Goal: Task Accomplishment & Management: Manage account settings

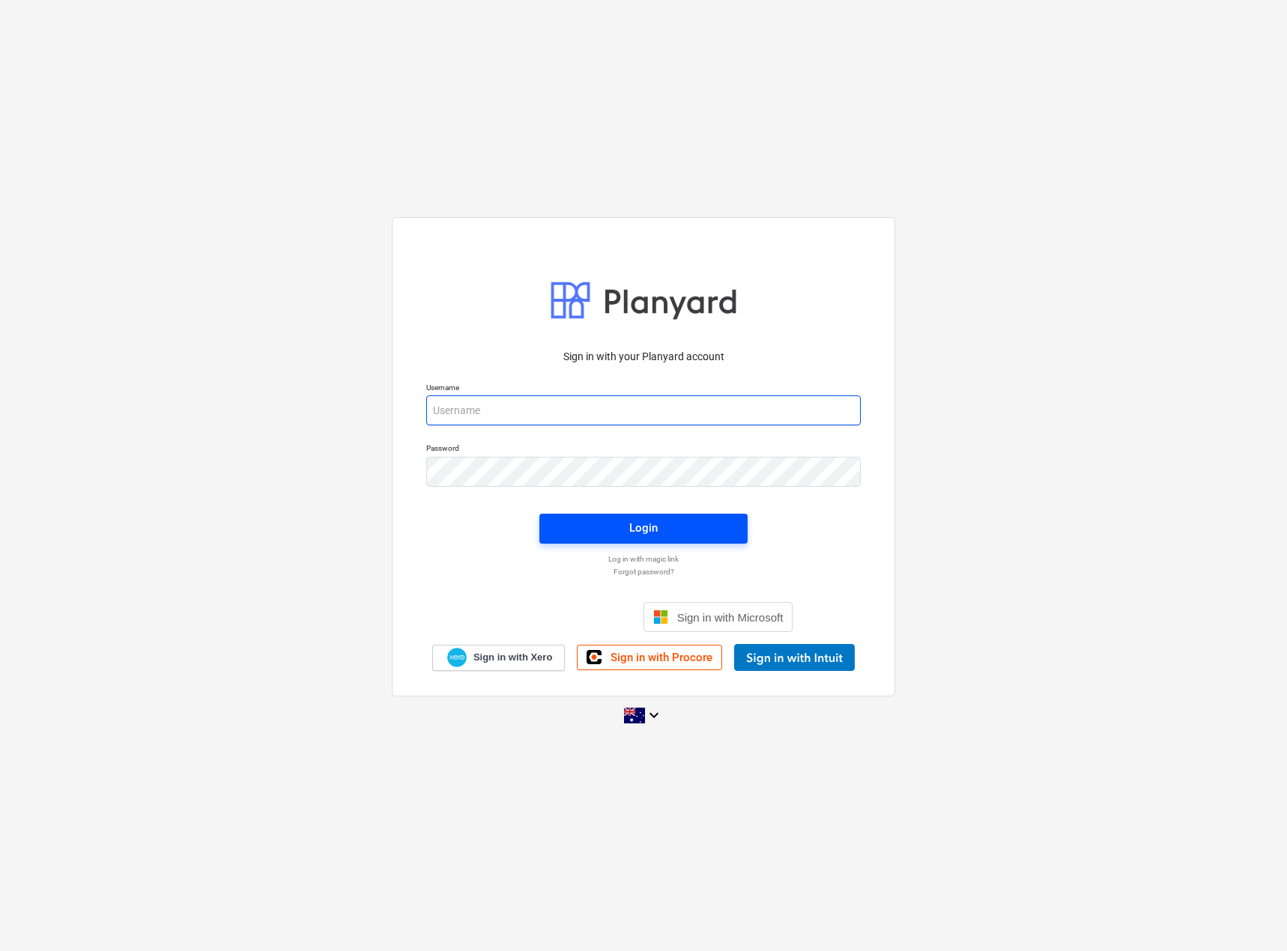
type input "[EMAIL_ADDRESS][DOMAIN_NAME]"
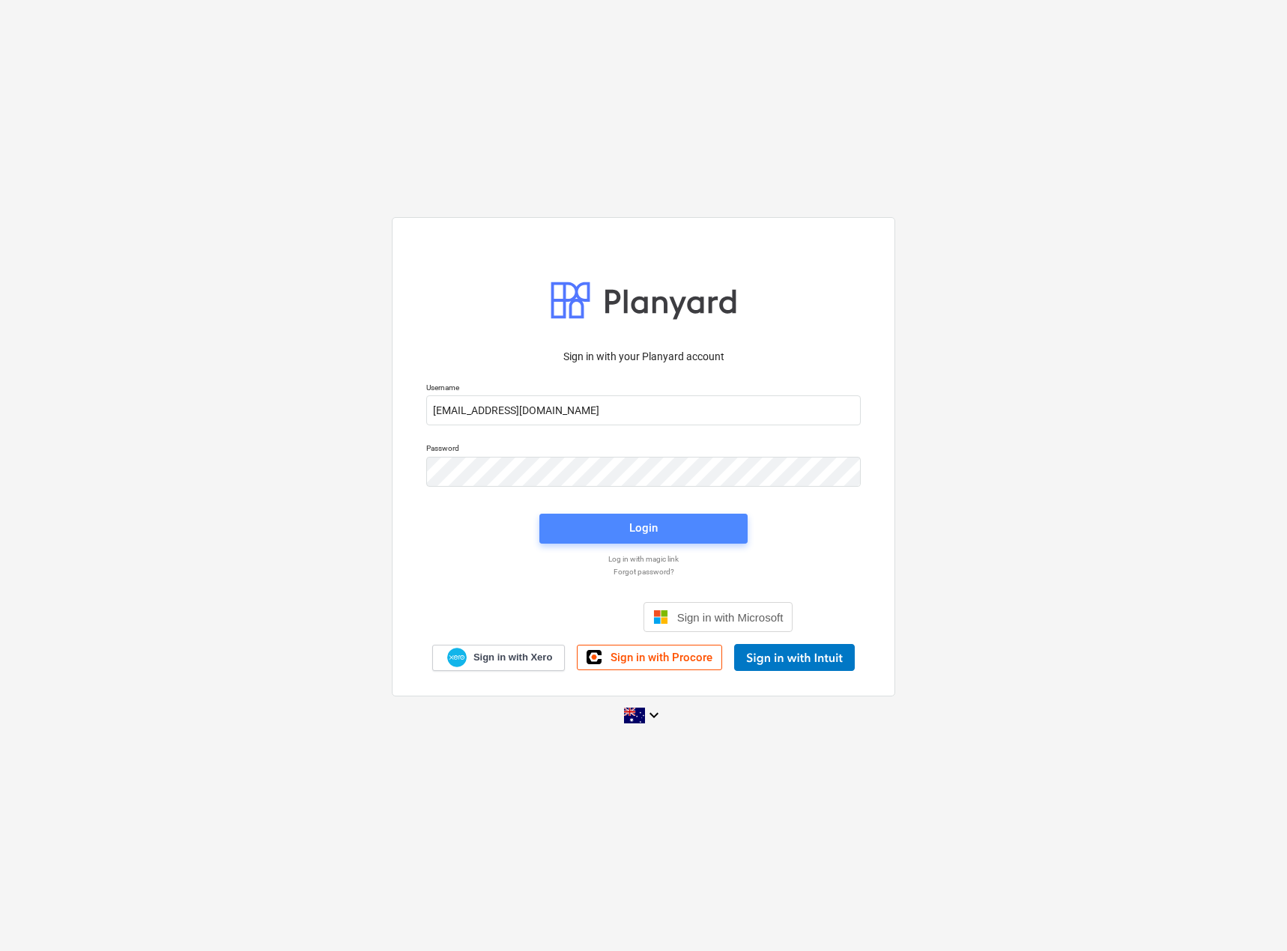
click at [593, 526] on span "Login" at bounding box center [643, 527] width 172 height 19
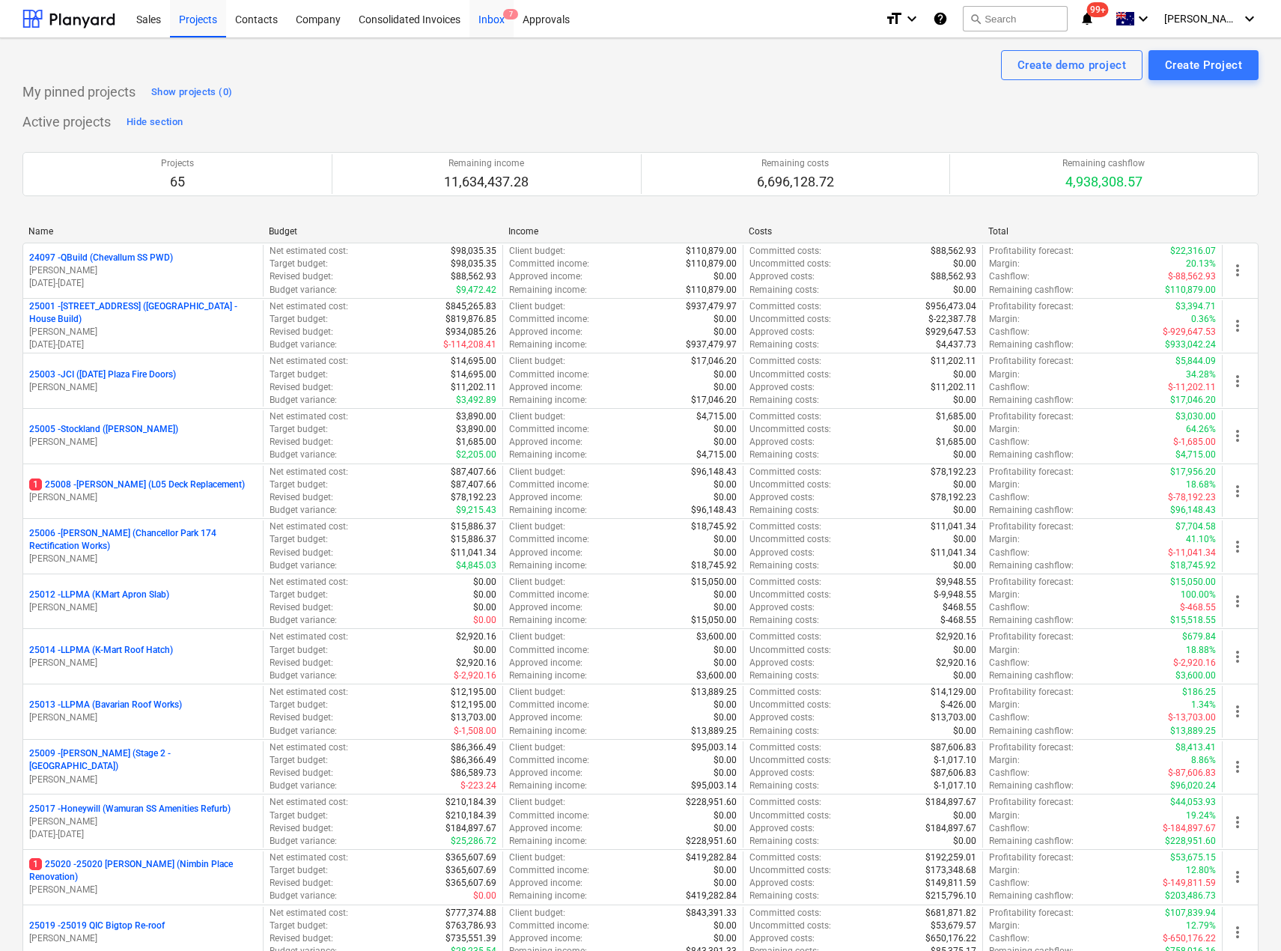
click at [484, 16] on div "Inbox 7" at bounding box center [492, 18] width 44 height 38
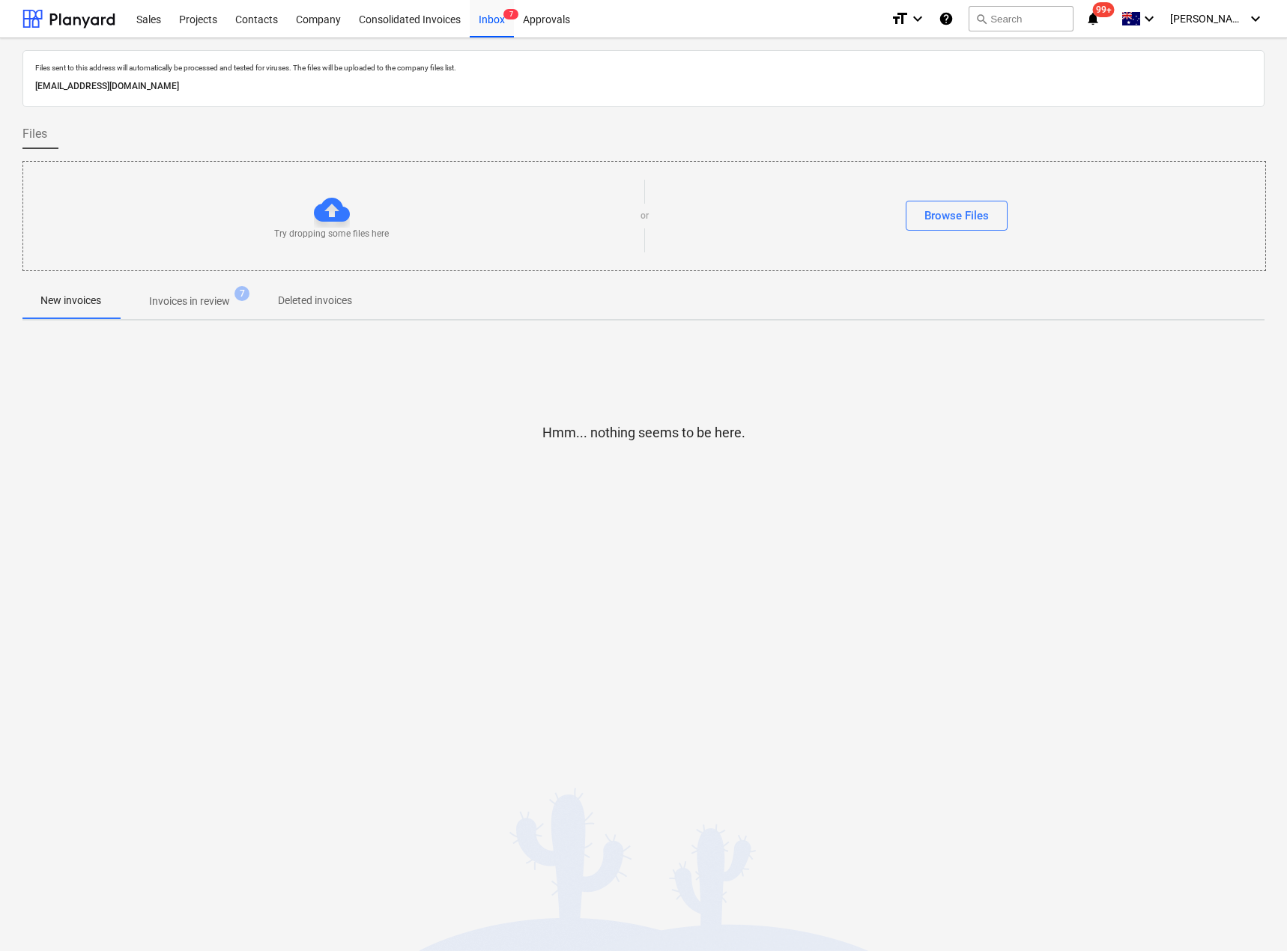
click at [195, 297] on p "Invoices in review" at bounding box center [189, 302] width 81 height 16
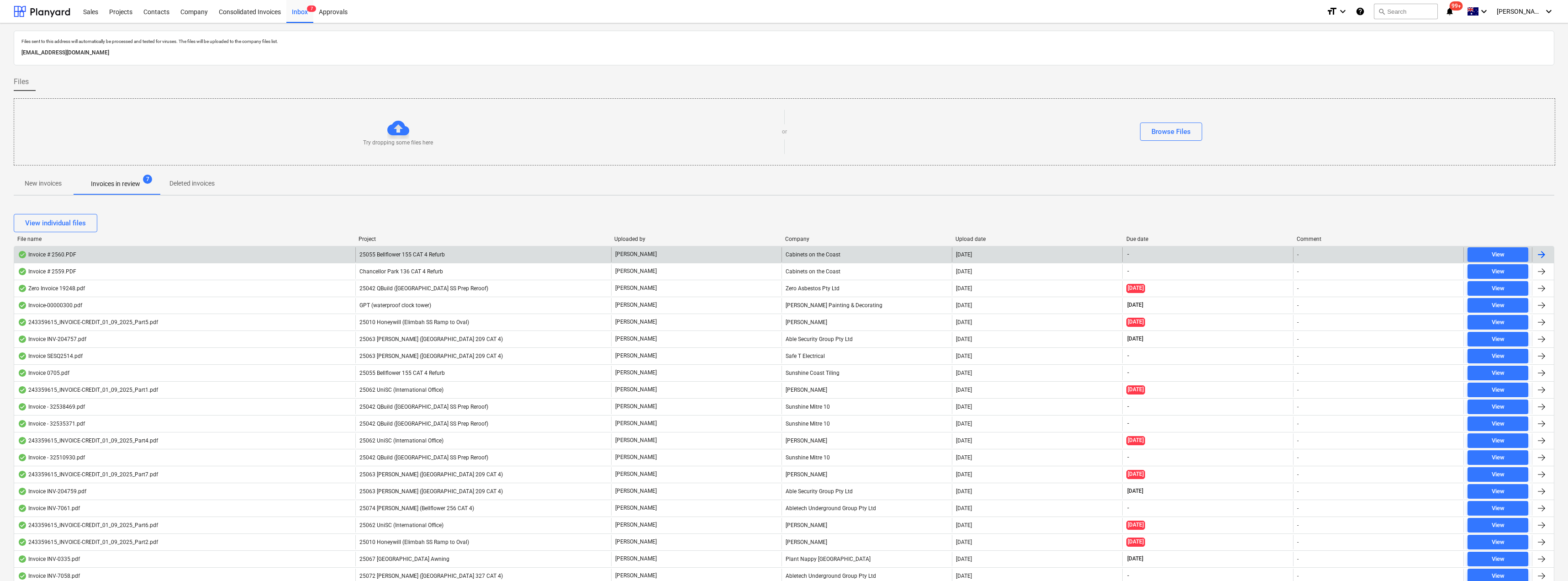
click at [421, 253] on span "25055 Bellflower 155 CAT 4 Refurb" at bounding box center [402, 254] width 85 height 6
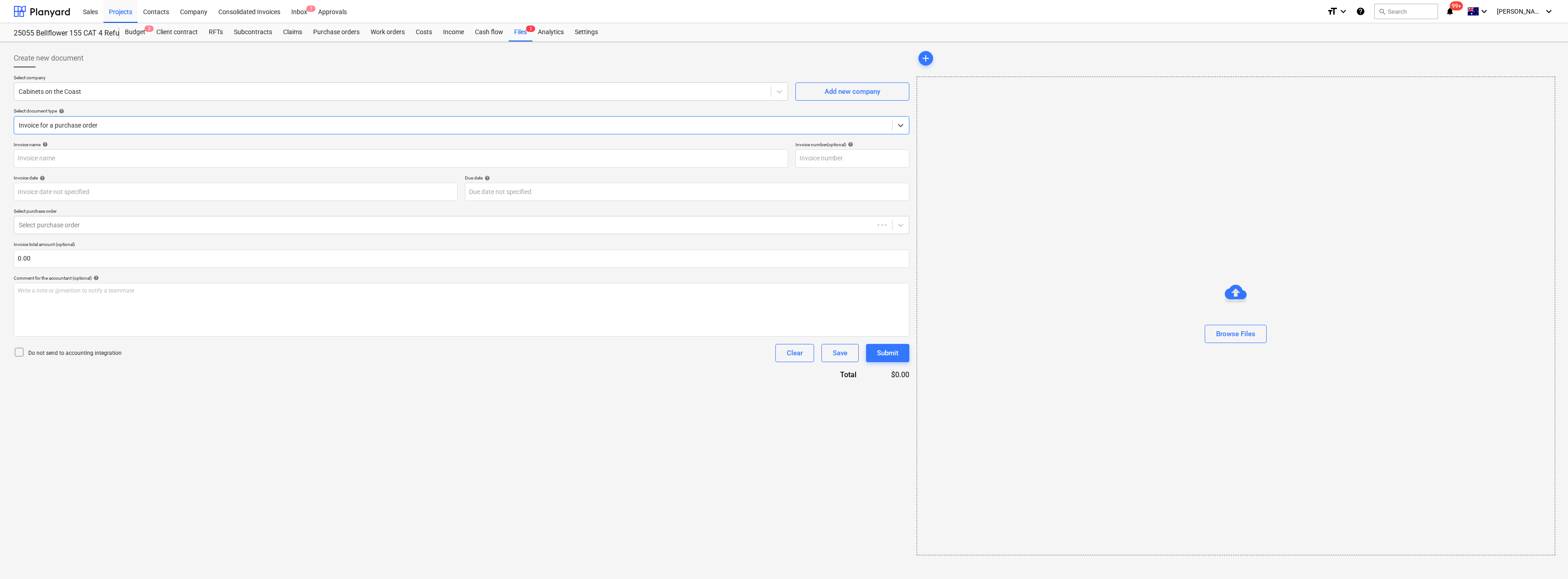
type input "2560"
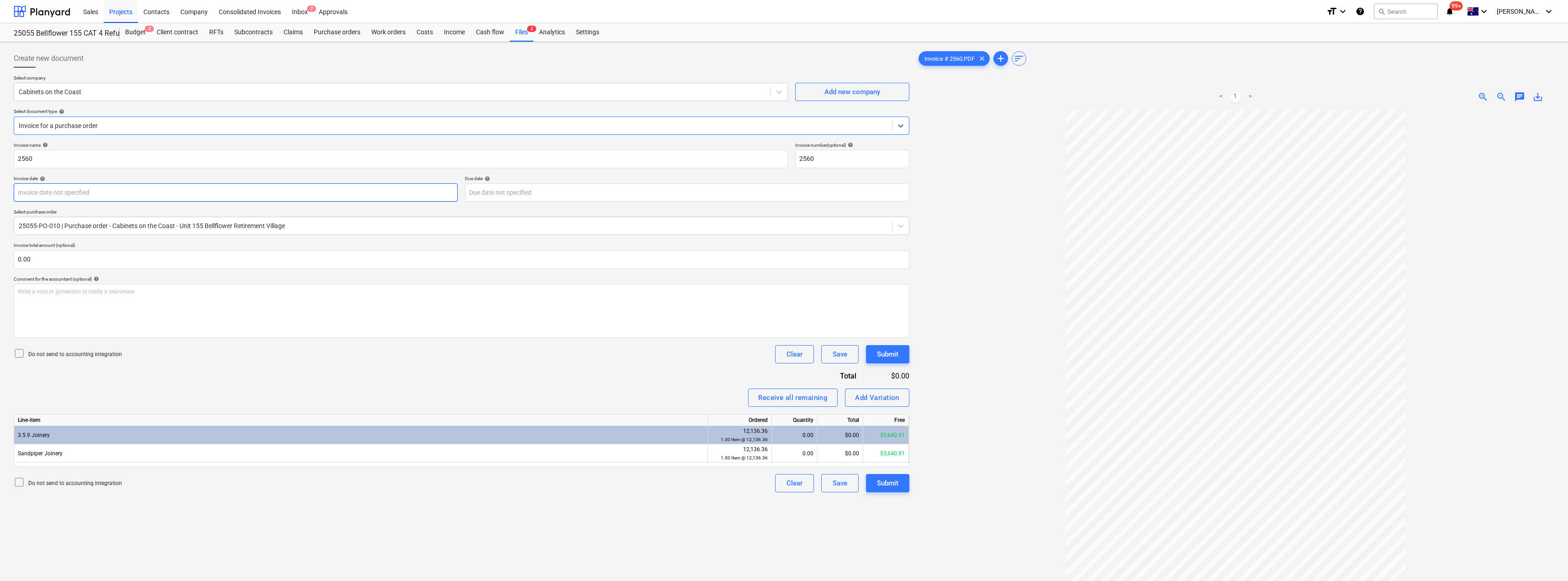
click at [108, 187] on body "Sales Projects Contacts Company Consolidated Invoices Inbox 7 Approvals format_…" at bounding box center [784, 290] width 1568 height 581
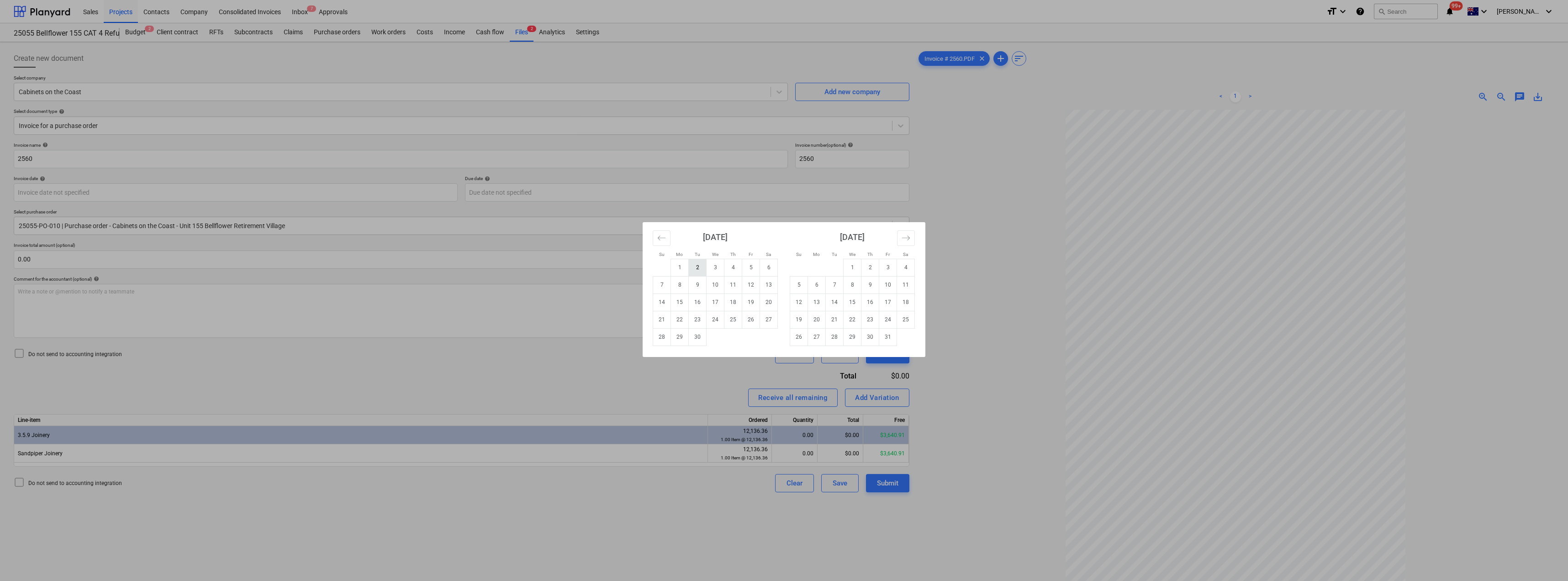
click at [692, 264] on td "2" at bounding box center [697, 267] width 18 height 17
type input "[DATE]"
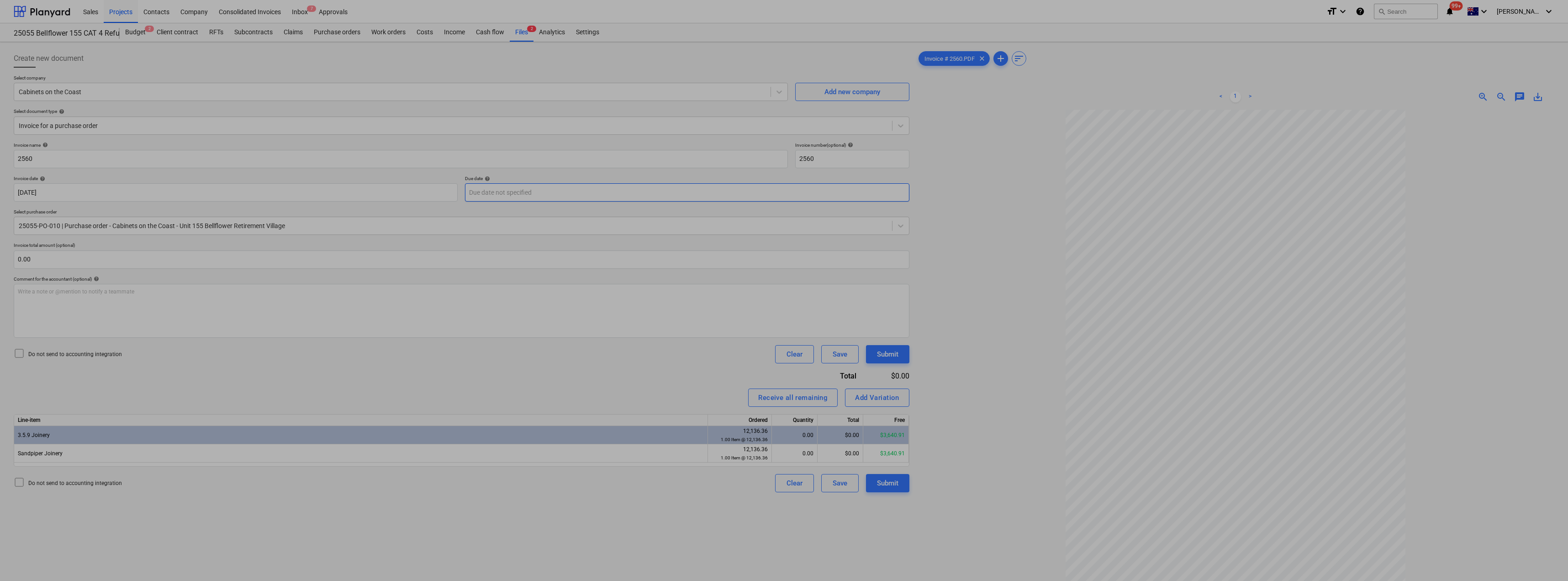
click at [564, 194] on body "Sales Projects Contacts Company Consolidated Invoices Inbox 7 Approvals format_…" at bounding box center [784, 290] width 1568 height 581
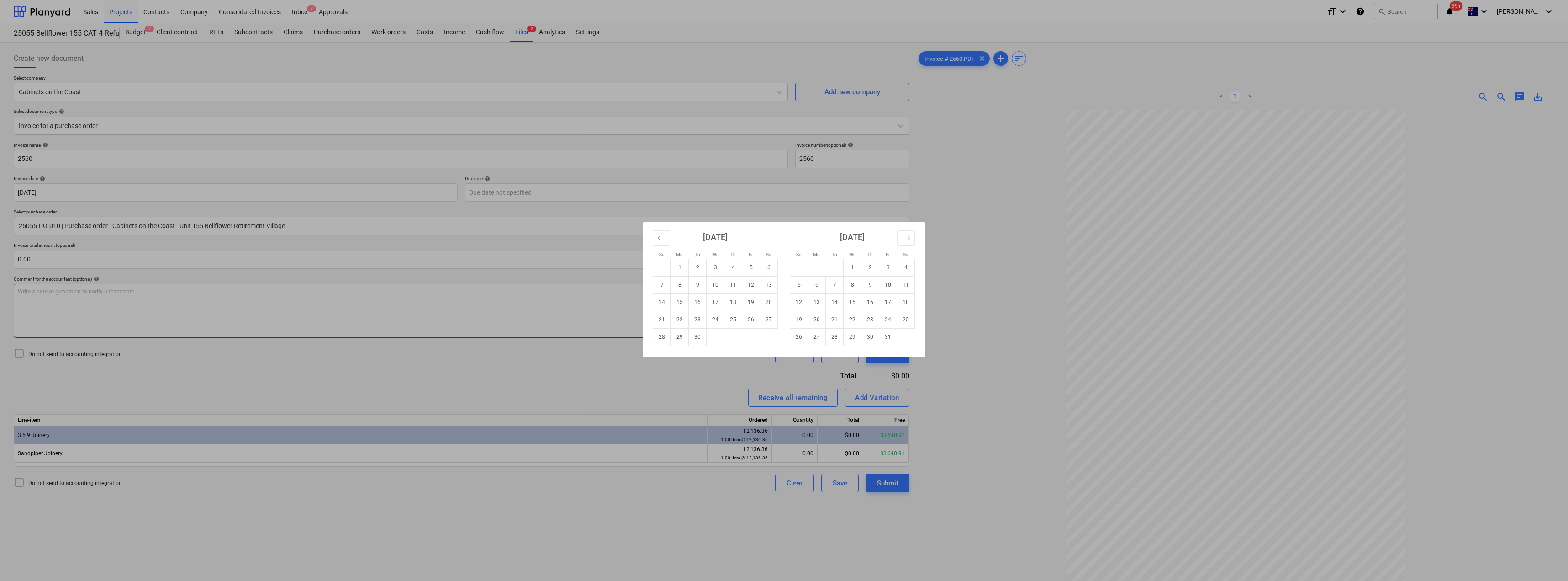
click at [697, 303] on td "16" at bounding box center [697, 302] width 18 height 17
type input "[DATE]"
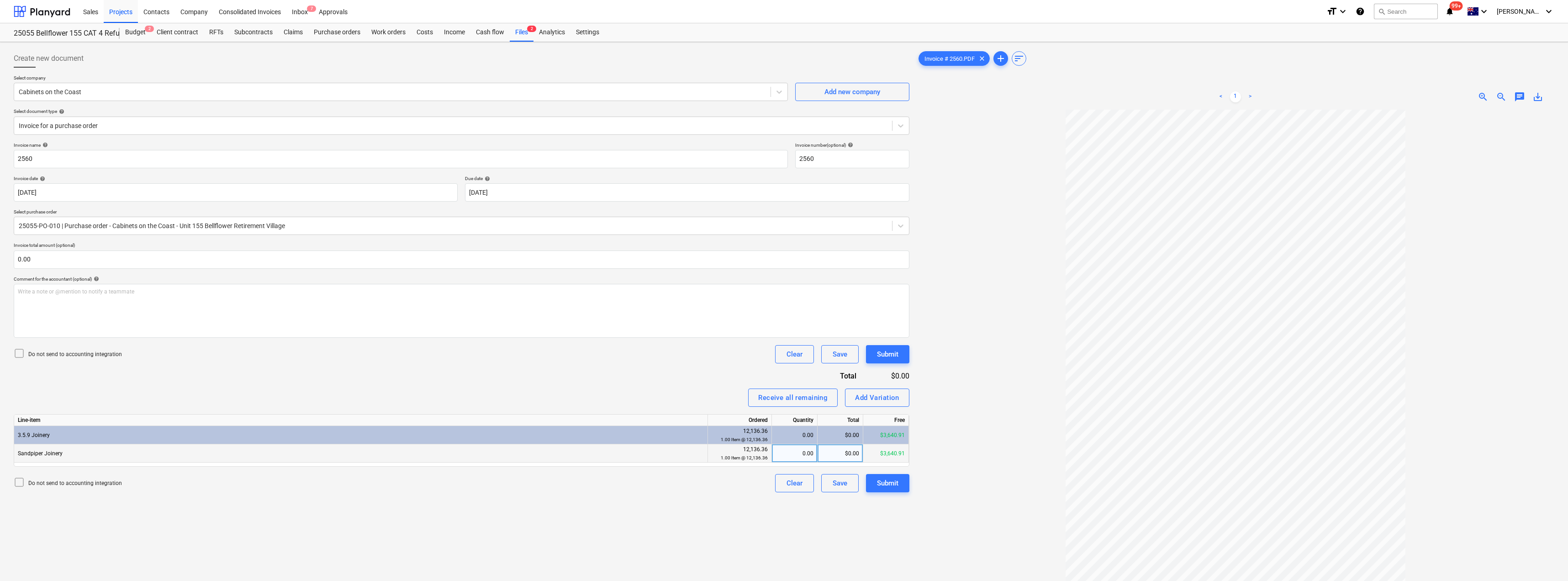
click at [784, 451] on div "0.00" at bounding box center [795, 453] width 38 height 18
type input "1"
click at [613, 387] on div "Invoice name help 2560 Invoice number (optional) help 2560 Invoice date help [D…" at bounding box center [461, 317] width 895 height 350
click at [784, 481] on div "Submit" at bounding box center [887, 483] width 21 height 12
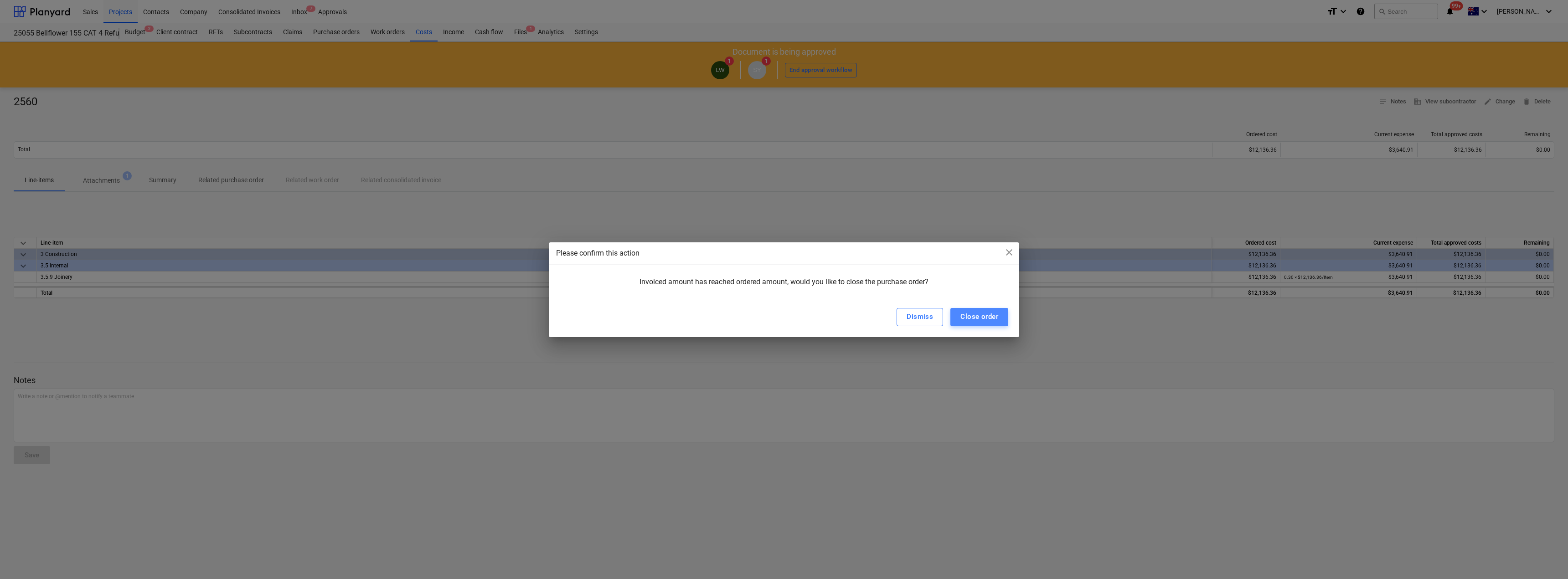
click at [783, 315] on button "Close order" at bounding box center [979, 317] width 58 height 18
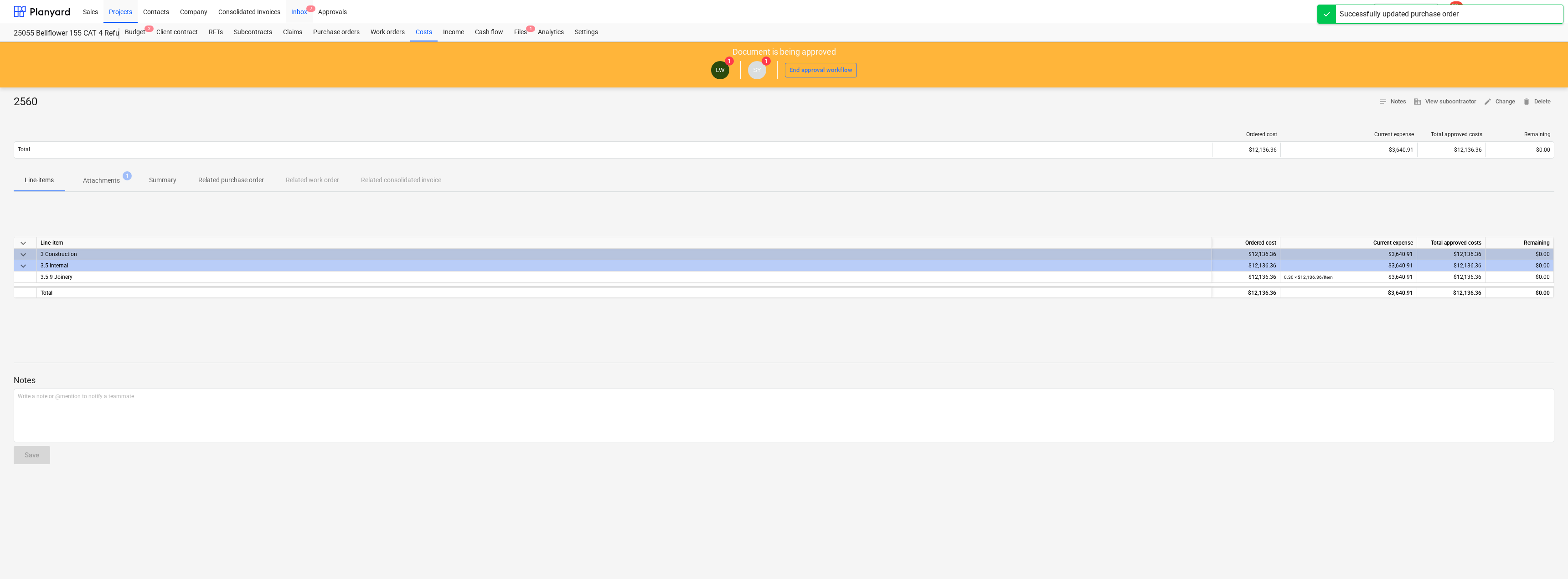
click at [298, 12] on div "Inbox 7" at bounding box center [299, 11] width 27 height 23
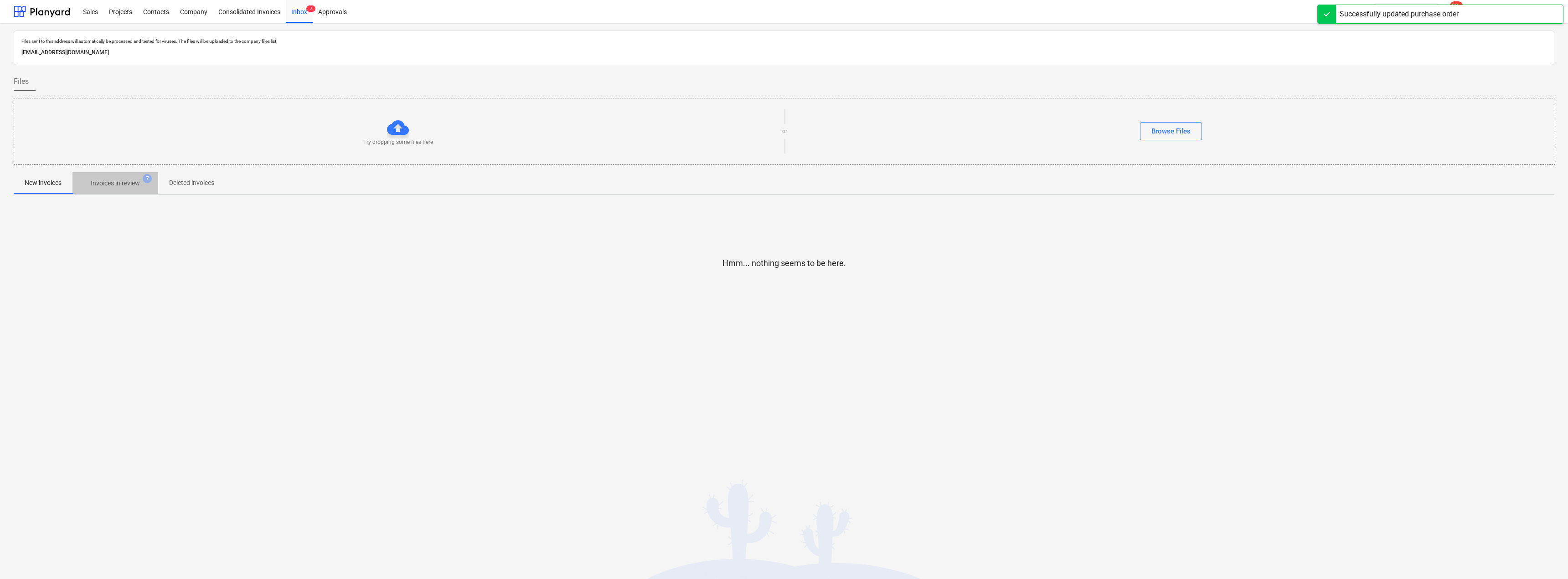
click at [120, 183] on p "Invoices in review" at bounding box center [115, 184] width 49 height 10
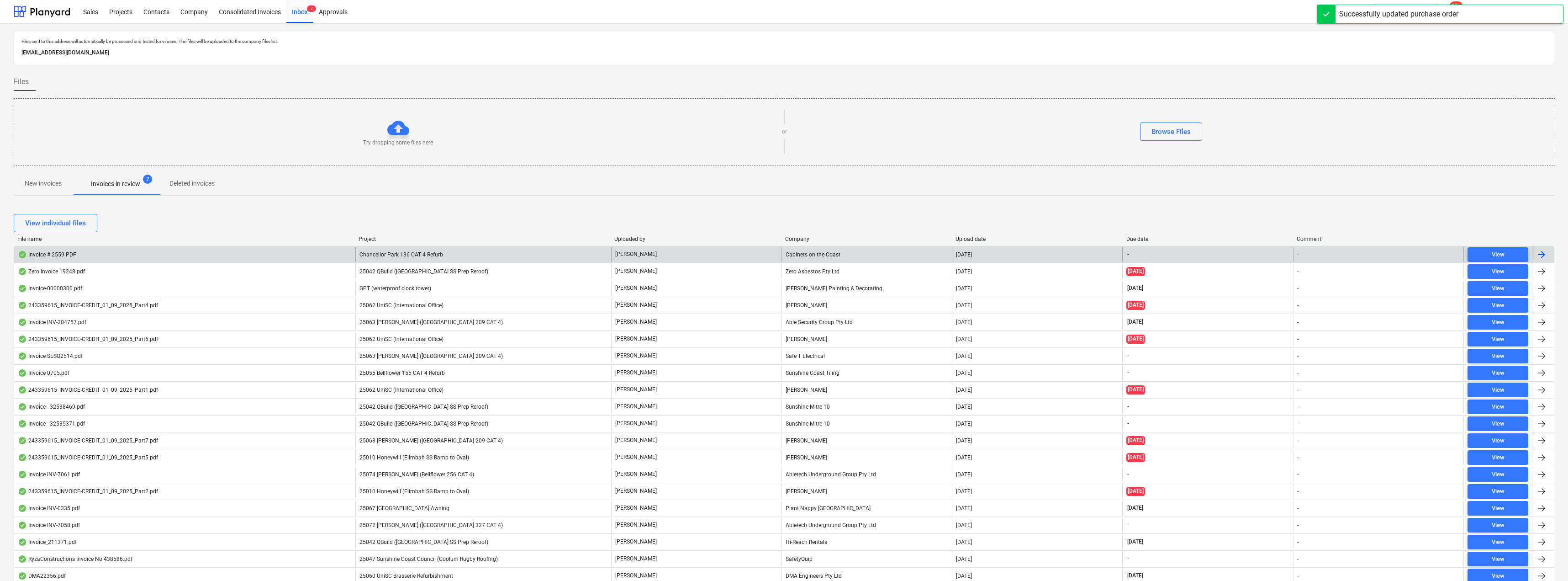
click at [503, 253] on div "Chancellor Park 136 CAT 4 Refurb" at bounding box center [483, 254] width 256 height 15
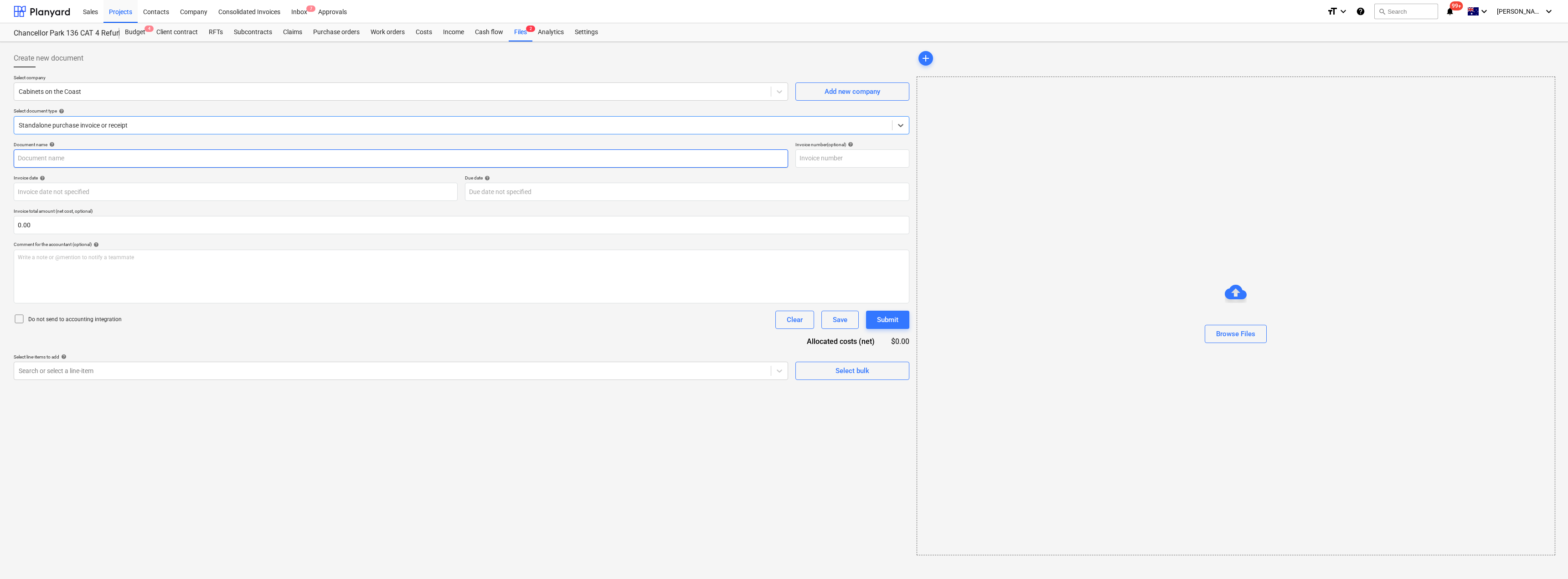
type input "2559"
click at [128, 126] on div at bounding box center [453, 125] width 869 height 9
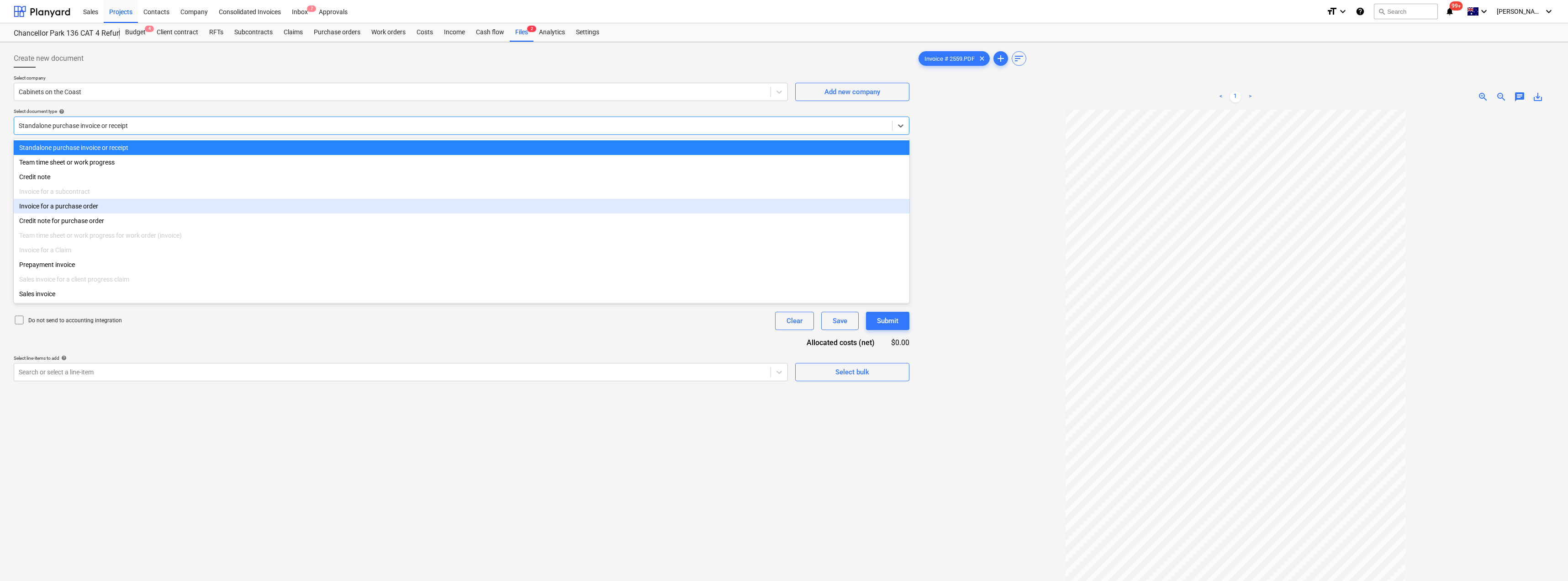
click at [88, 204] on div "Invoice for a purchase order" at bounding box center [461, 206] width 895 height 15
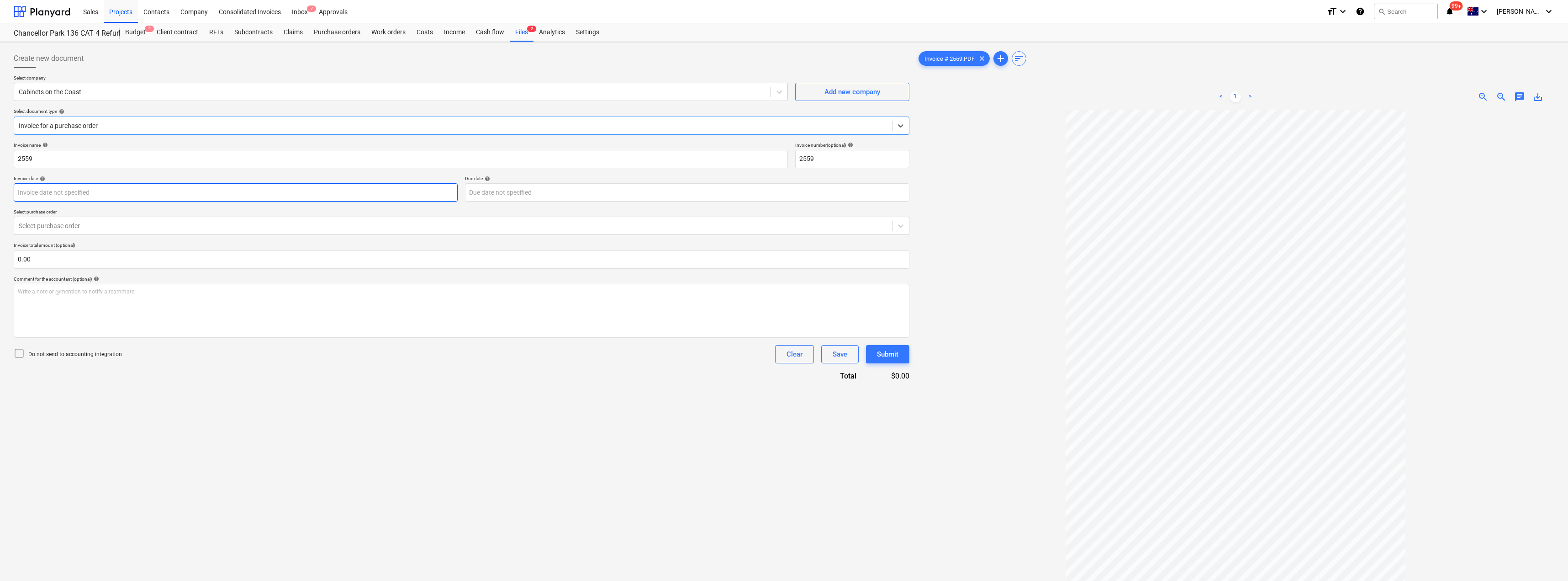
click at [101, 190] on body "Sales Projects Contacts Company Consolidated Invoices Inbox 7 Approvals format_…" at bounding box center [784, 290] width 1568 height 581
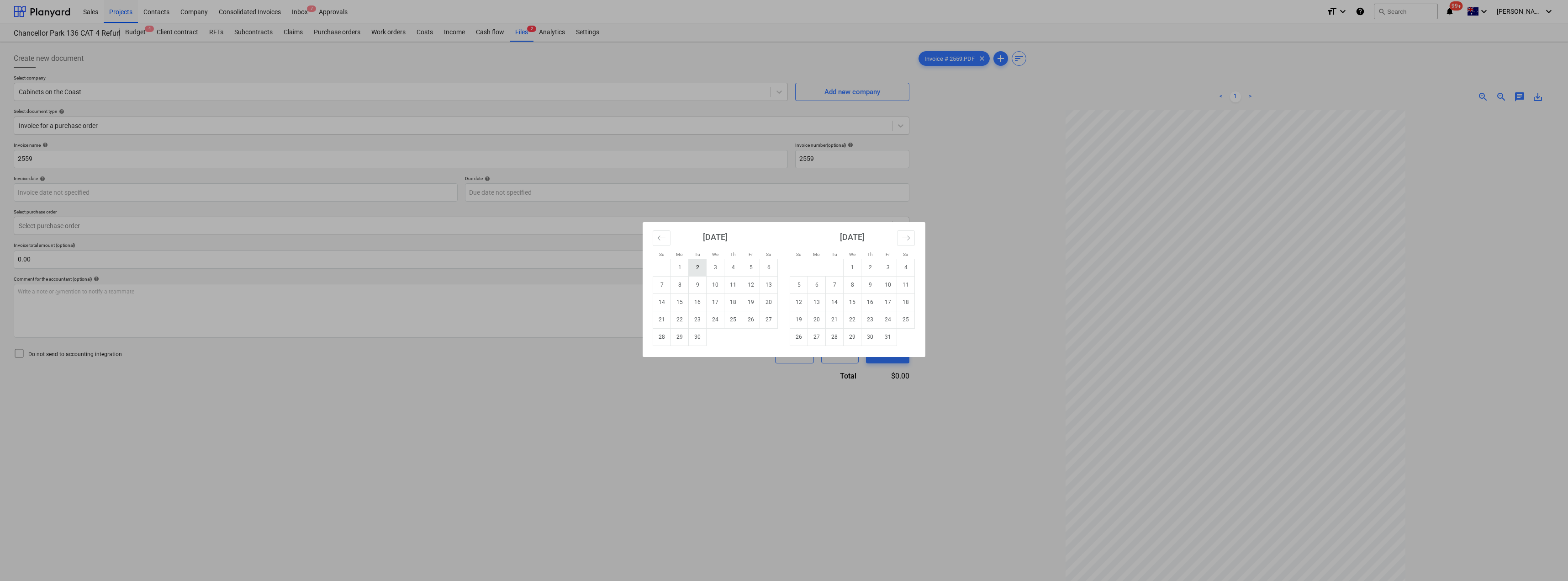
click at [701, 268] on td "2" at bounding box center [697, 267] width 18 height 17
type input "[DATE]"
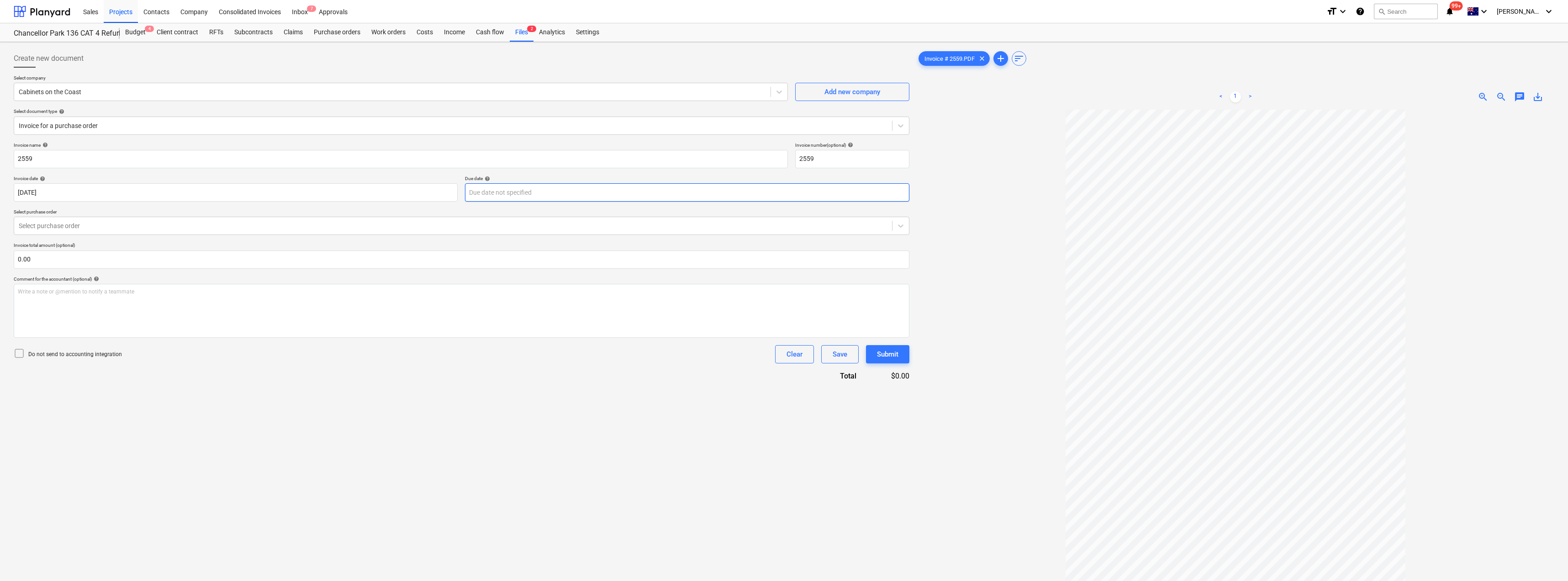
click at [566, 194] on body "Sales Projects Contacts Company Consolidated Invoices Inbox 7 Approvals format_…" at bounding box center [784, 290] width 1568 height 581
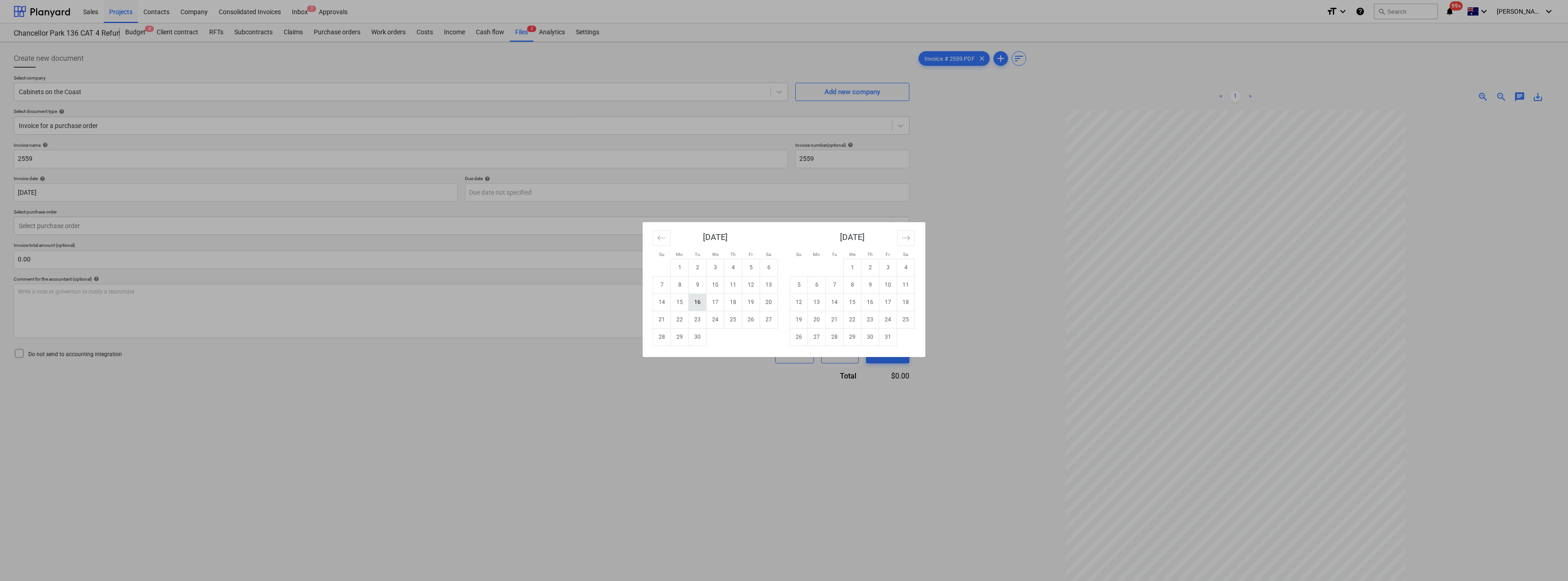
click at [700, 297] on td "16" at bounding box center [697, 302] width 18 height 17
type input "[DATE]"
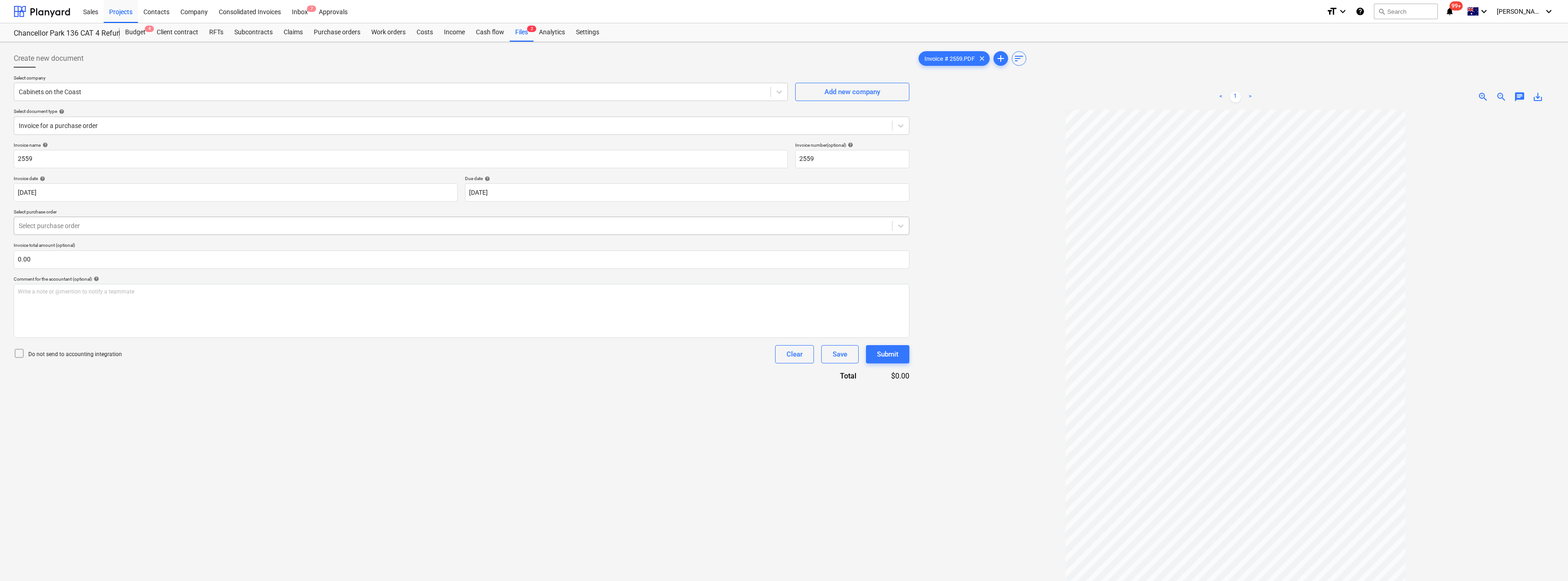
click at [123, 217] on div "Select purchase order" at bounding box center [461, 226] width 895 height 18
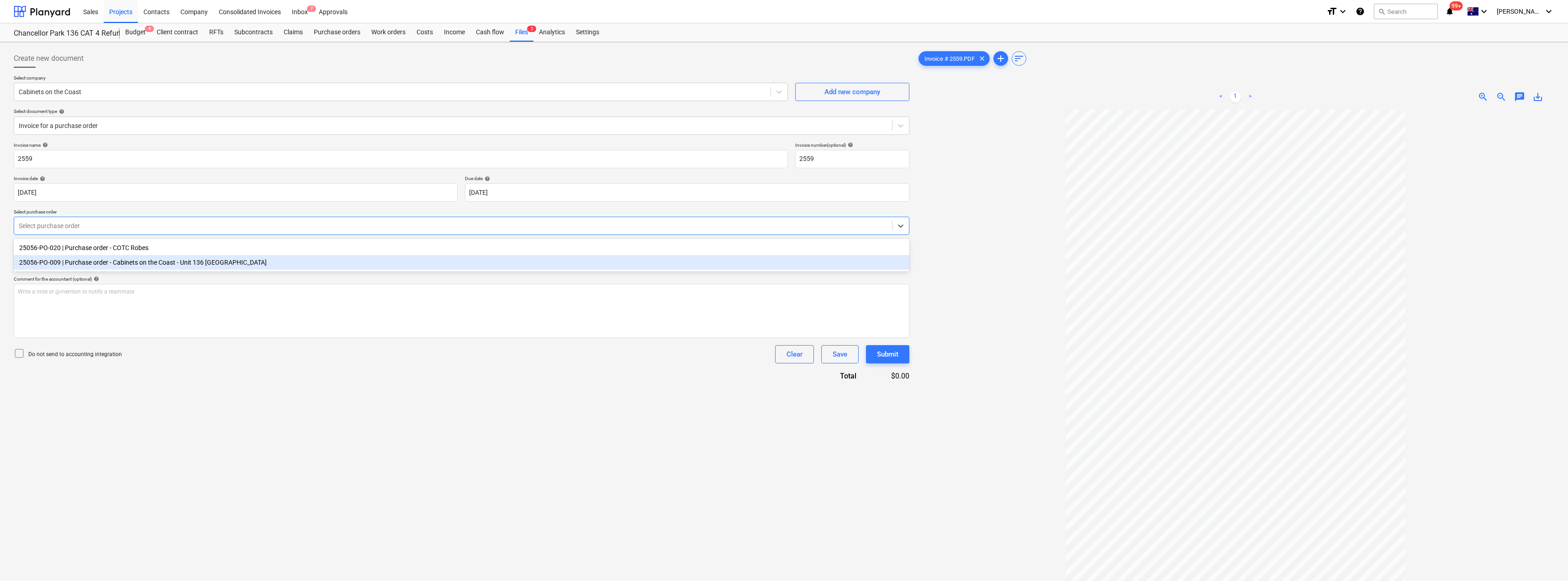
click at [252, 267] on div "25056-PO-009 | Purchase order - Cabinets on the Coast - Unit 136 [GEOGRAPHIC_DA…" at bounding box center [461, 262] width 895 height 15
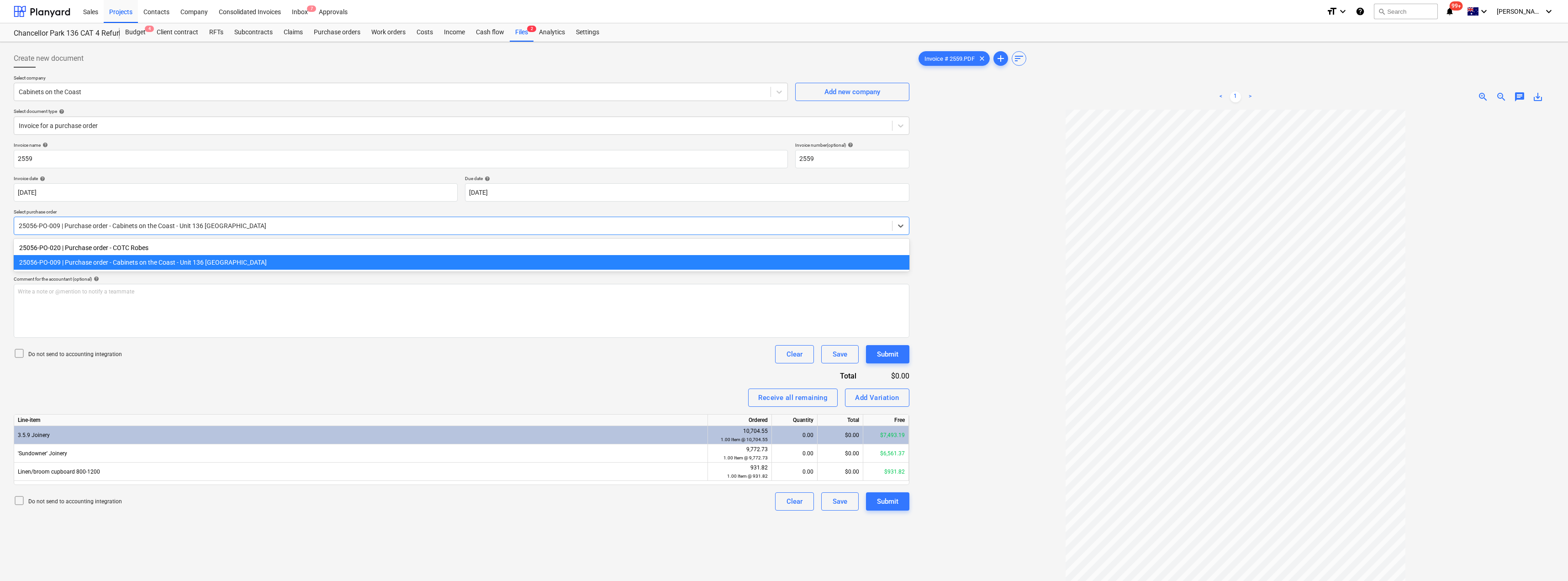
click at [133, 235] on div "25056-PO-009 | Purchase order - Cabinets on the Coast - Unit 136 [GEOGRAPHIC_DA…" at bounding box center [461, 226] width 895 height 18
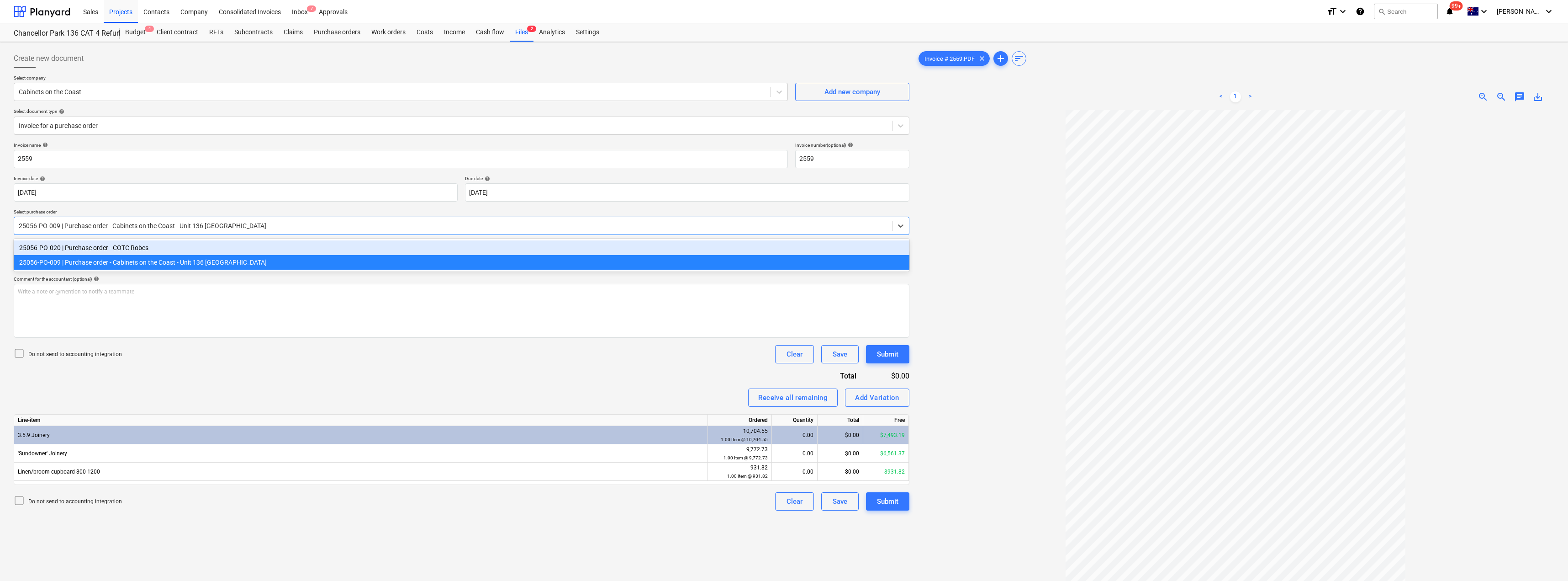
click at [131, 250] on div "25056-PO-020 | Purchase order - COTC Robes" at bounding box center [461, 248] width 895 height 15
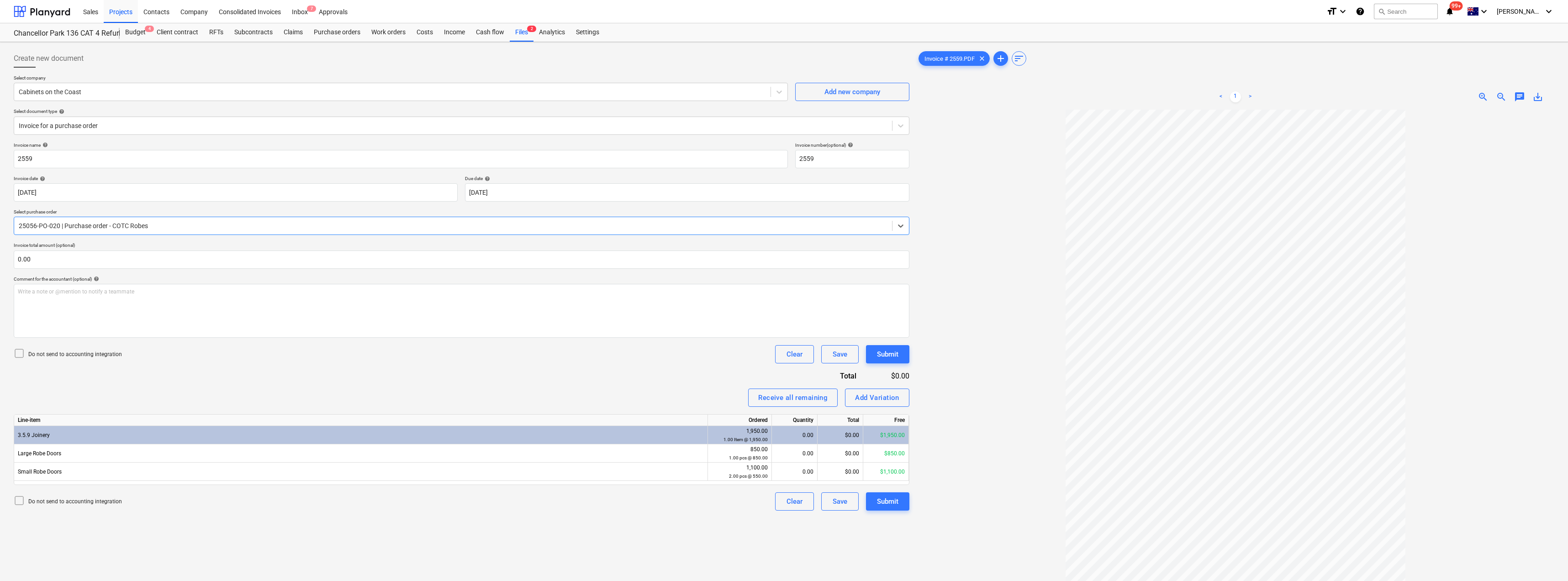
click at [77, 223] on div at bounding box center [453, 225] width 868 height 9
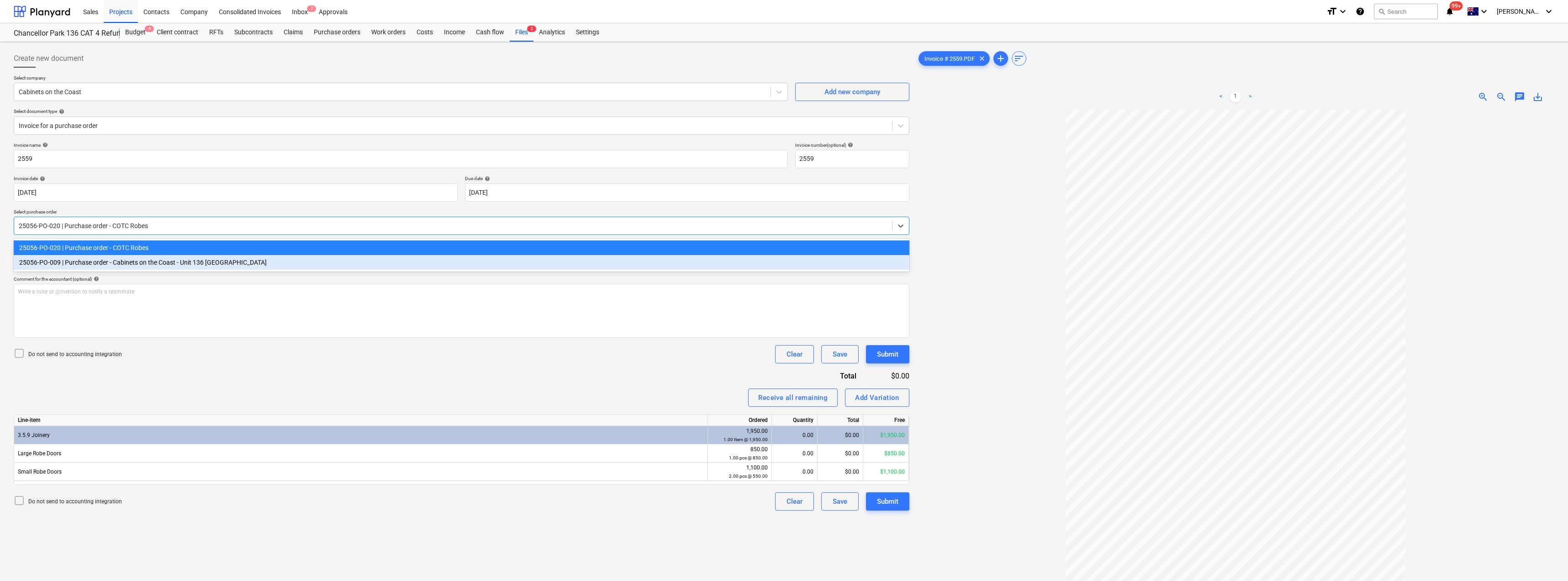
click at [78, 263] on div "25056-PO-009 | Purchase order - Cabinets on the Coast - Unit 136 [GEOGRAPHIC_DA…" at bounding box center [461, 262] width 895 height 15
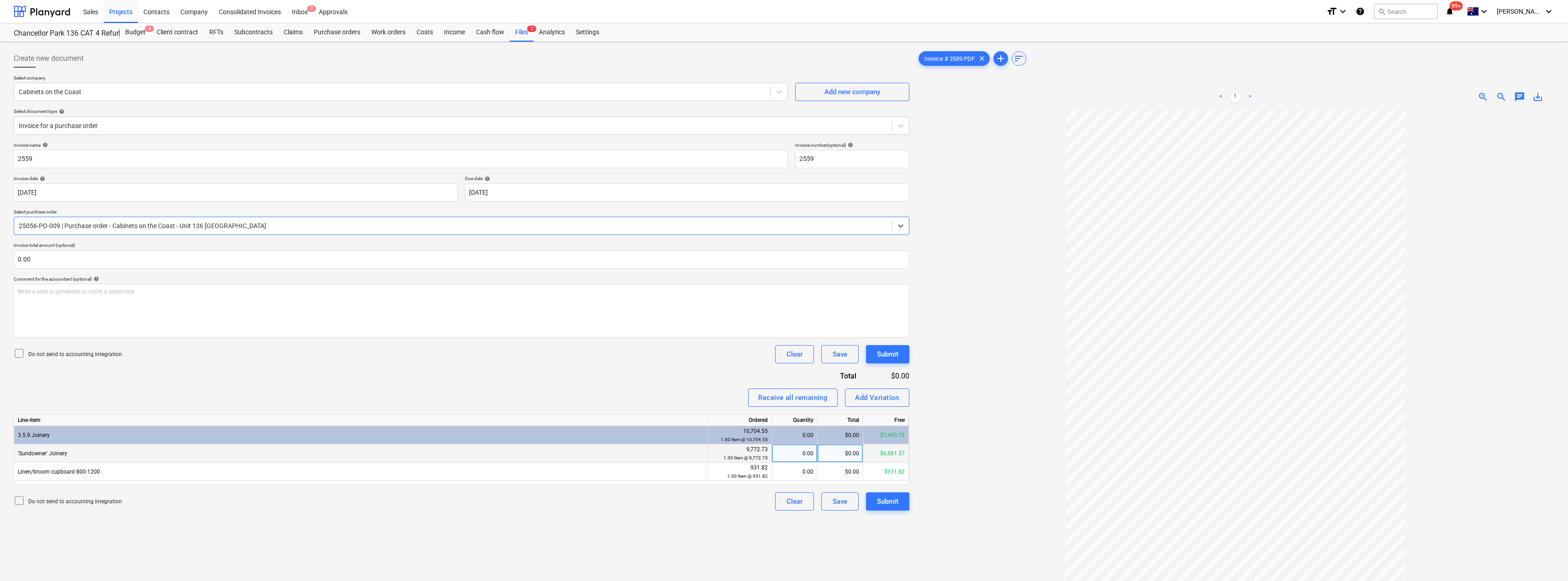
click at [784, 455] on div "$0.00" at bounding box center [840, 453] width 46 height 18
type input "3211.36"
click at [677, 391] on div "Receive all remaining Add Variation" at bounding box center [461, 398] width 895 height 18
click at [784, 502] on div "Submit" at bounding box center [887, 501] width 21 height 12
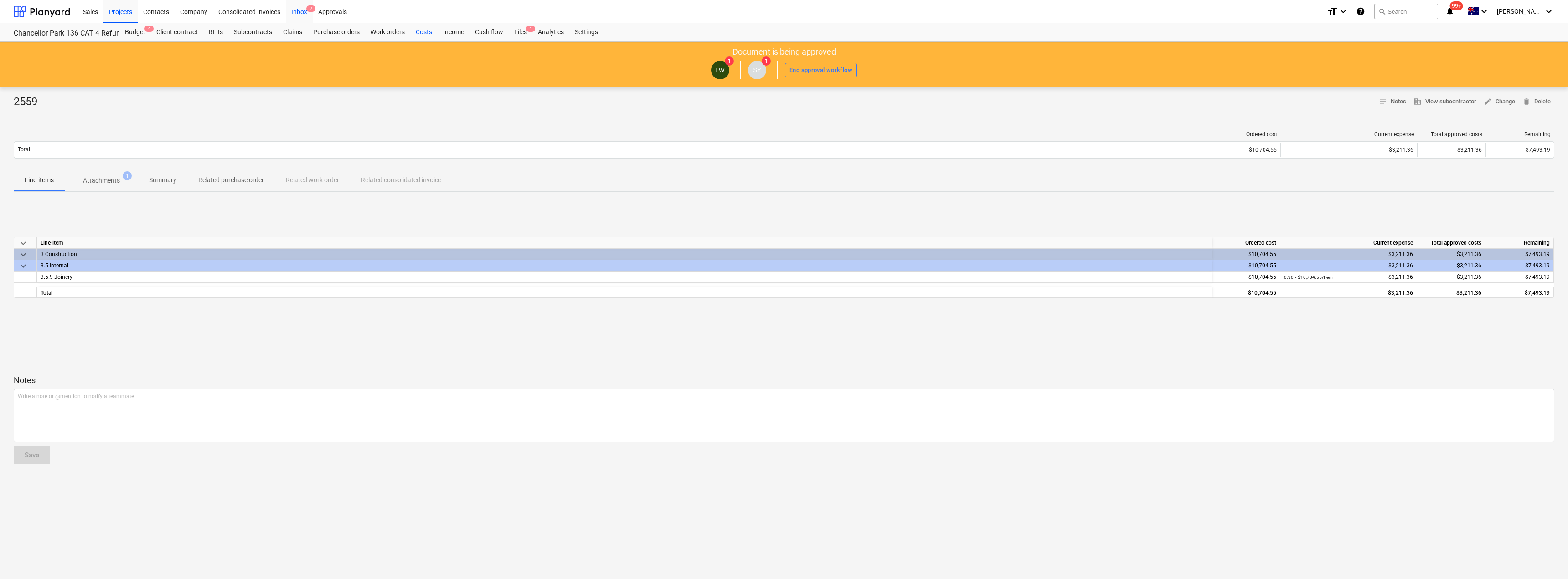
click at [309, 16] on div "Inbox 7" at bounding box center [299, 11] width 27 height 23
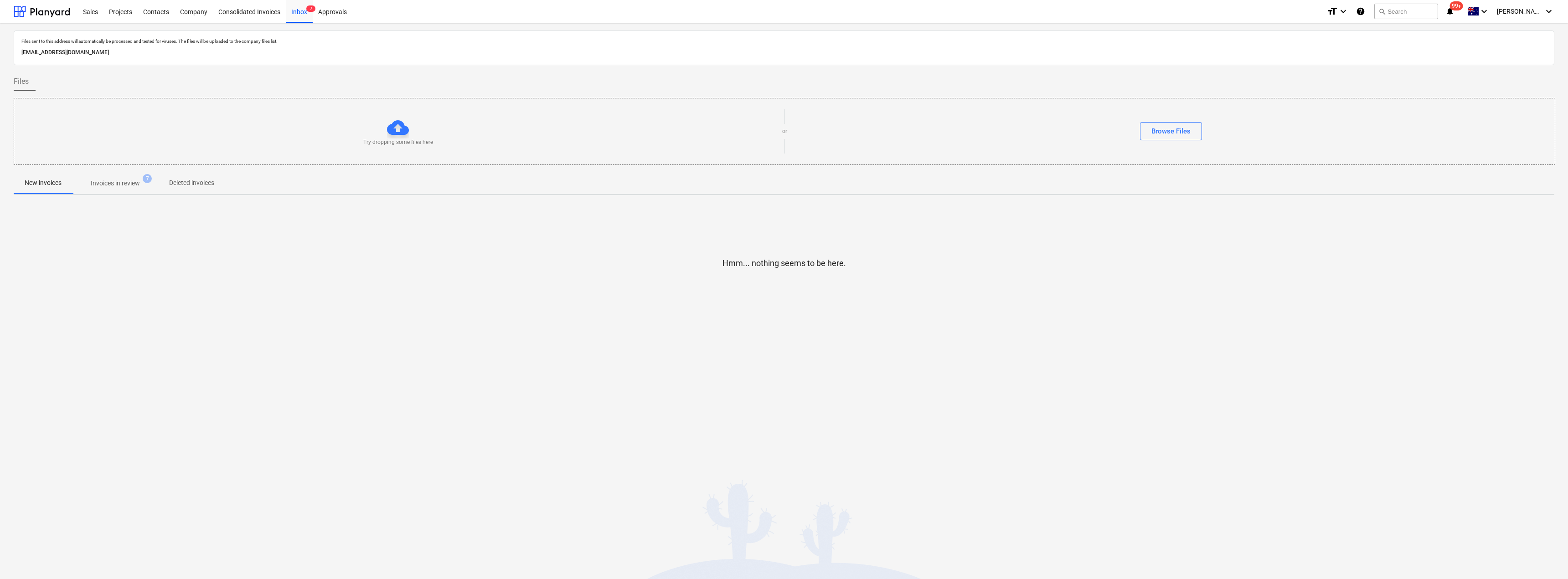
click at [123, 179] on p "Invoices in review" at bounding box center [115, 184] width 49 height 10
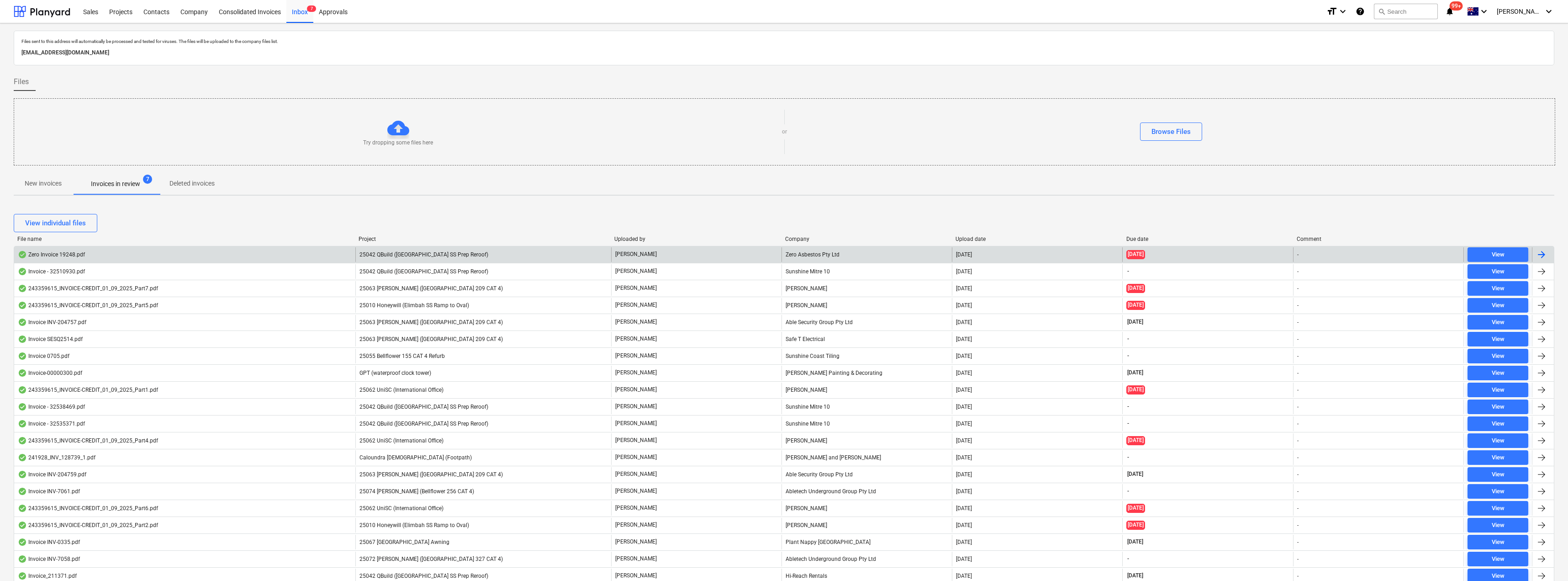
click at [445, 256] on span "25042 QBuild ([GEOGRAPHIC_DATA] SS Prep Reroof)" at bounding box center [423, 254] width 129 height 6
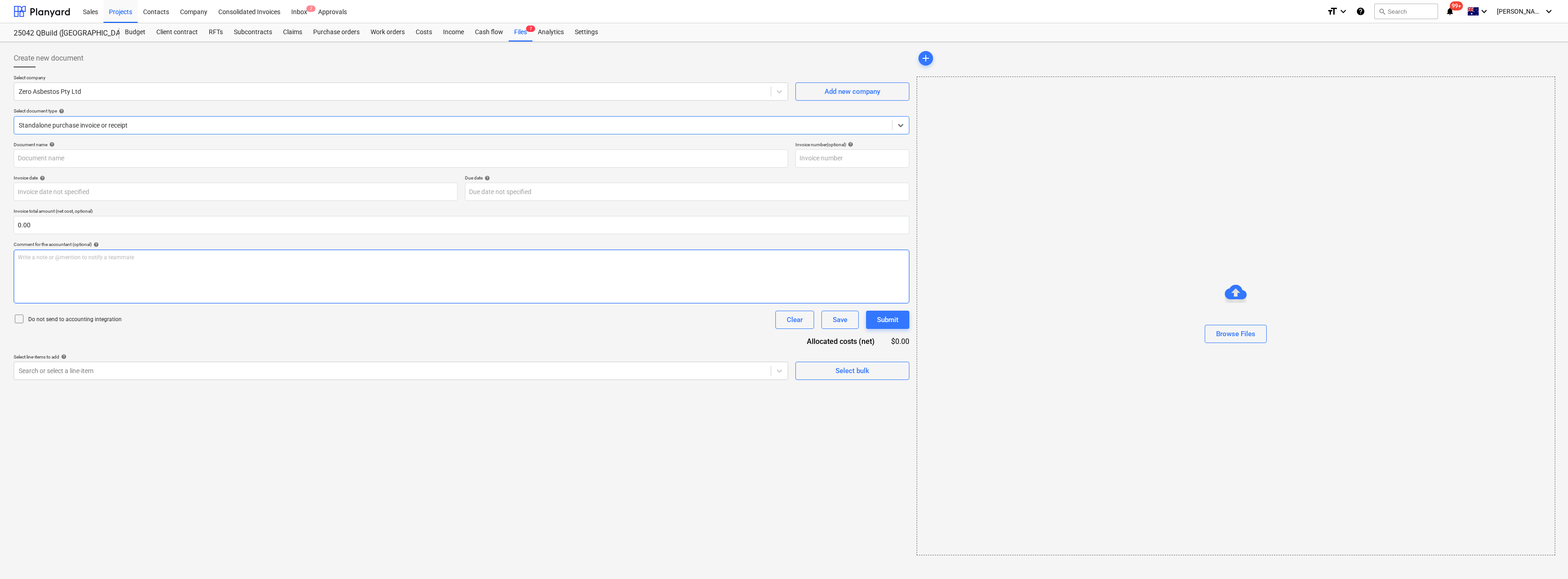
type input "19248"
type input "[DATE]"
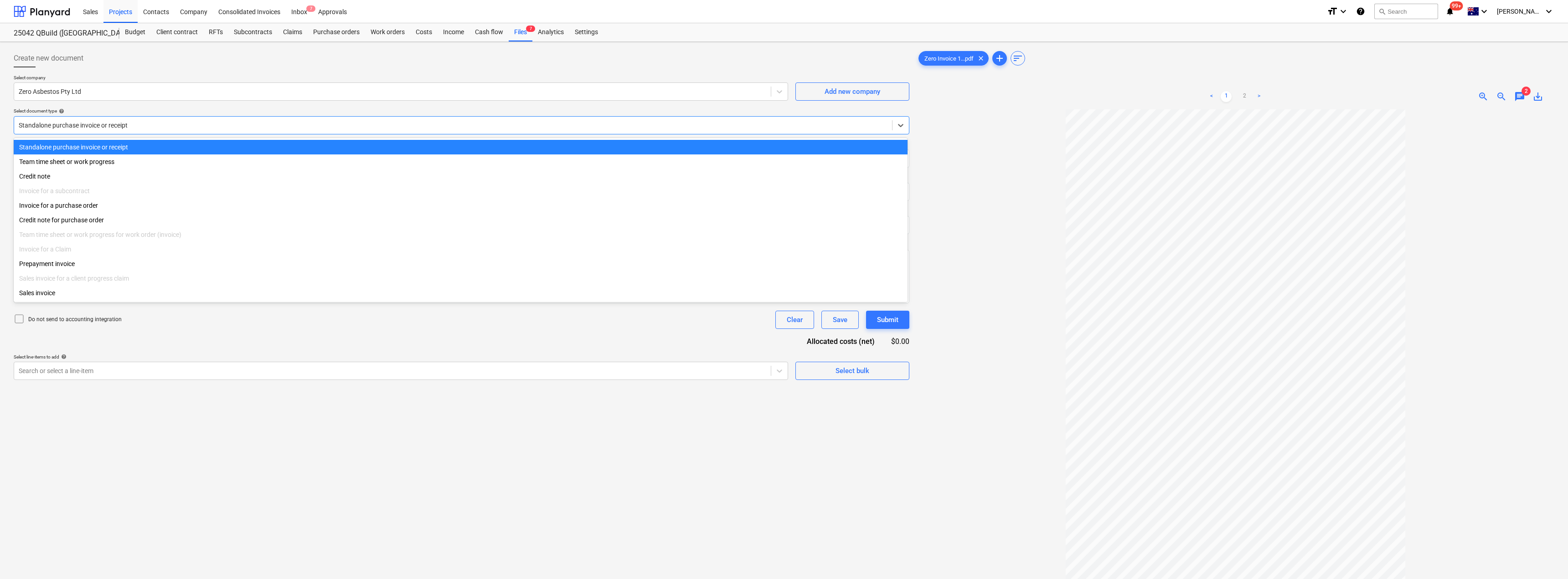
click at [124, 128] on div at bounding box center [453, 125] width 869 height 9
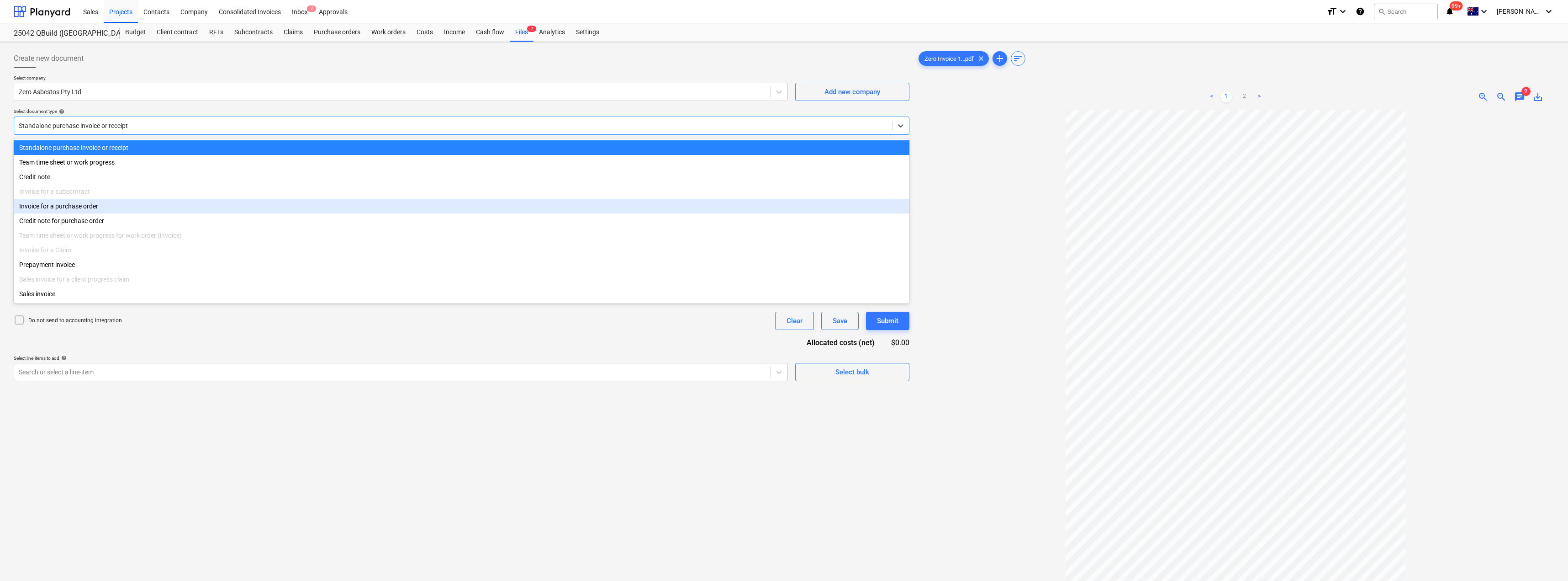
click at [92, 211] on div "Invoice for a purchase order" at bounding box center [461, 206] width 895 height 15
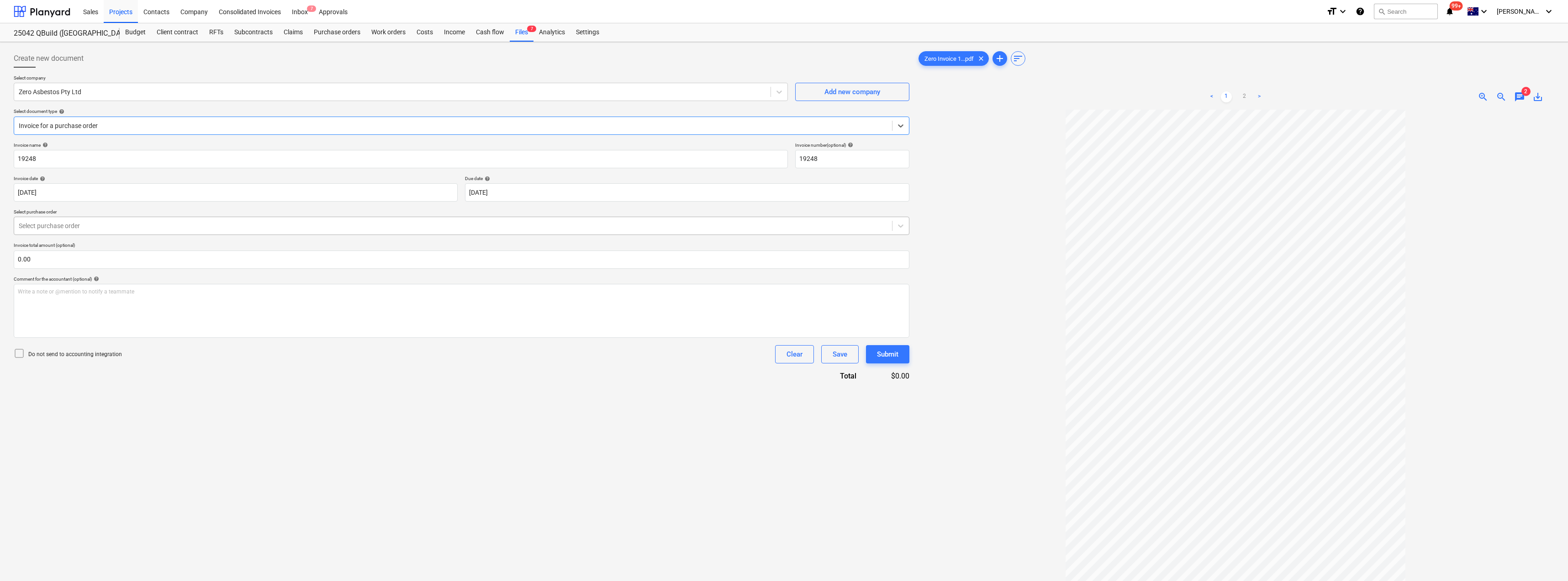
click at [94, 226] on div at bounding box center [453, 225] width 868 height 9
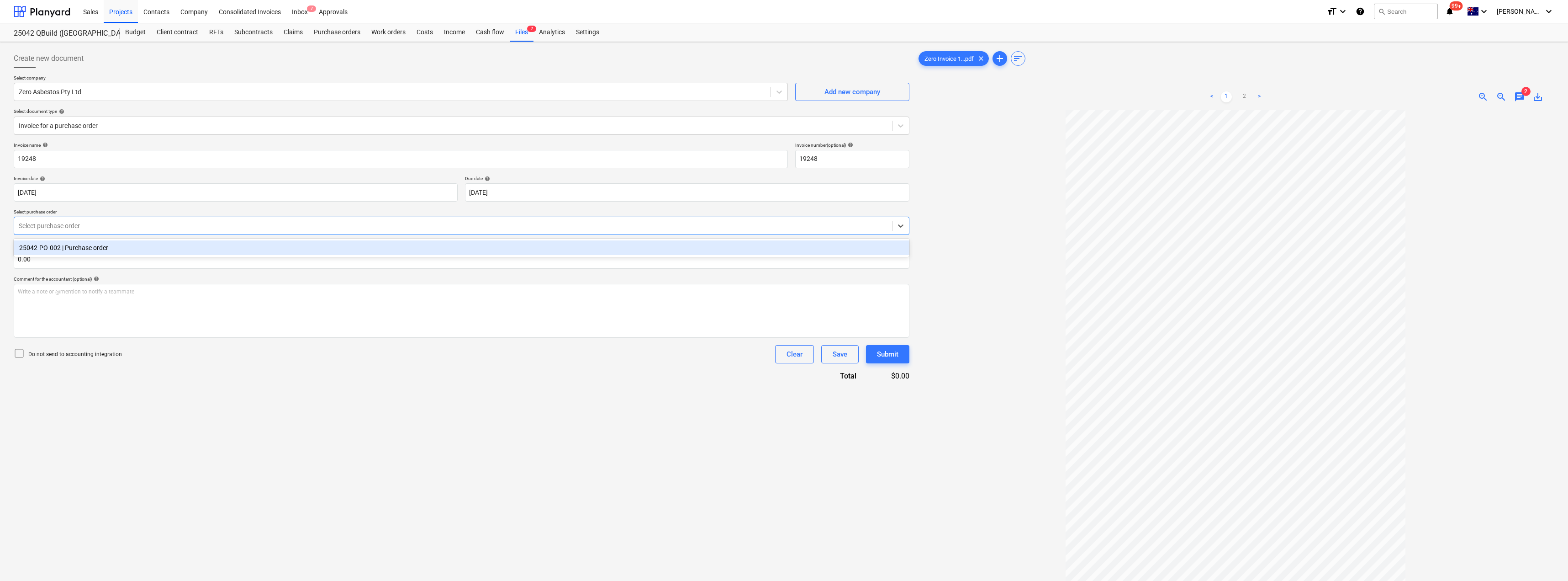
click at [95, 248] on div "25042-PO-002 | Purchase order" at bounding box center [461, 248] width 895 height 15
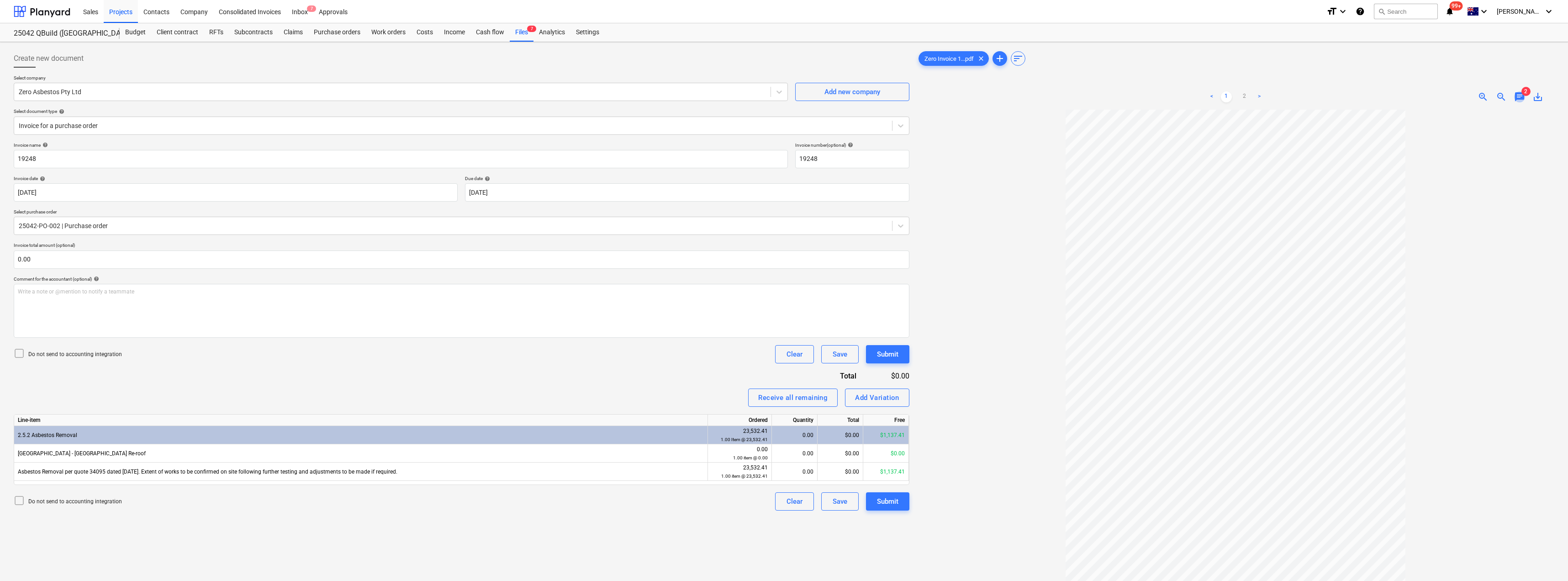
click at [784, 98] on span "chat" at bounding box center [1519, 97] width 11 height 11
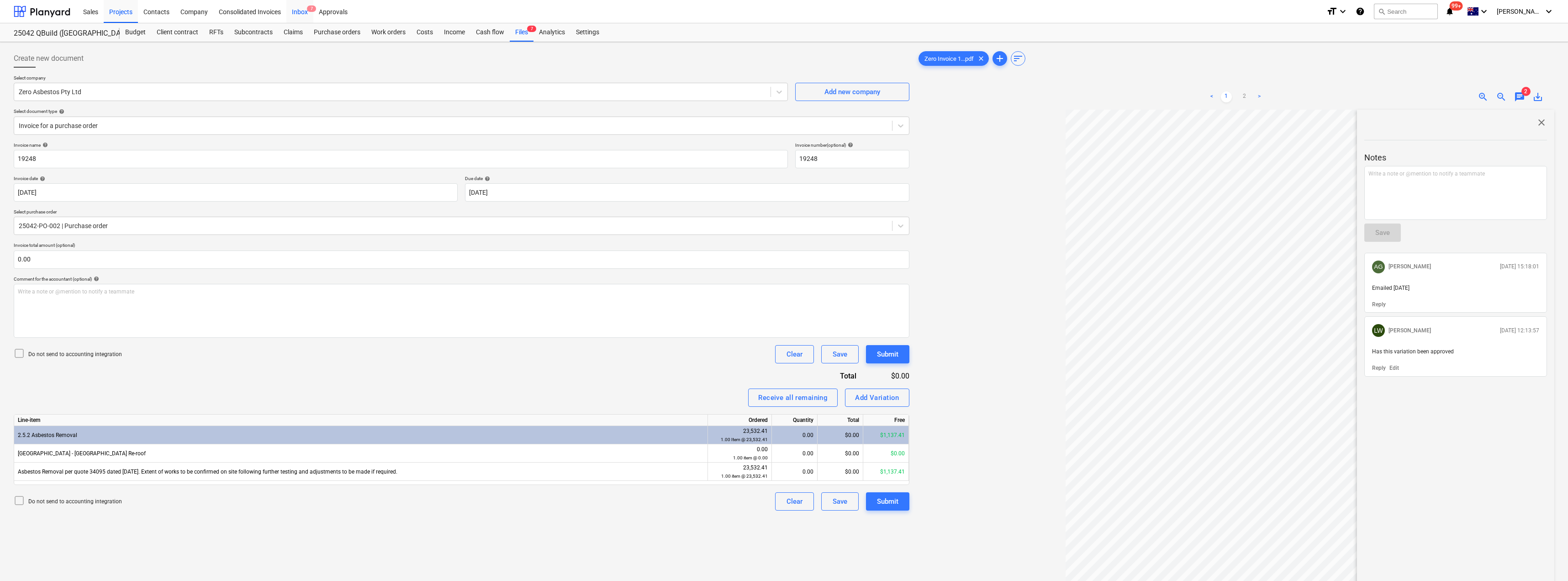
click at [291, 11] on div "Inbox 7" at bounding box center [300, 11] width 27 height 23
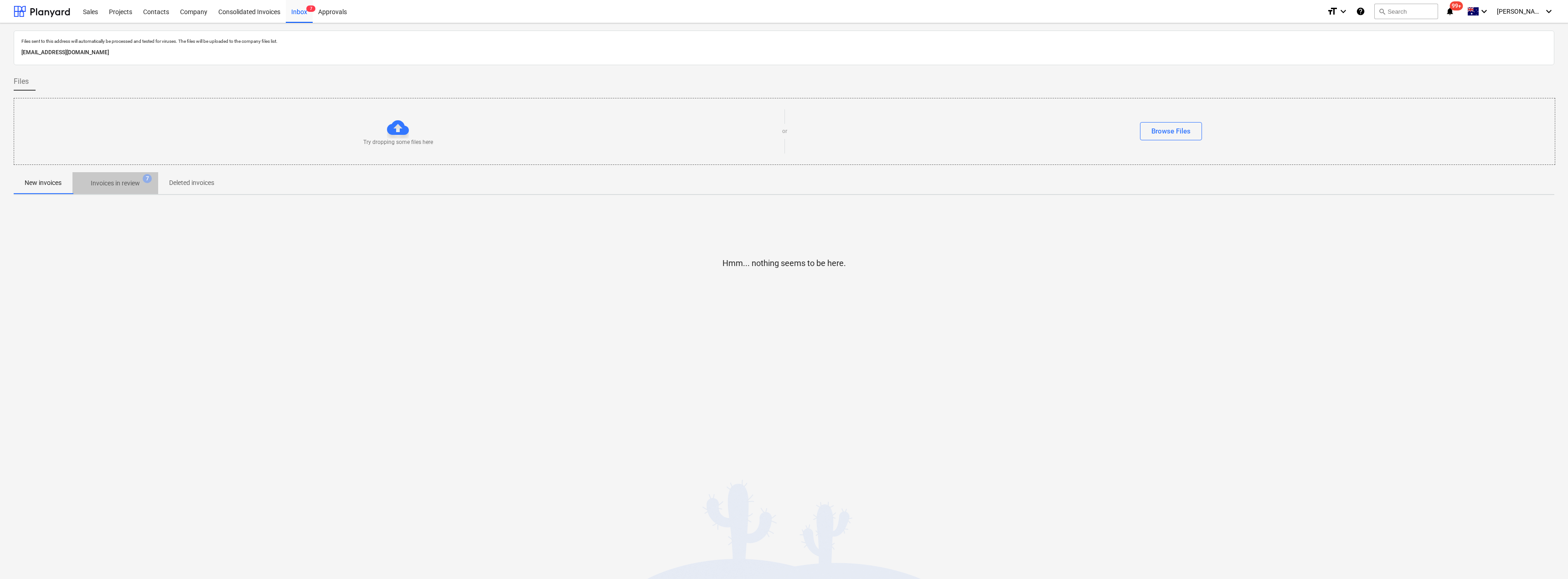
click at [116, 185] on p "Invoices in review" at bounding box center [115, 184] width 49 height 10
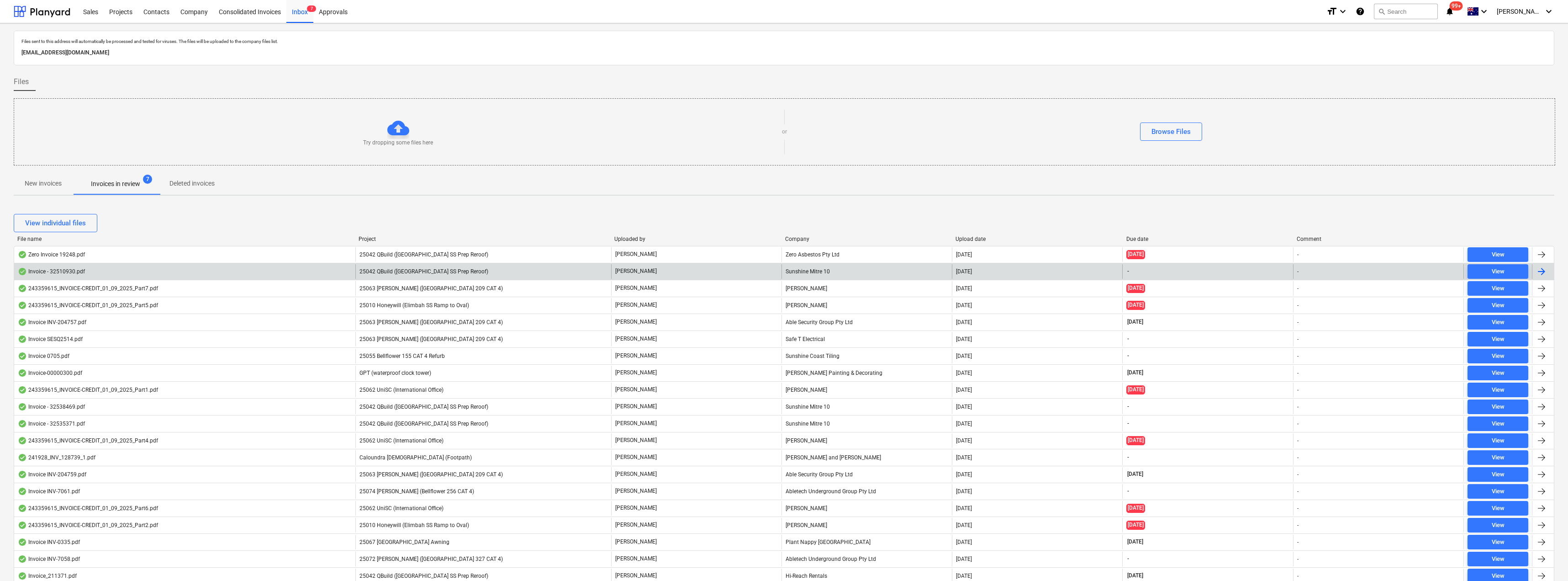
click at [521, 270] on div "25042 QBuild ([GEOGRAPHIC_DATA] SS Prep Reroof)" at bounding box center [483, 272] width 256 height 15
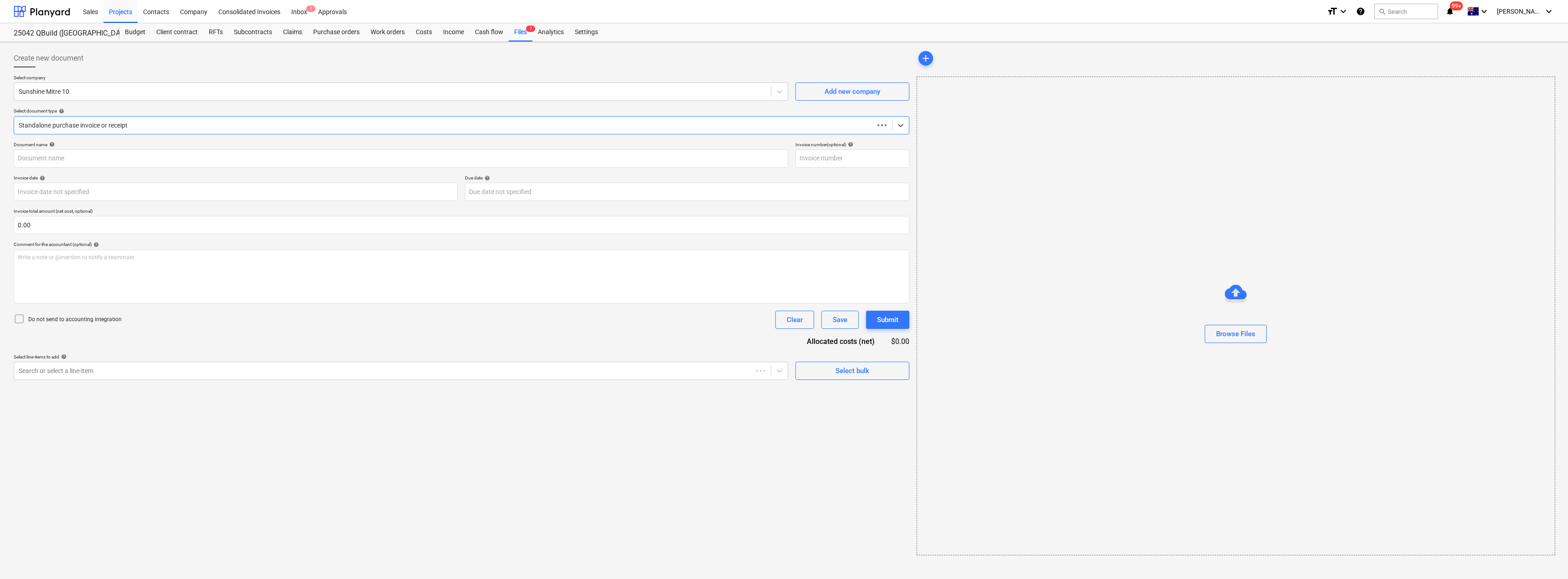
type input "32510930"
type input "[DATE]"
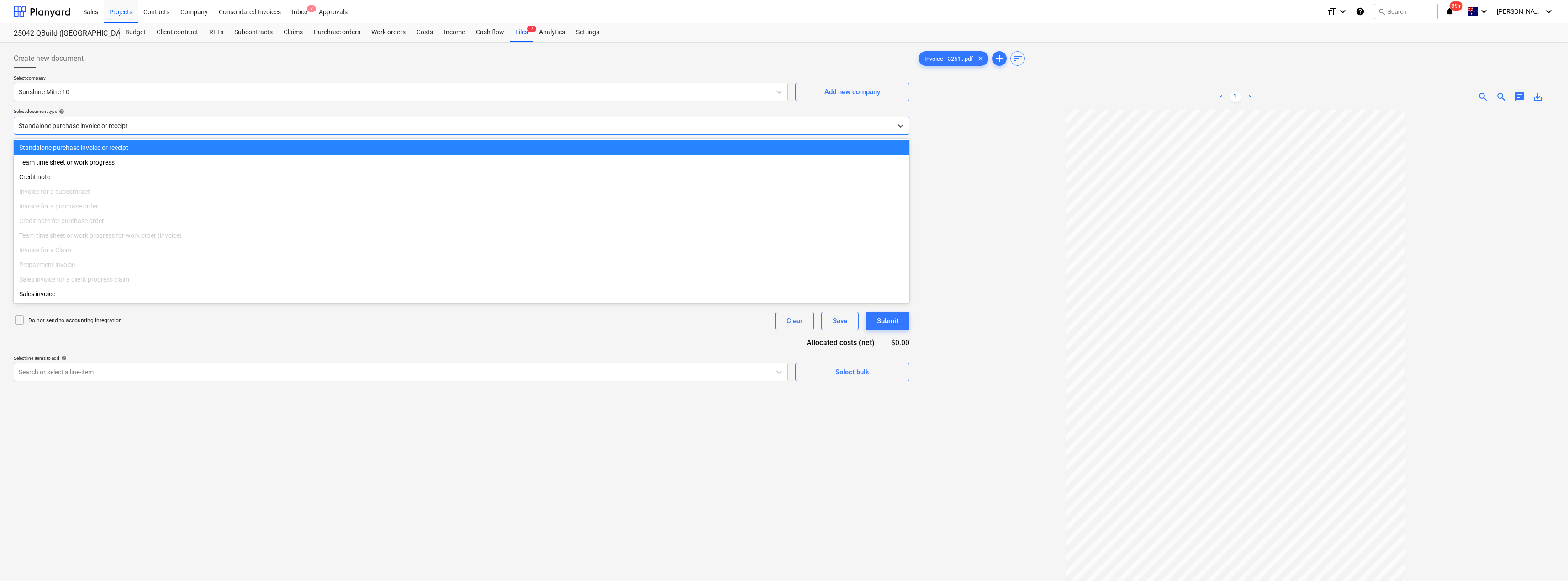
click at [95, 126] on div at bounding box center [453, 125] width 868 height 9
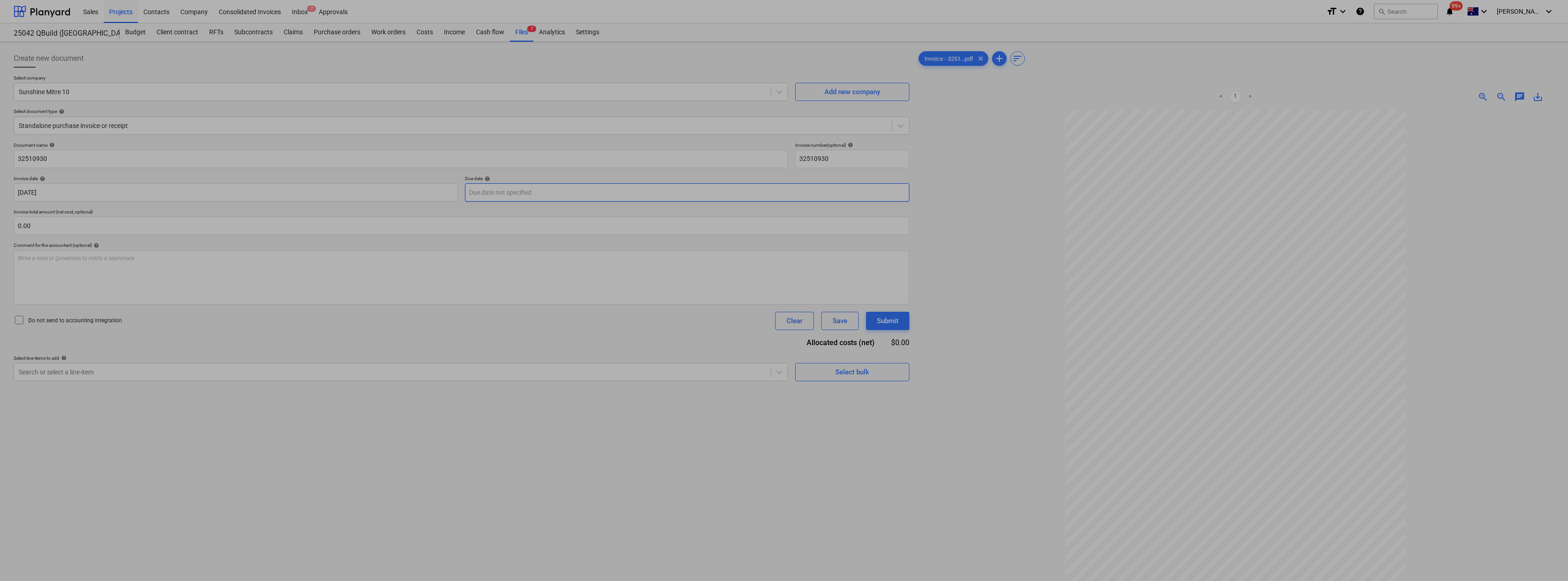
click at [499, 195] on body "Sales Projects Contacts Company Consolidated Invoices Inbox 7 Approvals format_…" at bounding box center [784, 290] width 1568 height 581
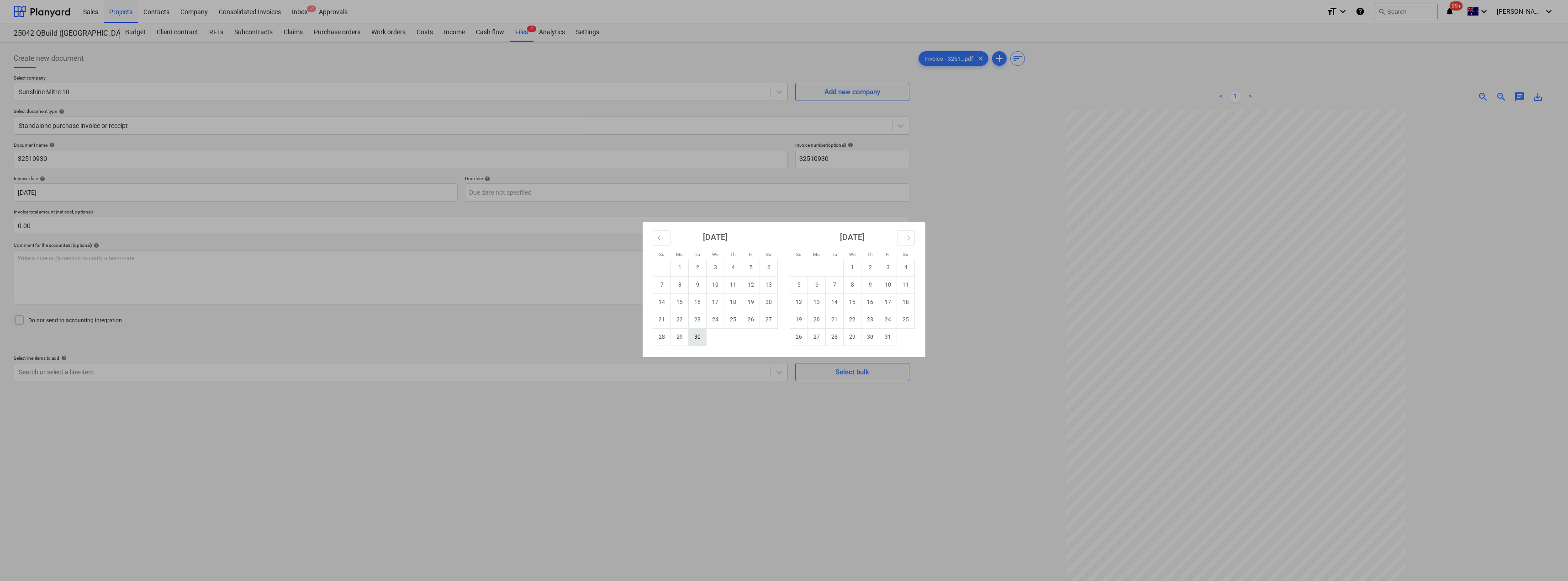
click at [700, 338] on td "30" at bounding box center [697, 337] width 18 height 17
type input "[DATE]"
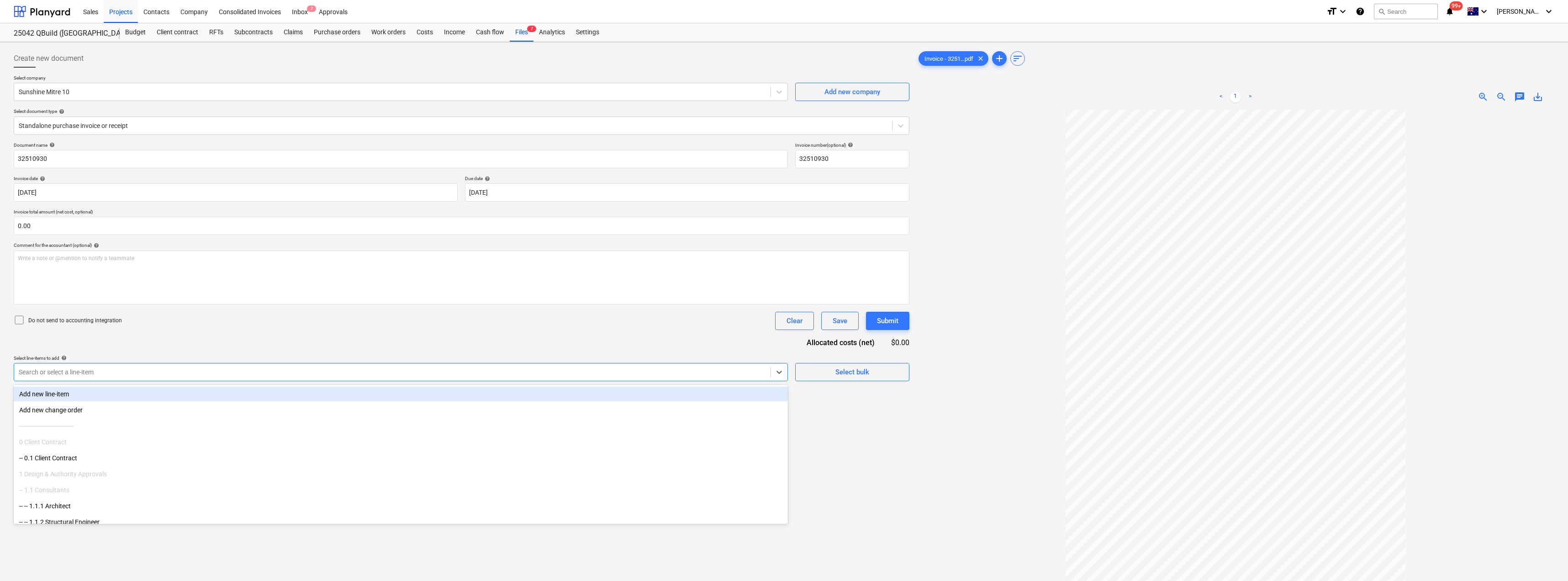
click at [138, 372] on div at bounding box center [392, 372] width 747 height 9
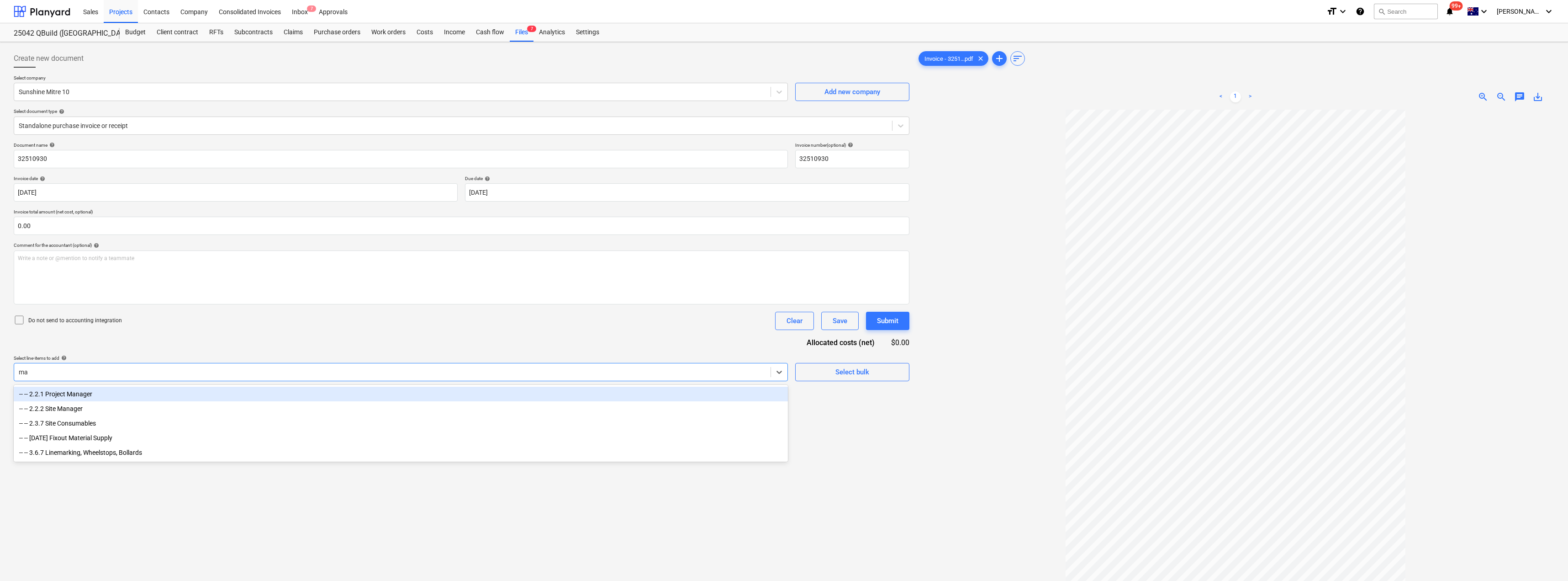
type input "mat"
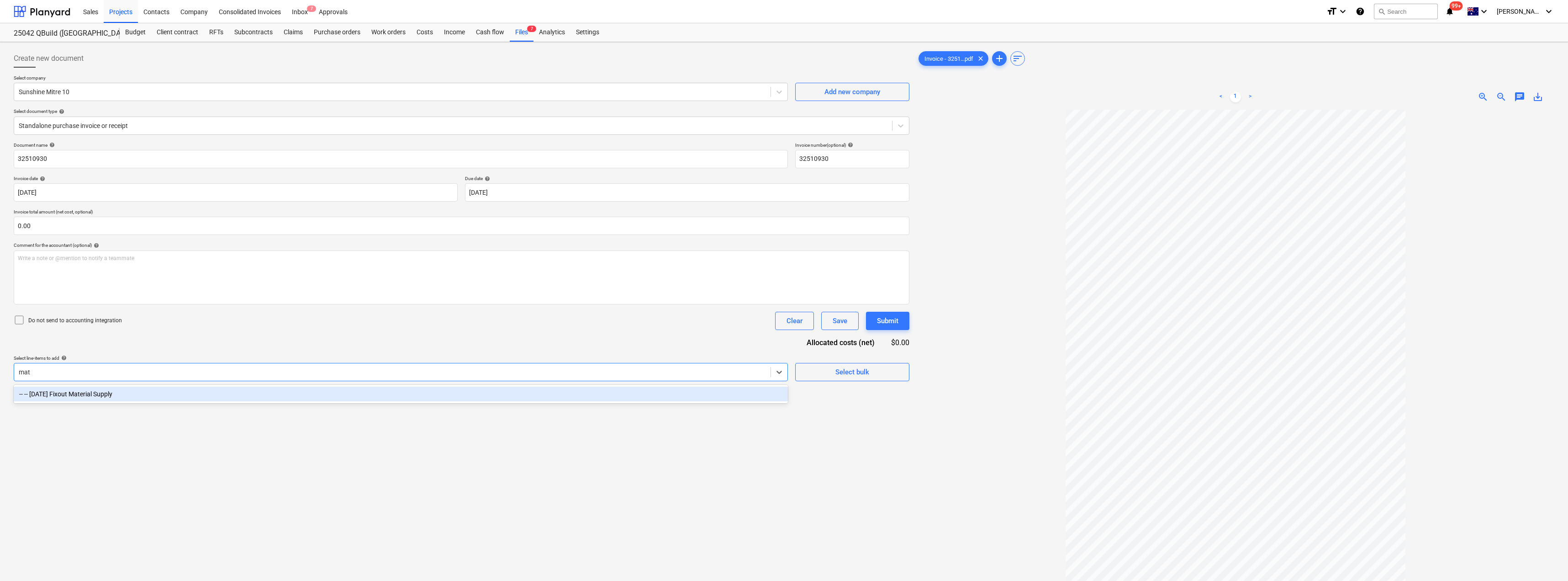
click at [188, 397] on div "-- -- [DATE] Fixout Material Supply" at bounding box center [400, 394] width 774 height 15
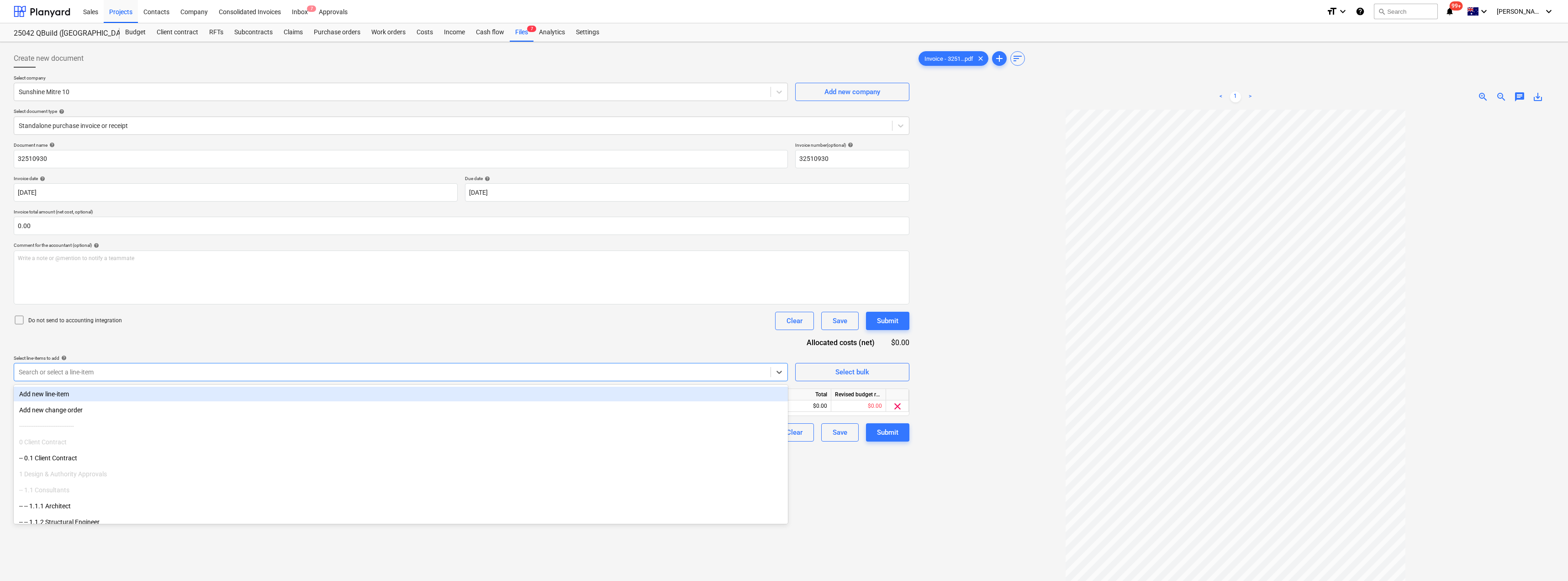
click at [224, 350] on div "Document name help 32510930 Invoice number (optional) help 32510930 Invoice dat…" at bounding box center [461, 292] width 895 height 299
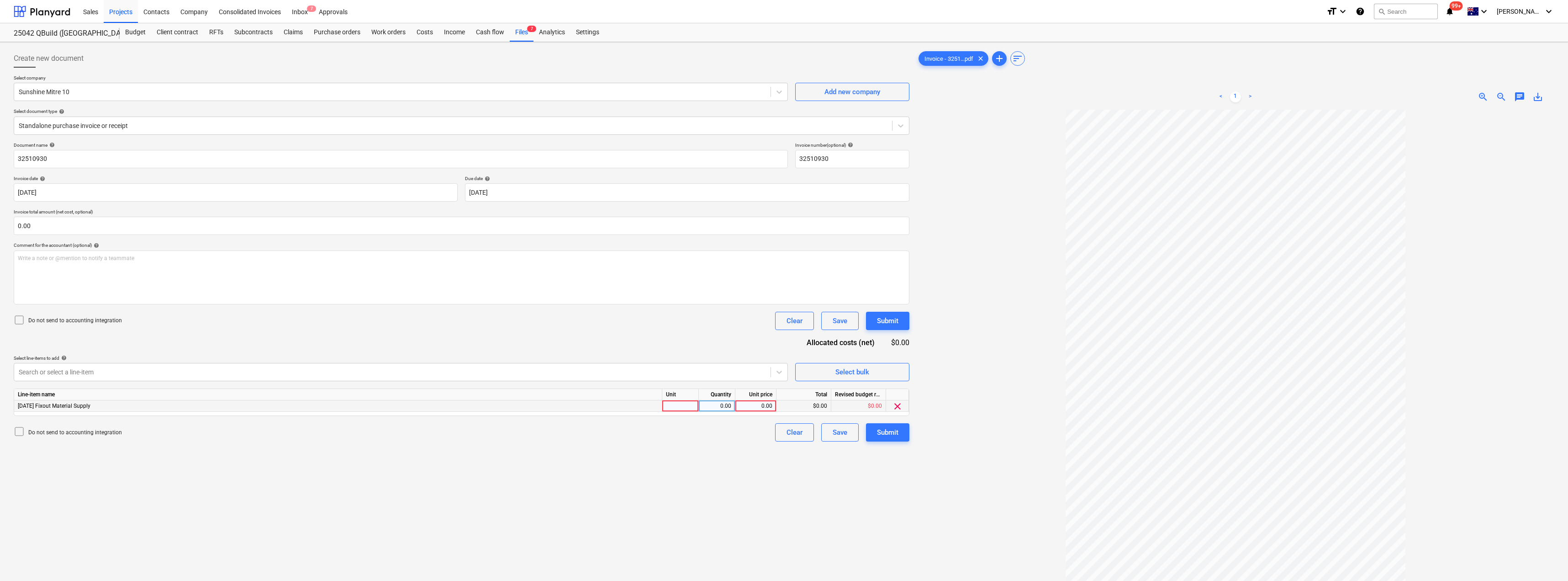
click at [679, 406] on div at bounding box center [681, 406] width 37 height 12
type input "Item"
type input "125.97"
click at [784, 431] on div "Submit" at bounding box center [887, 432] width 21 height 12
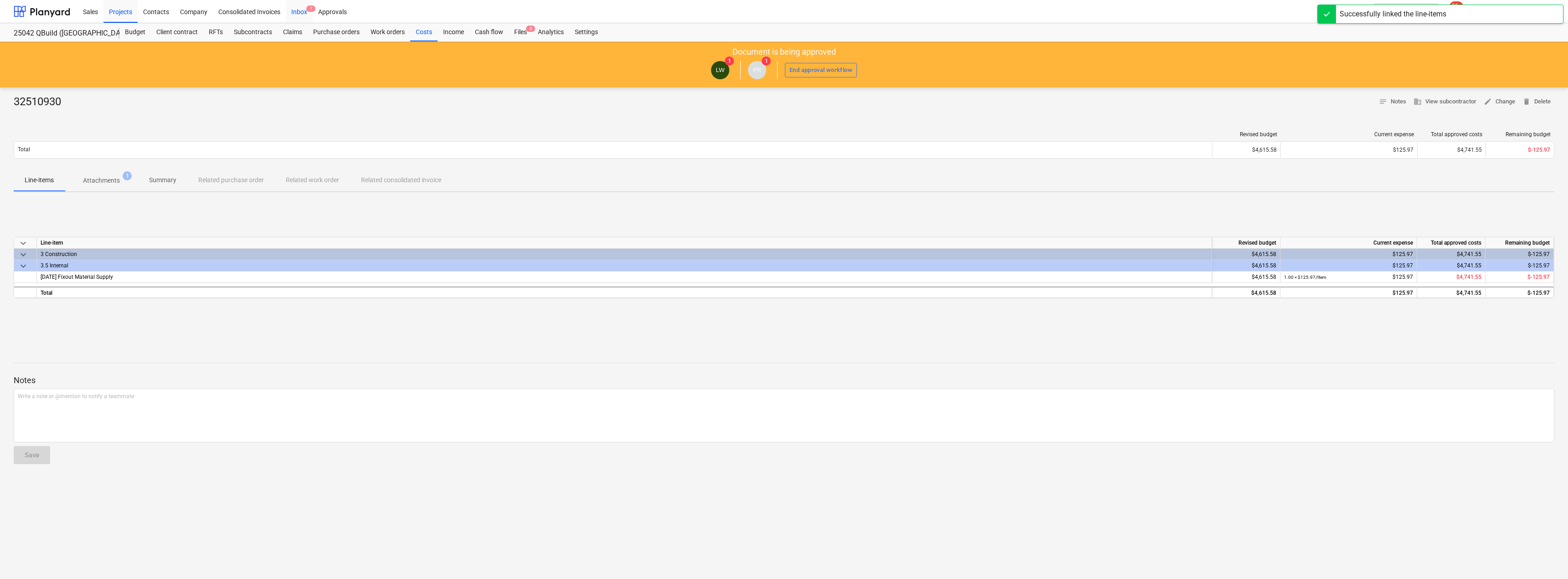
click at [292, 10] on div "Inbox 7" at bounding box center [299, 11] width 27 height 23
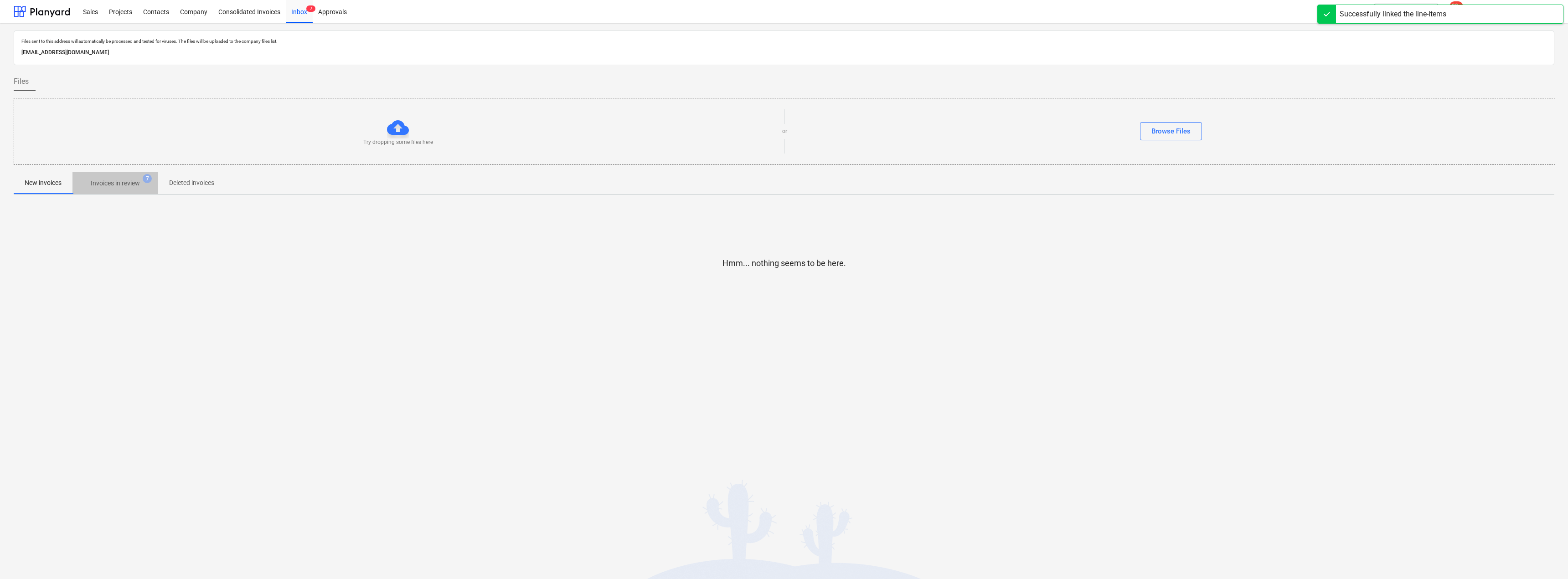
click at [122, 177] on span "Invoices in review 7" at bounding box center [115, 183] width 86 height 16
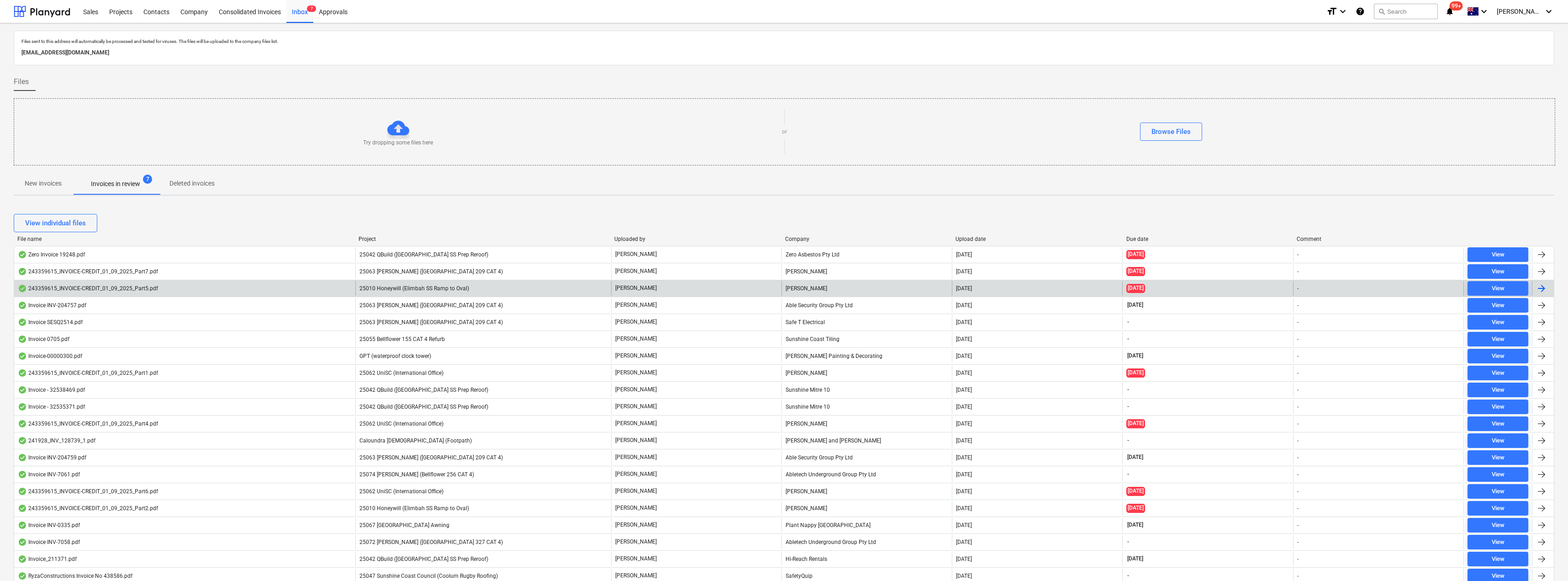
click at [709, 284] on div "[PERSON_NAME]" at bounding box center [696, 289] width 170 height 15
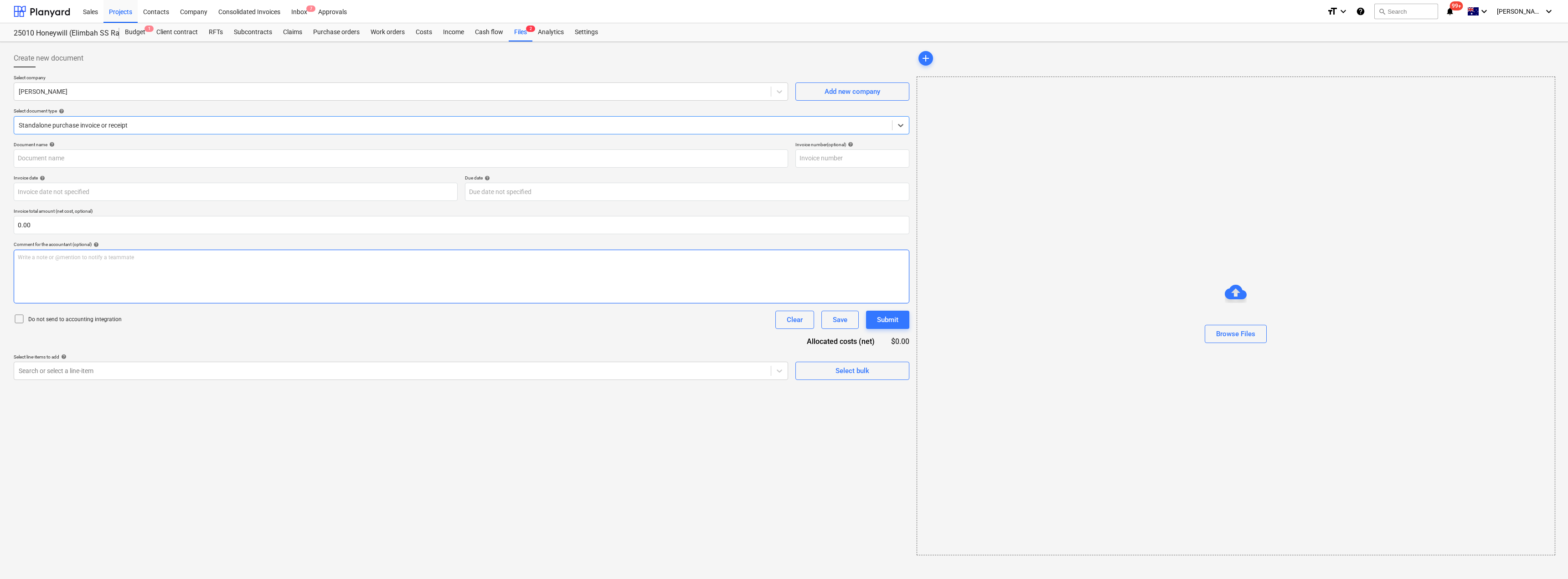
type input "243359615"
type input "[DATE]"
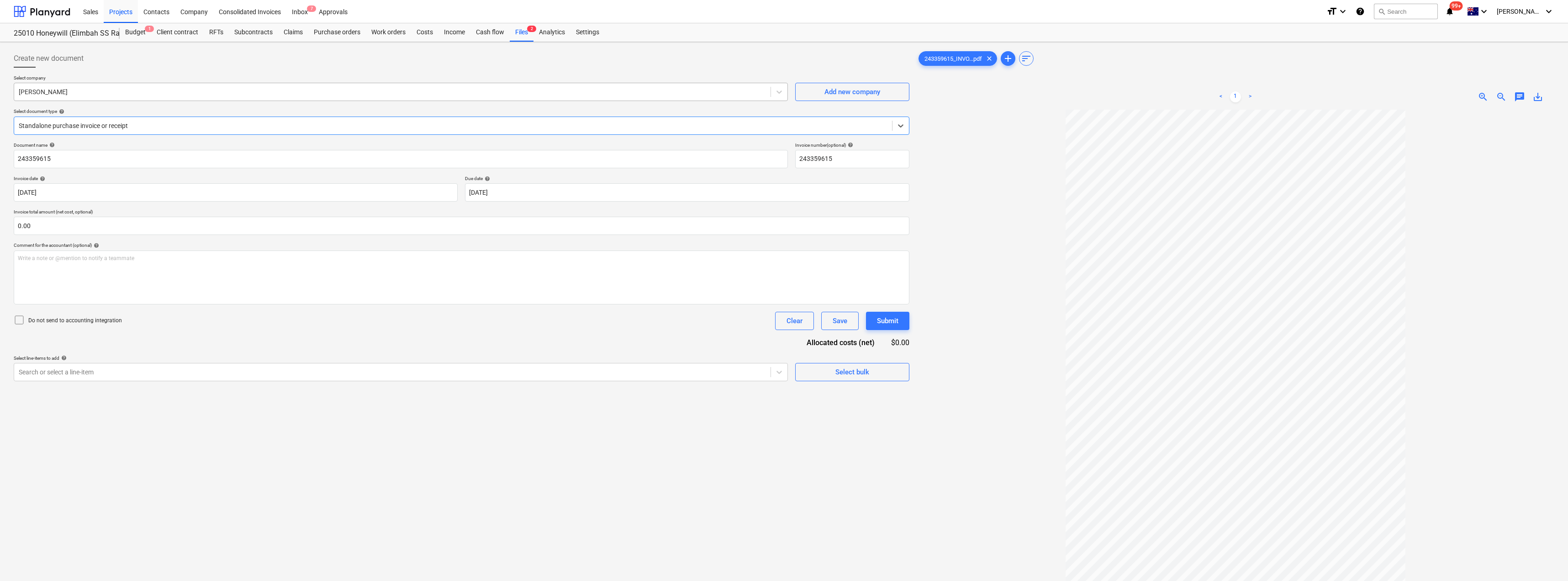
click at [94, 94] on div at bounding box center [392, 92] width 747 height 9
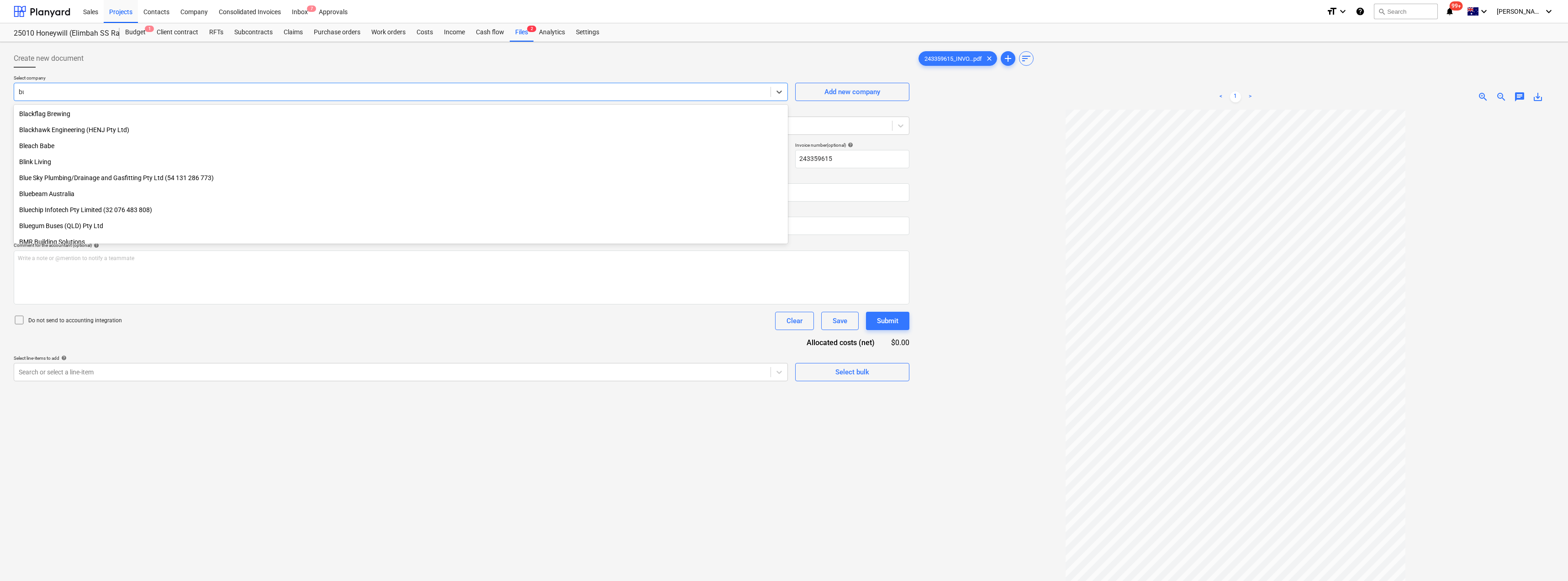
scroll to position [519, 0]
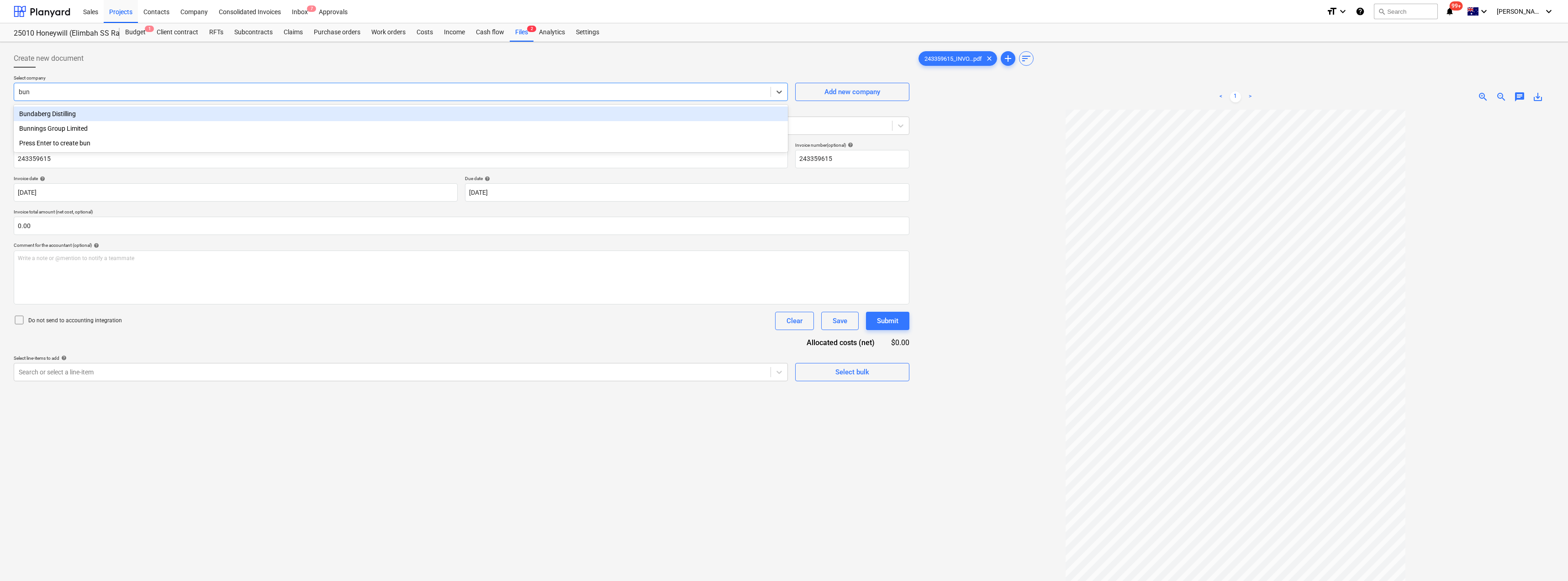
type input "[PERSON_NAME]"
click at [89, 114] on div "Bunnings Group Limited" at bounding box center [400, 114] width 774 height 15
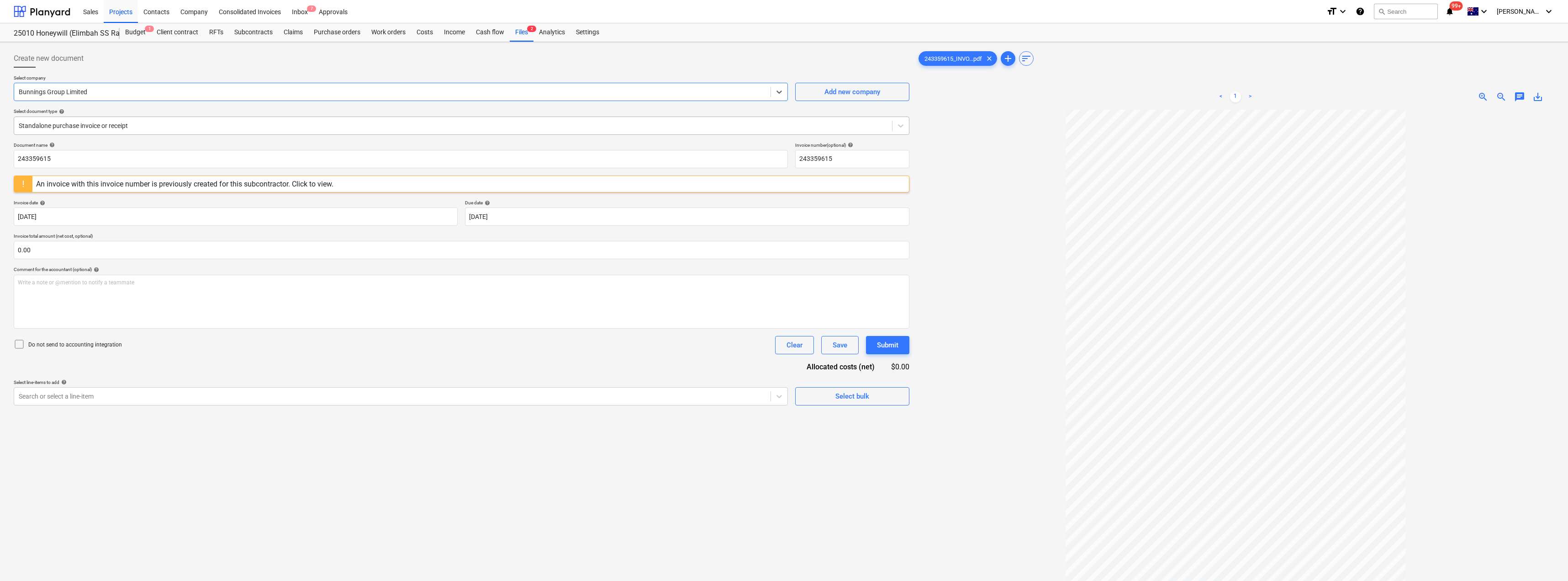
click at [94, 123] on div at bounding box center [453, 125] width 868 height 9
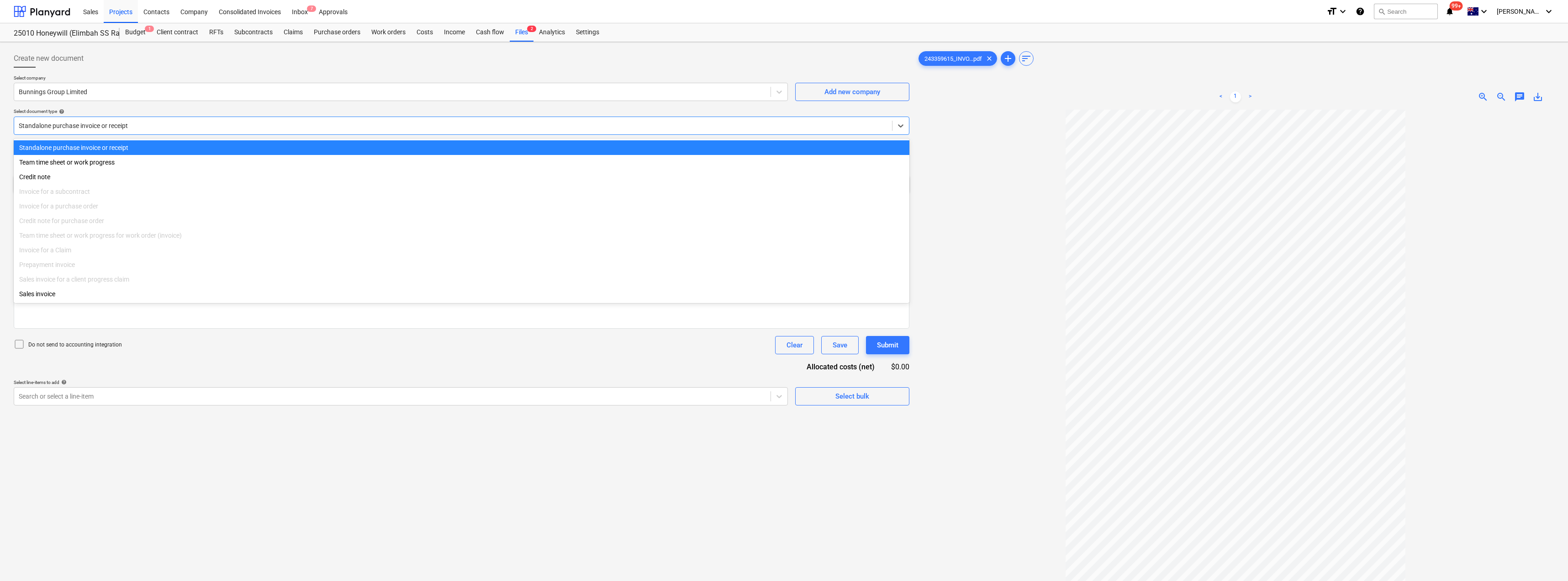
click at [94, 123] on div at bounding box center [453, 125] width 868 height 9
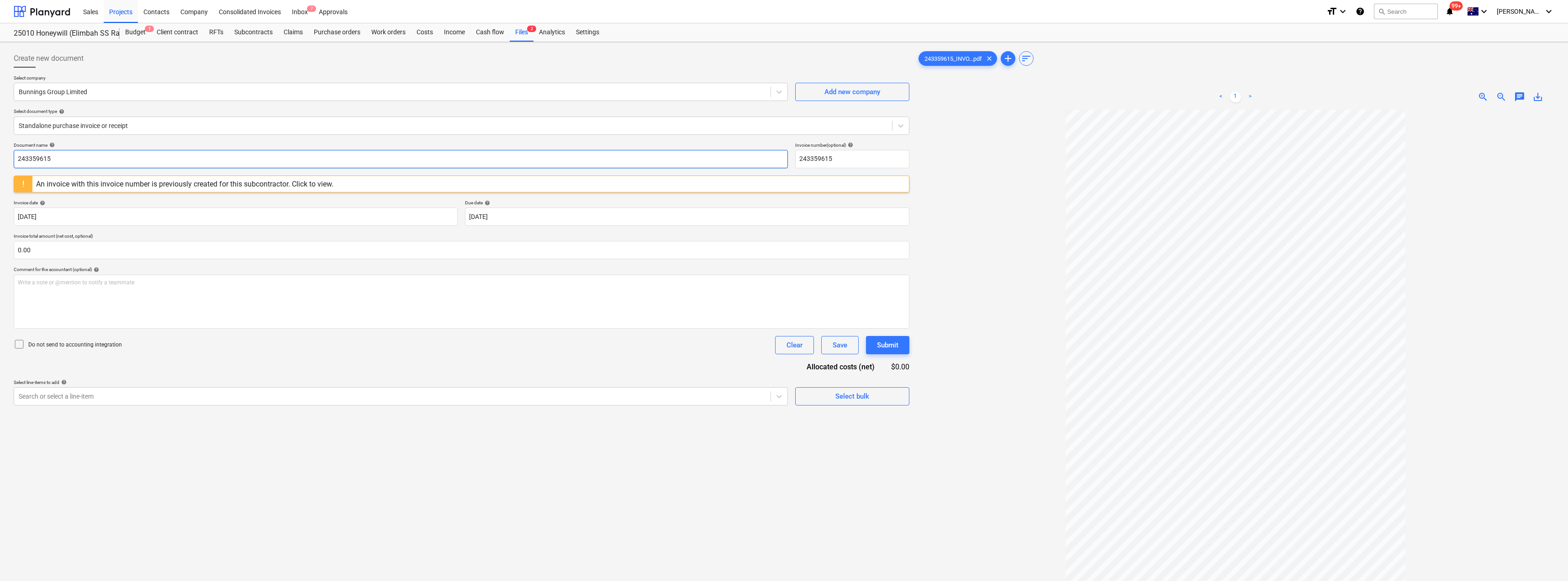
drag, startPoint x: 79, startPoint y: 161, endPoint x: 0, endPoint y: 161, distance: 79.0
click at [0, 161] on div "Create new document Select company Bunnings Group Limited Add new company Selec…" at bounding box center [784, 357] width 1568 height 630
drag, startPoint x: 54, startPoint y: 157, endPoint x: 9, endPoint y: 159, distance: 45.0
click at [9, 159] on div "Create new document Select company Bunnings Group Limited Add new company Selec…" at bounding box center [784, 357] width 1568 height 630
type input "8168/00296443"
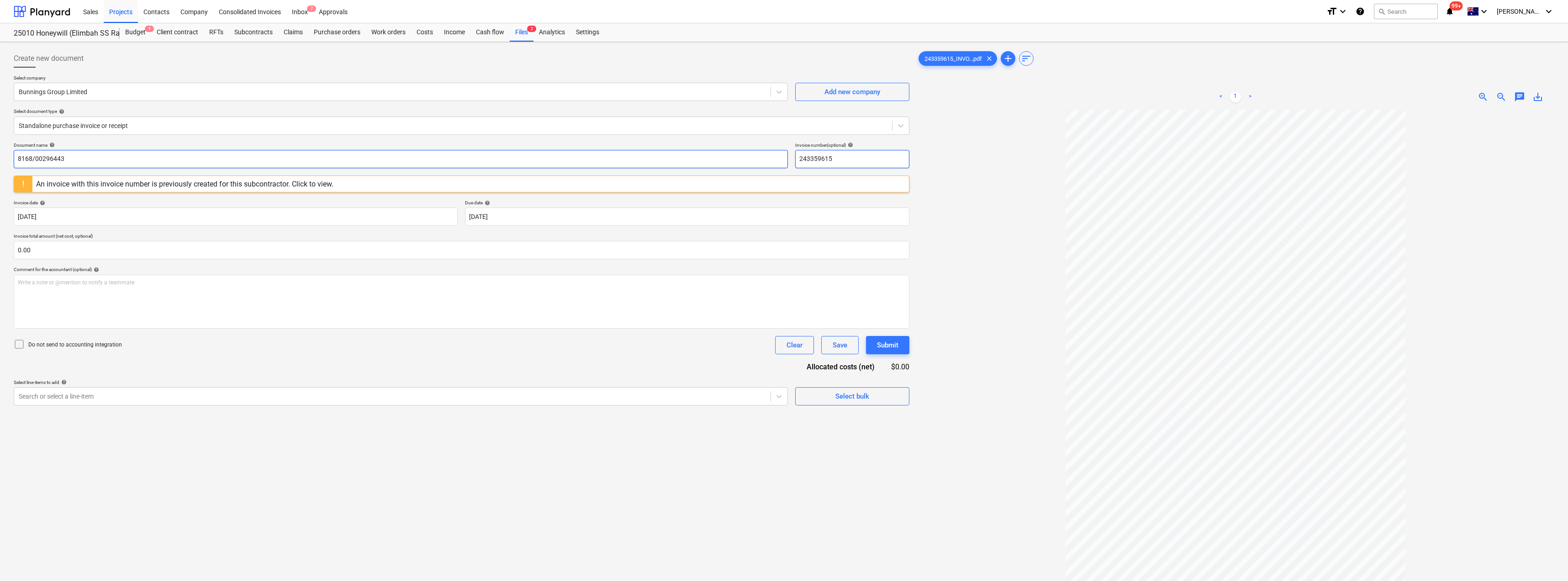
drag, startPoint x: 845, startPoint y: 159, endPoint x: 781, endPoint y: 159, distance: 64.0
click at [781, 159] on div "Document name help 8168/00296443 Invoice number (optional) help 243359615" at bounding box center [461, 155] width 895 height 26
paste input "8168/00296443"
type input "8168/00296443"
drag, startPoint x: 925, startPoint y: 154, endPoint x: 933, endPoint y: 151, distance: 8.5
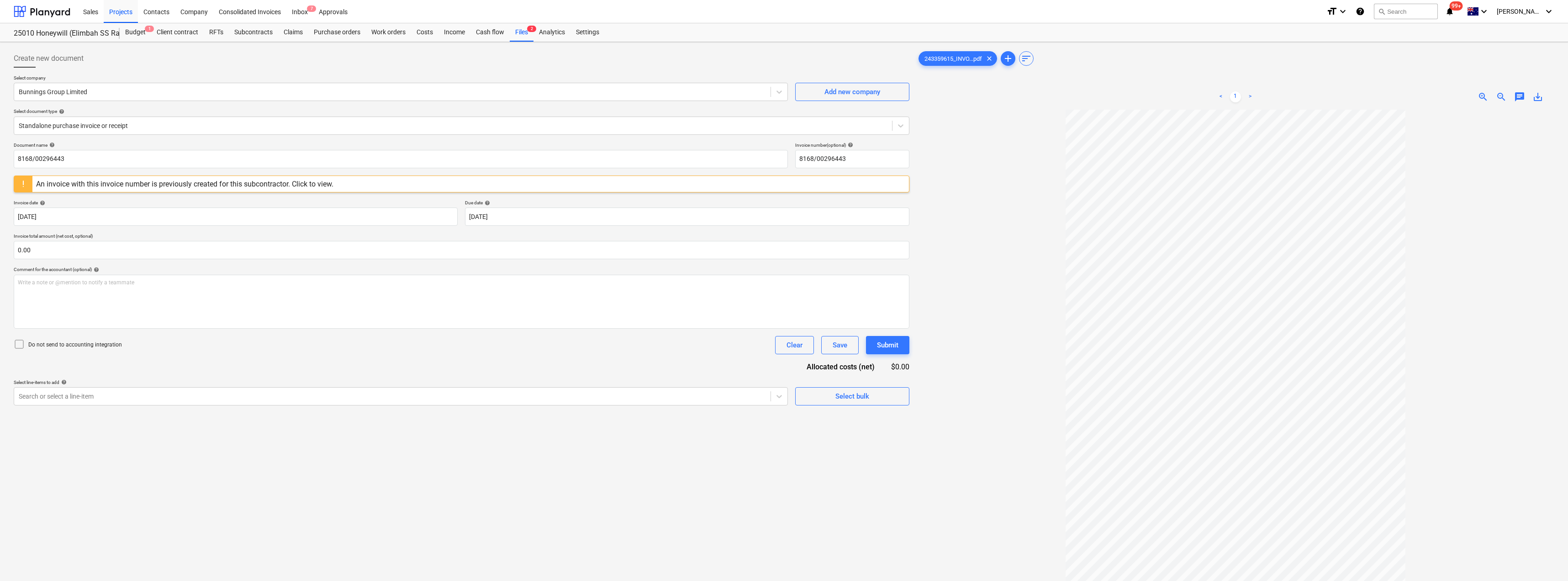
click at [784, 154] on div at bounding box center [1235, 388] width 637 height 555
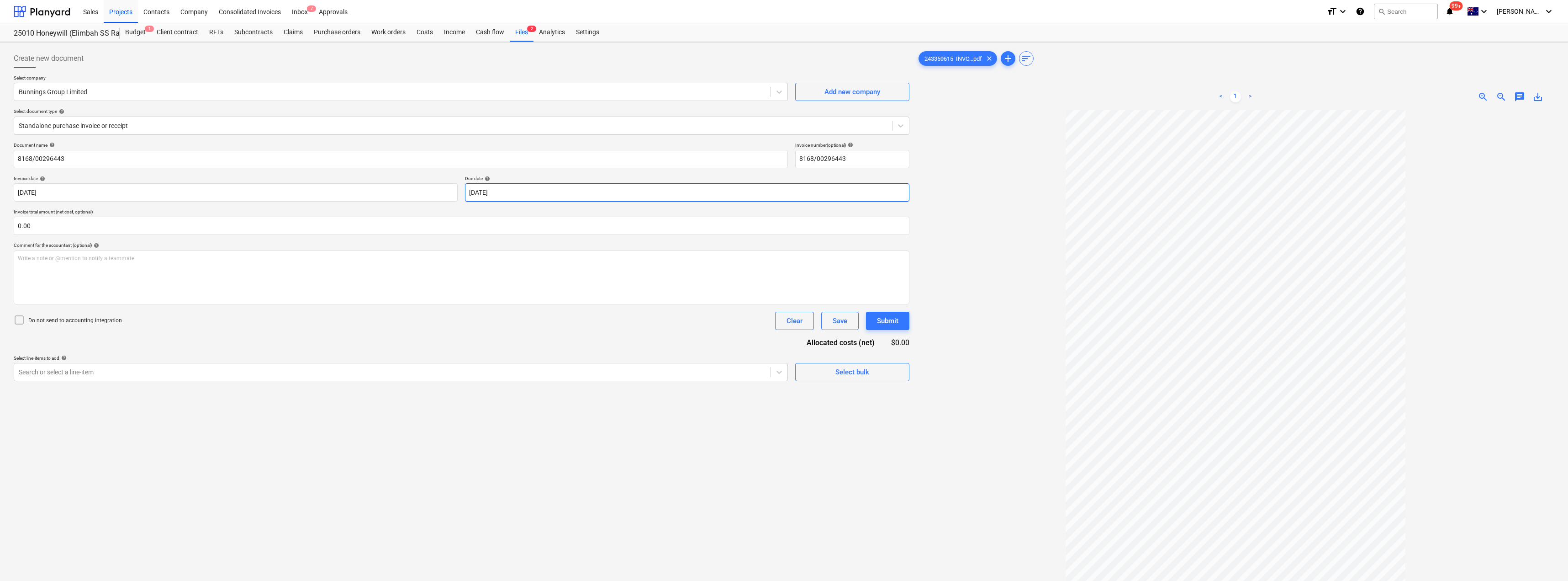
click at [524, 197] on body "Sales Projects Contacts Company Consolidated Invoices Inbox 7 Approvals format_…" at bounding box center [784, 290] width 1568 height 581
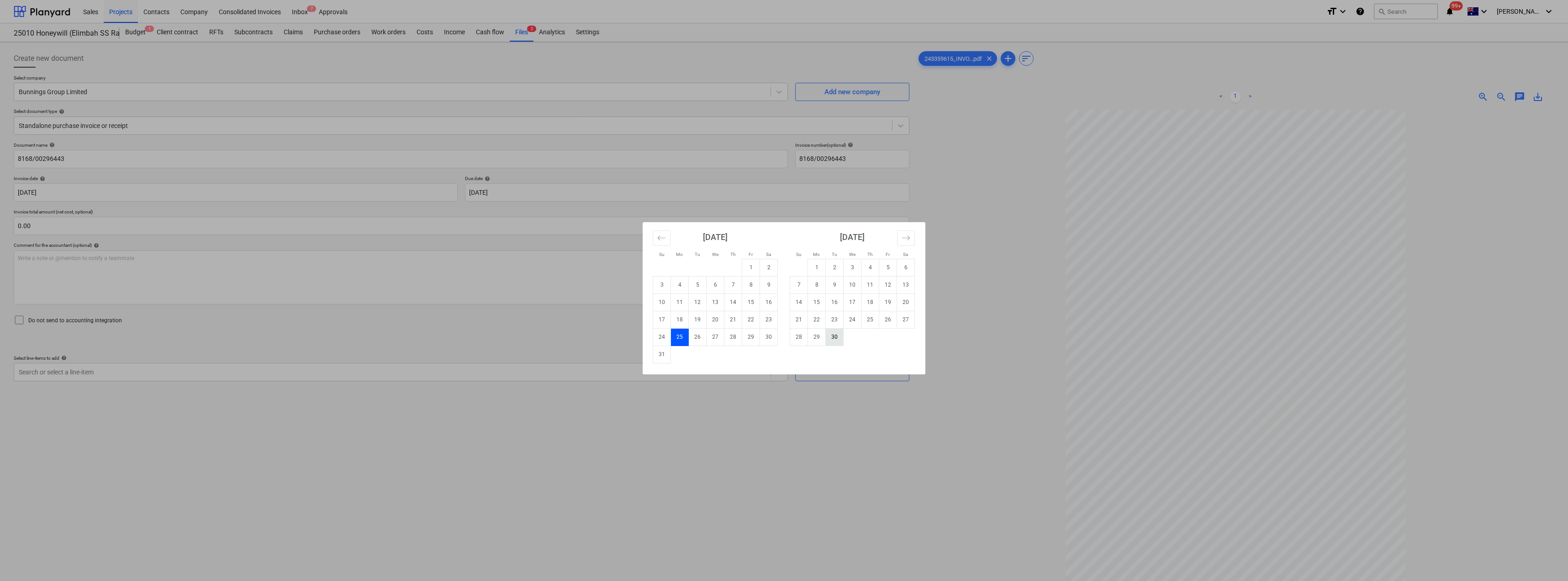
click at [784, 336] on td "30" at bounding box center [834, 337] width 18 height 17
type input "[DATE]"
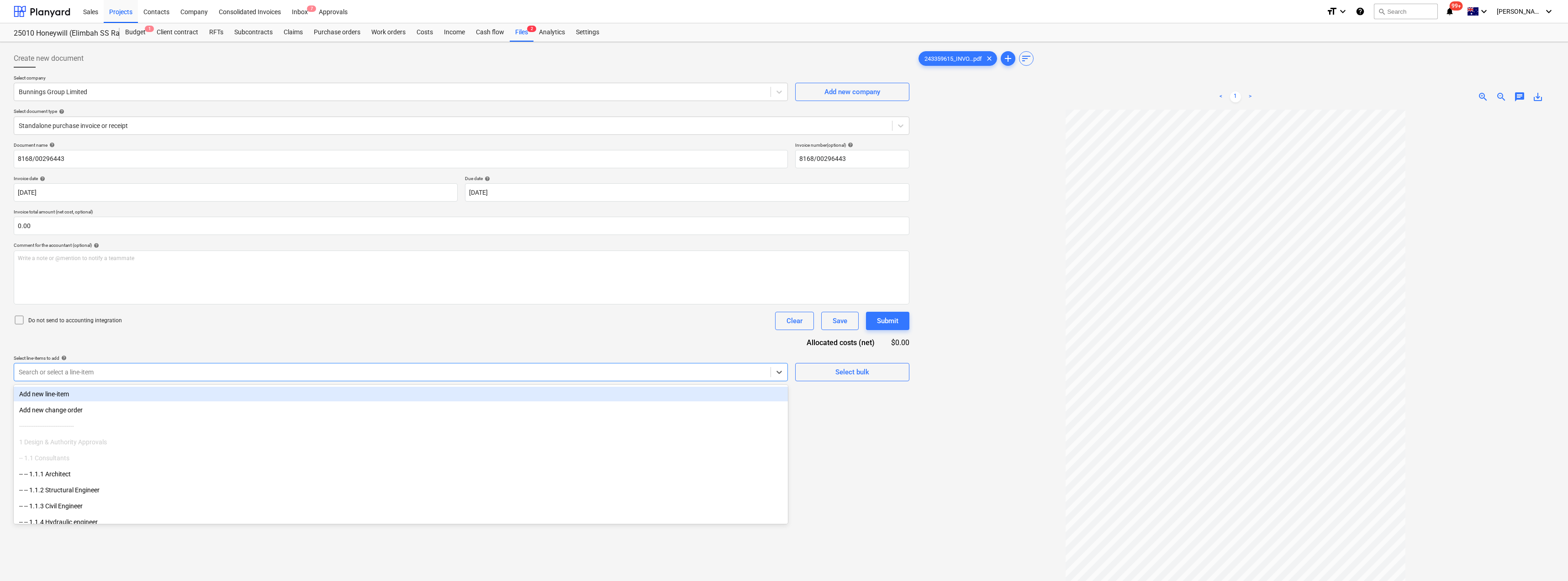
click at [194, 380] on div "Search or select a line-item" at bounding box center [400, 372] width 774 height 18
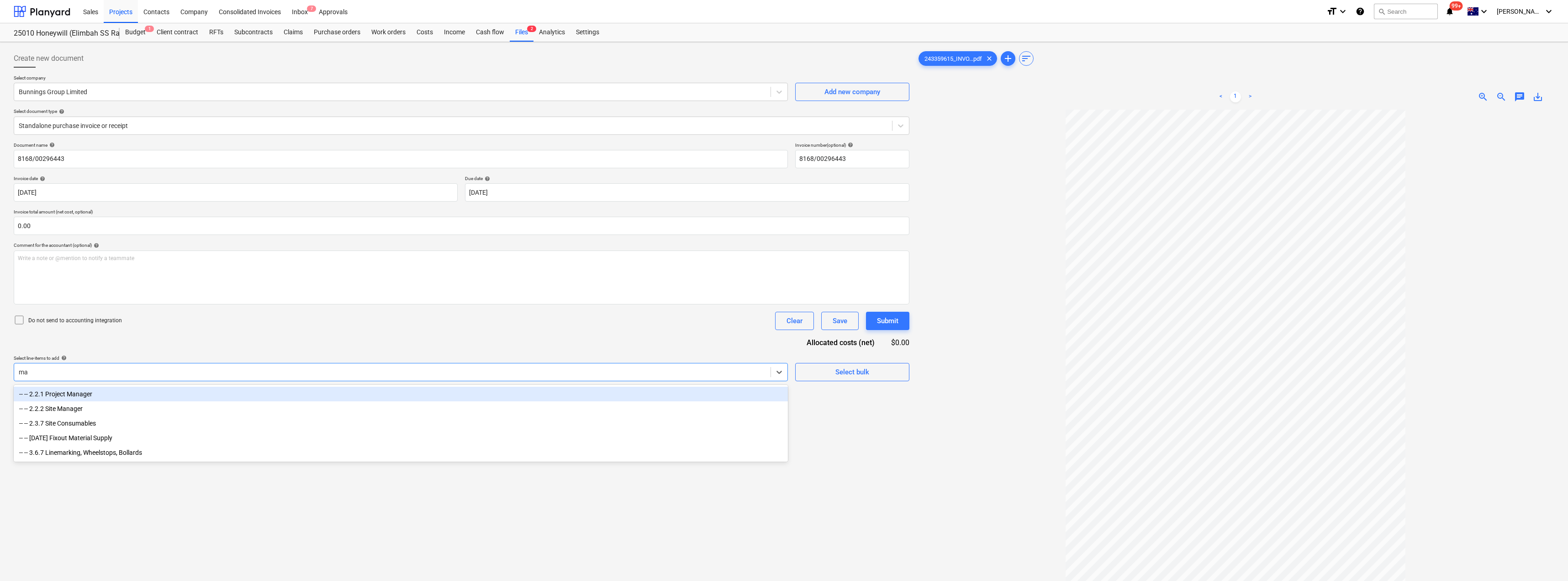
type input "mat"
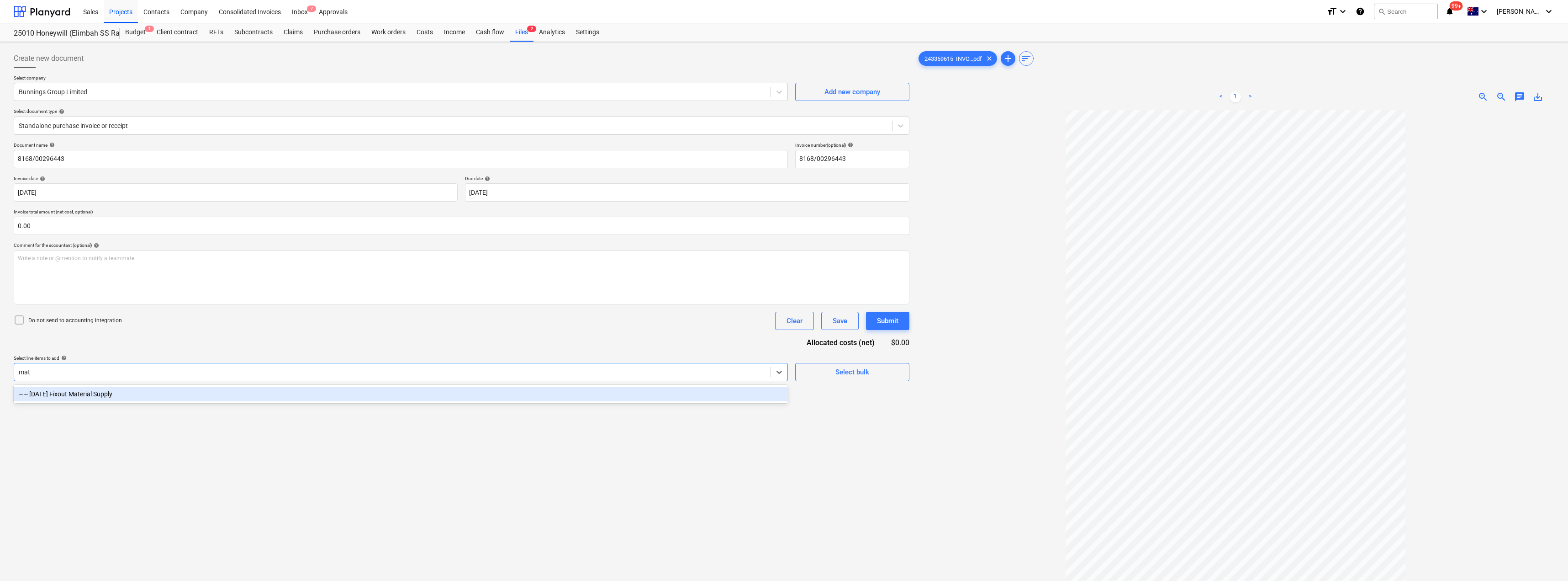
click at [150, 392] on div "-- -- [DATE] Fixout Material Supply" at bounding box center [400, 394] width 774 height 15
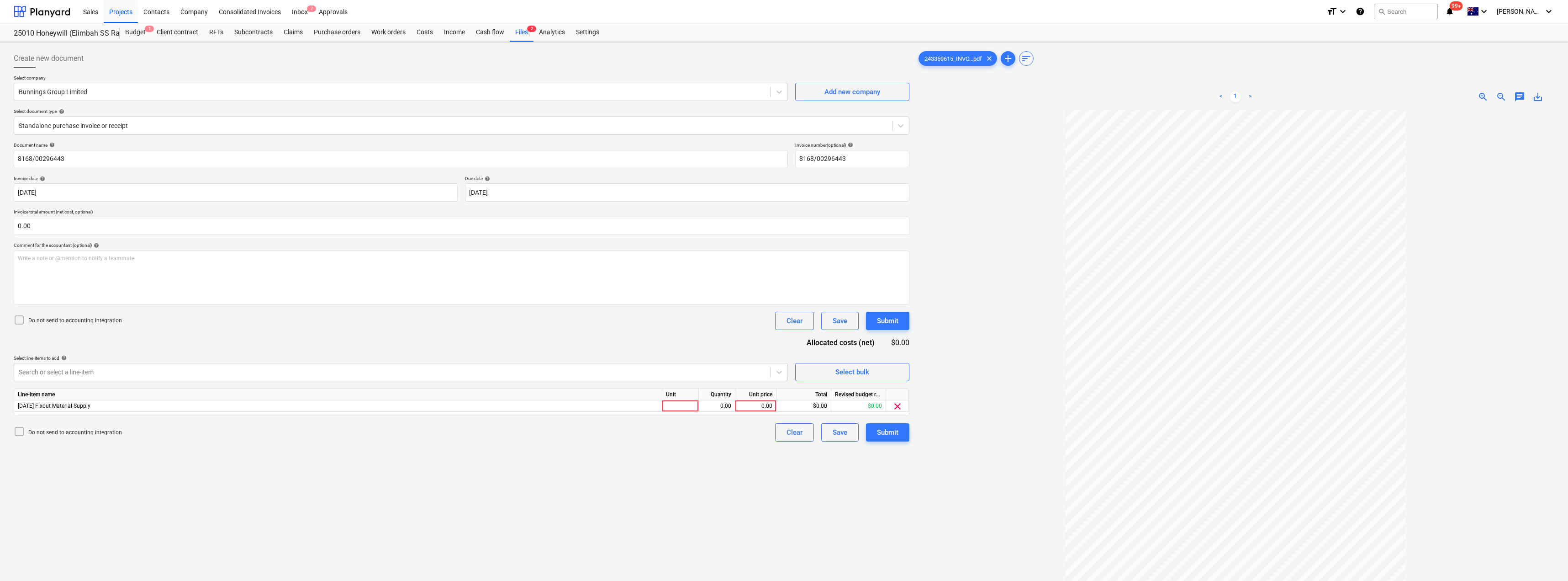
click at [332, 323] on div "Do not send to accounting integration Clear Save Submit" at bounding box center [461, 321] width 895 height 18
click at [681, 405] on div at bounding box center [681, 406] width 37 height 12
type input "Item"
type input "30.05"
click at [784, 430] on div "Submit" at bounding box center [887, 432] width 21 height 12
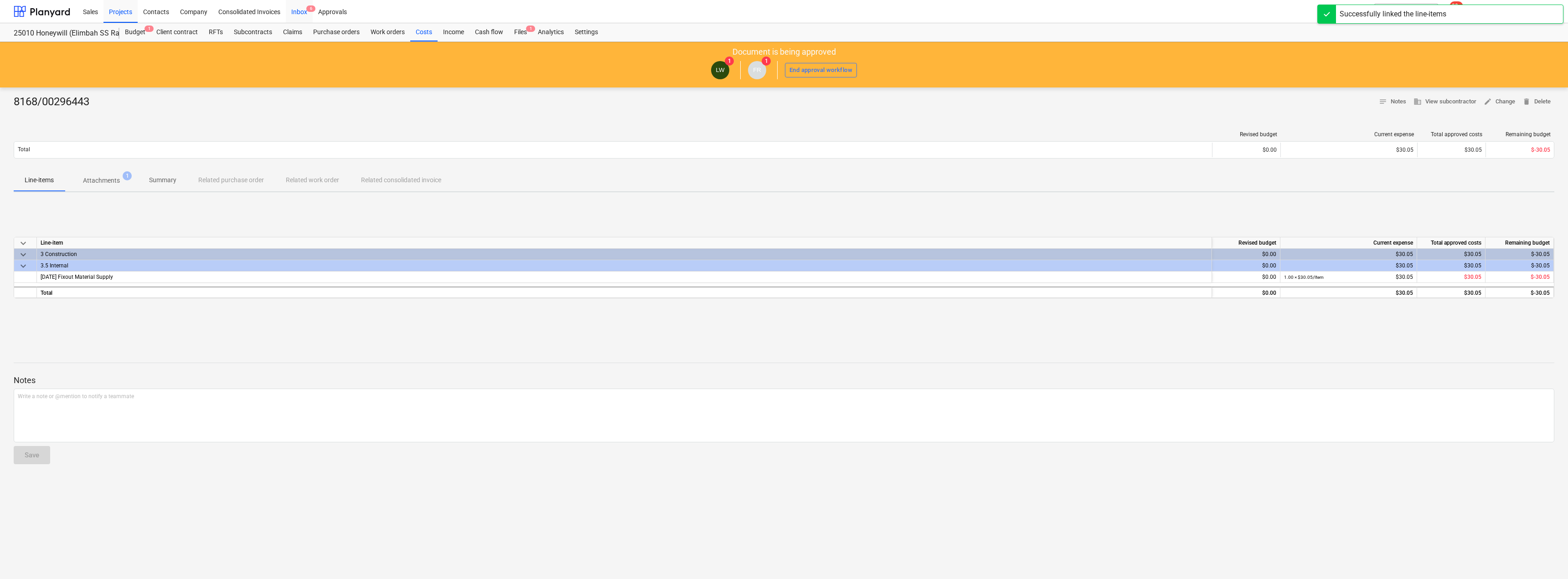
click at [297, 11] on div "Inbox 6" at bounding box center [299, 11] width 27 height 23
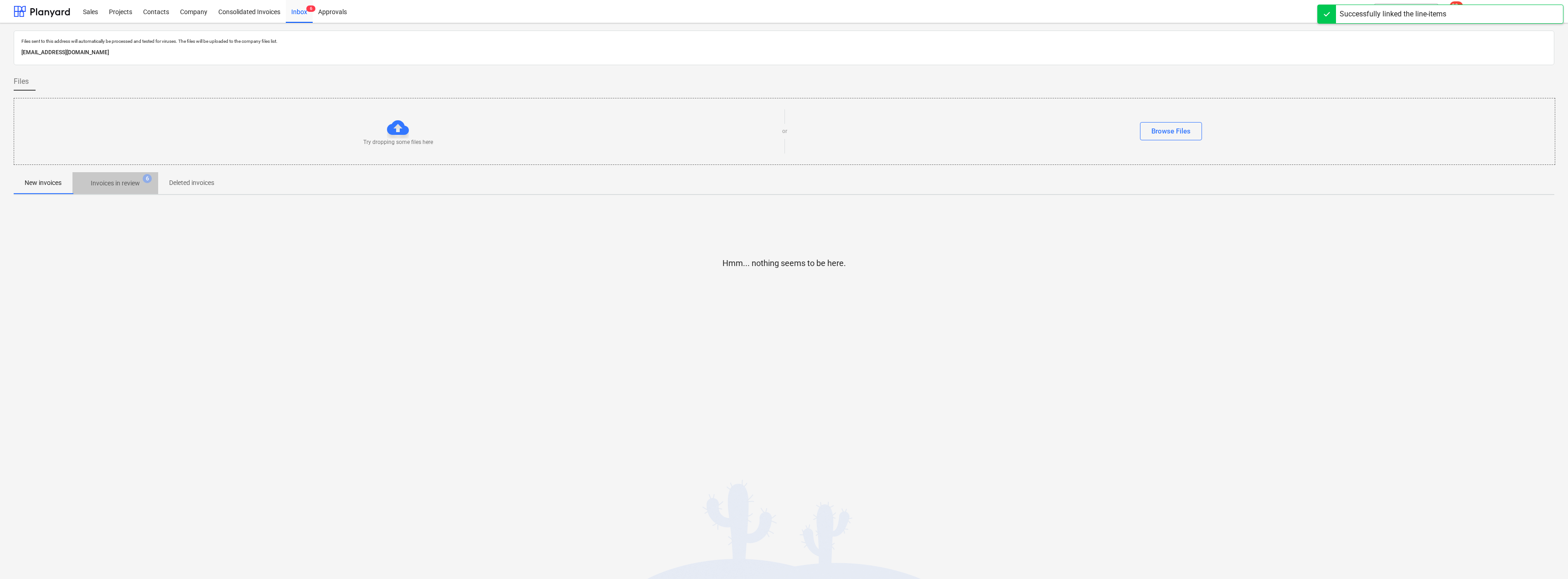
click at [114, 192] on button "Invoices in review 6" at bounding box center [115, 183] width 86 height 22
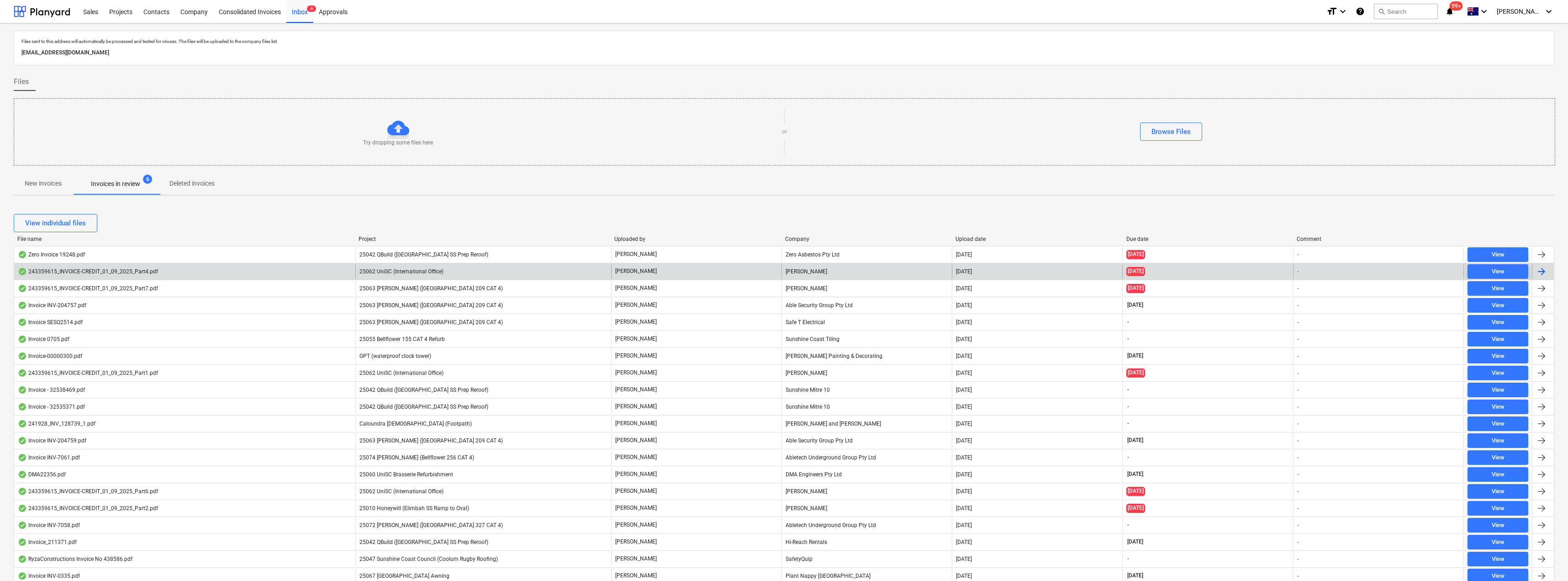
click at [644, 273] on div "[PERSON_NAME]" at bounding box center [696, 272] width 170 height 15
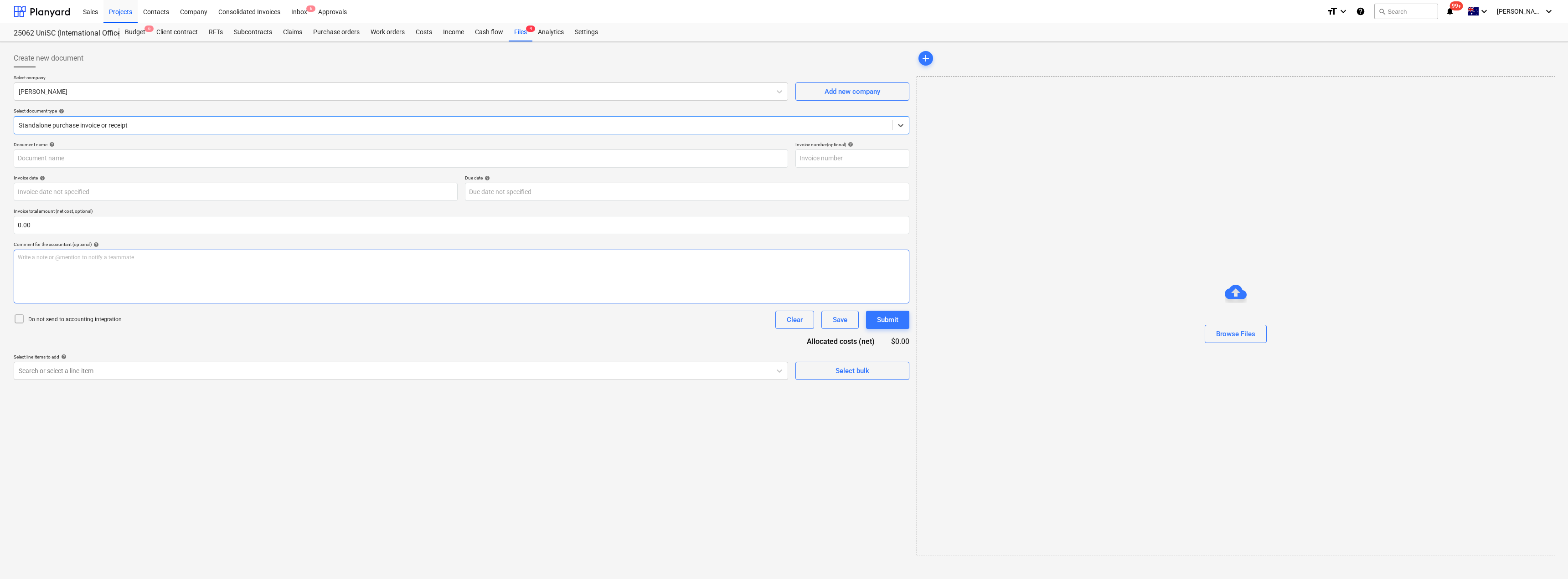
type input "243359615"
type input "[DATE]"
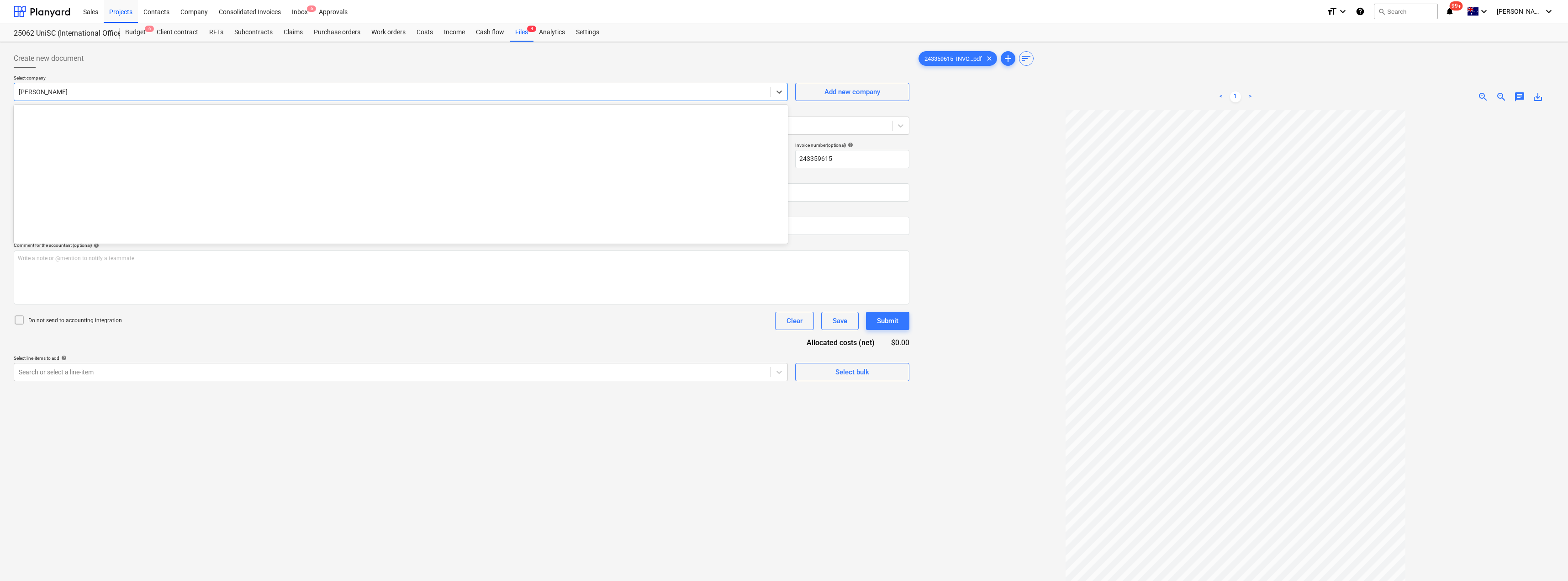
click at [121, 95] on div at bounding box center [392, 92] width 747 height 9
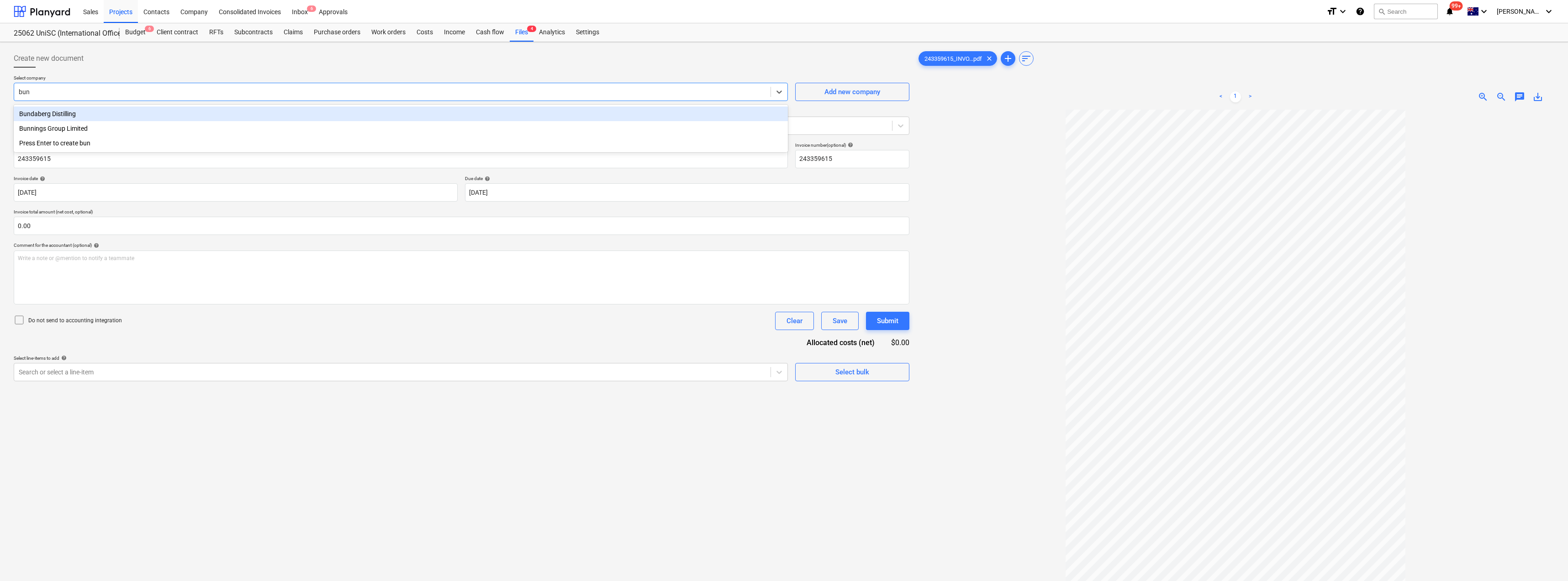
type input "[PERSON_NAME]"
click at [198, 111] on div "Bunnings Group Limited" at bounding box center [400, 114] width 774 height 15
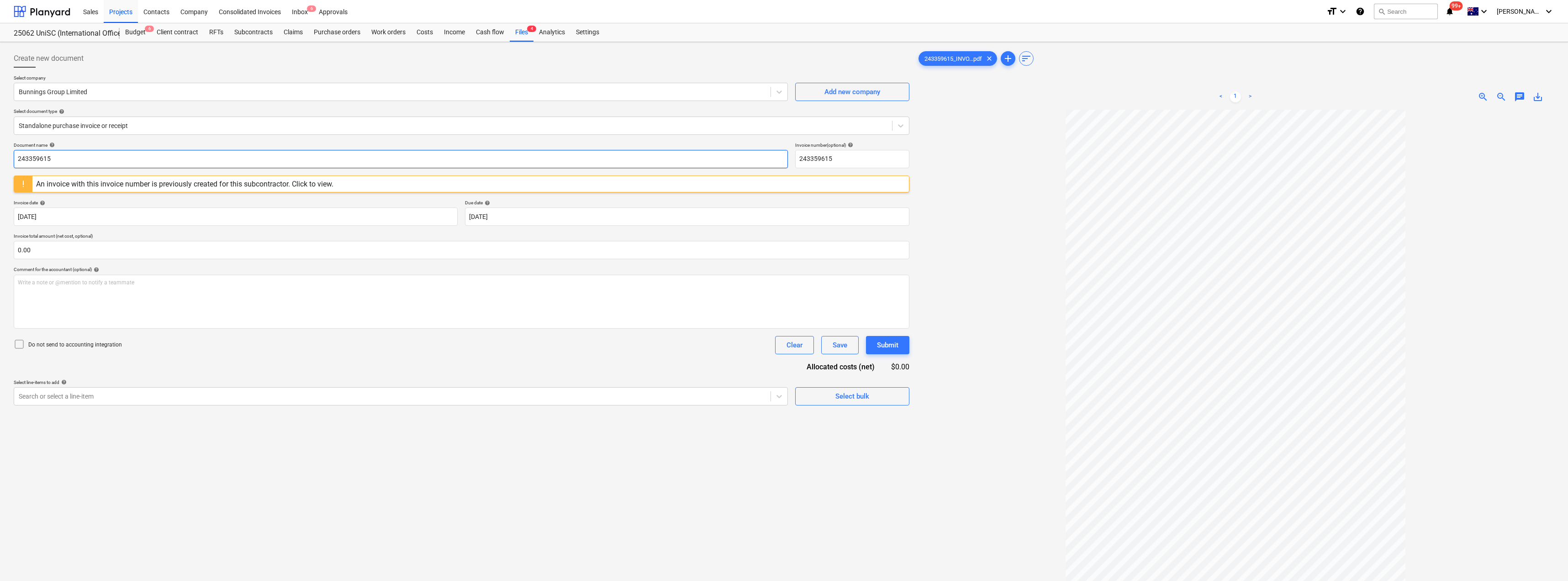
drag, startPoint x: 67, startPoint y: 153, endPoint x: 0, endPoint y: 152, distance: 67.0
click at [0, 152] on div "Create new document Select company Bunnings Group Limited Add new company Selec…" at bounding box center [784, 357] width 1568 height 630
drag, startPoint x: 77, startPoint y: 159, endPoint x: 0, endPoint y: 155, distance: 77.1
click at [0, 155] on div "Create new document Select company Bunnings Group Limited Add new company Selec…" at bounding box center [784, 357] width 1568 height 630
type input "8168/00296442"
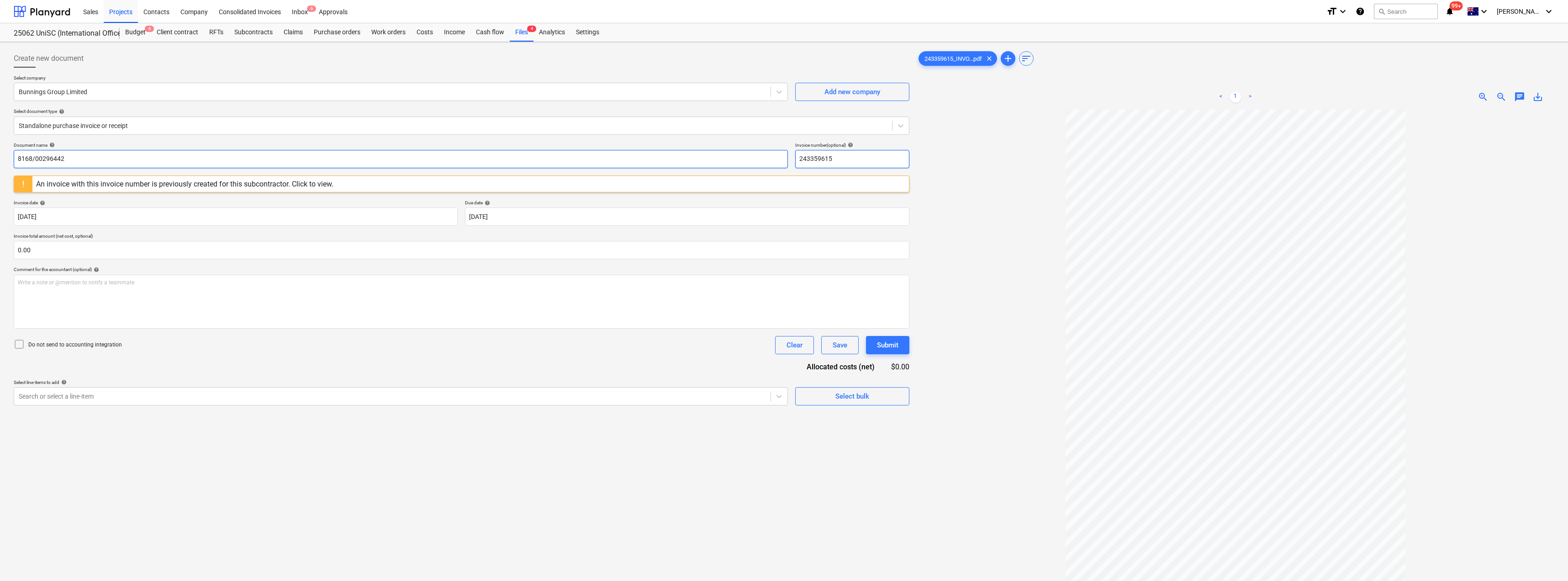
drag, startPoint x: 865, startPoint y: 157, endPoint x: 769, endPoint y: 158, distance: 96.0
click at [769, 158] on div "Document name help 8168/00296442 Invoice number (optional) help 243359615" at bounding box center [461, 155] width 895 height 26
paste input "8168/00296442"
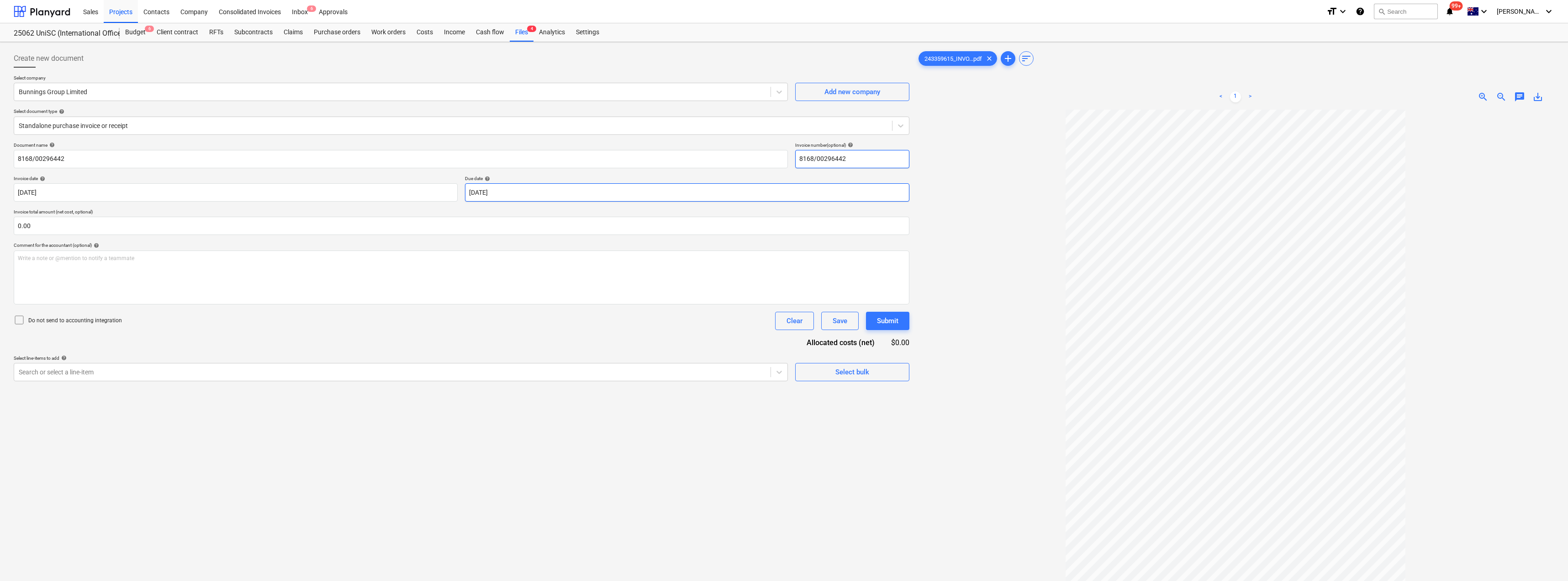
type input "8168/00296442"
click at [499, 193] on body "Sales Projects Contacts Company Consolidated Invoices Inbox 6 Approvals format_…" at bounding box center [784, 290] width 1568 height 581
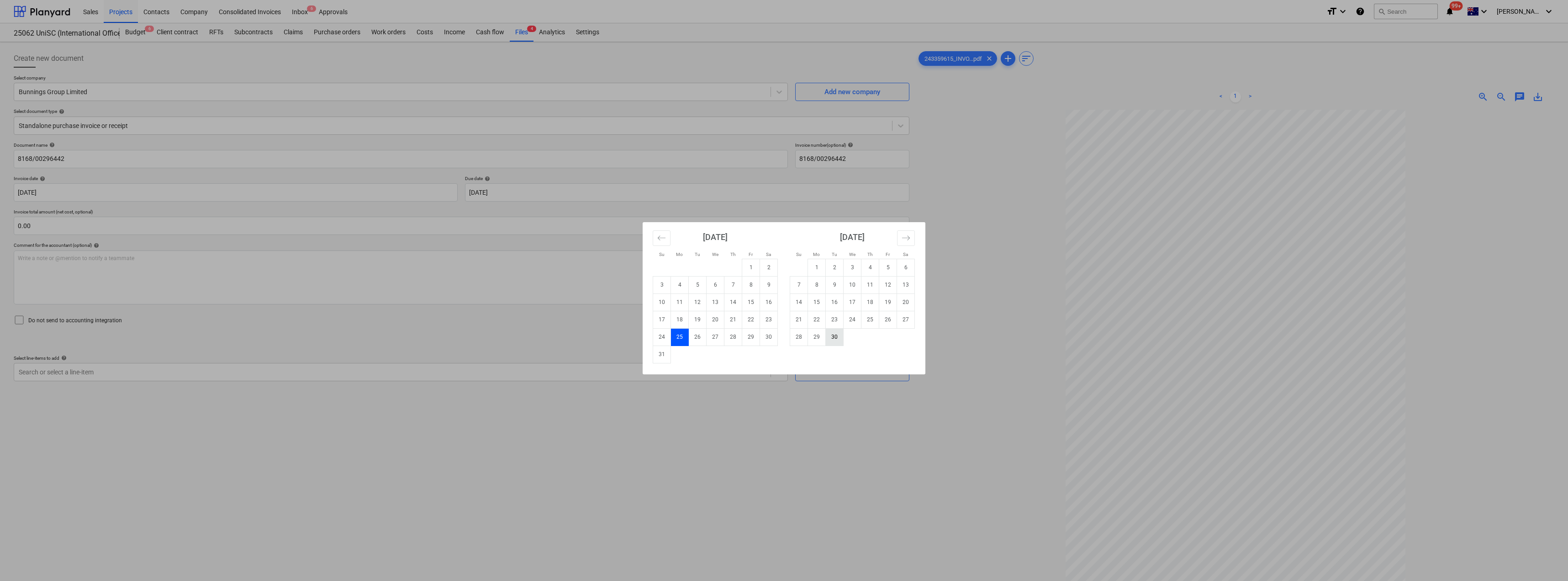
click at [784, 343] on td "30" at bounding box center [834, 337] width 18 height 17
type input "[DATE]"
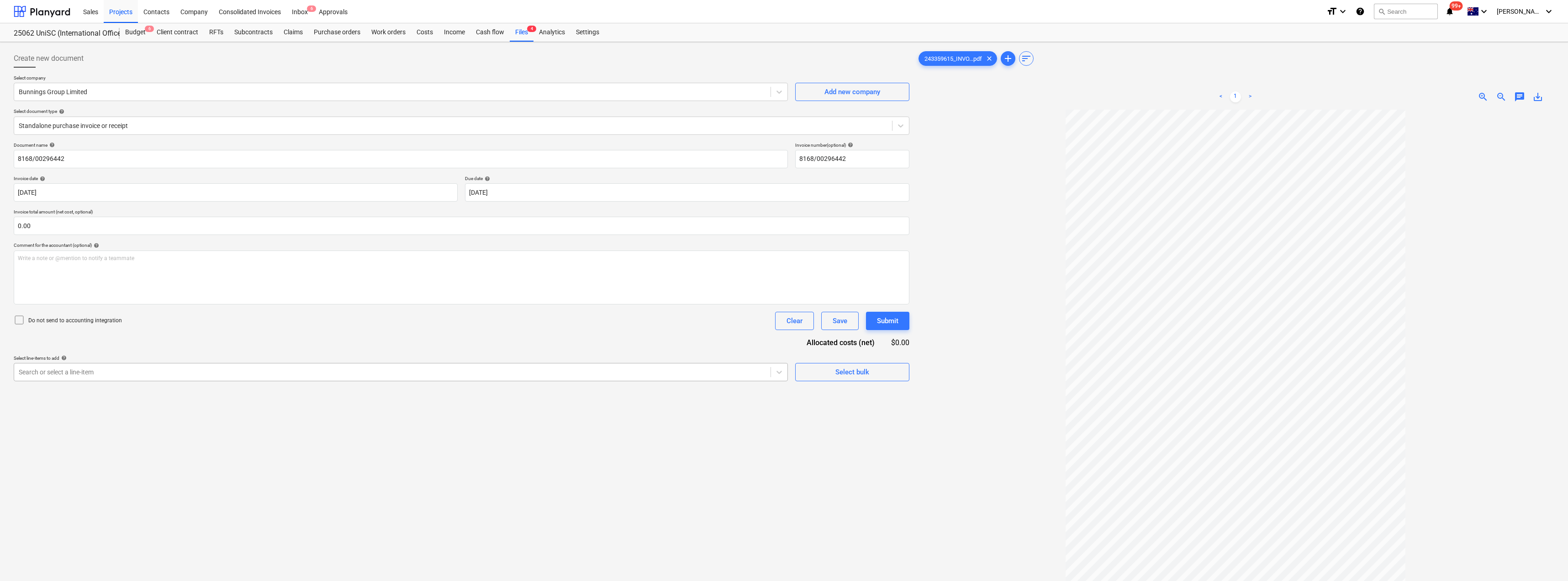
click at [143, 369] on div at bounding box center [392, 372] width 747 height 9
type input "m"
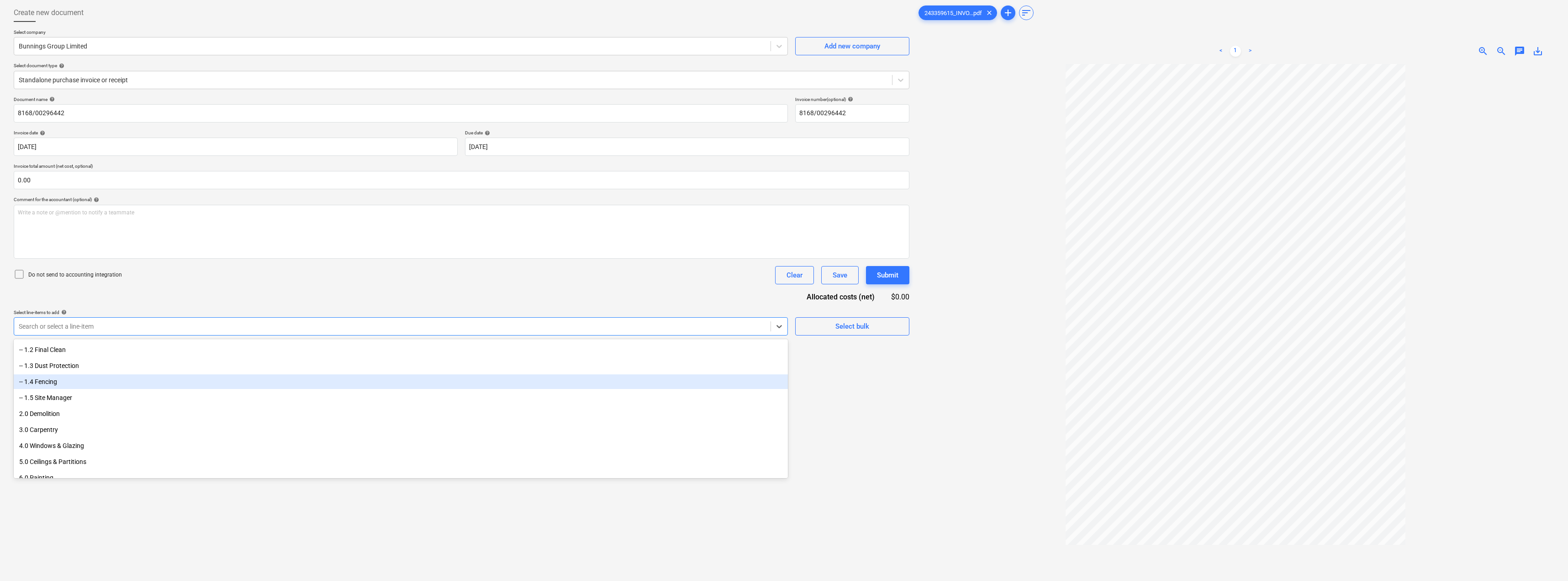
scroll to position [92, 0]
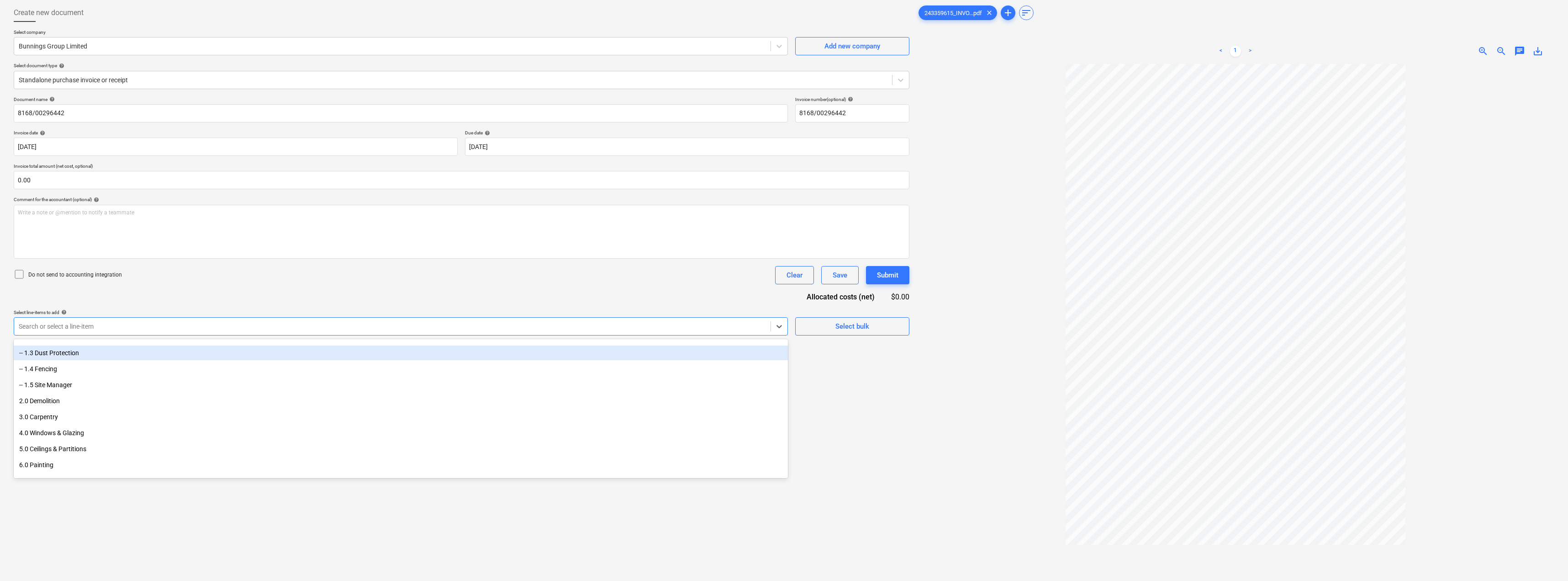
click at [784, 48] on span "chat" at bounding box center [1519, 51] width 11 height 11
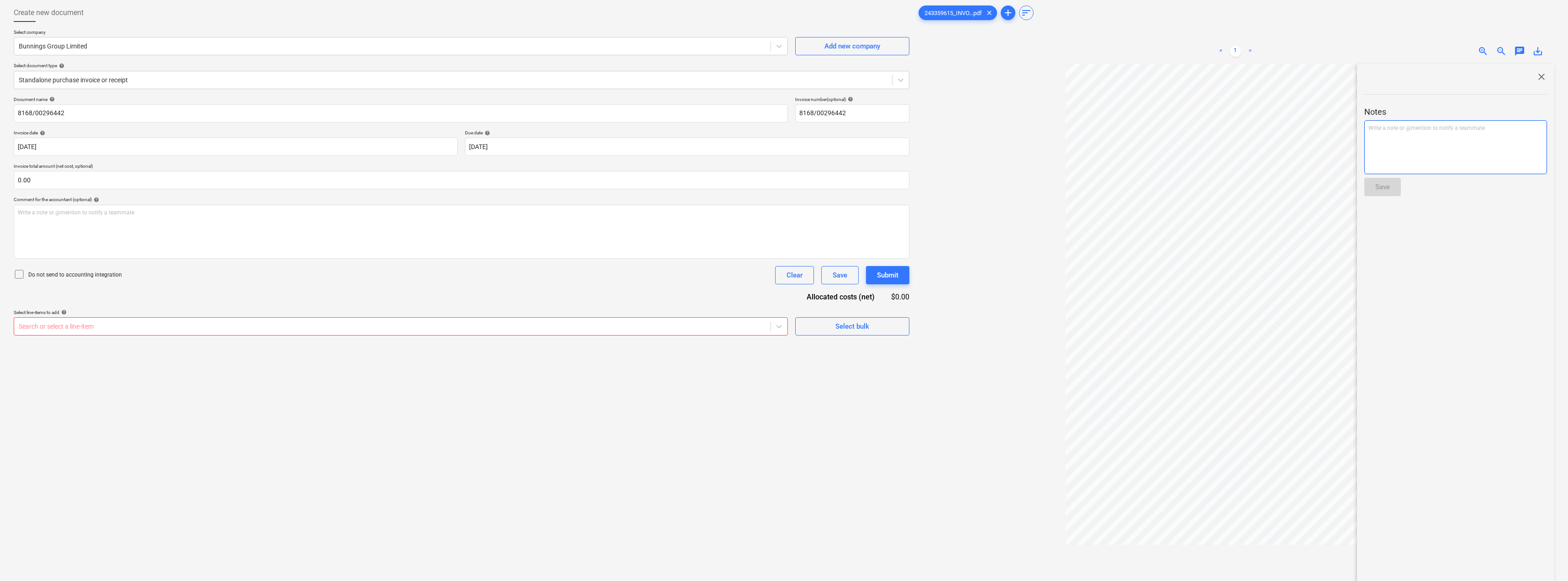
click at [784, 134] on div "Write a note or @mention to notify a teammate [PERSON_NAME]" at bounding box center [1456, 147] width 183 height 54
click at [784, 190] on div "Save" at bounding box center [1383, 187] width 15 height 12
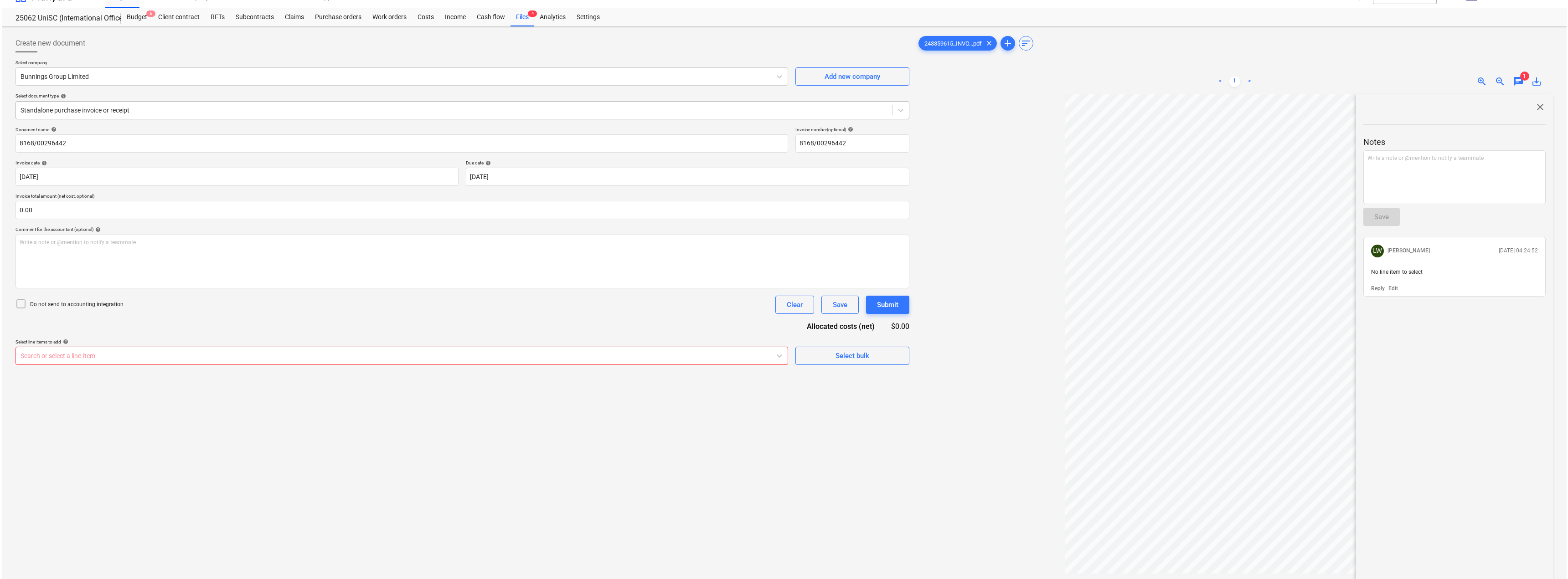
scroll to position [0, 0]
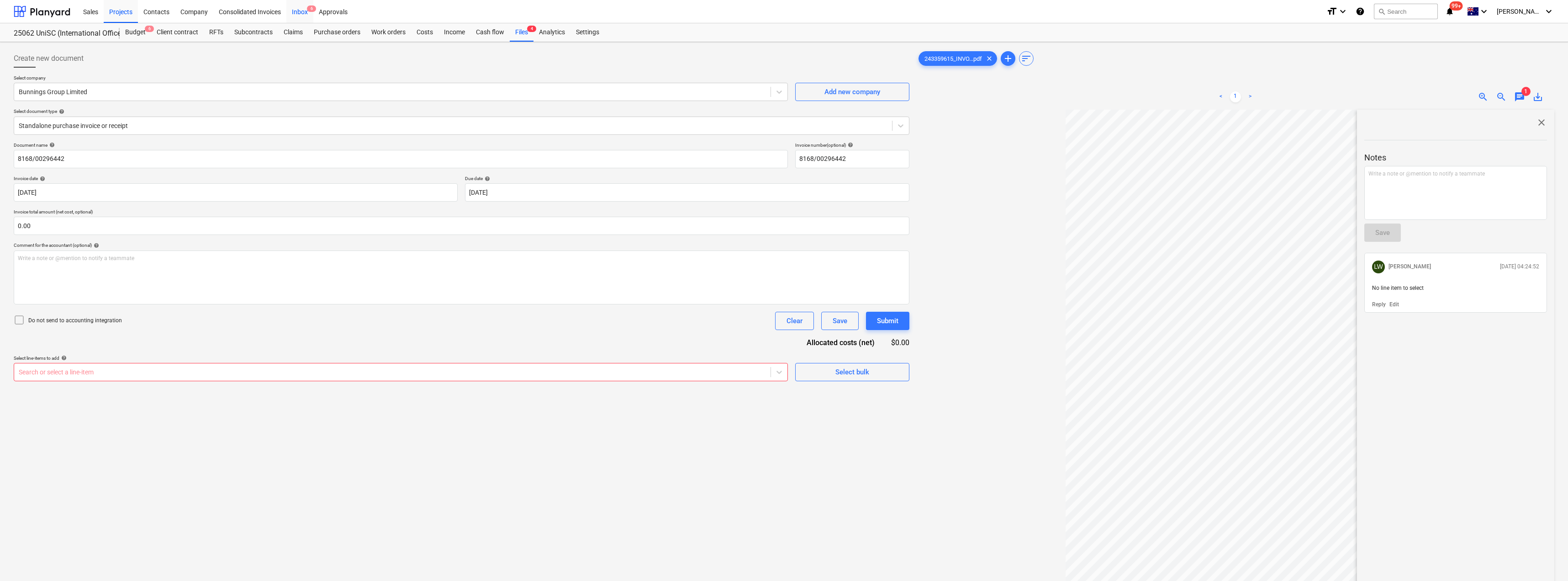
click at [302, 9] on div "Inbox 6" at bounding box center [300, 11] width 27 height 23
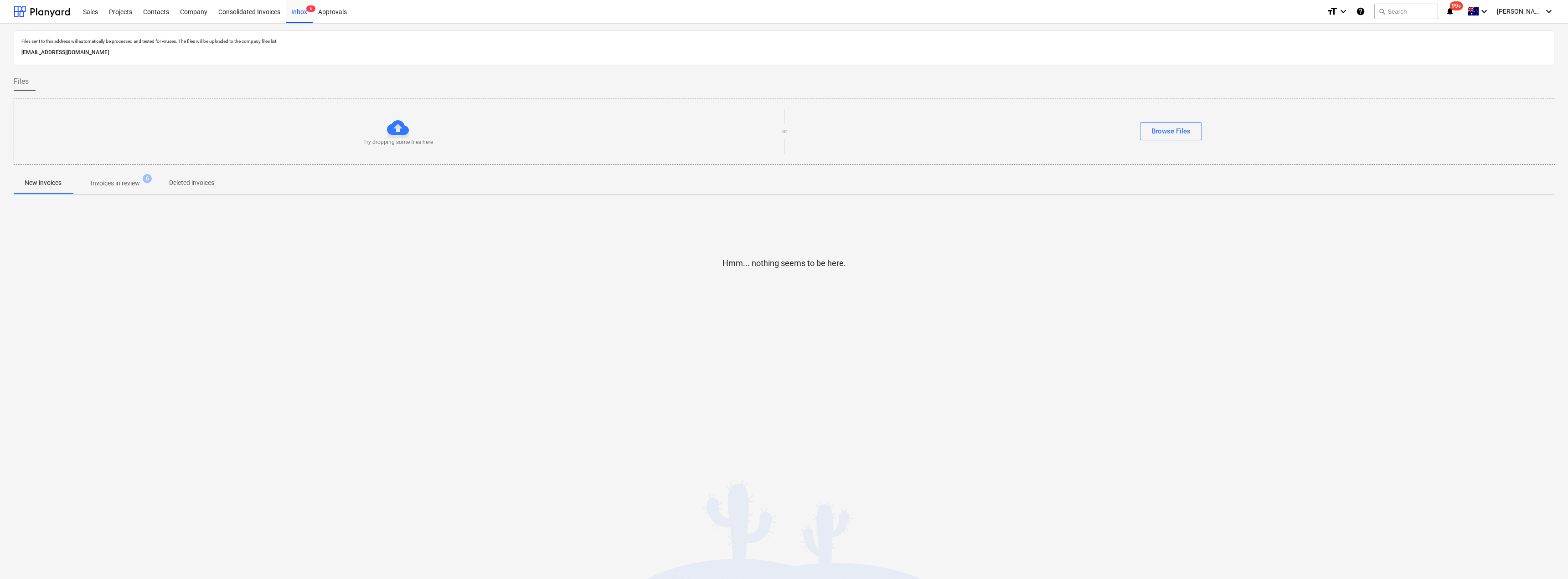
click at [128, 178] on span "Invoices in review 6" at bounding box center [115, 183] width 86 height 16
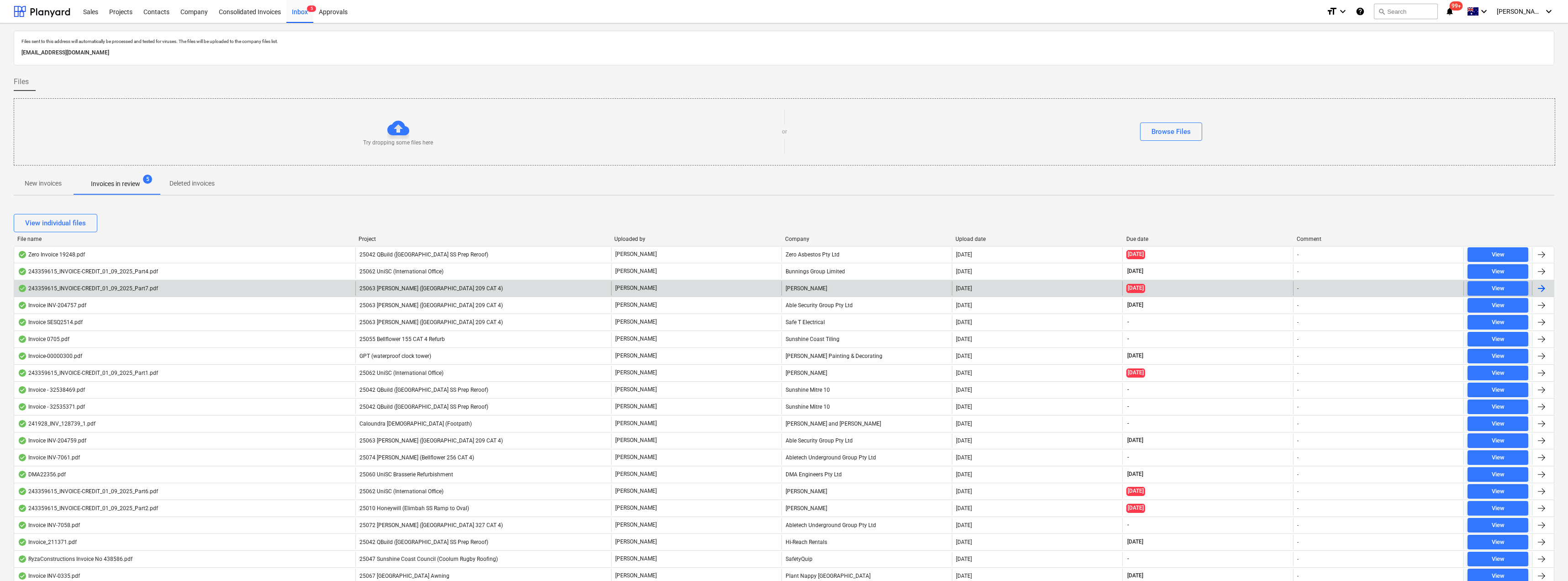
click at [660, 287] on div "[PERSON_NAME]" at bounding box center [696, 289] width 170 height 15
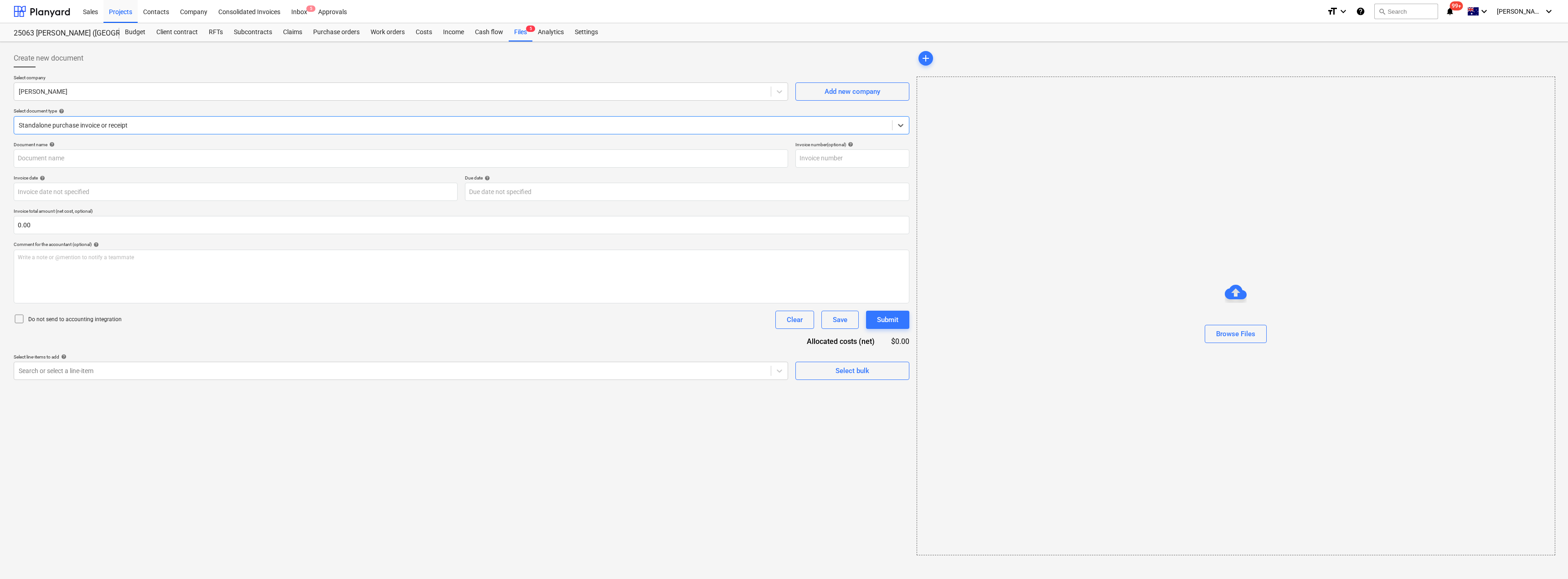
type input "243359615"
type input "[DATE]"
click at [106, 94] on div at bounding box center [393, 91] width 747 height 9
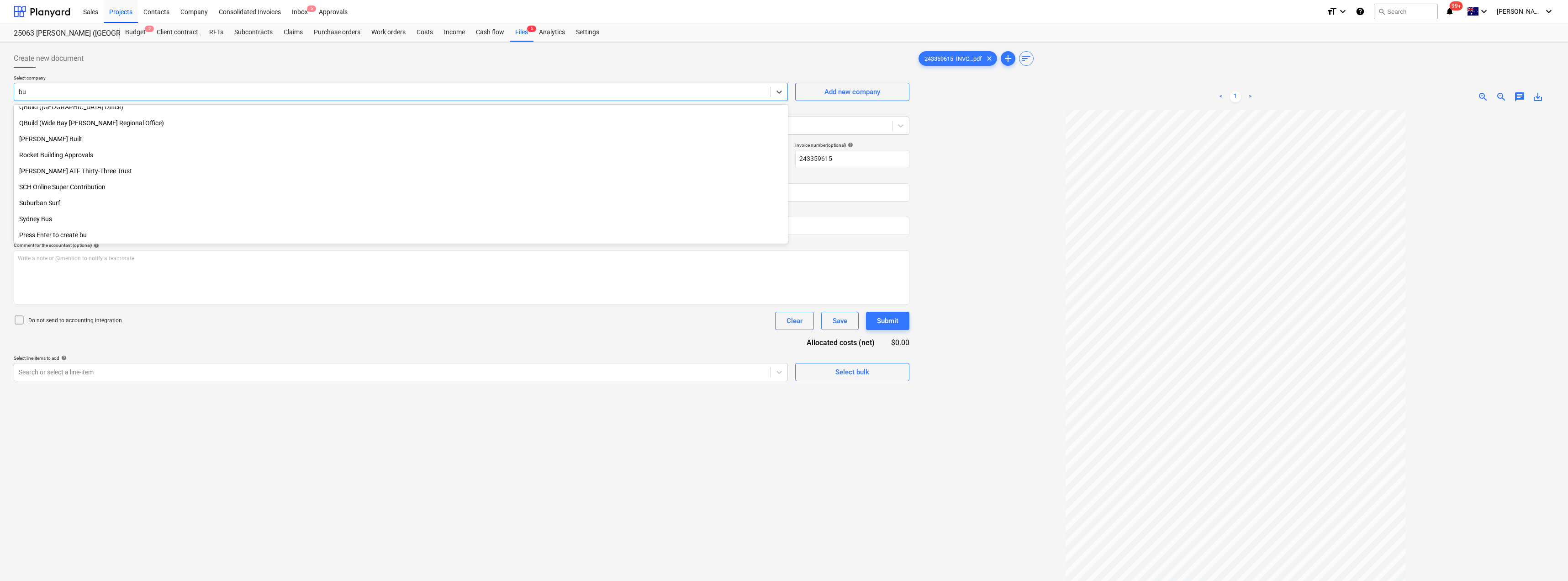
scroll to position [519, 0]
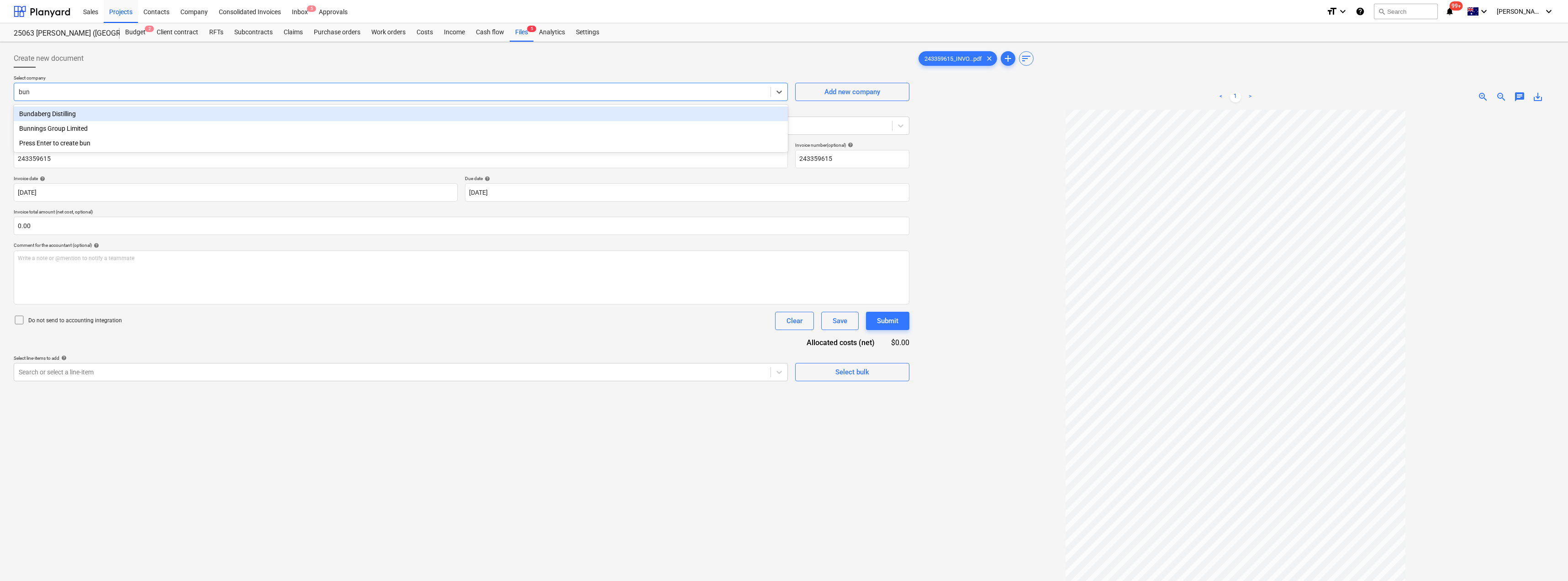
type input "[PERSON_NAME]"
click at [103, 117] on div "Bunnings Group Limited" at bounding box center [400, 114] width 774 height 15
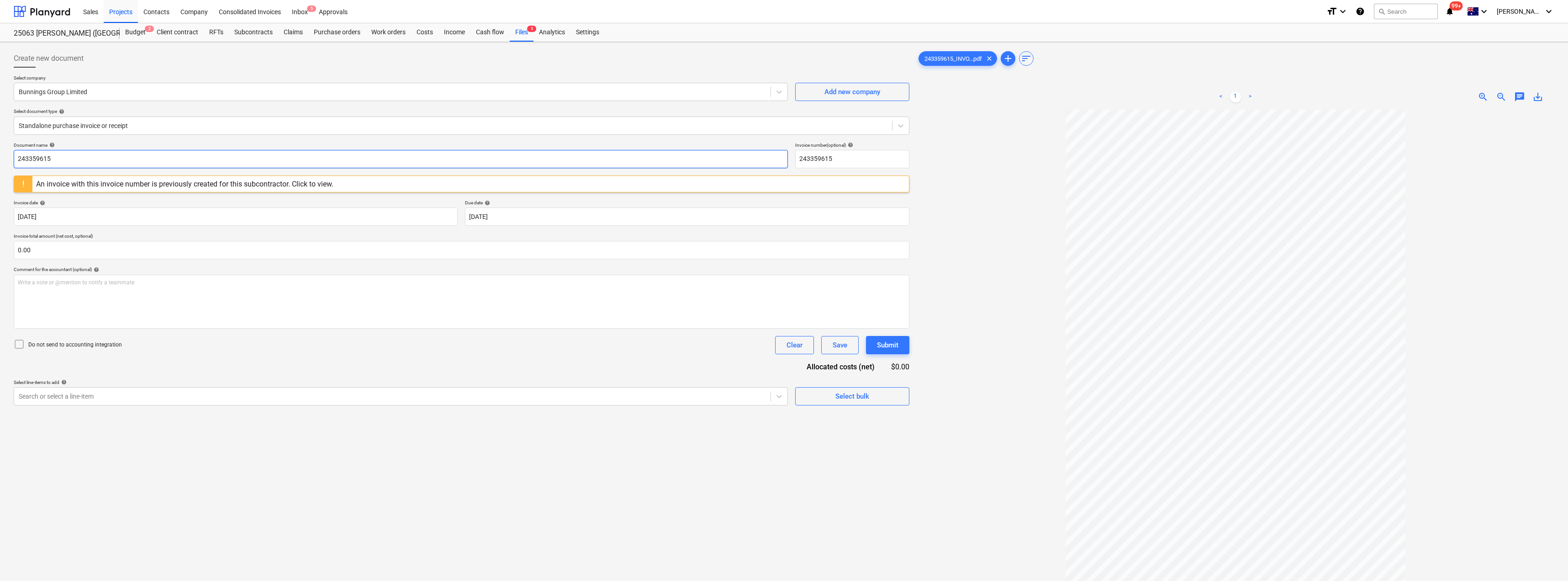
drag, startPoint x: 66, startPoint y: 159, endPoint x: 0, endPoint y: 161, distance: 66.0
click at [0, 161] on div "Create new document Select company Bunnings Group Limited Add new company Selec…" at bounding box center [784, 357] width 1568 height 630
drag, startPoint x: 99, startPoint y: 164, endPoint x: 1, endPoint y: 162, distance: 98.0
click at [6, 164] on div "Create new document Select company Bunnings Group Limited Add new company Selec…" at bounding box center [784, 357] width 1568 height 630
type input "8176/01489721"
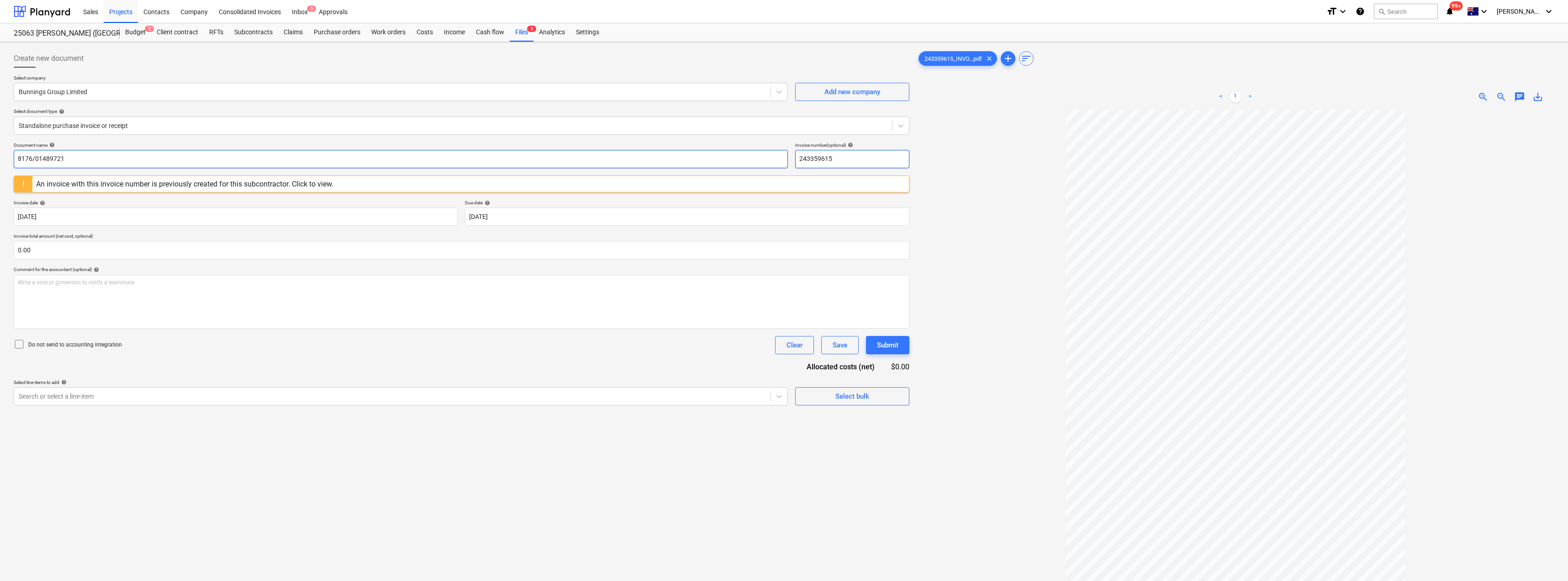
drag, startPoint x: 860, startPoint y: 162, endPoint x: 786, endPoint y: 156, distance: 74.2
click at [784, 156] on div "Document name help 8176/01489721 Invoice number (optional) help 243359615" at bounding box center [461, 155] width 895 height 26
paste input "8176/01489721"
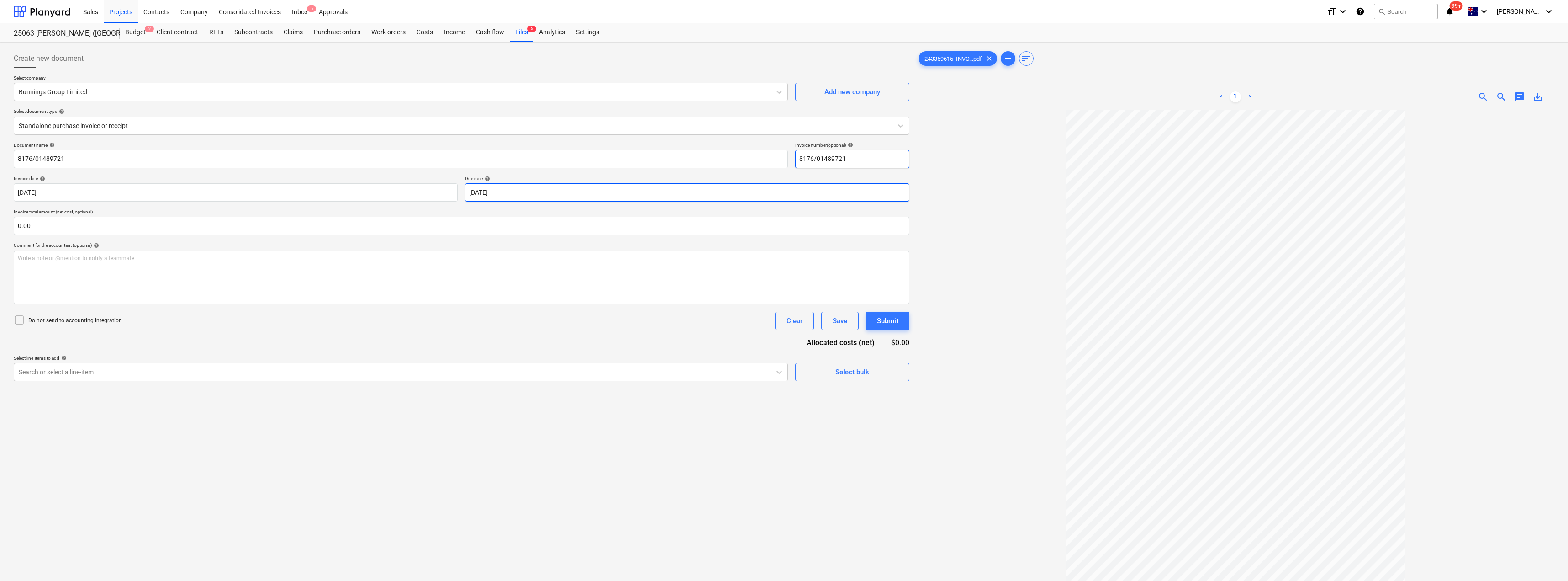
type input "8176/01489721"
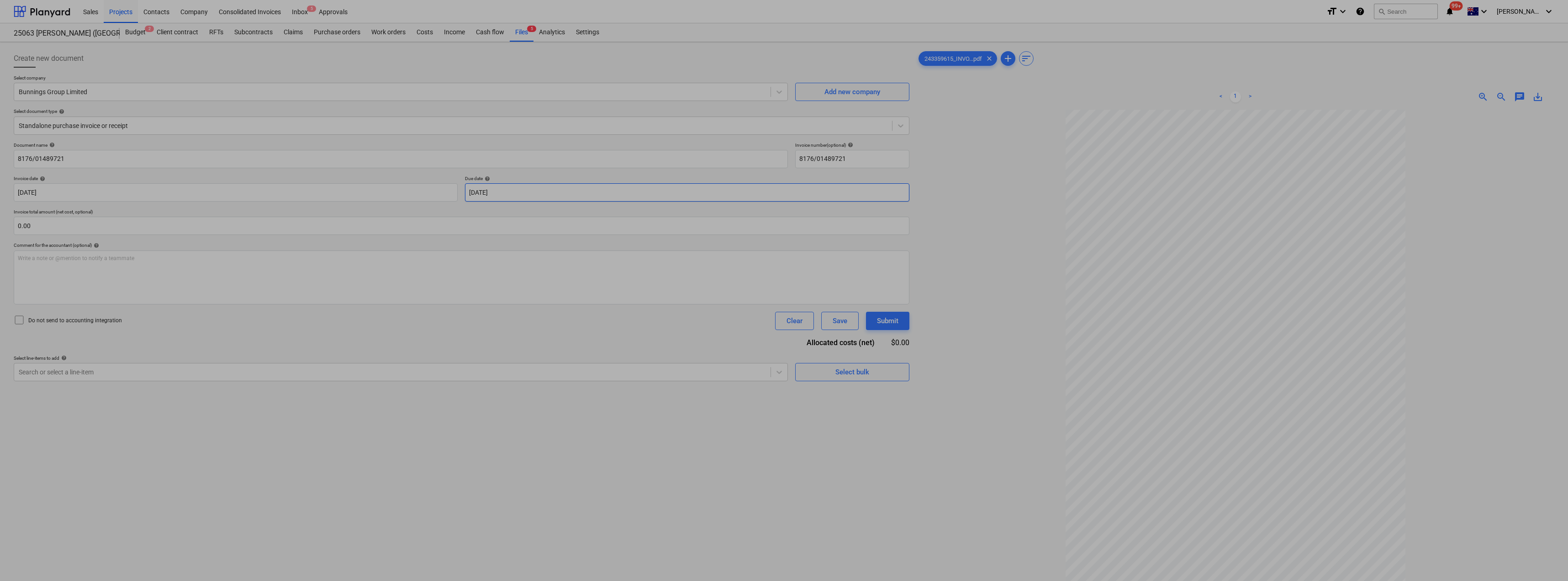
click at [509, 194] on body "Sales Projects Contacts Company Consolidated Invoices Inbox 5 Approvals format_…" at bounding box center [784, 290] width 1568 height 581
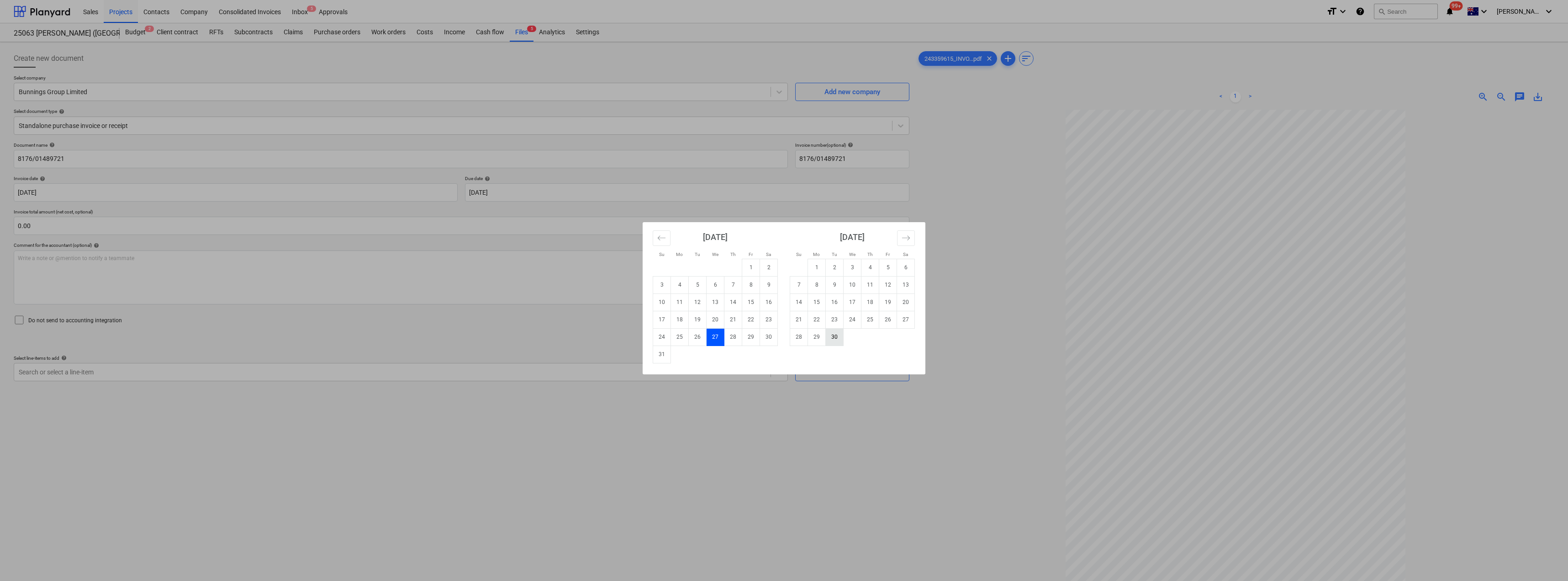
click at [784, 338] on td "30" at bounding box center [834, 337] width 18 height 17
type input "[DATE]"
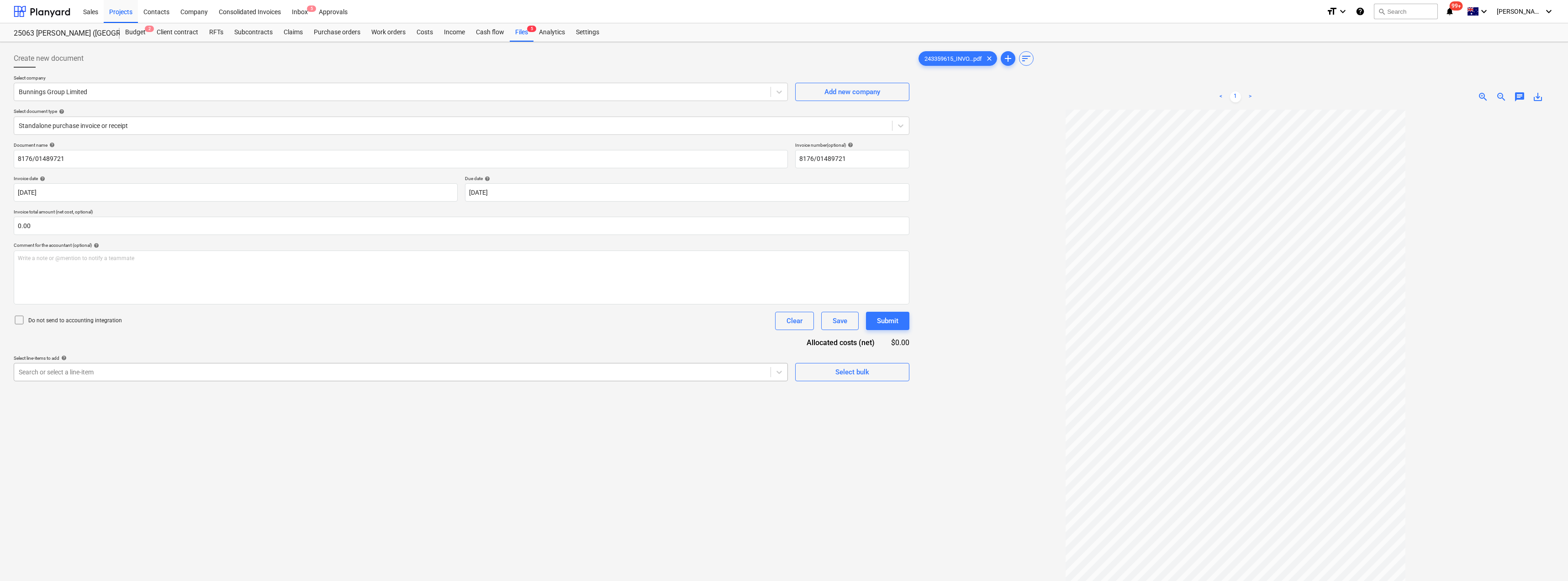
click at [83, 370] on div at bounding box center [392, 372] width 747 height 9
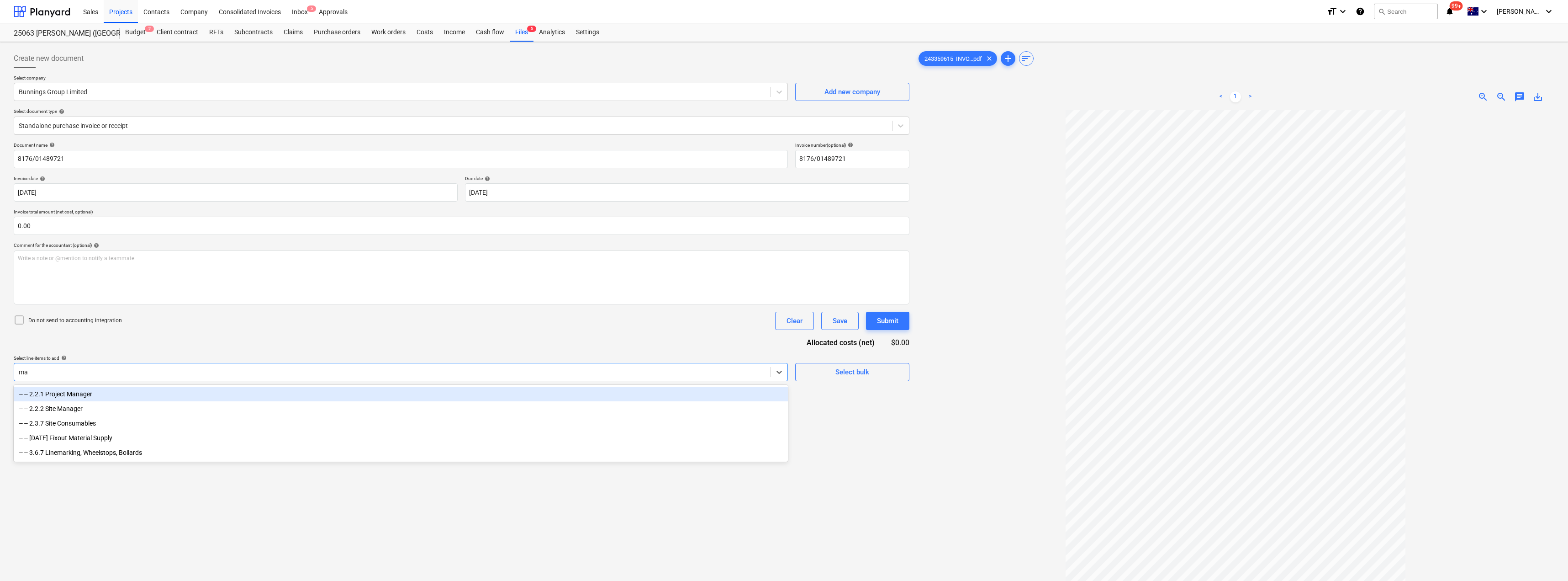
type input "mat"
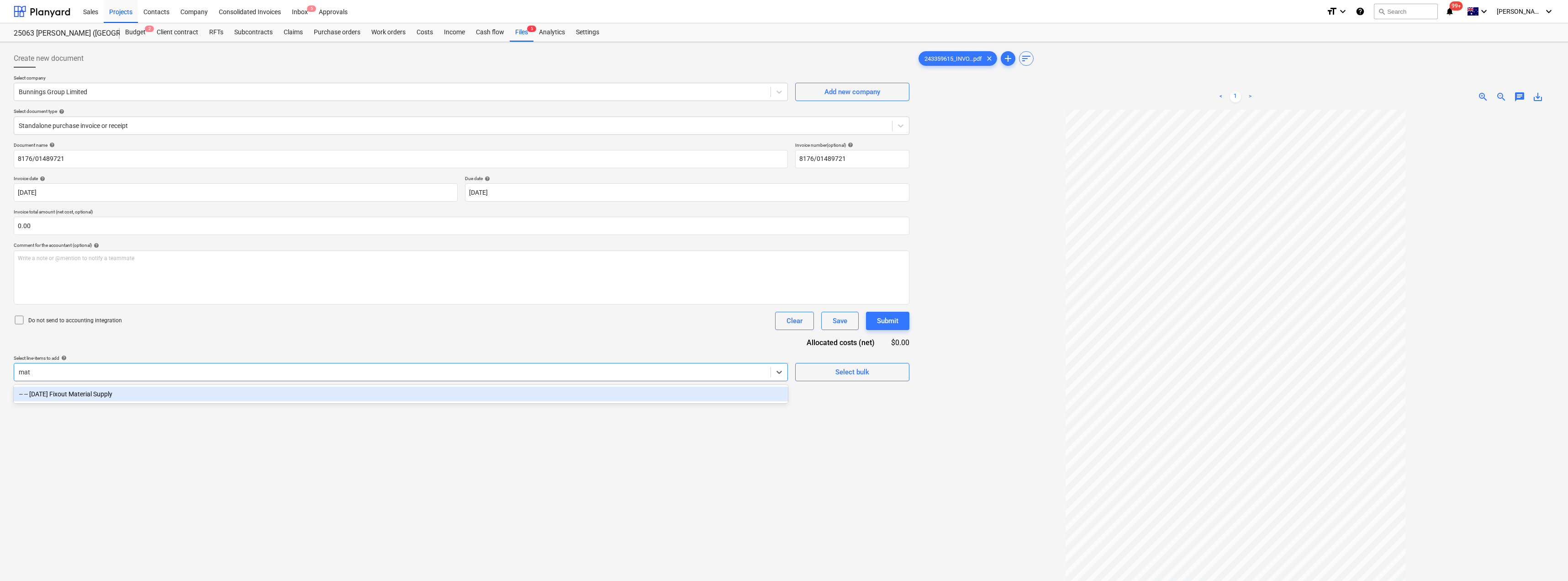
click at [87, 389] on div "-- -- [DATE] Fixout Material Supply" at bounding box center [400, 394] width 774 height 15
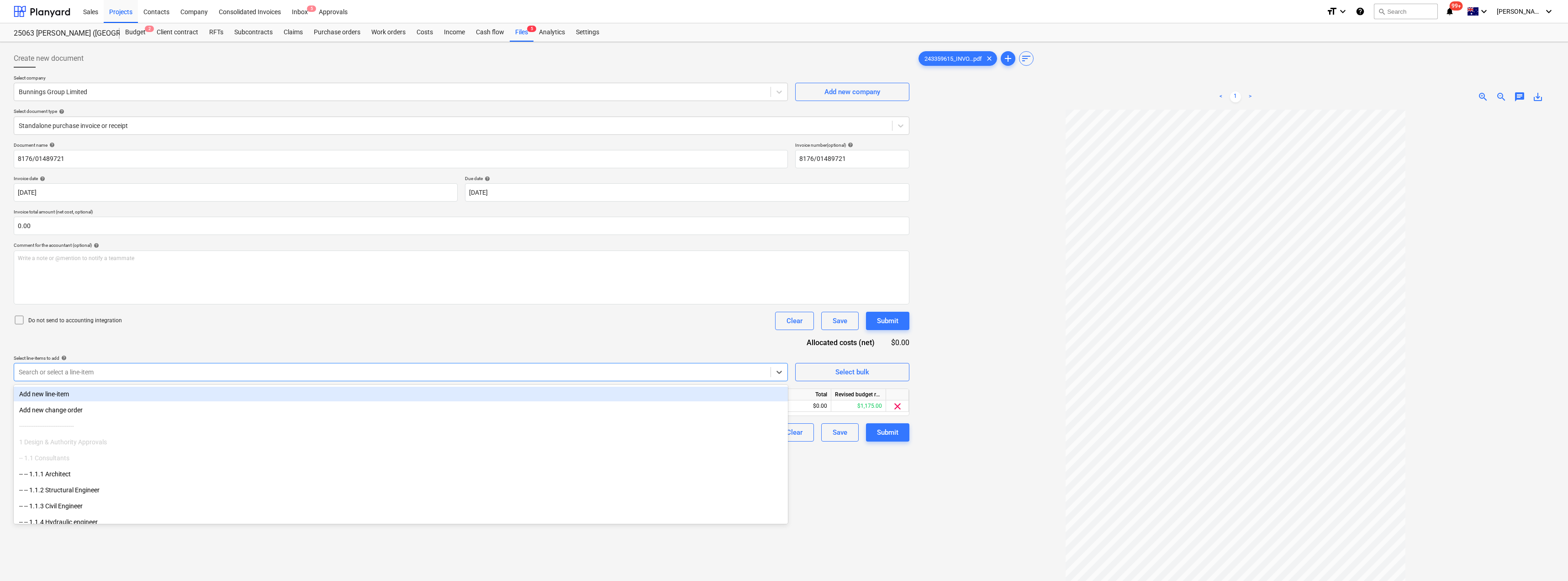
click at [180, 347] on div "Document name help 8176/01489721 Invoice number (optional) help 8176/01489721 I…" at bounding box center [461, 292] width 895 height 299
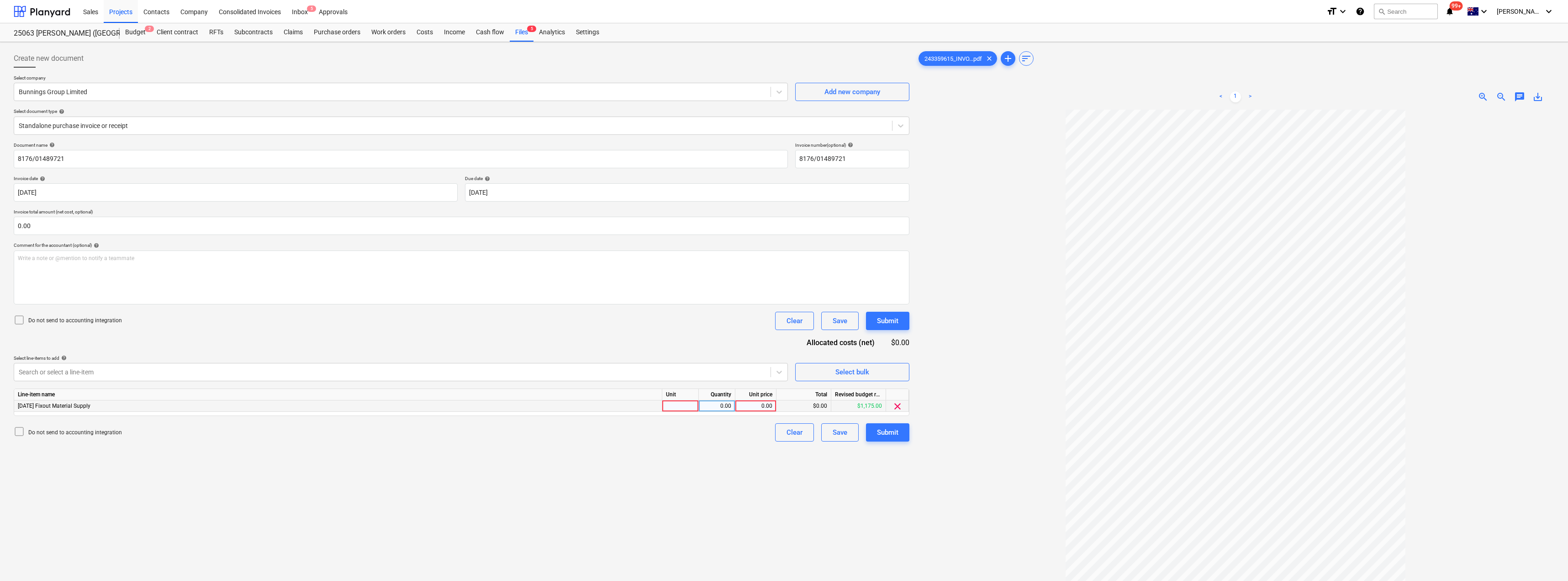
click at [676, 407] on div at bounding box center [681, 406] width 37 height 12
type input "Item"
type input "420.39"
click at [763, 469] on div "Create new document Select company Bunnings Group Limited Add new company Selec…" at bounding box center [461, 357] width 903 height 623
click at [784, 433] on div "Submit" at bounding box center [887, 432] width 21 height 12
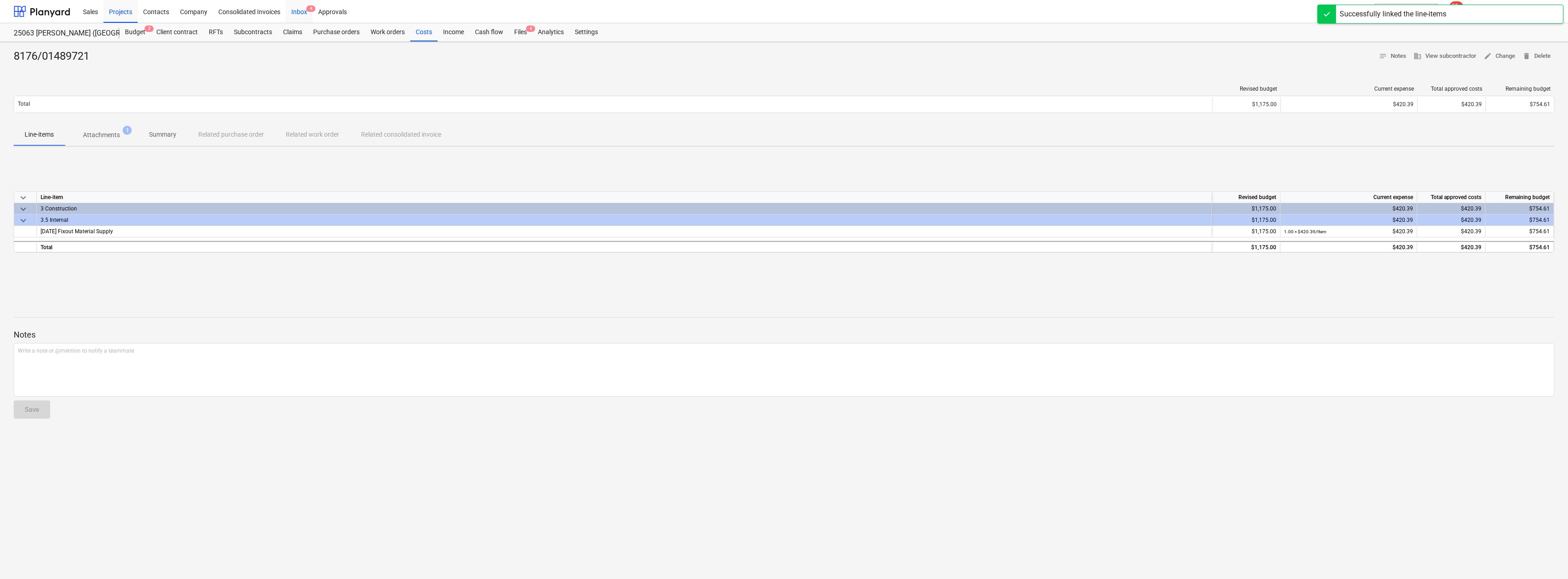
click at [306, 10] on div "Inbox 4" at bounding box center [299, 11] width 27 height 23
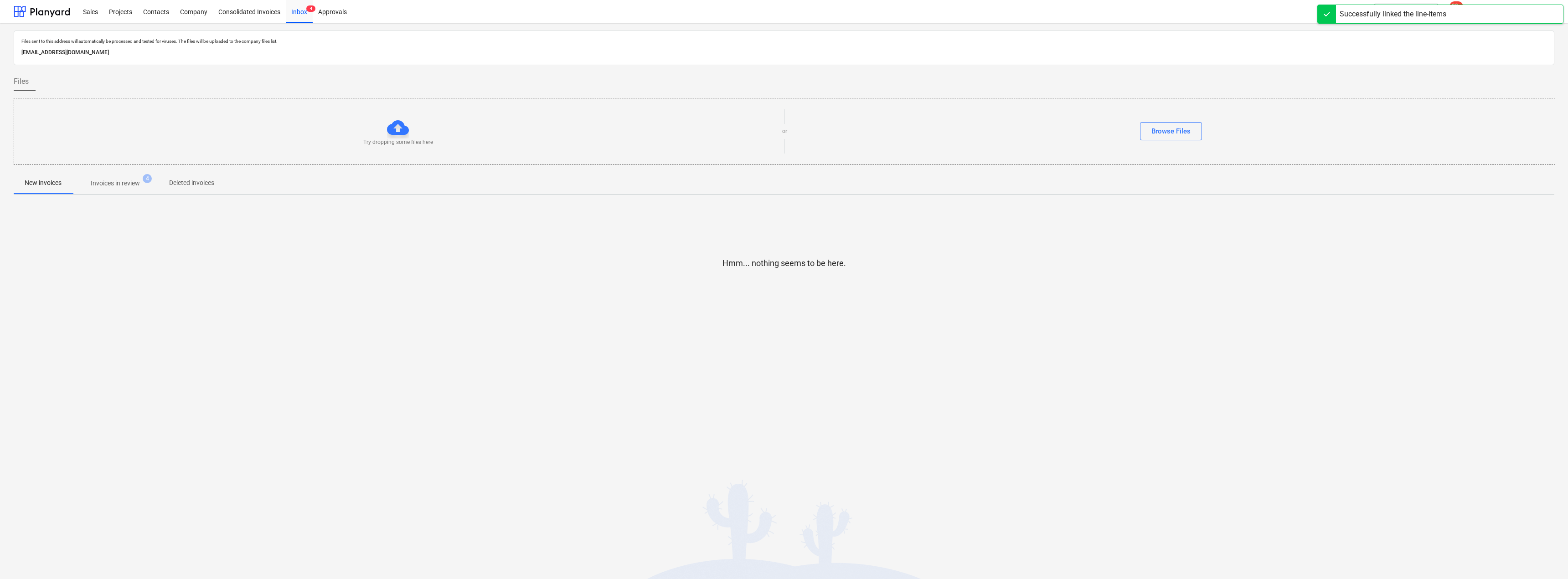
click at [108, 185] on p "Invoices in review" at bounding box center [115, 184] width 49 height 10
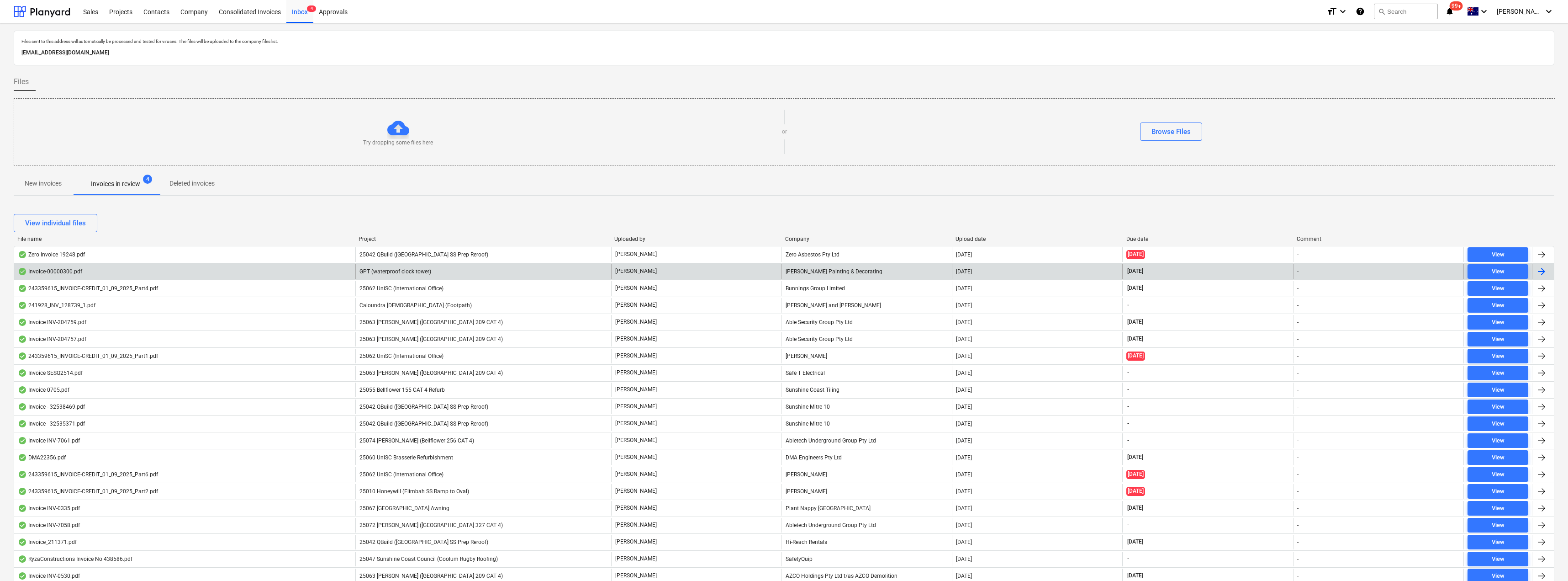
click at [510, 273] on div "GPT (waterproof clock tower)" at bounding box center [483, 272] width 256 height 15
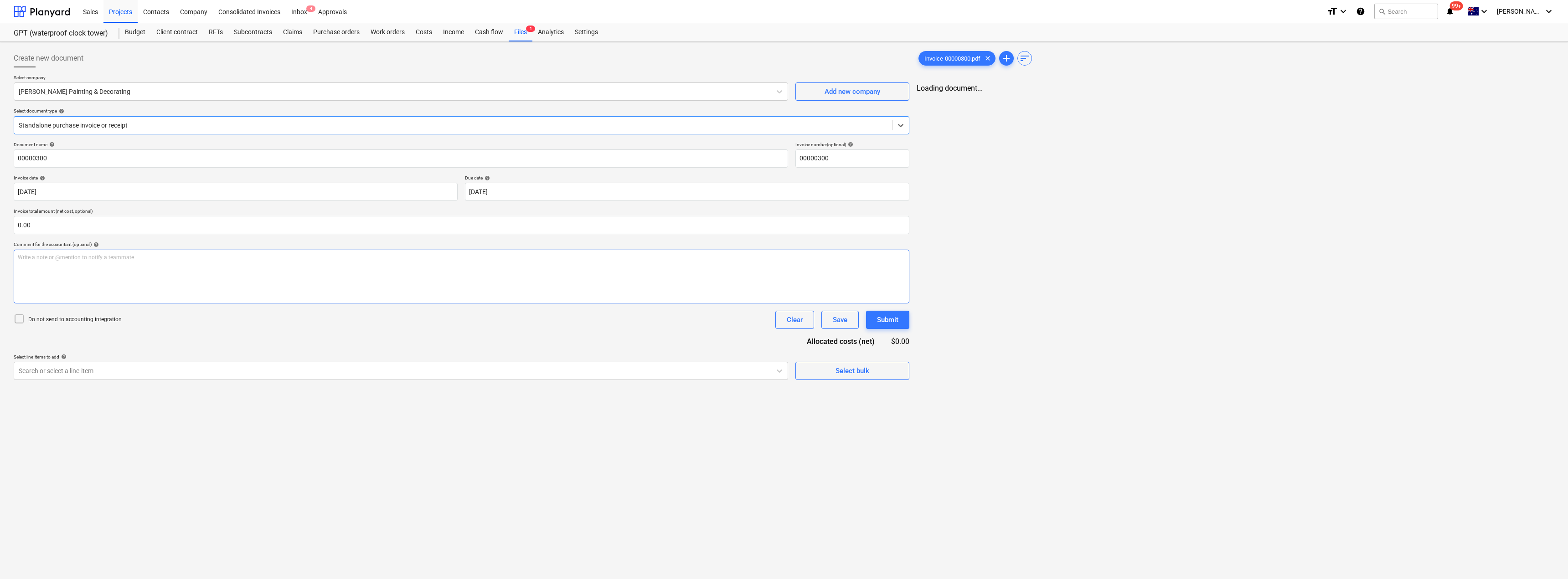
type input "00000300"
type input "[DATE]"
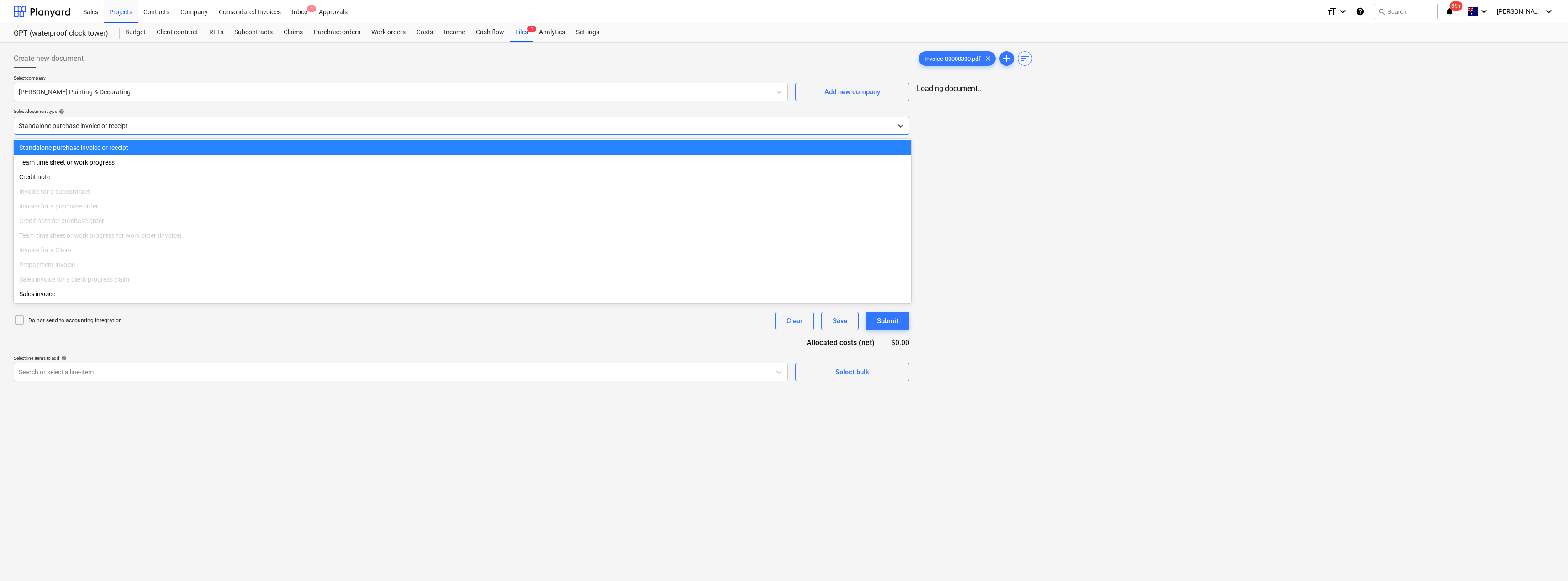
click at [197, 123] on div at bounding box center [453, 125] width 868 height 9
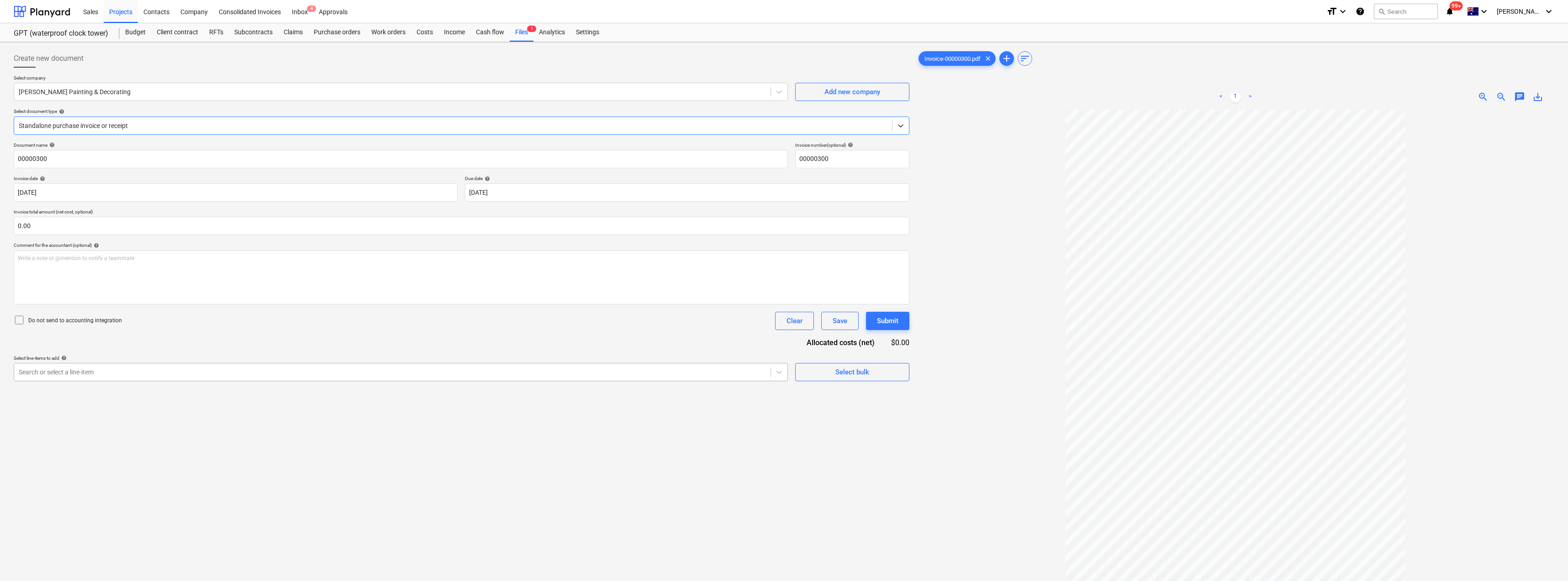
click at [97, 372] on div at bounding box center [392, 372] width 747 height 9
type input "p"
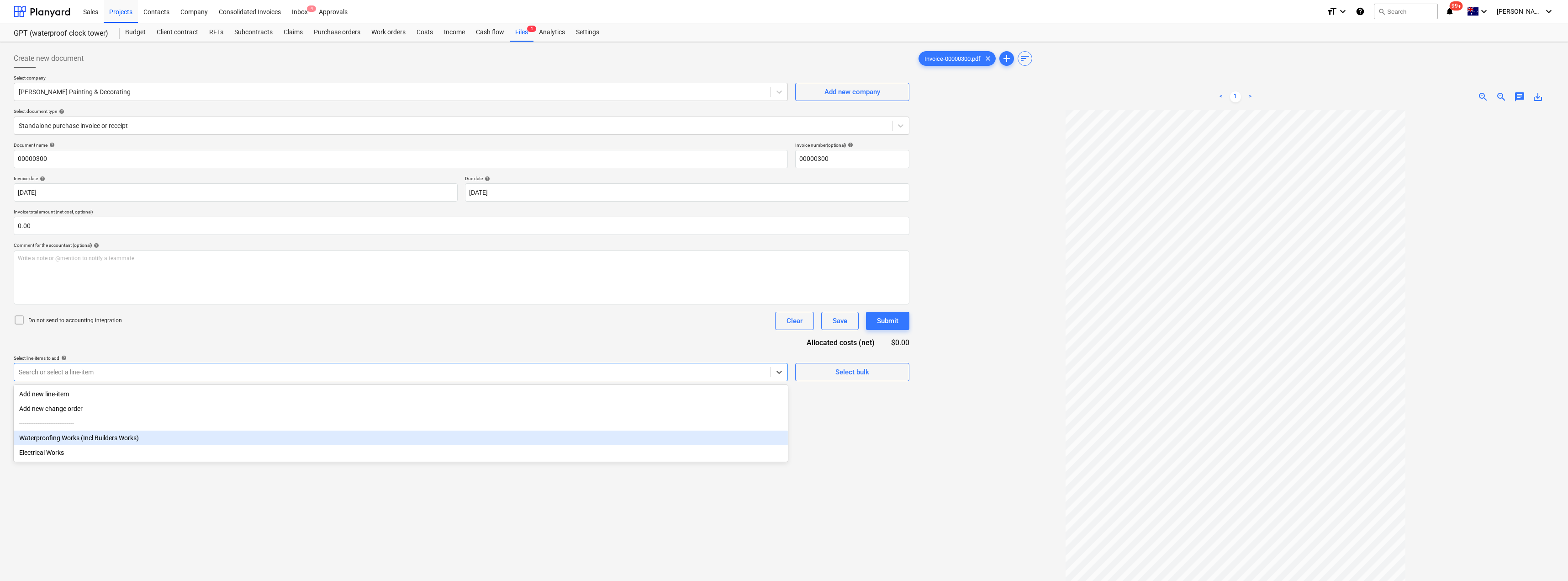
click at [63, 440] on div "Waterproofing Works (Incl Builders Works)" at bounding box center [400, 438] width 774 height 15
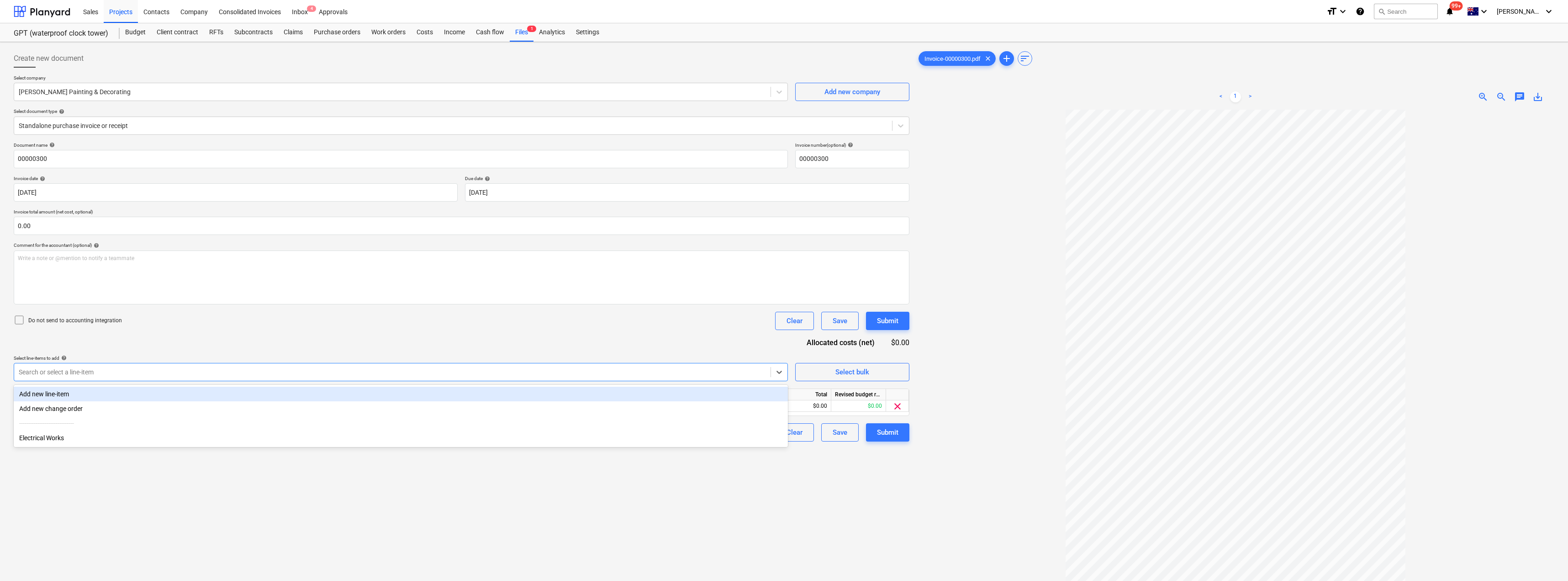
click at [281, 325] on div "Do not send to accounting integration Clear Save Submit" at bounding box center [461, 321] width 895 height 18
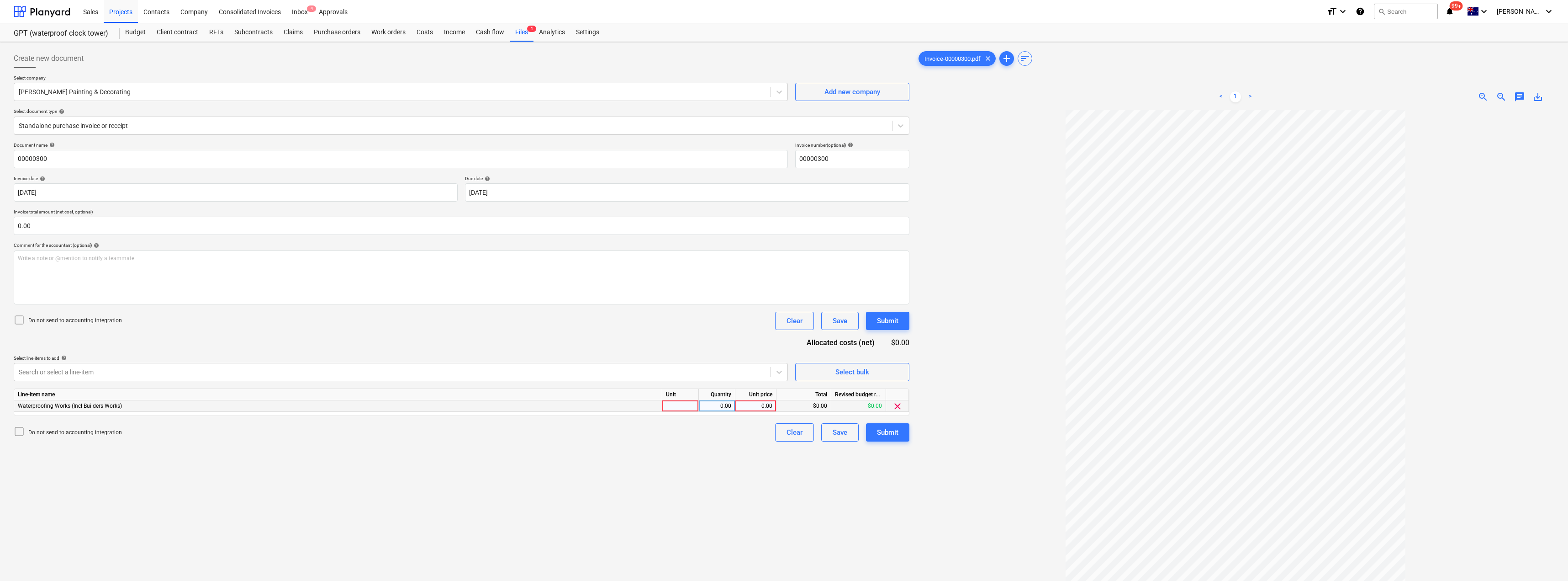
click at [689, 406] on div at bounding box center [681, 406] width 37 height 12
type input "Item"
type input "1820"
click at [784, 436] on div "Submit" at bounding box center [887, 432] width 21 height 12
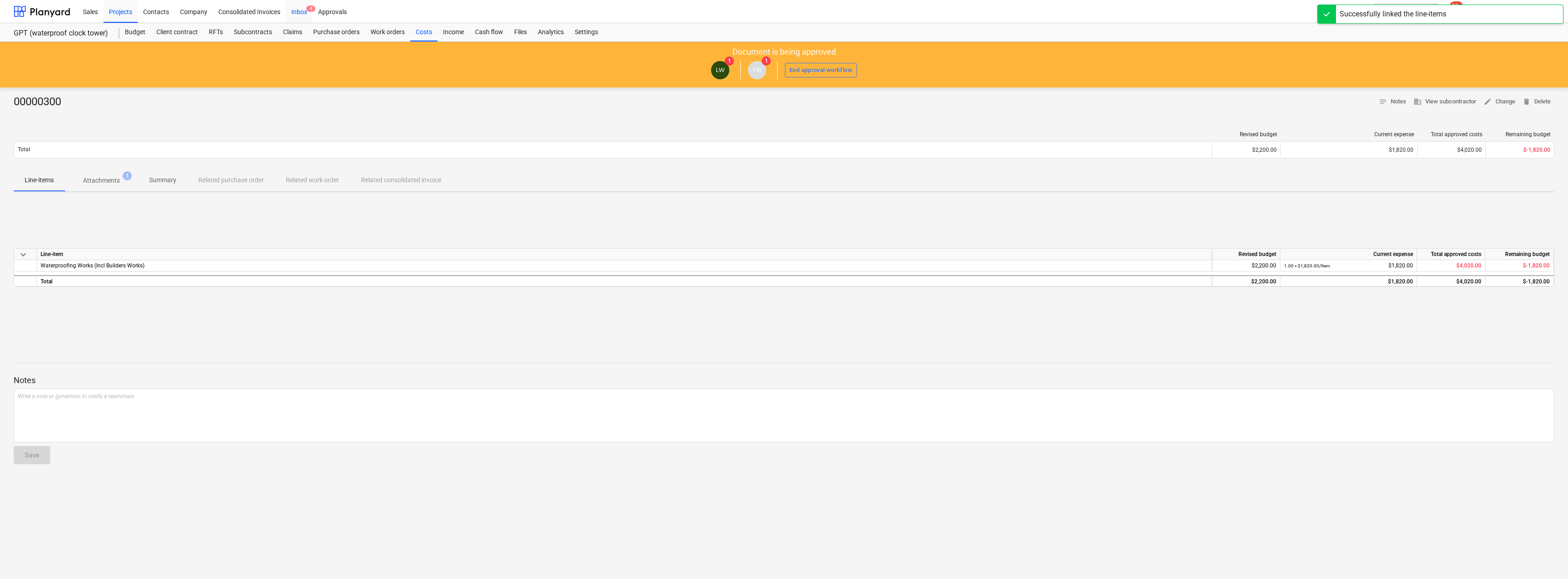
click at [295, 13] on div "Inbox 4" at bounding box center [299, 11] width 27 height 23
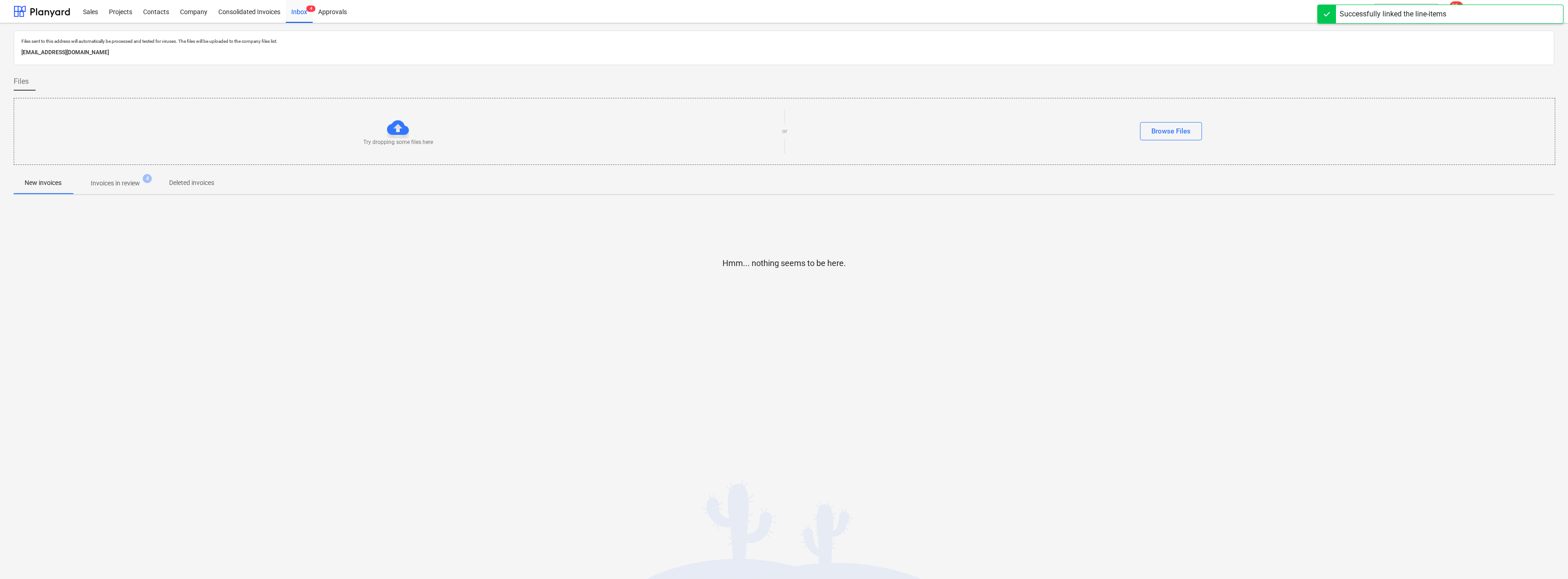
click at [117, 183] on p "Invoices in review" at bounding box center [115, 184] width 49 height 10
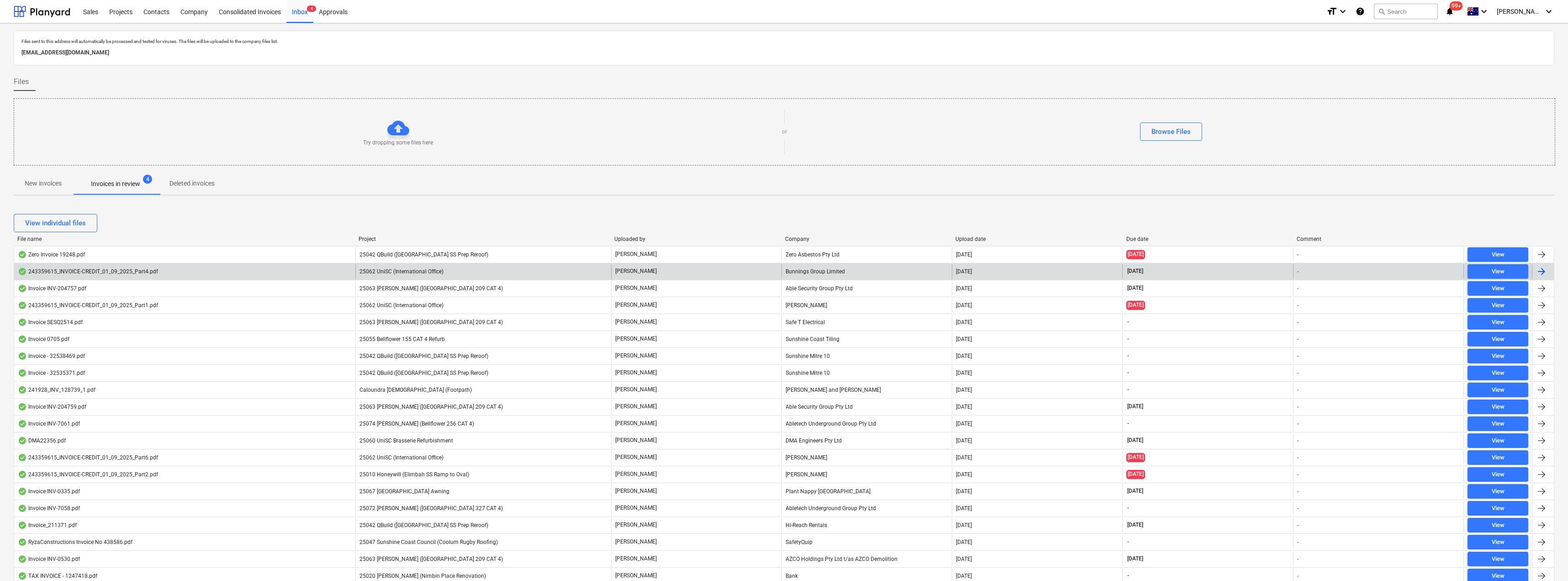
click at [576, 275] on div "25062 UniSC (International Office)" at bounding box center [483, 272] width 256 height 15
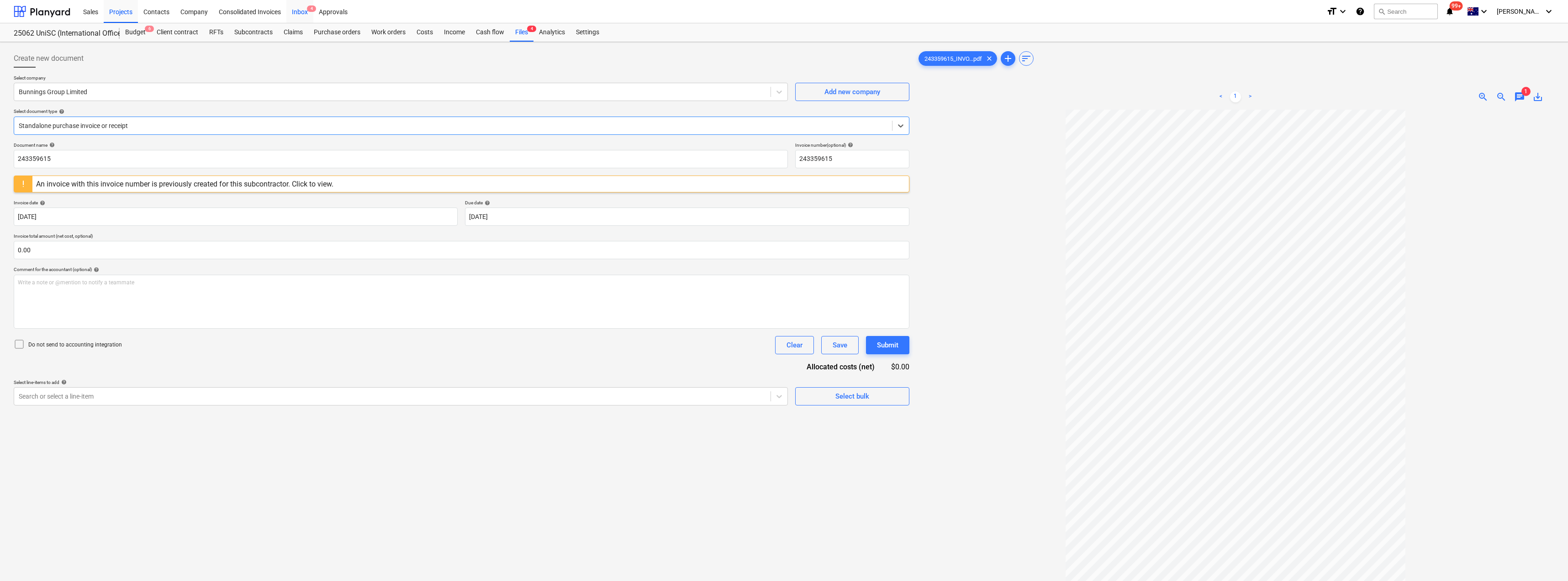
click at [301, 9] on div "Inbox 4" at bounding box center [300, 11] width 27 height 23
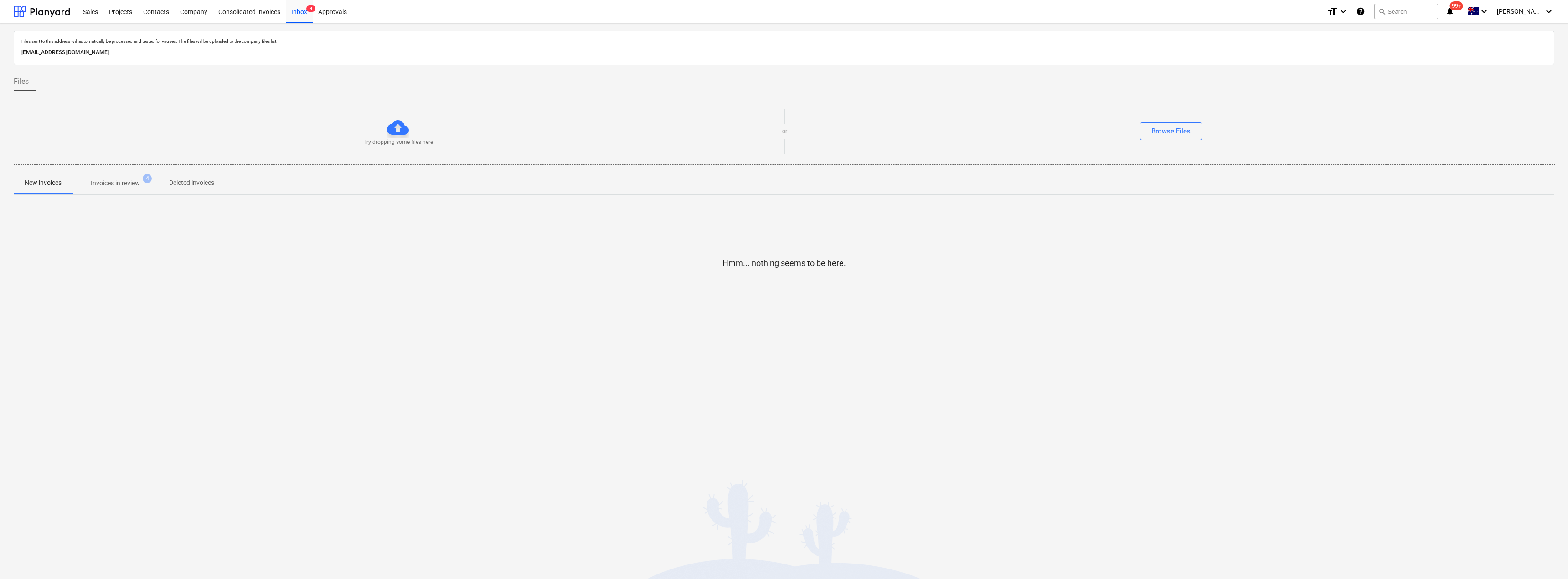
click at [117, 188] on p "Invoices in review" at bounding box center [115, 184] width 49 height 10
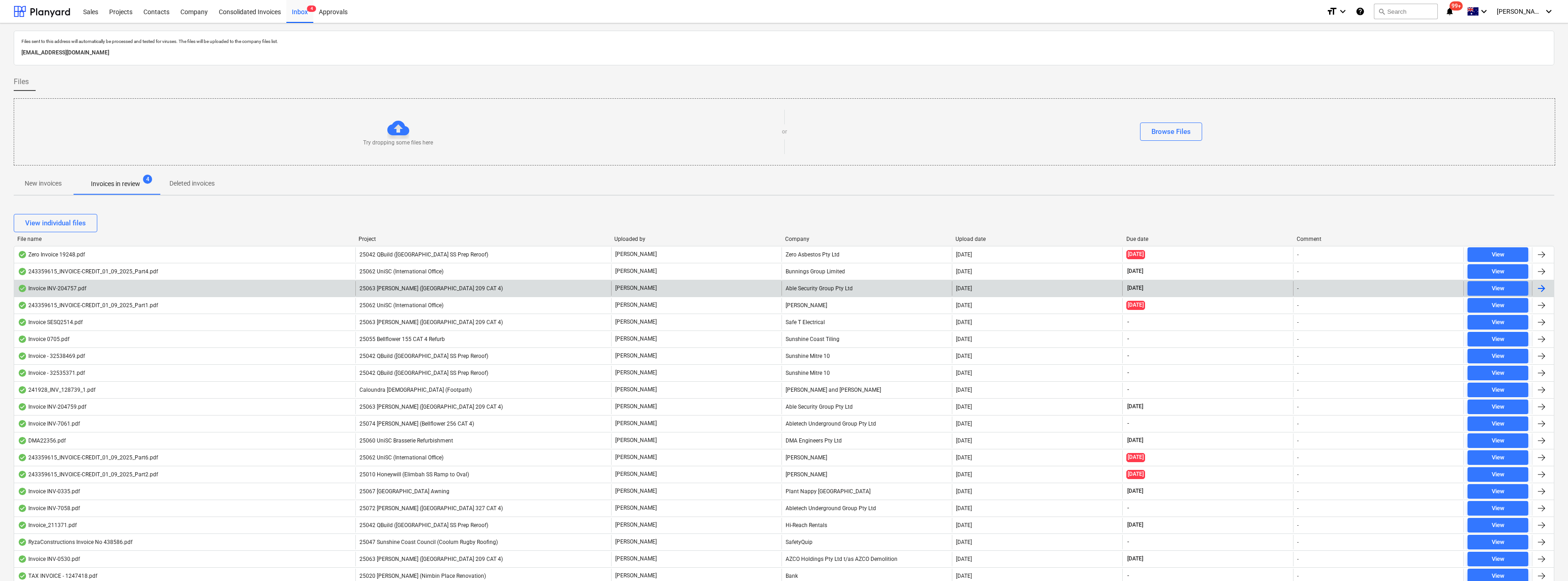
click at [784, 291] on div "Able Security Group Pty Ltd" at bounding box center [866, 289] width 170 height 15
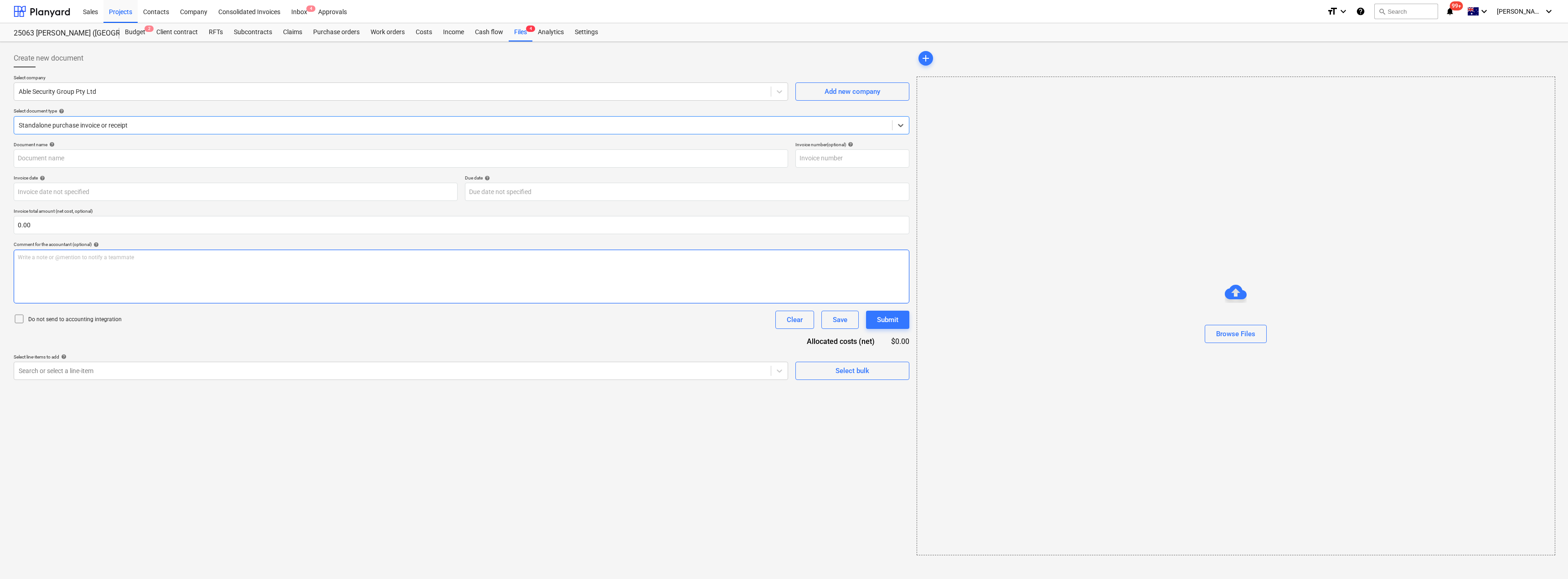
type input "INV-204757"
type input "[DATE]"
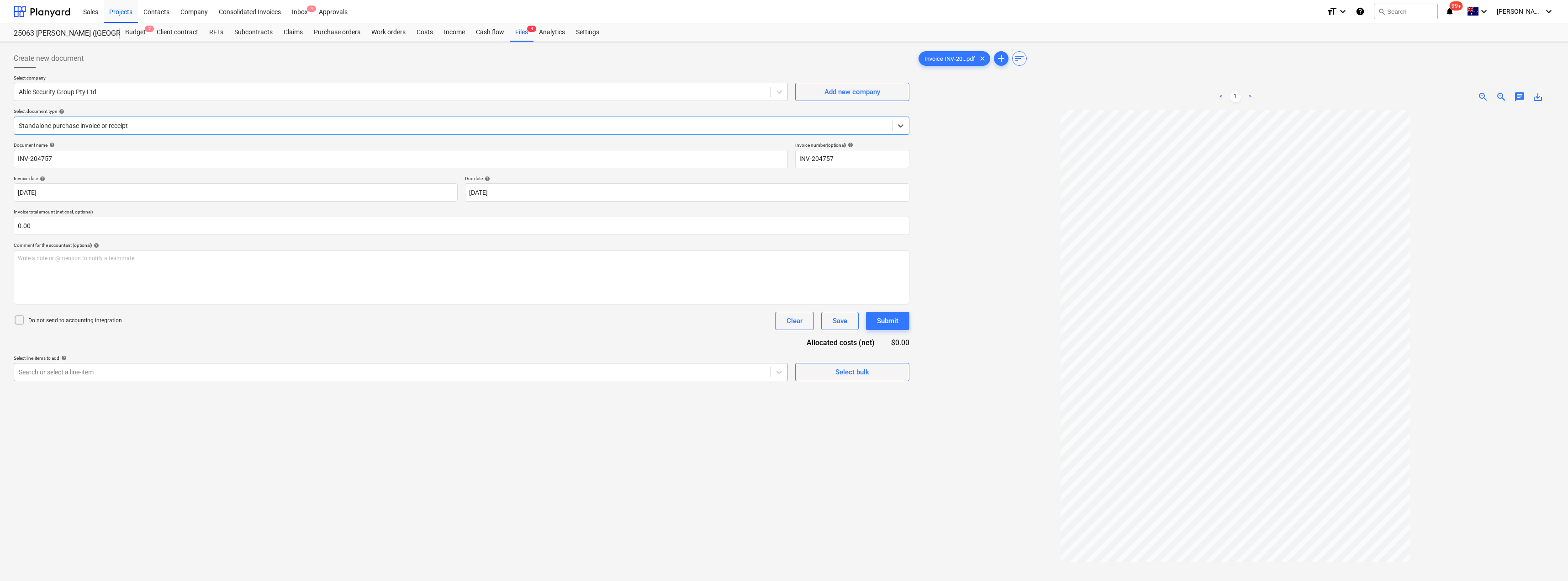
click at [102, 371] on div at bounding box center [392, 372] width 747 height 9
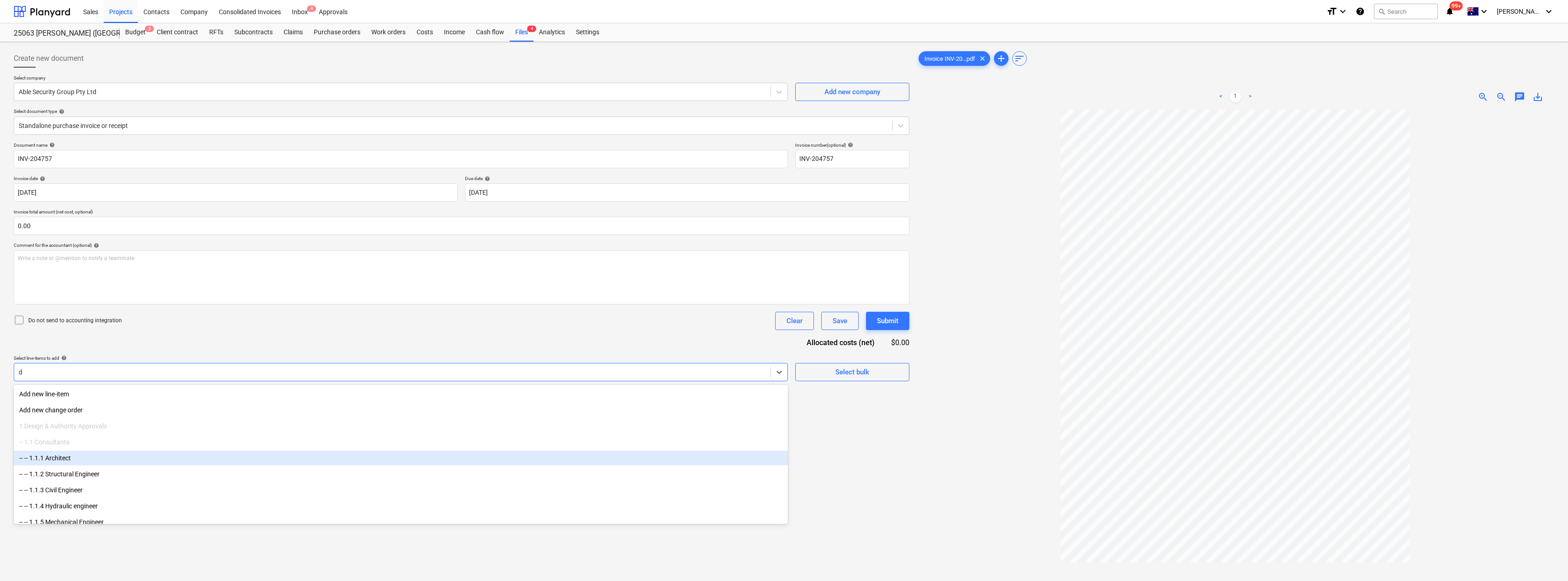
type input "do"
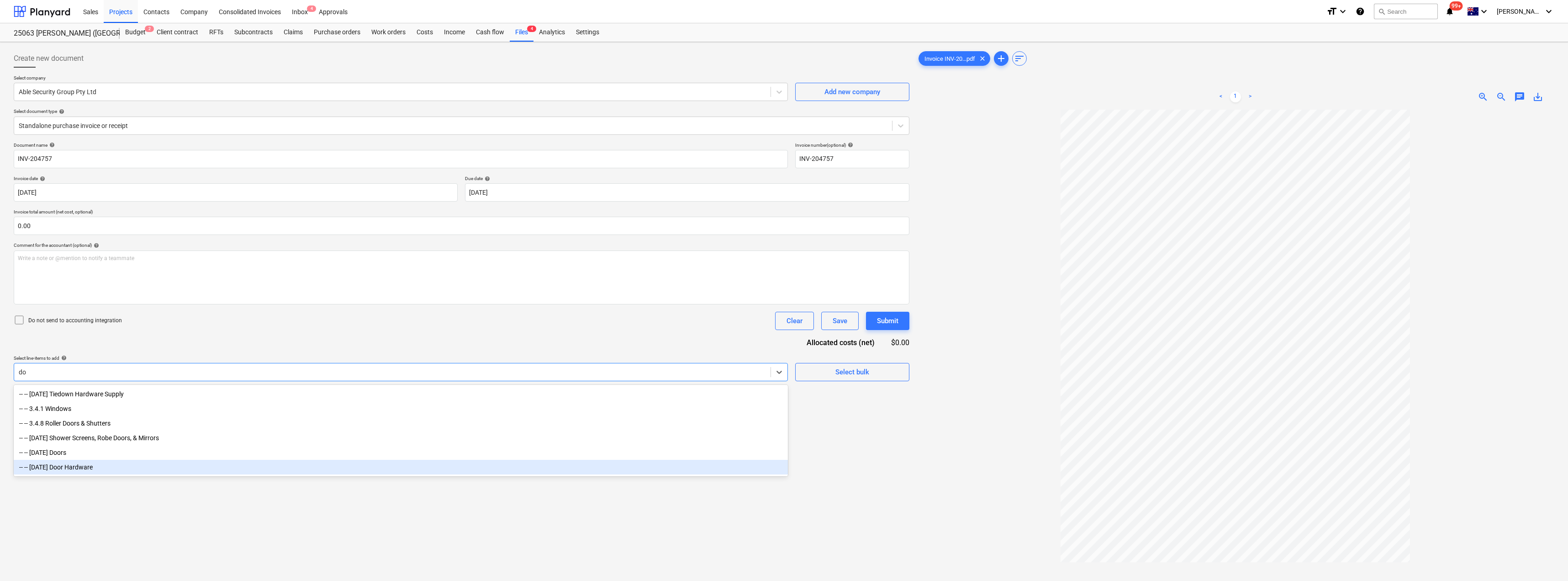
click at [105, 467] on div "-- -- [DATE] Door Hardware" at bounding box center [400, 467] width 774 height 15
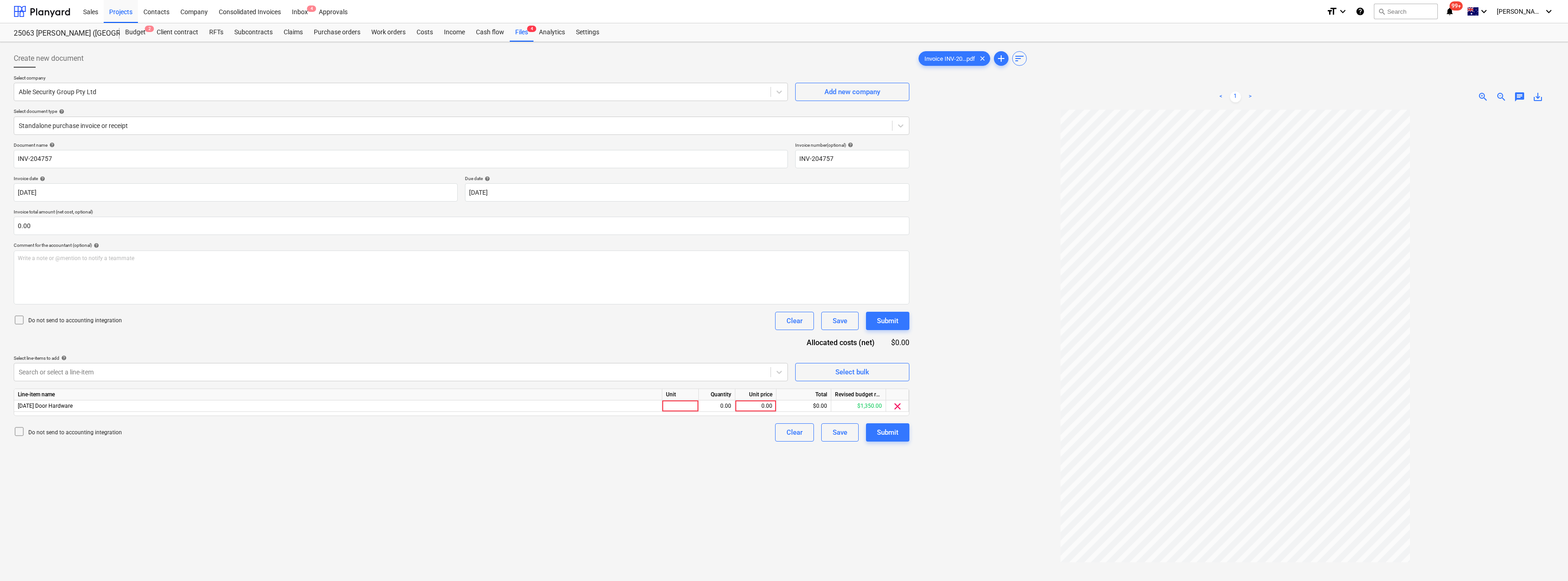
click at [237, 331] on div "Document name help INV-204757 Invoice number (optional) help INV-204757 Invoice…" at bounding box center [461, 292] width 895 height 299
click at [672, 399] on div "Unit" at bounding box center [681, 394] width 37 height 12
click at [678, 406] on div at bounding box center [681, 406] width 37 height 12
type input "Item"
type input "96.09"
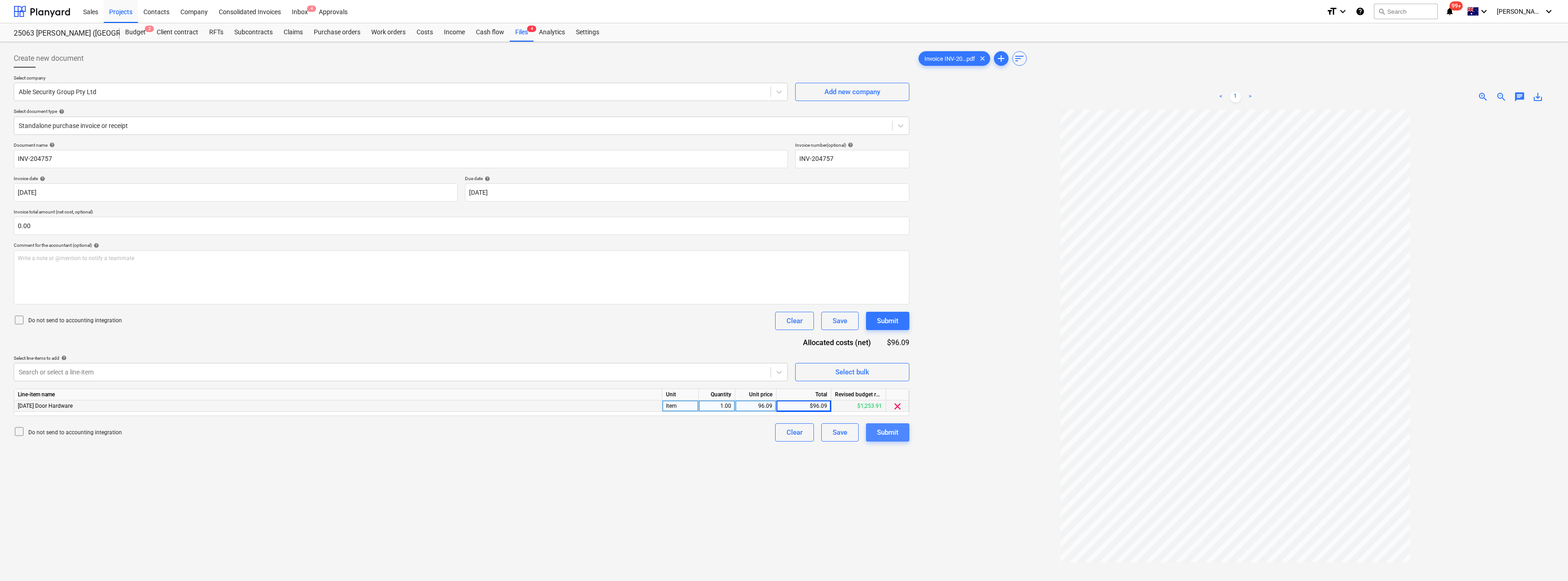
click at [784, 434] on div "Submit" at bounding box center [887, 432] width 21 height 12
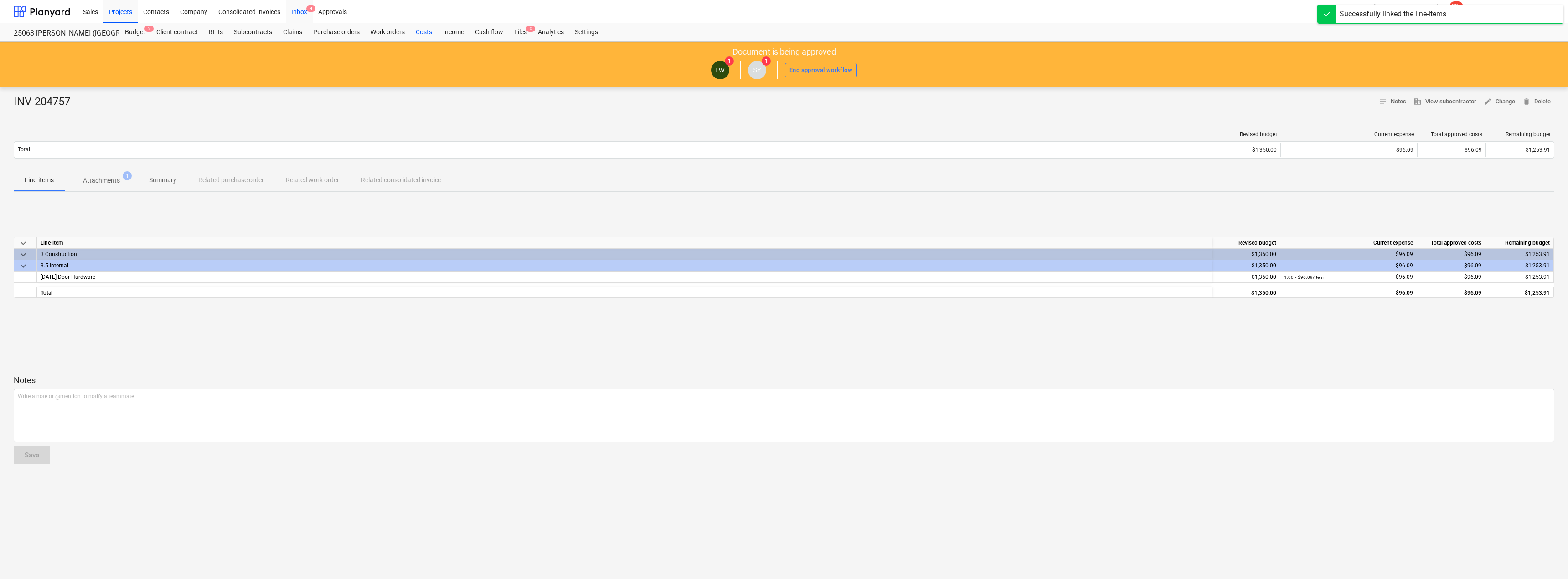
click at [301, 8] on div "Inbox 4" at bounding box center [299, 11] width 27 height 23
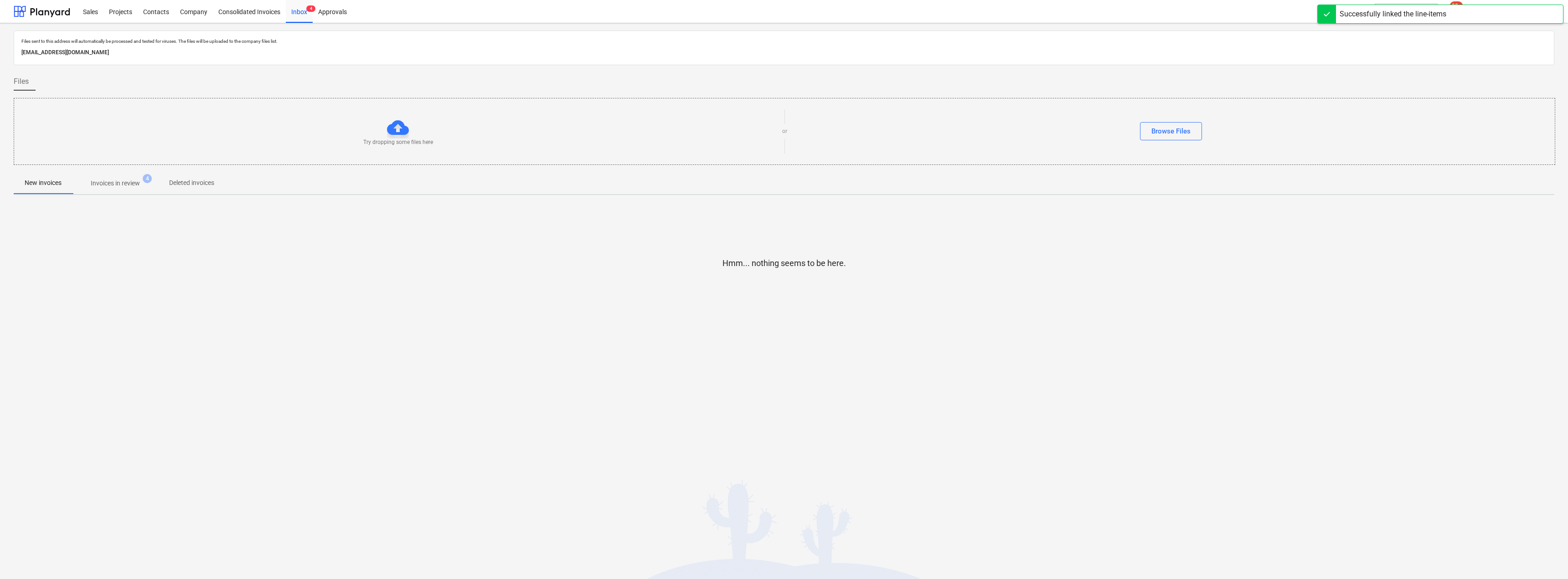
click at [115, 182] on p "Invoices in review" at bounding box center [115, 184] width 49 height 10
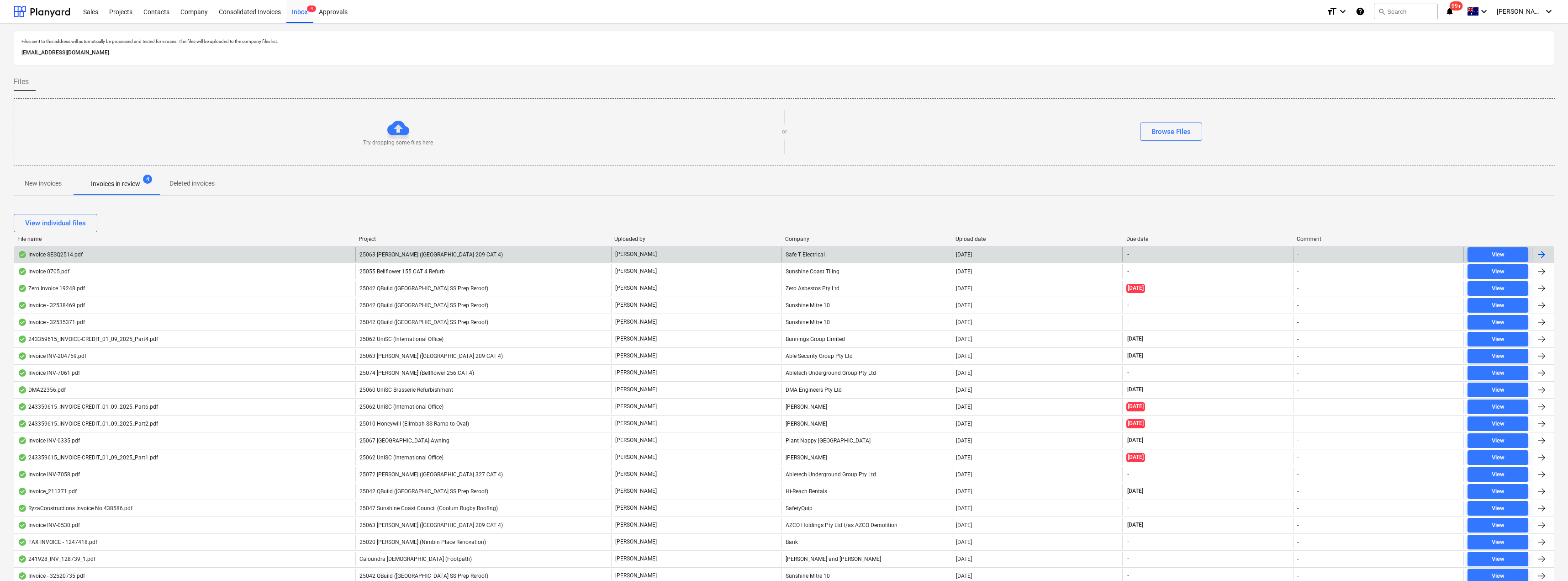
click at [540, 251] on div "25063 [PERSON_NAME] ([GEOGRAPHIC_DATA] 209 CAT 4)" at bounding box center [483, 254] width 256 height 15
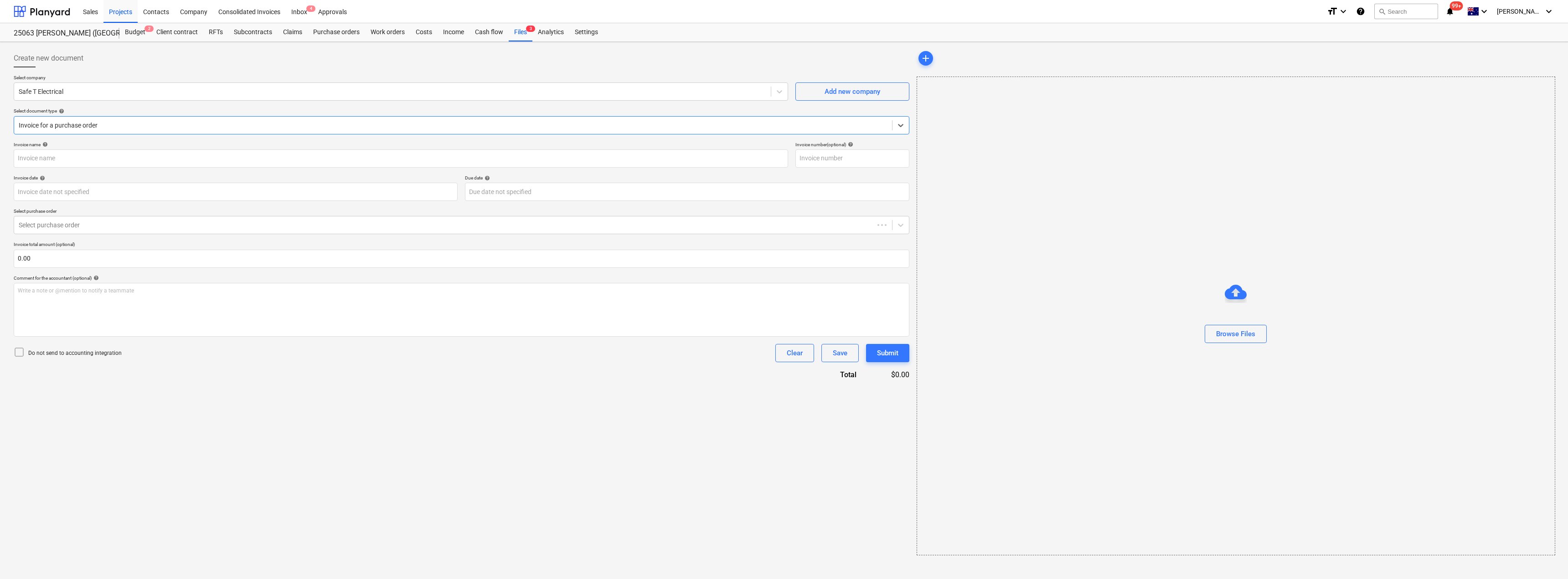
type input "SESQ2514"
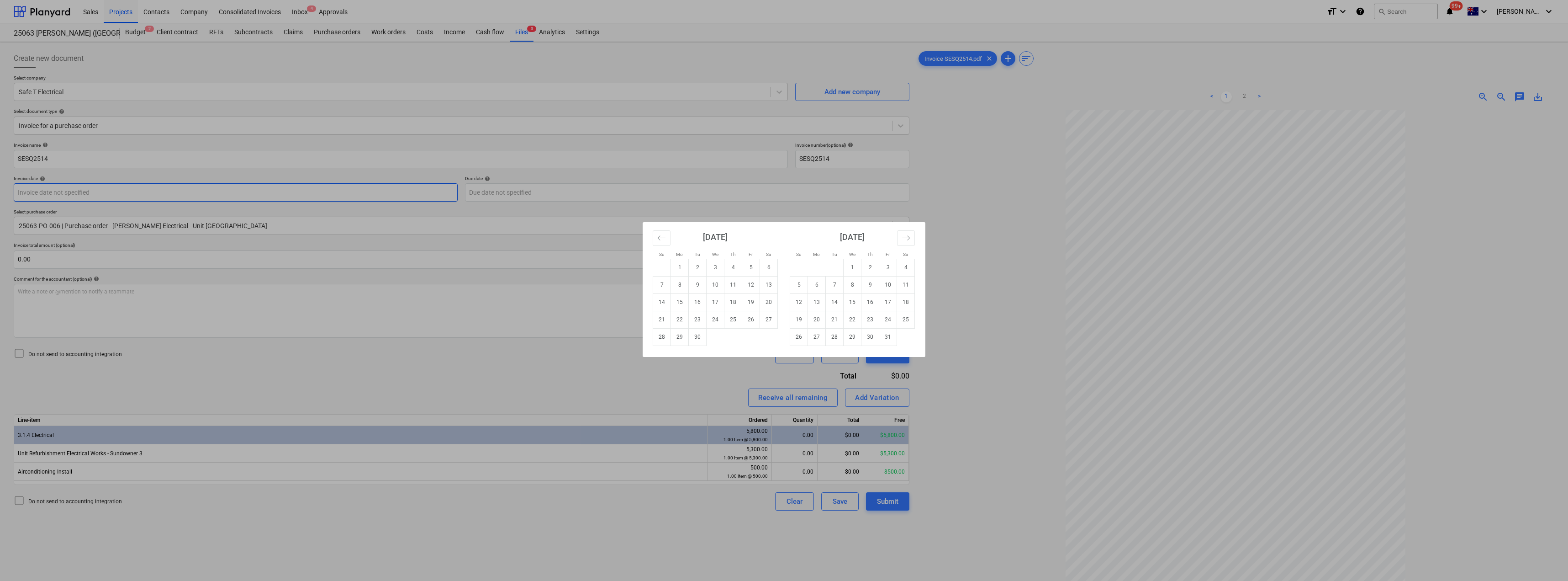
click at [137, 194] on body "Sales Projects Contacts Company Consolidated Invoices Inbox 4 Approvals format_…" at bounding box center [784, 290] width 1568 height 581
click at [695, 265] on td "2" at bounding box center [697, 267] width 18 height 17
type input "[DATE]"
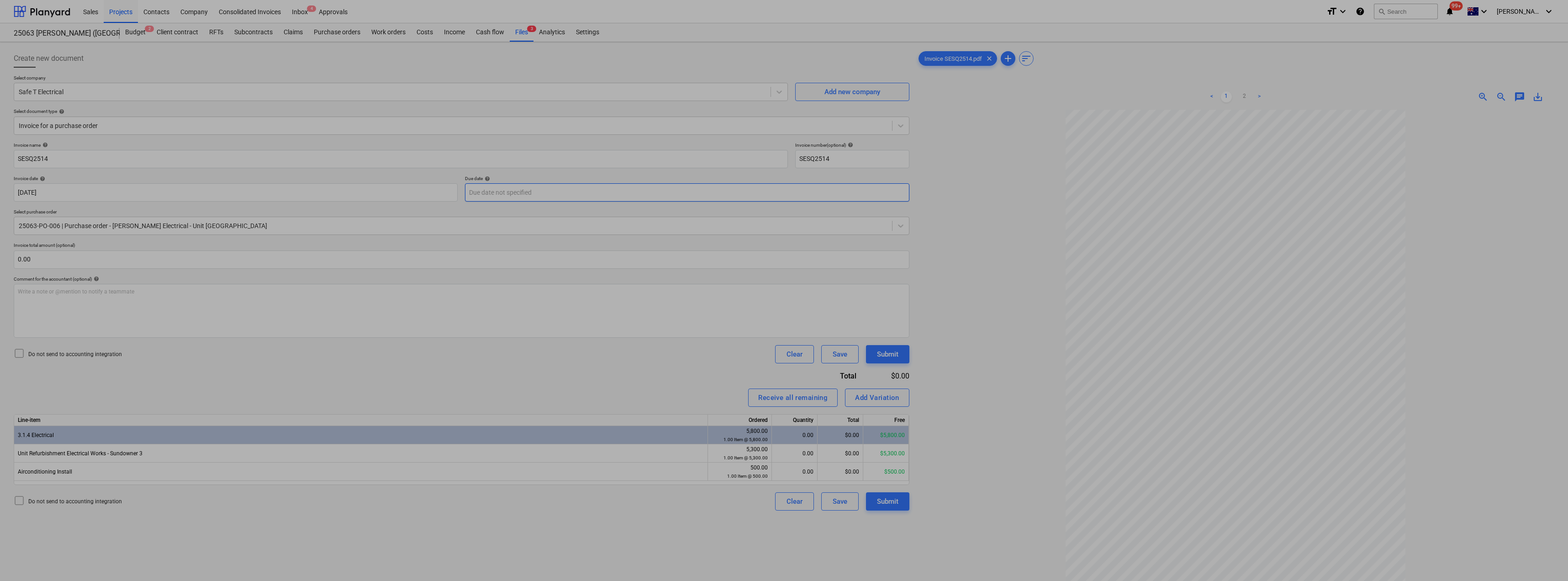
click at [542, 193] on body "Sales Projects Contacts Company Consolidated Invoices Inbox 4 Approvals format_…" at bounding box center [784, 290] width 1568 height 581
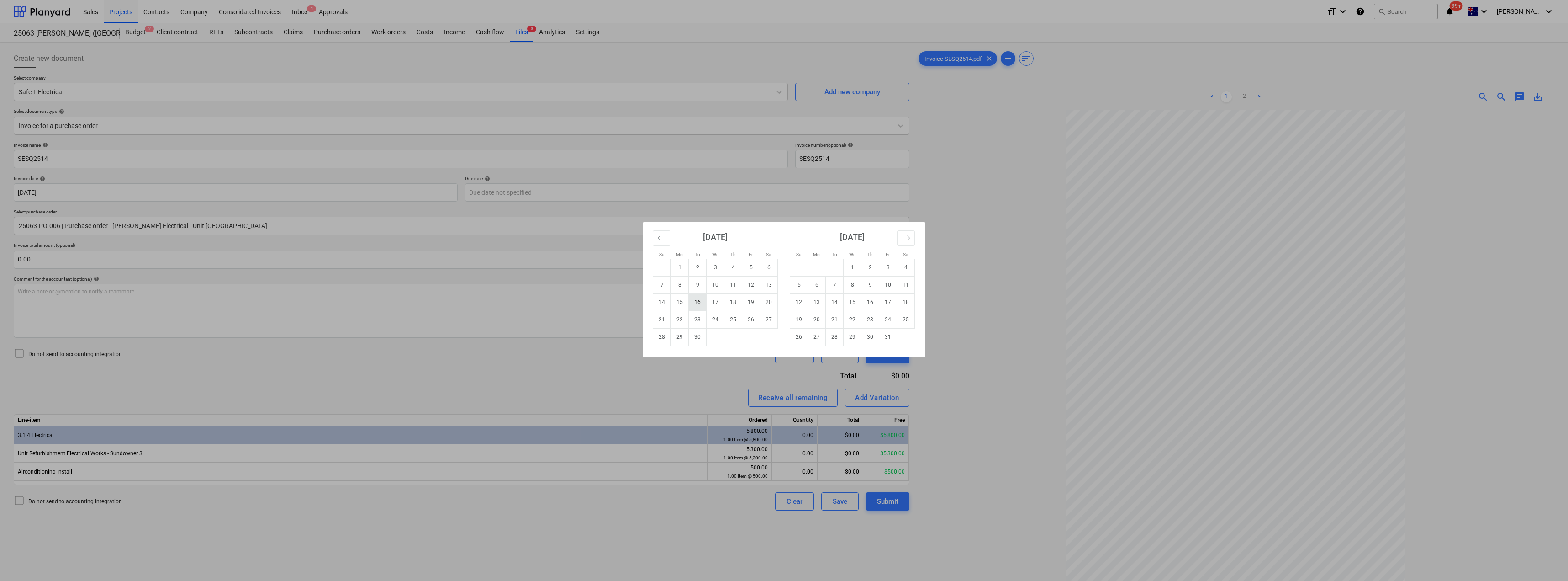
click at [700, 303] on td "16" at bounding box center [697, 302] width 18 height 17
type input "[DATE]"
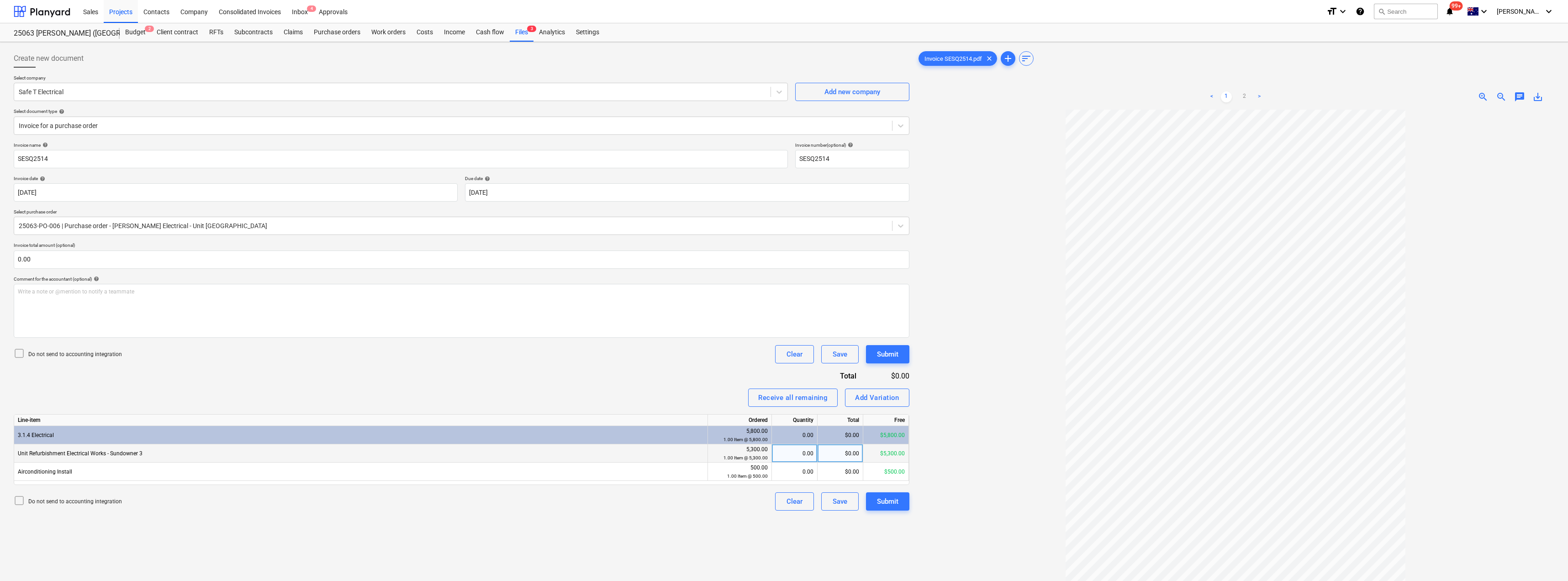
click at [784, 452] on div "0.00" at bounding box center [795, 453] width 38 height 18
type input ".5"
click at [697, 381] on div "Invoice name help SESQ2514 Invoice number (optional) help SESQ2514 Invoice date…" at bounding box center [461, 327] width 895 height 369
click at [784, 472] on div "0.00" at bounding box center [795, 472] width 46 height 18
type input ".5"
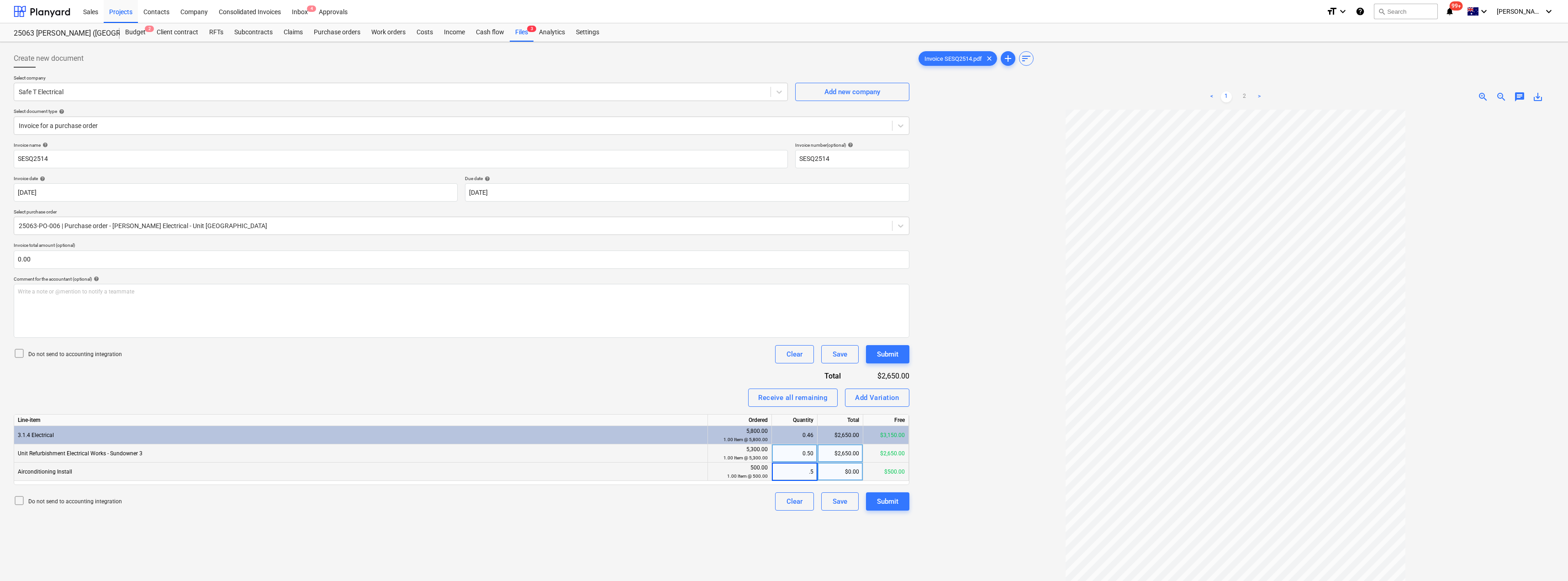
click at [653, 389] on div "Receive all remaining Add Variation" at bounding box center [461, 398] width 895 height 18
click at [784, 499] on div "Submit" at bounding box center [887, 501] width 21 height 12
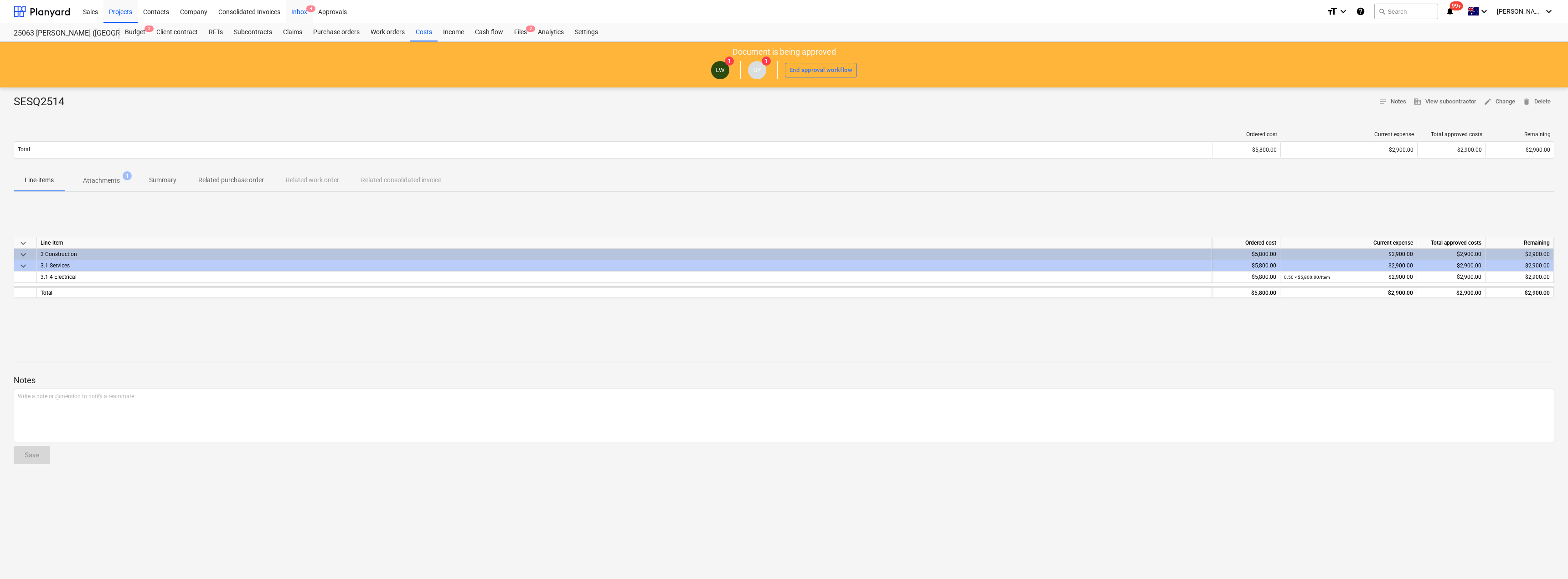
click at [303, 12] on div "Inbox 4" at bounding box center [299, 11] width 27 height 23
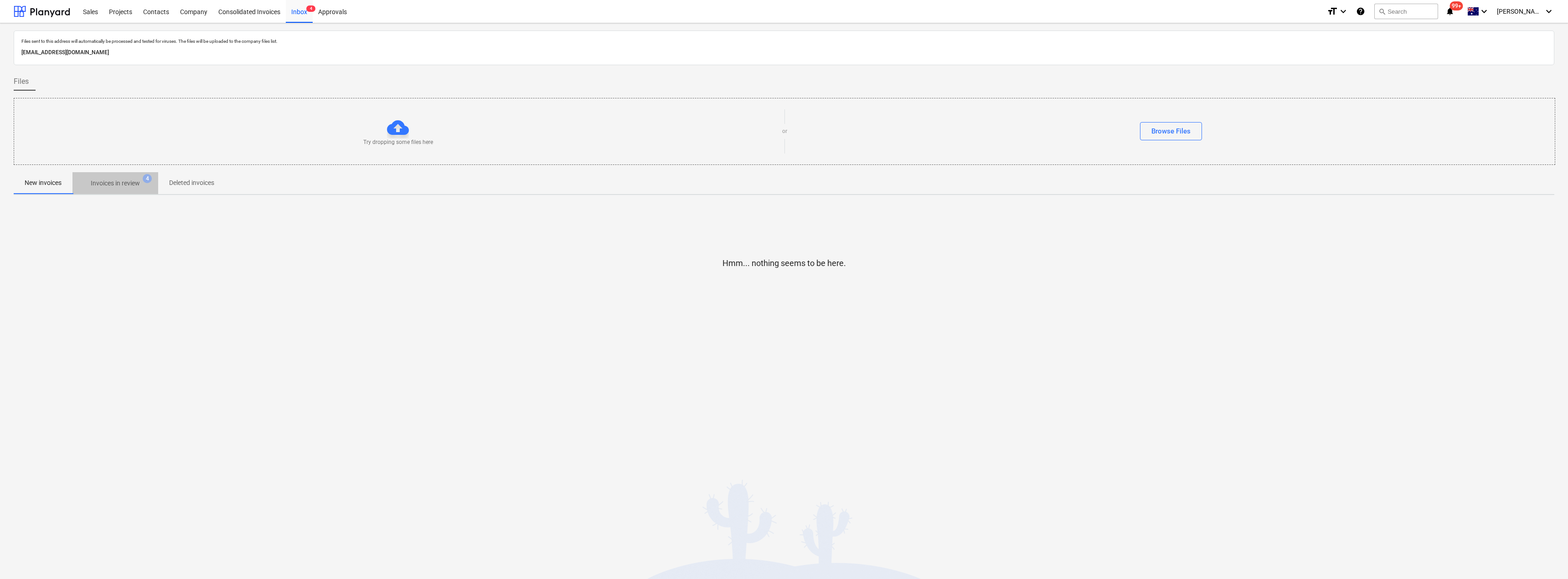
click at [110, 186] on p "Invoices in review" at bounding box center [115, 184] width 49 height 10
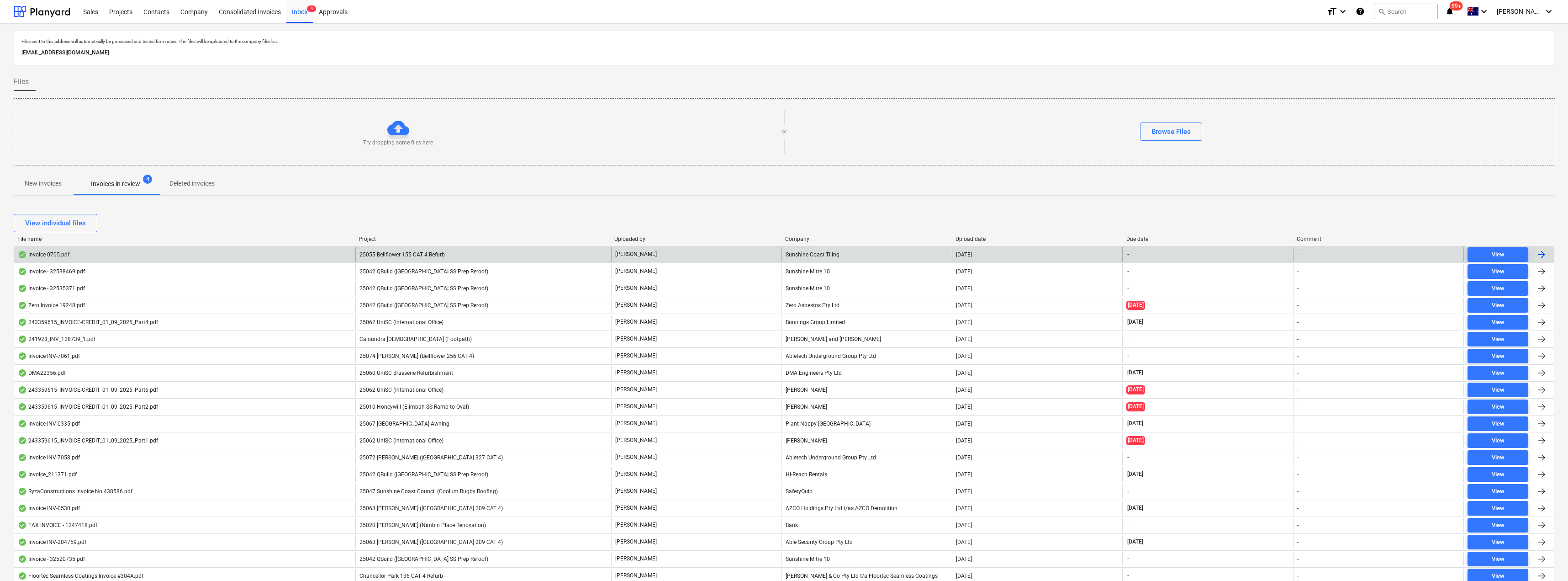
click at [674, 254] on div "[PERSON_NAME]" at bounding box center [696, 254] width 170 height 15
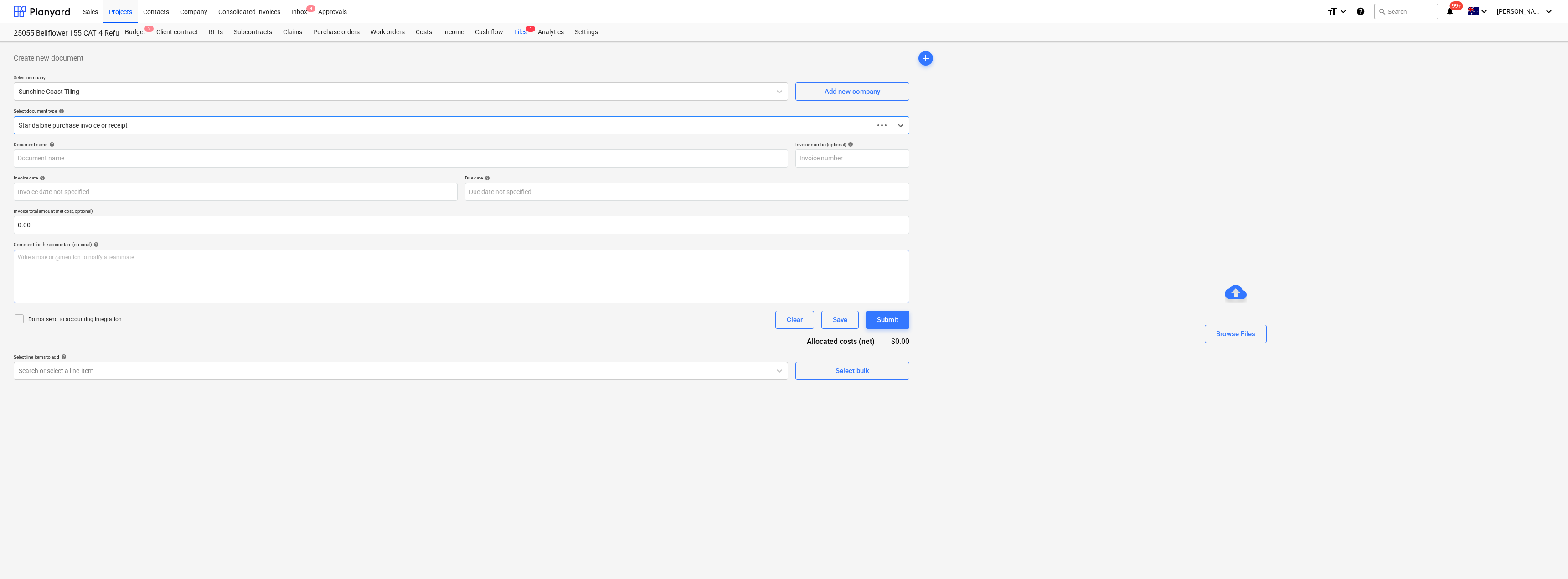
type input "0705"
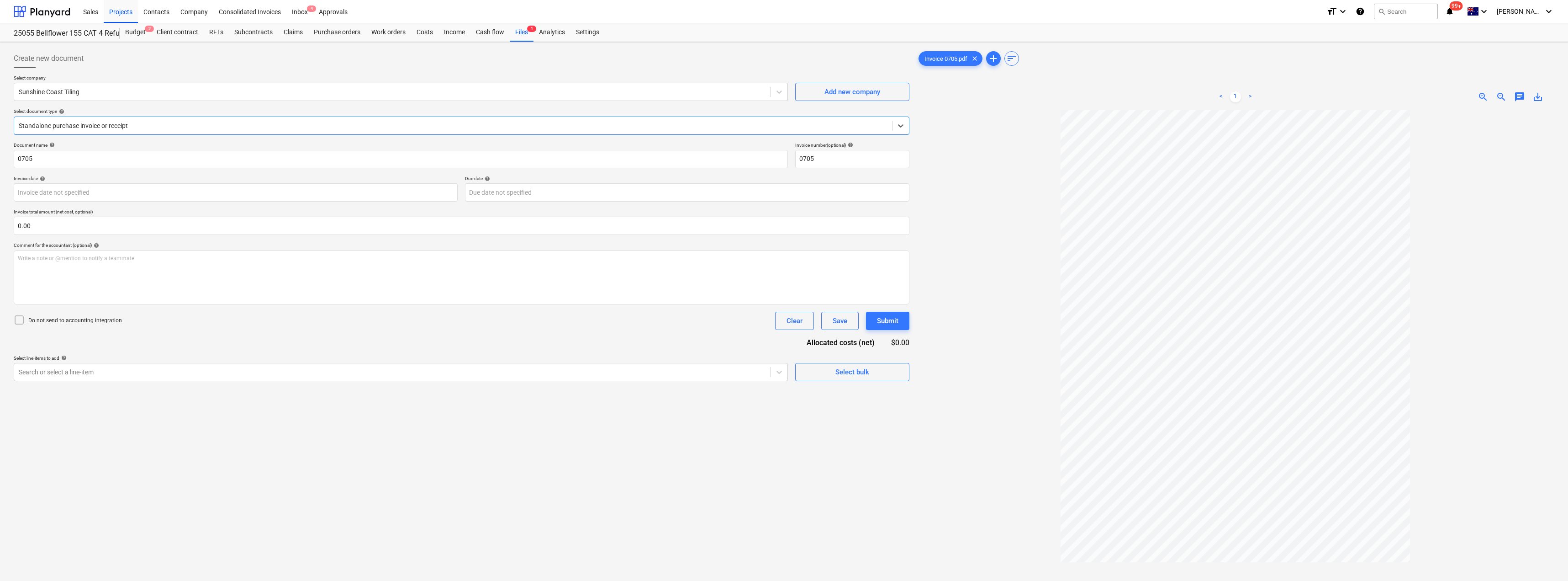
click at [226, 123] on div at bounding box center [453, 125] width 868 height 9
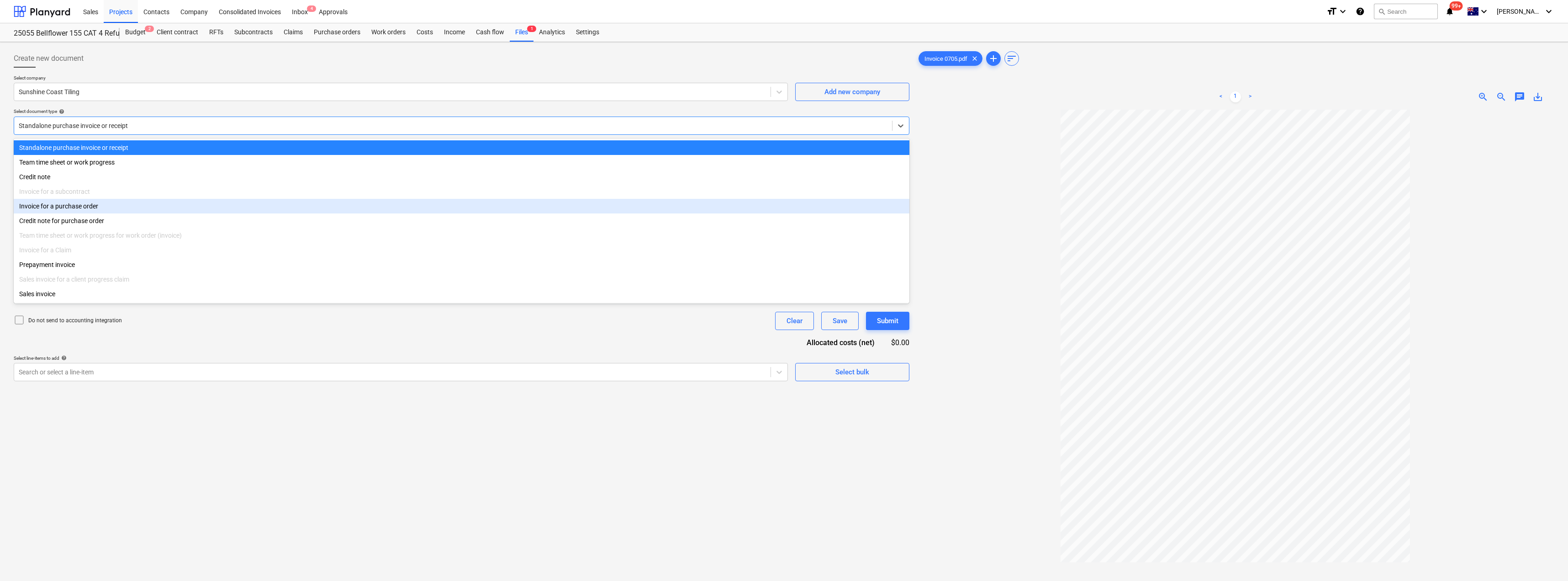
click at [126, 206] on div "Invoice for a purchase order" at bounding box center [461, 206] width 895 height 15
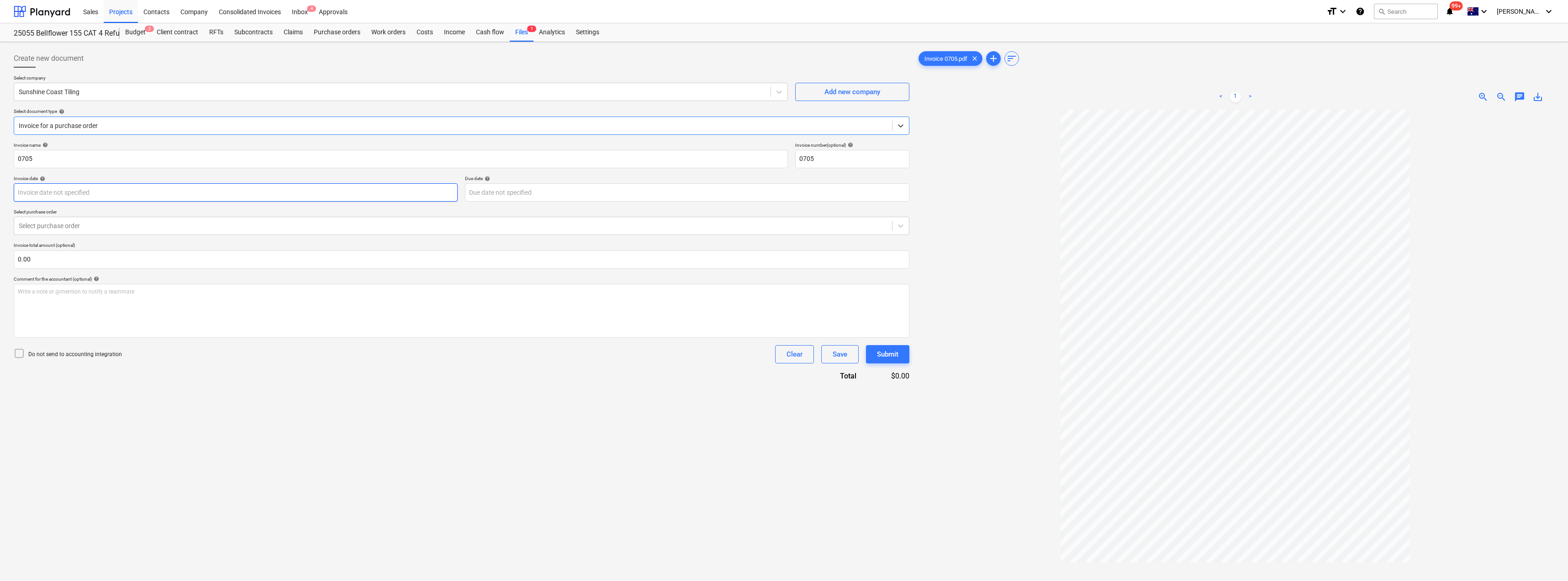
click at [102, 192] on body "Sales Projects Contacts Company Consolidated Invoices Inbox 4 Approvals format_…" at bounding box center [784, 290] width 1568 height 581
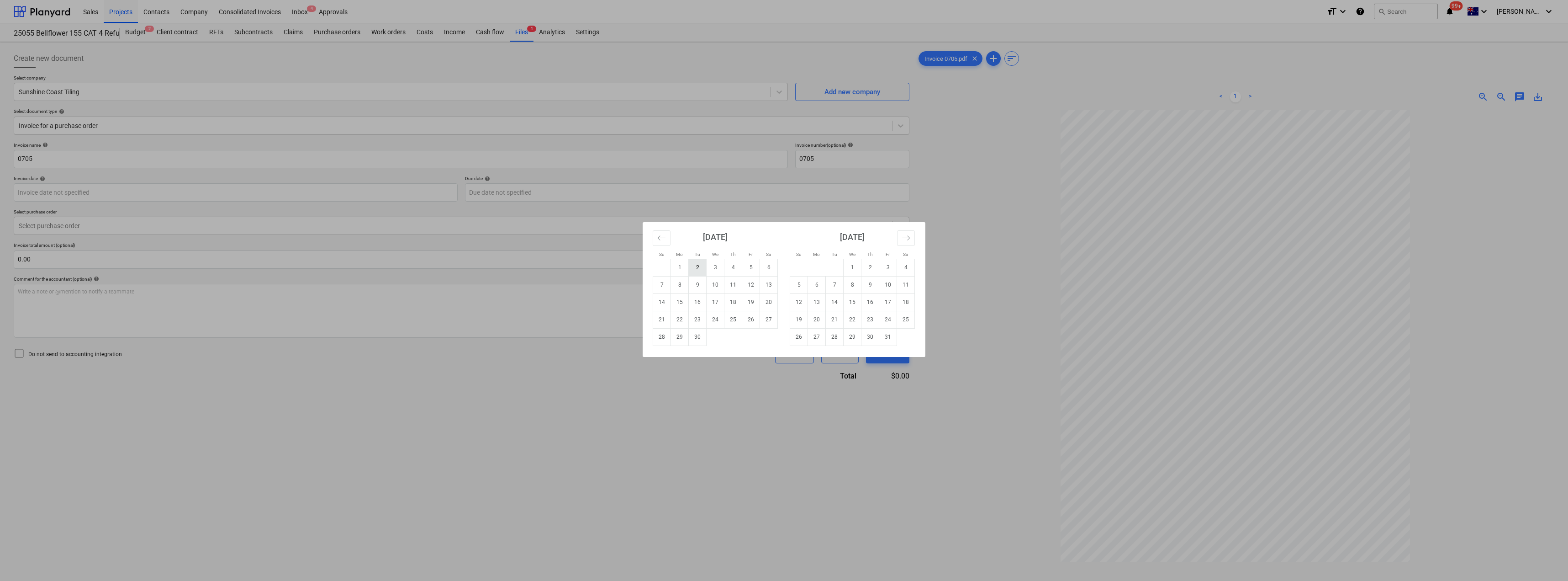
click at [700, 266] on td "2" at bounding box center [697, 267] width 18 height 17
type input "[DATE]"
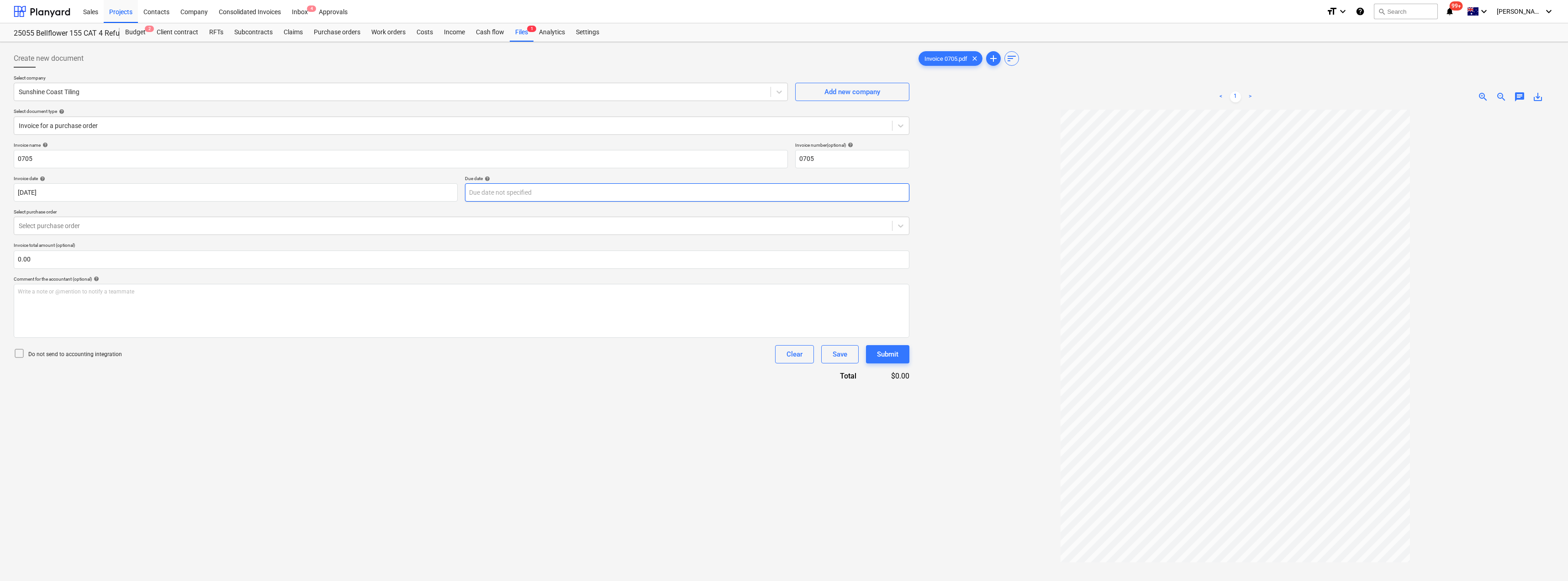
click at [485, 185] on body "Sales Projects Contacts Company Consolidated Invoices Inbox 4 Approvals format_…" at bounding box center [784, 290] width 1568 height 581
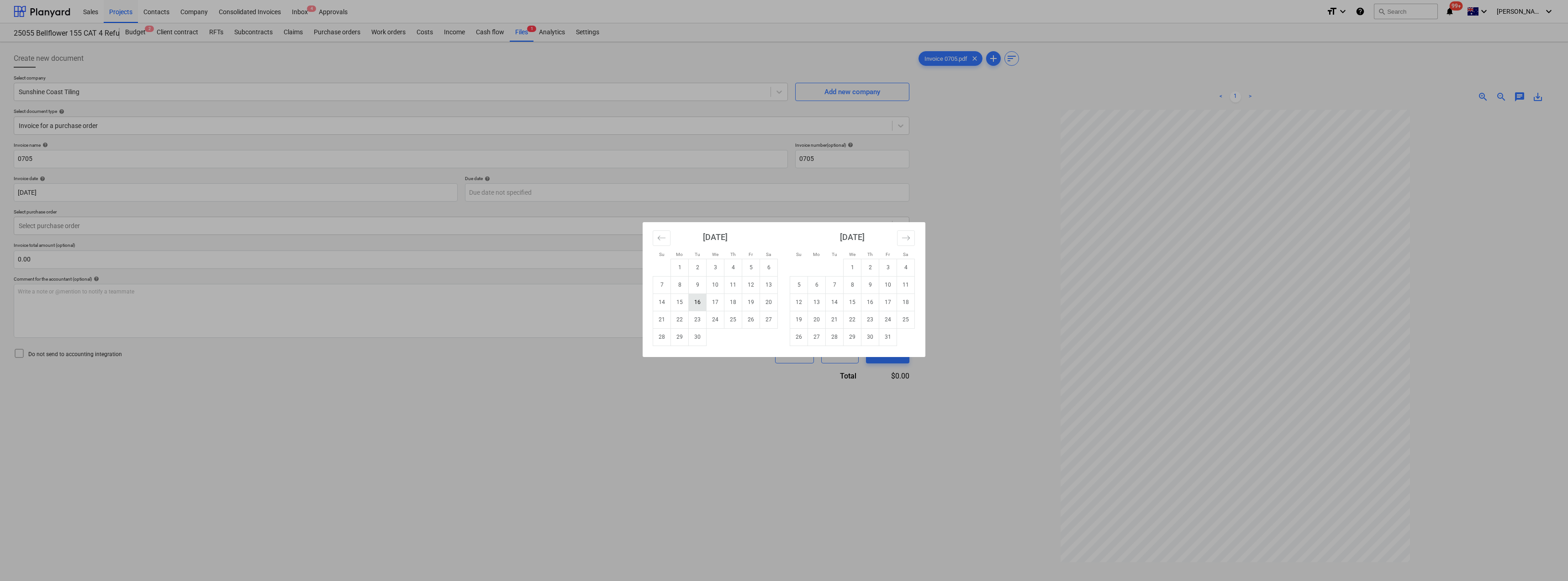
click at [702, 298] on td "16" at bounding box center [697, 302] width 18 height 17
type input "[DATE]"
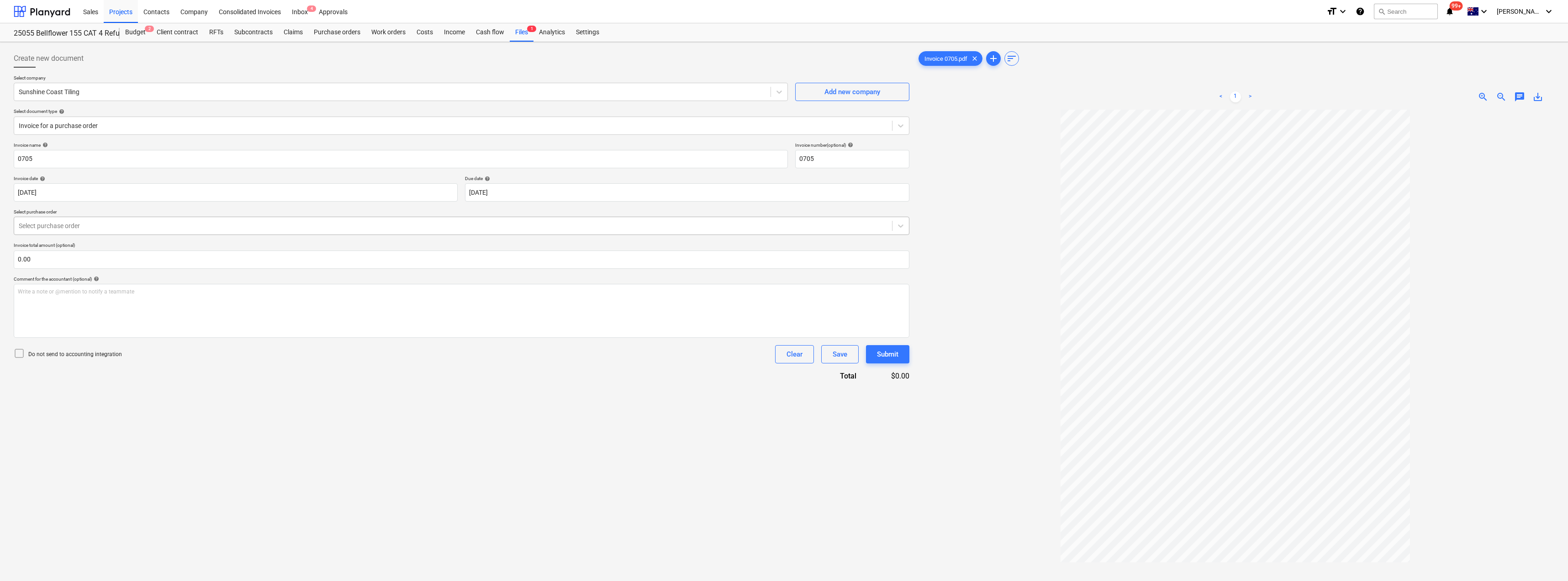
click at [180, 225] on div at bounding box center [453, 225] width 868 height 9
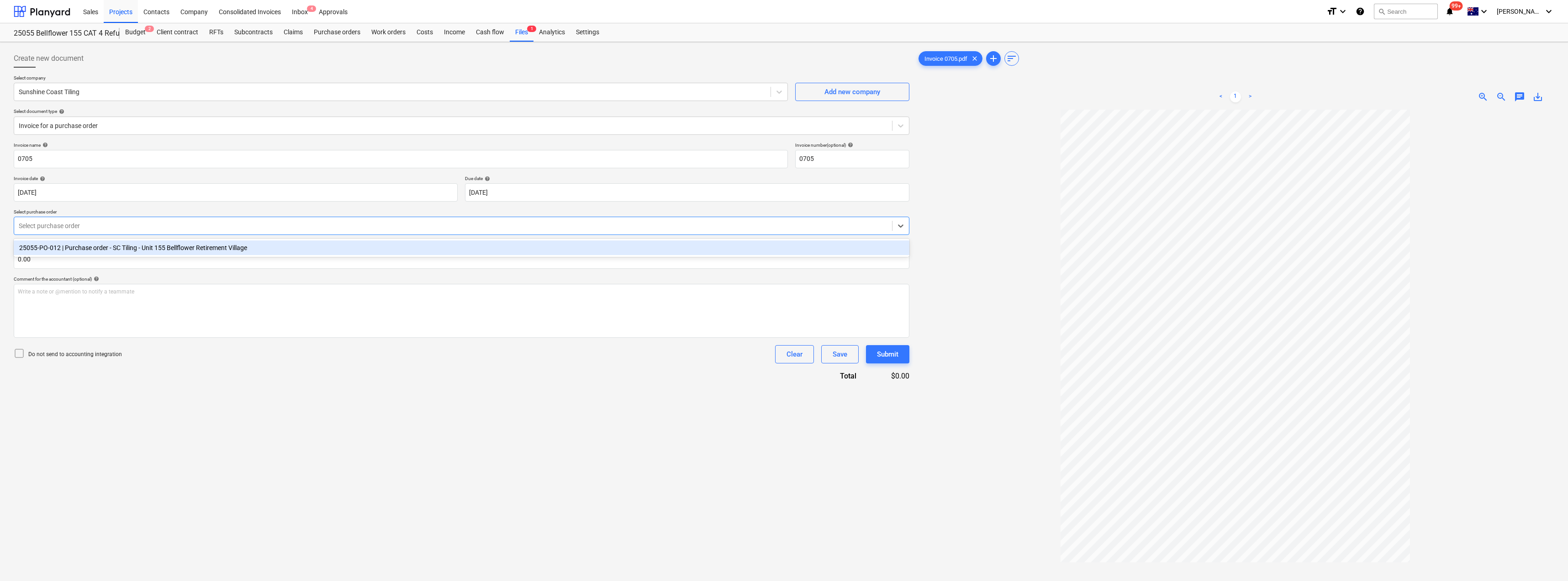
click at [157, 253] on div "25055-PO-012 | Purchase order - SC Tiling - Unit 155 Bellflower Retirement Vill…" at bounding box center [461, 248] width 895 height 15
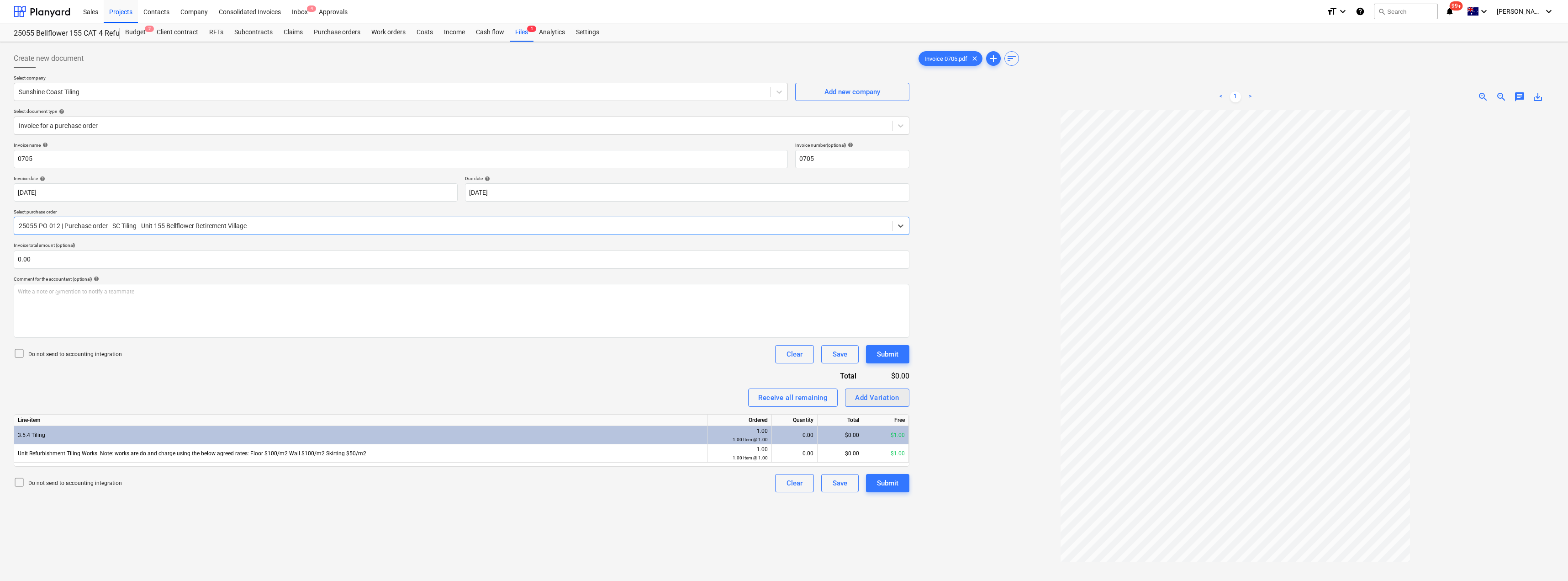
click at [784, 395] on div "Add Variation" at bounding box center [877, 397] width 45 height 12
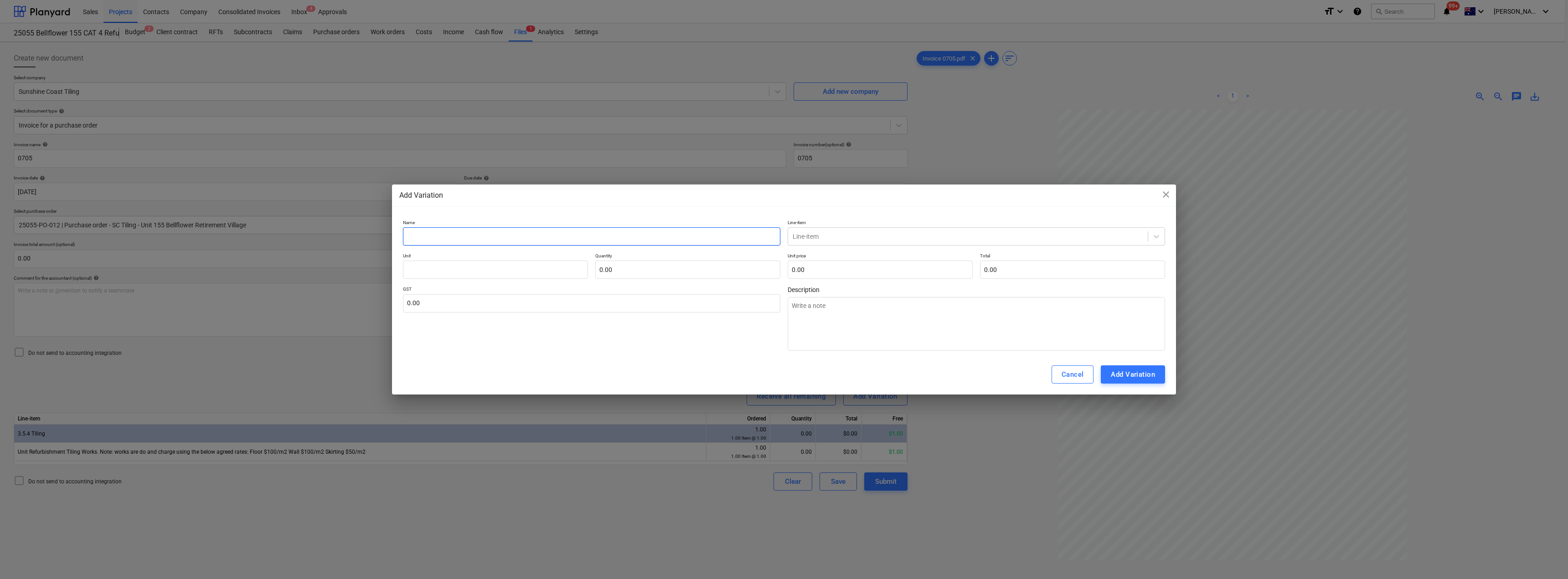
click at [460, 238] on input "text" at bounding box center [592, 237] width 377 height 18
type input "T"
type textarea "x"
type input "Tl"
type textarea "x"
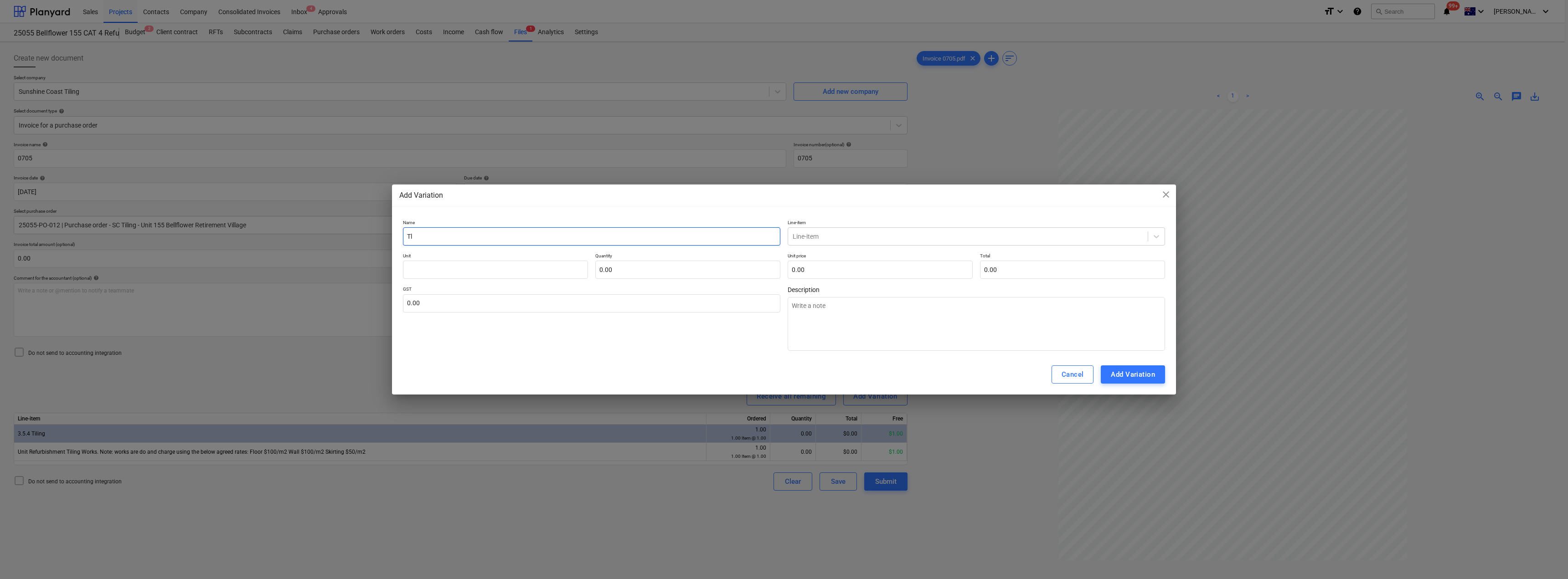
type input "Tli"
type textarea "x"
type input "Tlin"
type textarea "x"
type input "Tling"
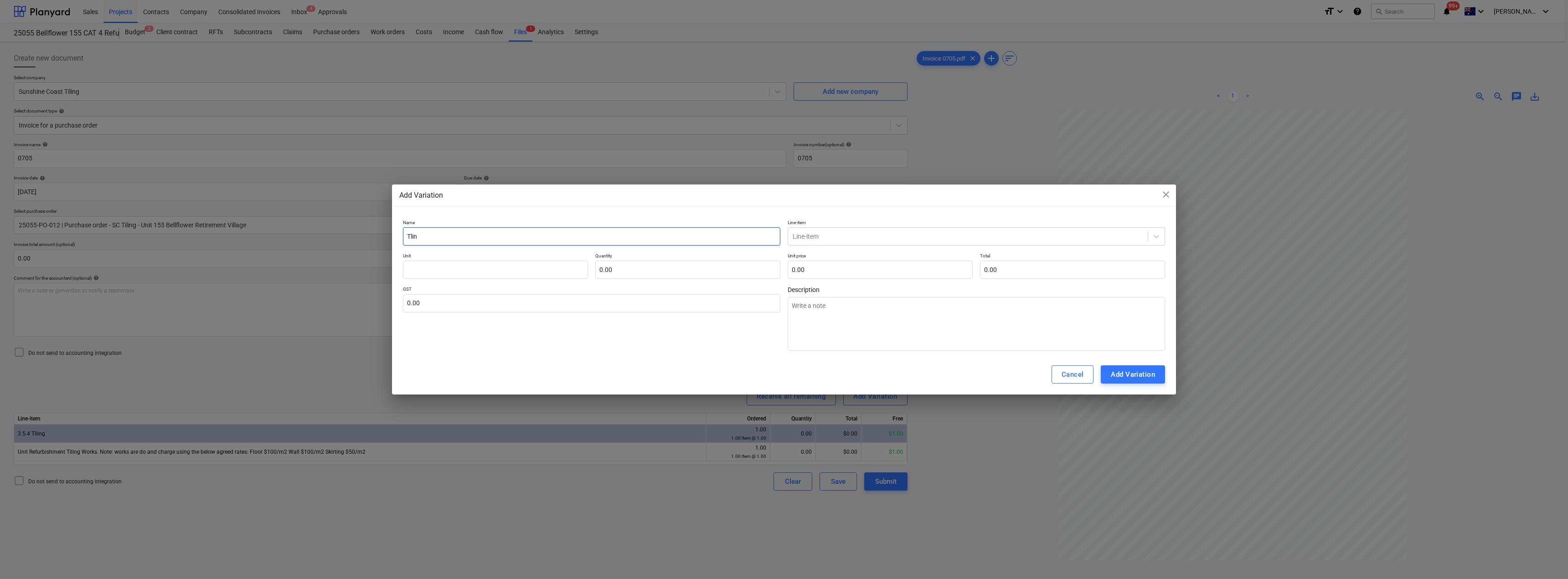
type textarea "x"
type input "Tling"
type textarea "x"
type input "Tling"
type textarea "x"
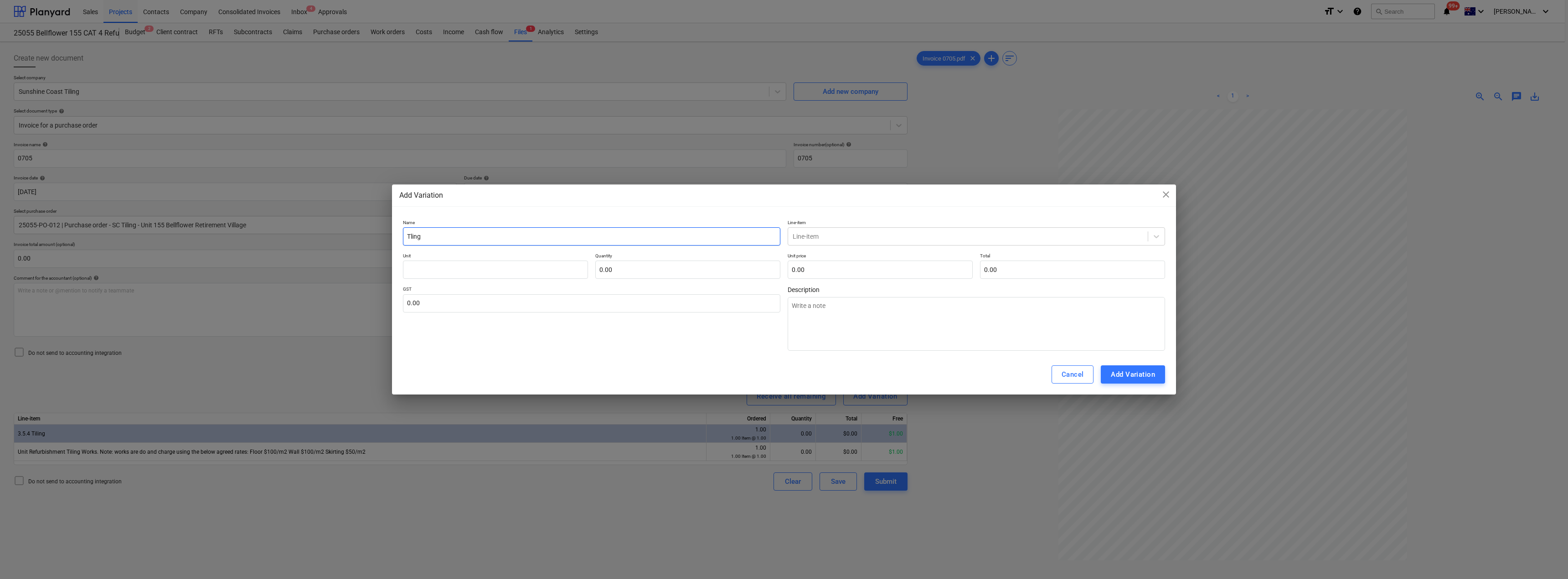
type input "Tlin"
type textarea "x"
type input "Tli"
type textarea "x"
type input "Tl"
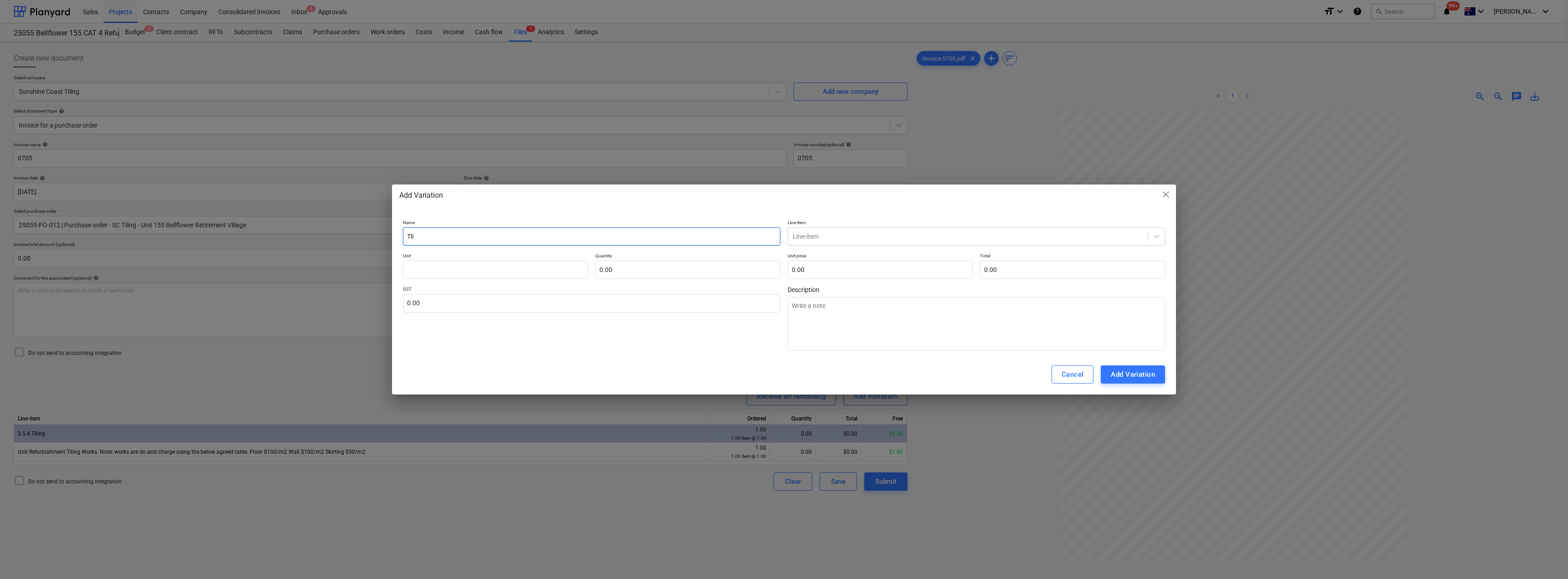
type textarea "x"
type input "T"
type textarea "x"
type input "Ti"
type textarea "x"
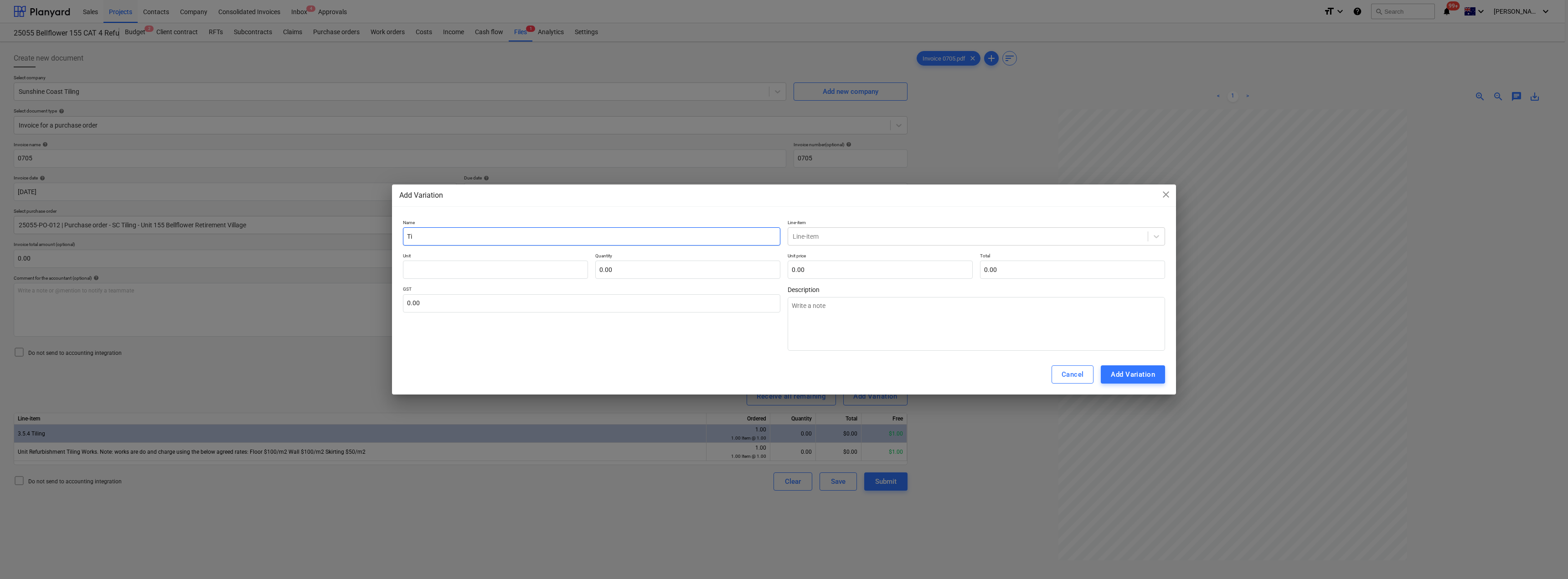
type input "Til"
type textarea "x"
type input "Tili"
type textarea "x"
type input "Tilin"
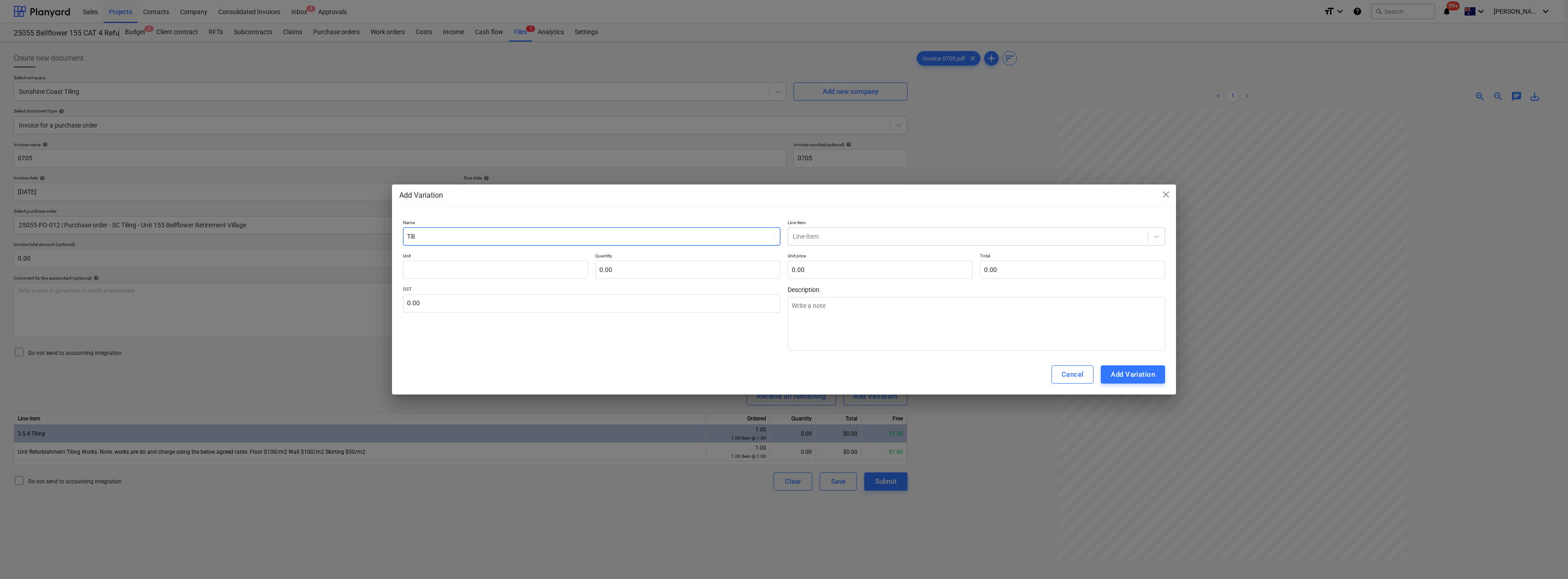
type textarea "x"
type input "Tiling"
type textarea "x"
drag, startPoint x: 460, startPoint y: 238, endPoint x: 388, endPoint y: 238, distance: 72.0
click at [388, 238] on div "Add Variation close Name Tiling Line-item Line-item Unit Quantity 0.00 Unit pri…" at bounding box center [784, 290] width 1568 height 579
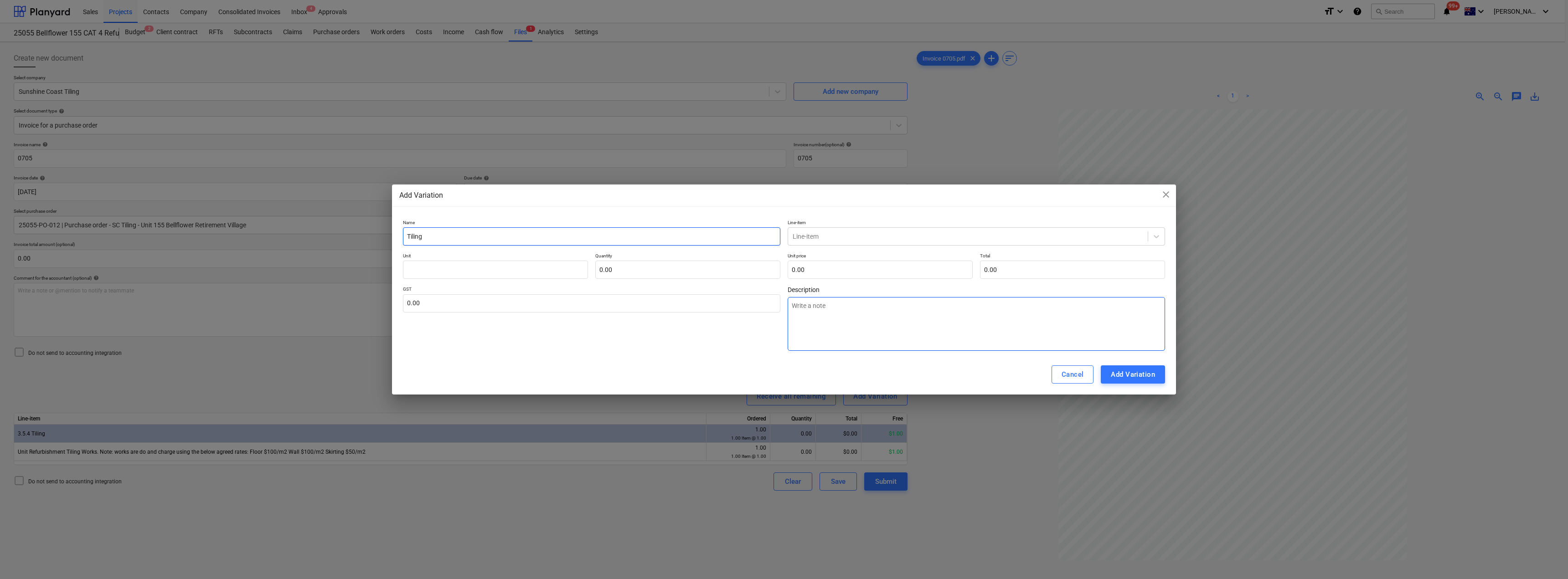
type input "Tiling"
click at [783, 307] on textarea at bounding box center [976, 324] width 377 height 54
paste textarea "Tiling"
type textarea "Tiling"
type textarea "x"
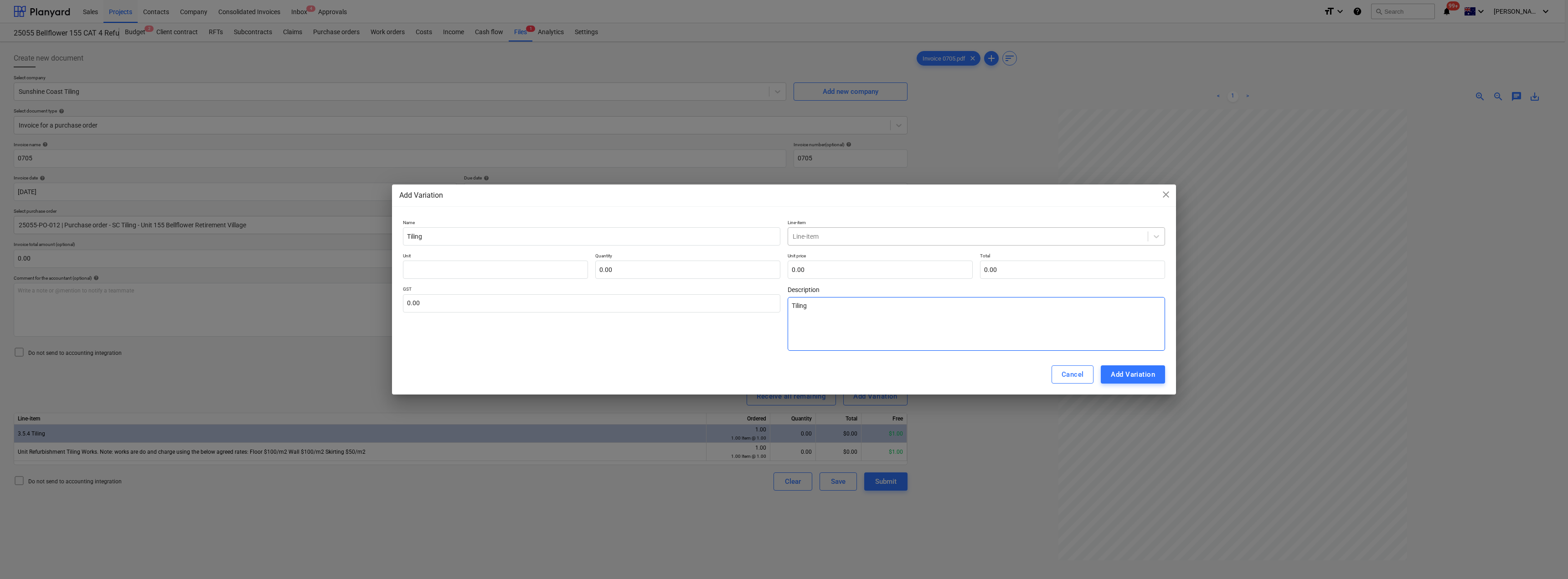
type textarea "Tiling"
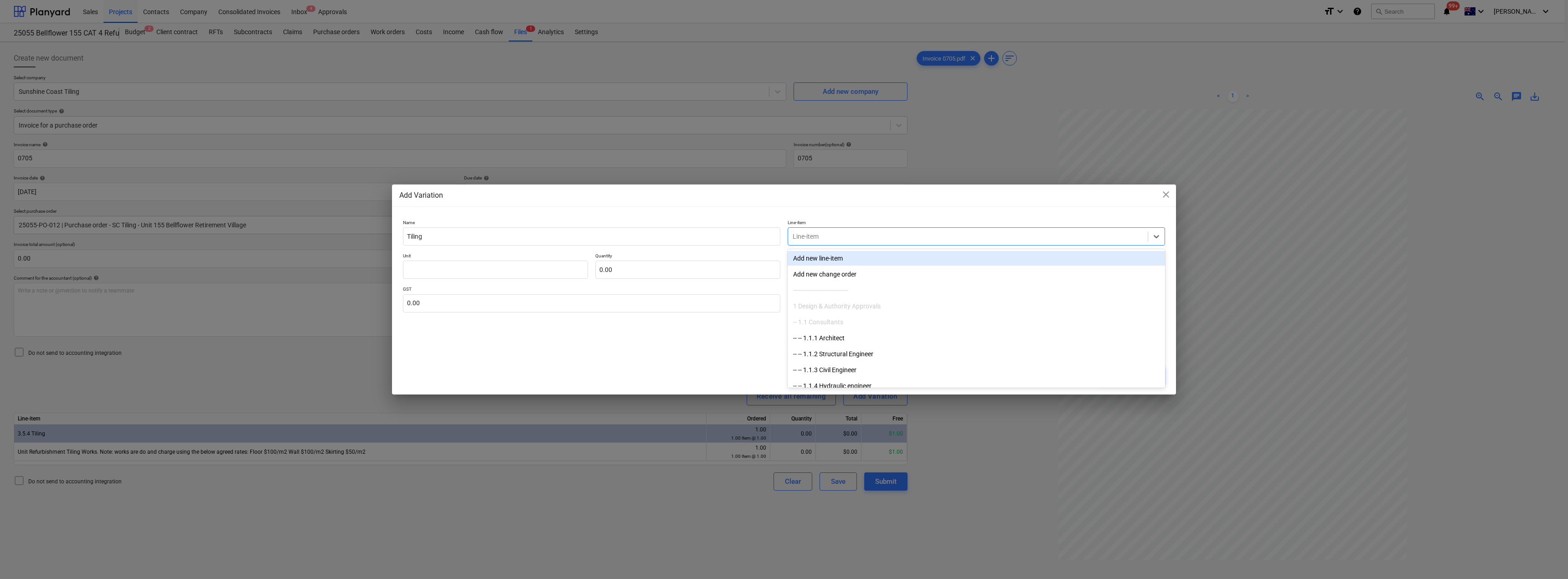
click at [783, 232] on div at bounding box center [968, 236] width 351 height 9
type input "3.5.4"
click at [783, 263] on div "-- -- 3.5.4 Tiling" at bounding box center [976, 258] width 377 height 15
type textarea "x"
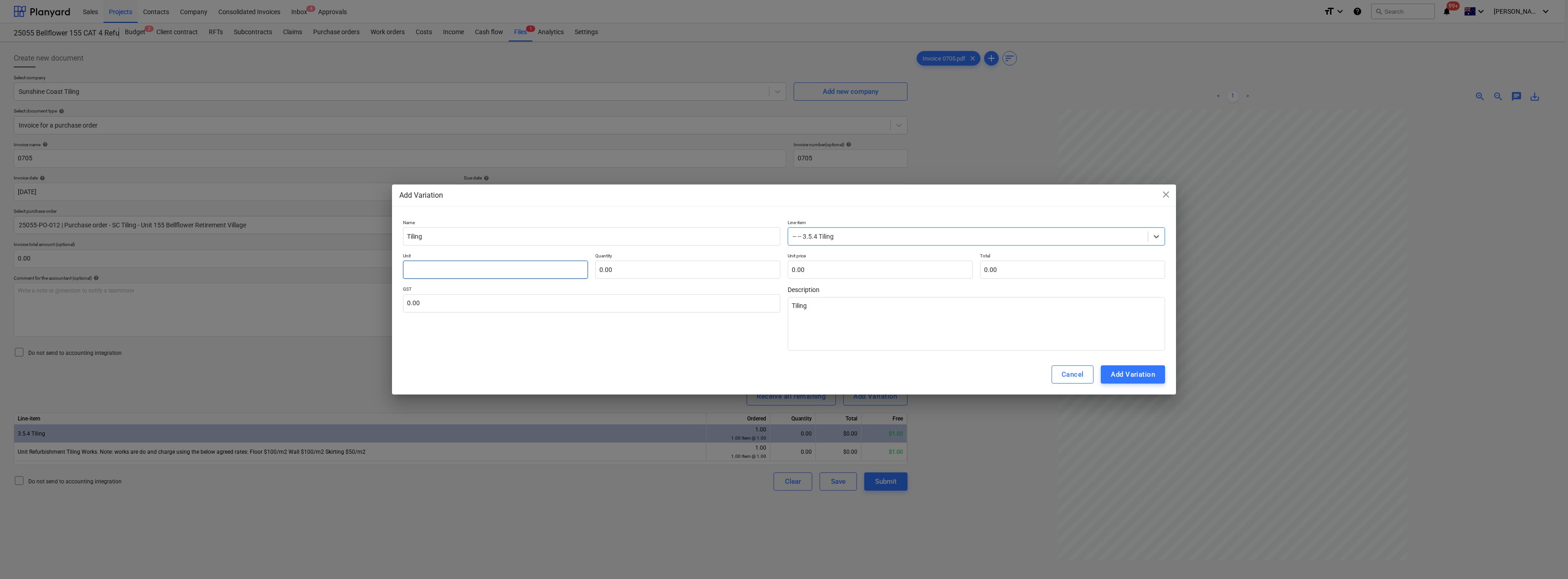
click at [516, 265] on input "text" at bounding box center [495, 269] width 185 height 18
type input "I"
type textarea "x"
type input "Ie"
type textarea "x"
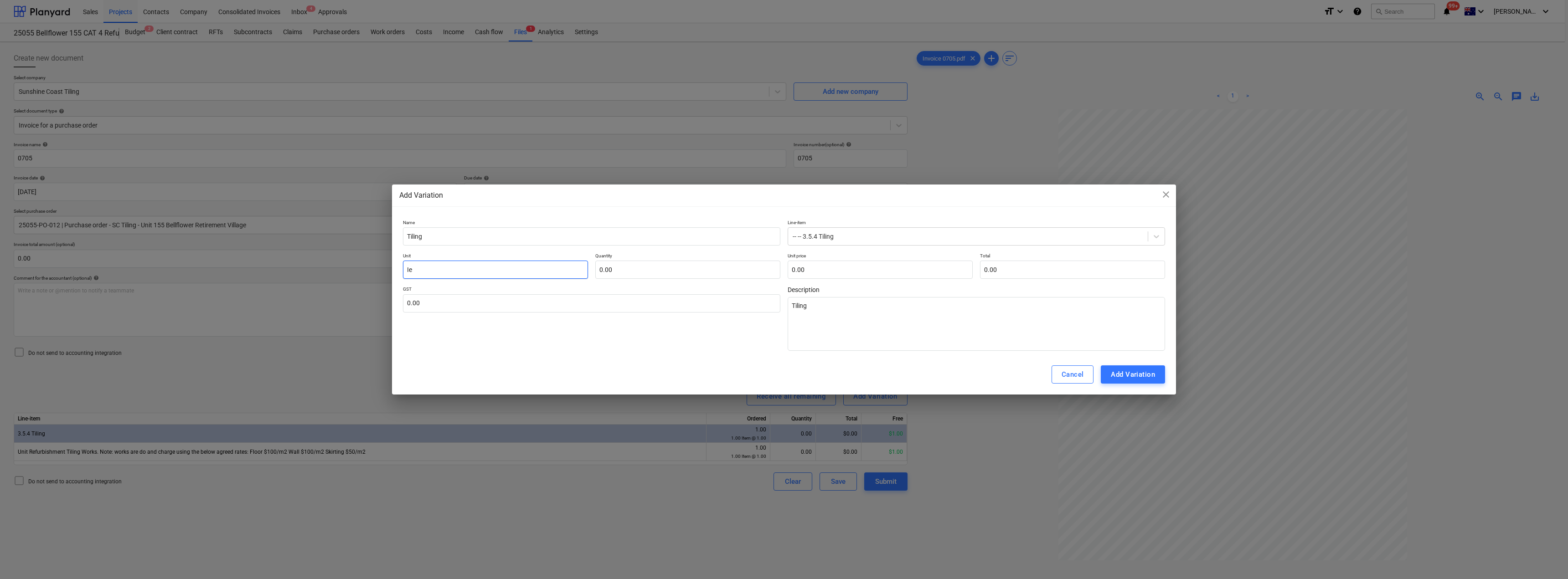
type input "Iem"
type textarea "x"
type input "Ie"
type textarea "x"
type input "I"
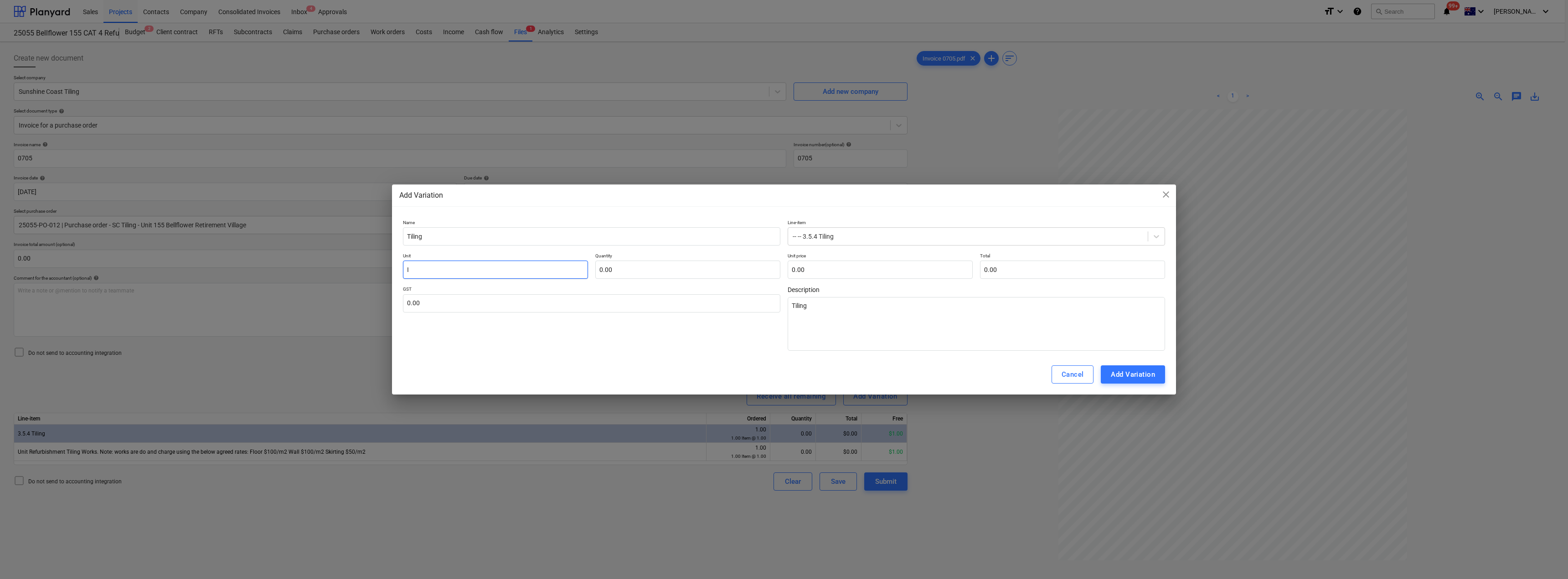
type textarea "x"
type input "Ie"
type textarea "x"
type input "I"
type textarea "x"
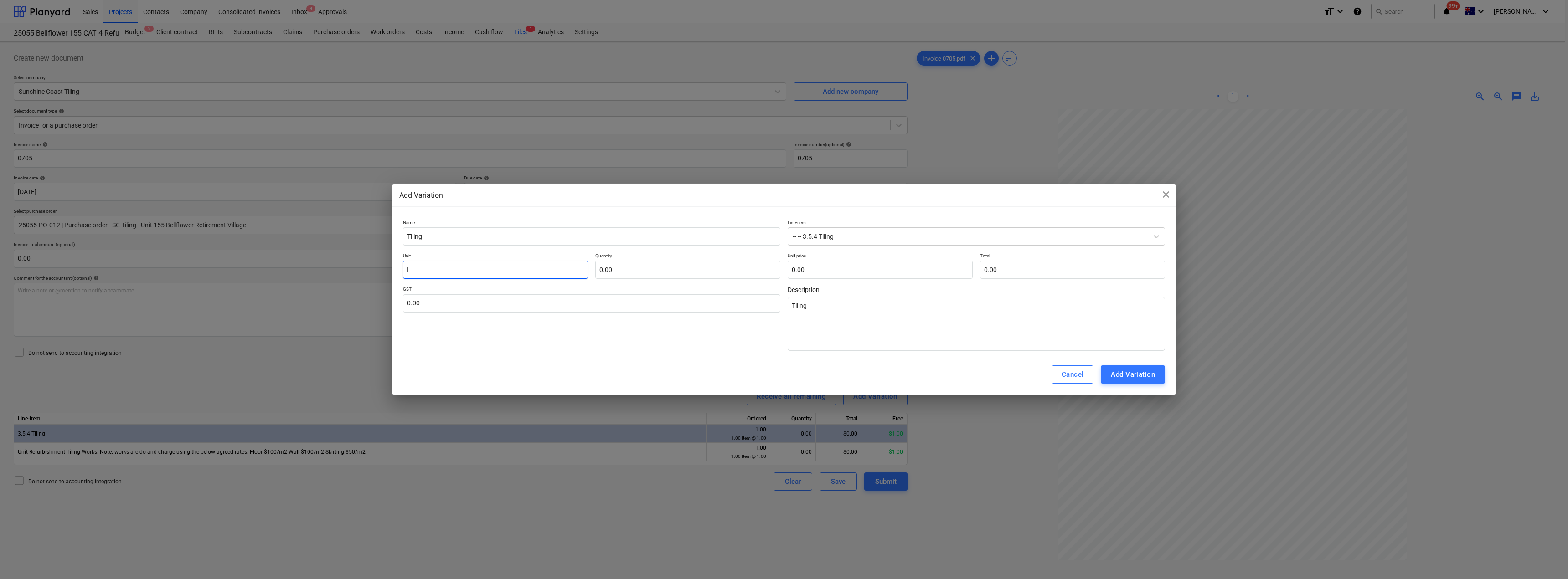
type input "It"
type textarea "x"
type input "Ite"
type textarea "x"
type input "Item"
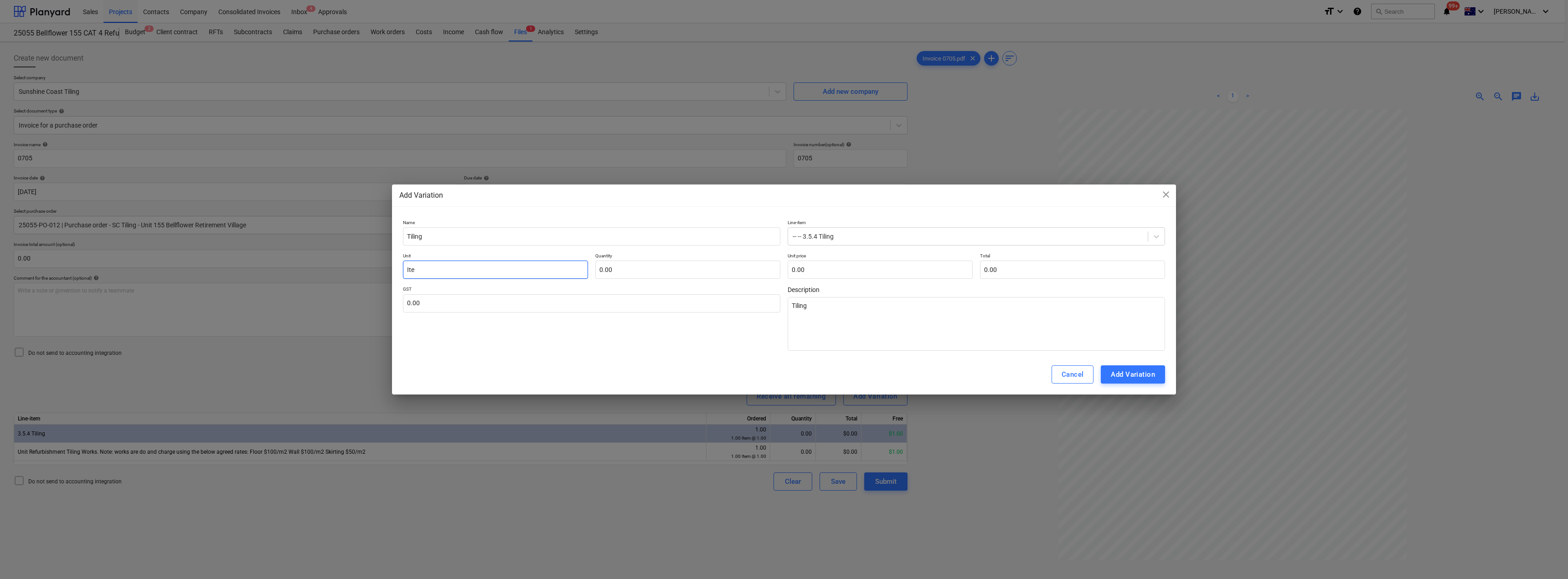
type textarea "x"
type input "Item"
type input "1"
type textarea "x"
type input "1.00"
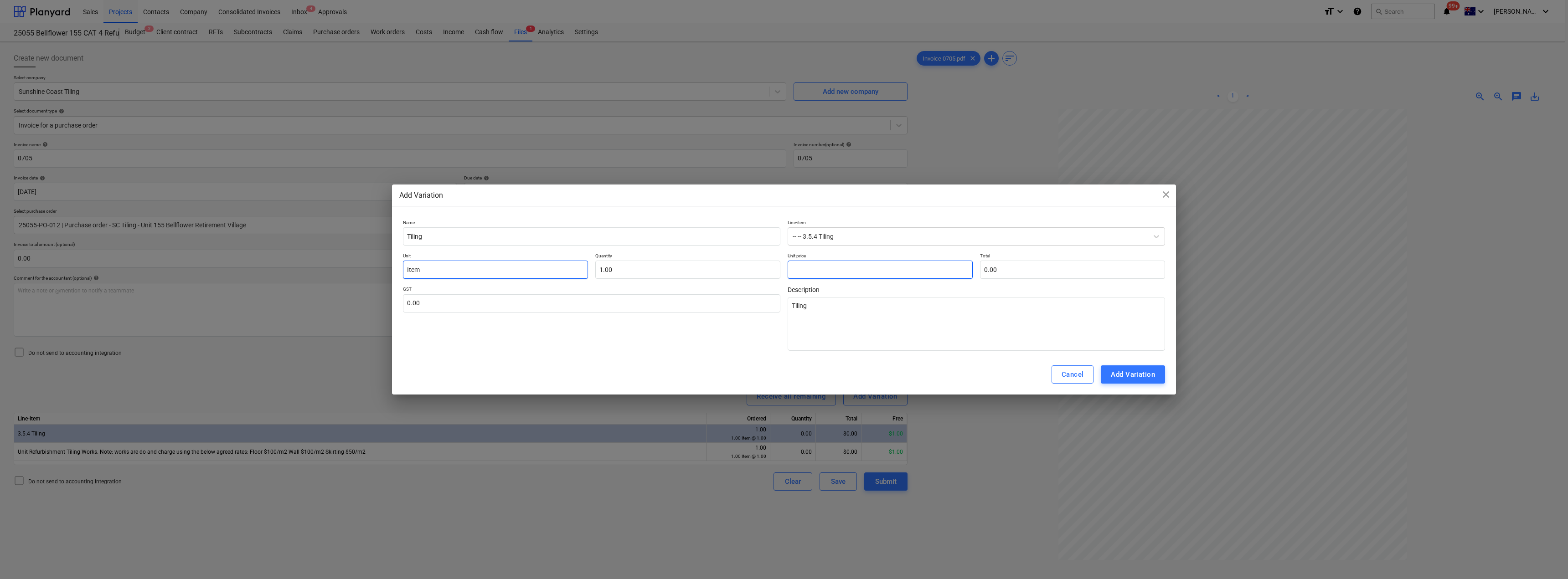
type input "2"
type textarea "x"
type input "2.00"
type input "27"
type textarea "x"
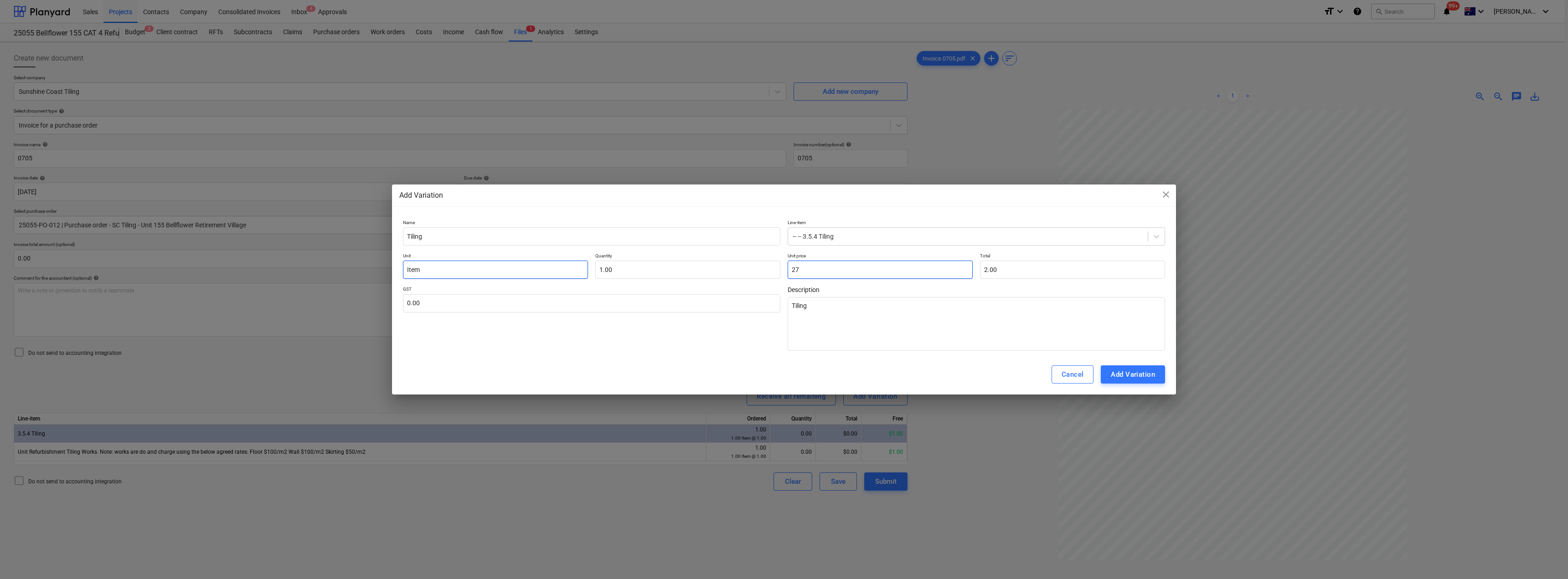
type input "27.00"
type input "275"
type textarea "x"
type input "275.00"
type input "2754"
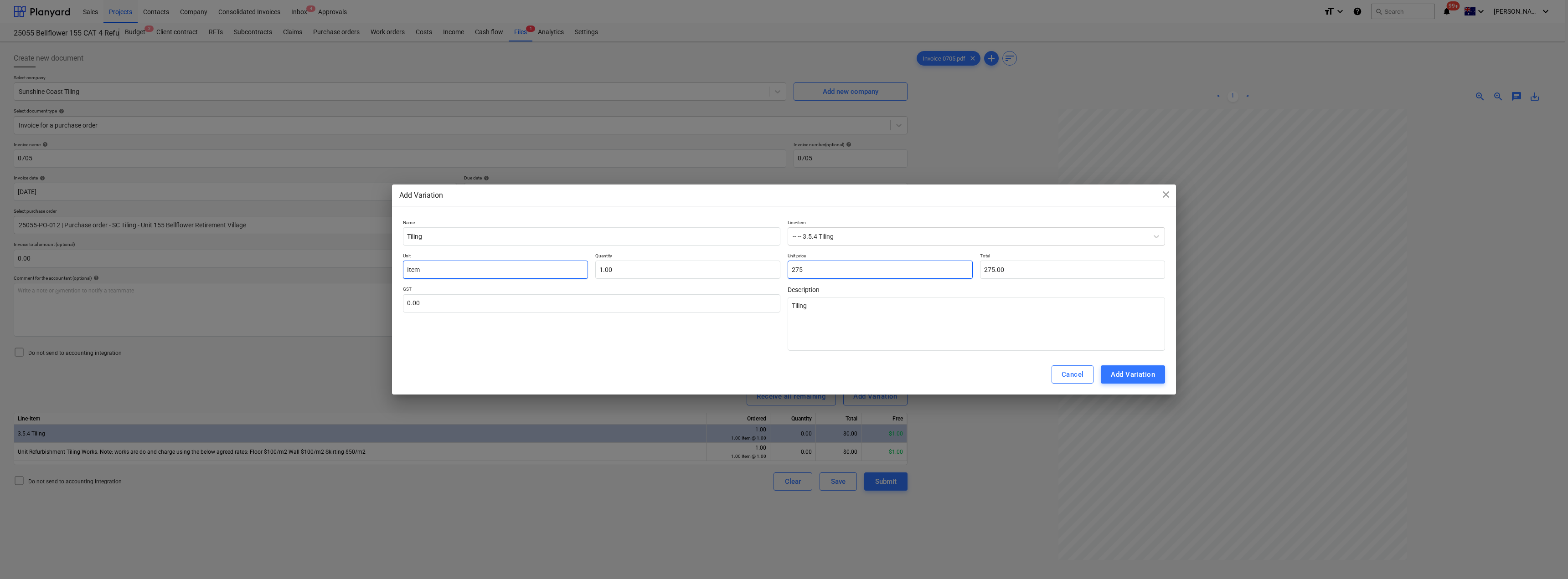
type textarea "x"
type input "2,754.00"
click at [437, 295] on input "text" at bounding box center [592, 303] width 377 height 18
type input "1"
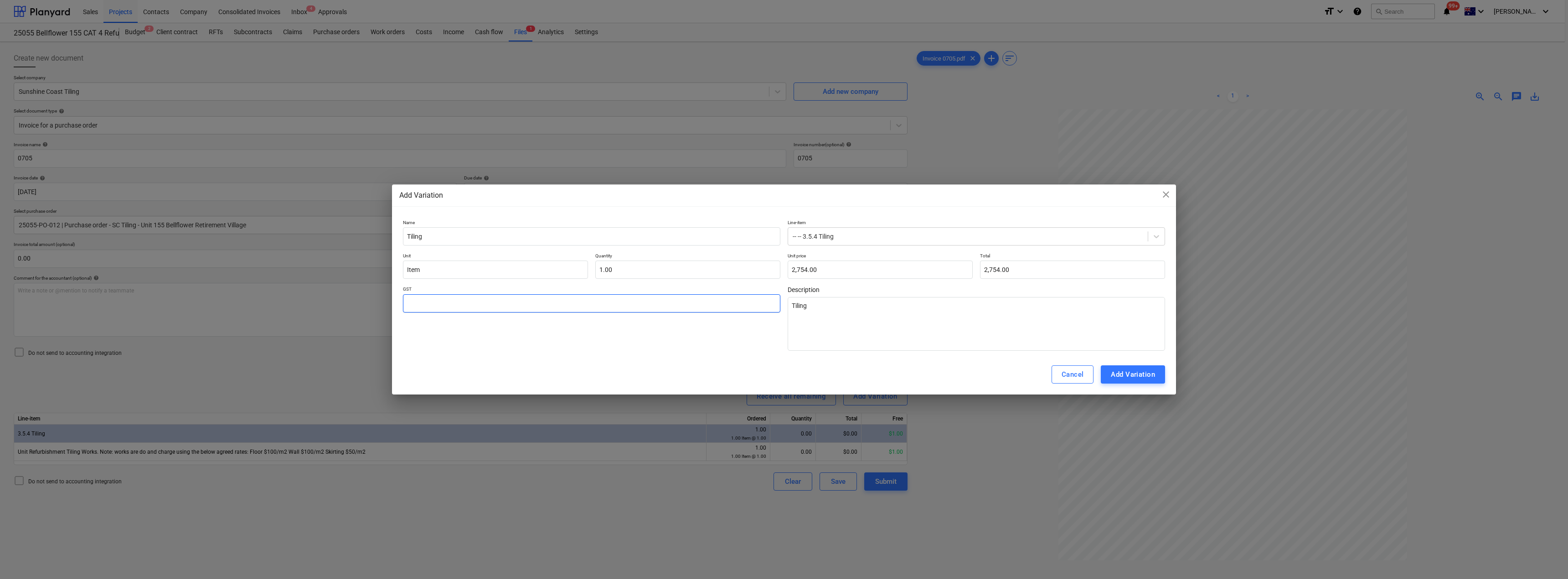
type textarea "x"
type input "10"
type textarea "x"
type input "10.00"
click at [783, 378] on div "Add Variation" at bounding box center [1133, 374] width 44 height 12
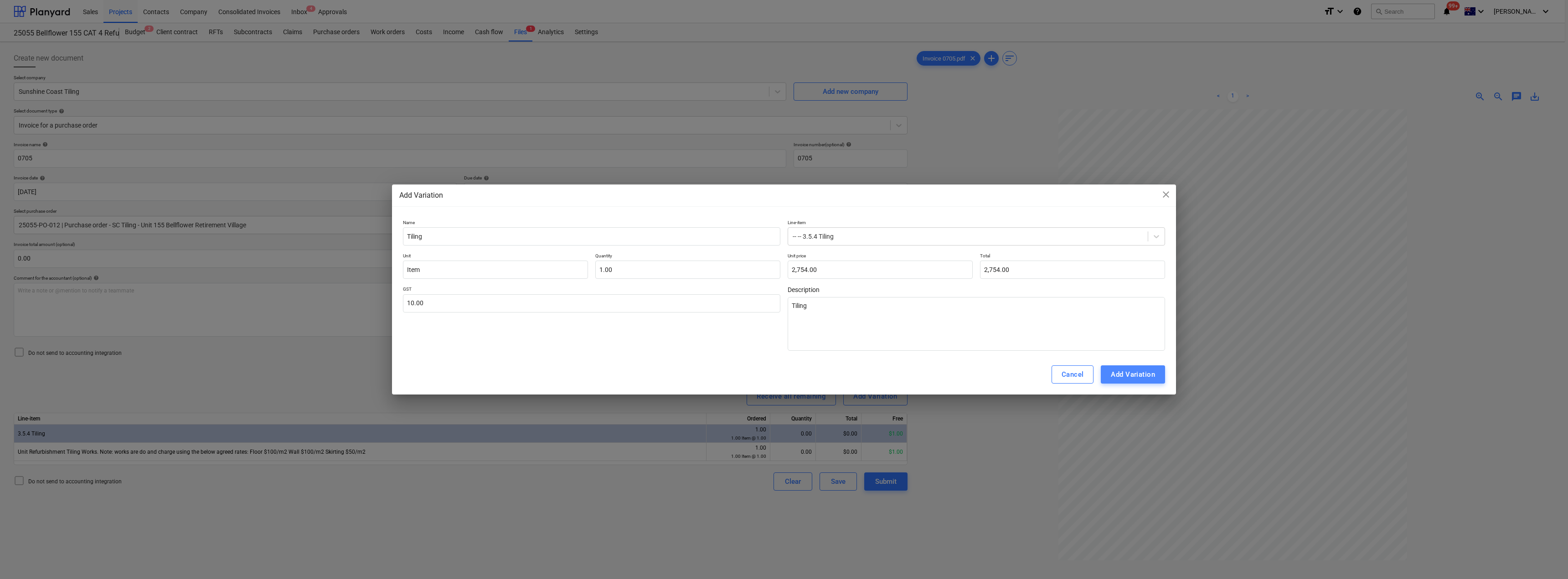
type textarea "x"
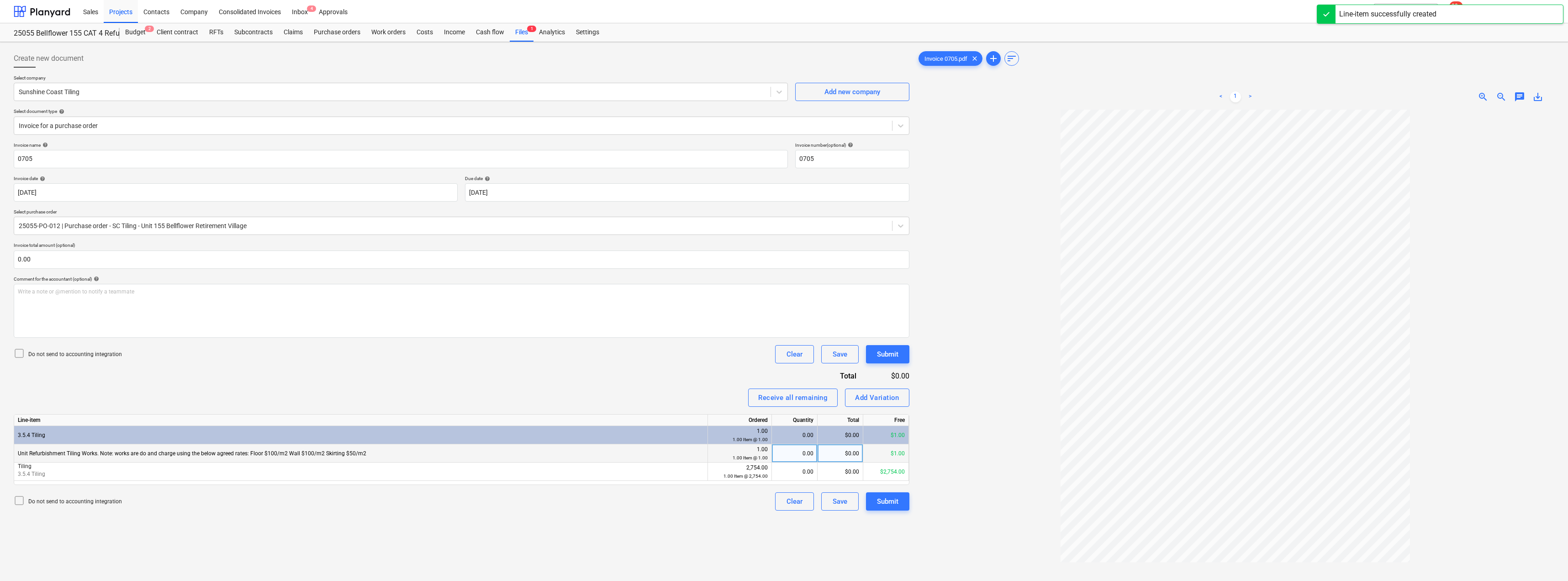
click at [784, 459] on div "0.00" at bounding box center [795, 453] width 38 height 18
type input "1"
click at [784, 474] on div "0.00" at bounding box center [795, 472] width 38 height 18
type input "1"
click at [711, 383] on div "Invoice name help 0705 Invoice number (optional) help 0705 Invoice date help [D…" at bounding box center [461, 327] width 895 height 369
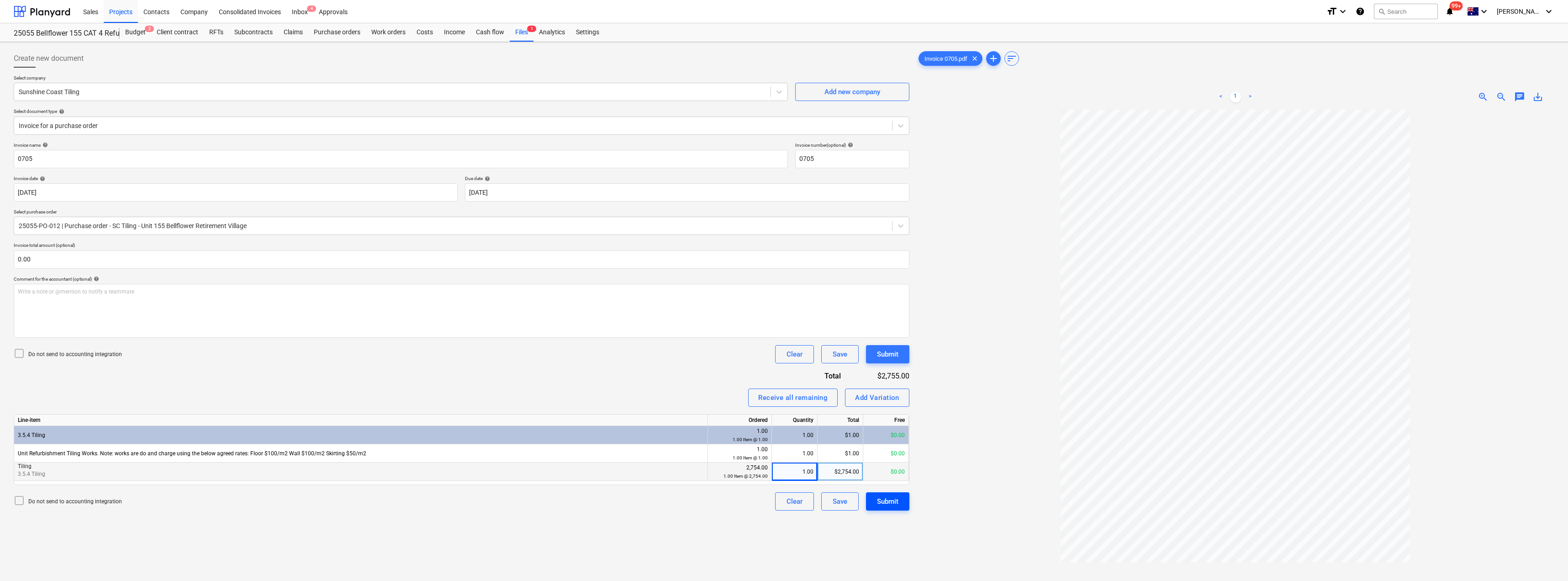
click at [784, 501] on div "Submit" at bounding box center [887, 501] width 21 height 12
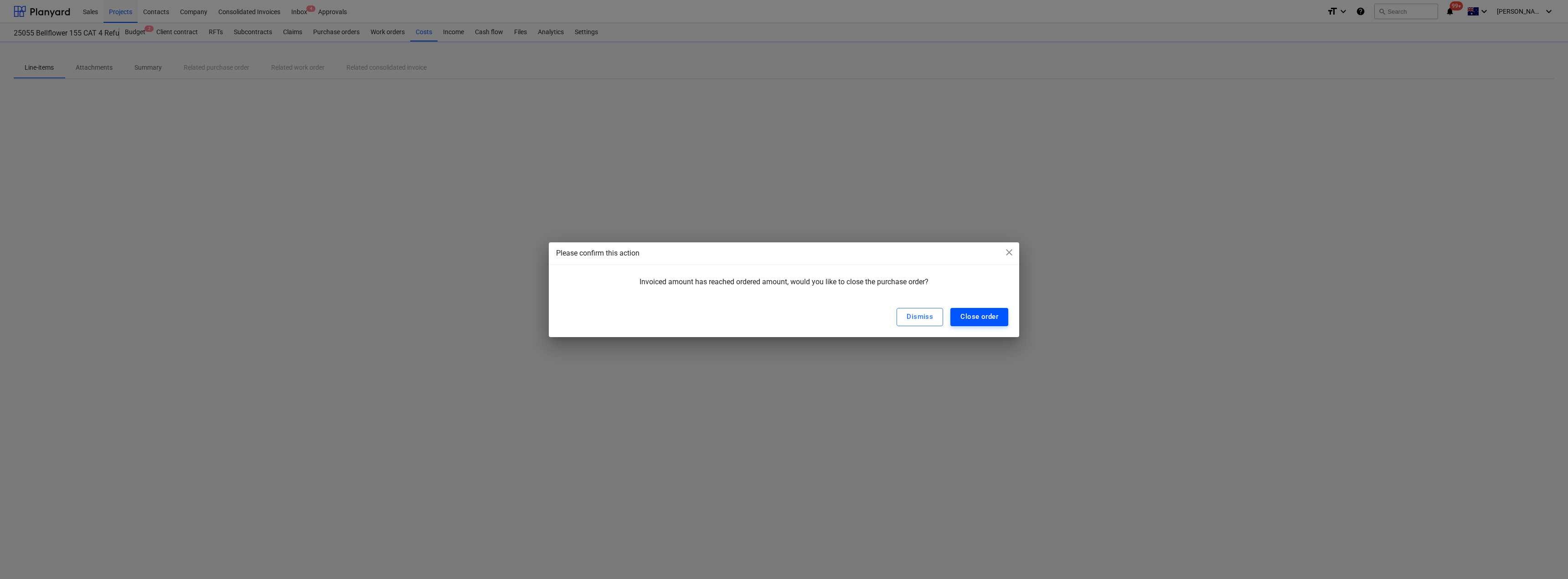
click at [783, 316] on div "Close order" at bounding box center [979, 316] width 38 height 12
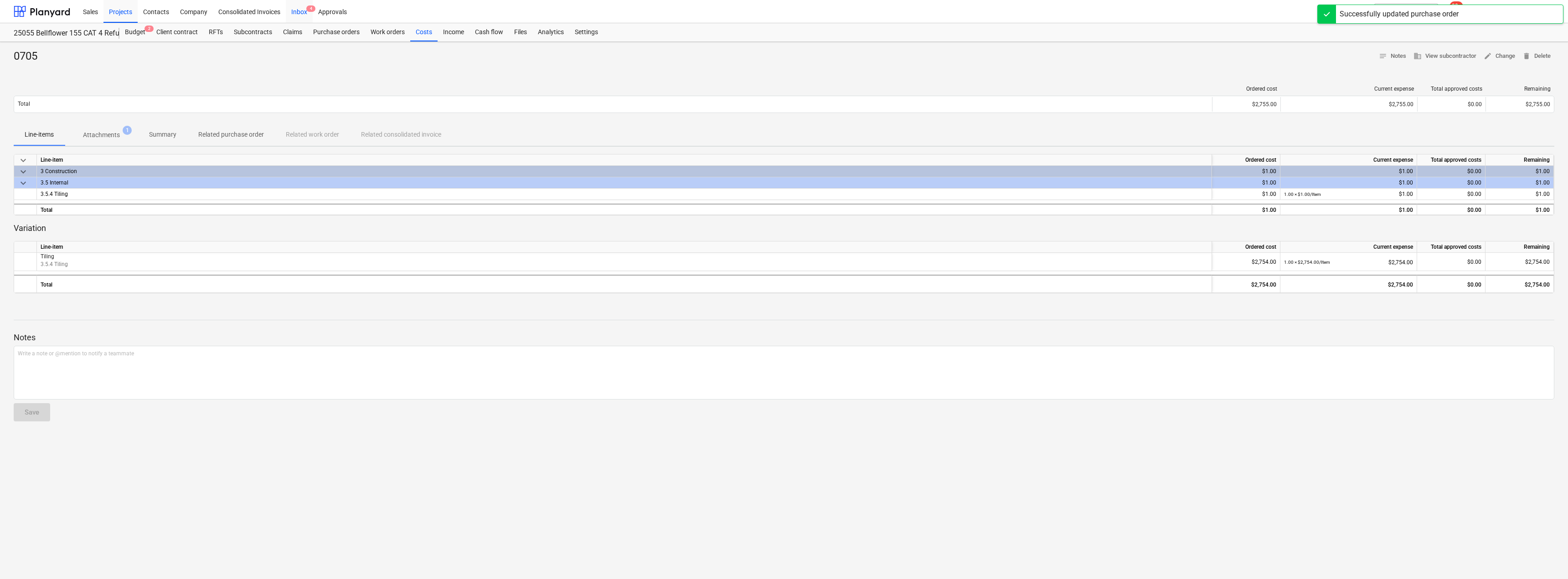
click at [307, 12] on span "4" at bounding box center [310, 9] width 9 height 6
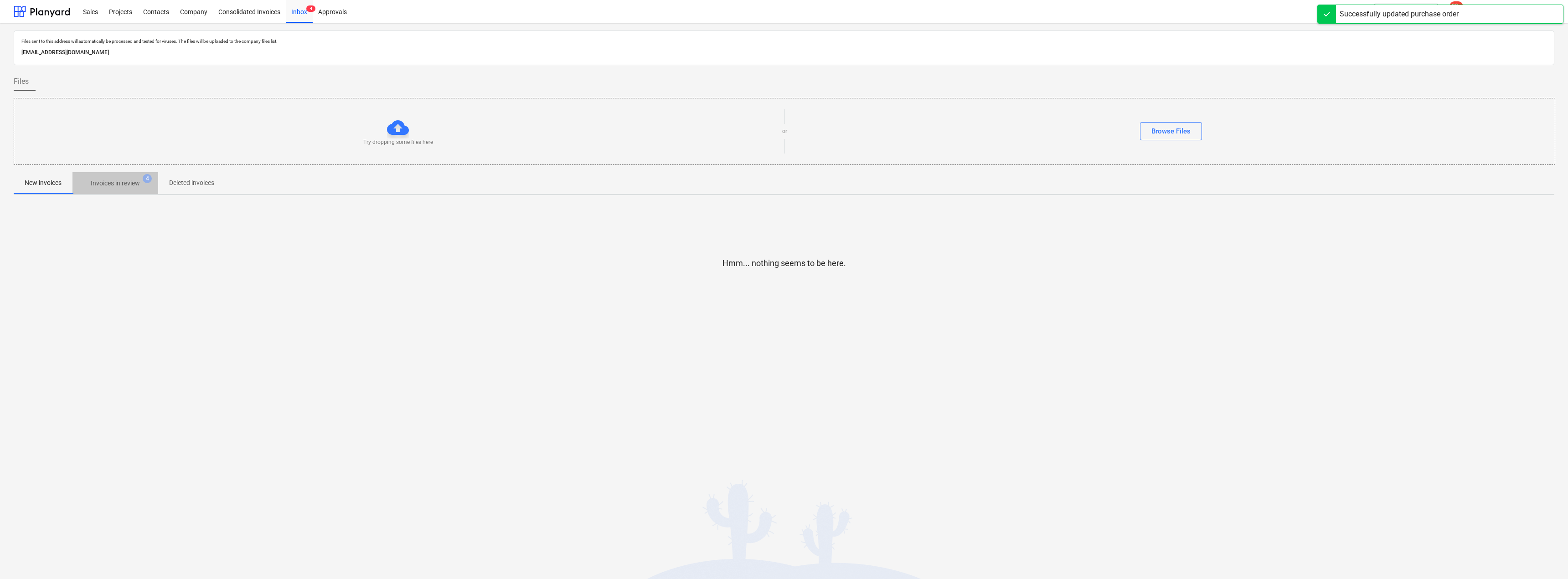
click at [130, 189] on span "Invoices in review 4" at bounding box center [115, 183] width 86 height 16
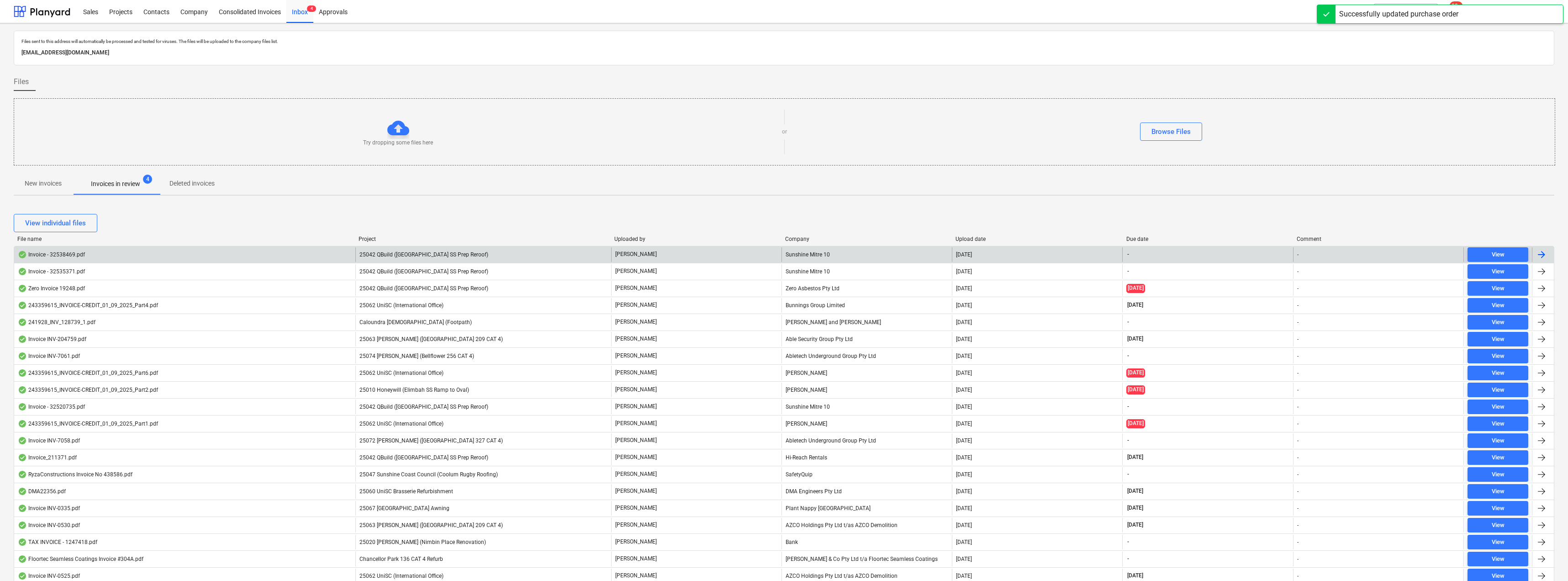
click at [457, 251] on span "25042 QBuild ([GEOGRAPHIC_DATA] SS Prep Reroof)" at bounding box center [423, 254] width 129 height 6
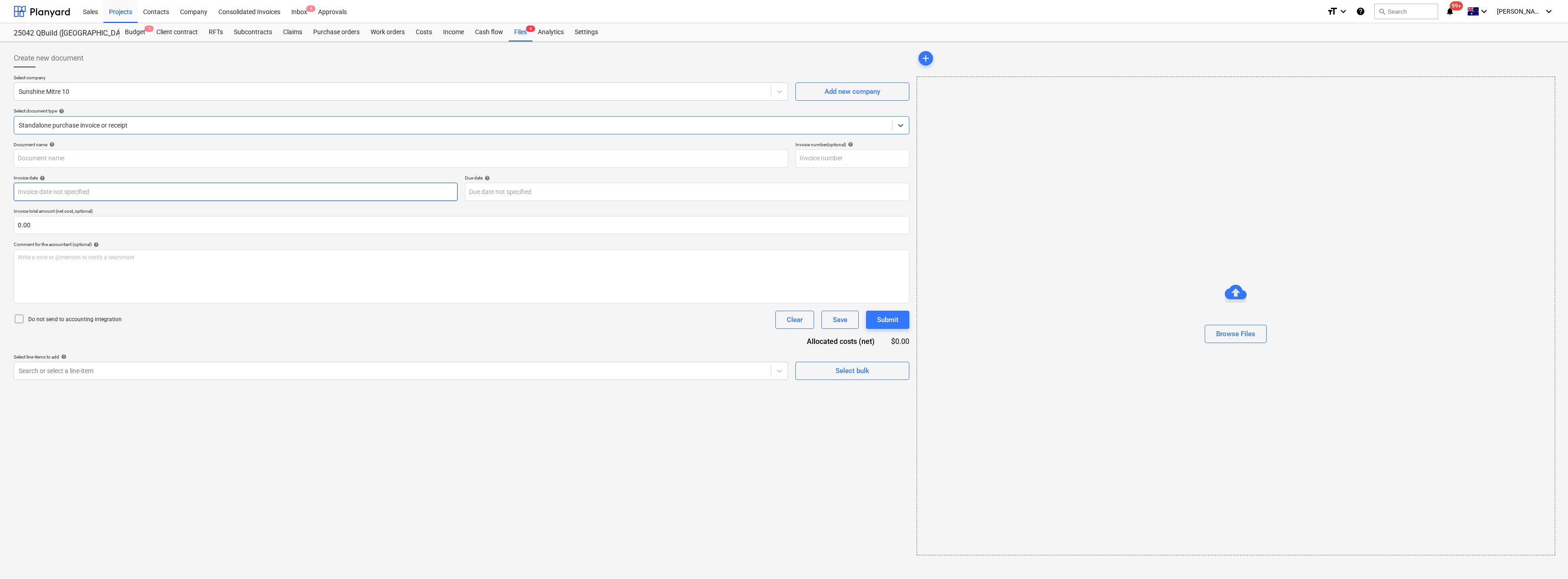
type input "32538469"
type input "[DATE]"
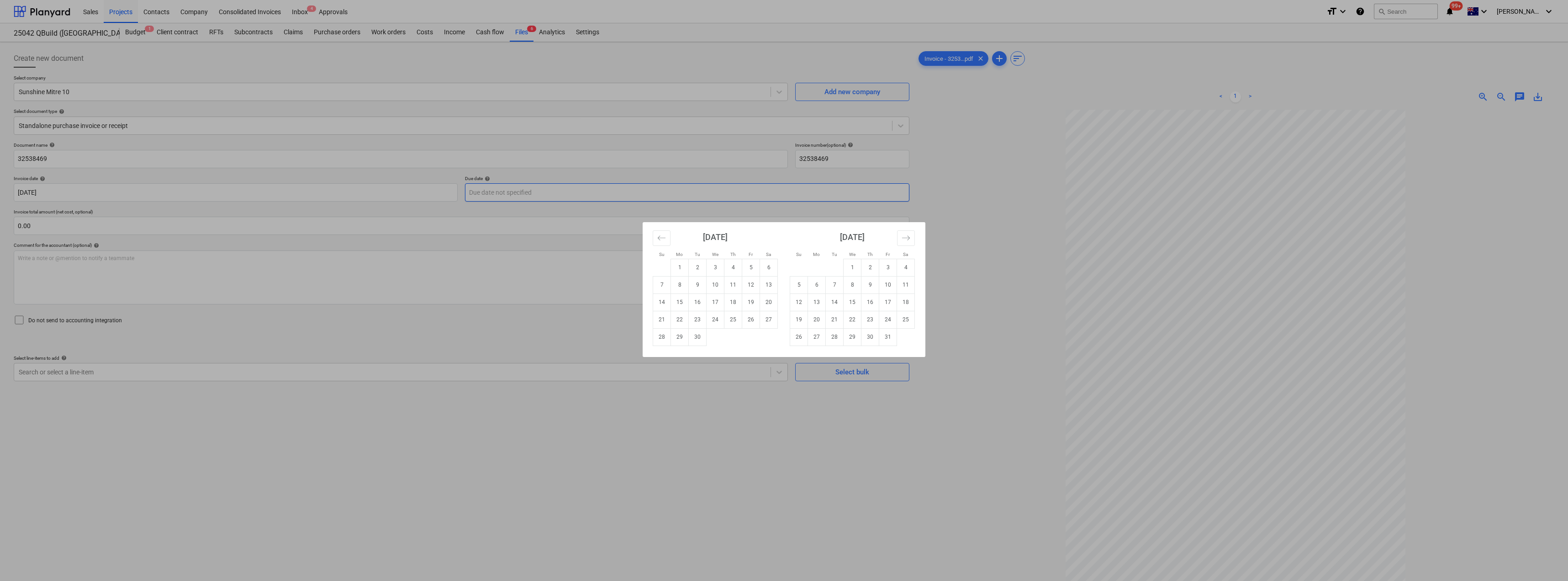
click at [496, 192] on body "Sales Projects Contacts Company Consolidated Invoices Inbox 4 Approvals format_…" at bounding box center [784, 290] width 1568 height 581
click at [784, 339] on td "31" at bounding box center [888, 337] width 18 height 17
type input "[DATE]"
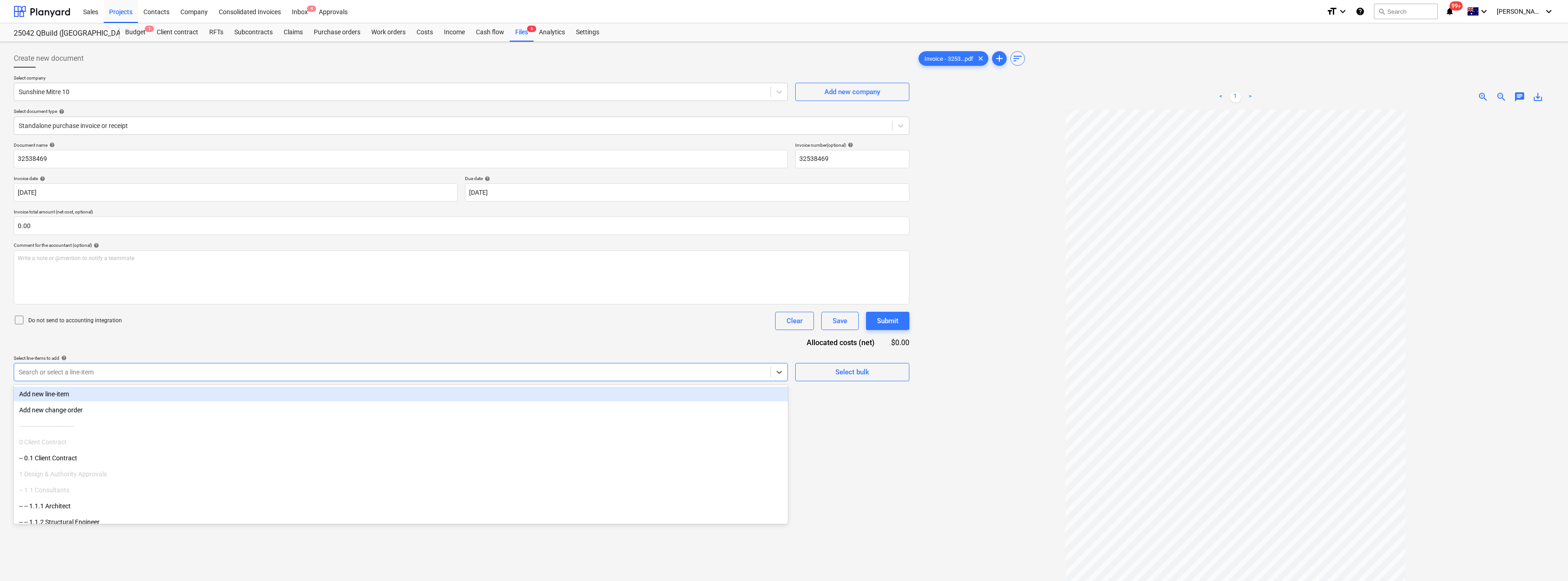
click at [149, 369] on div at bounding box center [392, 372] width 747 height 9
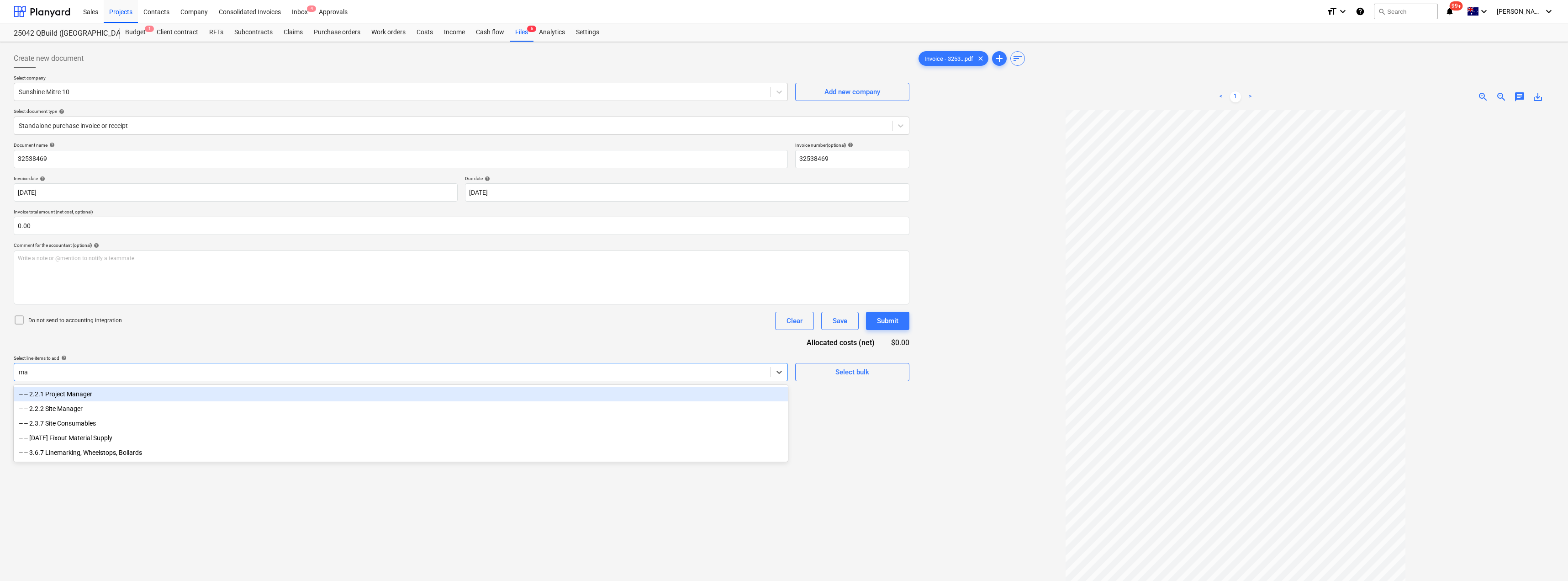
type input "mat"
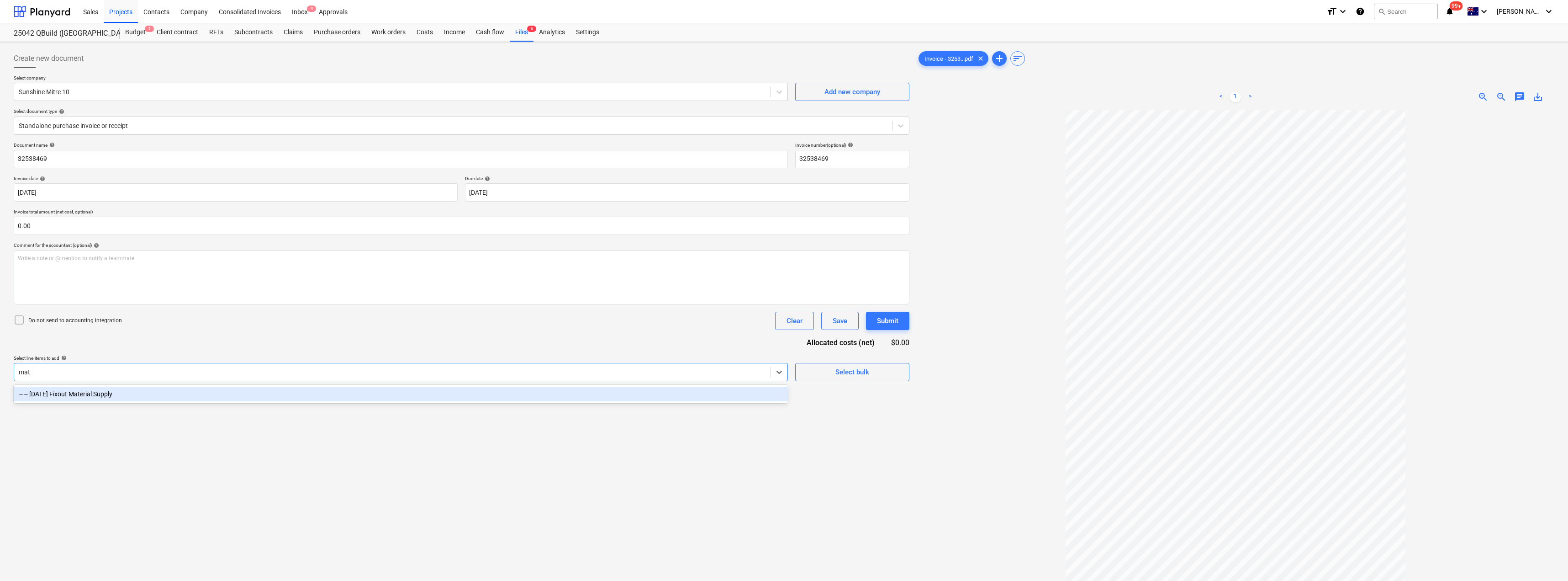
click at [135, 391] on div "-- -- [DATE] Fixout Material Supply" at bounding box center [400, 394] width 774 height 15
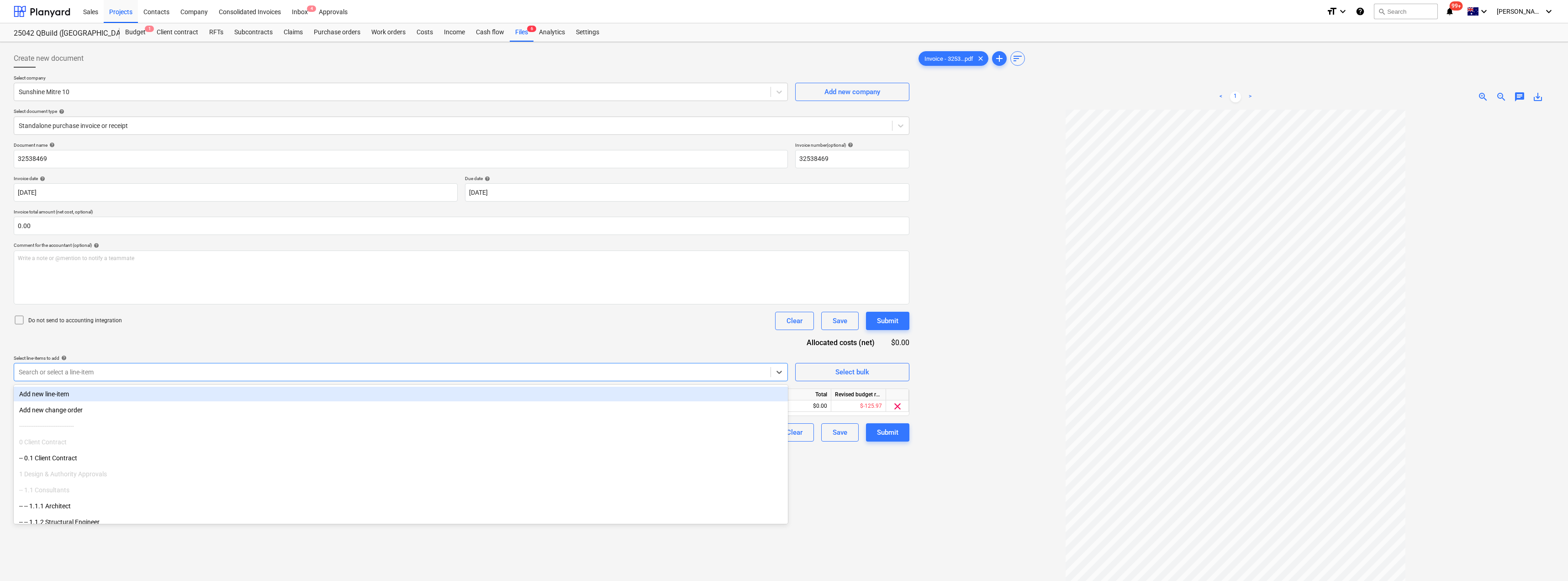
click at [215, 341] on div "Document name help 32538469 Invoice number (optional) help 32538469 Invoice dat…" at bounding box center [461, 292] width 895 height 299
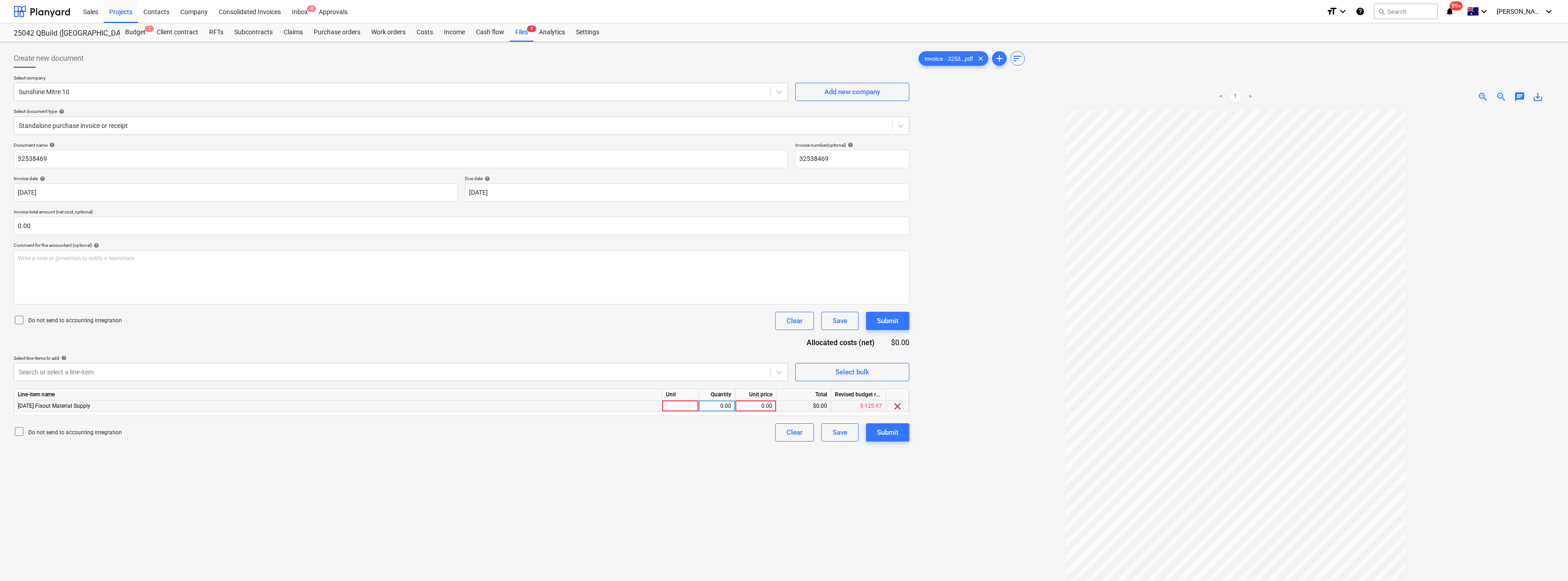
drag, startPoint x: 702, startPoint y: 408, endPoint x: 686, endPoint y: 407, distance: 16.0
click at [701, 408] on div "0.00" at bounding box center [717, 406] width 37 height 12
click at [679, 406] on div at bounding box center [681, 406] width 37 height 12
type input "Item"
type input "255.45"
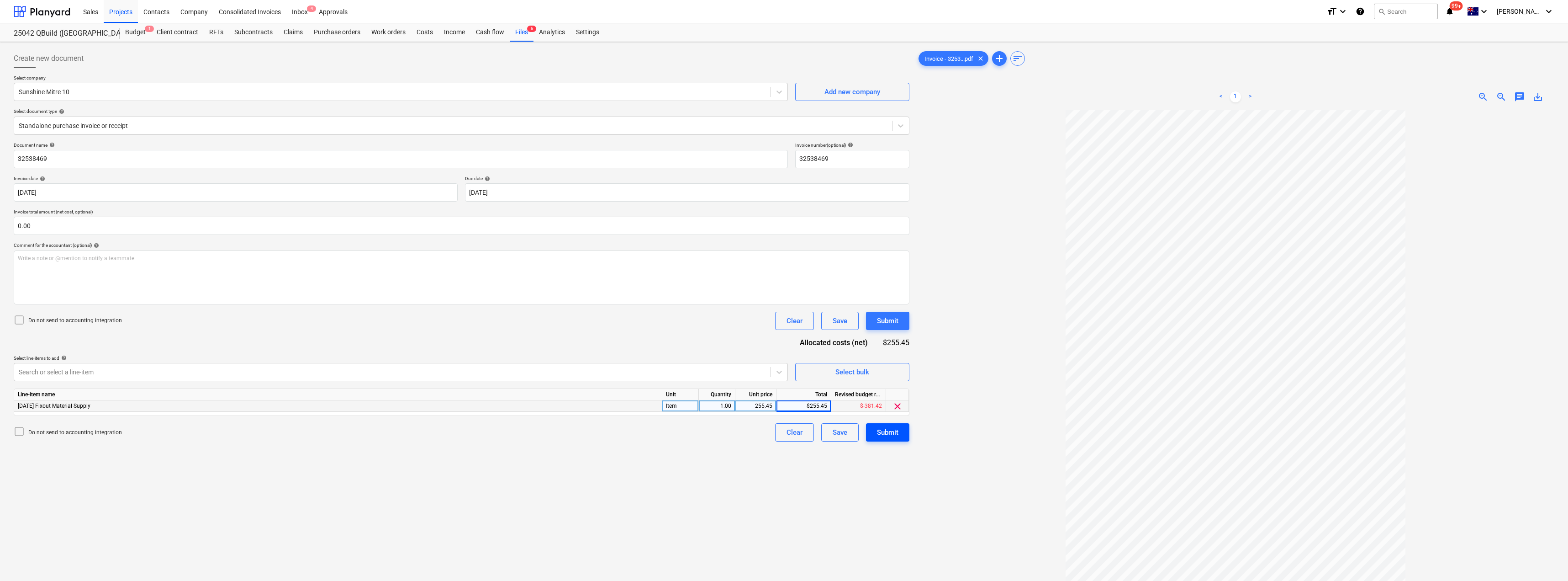
click at [784, 435] on div "Submit" at bounding box center [887, 432] width 21 height 12
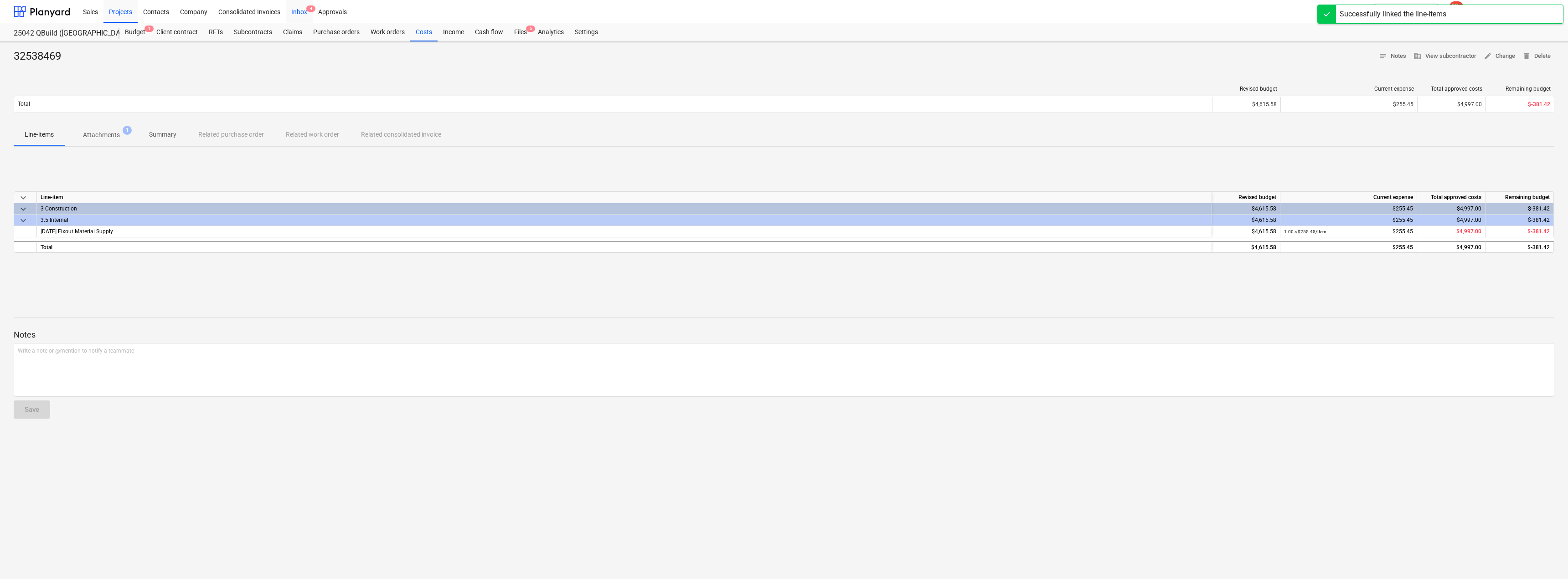
click at [300, 7] on div "Inbox 4" at bounding box center [299, 11] width 27 height 23
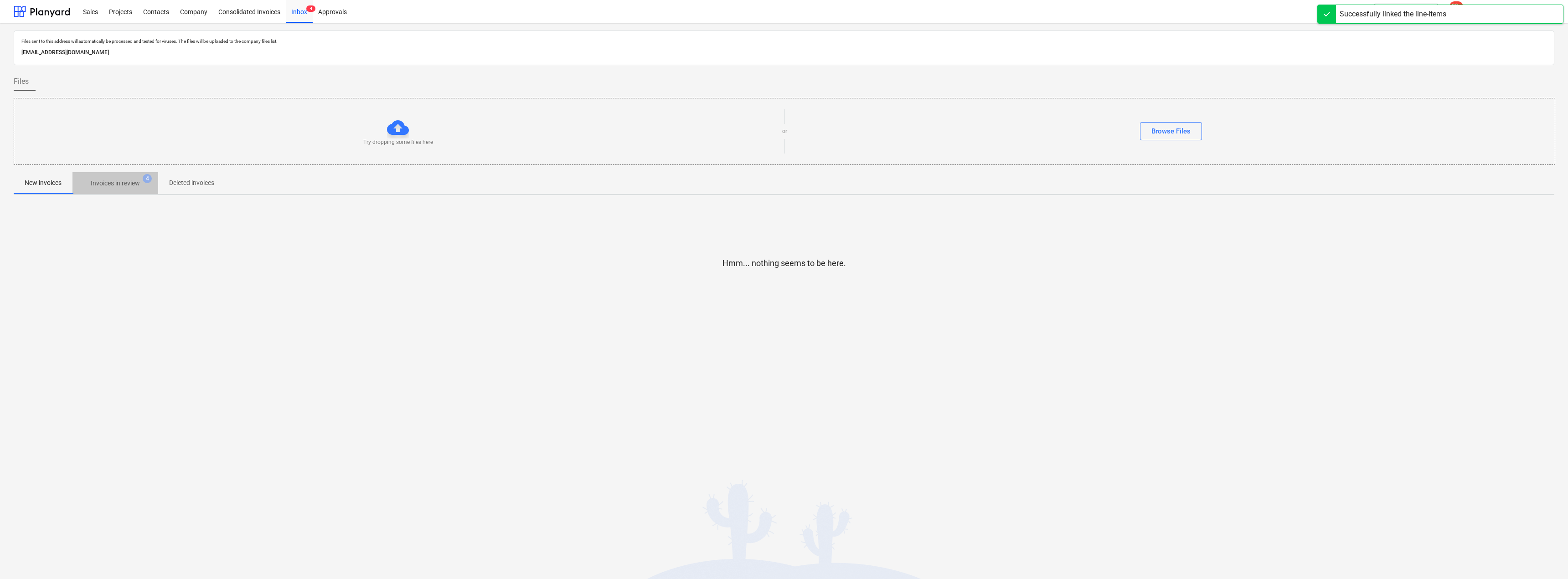
click at [117, 181] on p "Invoices in review" at bounding box center [115, 184] width 49 height 10
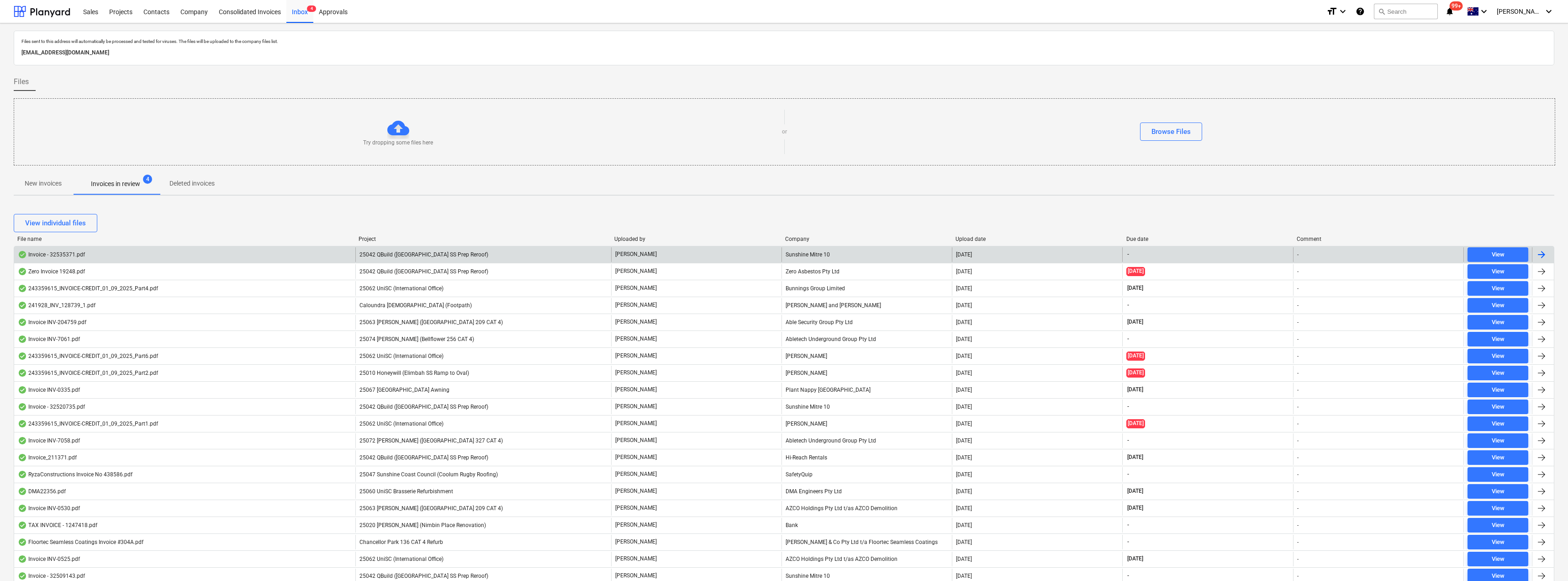
click at [452, 256] on span "25042 QBuild ([GEOGRAPHIC_DATA] SS Prep Reroof)" at bounding box center [423, 254] width 129 height 6
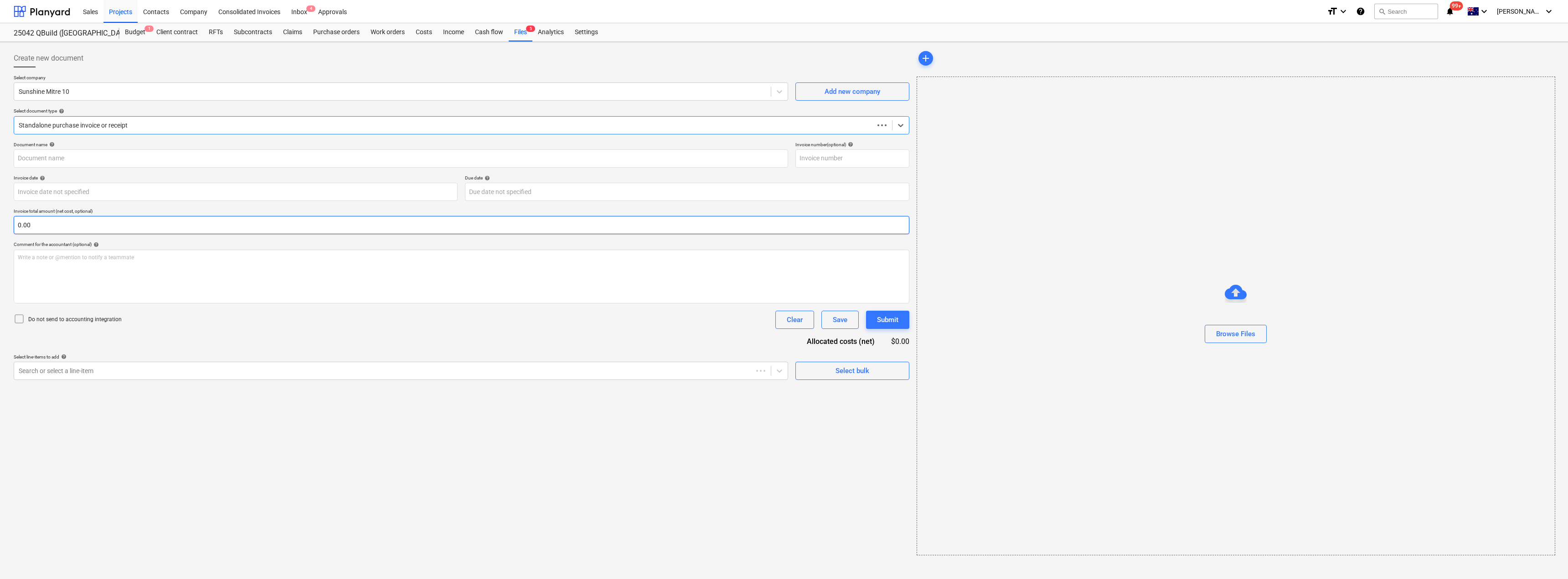
type input "32535371"
type input "[DATE]"
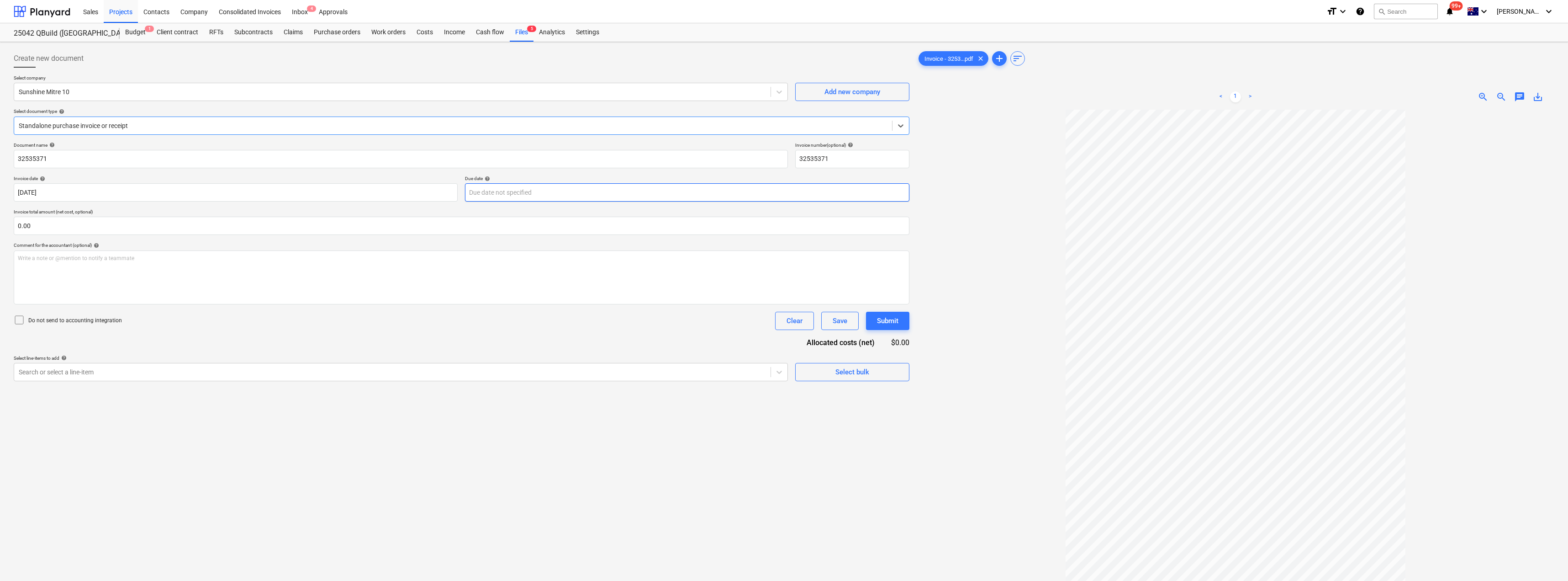
click at [548, 196] on body "Sales Projects Contacts Company Consolidated Invoices Inbox 4 Approvals format_…" at bounding box center [784, 290] width 1568 height 581
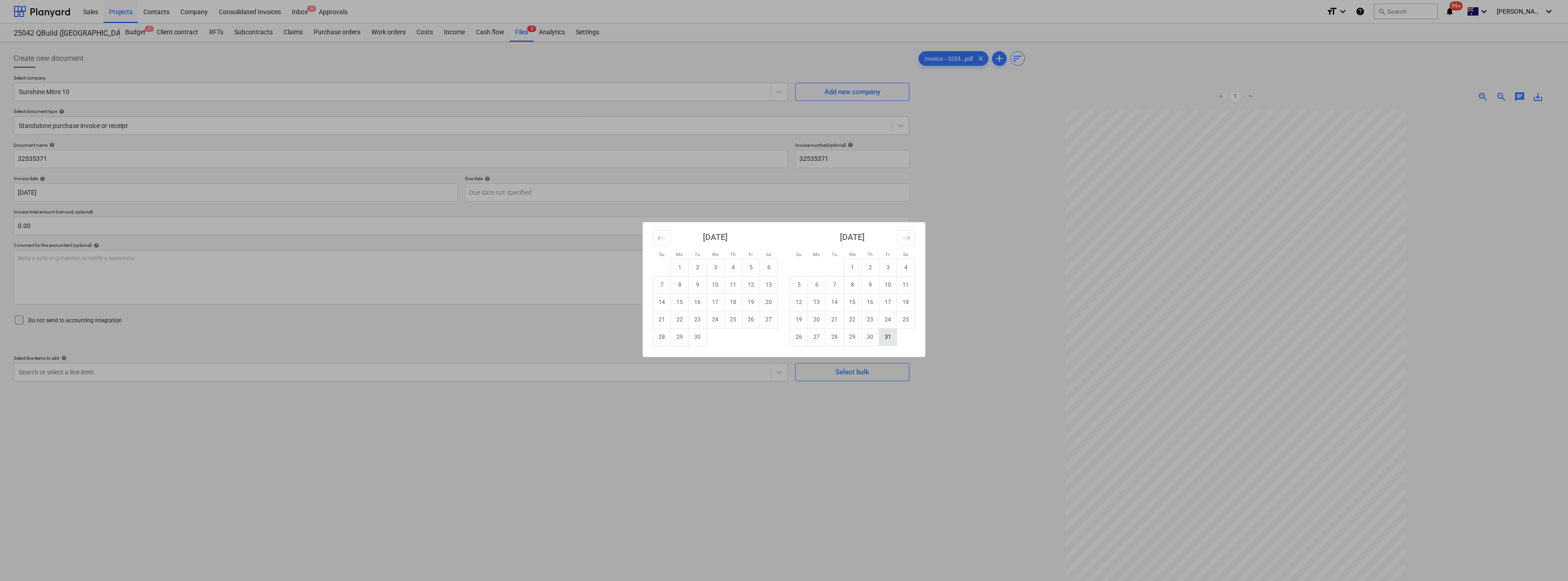
click at [784, 340] on td "31" at bounding box center [888, 337] width 18 height 17
type input "[DATE]"
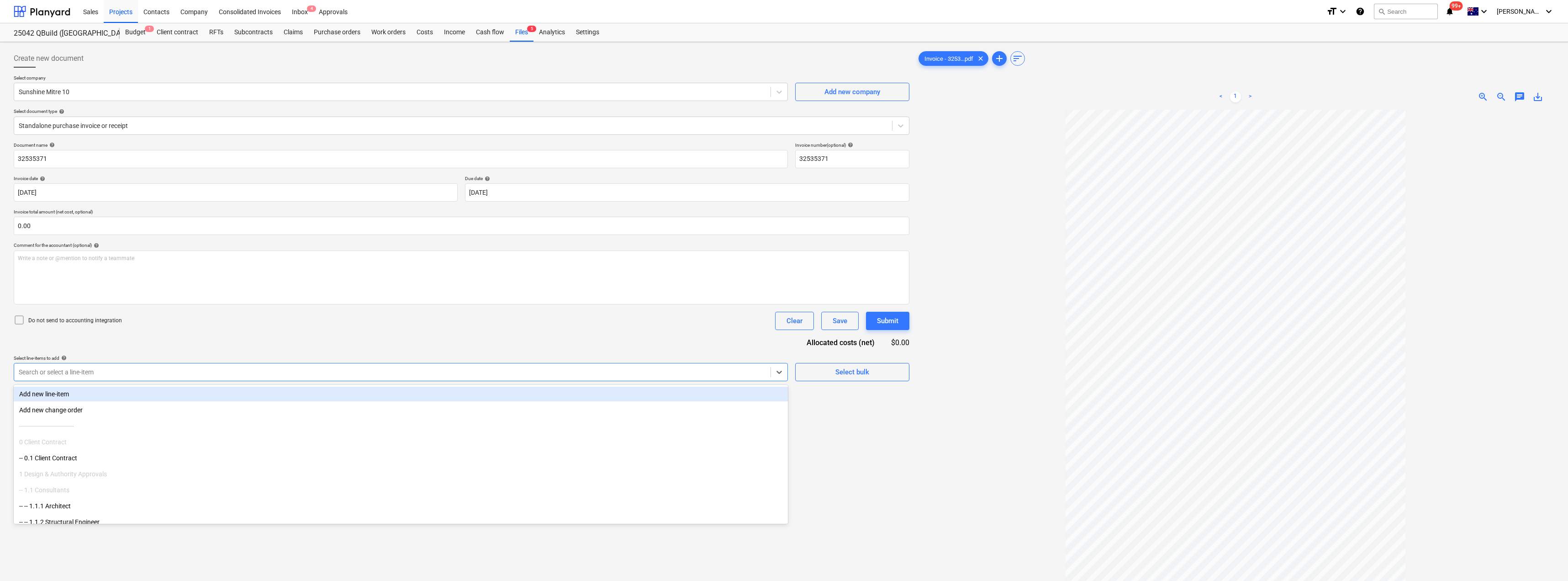
click at [99, 368] on div at bounding box center [392, 372] width 747 height 9
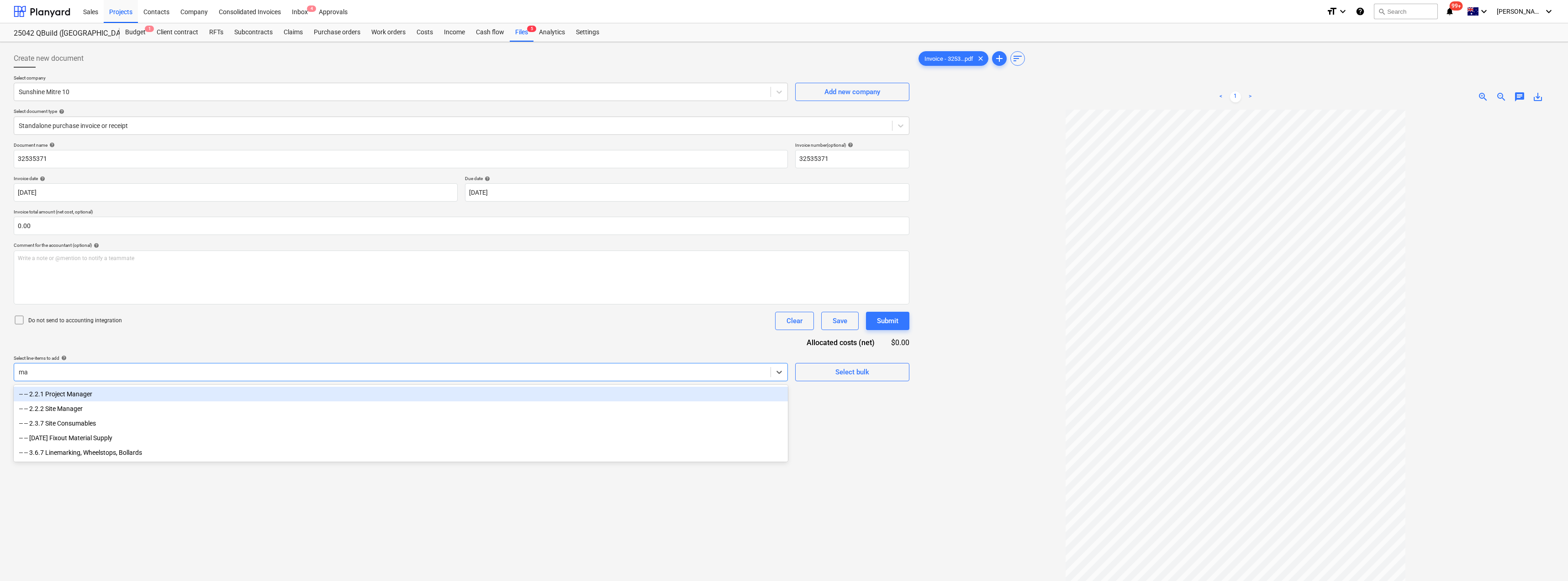
type input "mat"
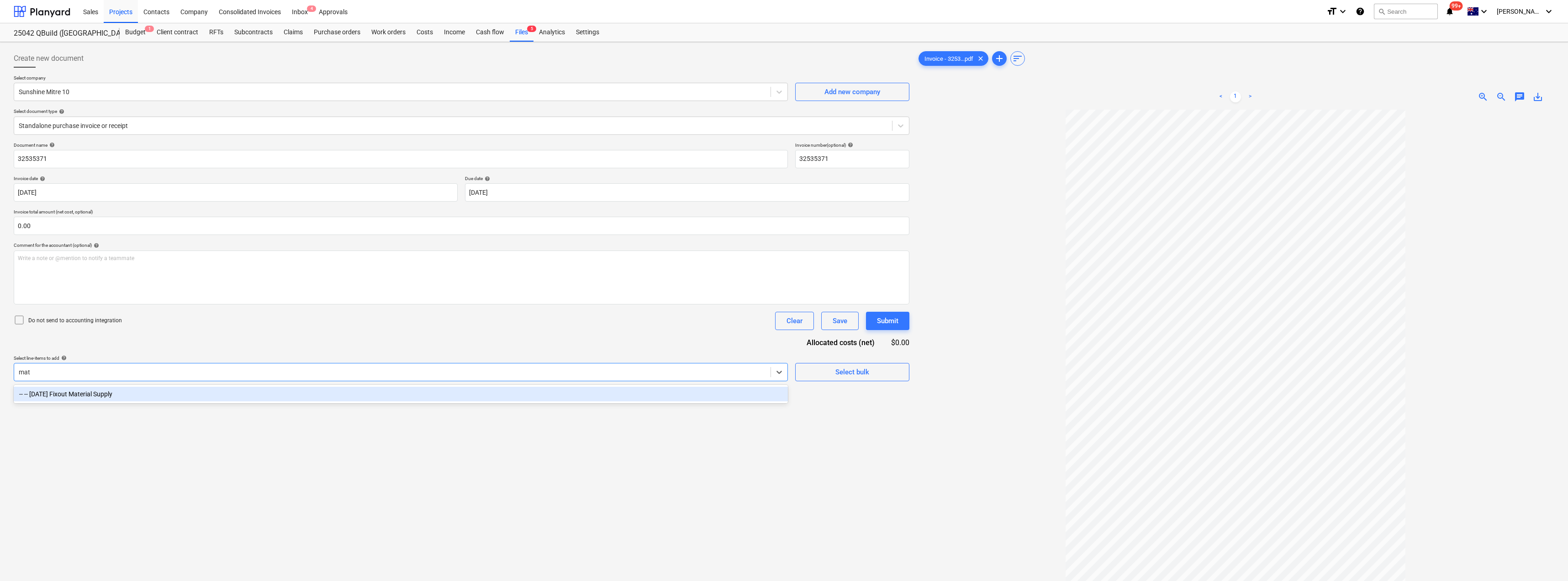
click at [107, 390] on div "-- -- [DATE] Fixout Material Supply" at bounding box center [400, 394] width 774 height 15
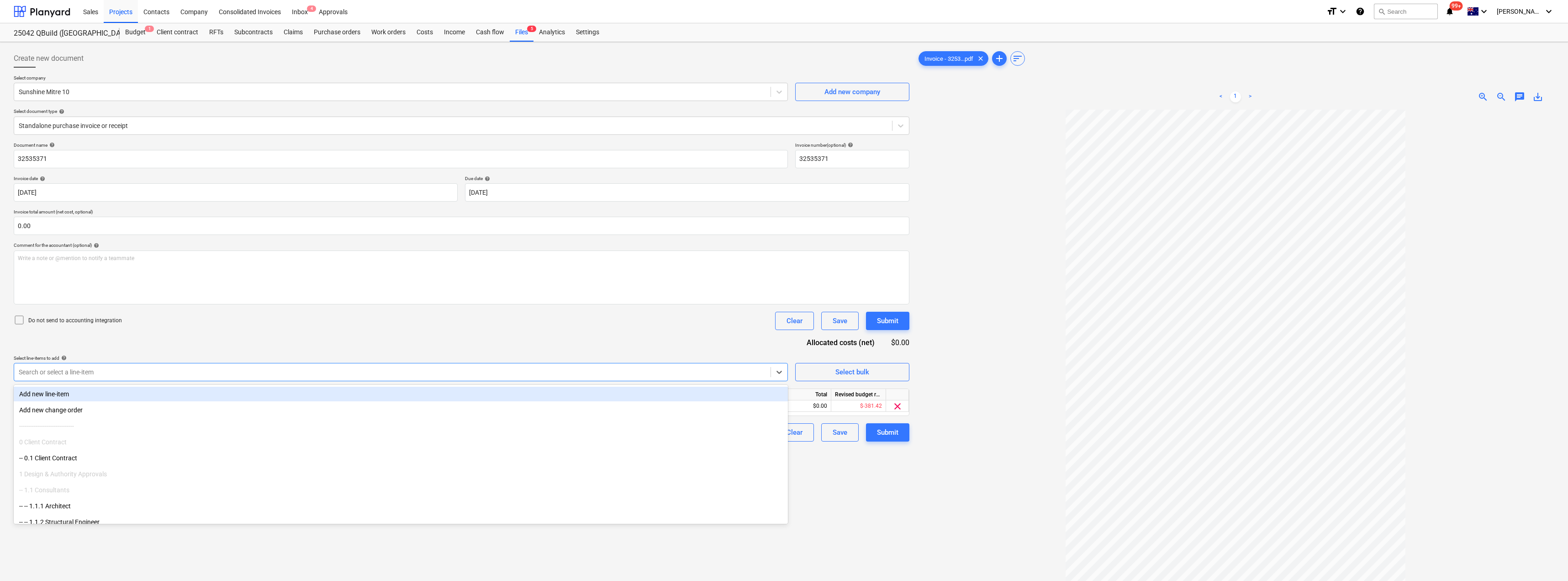
click at [292, 337] on div "Document name help 32535371 Invoice number (optional) help 32535371 Invoice dat…" at bounding box center [461, 292] width 895 height 299
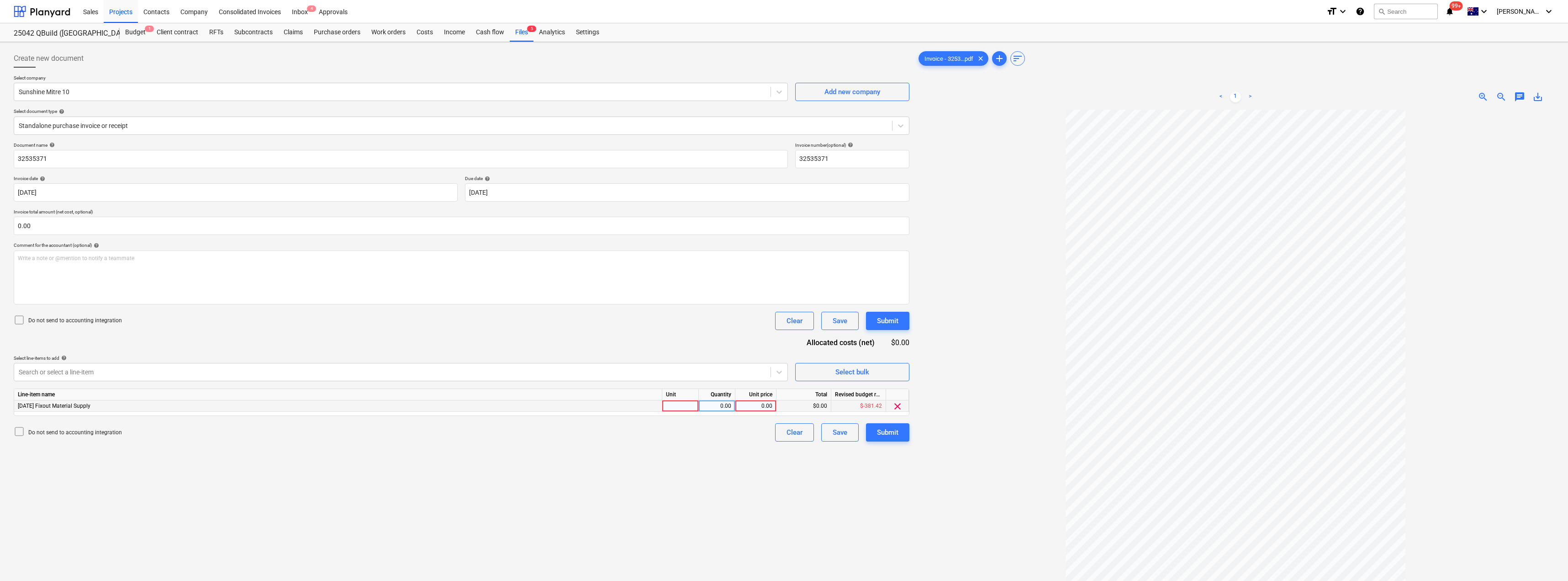
click at [672, 405] on div at bounding box center [681, 406] width 37 height 12
type input "Item"
type input "181.17"
click at [665, 343] on div "Document name help 32535371 Invoice number (optional) help 32535371 Invoice dat…" at bounding box center [461, 292] width 895 height 299
click at [784, 435] on div "Submit" at bounding box center [887, 432] width 21 height 12
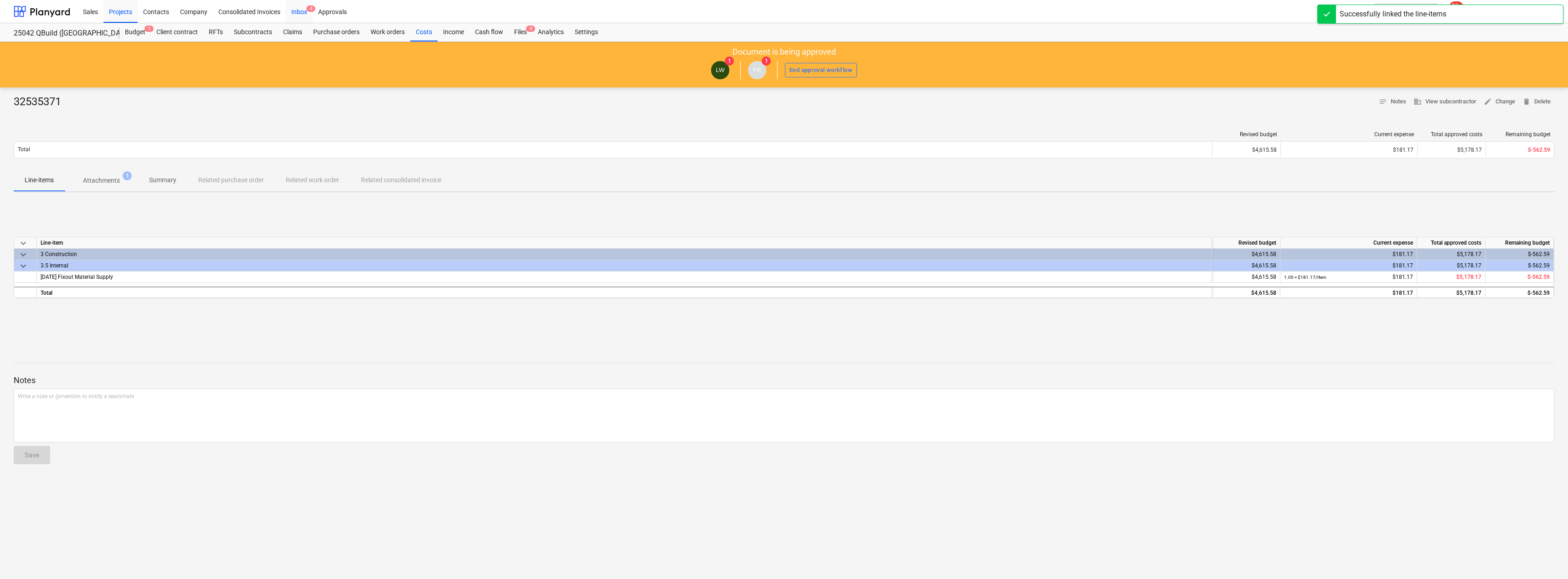
click at [305, 15] on div "Inbox 4" at bounding box center [299, 11] width 27 height 23
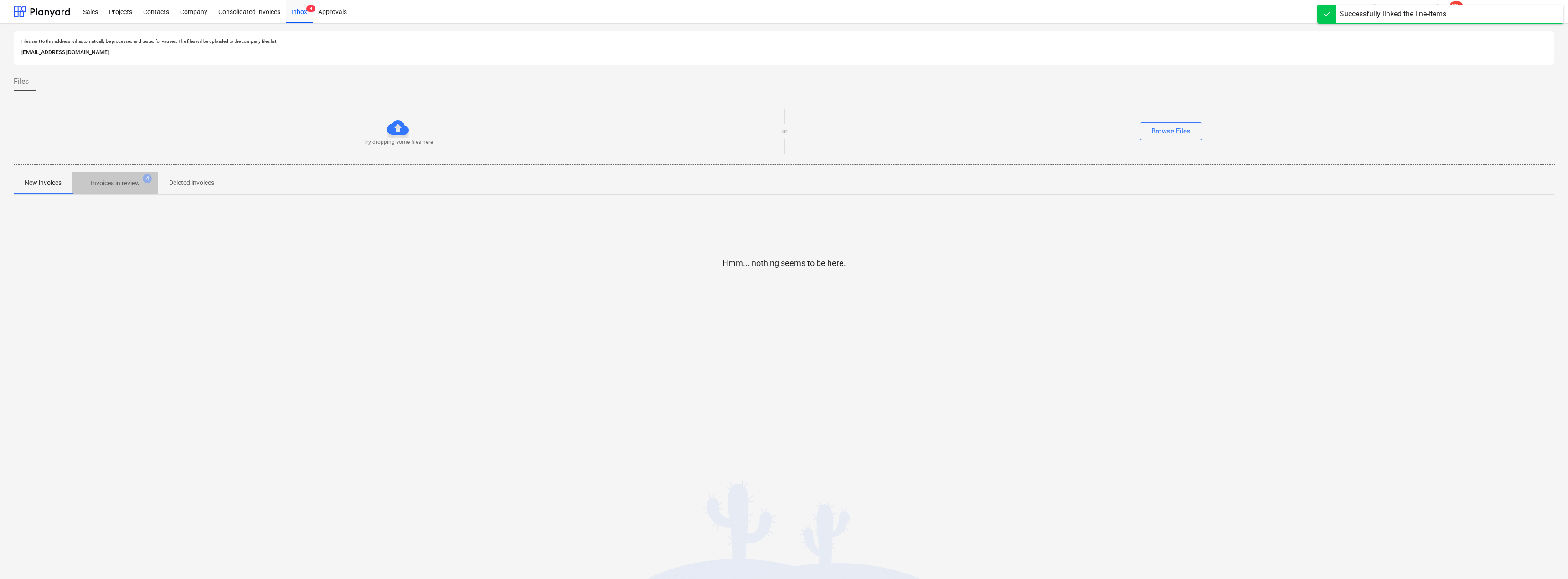
click at [128, 181] on p "Invoices in review" at bounding box center [115, 184] width 49 height 10
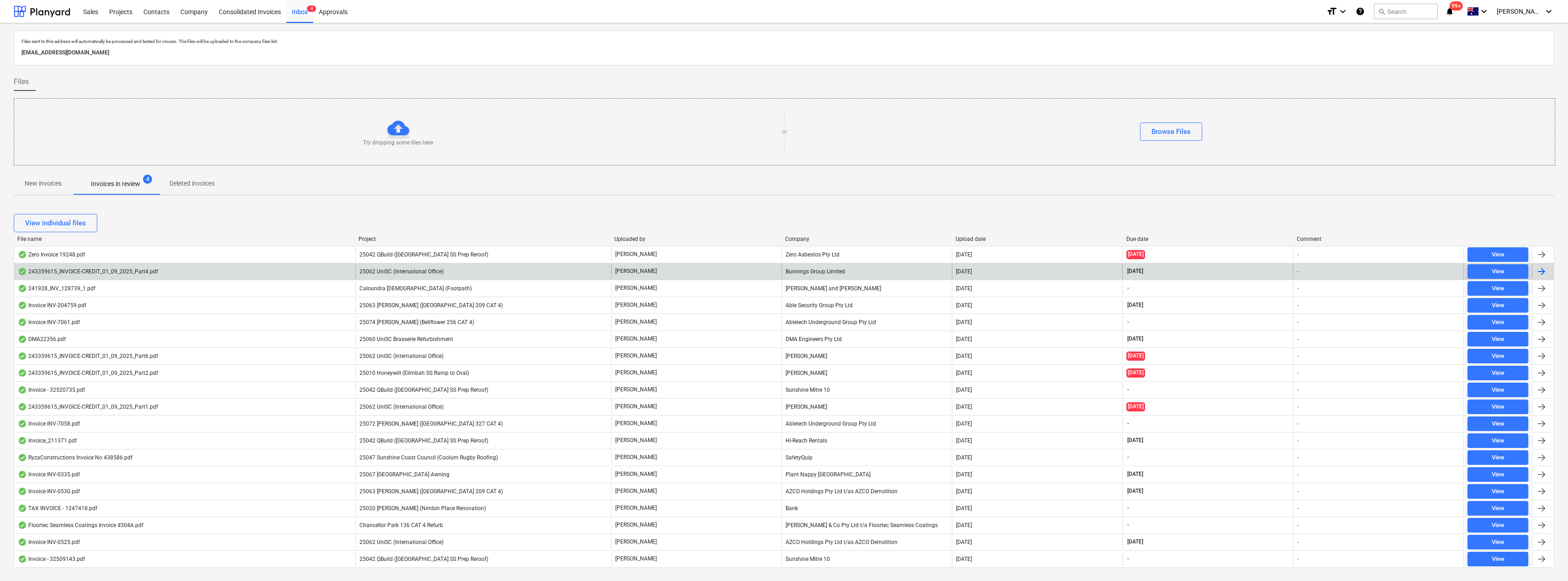
click at [503, 272] on div "25062 UniSC (International Office)" at bounding box center [483, 272] width 256 height 15
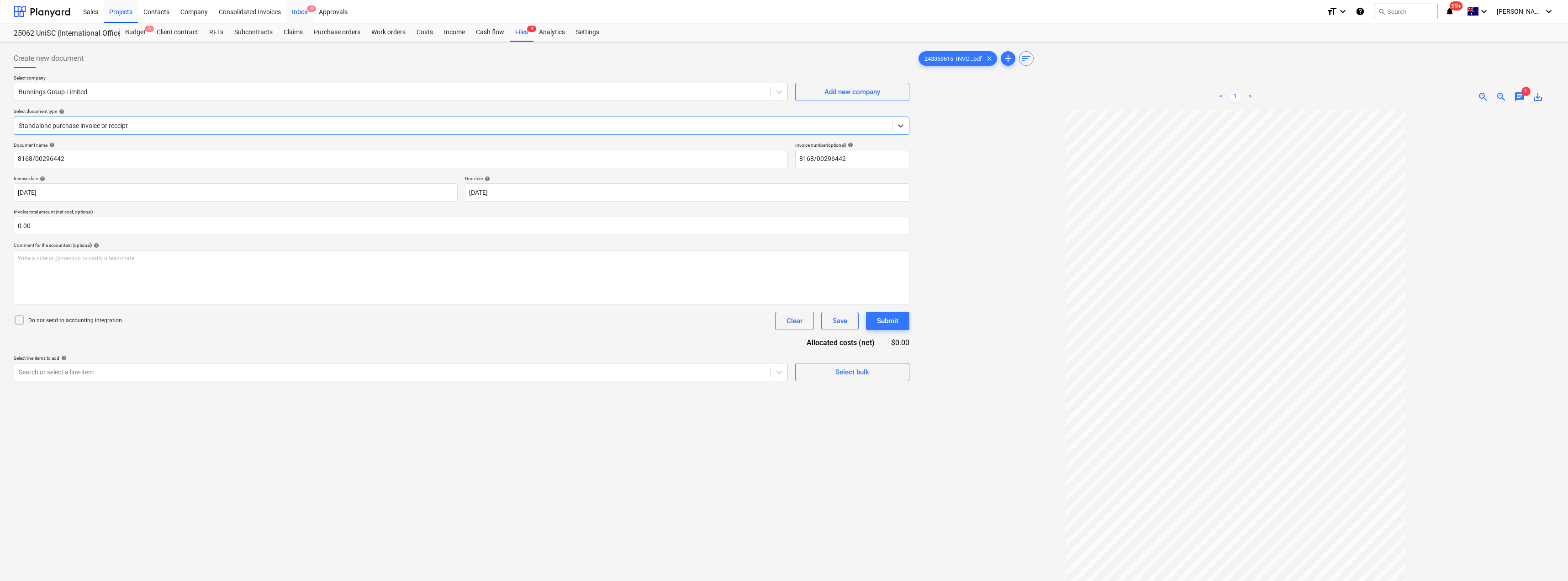
click at [298, 12] on div "Inbox 4" at bounding box center [300, 11] width 27 height 23
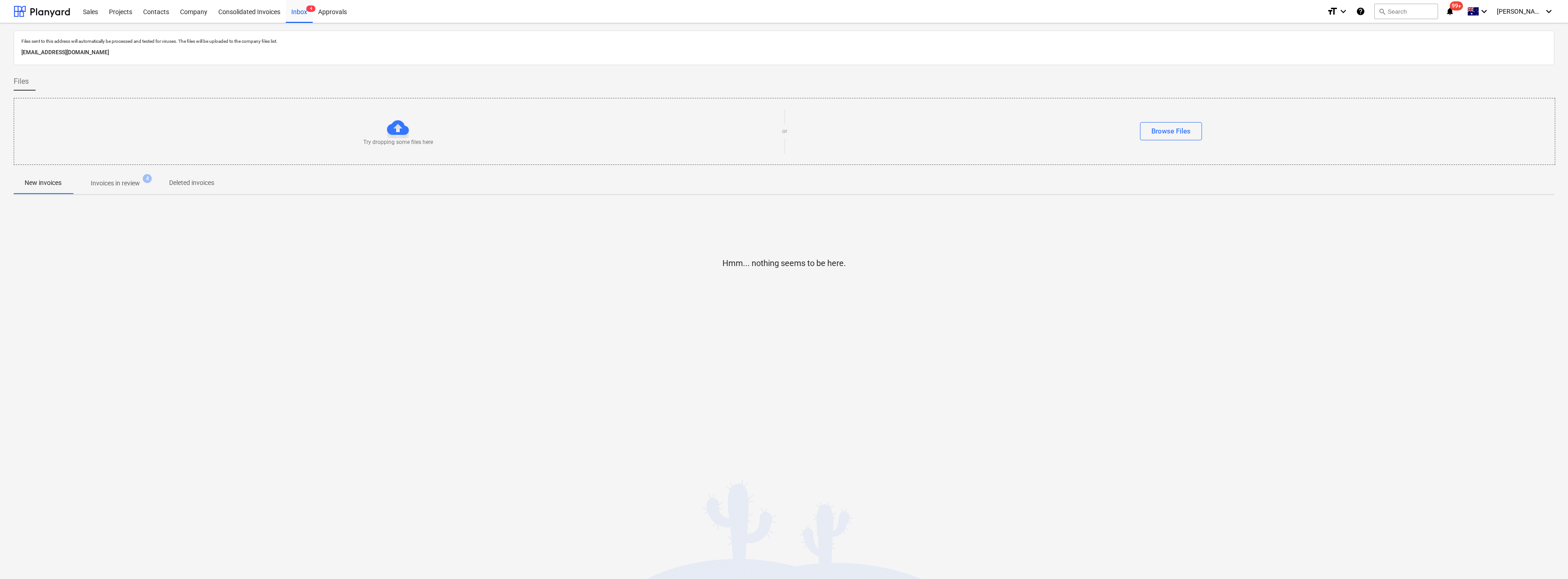
click at [135, 178] on span "Invoices in review 4" at bounding box center [115, 183] width 86 height 16
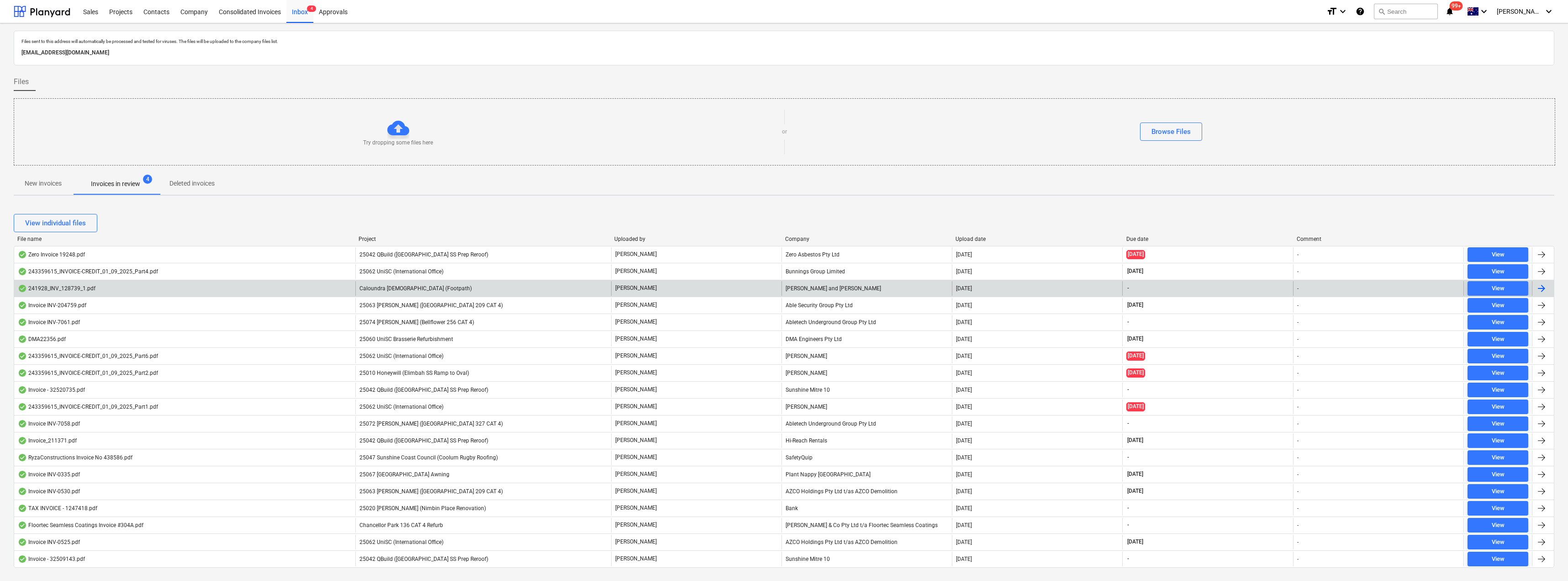
click at [784, 289] on div "[PERSON_NAME] and [PERSON_NAME]" at bounding box center [866, 289] width 170 height 15
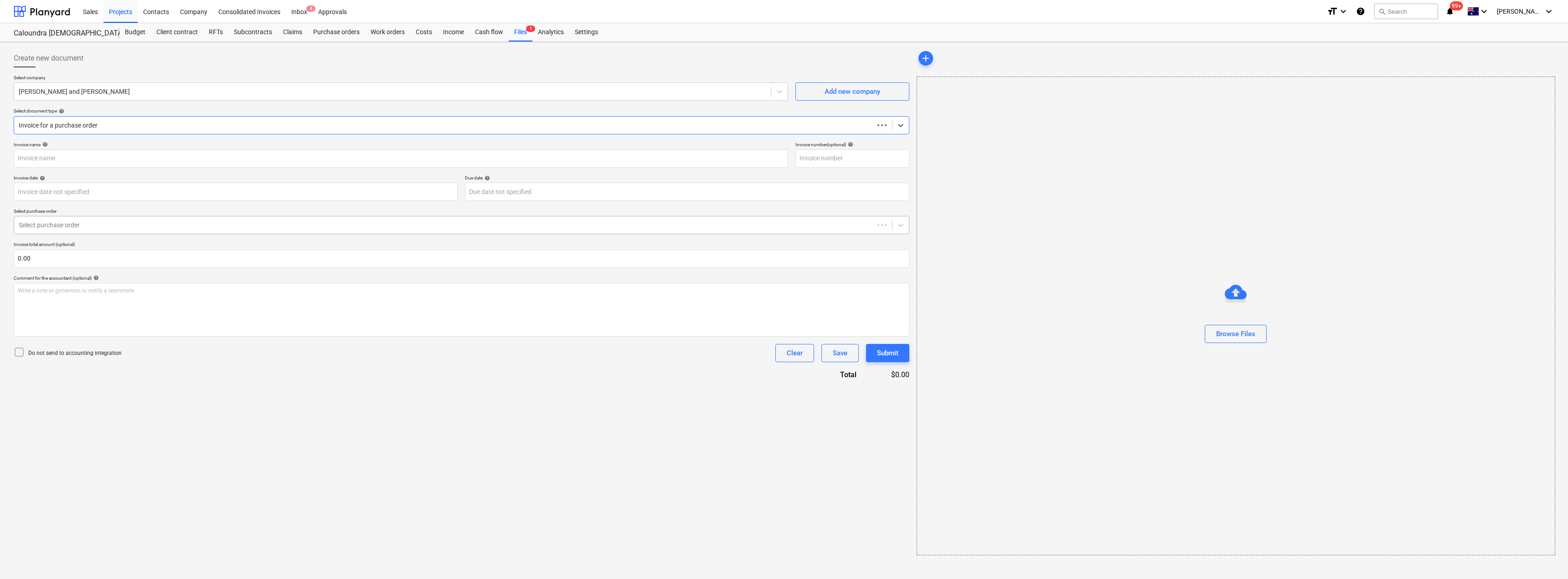
type input "128739"
type input "[DATE]"
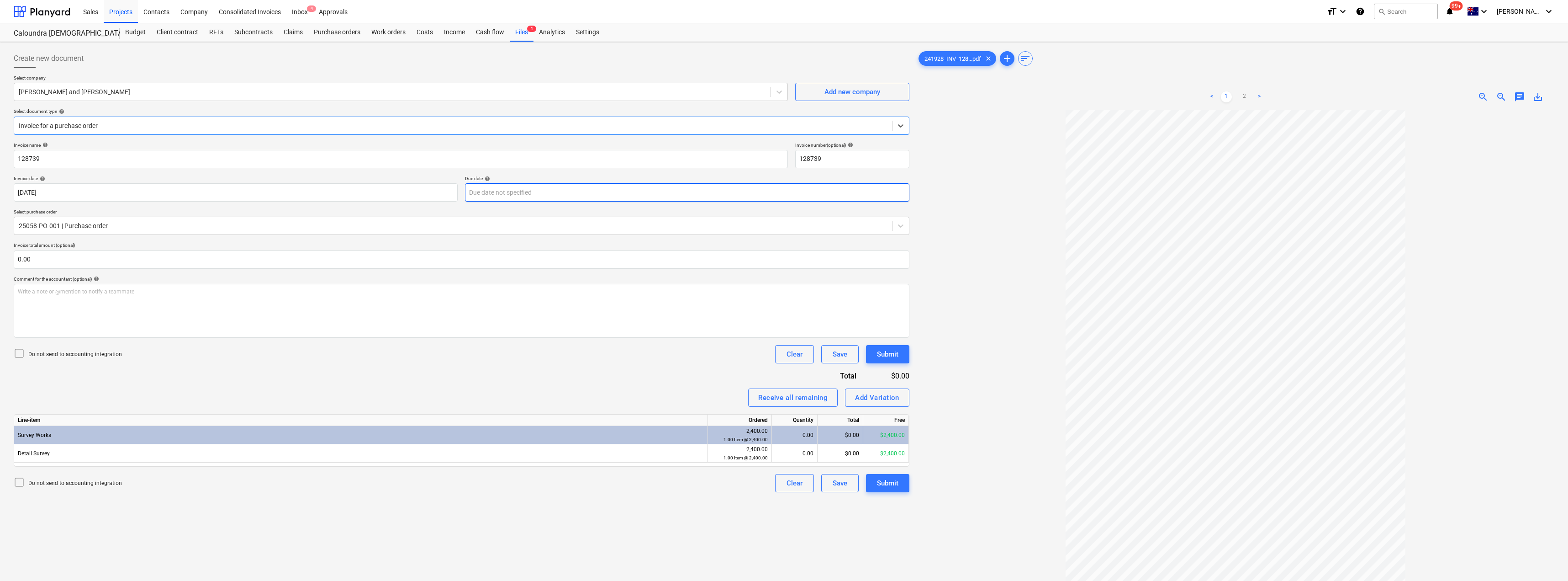
click at [504, 190] on body "Sales Projects Contacts Company Consolidated Invoices Inbox 4 Approvals format_…" at bounding box center [784, 290] width 1568 height 581
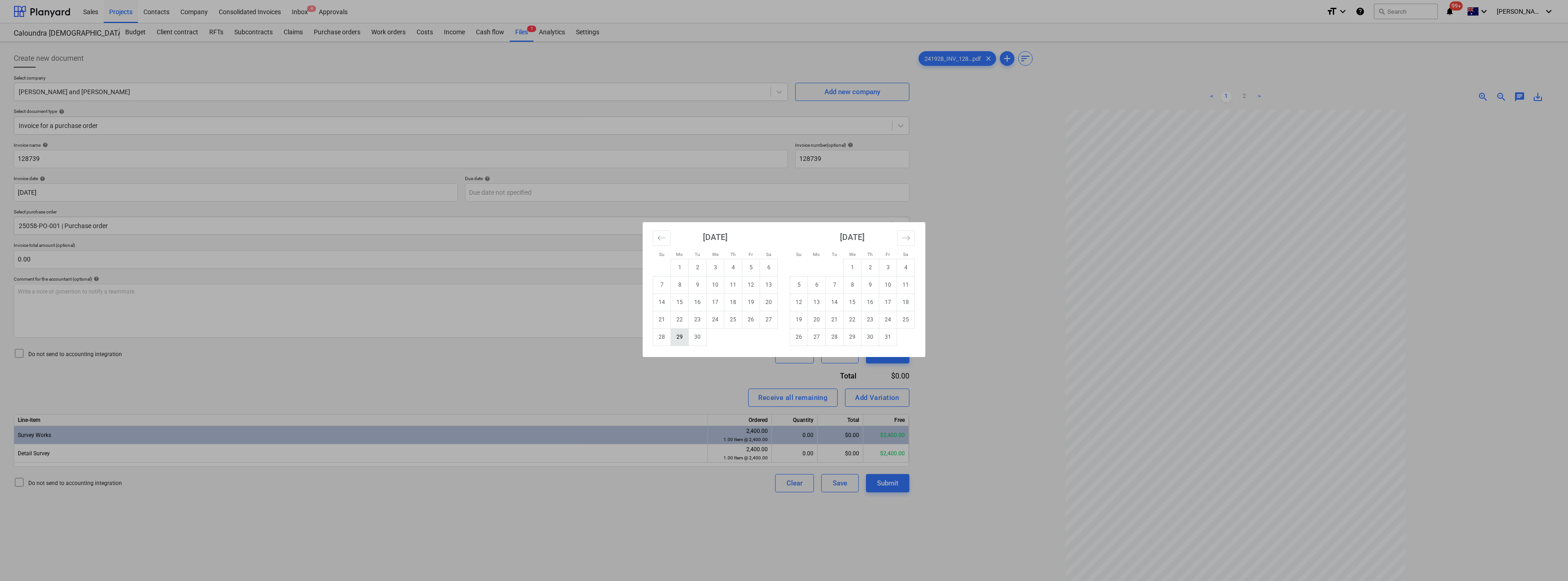
click at [682, 337] on td "29" at bounding box center [679, 337] width 18 height 17
type input "[DATE]"
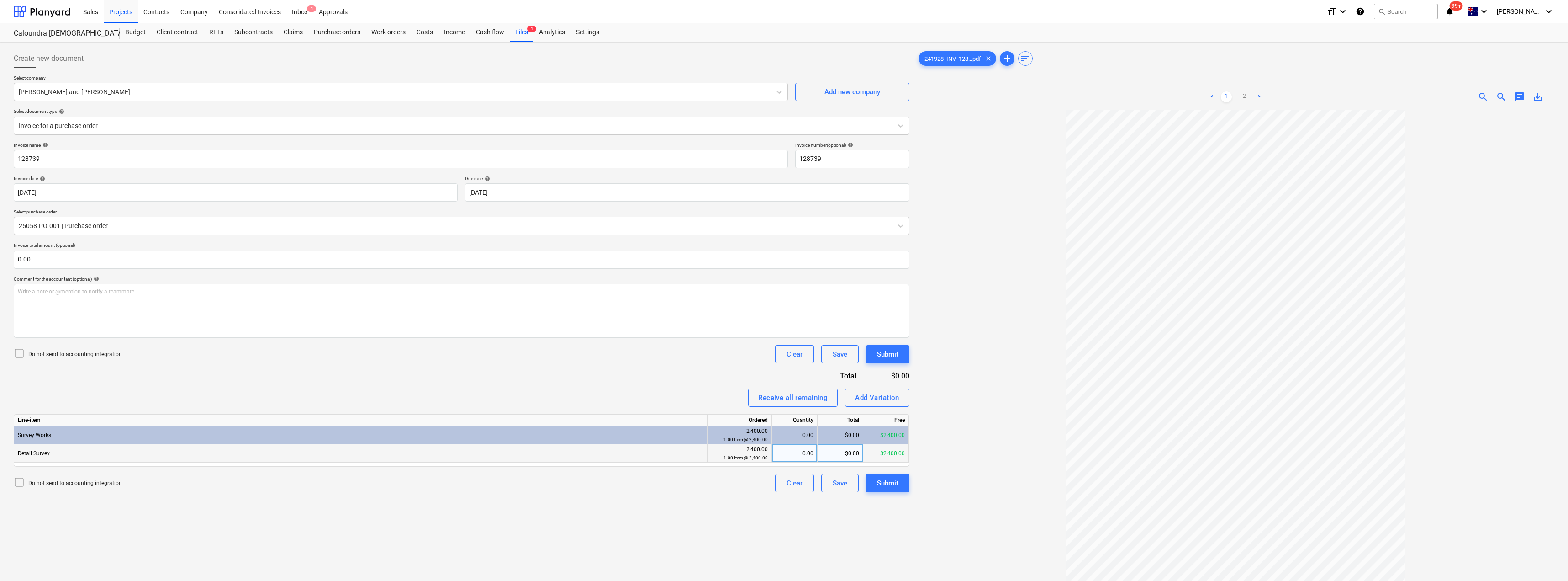
click at [784, 454] on div "0.00" at bounding box center [795, 453] width 38 height 18
type input "1"
click at [685, 378] on div "Invoice name help 128739 Invoice number (optional) help 128739 Invoice date hel…" at bounding box center [461, 317] width 895 height 350
click at [784, 480] on div "Submit" at bounding box center [887, 483] width 21 height 12
click at [784, 96] on span "chat" at bounding box center [1519, 97] width 11 height 11
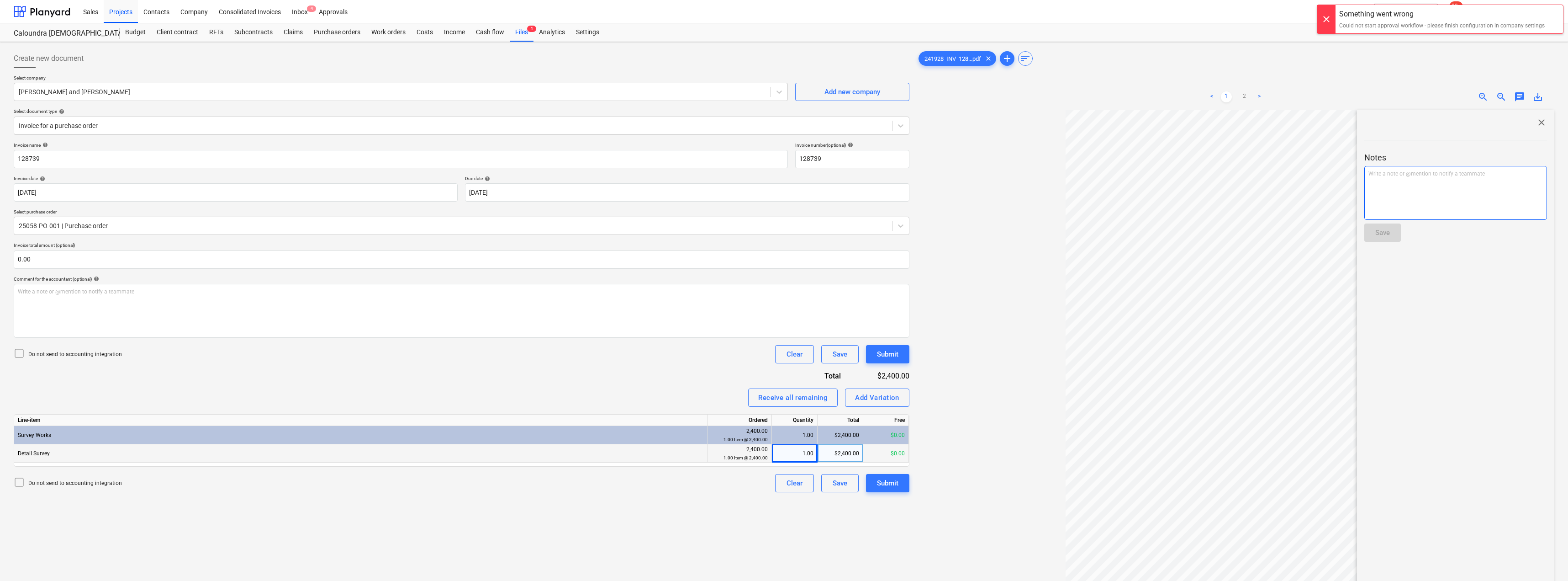
click at [784, 178] on p "Write a note or @mention to notify a teammate [PERSON_NAME]" at bounding box center [1456, 174] width 174 height 8
click at [784, 230] on div "Save" at bounding box center [1383, 232] width 15 height 12
click at [303, 8] on div "Inbox 4" at bounding box center [300, 11] width 27 height 23
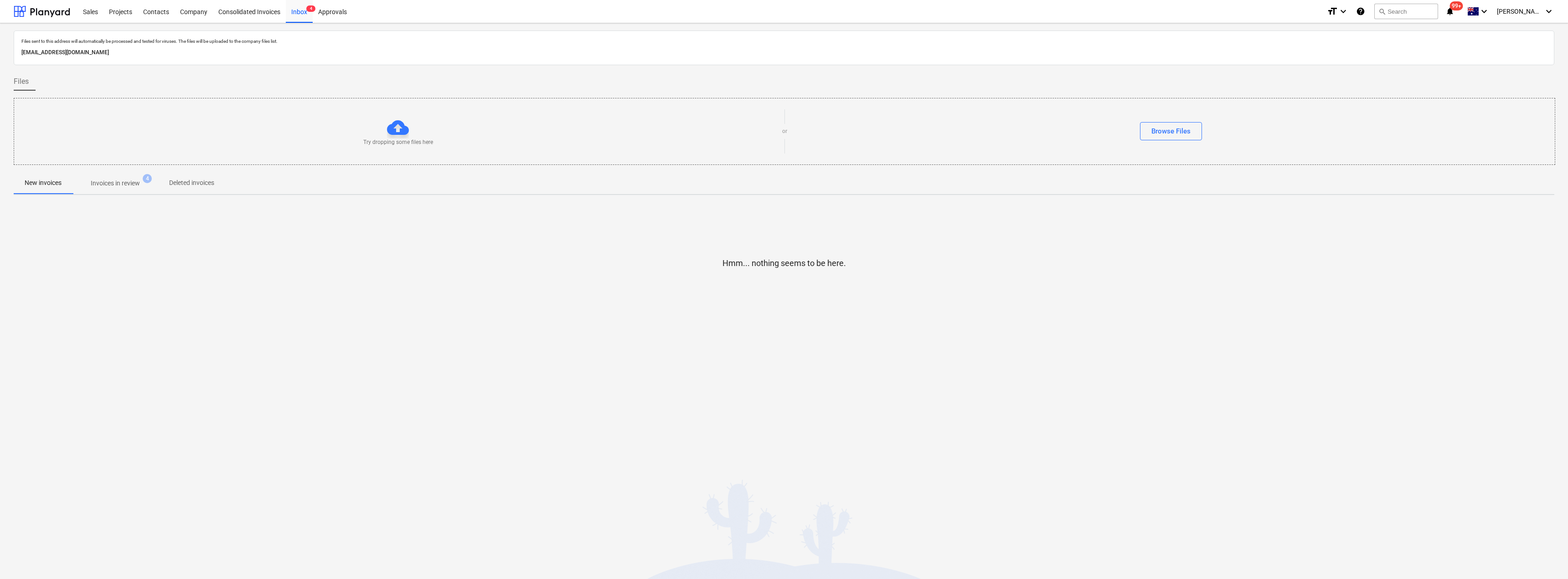
click at [121, 180] on p "Invoices in review" at bounding box center [115, 184] width 49 height 10
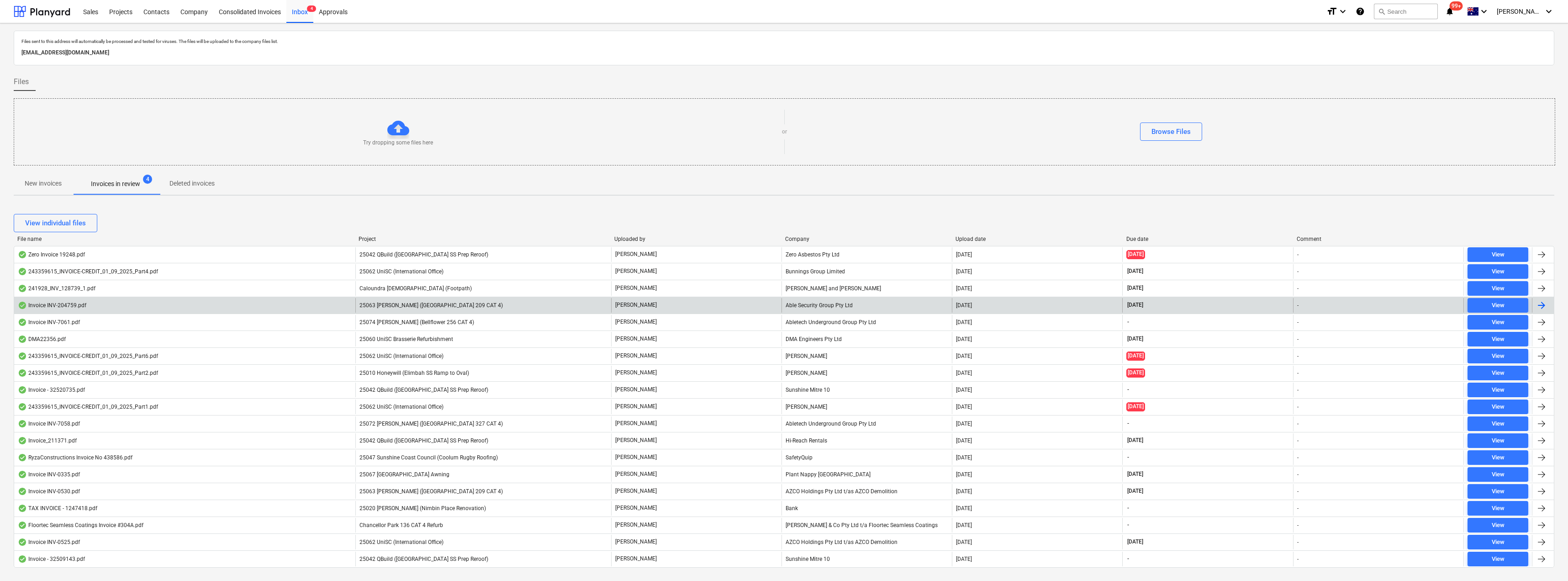
click at [784, 306] on div "Able Security Group Pty Ltd" at bounding box center [866, 305] width 170 height 15
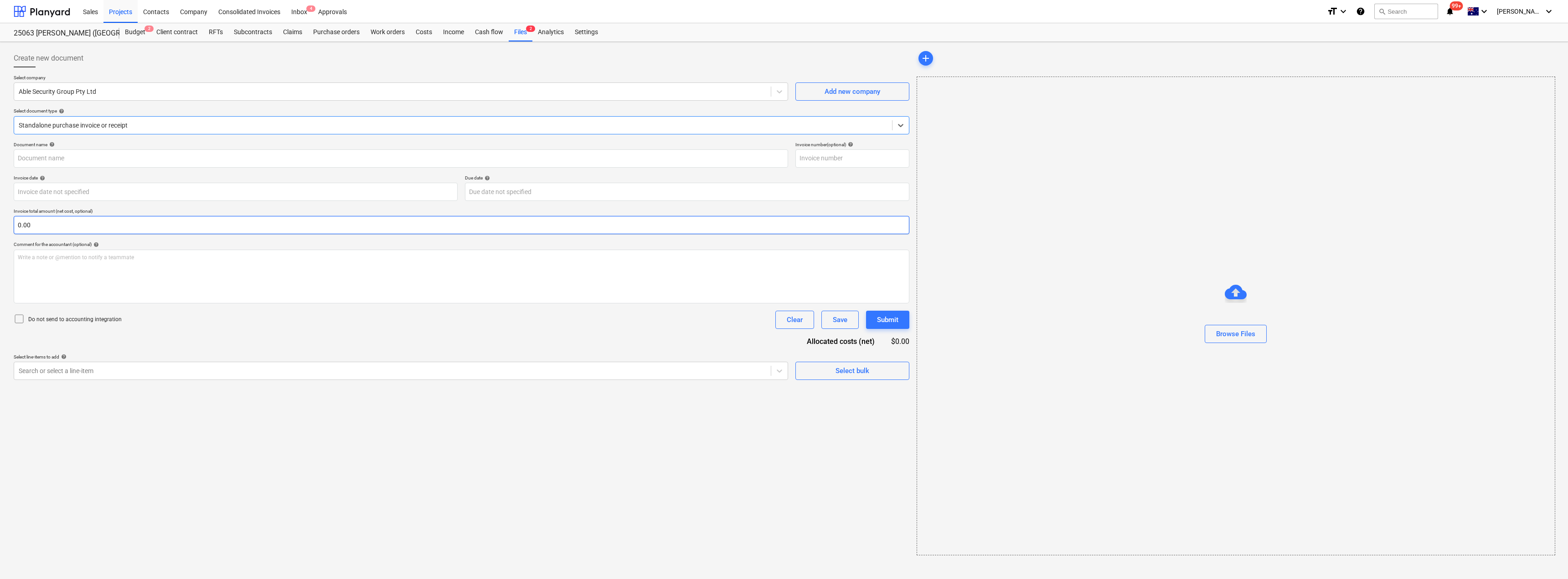
type input "INV-204759"
type input "[DATE]"
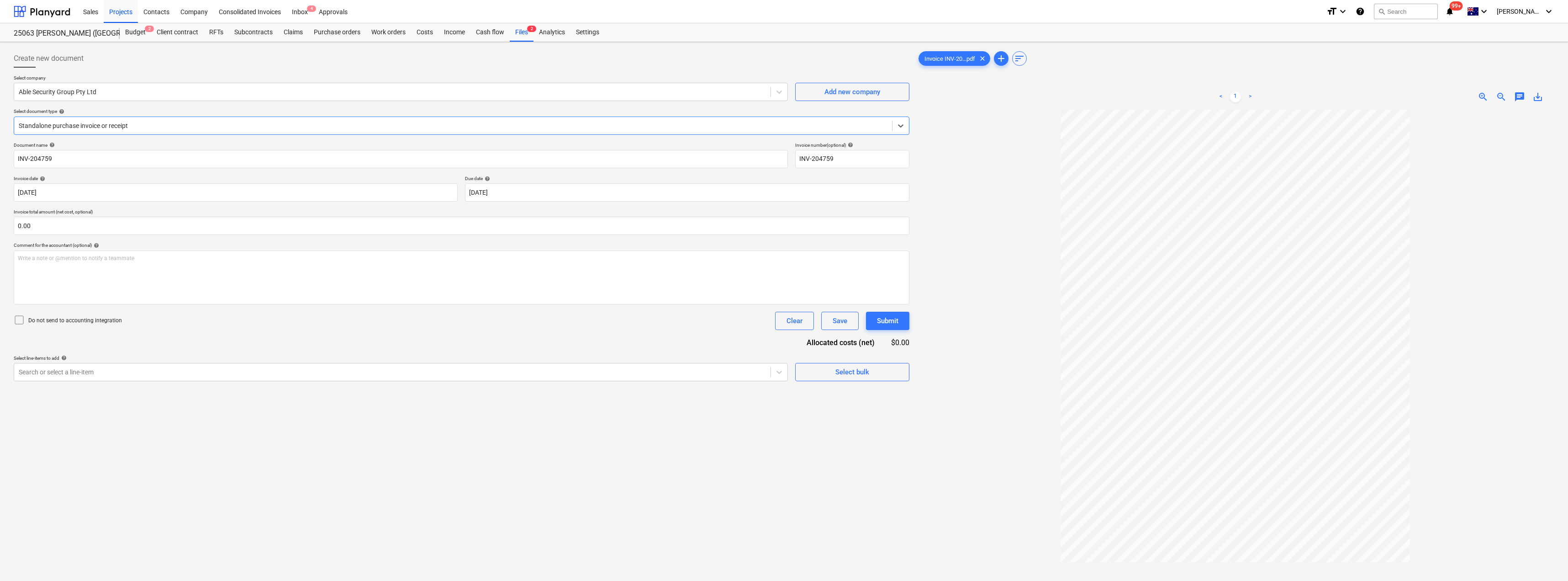
click at [110, 127] on div at bounding box center [453, 125] width 868 height 9
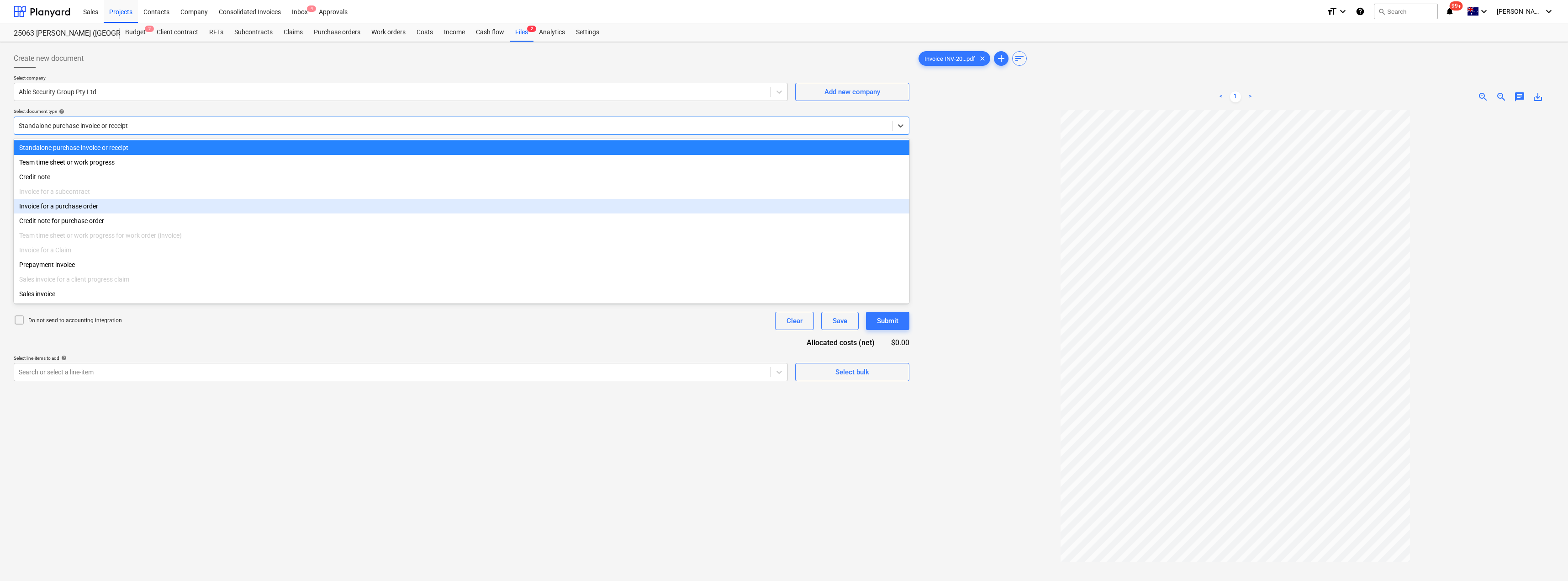
click at [88, 209] on div "Invoice for a purchase order" at bounding box center [461, 206] width 895 height 15
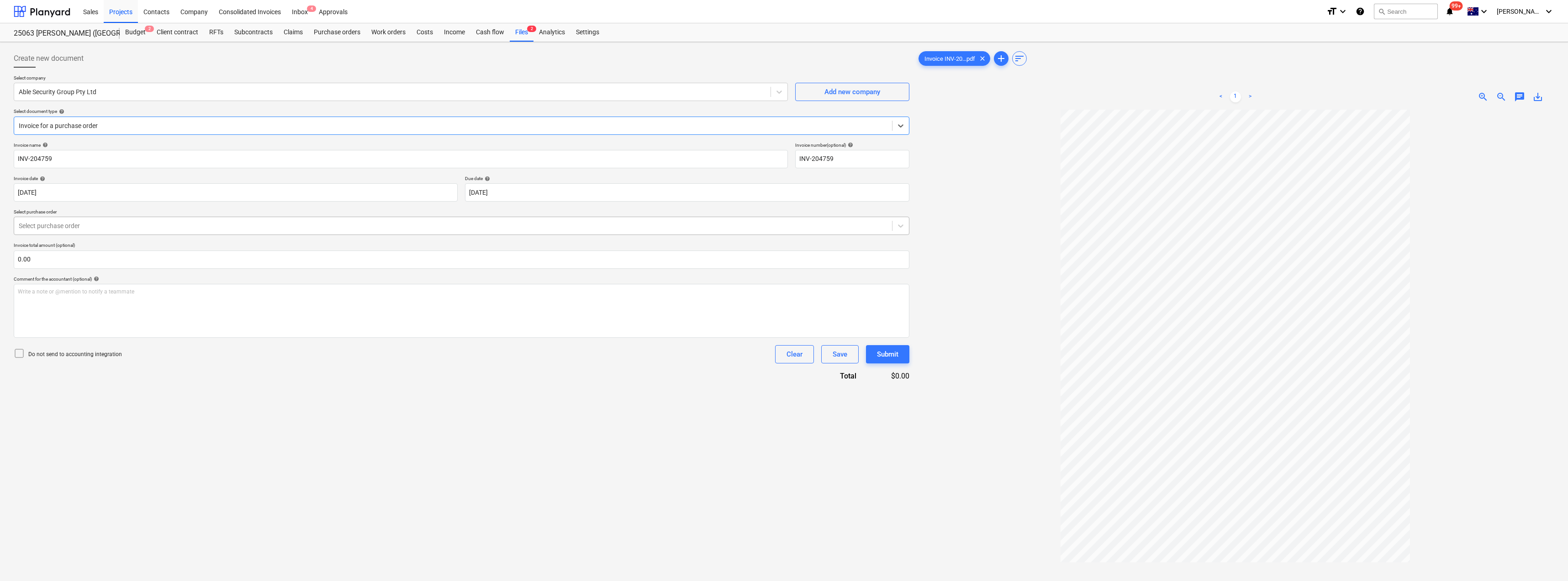
click at [100, 223] on div at bounding box center [453, 225] width 868 height 9
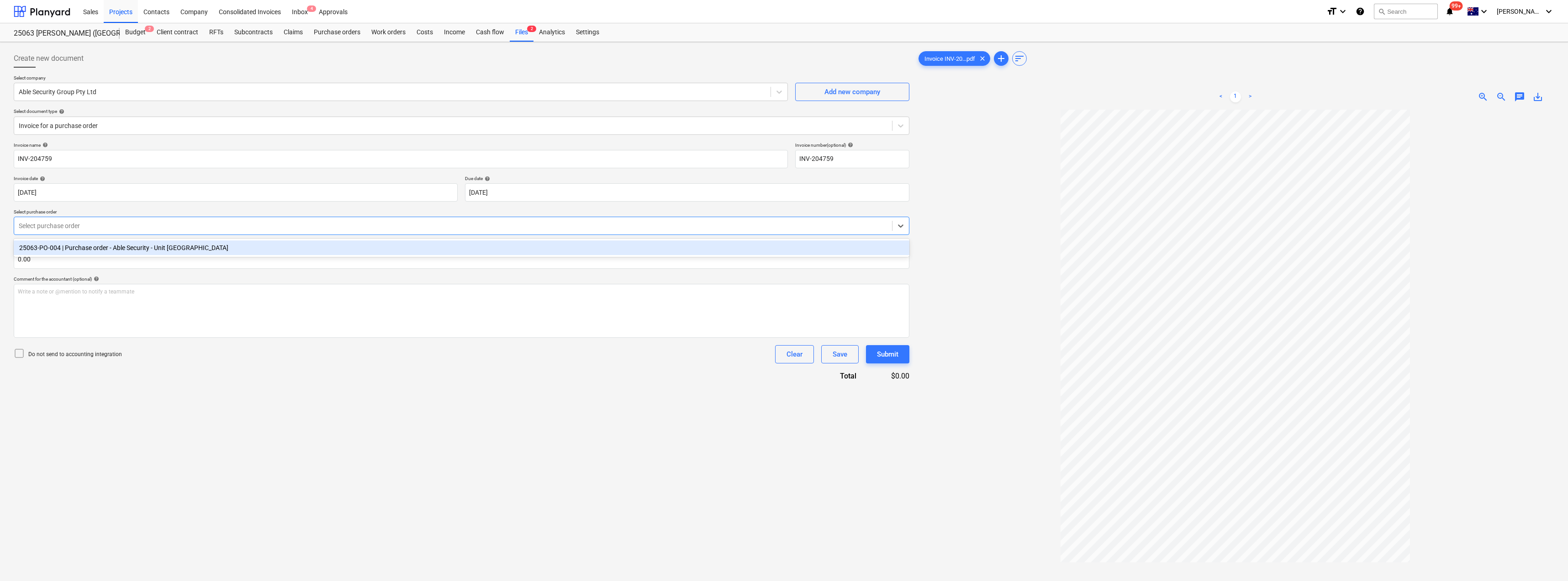
click at [100, 250] on div "25063-PO-004 | Purchase order - Able Security - Unit [GEOGRAPHIC_DATA]" at bounding box center [461, 248] width 895 height 15
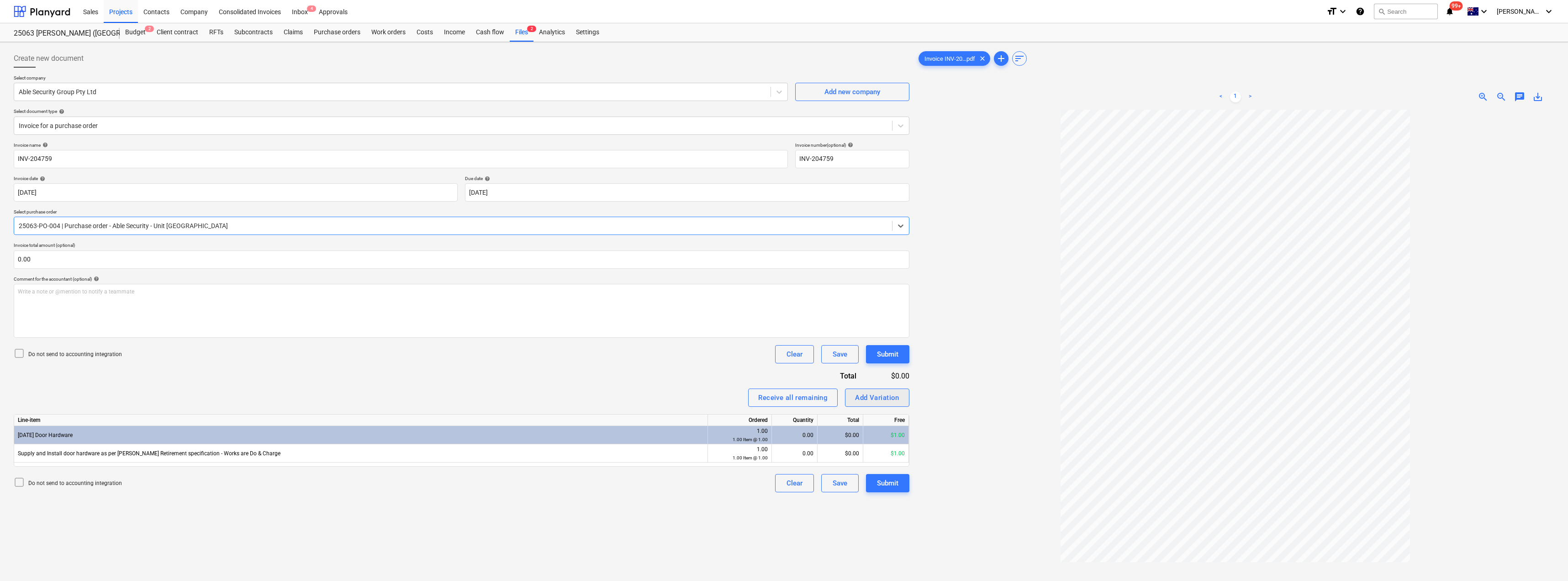
click at [784, 399] on div "Add Variation" at bounding box center [877, 397] width 45 height 12
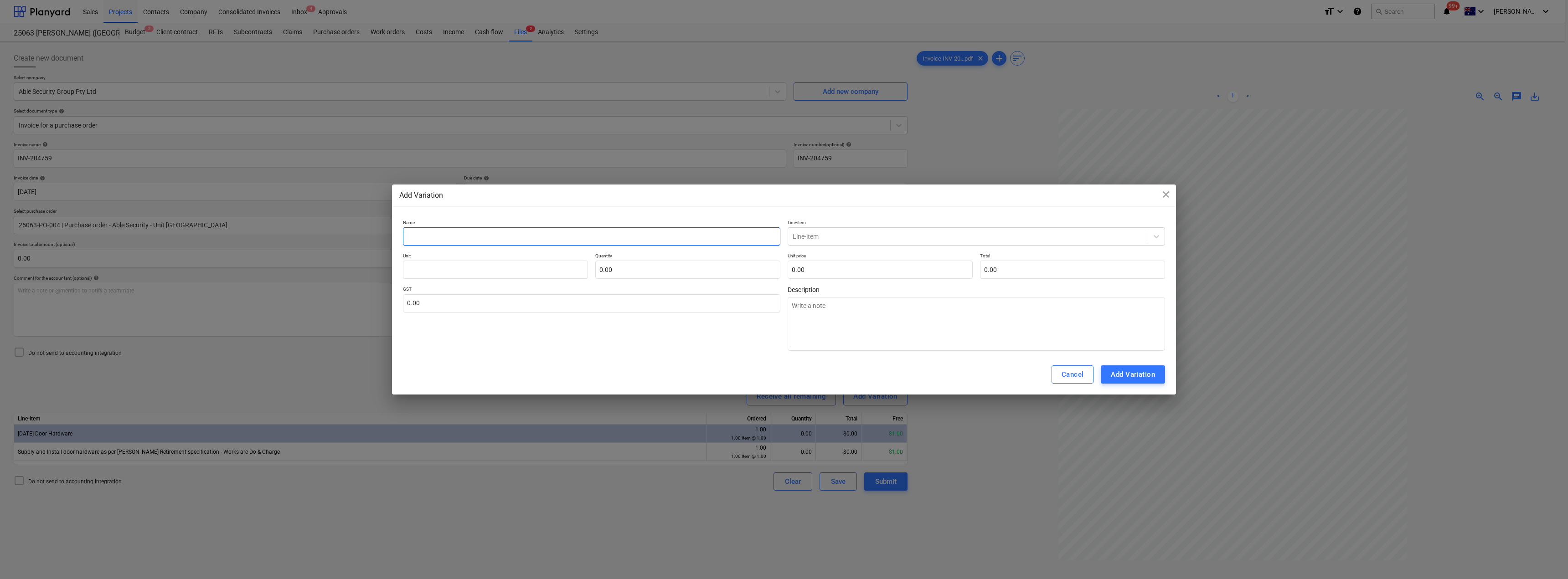
click at [491, 235] on input "text" at bounding box center [592, 237] width 377 height 18
type textarea "x"
type input "D"
type textarea "x"
drag, startPoint x: 488, startPoint y: 238, endPoint x: 385, endPoint y: 233, distance: 103.1
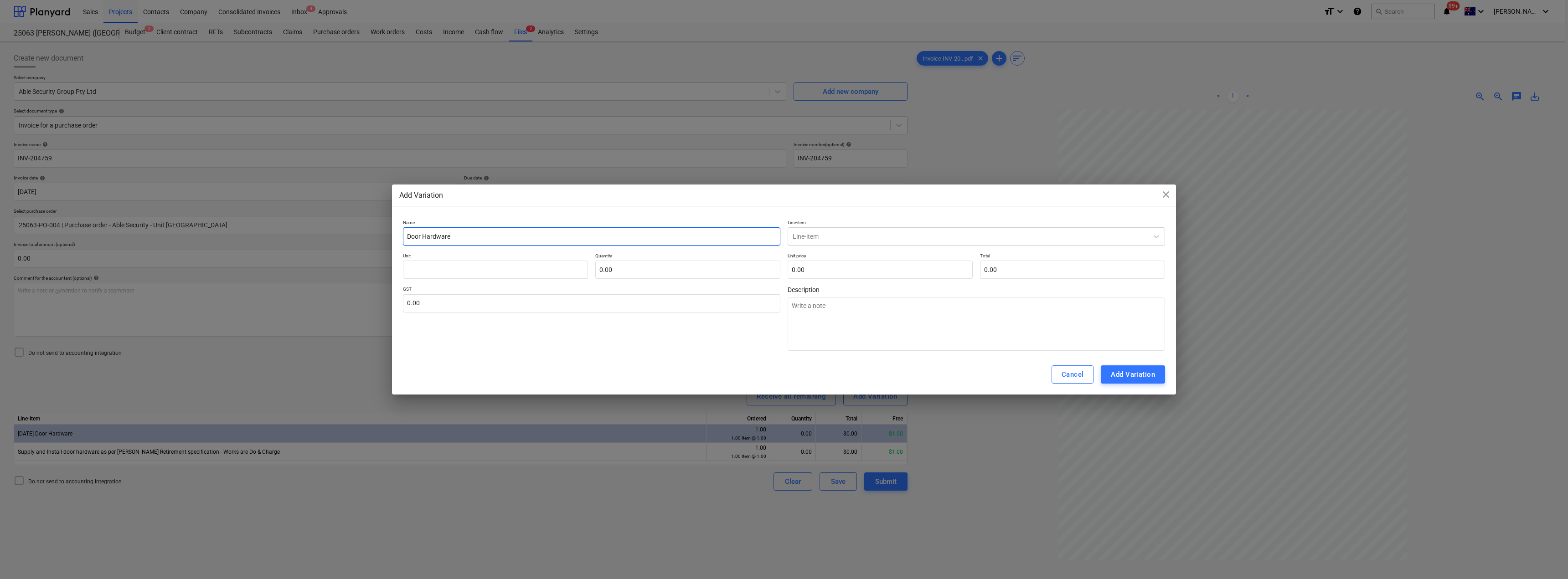
click at [385, 233] on div "Add Variation close Name Door Hardware Line-item Line-item Unit Quantity 0.00 U…" at bounding box center [784, 290] width 1568 height 579
click at [783, 305] on textarea at bounding box center [976, 324] width 377 height 54
paste textarea "Door Hardware"
click at [509, 271] on input "text" at bounding box center [495, 269] width 185 height 18
click at [423, 308] on input "text" at bounding box center [592, 303] width 377 height 18
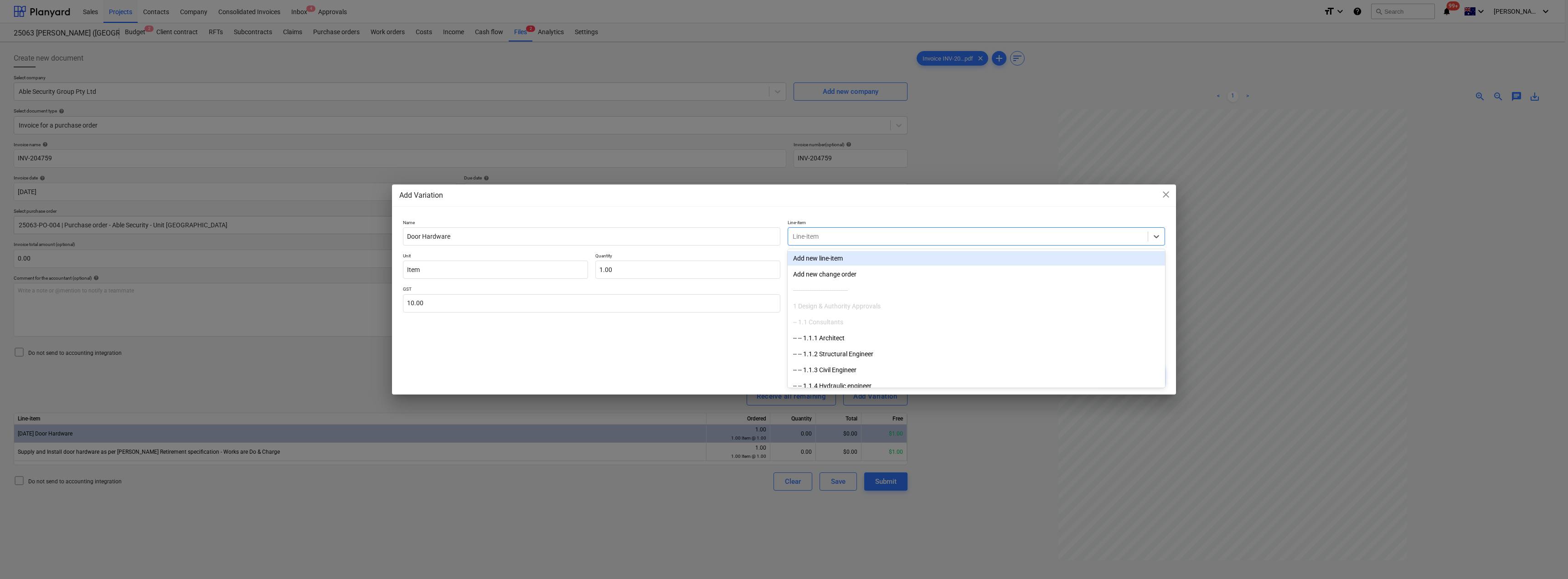
click at [783, 238] on div at bounding box center [968, 236] width 351 height 9
click at [783, 263] on div "-- -- [DATE] Door Hardware" at bounding box center [976, 258] width 377 height 15
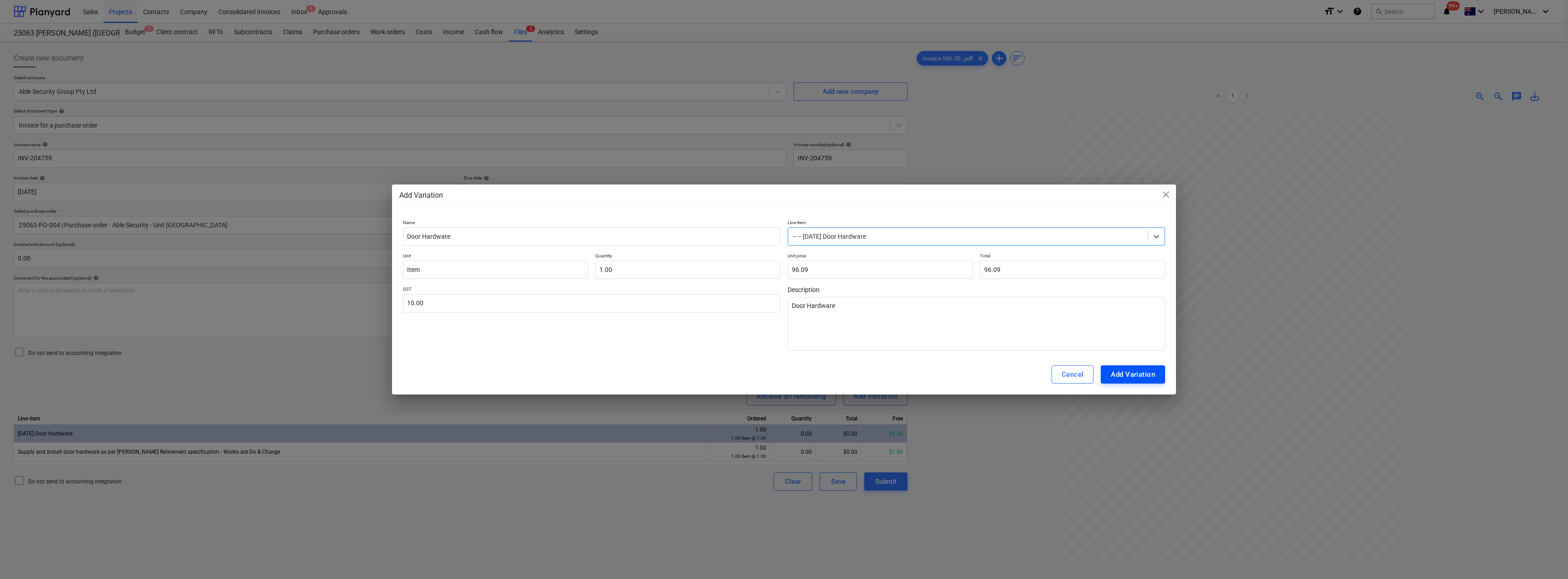
click at [783, 369] on div "Add Variation" at bounding box center [1133, 374] width 44 height 12
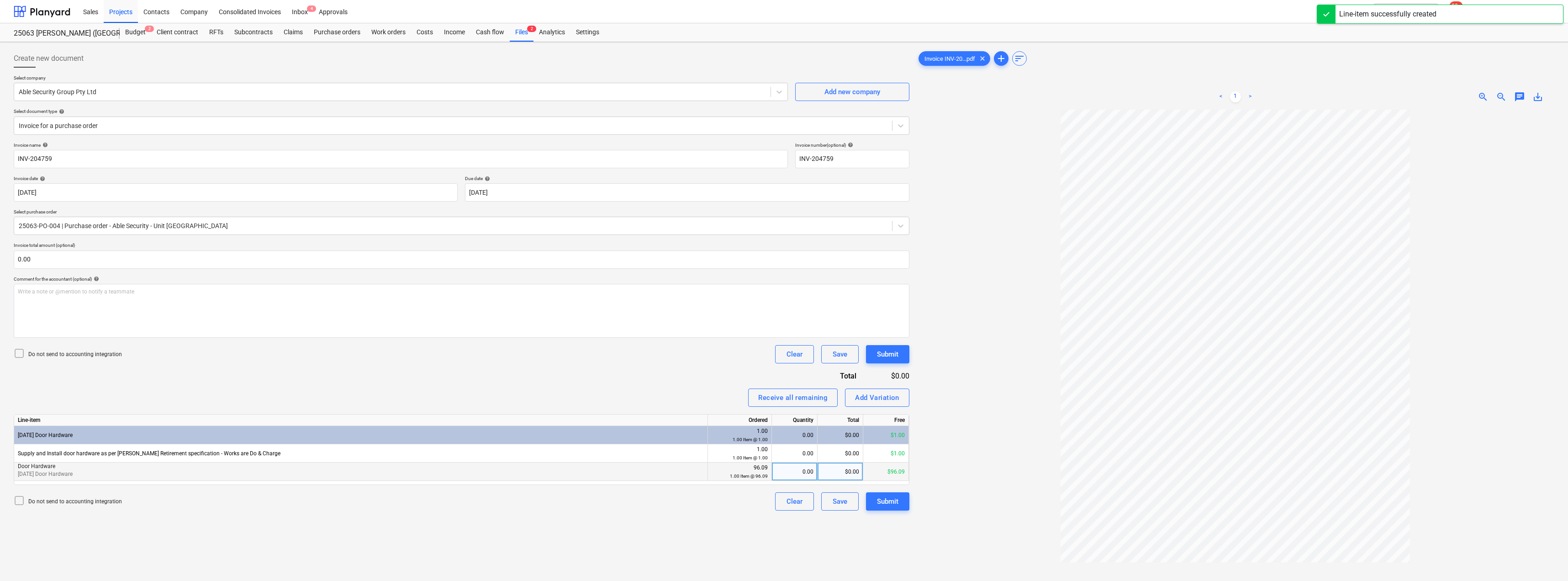
click at [784, 472] on div "0.00" at bounding box center [795, 472] width 38 height 18
click at [706, 389] on div "Receive all remaining Add Variation" at bounding box center [461, 398] width 895 height 18
click at [784, 503] on div "Submit" at bounding box center [887, 501] width 21 height 12
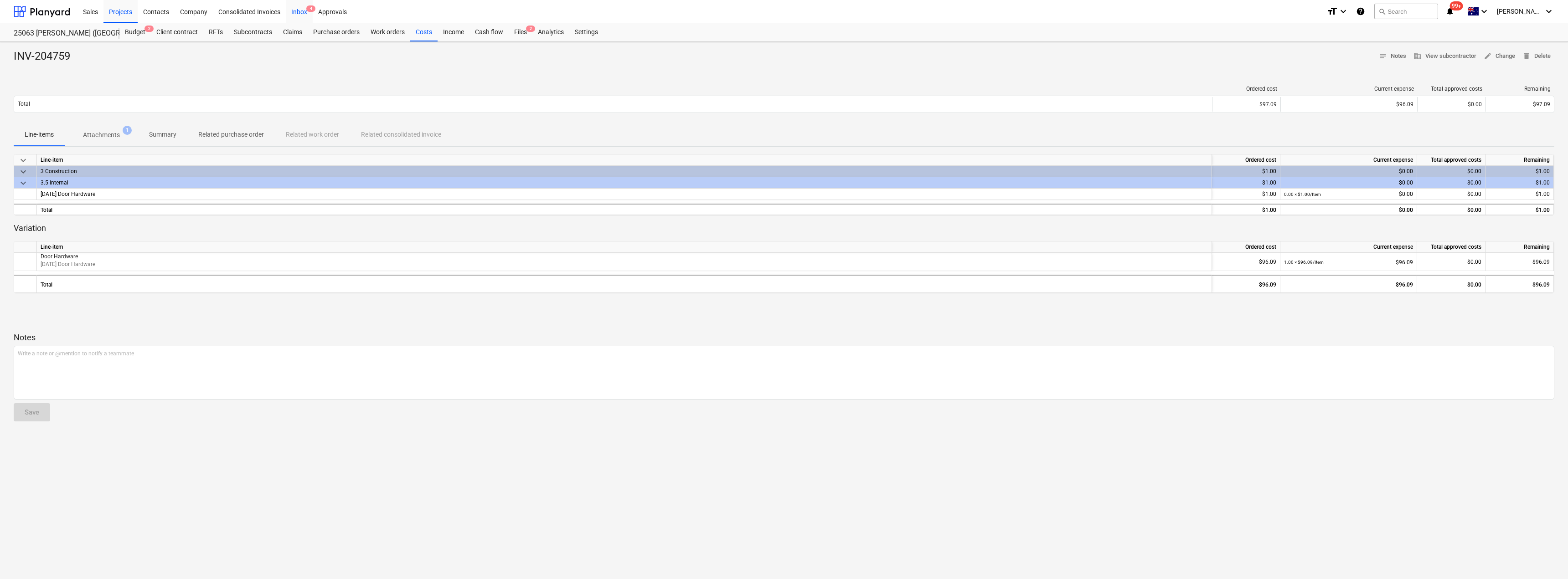
click at [298, 6] on div "Inbox 4" at bounding box center [299, 11] width 27 height 23
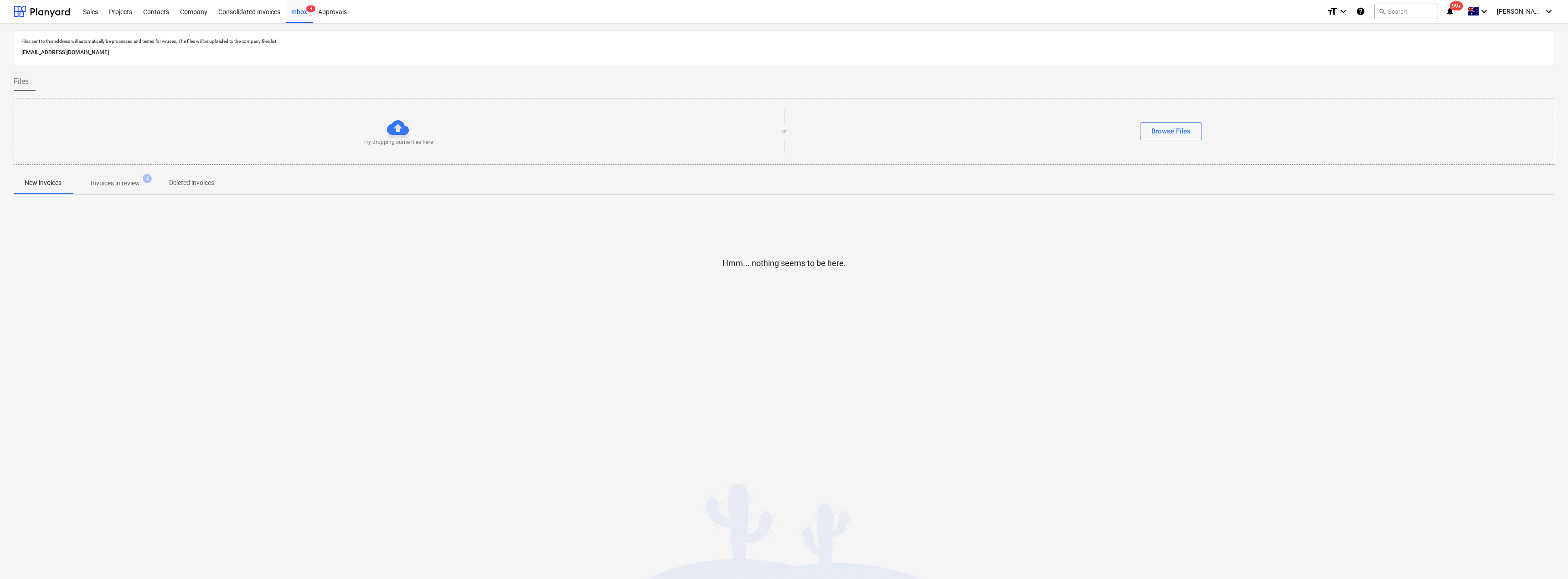
click at [119, 179] on p "Invoices in review" at bounding box center [115, 184] width 49 height 10
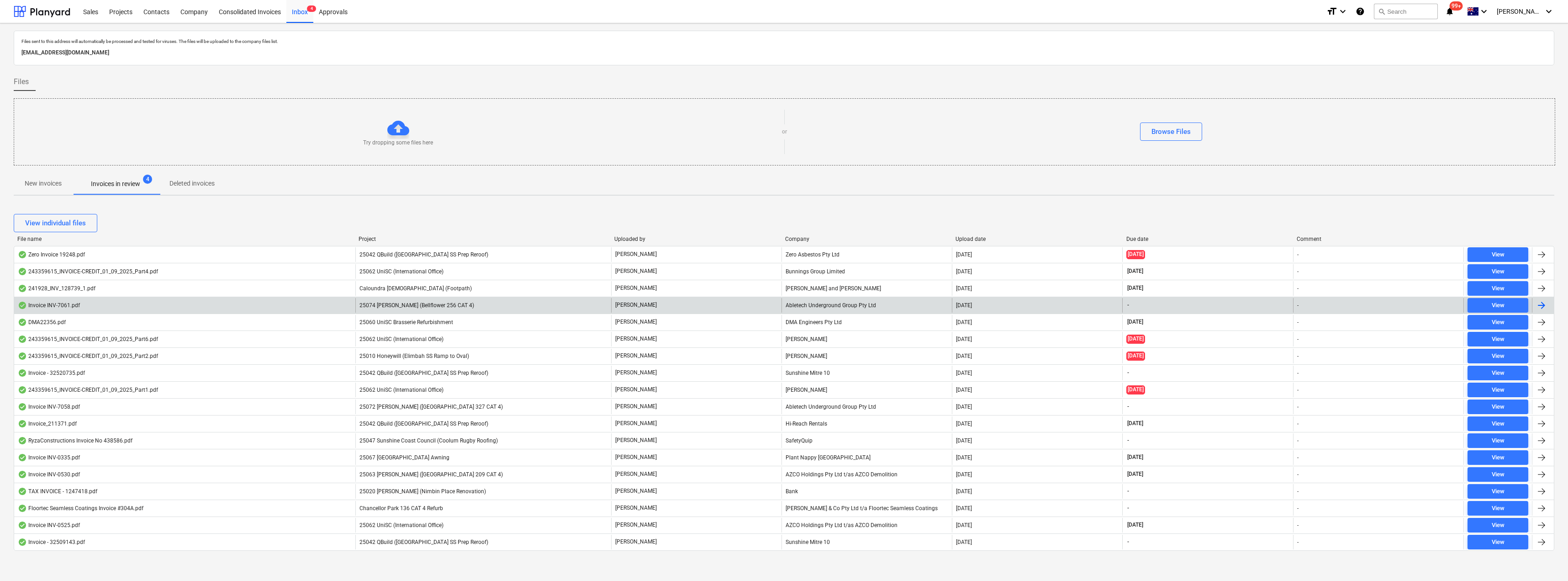
click at [746, 305] on div "[PERSON_NAME]" at bounding box center [696, 305] width 170 height 15
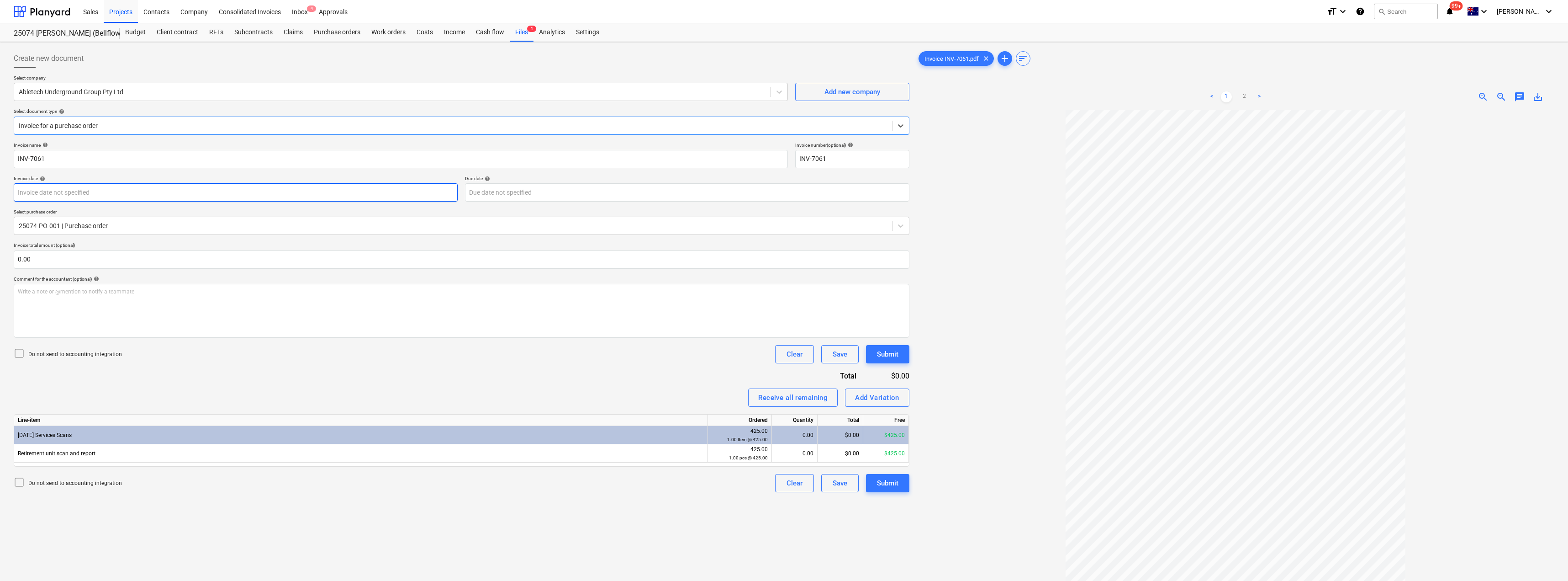
click at [75, 194] on body "Sales Projects Contacts Company Consolidated Invoices Inbox 4 Approvals format_…" at bounding box center [784, 290] width 1568 height 581
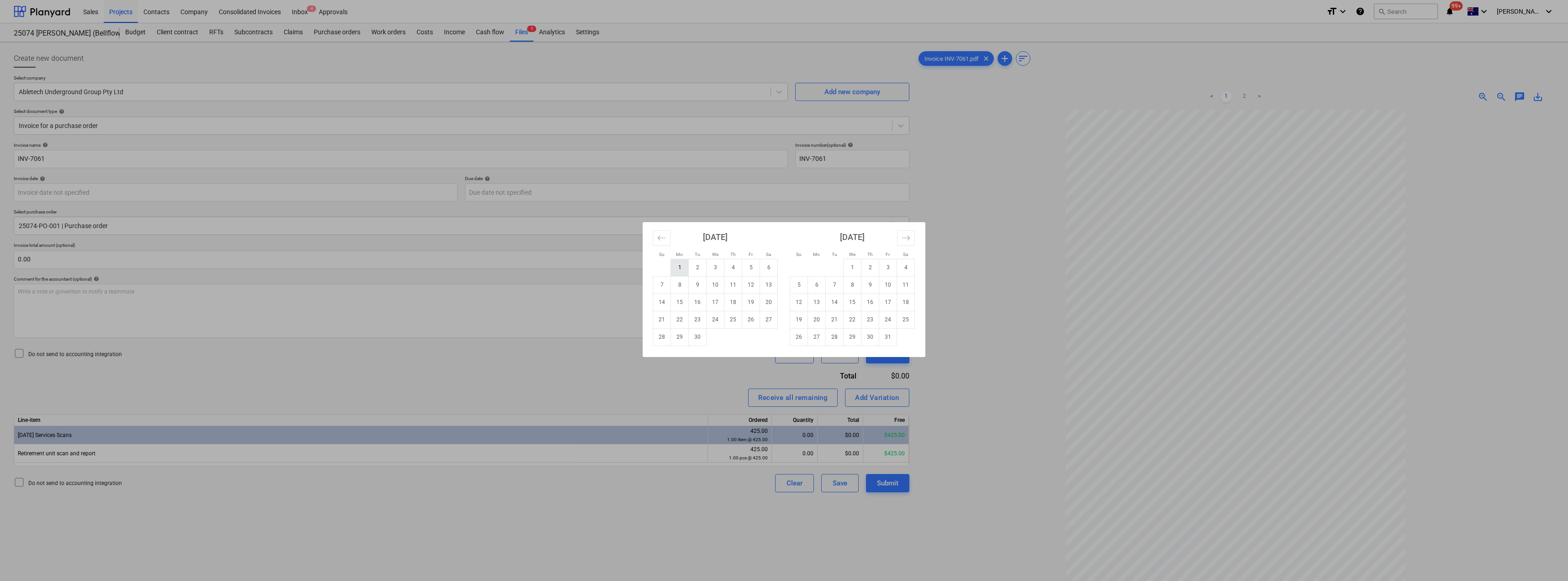
click at [683, 264] on td "1" at bounding box center [679, 267] width 18 height 17
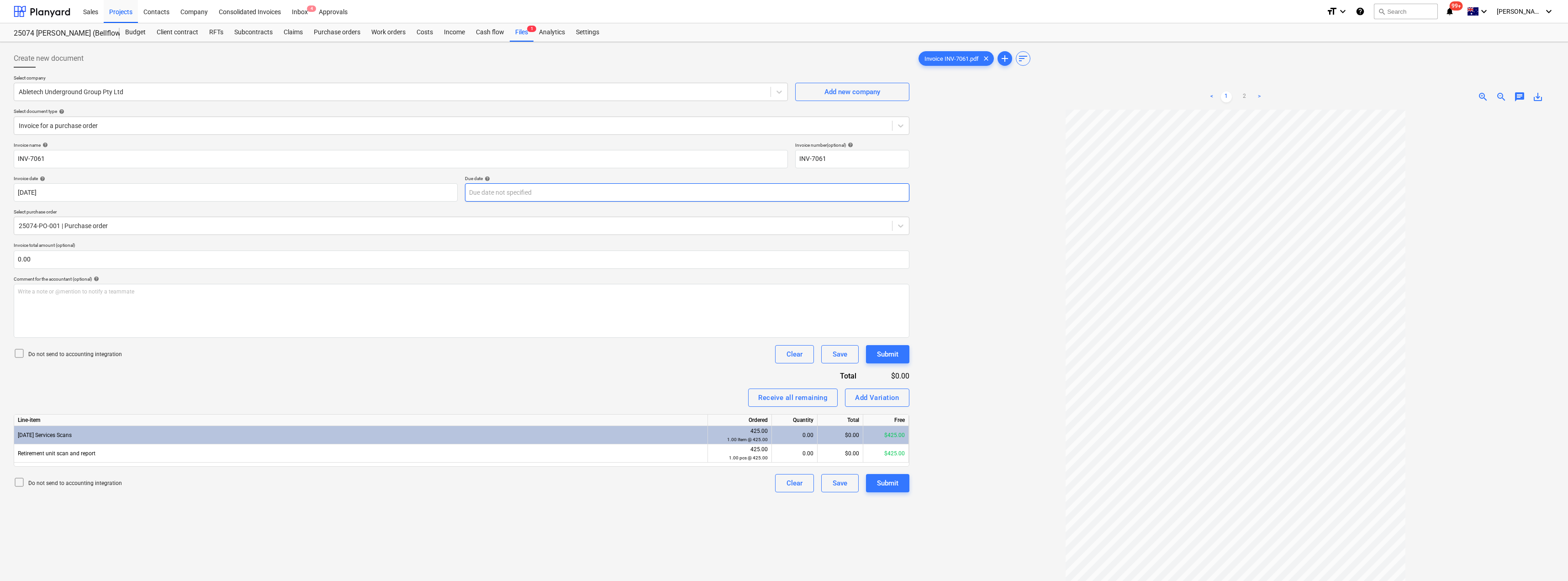
click at [534, 195] on body "Sales Projects Contacts Company Consolidated Invoices Inbox 4 Approvals format_…" at bounding box center [784, 290] width 1568 height 581
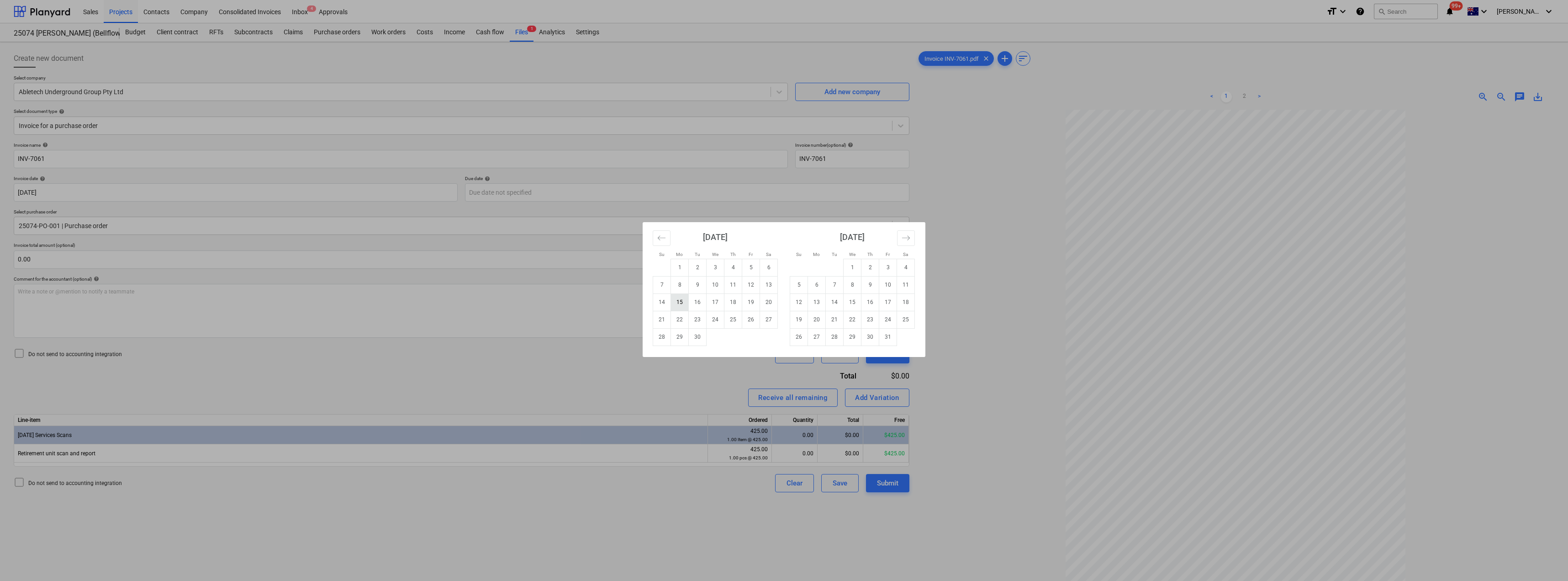
click at [682, 301] on td "15" at bounding box center [679, 302] width 18 height 17
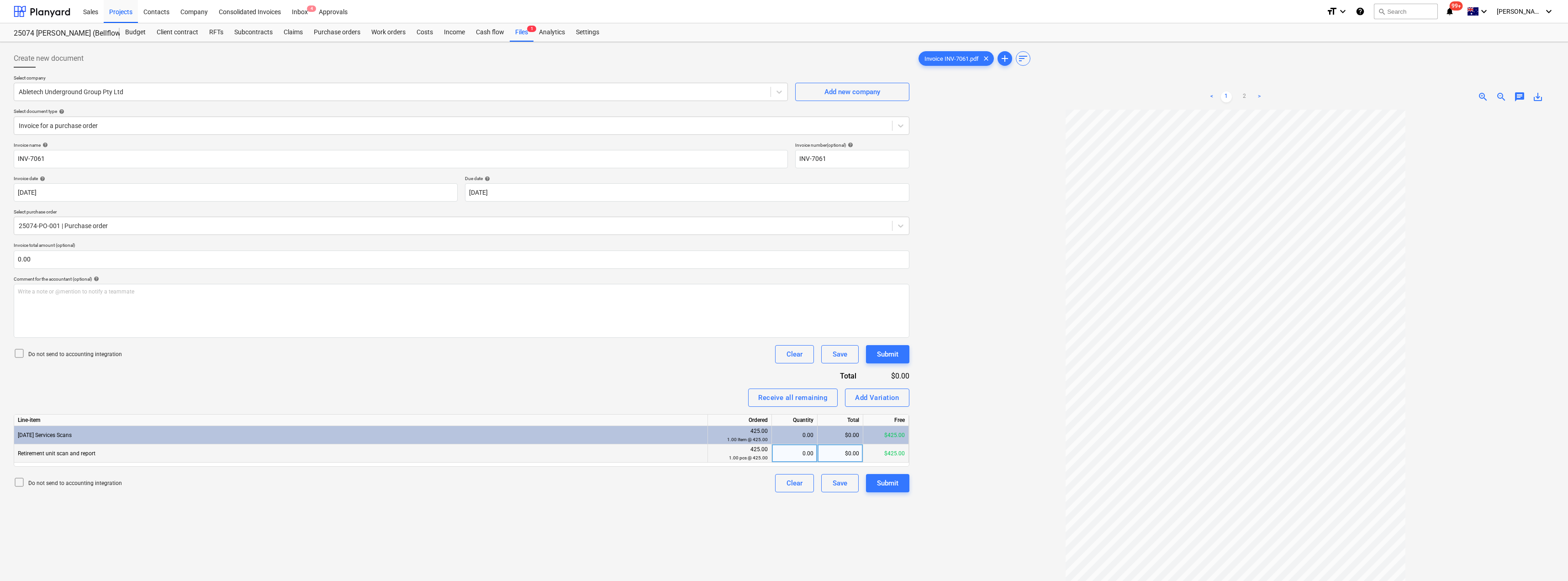
click at [784, 460] on div "0.00" at bounding box center [795, 453] width 38 height 18
click at [693, 400] on div "Receive all remaining Add Variation" at bounding box center [461, 398] width 895 height 18
click at [784, 488] on div "Submit" at bounding box center [887, 483] width 21 height 12
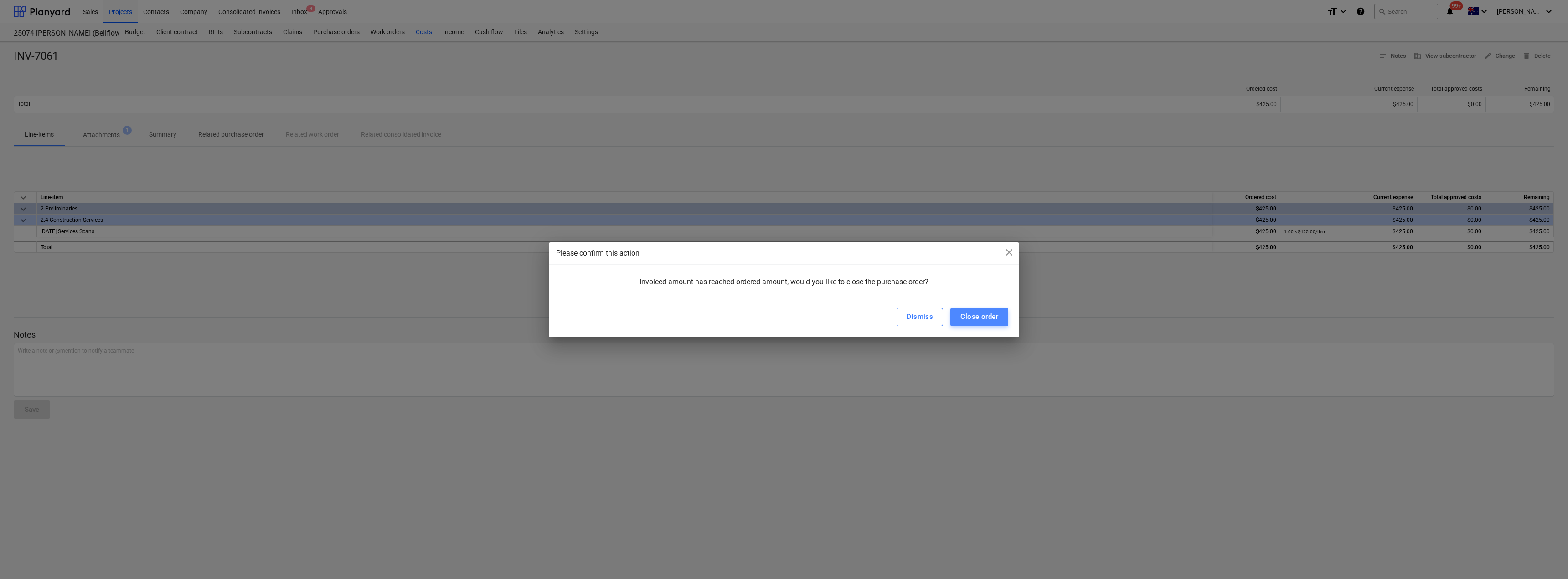
click at [783, 317] on div "Close order" at bounding box center [979, 316] width 38 height 12
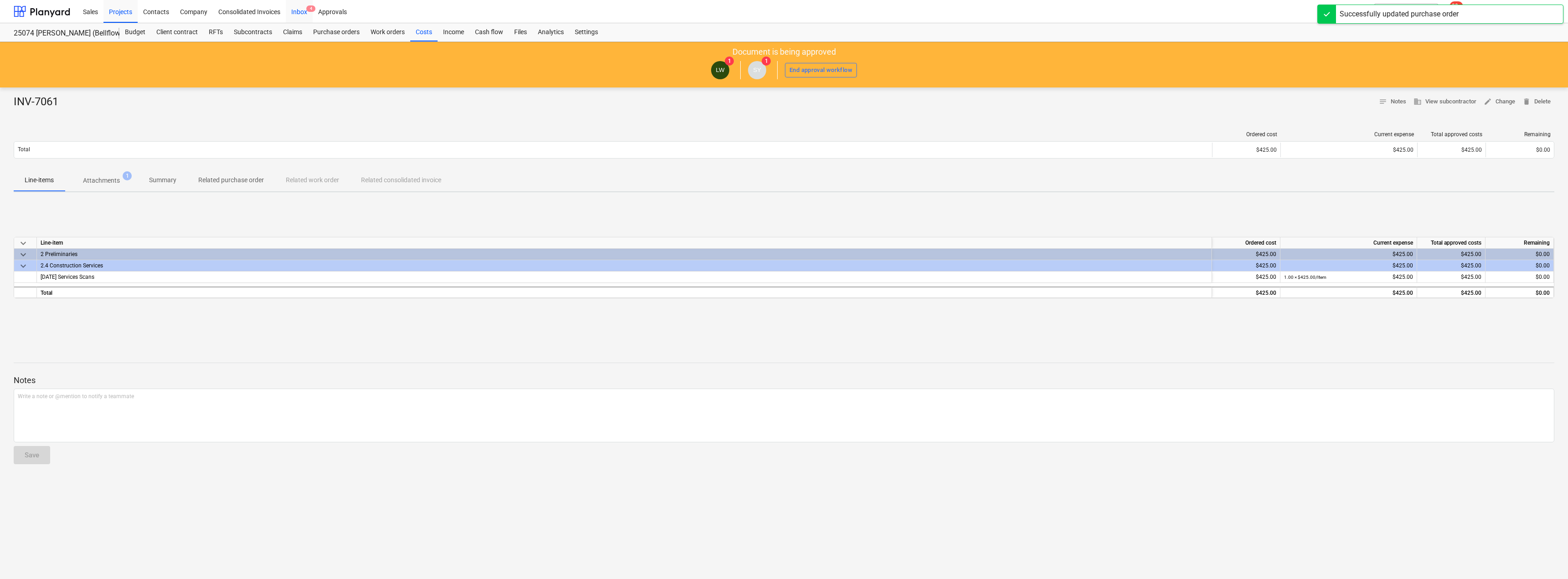
click at [302, 9] on div "Inbox 4" at bounding box center [299, 11] width 27 height 23
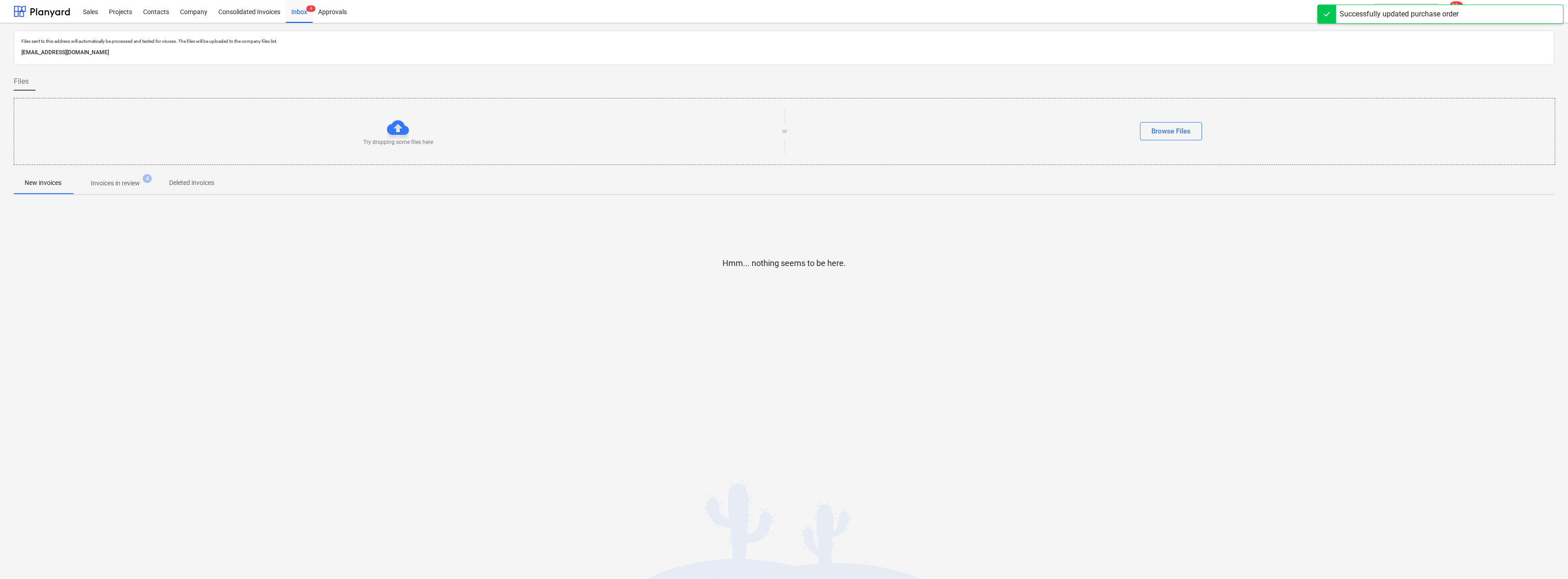
click at [126, 182] on p "Invoices in review" at bounding box center [115, 184] width 49 height 10
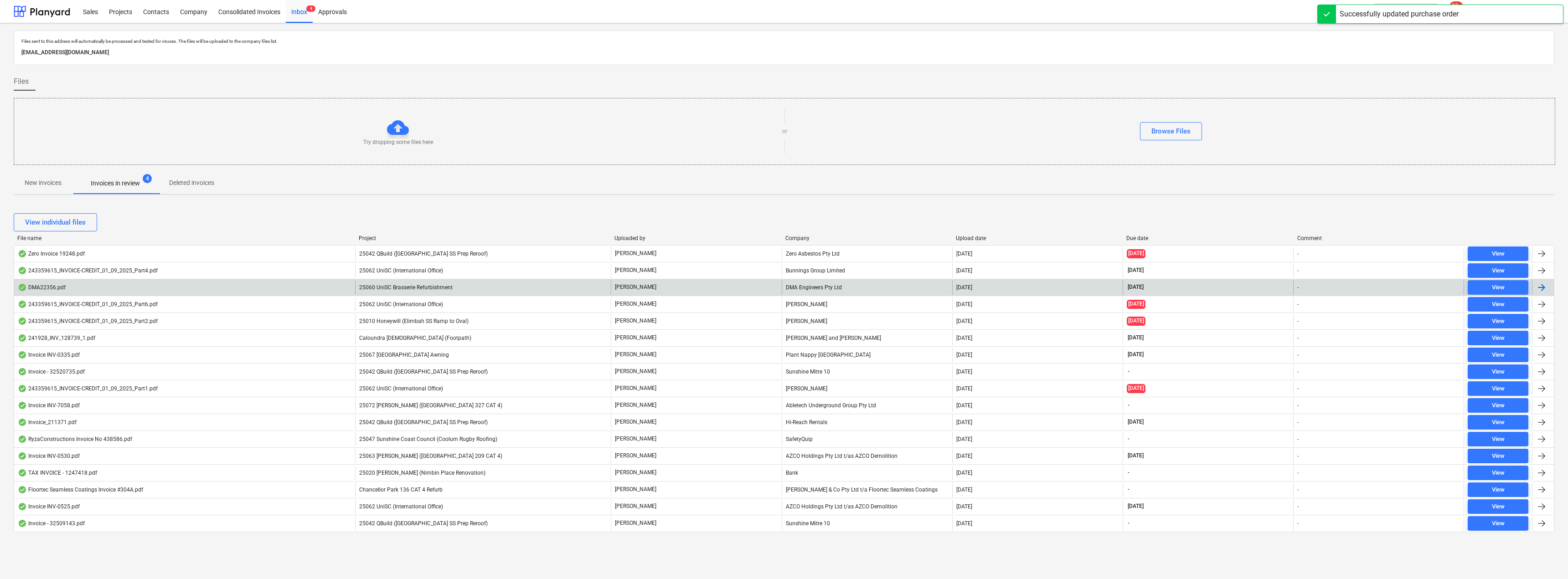
click at [783, 290] on div "DMA Engineers Pty Ltd" at bounding box center [867, 288] width 170 height 15
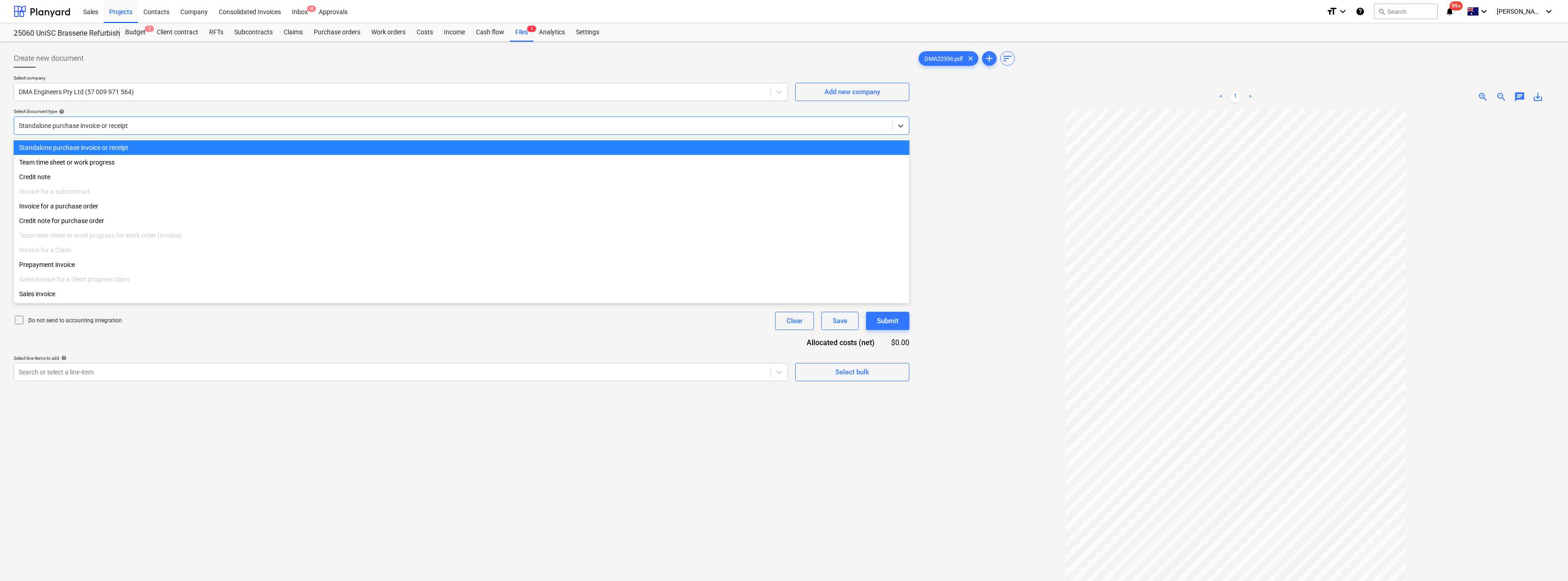
click at [99, 125] on div at bounding box center [453, 125] width 868 height 9
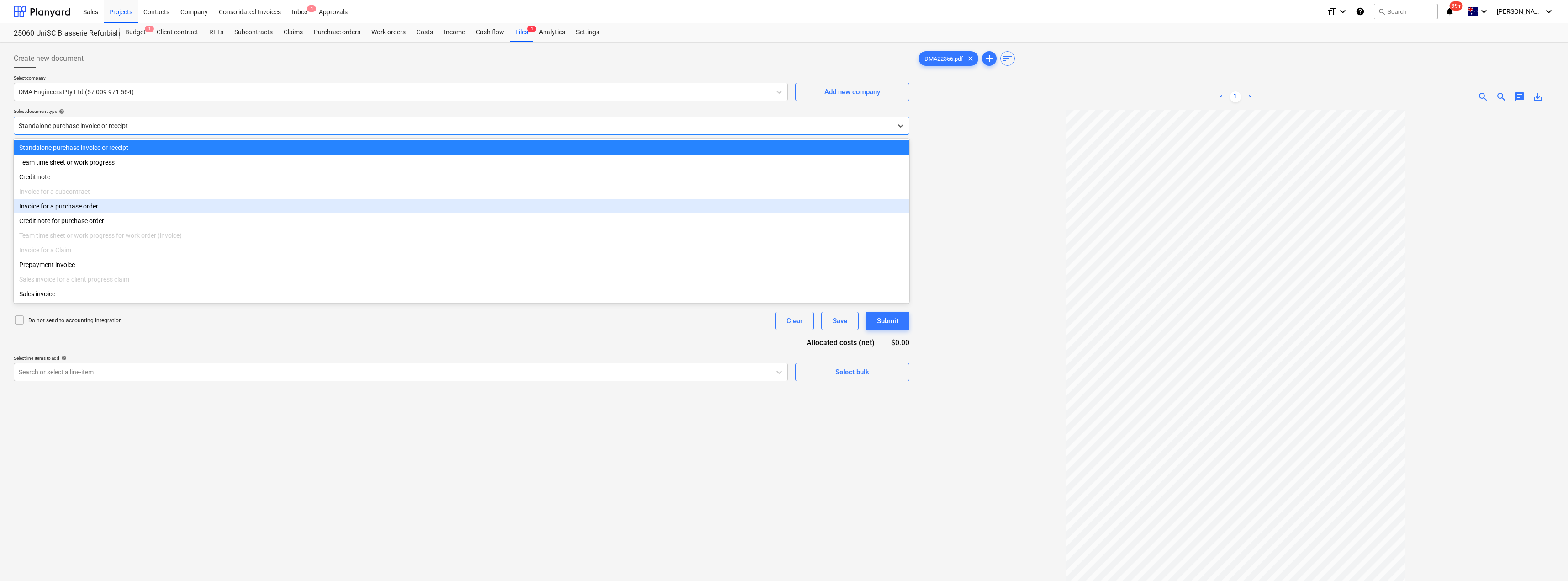
click at [82, 209] on div "Invoice for a purchase order" at bounding box center [461, 206] width 895 height 15
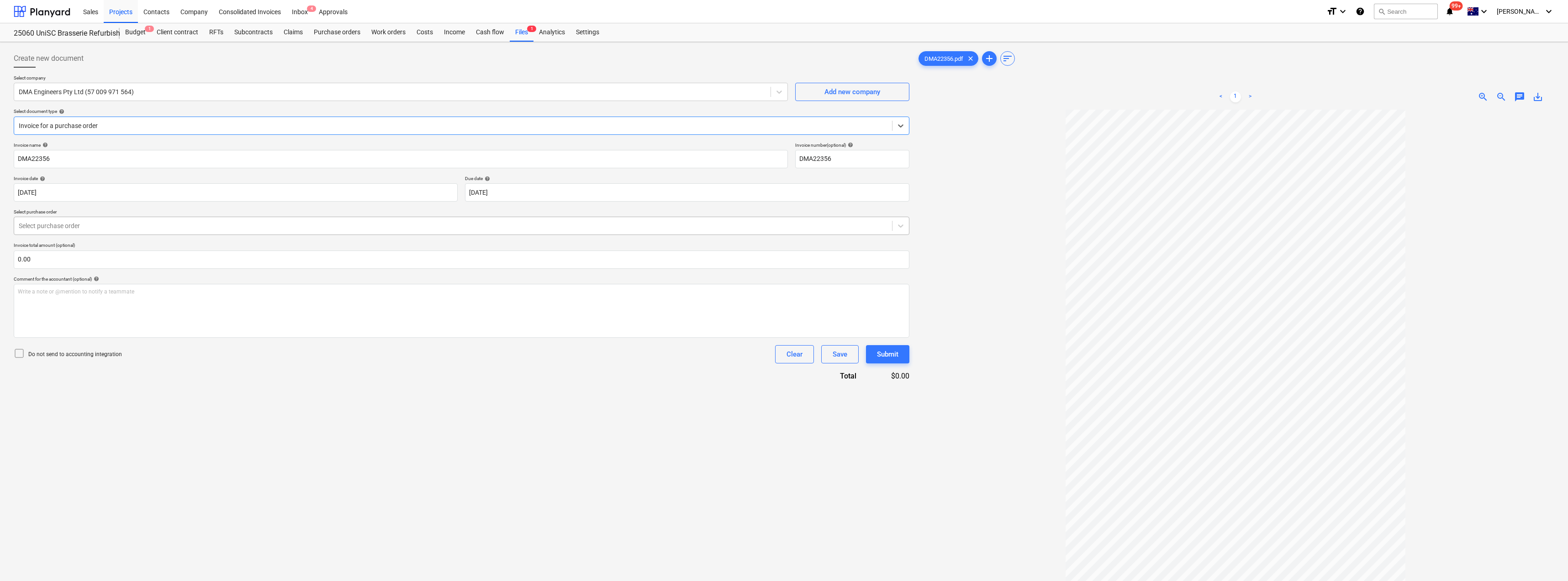
click at [83, 226] on div at bounding box center [453, 225] width 868 height 9
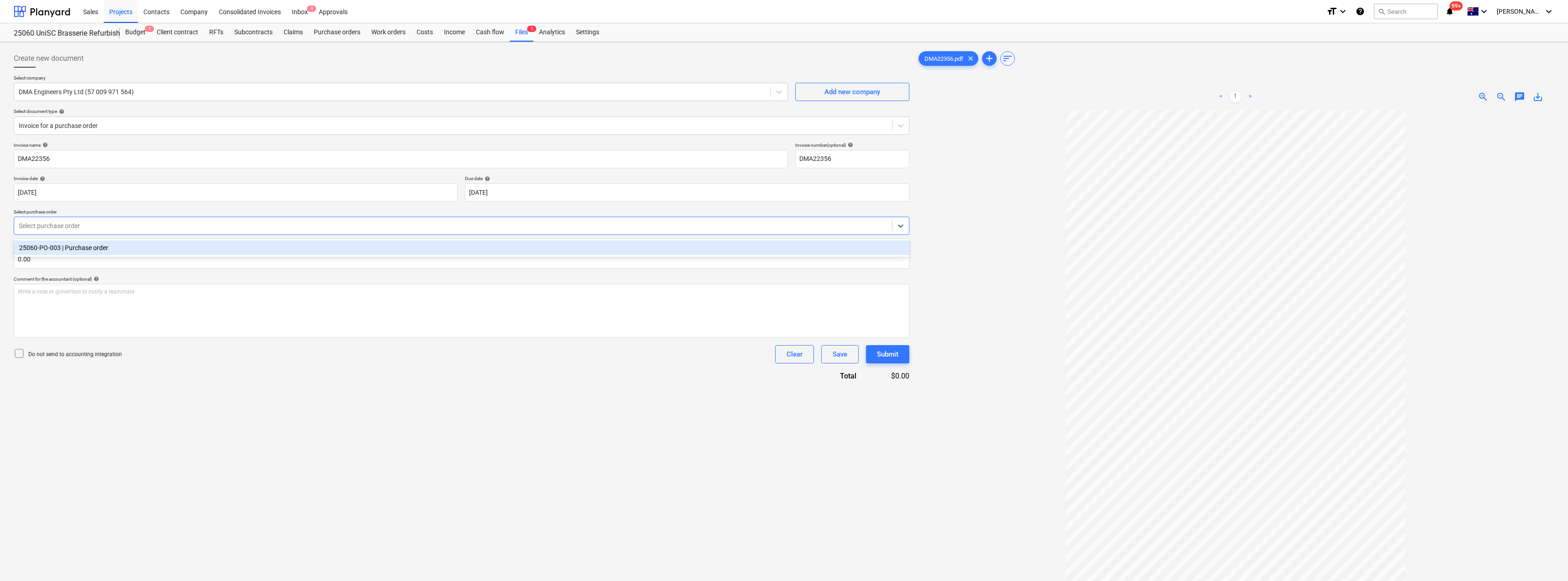
click at [90, 247] on div "25060-PO-003 | Purchase order" at bounding box center [461, 248] width 895 height 15
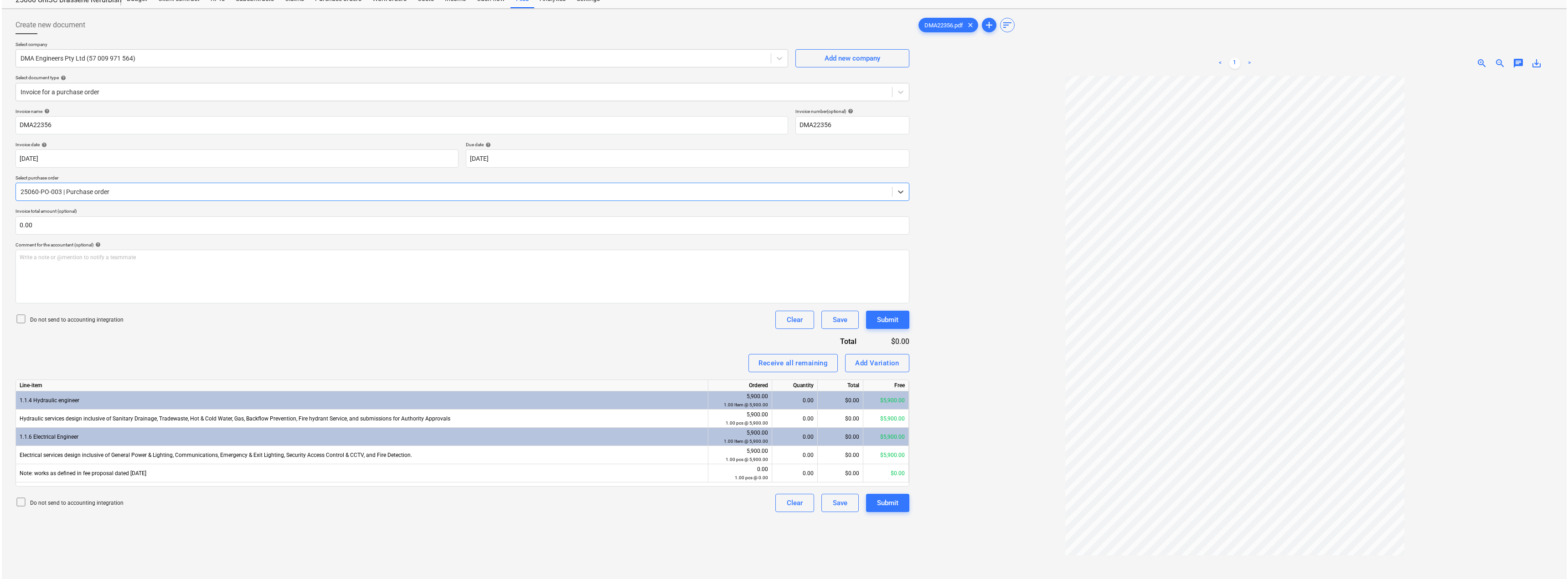
scroll to position [91, 0]
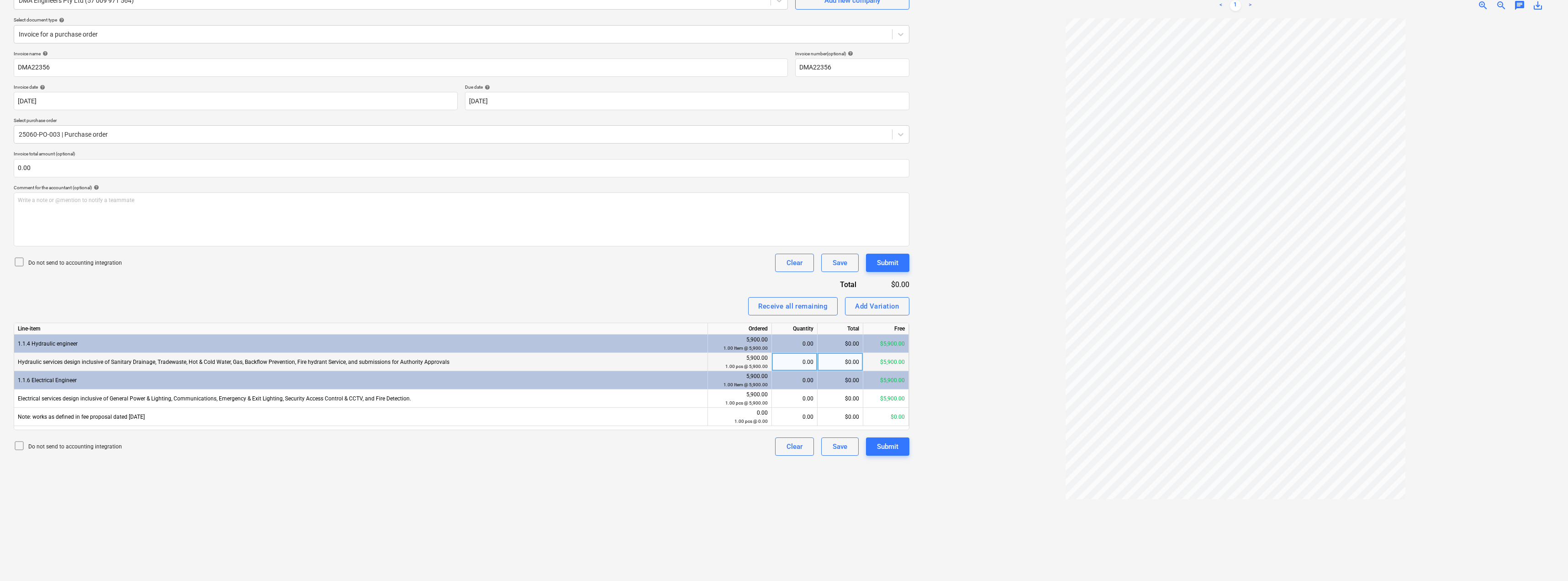
click at [784, 363] on div "0.00" at bounding box center [795, 362] width 38 height 18
click at [695, 290] on div "Invoice name help DMA22356 Invoice number (optional) help DMA22356 Invoice date…" at bounding box center [461, 253] width 895 height 405
click at [784, 364] on div "0.90" at bounding box center [795, 362] width 38 height 18
click at [632, 280] on div "Invoice name help DMA22356 Invoice number (optional) help DMA22356 Invoice date…" at bounding box center [461, 253] width 895 height 405
click at [784, 399] on div "0.00" at bounding box center [795, 399] width 38 height 18
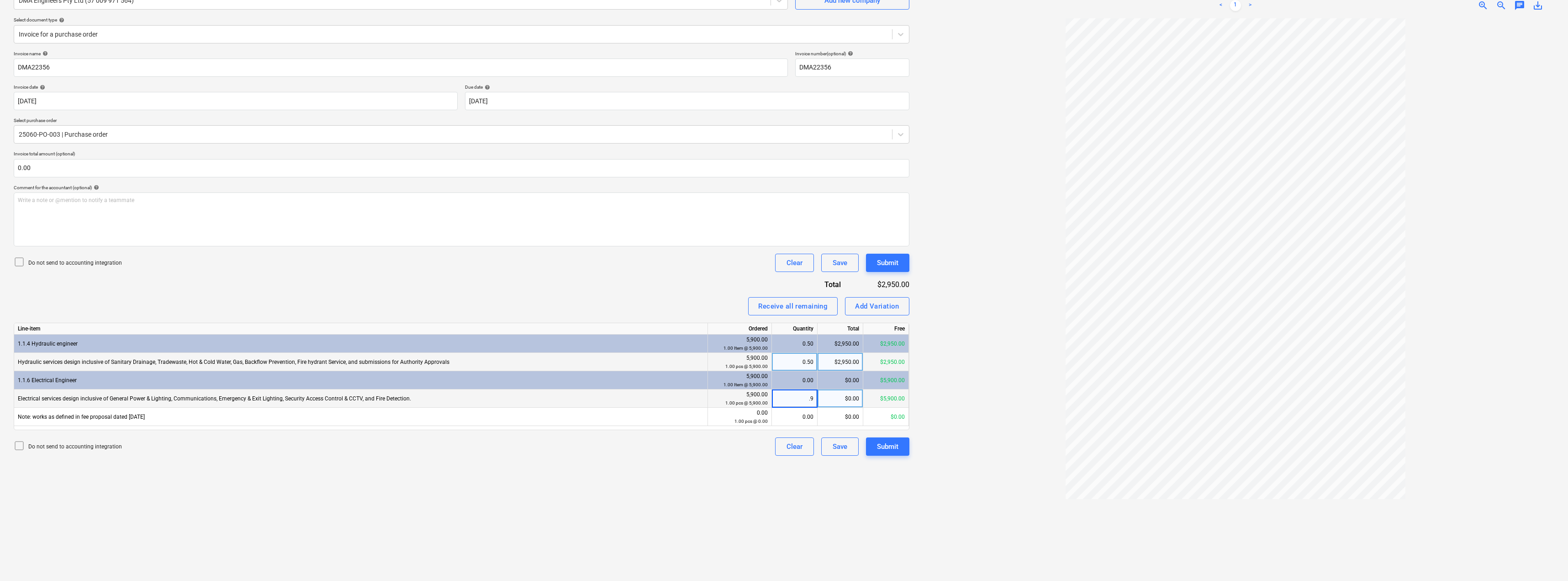
click at [630, 273] on div "Invoice name help DMA22356 Invoice number (optional) help DMA22356 Invoice date…" at bounding box center [461, 253] width 895 height 405
click at [784, 445] on div "Submit" at bounding box center [887, 446] width 21 height 12
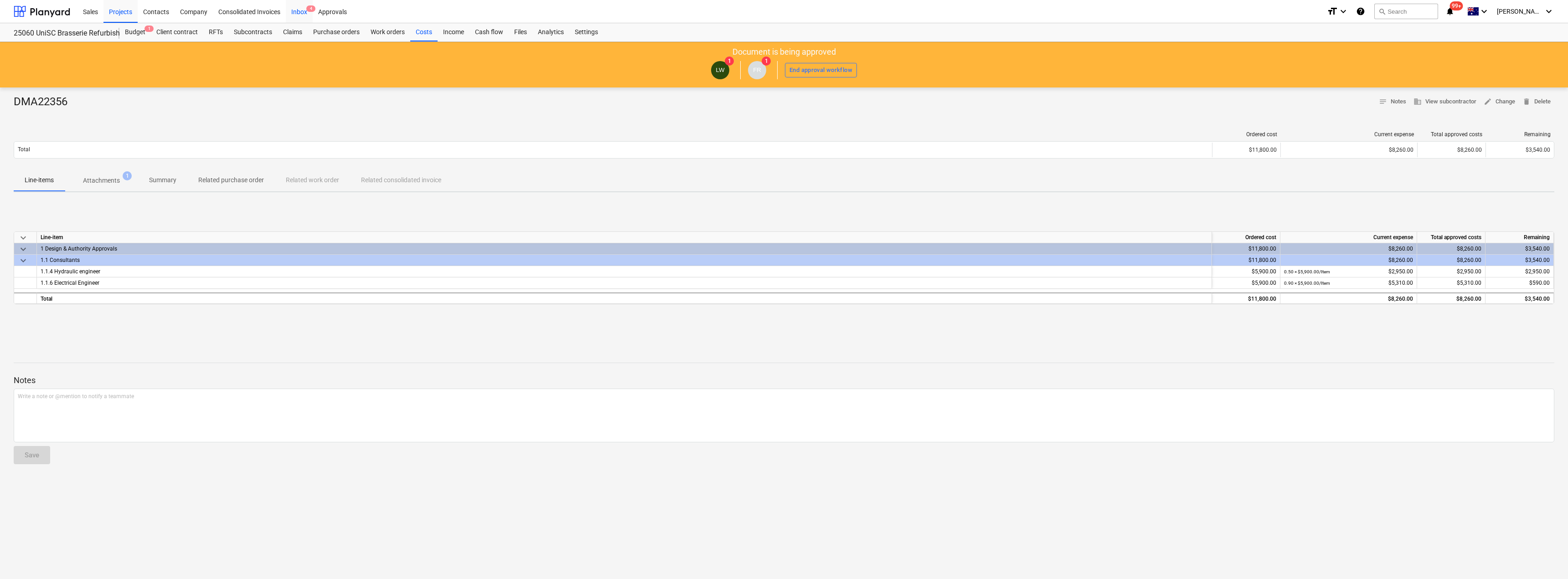
click at [290, 13] on div "Inbox 4" at bounding box center [299, 11] width 27 height 23
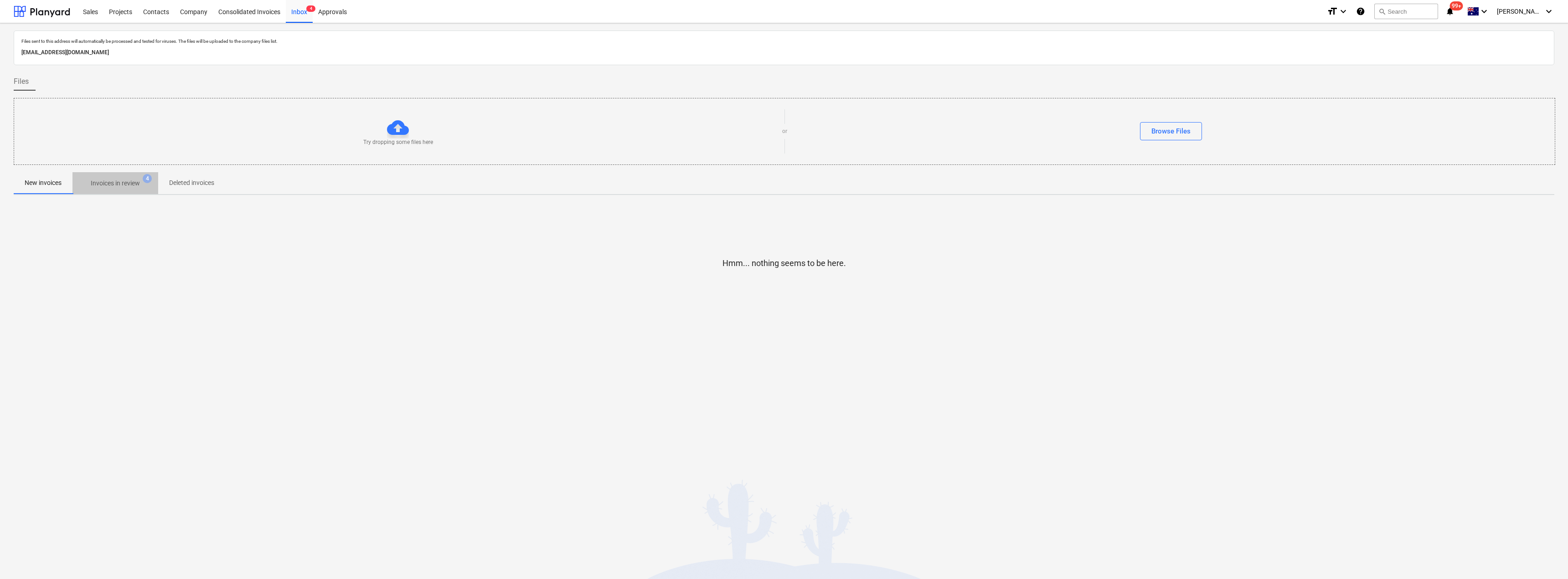
click at [125, 185] on p "Invoices in review" at bounding box center [115, 184] width 49 height 10
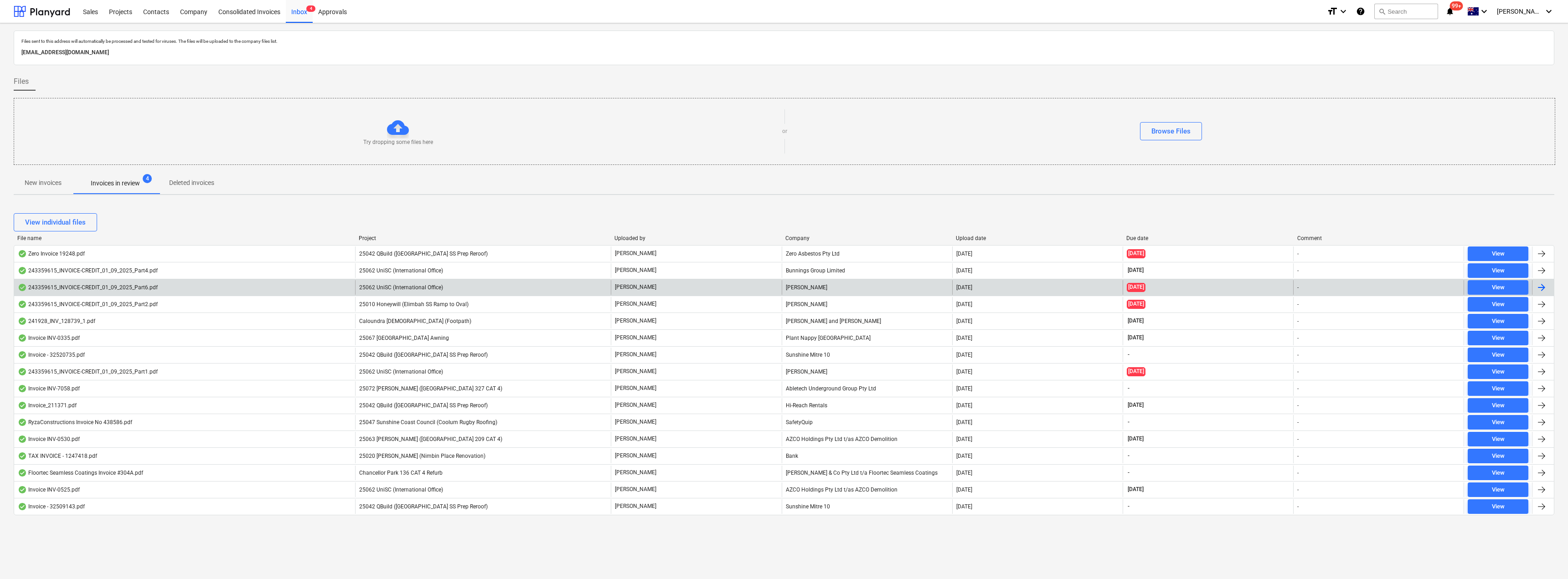
click at [415, 290] on span "25062 UniSC (International Office)" at bounding box center [401, 287] width 84 height 6
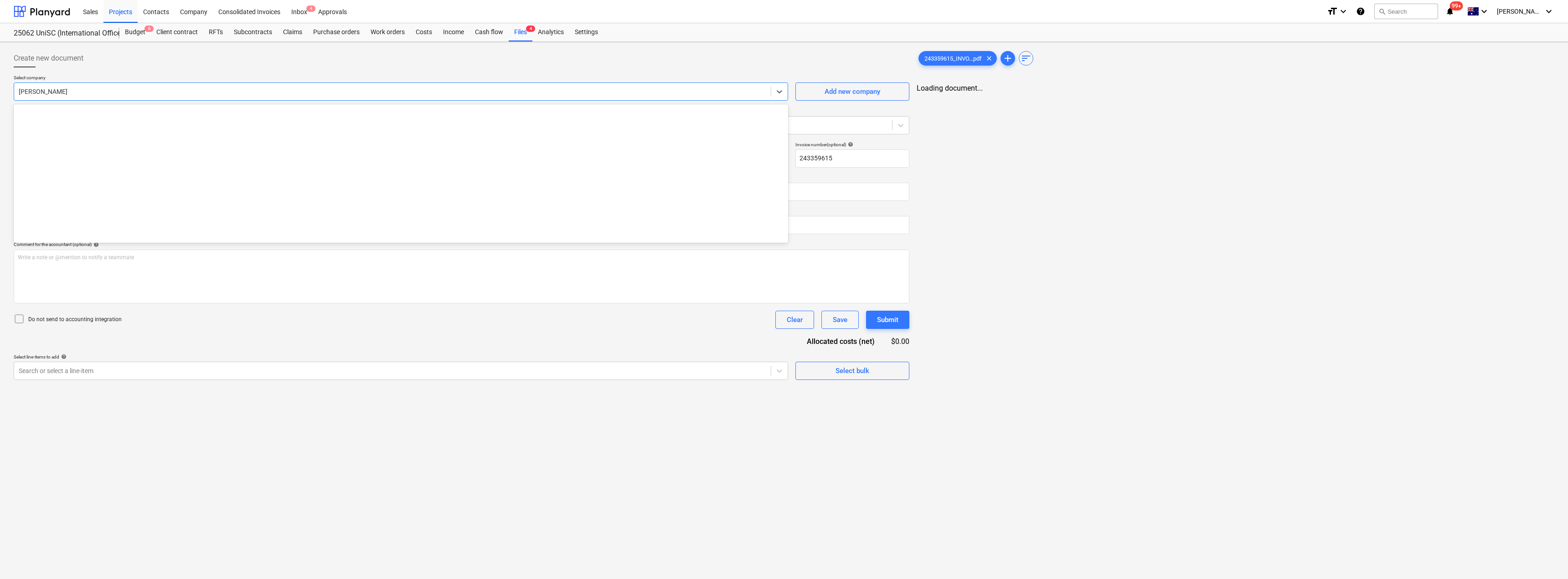
click at [86, 91] on div at bounding box center [393, 91] width 747 height 9
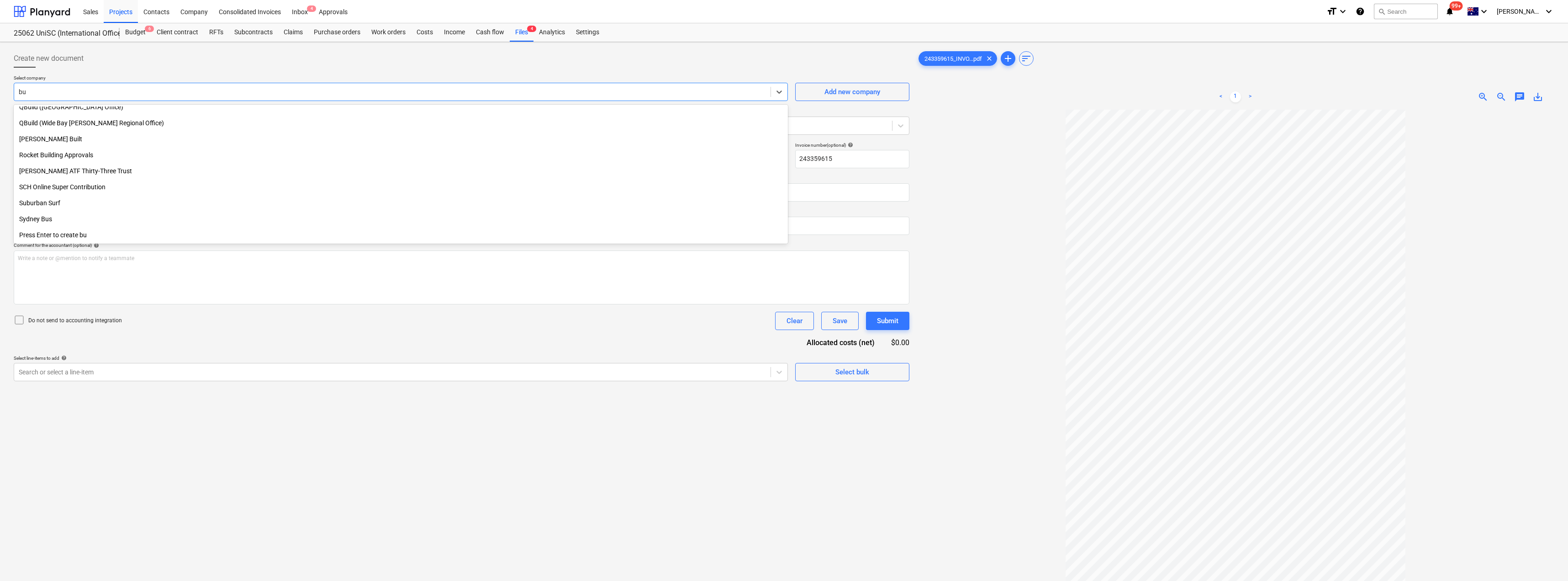
scroll to position [519, 0]
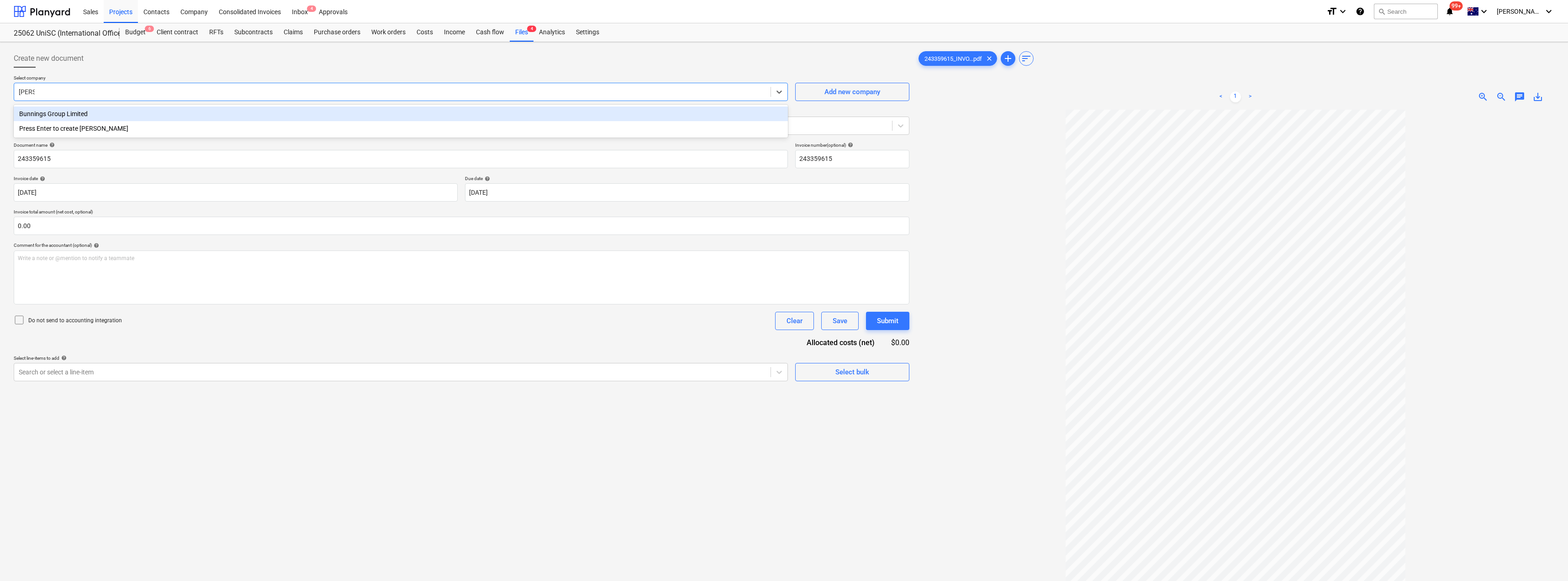
click at [85, 115] on div "Bunnings Group Limited" at bounding box center [400, 114] width 774 height 15
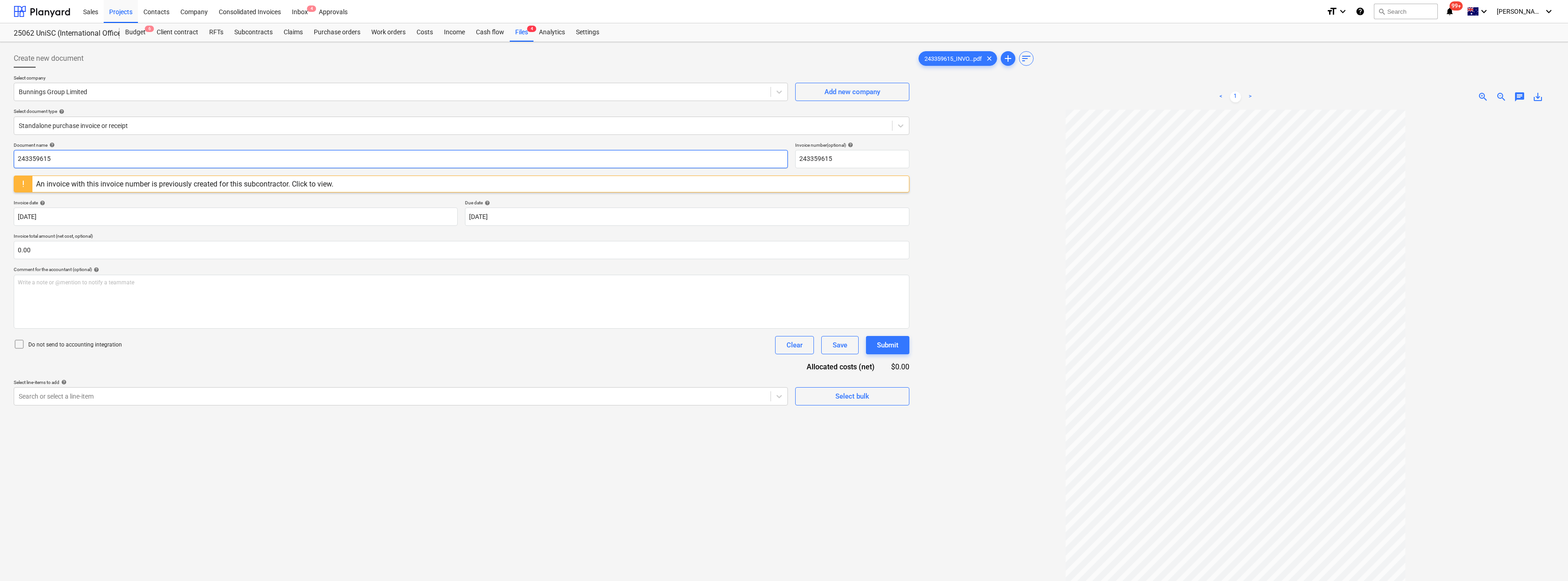
drag, startPoint x: 95, startPoint y: 156, endPoint x: 0, endPoint y: 157, distance: 95.0
click at [0, 157] on div "Create new document Select company Bunnings Group Limited Add new company Selec…" at bounding box center [784, 357] width 1568 height 630
drag, startPoint x: 77, startPoint y: 161, endPoint x: 0, endPoint y: 159, distance: 77.0
click at [0, 159] on div "Create new document Select company Bunnings Group Limited Add new company Selec…" at bounding box center [784, 357] width 1568 height 630
drag, startPoint x: 843, startPoint y: 157, endPoint x: 825, endPoint y: 156, distance: 18.0
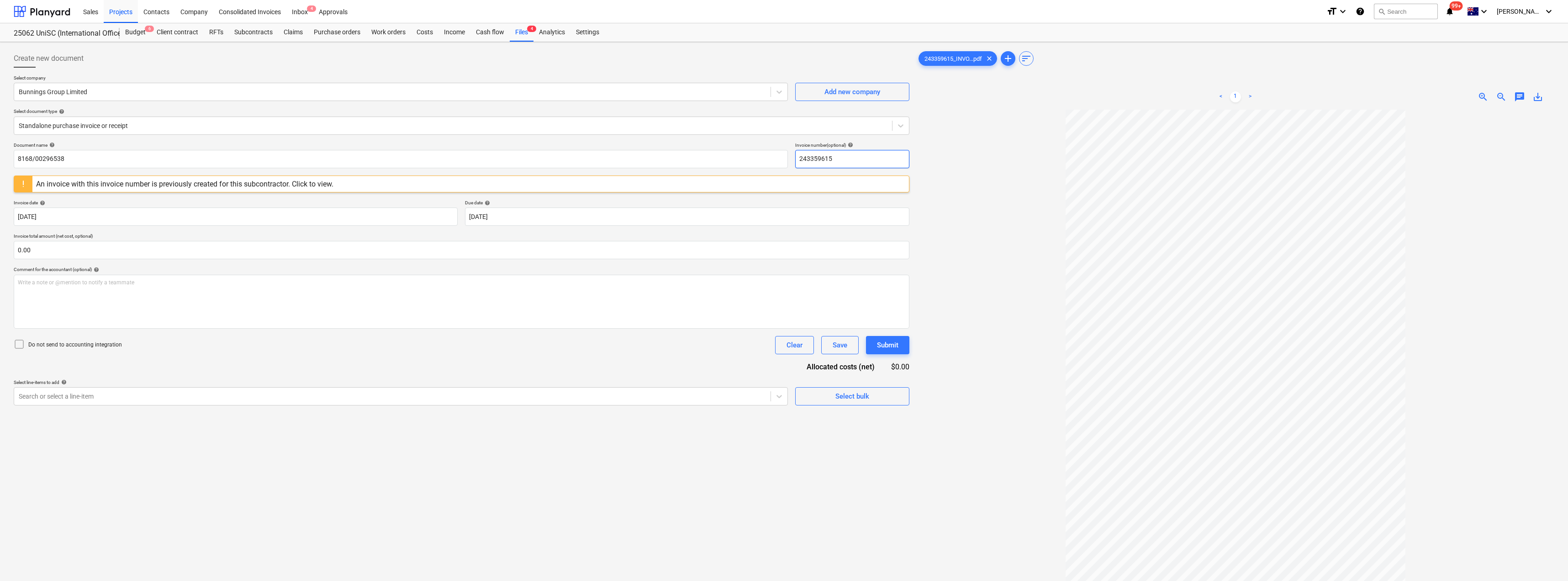
click at [784, 157] on div "Document name help 8168/00296538 Invoice number (optional) help 243359615" at bounding box center [461, 155] width 895 height 26
paste input "8168/00296538"
click at [784, 154] on div at bounding box center [1235, 388] width 637 height 555
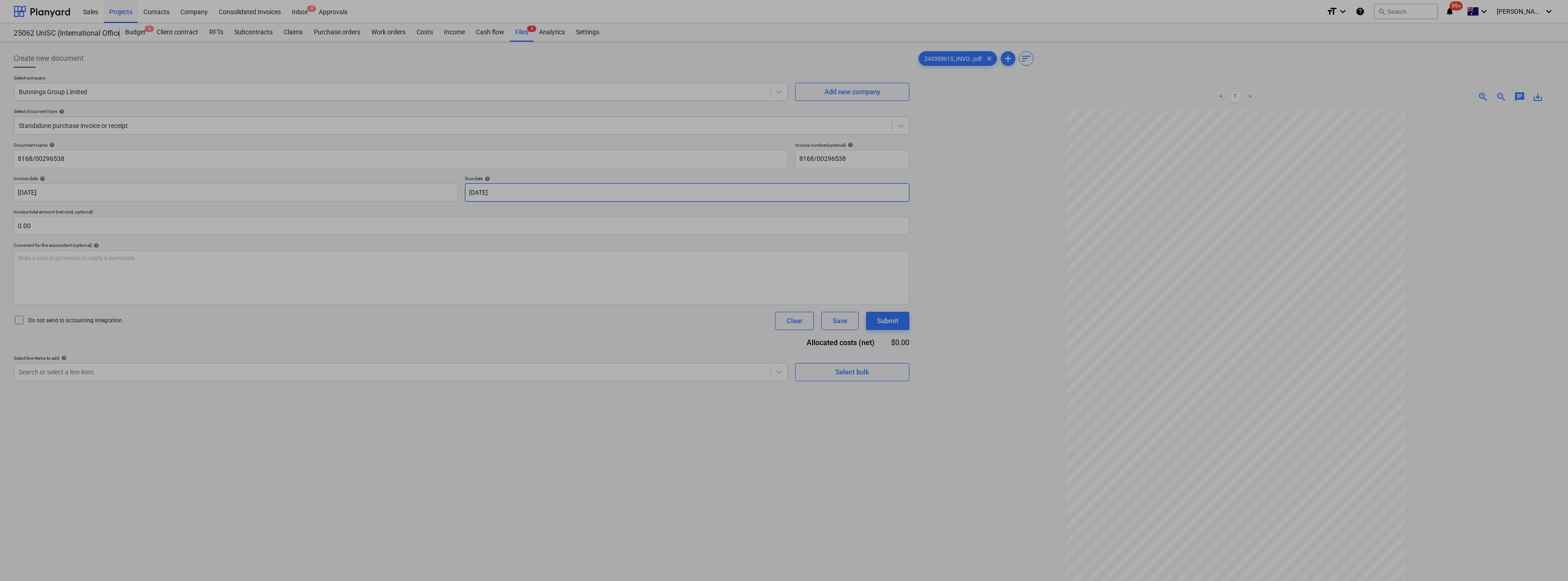
click at [525, 194] on body "Sales Projects Contacts Company Consolidated Invoices Inbox 4 Approvals format_…" at bounding box center [784, 290] width 1568 height 581
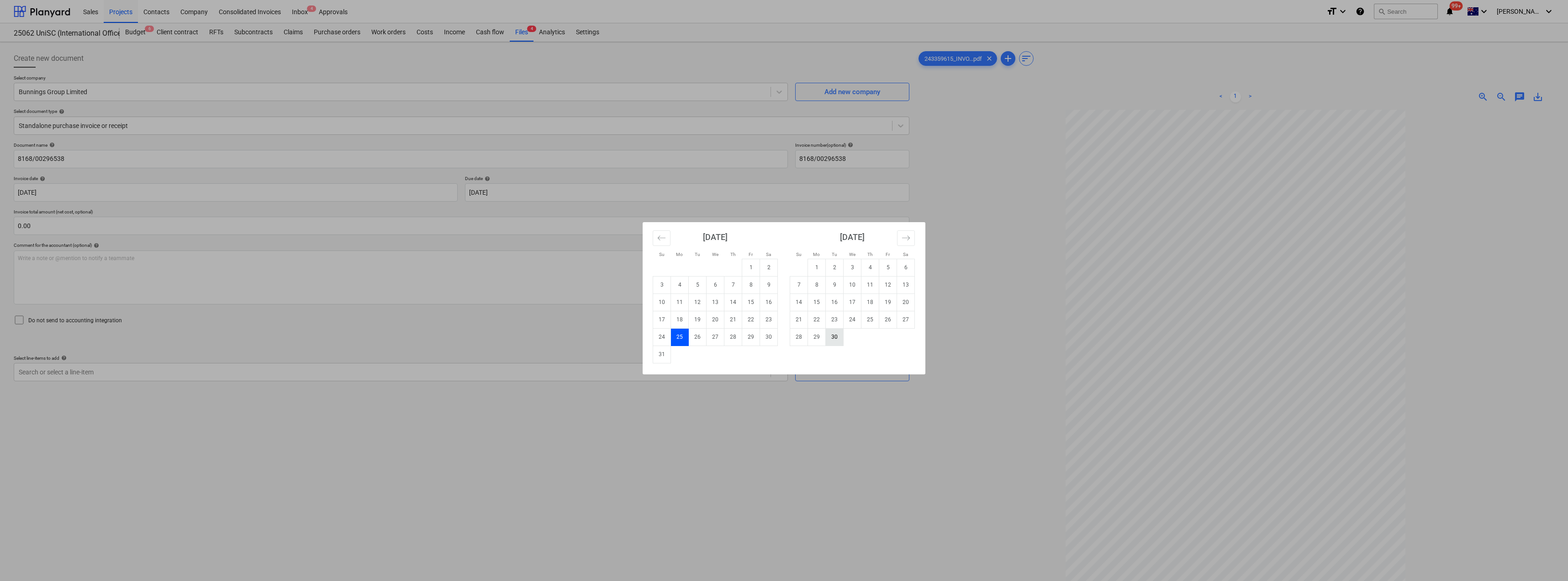
click at [784, 337] on td "30" at bounding box center [834, 337] width 18 height 17
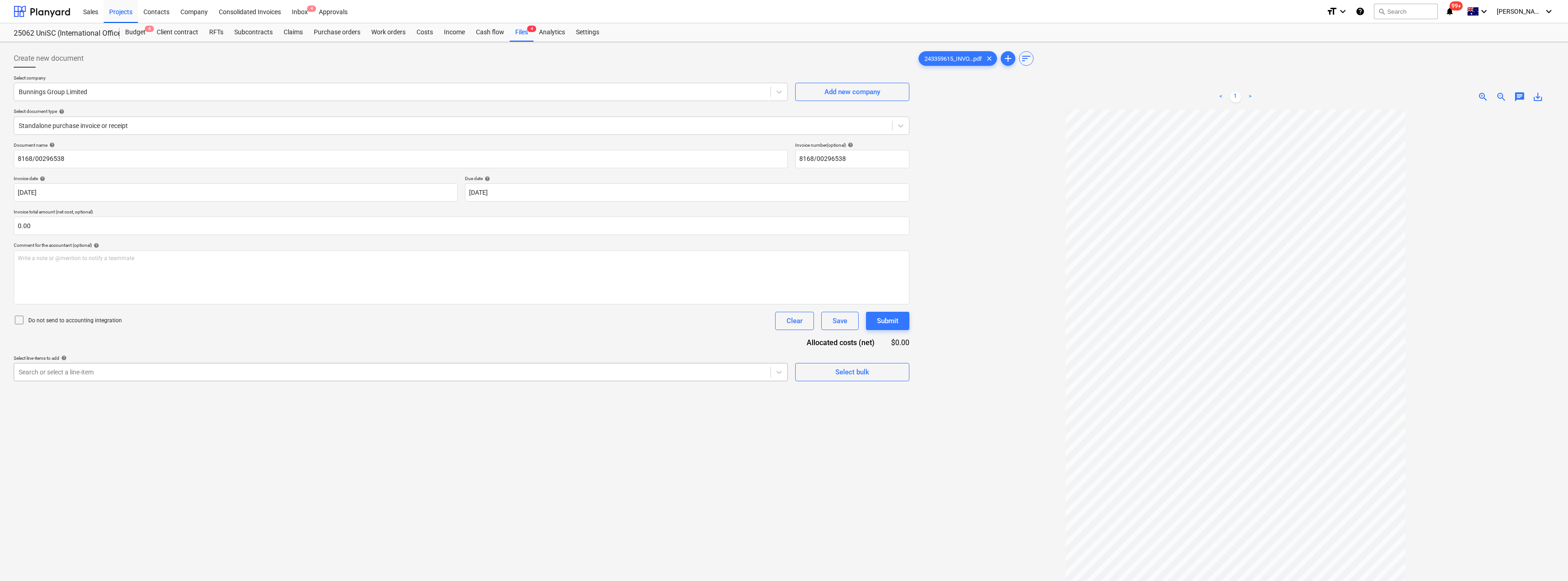
click at [295, 371] on div at bounding box center [392, 372] width 747 height 9
drag, startPoint x: 177, startPoint y: 370, endPoint x: 9, endPoint y: 369, distance: 168.0
click at [9, 369] on div "Create new document Select company Bunnings Group Limited Add new company Selec…" at bounding box center [784, 357] width 1568 height 630
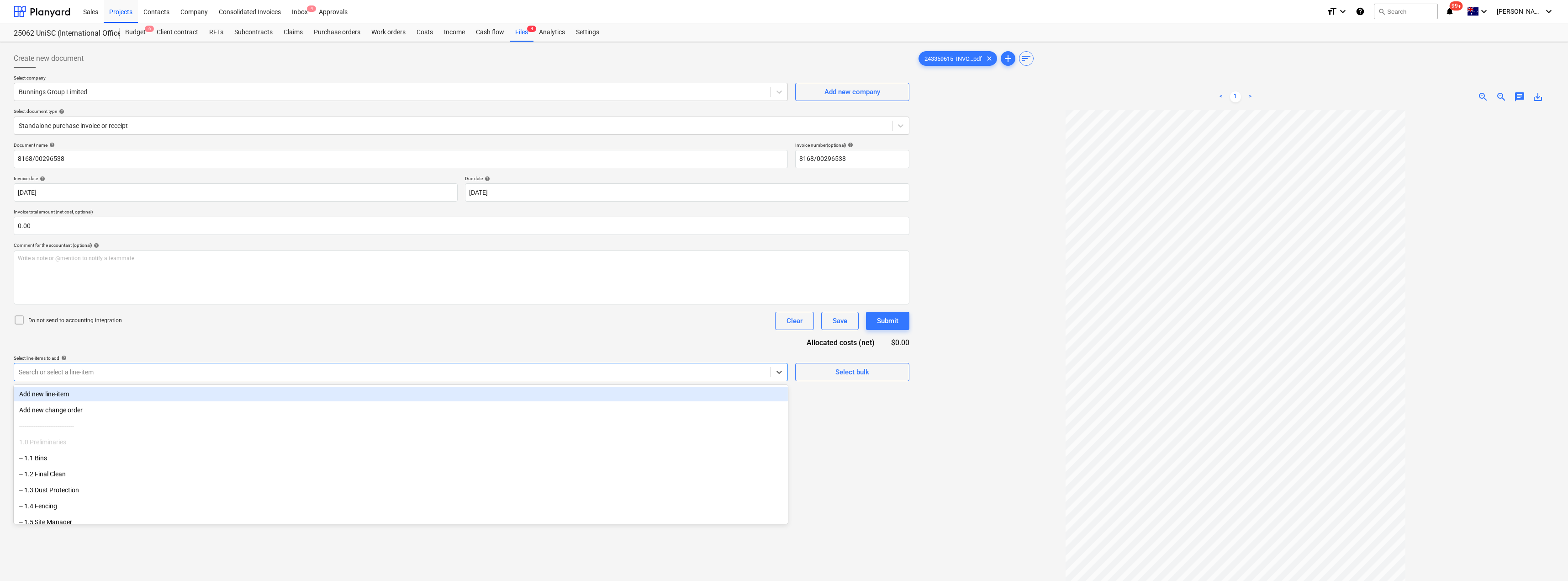
click at [104, 374] on div at bounding box center [392, 372] width 747 height 9
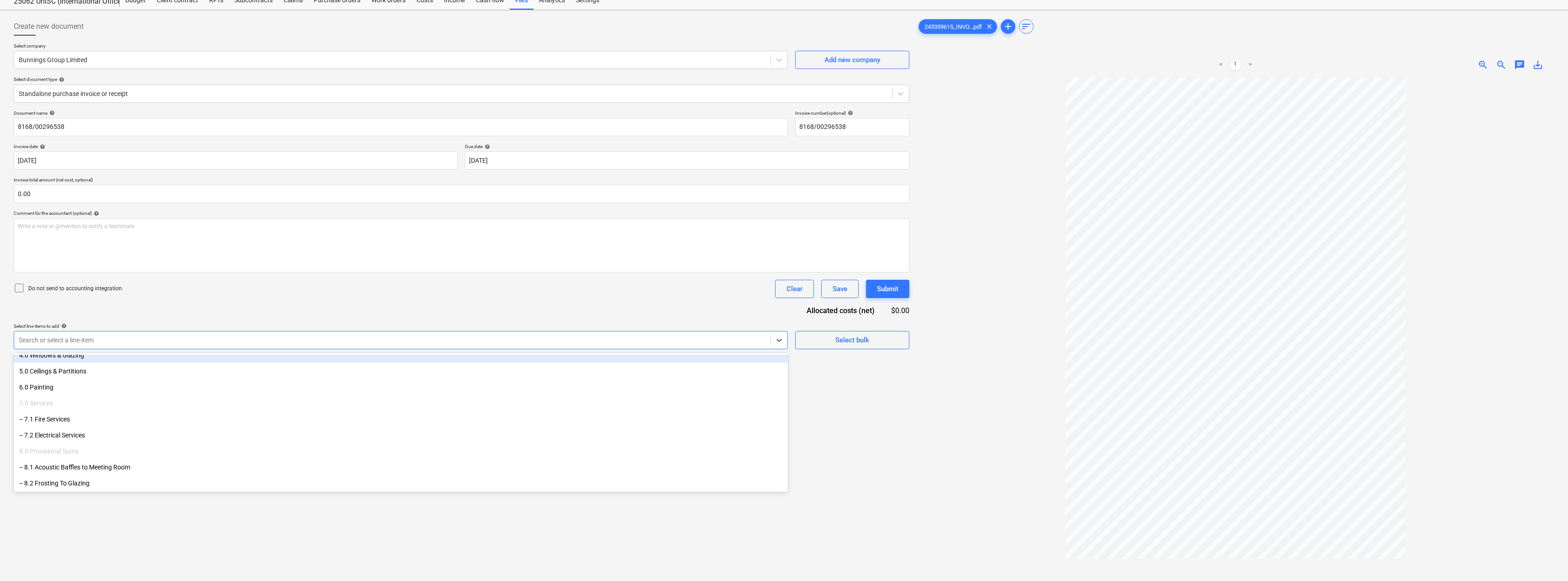
scroll to position [46, 0]
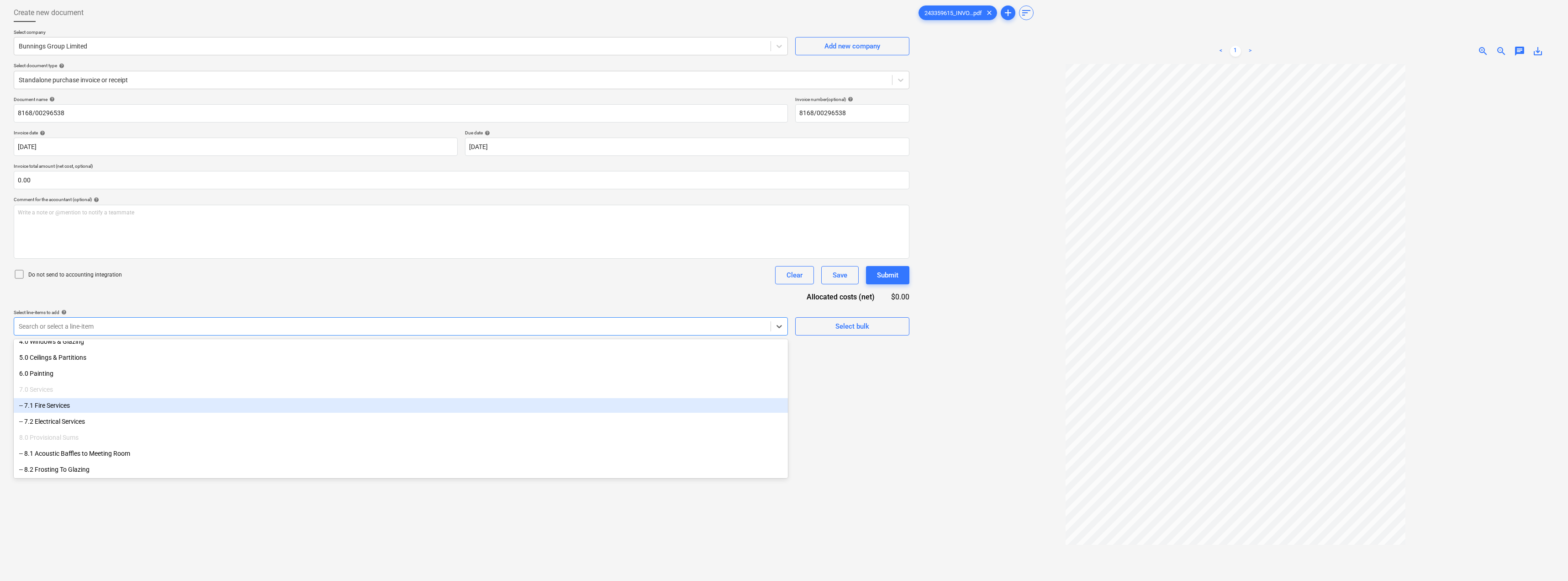
click at [784, 48] on span "chat" at bounding box center [1519, 51] width 11 height 11
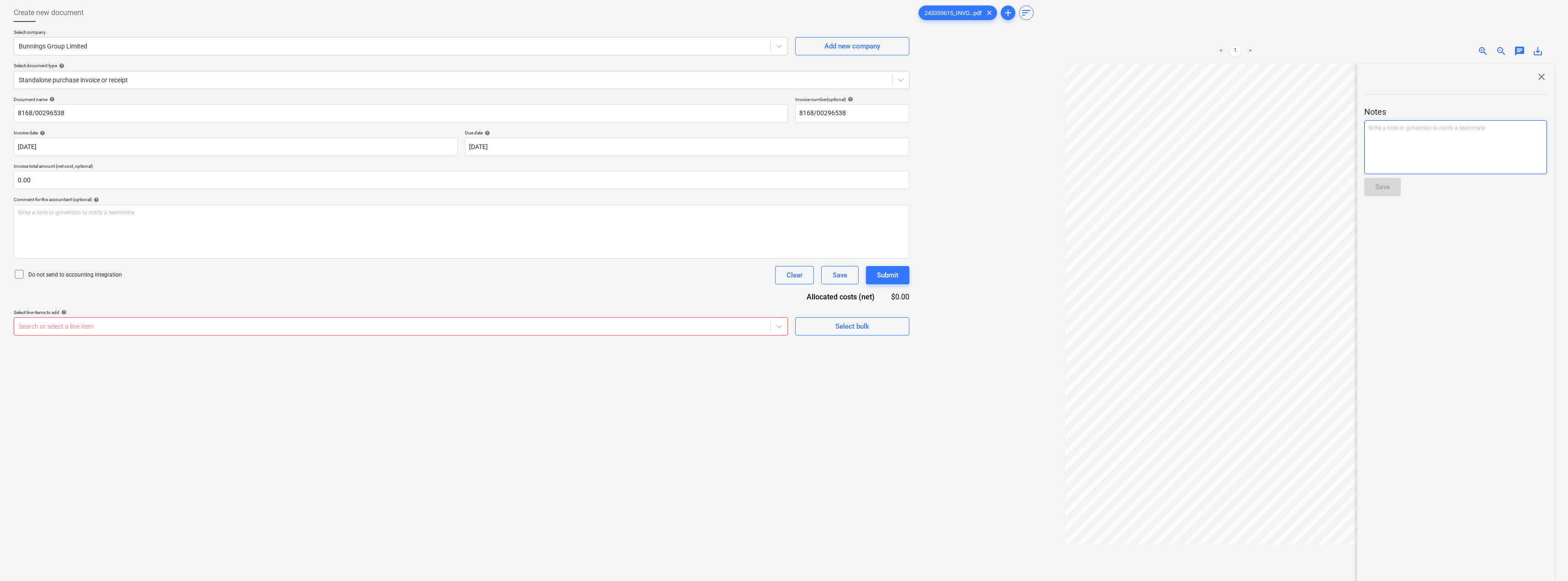
click at [784, 129] on p "Write a note or @mention to notify a teammate [PERSON_NAME]" at bounding box center [1456, 128] width 174 height 8
click at [784, 185] on div "Save" at bounding box center [1383, 187] width 15 height 12
click at [784, 73] on span "close" at bounding box center [1541, 77] width 11 height 11
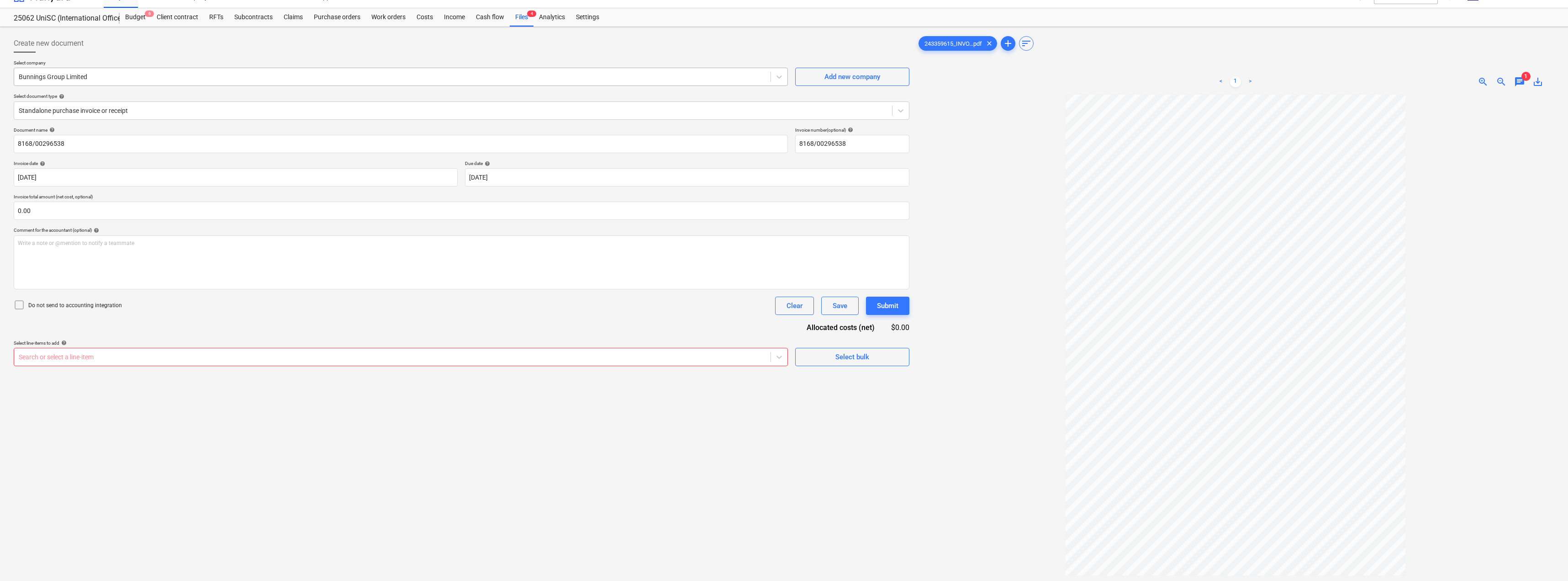
scroll to position [0, 0]
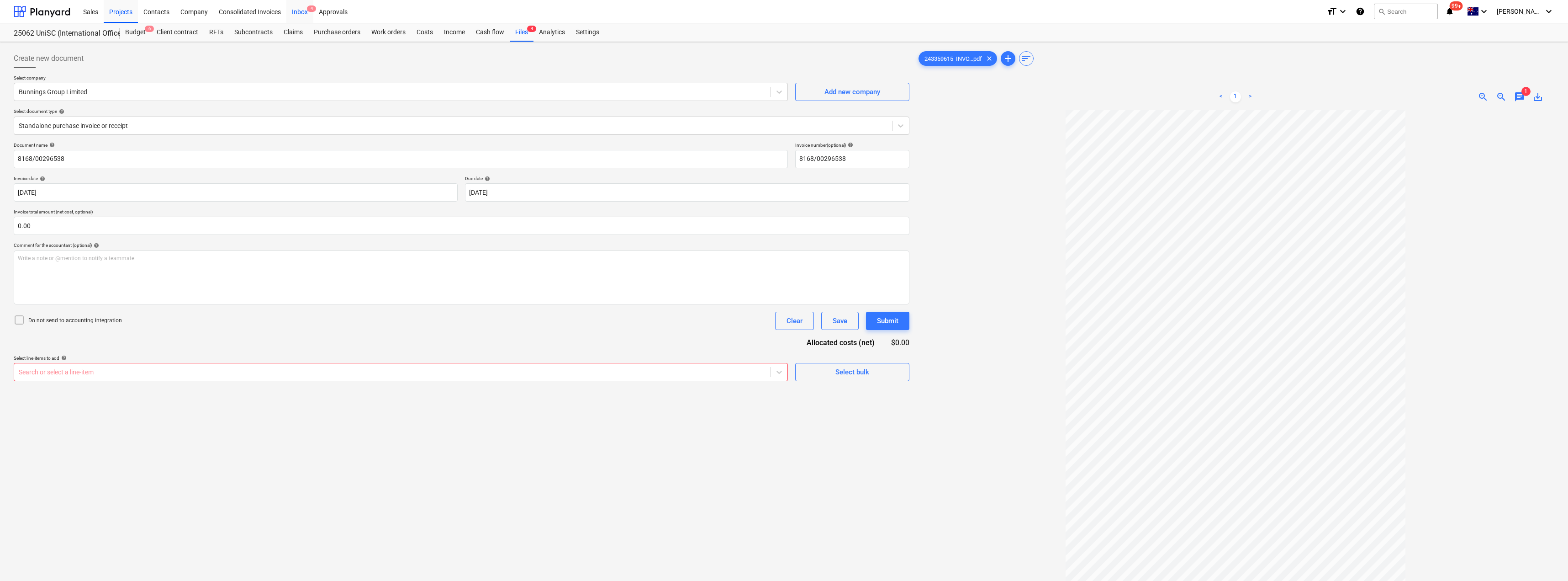
click at [310, 12] on span "4" at bounding box center [311, 9] width 9 height 6
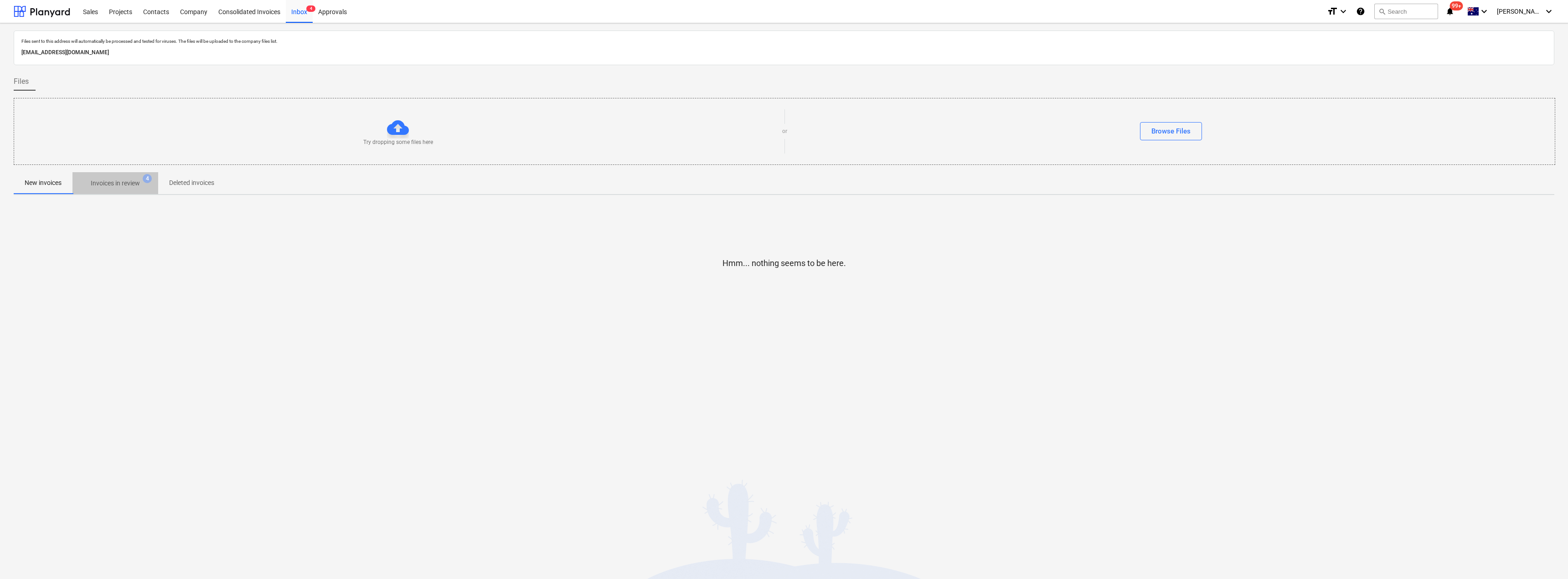
click at [116, 181] on p "Invoices in review" at bounding box center [115, 184] width 49 height 10
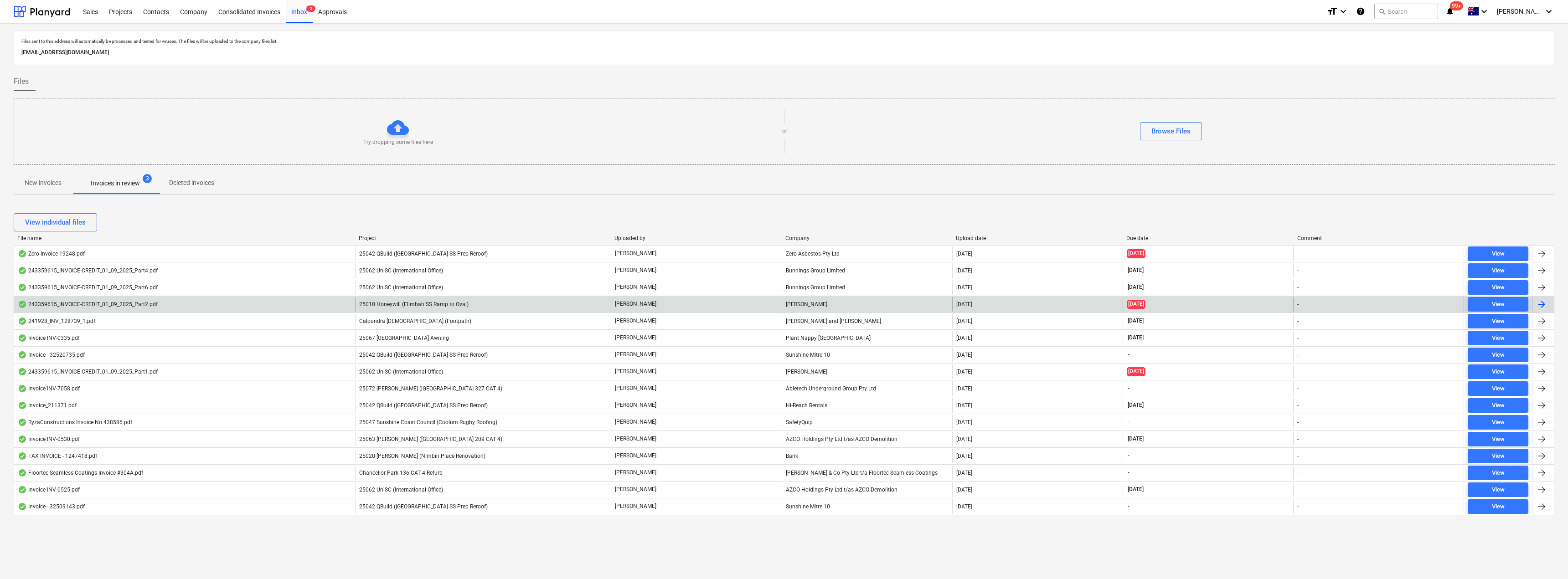
click at [783, 302] on div "[PERSON_NAME]" at bounding box center [867, 304] width 170 height 15
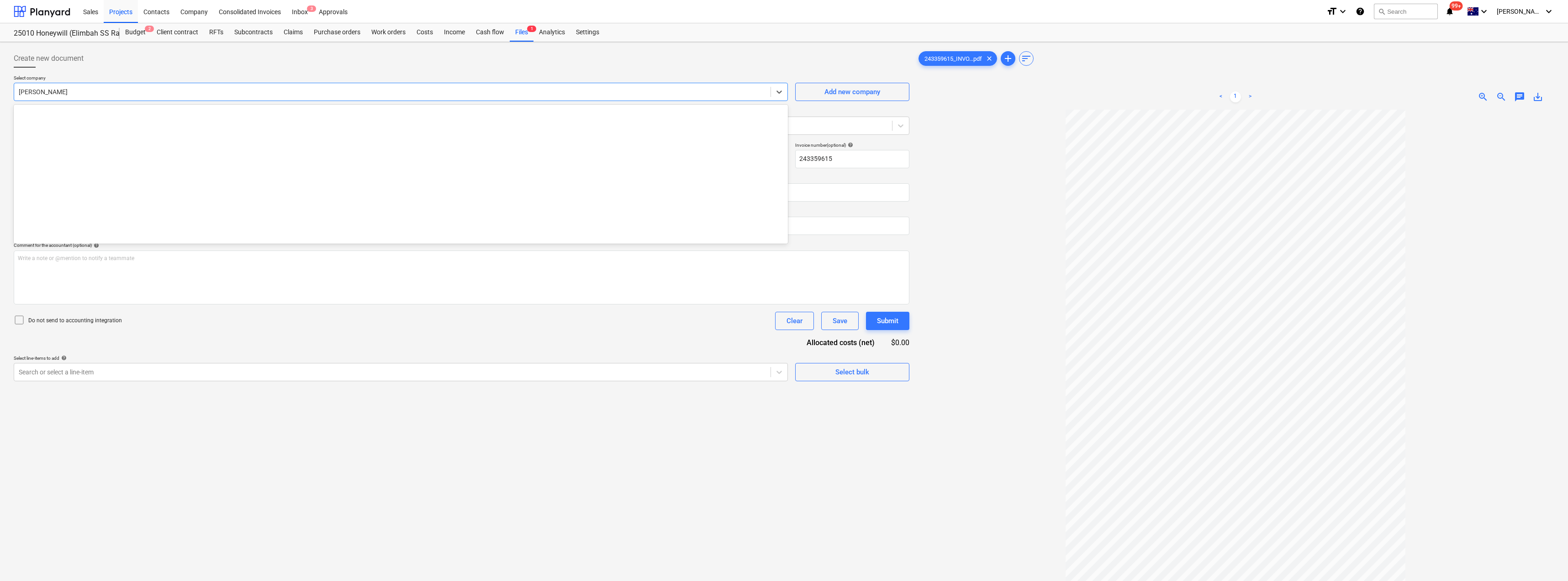
click at [85, 93] on div at bounding box center [392, 92] width 747 height 9
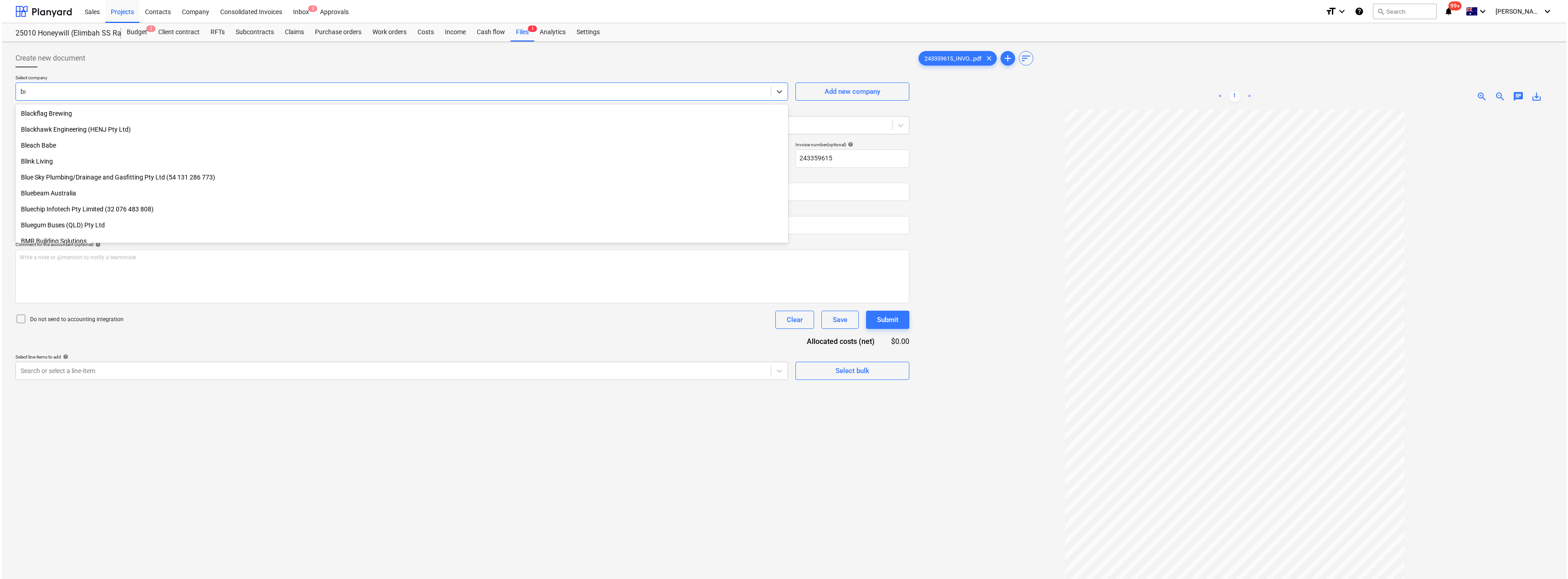
scroll to position [517, 0]
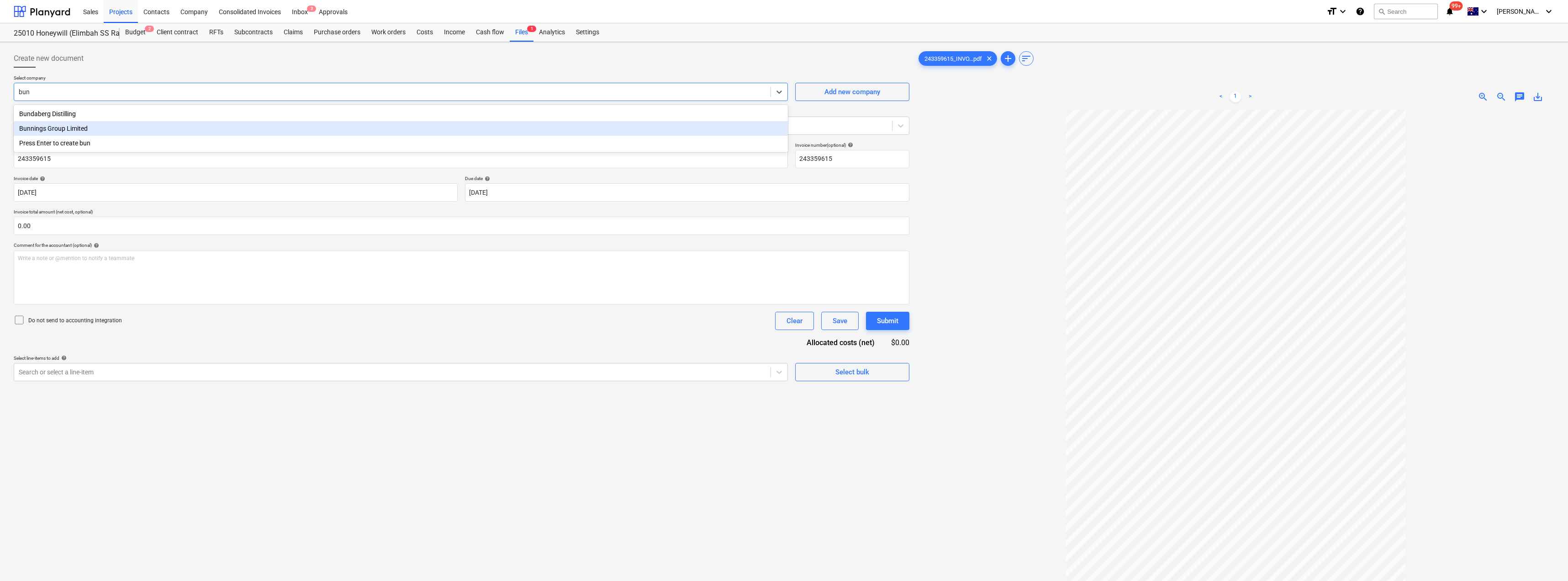
click at [87, 128] on div "Bunnings Group Limited" at bounding box center [400, 128] width 774 height 15
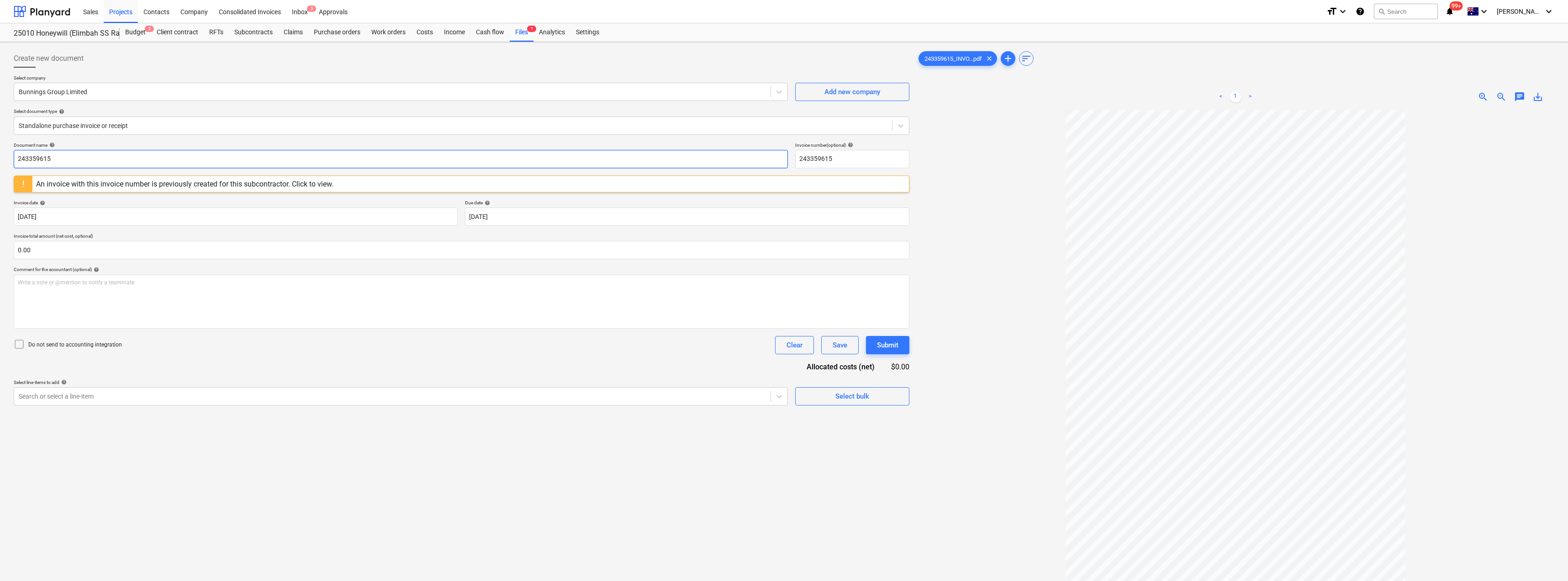
drag, startPoint x: 73, startPoint y: 162, endPoint x: 0, endPoint y: 154, distance: 73.4
click at [0, 154] on div "Create new document Select company Bunnings Group Limited Add new company Selec…" at bounding box center [784, 357] width 1568 height 630
drag, startPoint x: 99, startPoint y: 159, endPoint x: 2, endPoint y: 151, distance: 97.3
click at [0, 156] on div "Create new document Select company Bunnings Group Limited Add new company Selec…" at bounding box center [784, 357] width 1568 height 630
drag, startPoint x: 809, startPoint y: 163, endPoint x: 761, endPoint y: 161, distance: 48.0
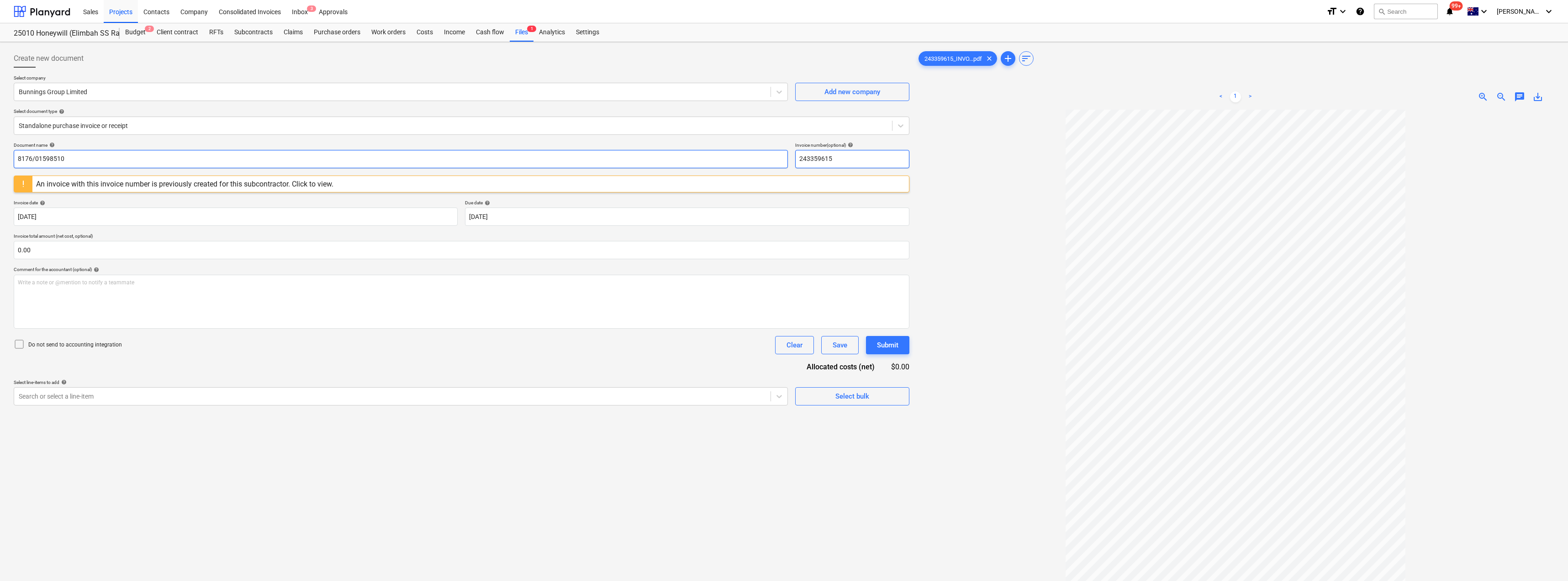
click at [762, 162] on div "Document name help 8176/01598510 Invoice number (optional) help 243359615" at bounding box center [461, 155] width 895 height 26
paste input "8176/01598510"
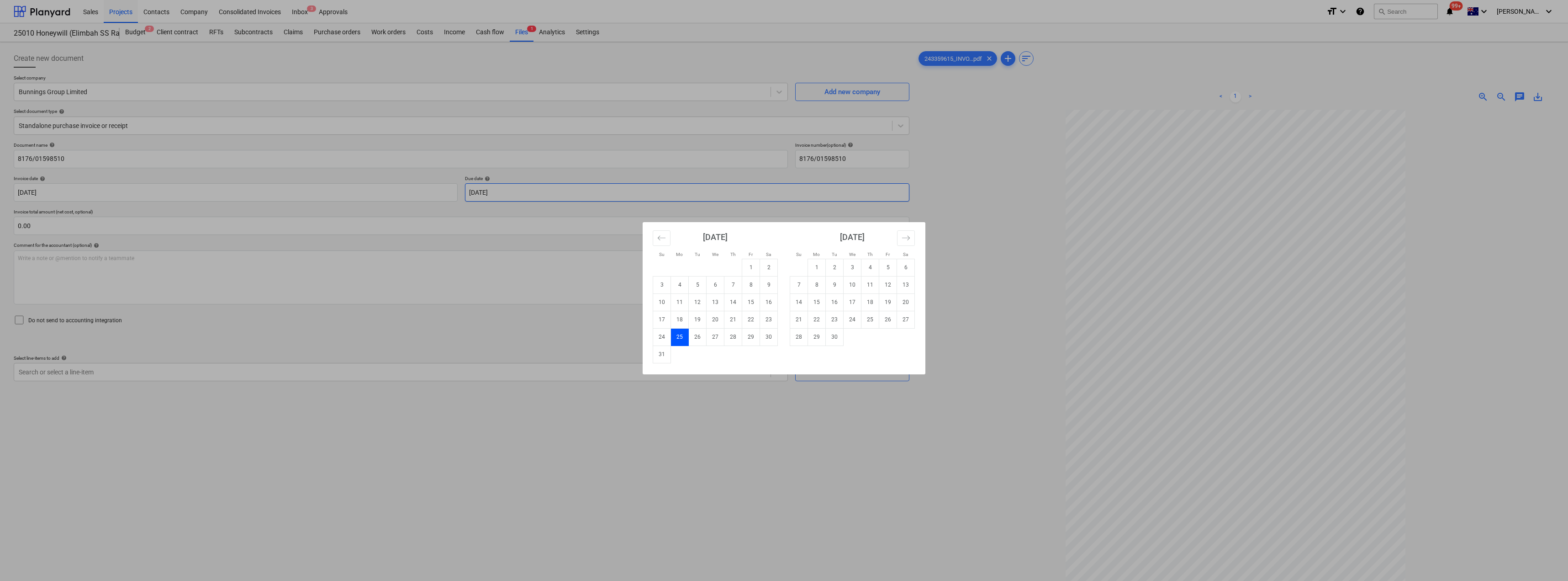
click at [521, 196] on body "Sales Projects Contacts Company Consolidated Invoices Inbox 3 Approvals format_…" at bounding box center [784, 290] width 1568 height 581
click at [784, 334] on td "30" at bounding box center [834, 337] width 18 height 17
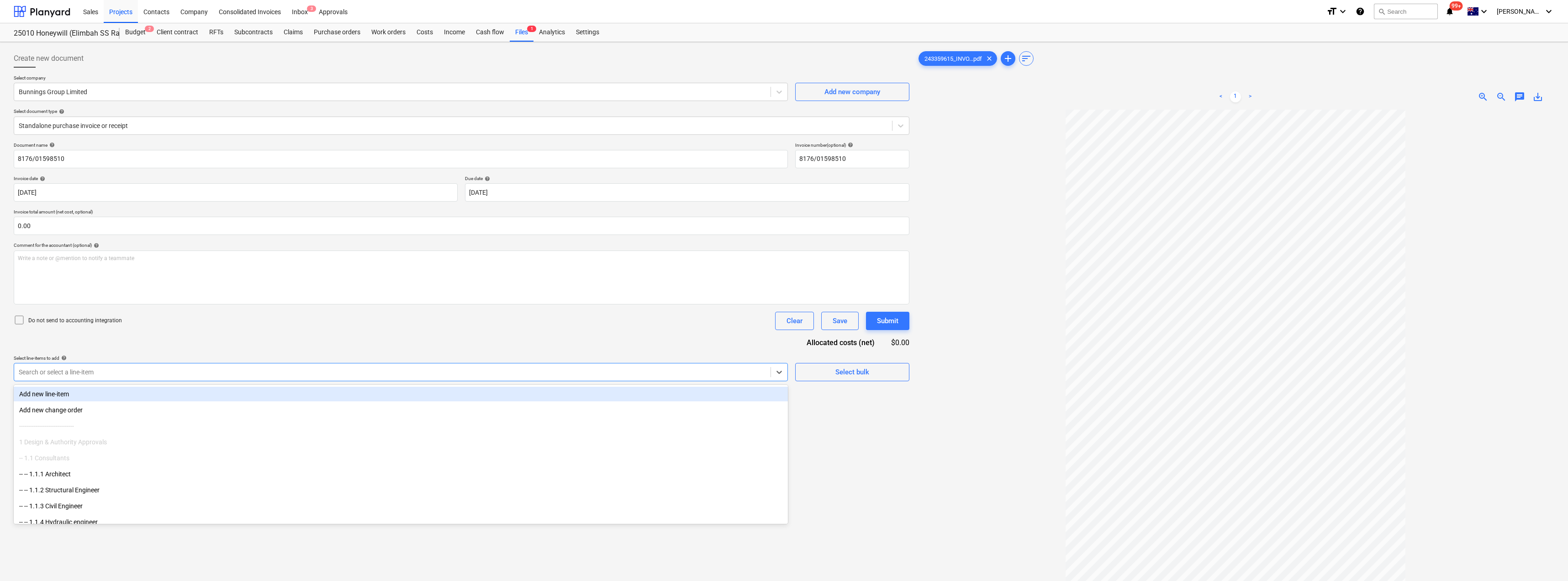
click at [310, 372] on div at bounding box center [392, 372] width 747 height 9
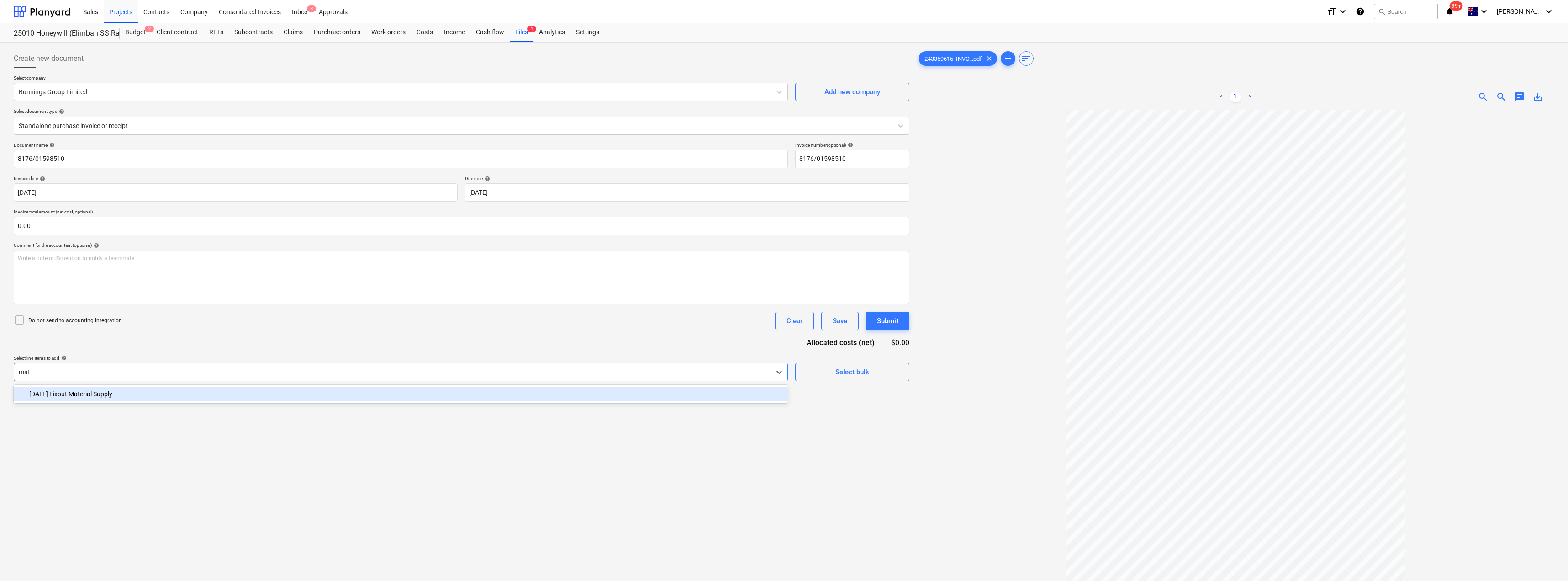
click at [277, 392] on div "-- -- [DATE] Fixout Material Supply" at bounding box center [400, 394] width 774 height 15
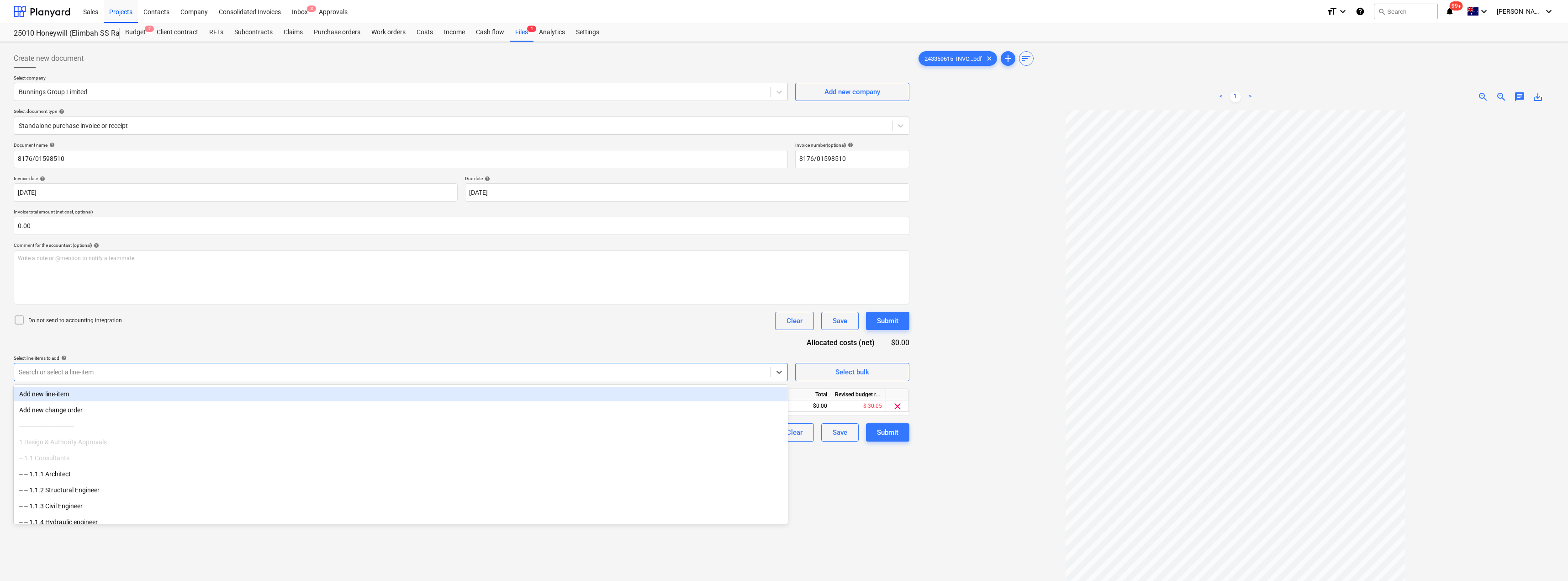
click at [337, 333] on div "Document name help 8176/01598510 Invoice number (optional) help 8176/01598510 I…" at bounding box center [461, 292] width 895 height 299
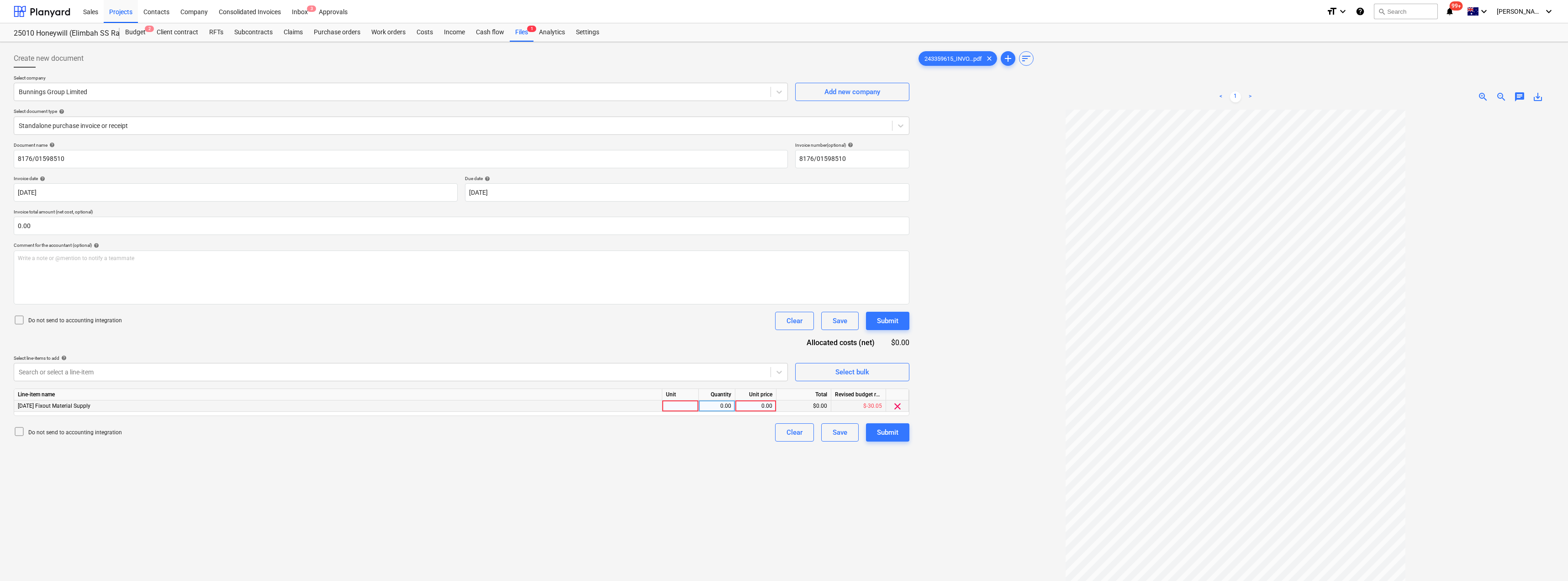
click at [678, 408] on div at bounding box center [681, 406] width 37 height 12
click at [784, 437] on div "Submit" at bounding box center [887, 432] width 21 height 12
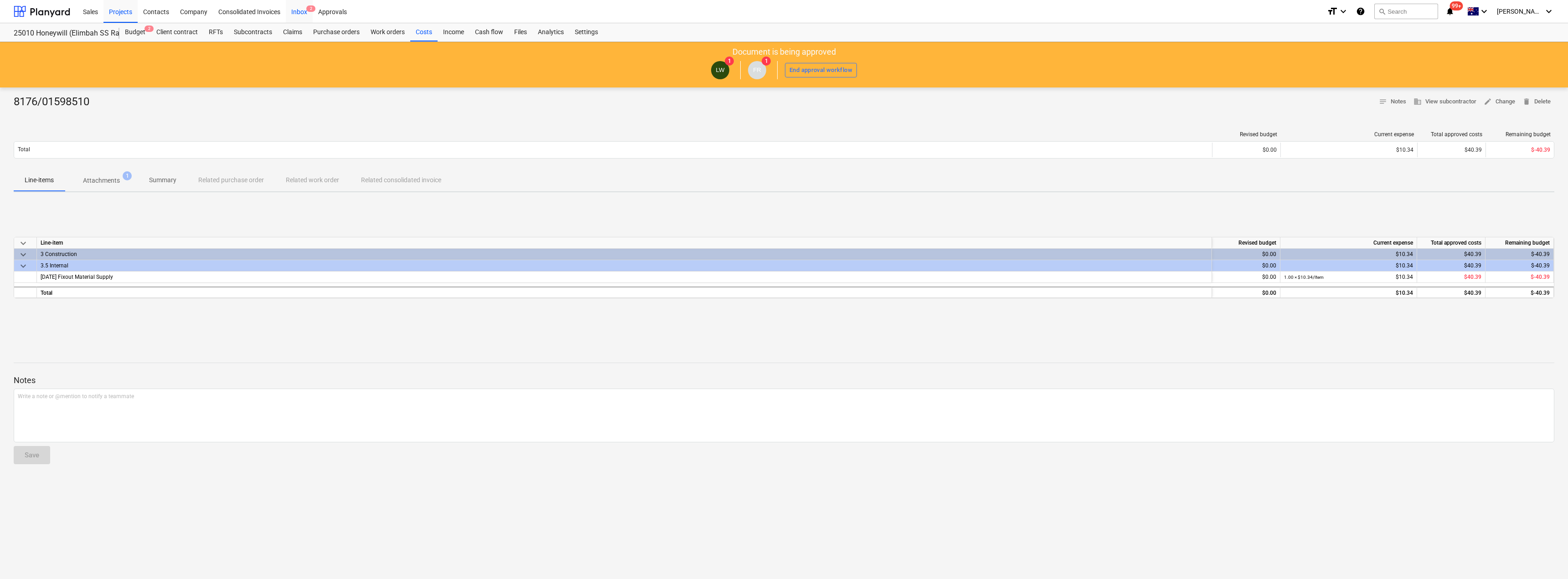
click at [304, 8] on div "Inbox 2" at bounding box center [299, 11] width 27 height 23
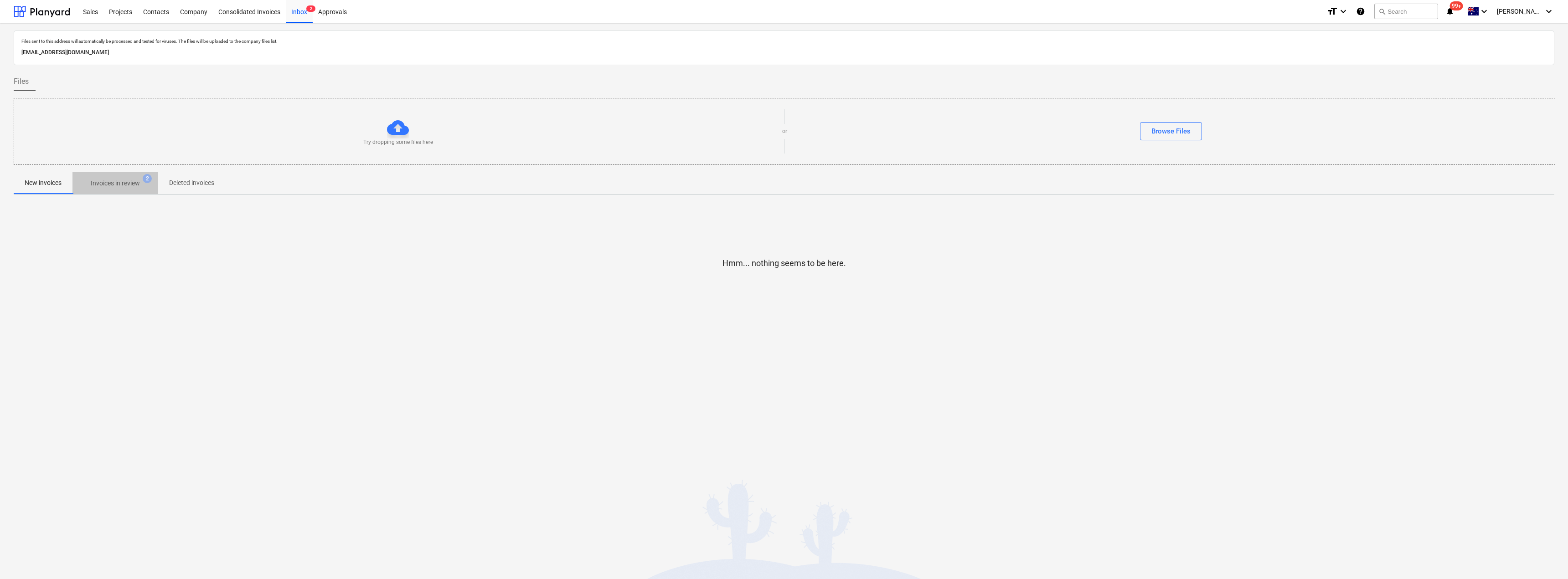
click at [128, 177] on span "Invoices in review 2" at bounding box center [115, 183] width 86 height 16
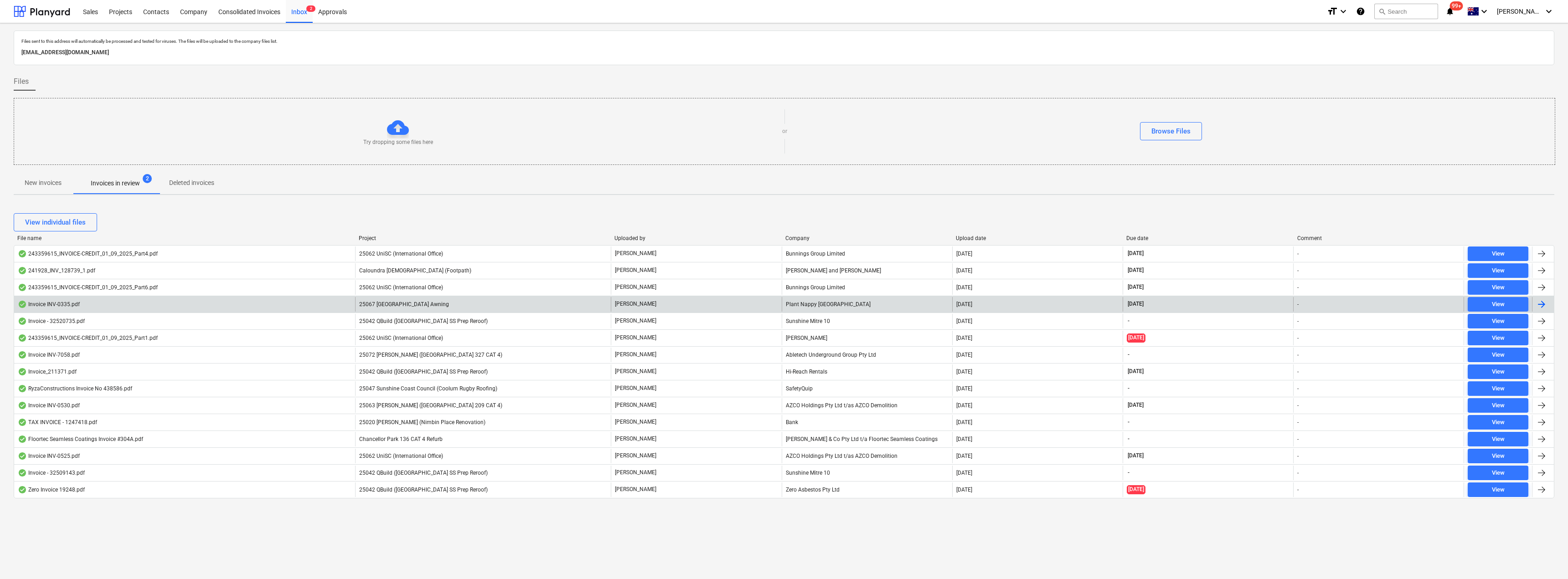
click at [783, 305] on div "Plant Nappy [GEOGRAPHIC_DATA]" at bounding box center [867, 304] width 170 height 15
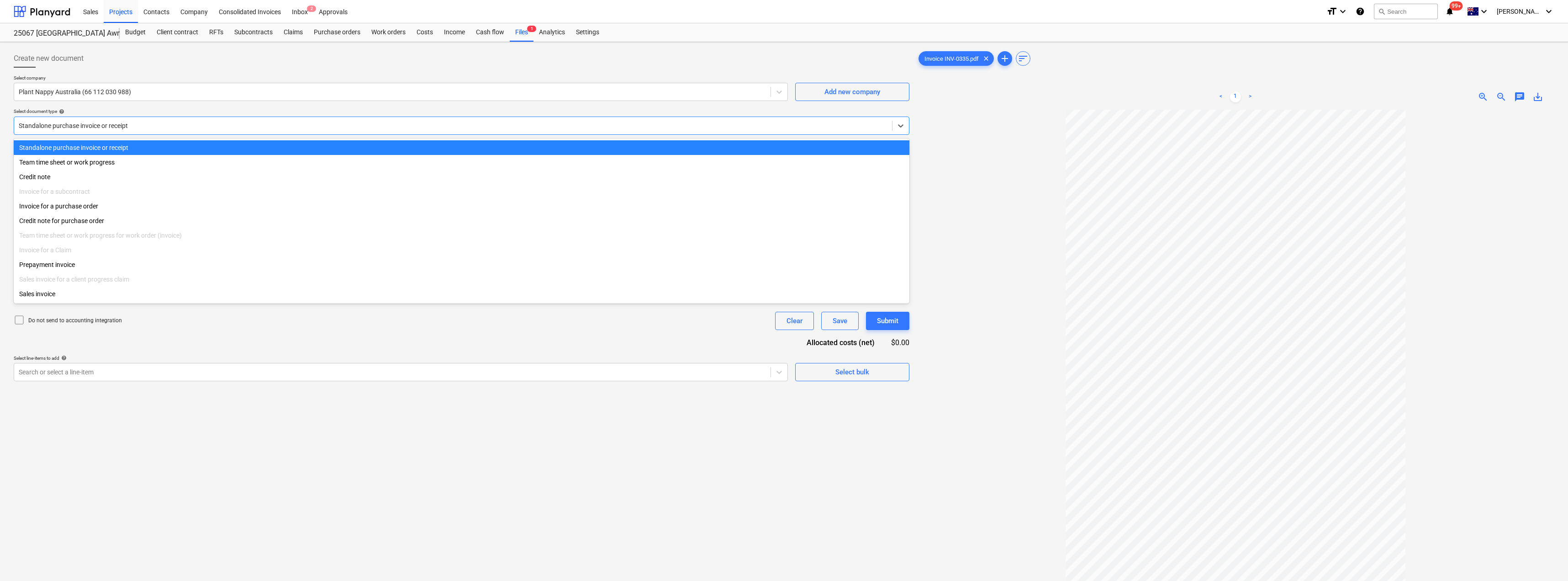
click at [83, 121] on div at bounding box center [453, 125] width 868 height 9
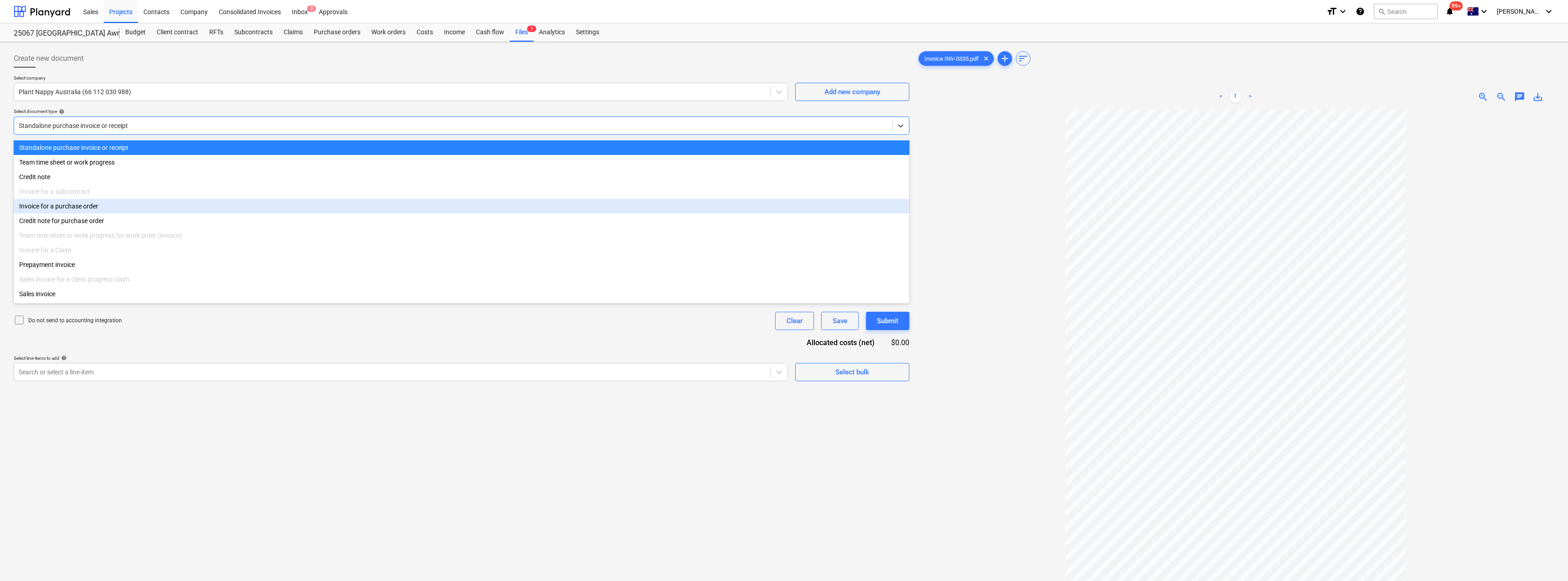
click at [79, 212] on div "Invoice for a purchase order" at bounding box center [461, 206] width 895 height 15
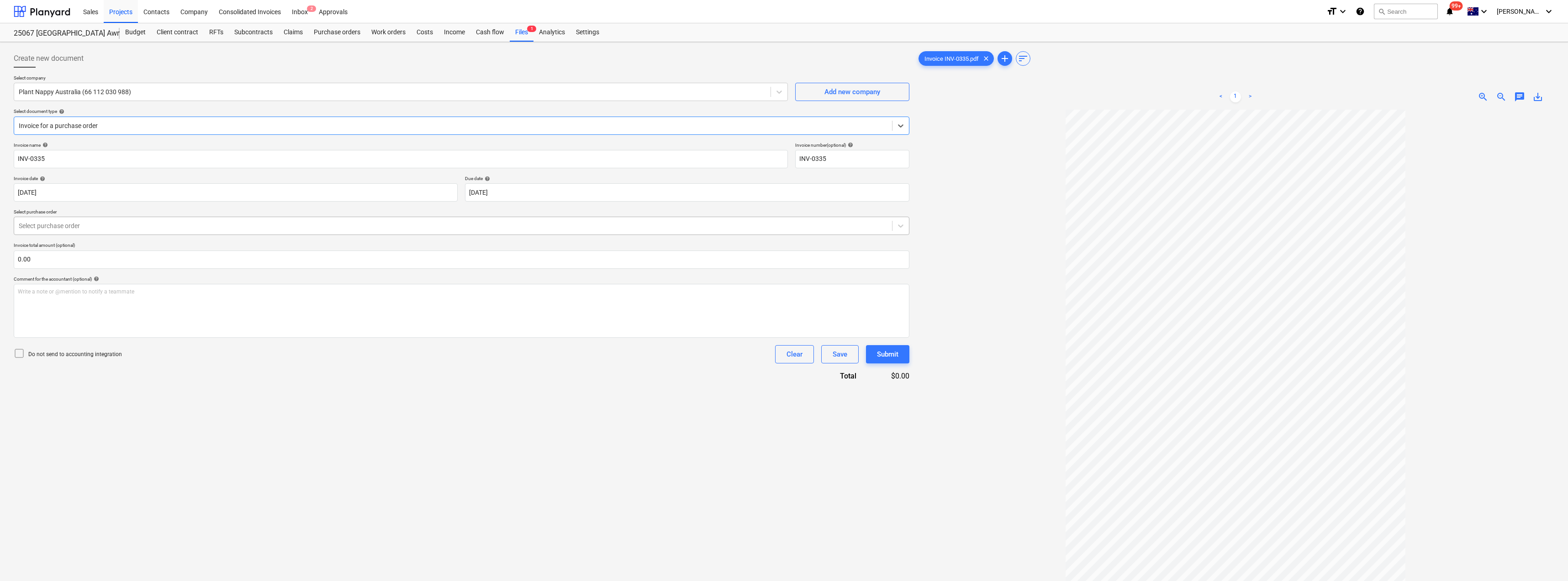
click at [79, 228] on div at bounding box center [453, 225] width 868 height 9
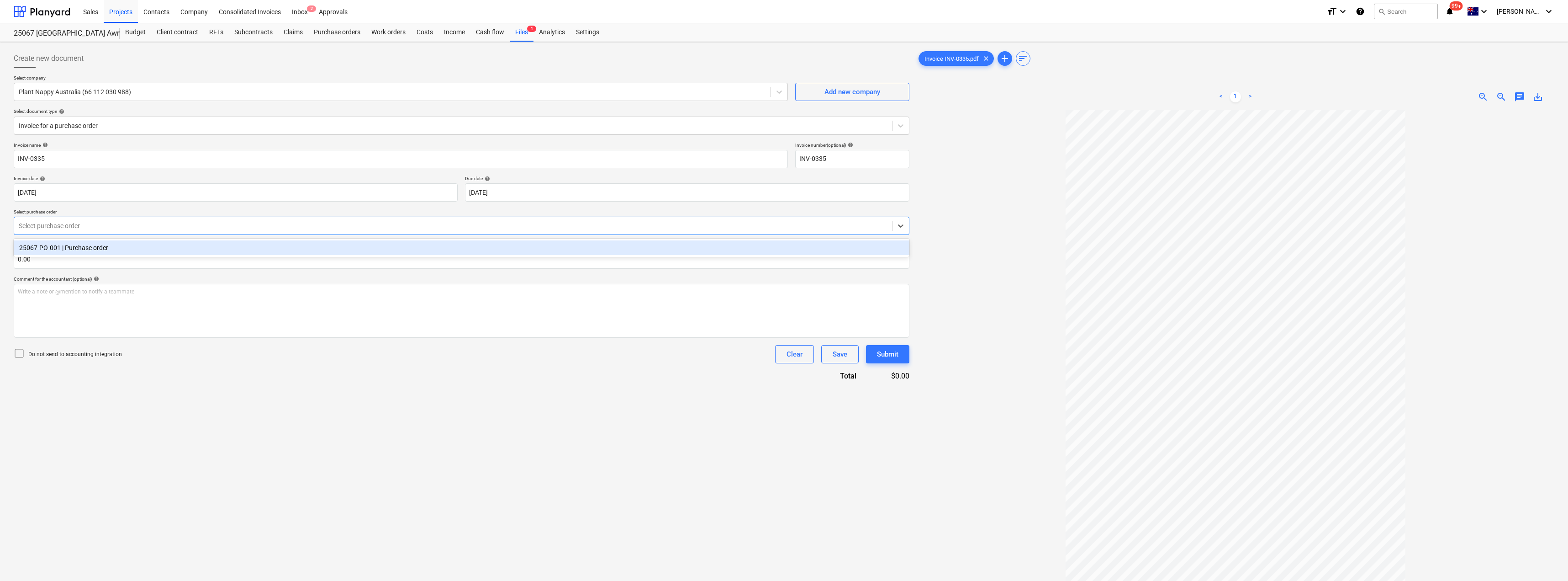
click at [93, 245] on div "25067-PO-001 | Purchase order" at bounding box center [461, 248] width 895 height 15
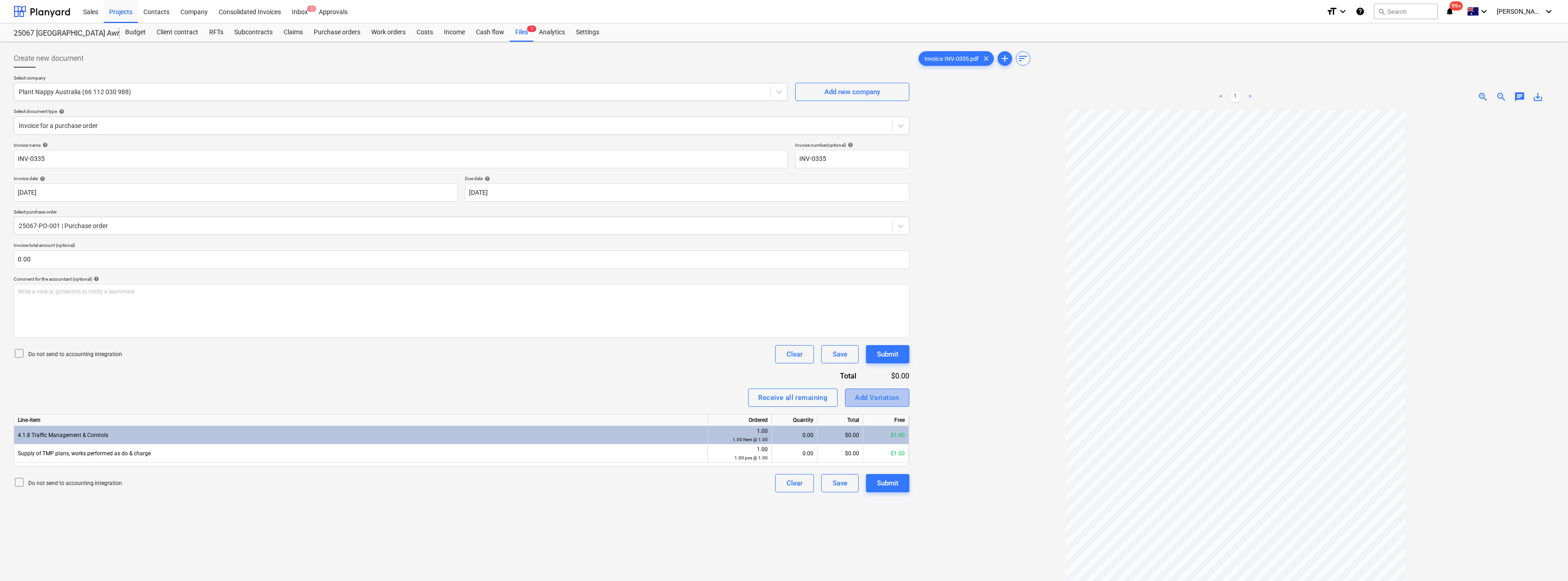
click at [784, 399] on div "Add Variation" at bounding box center [877, 397] width 45 height 12
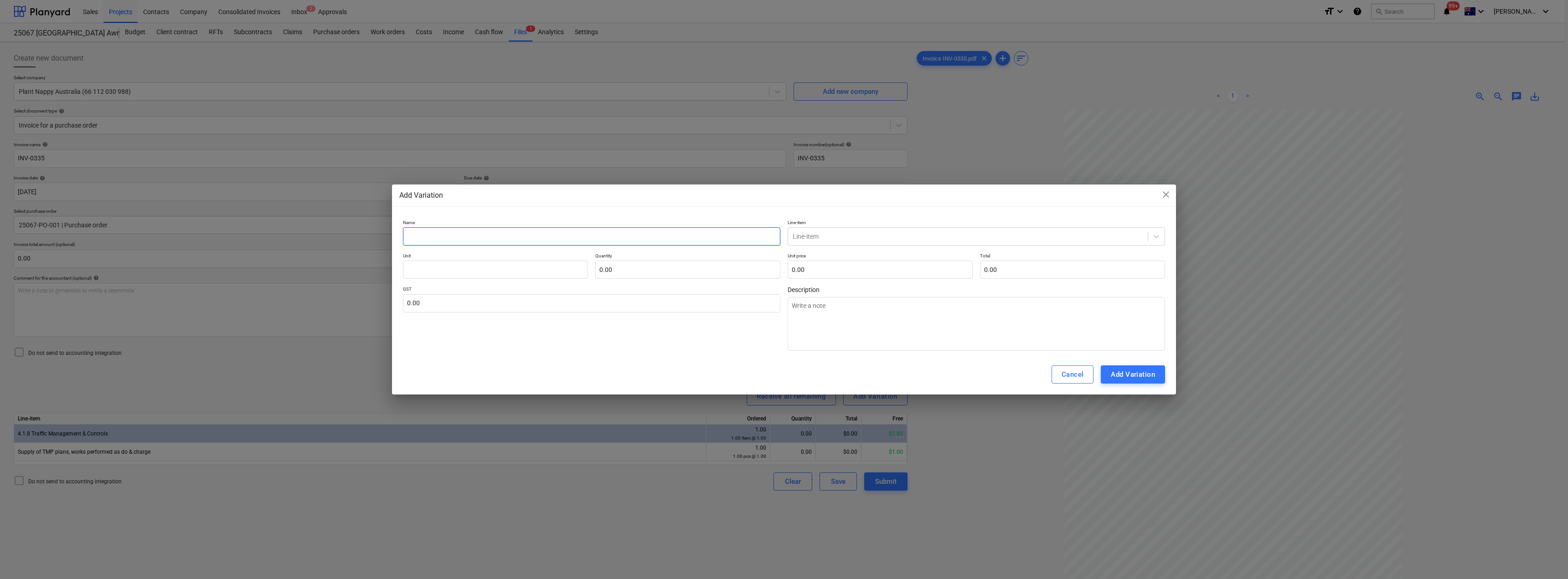
click at [517, 234] on input "text" at bounding box center [592, 237] width 377 height 18
drag, startPoint x: 515, startPoint y: 233, endPoint x: 371, endPoint y: 232, distance: 144.0
click at [371, 232] on div "Add Variation close Name Traffic Control Line-item Line-item Unit Quantity 0.00…" at bounding box center [784, 290] width 1568 height 579
click at [783, 324] on textarea at bounding box center [976, 324] width 377 height 54
paste textarea "Traffic Control"
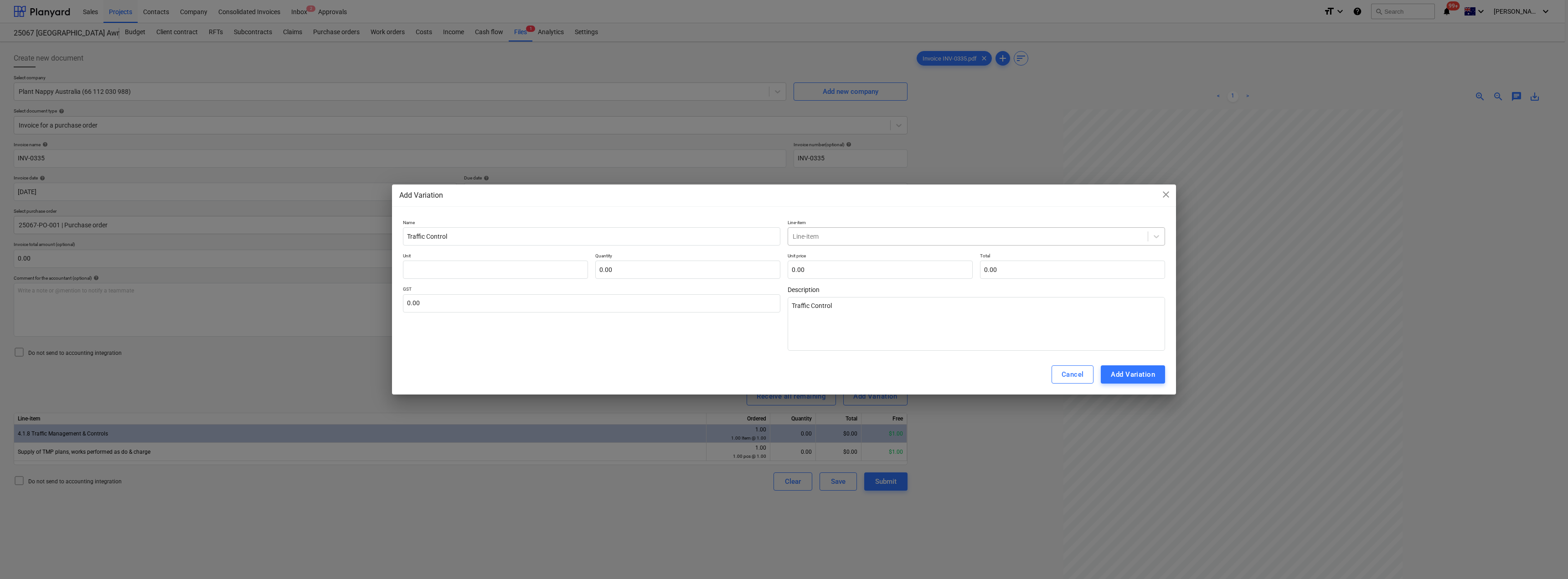
click at [783, 235] on div at bounding box center [968, 236] width 351 height 9
click at [783, 255] on div "-- -- 4.1.8 Traffic Management & Controls" at bounding box center [976, 258] width 377 height 15
click at [523, 269] on input "text" at bounding box center [495, 269] width 185 height 18
click at [639, 273] on input "text" at bounding box center [688, 269] width 185 height 18
click at [783, 268] on input "text" at bounding box center [880, 269] width 185 height 18
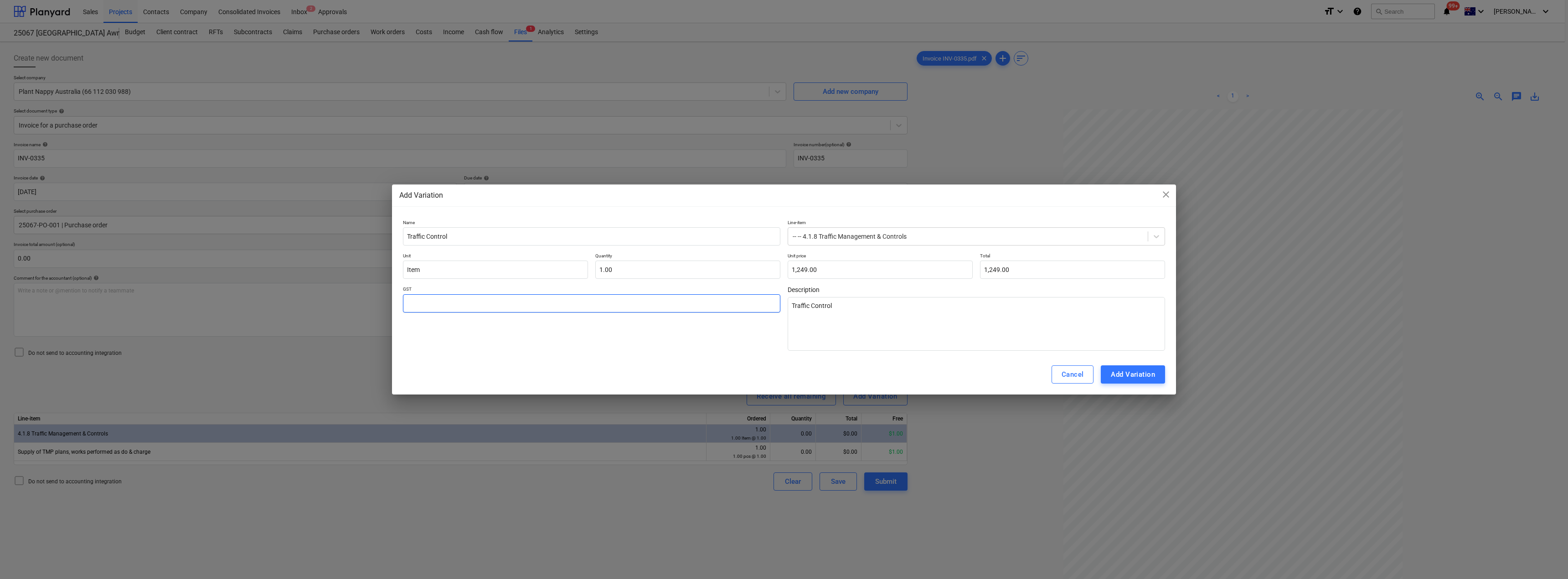
click at [645, 298] on input "text" at bounding box center [592, 303] width 377 height 18
click at [783, 373] on div "Add Variation" at bounding box center [1133, 374] width 44 height 12
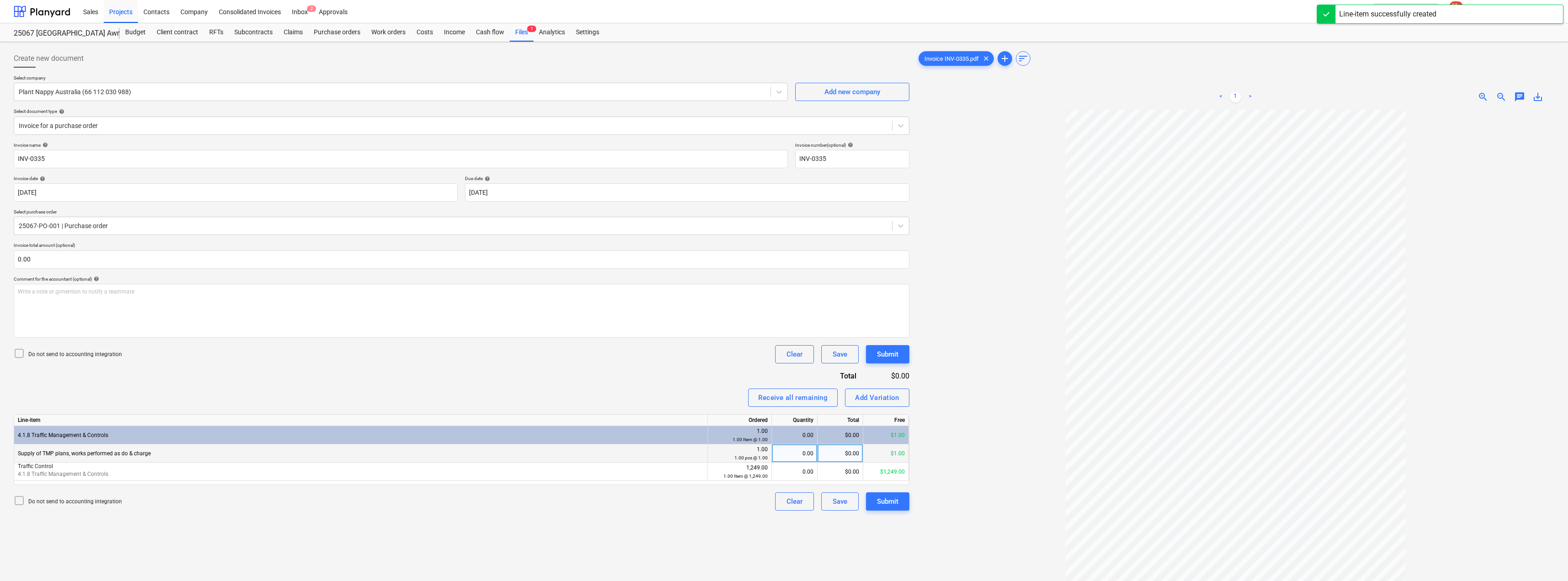
click at [784, 453] on div "0.00" at bounding box center [795, 453] width 38 height 18
click at [784, 470] on div "0.00" at bounding box center [795, 472] width 38 height 18
click at [685, 384] on div "Invoice name help INV-0335 Invoice number (optional) help INV-0335 Invoice date…" at bounding box center [461, 327] width 895 height 369
click at [784, 497] on div "Submit" at bounding box center [887, 501] width 21 height 12
click at [784, 101] on span "chat" at bounding box center [1519, 97] width 11 height 11
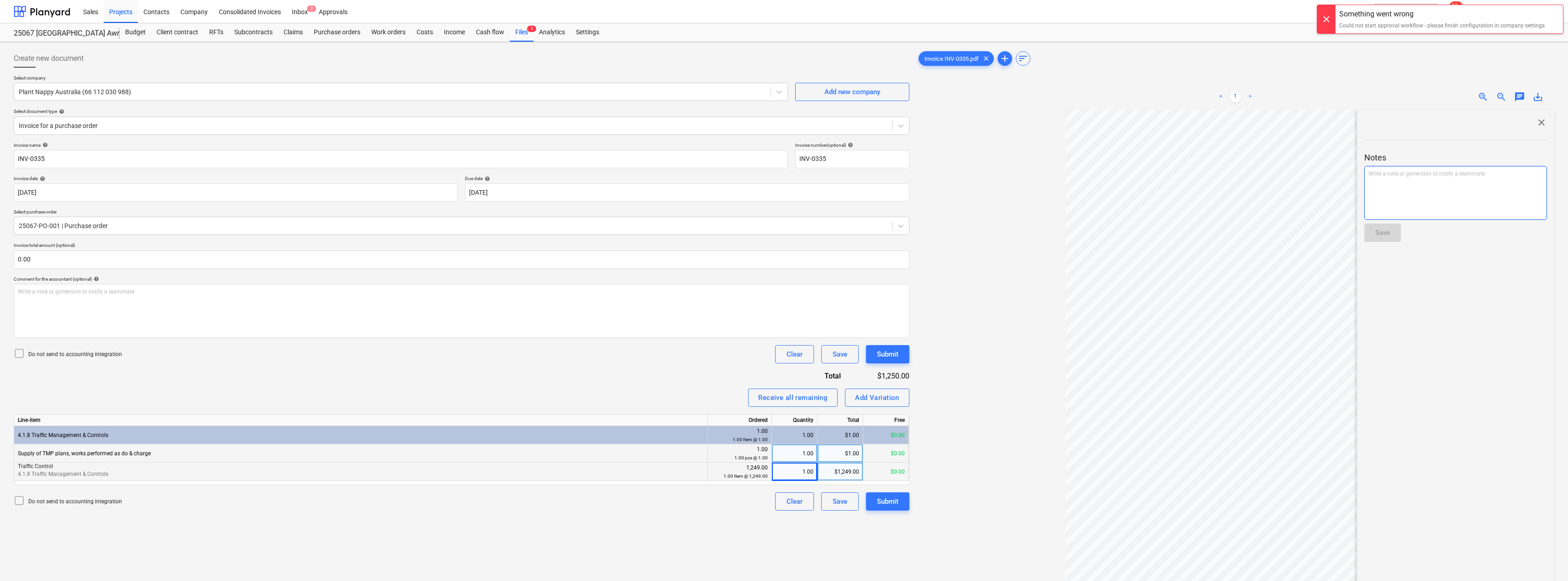
click at [784, 189] on div "Write a note or @mention to notify a teammate [PERSON_NAME]" at bounding box center [1456, 193] width 183 height 54
click at [784, 232] on div "Save" at bounding box center [1383, 232] width 15 height 12
click at [295, 14] on div "Inbox 2" at bounding box center [300, 11] width 27 height 23
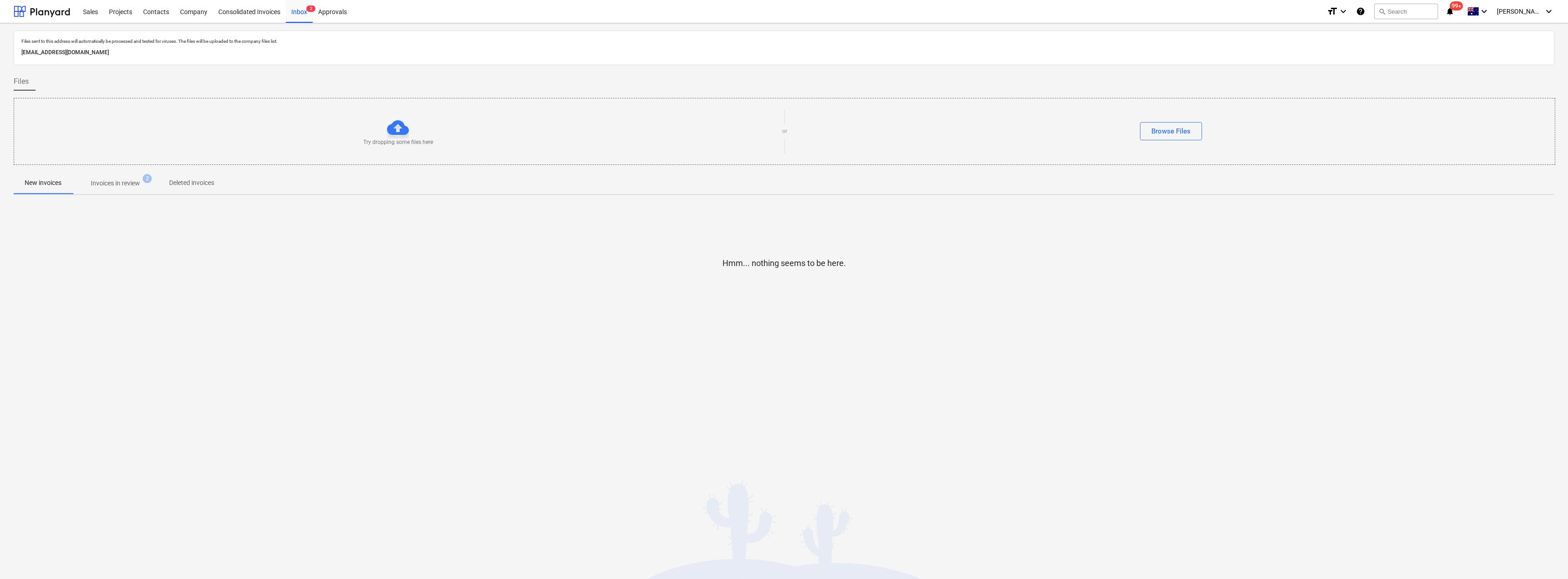
click at [134, 184] on p "Invoices in review" at bounding box center [115, 184] width 49 height 10
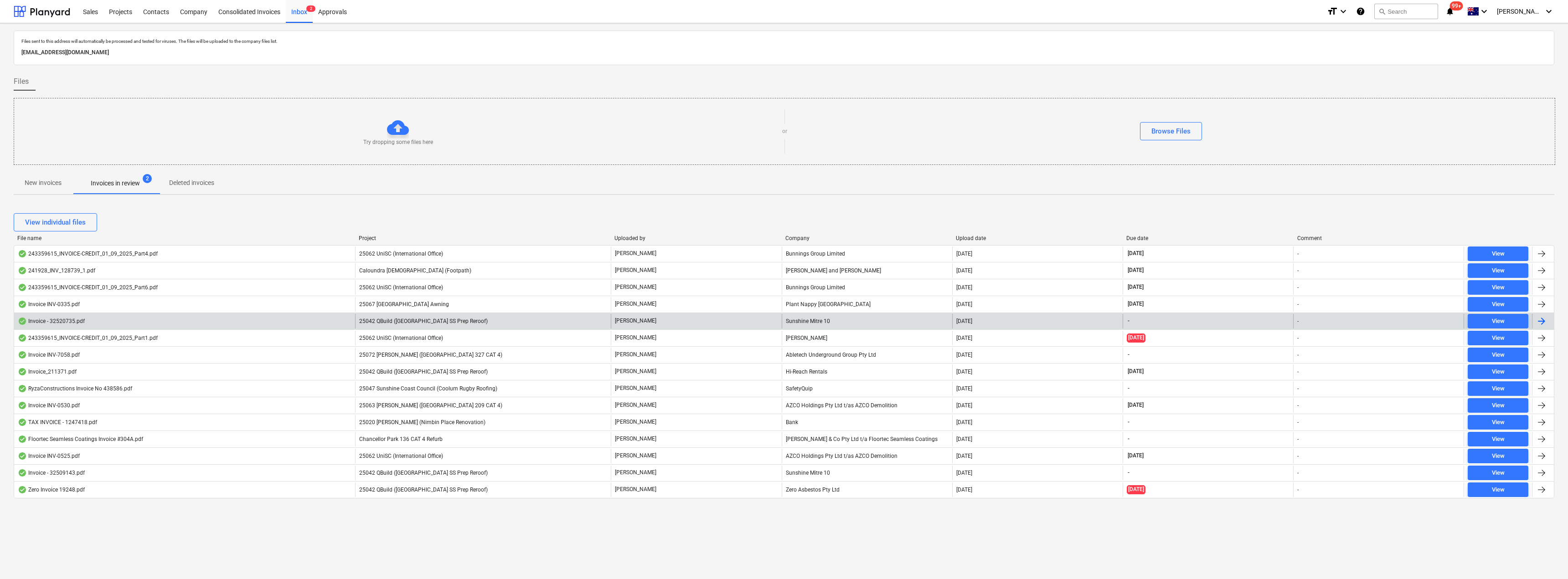
click at [783, 322] on div "Sunshine Mitre 10" at bounding box center [867, 321] width 170 height 15
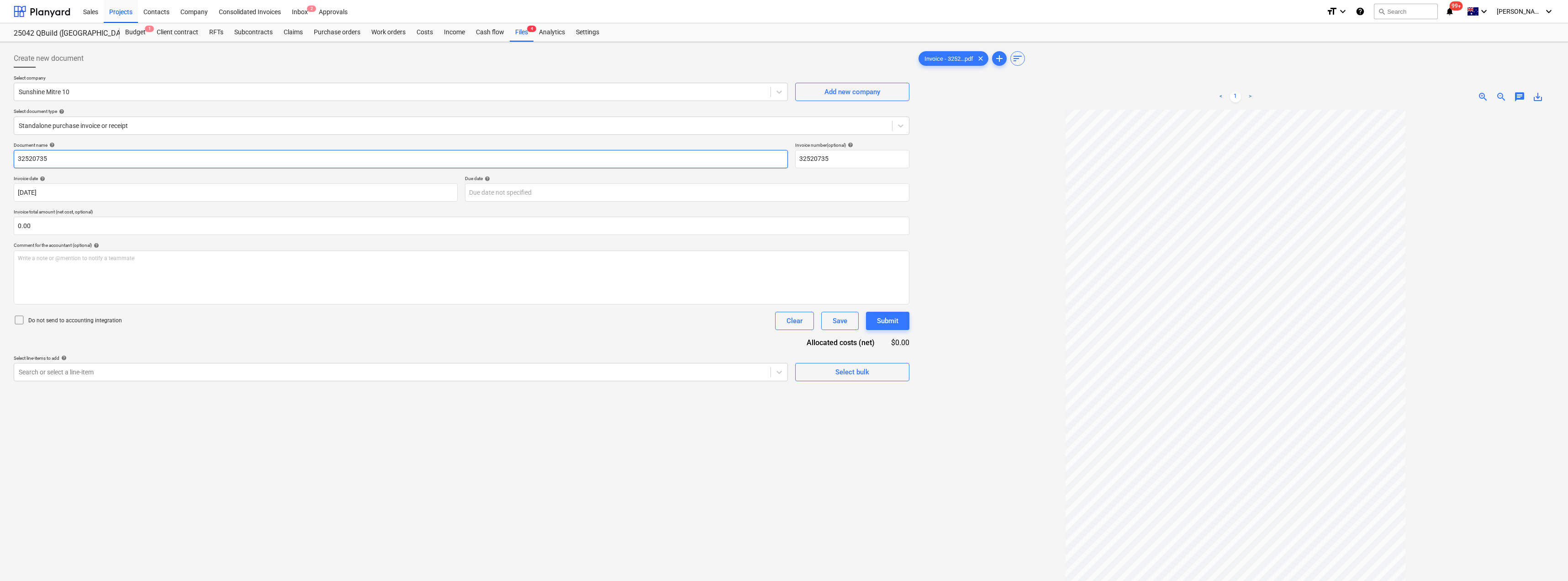
click at [74, 157] on input "32520735" at bounding box center [400, 159] width 774 height 18
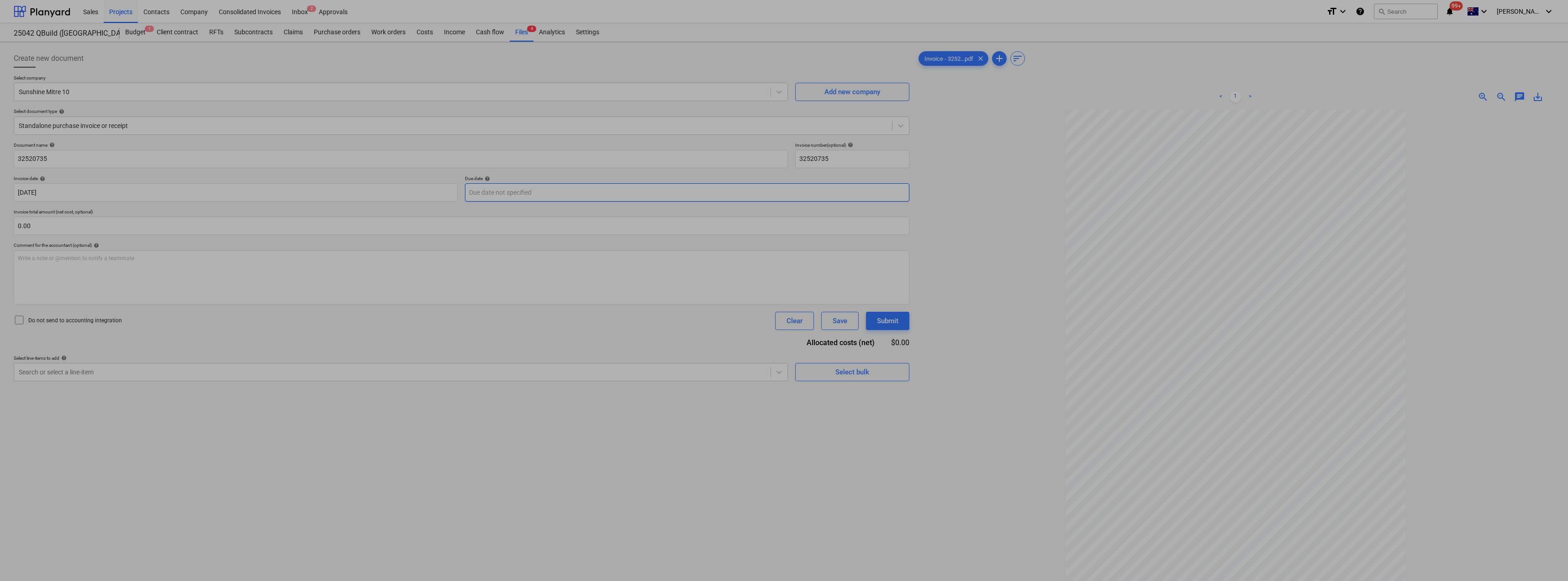
click at [511, 194] on body "Sales Projects Contacts Company Consolidated Invoices Inbox 2 Approvals format_…" at bounding box center [784, 290] width 1568 height 581
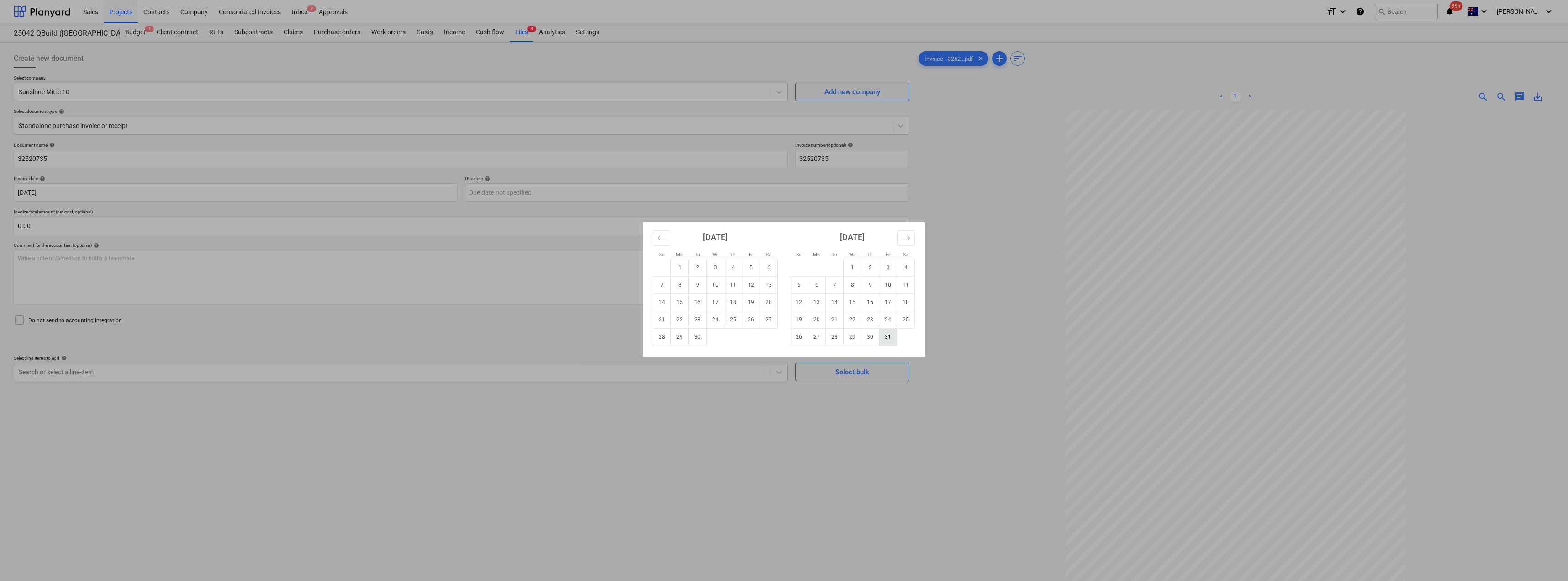
click at [784, 336] on td "31" at bounding box center [888, 337] width 18 height 17
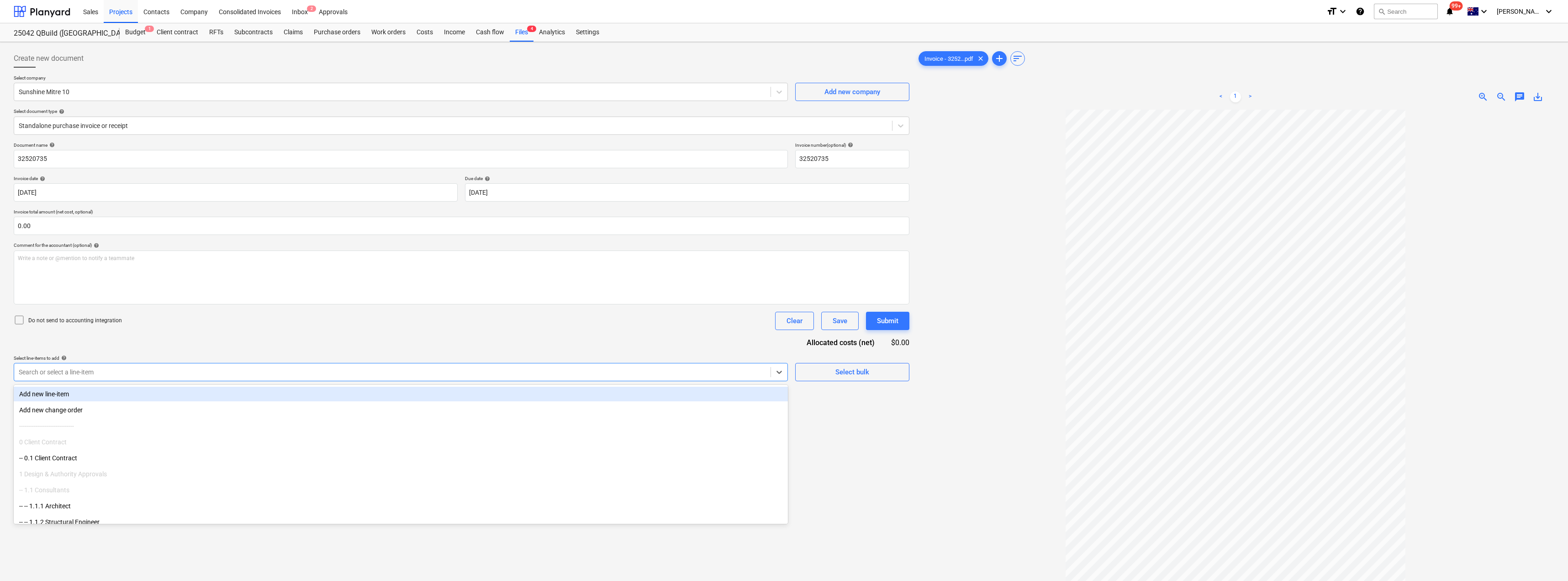
click at [112, 366] on div "Search or select a line-item" at bounding box center [392, 372] width 756 height 13
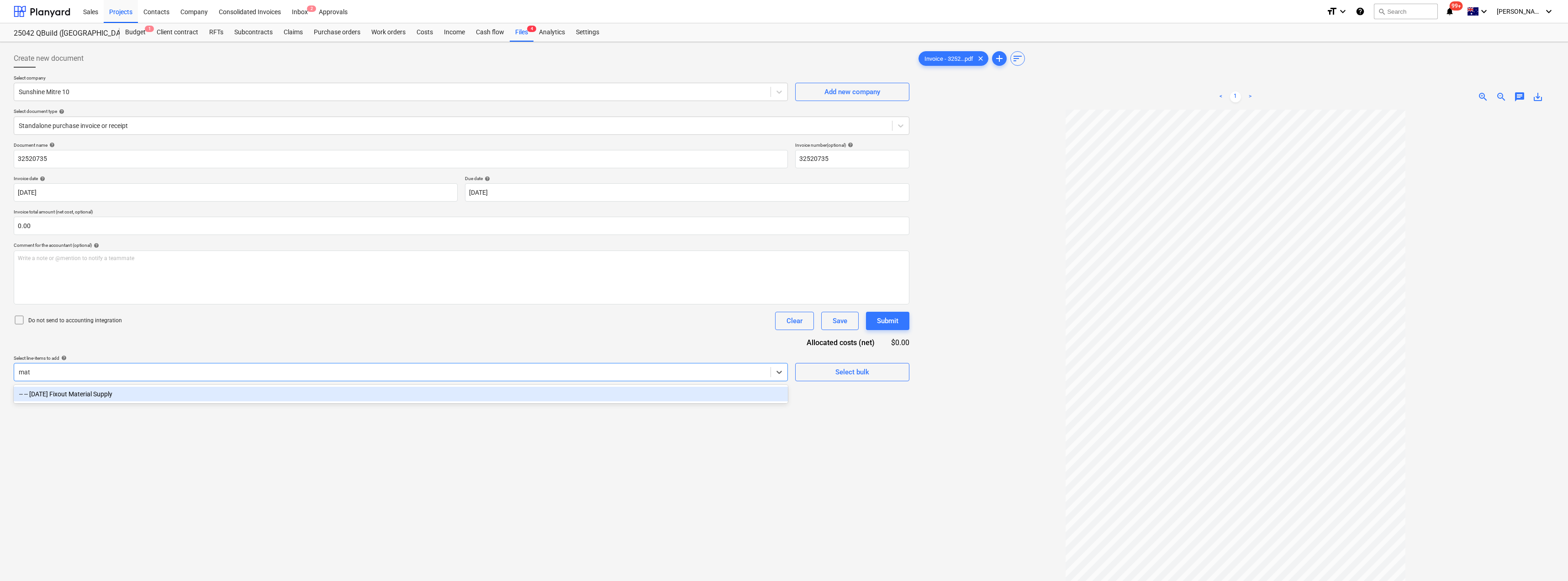
click at [114, 394] on div "-- -- [DATE] Fixout Material Supply" at bounding box center [400, 394] width 774 height 15
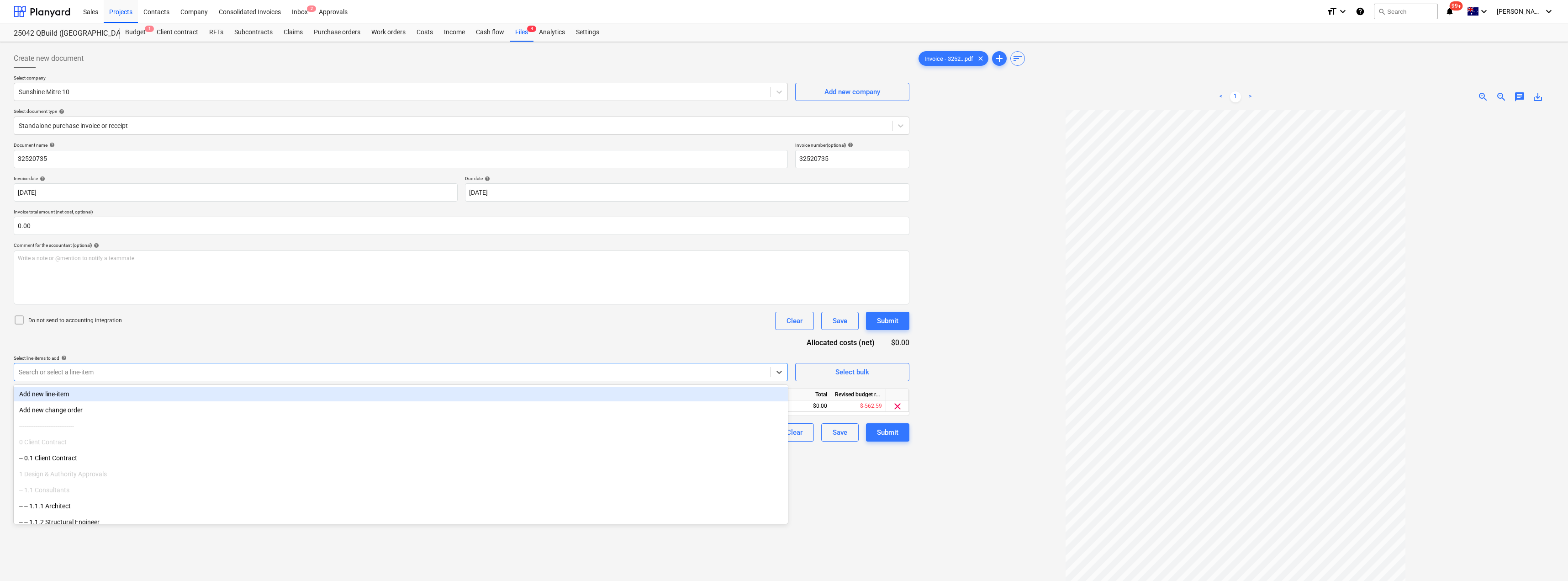
click at [226, 345] on div "Document name help 32520735 Invoice number (optional) help 32520735 Invoice dat…" at bounding box center [461, 292] width 895 height 299
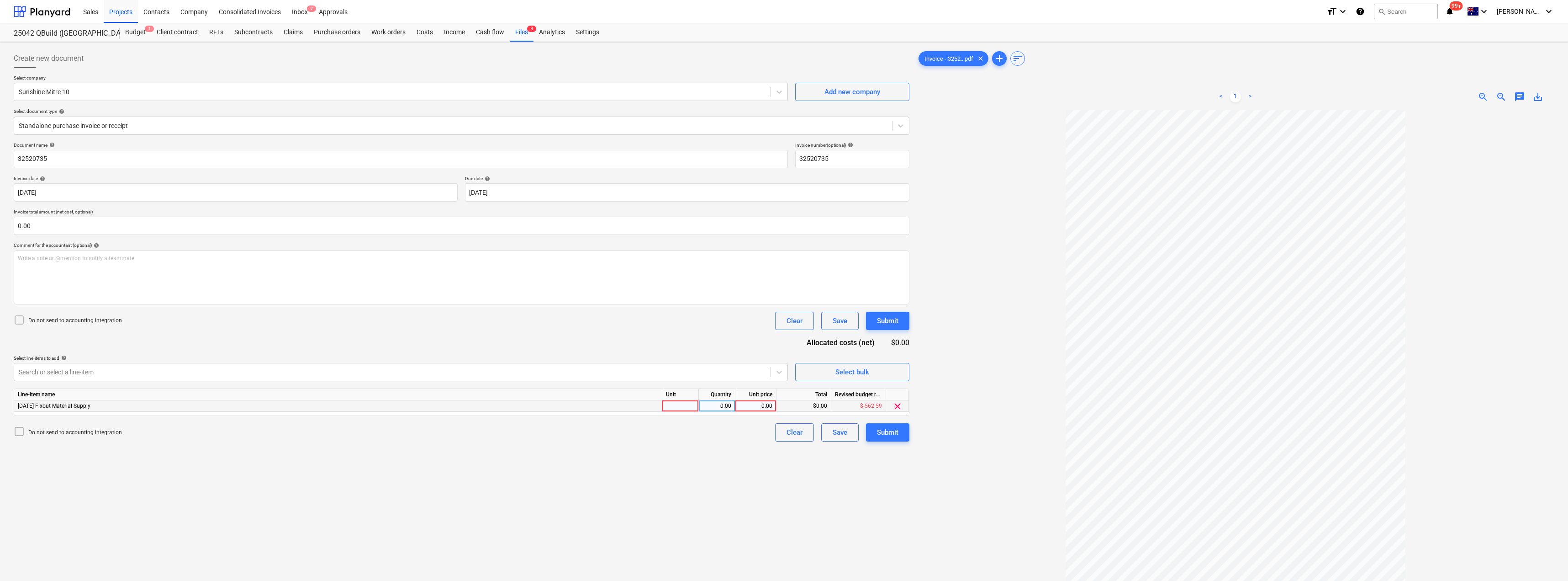
click at [689, 409] on div at bounding box center [681, 406] width 37 height 12
click at [770, 403] on div "189.29" at bounding box center [756, 406] width 34 height 12
click at [772, 403] on input "189.29" at bounding box center [756, 406] width 41 height 11
click at [699, 356] on div "Select line-items to add help" at bounding box center [400, 358] width 774 height 6
click at [784, 434] on div "Submit" at bounding box center [887, 432] width 21 height 12
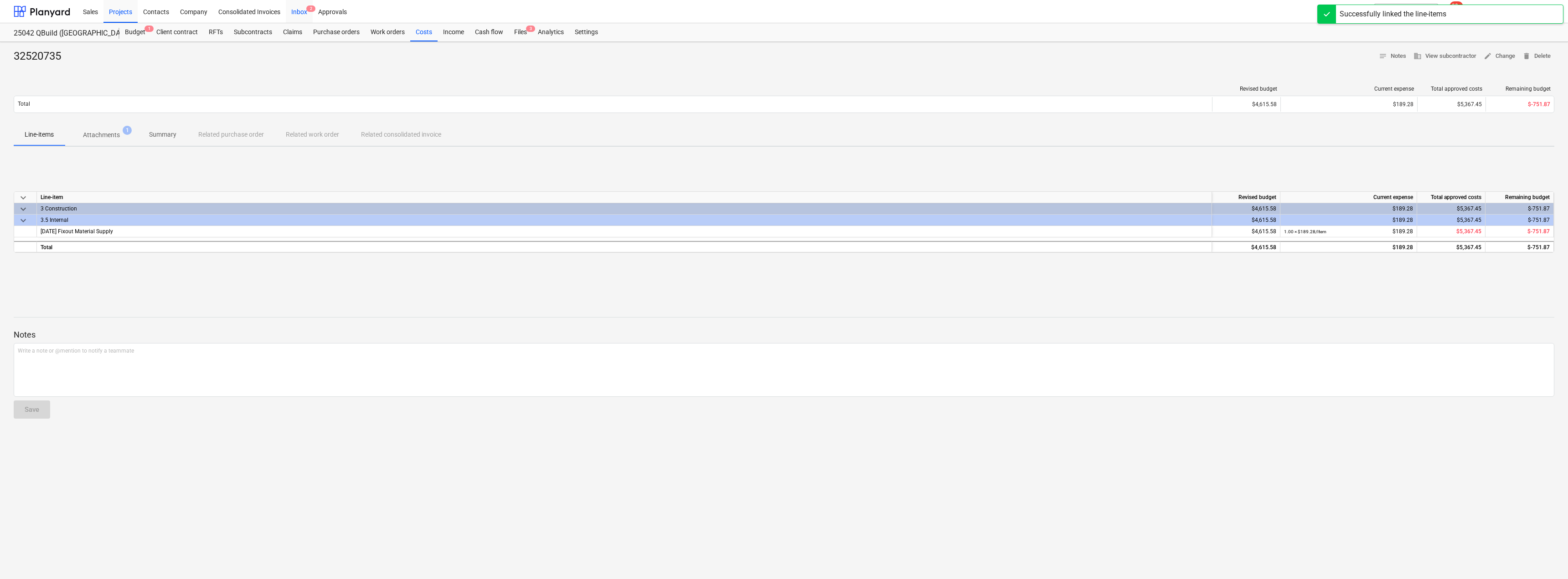
click at [300, 5] on div "Inbox 2" at bounding box center [299, 11] width 27 height 23
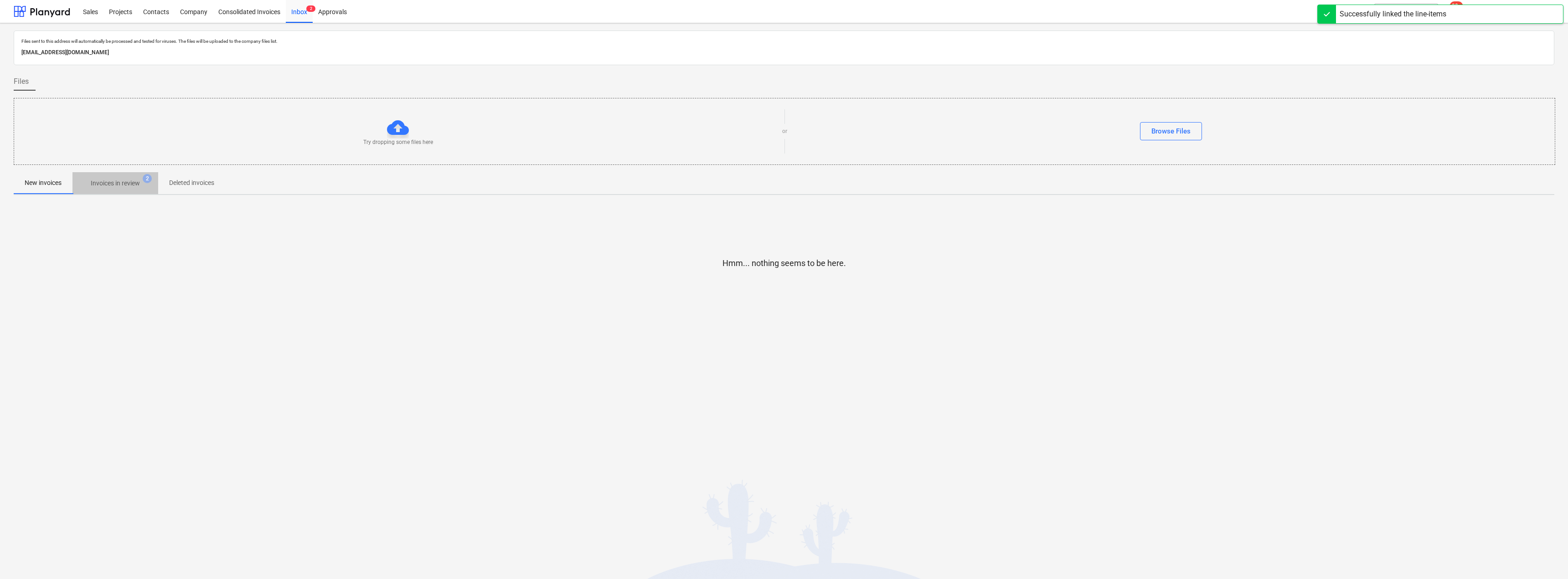
click at [124, 182] on p "Invoices in review" at bounding box center [115, 184] width 49 height 10
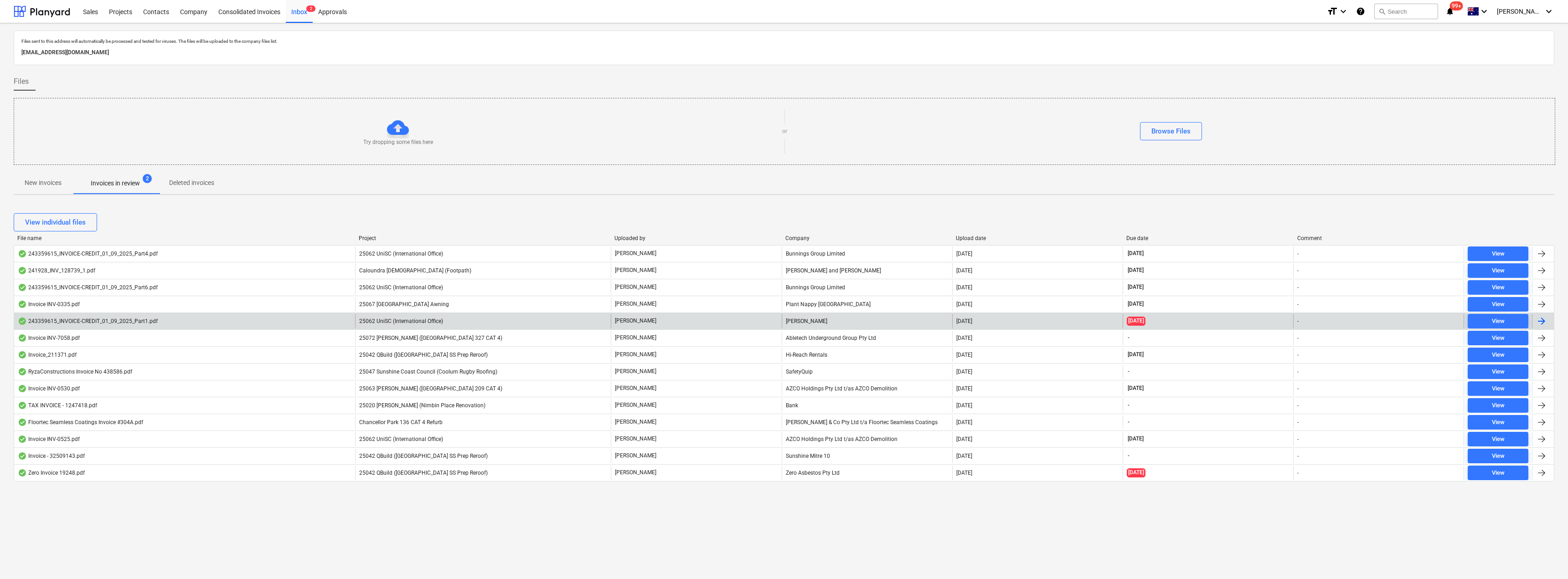
click at [466, 322] on div "25062 UniSC (International Office)" at bounding box center [483, 321] width 256 height 15
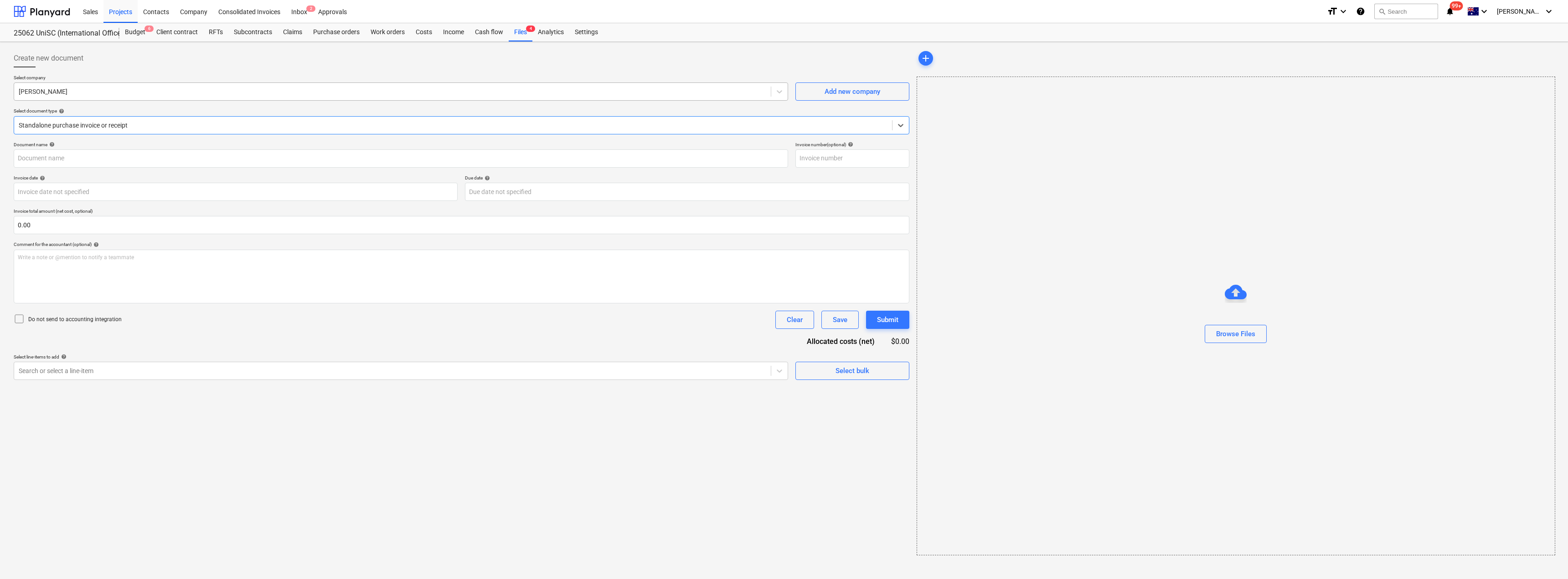
click at [131, 90] on div at bounding box center [393, 91] width 747 height 9
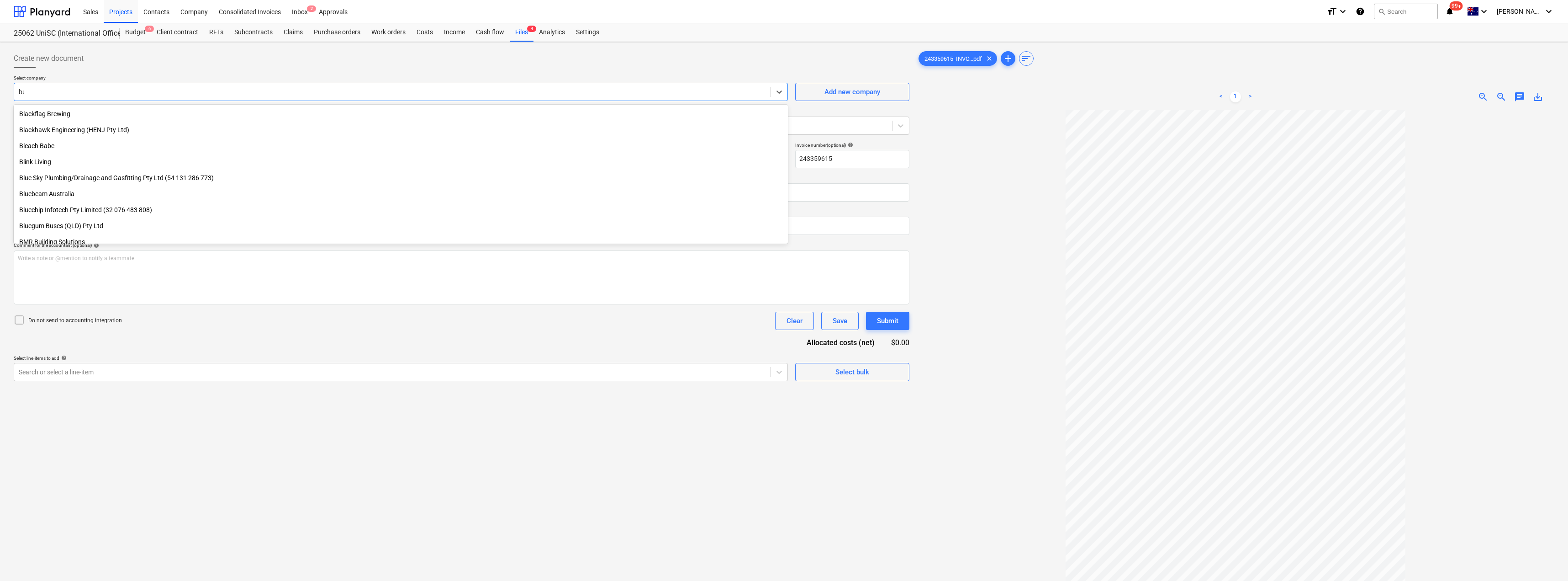
scroll to position [519, 0]
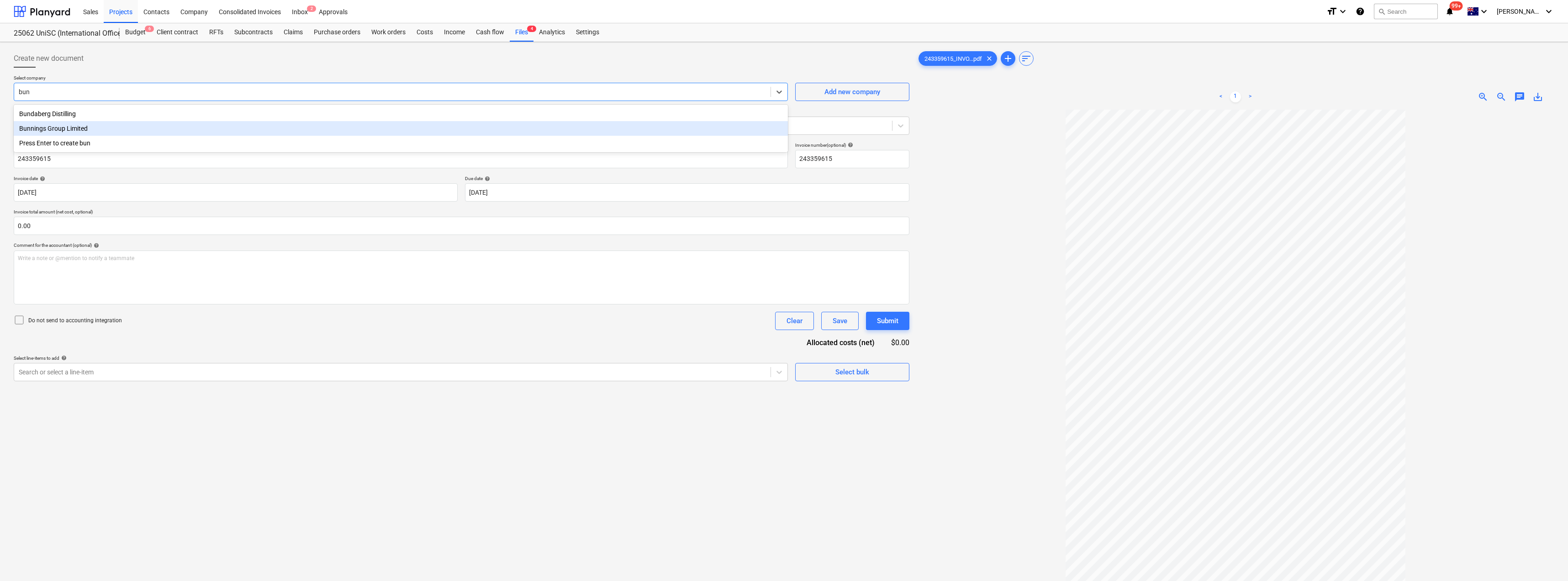
click at [176, 126] on div "Bunnings Group Limited" at bounding box center [400, 128] width 774 height 15
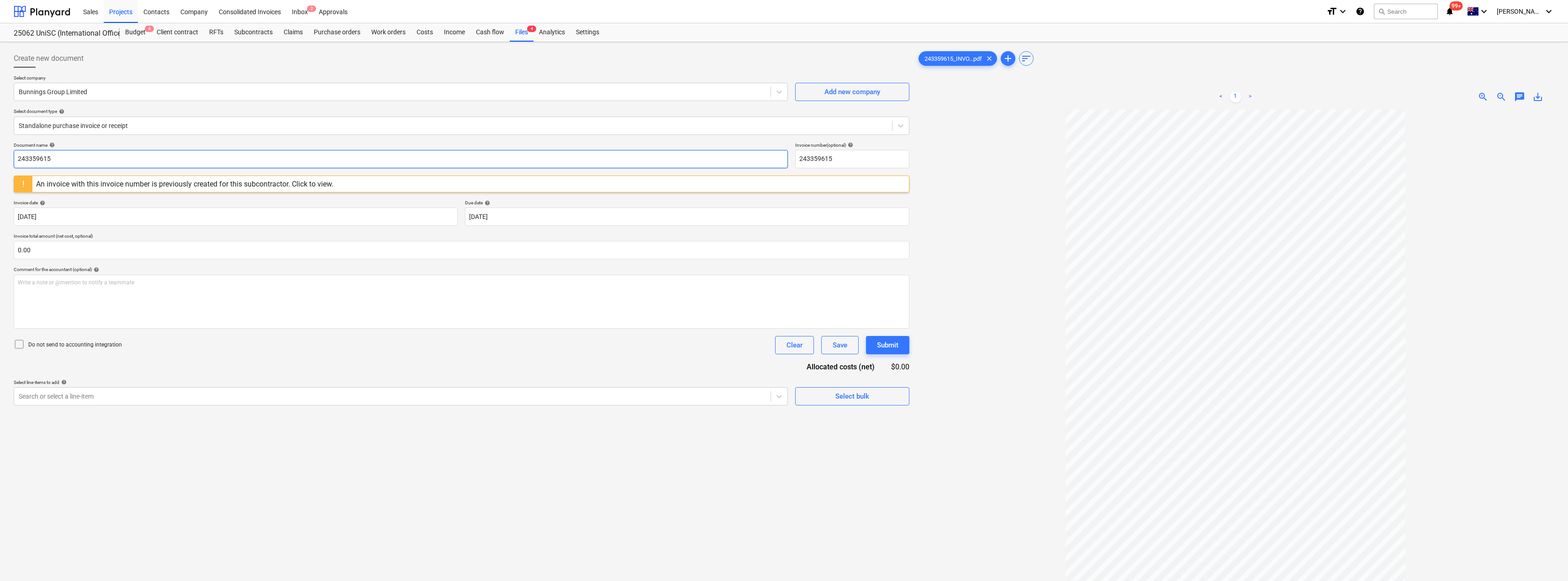
drag, startPoint x: 51, startPoint y: 157, endPoint x: 0, endPoint y: 157, distance: 51.0
click at [0, 157] on div "Create new document Select company Bunnings Group Limited Add new company Selec…" at bounding box center [784, 357] width 1568 height 630
drag, startPoint x: 82, startPoint y: 157, endPoint x: 4, endPoint y: 155, distance: 78.0
click at [4, 155] on div "Create new document Select company Bunnings Group Limited Add new company Selec…" at bounding box center [784, 357] width 1568 height 630
drag, startPoint x: 844, startPoint y: 156, endPoint x: 790, endPoint y: 156, distance: 54.0
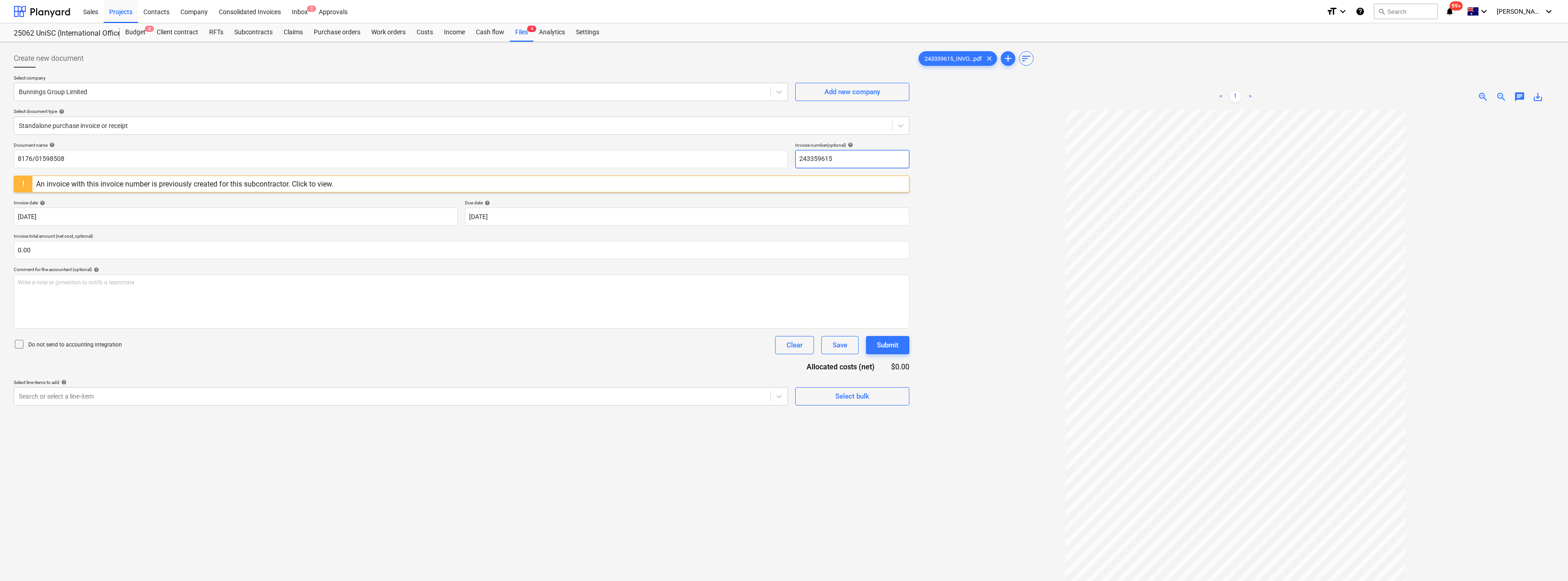
click at [784, 156] on div "Document name help 8176/01598508 Invoice number (optional) help 243359615" at bounding box center [461, 155] width 895 height 26
paste input "8176/01598508"
click at [545, 215] on body "Sales Projects Contacts Company Consolidated Invoices Inbox 2 Approvals format_…" at bounding box center [784, 290] width 1568 height 581
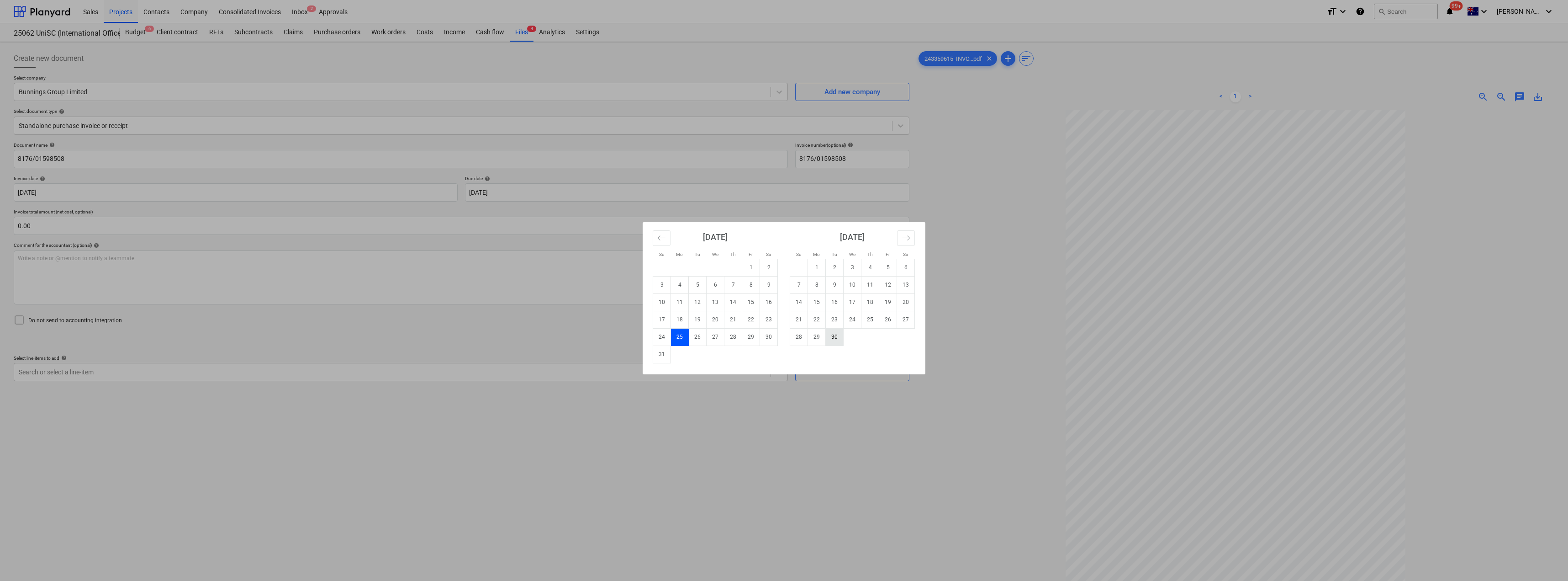
click at [784, 339] on td "30" at bounding box center [834, 337] width 18 height 17
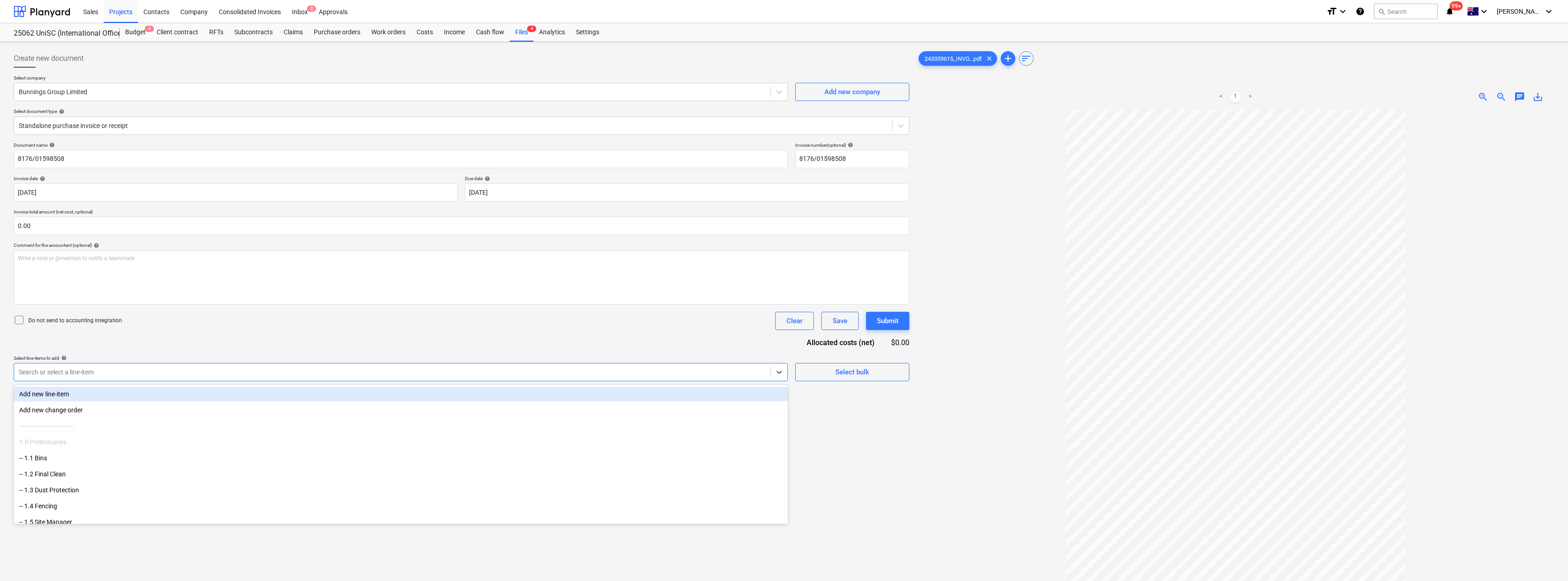
click at [227, 374] on div at bounding box center [392, 372] width 747 height 9
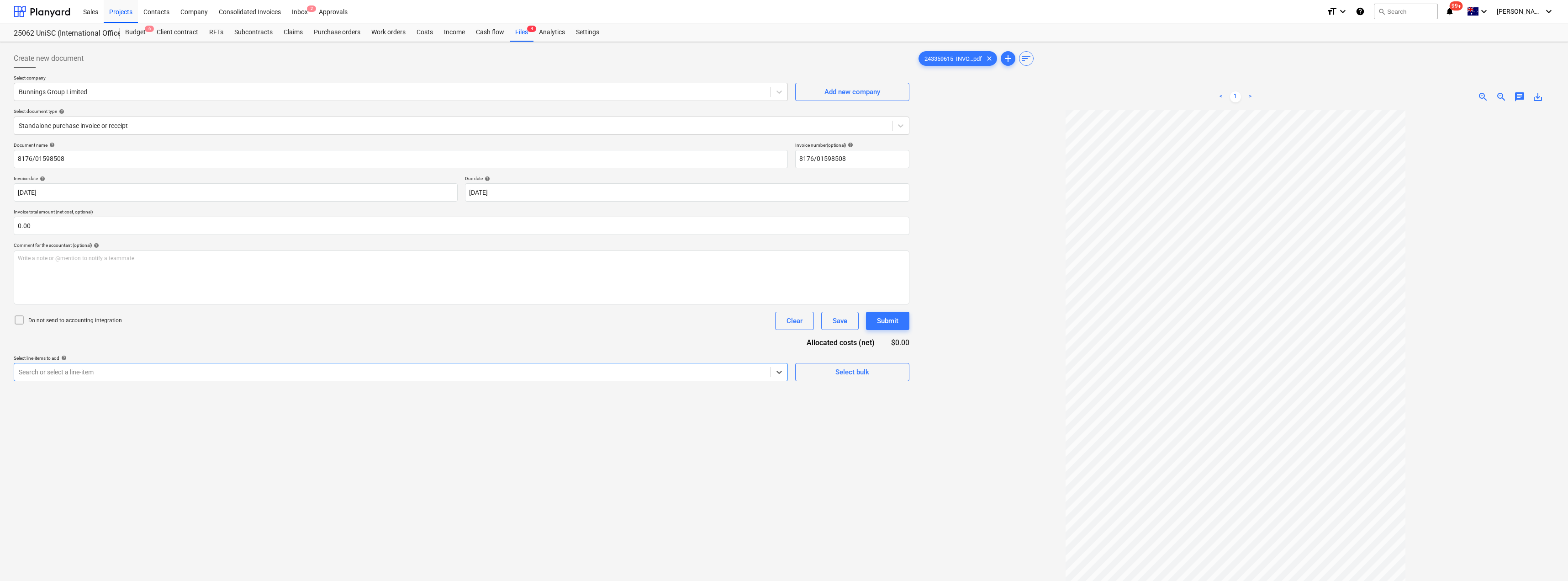
click at [119, 369] on div at bounding box center [392, 372] width 747 height 9
click at [148, 368] on div at bounding box center [392, 372] width 747 height 9
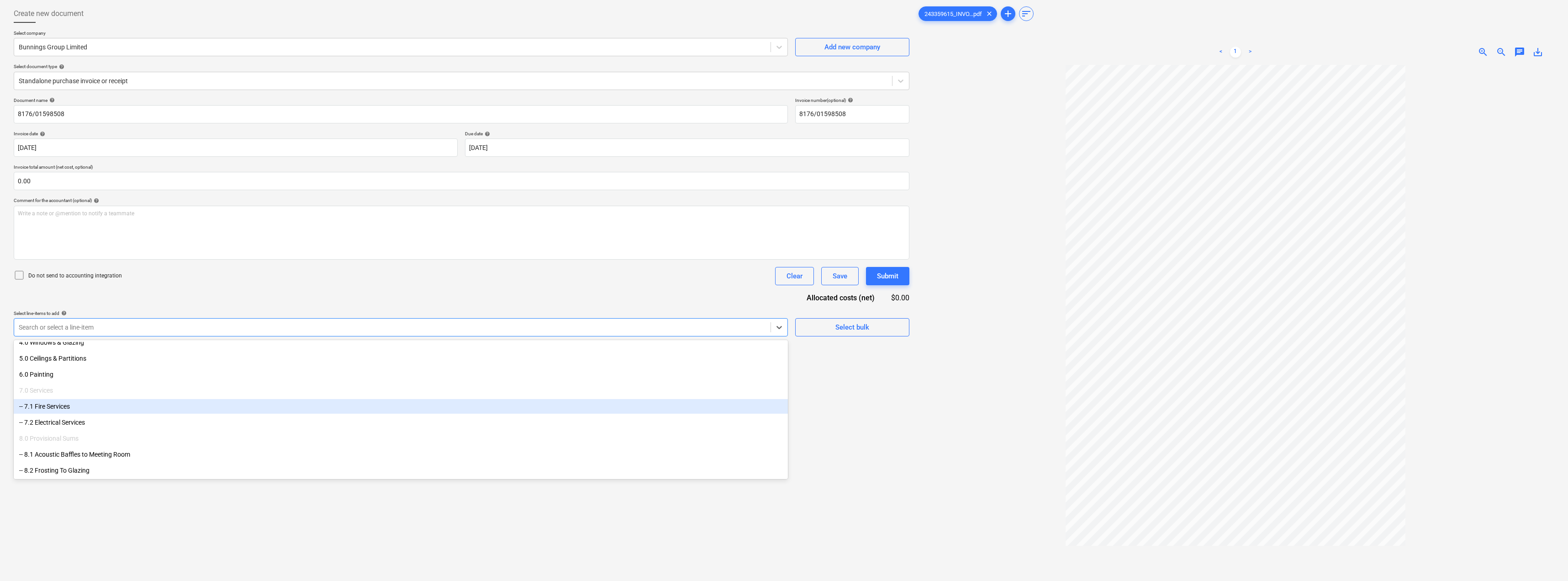
scroll to position [46, 0]
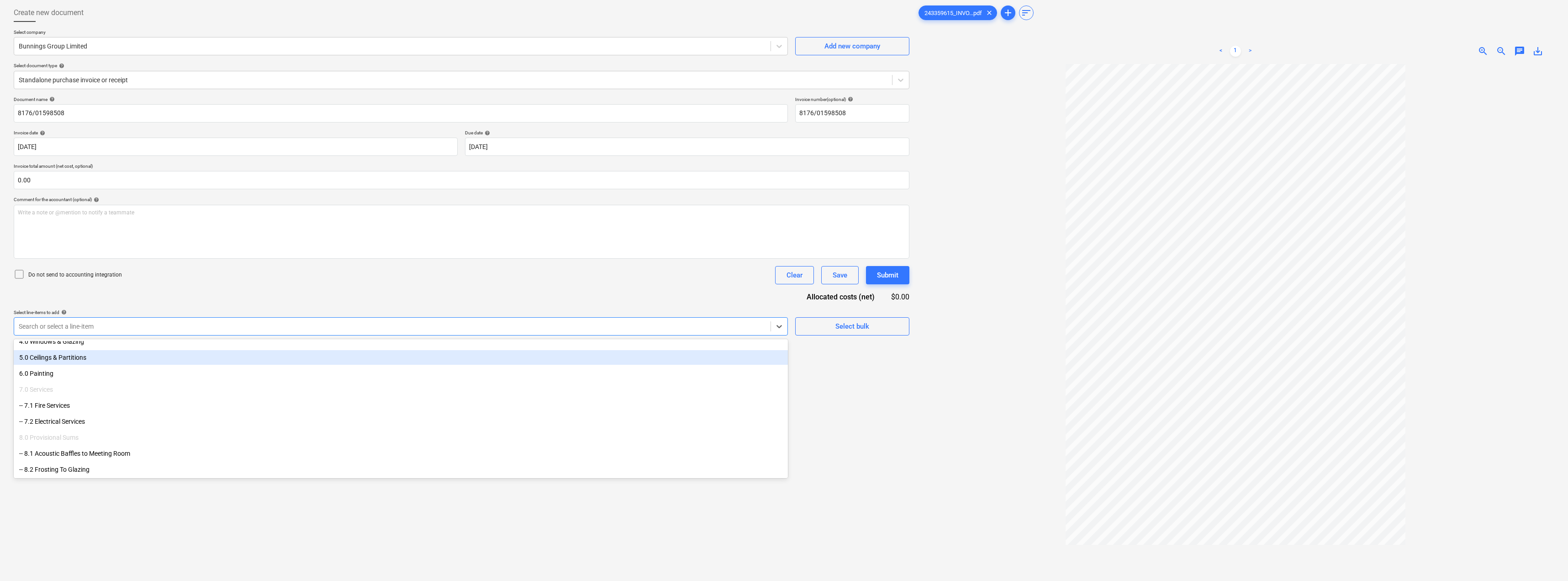
click at [784, 56] on span "chat" at bounding box center [1519, 51] width 11 height 11
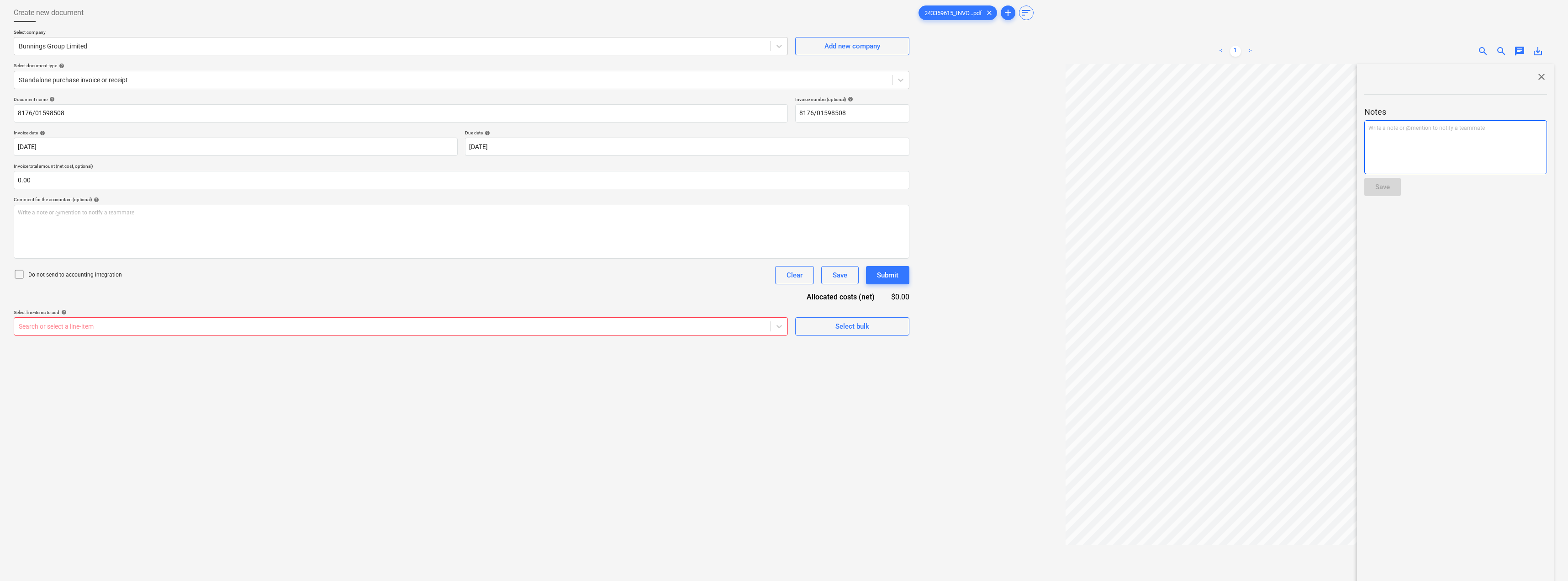
click at [784, 121] on div "Write a note or @mention to notify a teammate [PERSON_NAME]" at bounding box center [1456, 147] width 183 height 54
click at [784, 184] on div "Save" at bounding box center [1383, 187] width 15 height 12
click at [784, 76] on span "close" at bounding box center [1541, 77] width 11 height 11
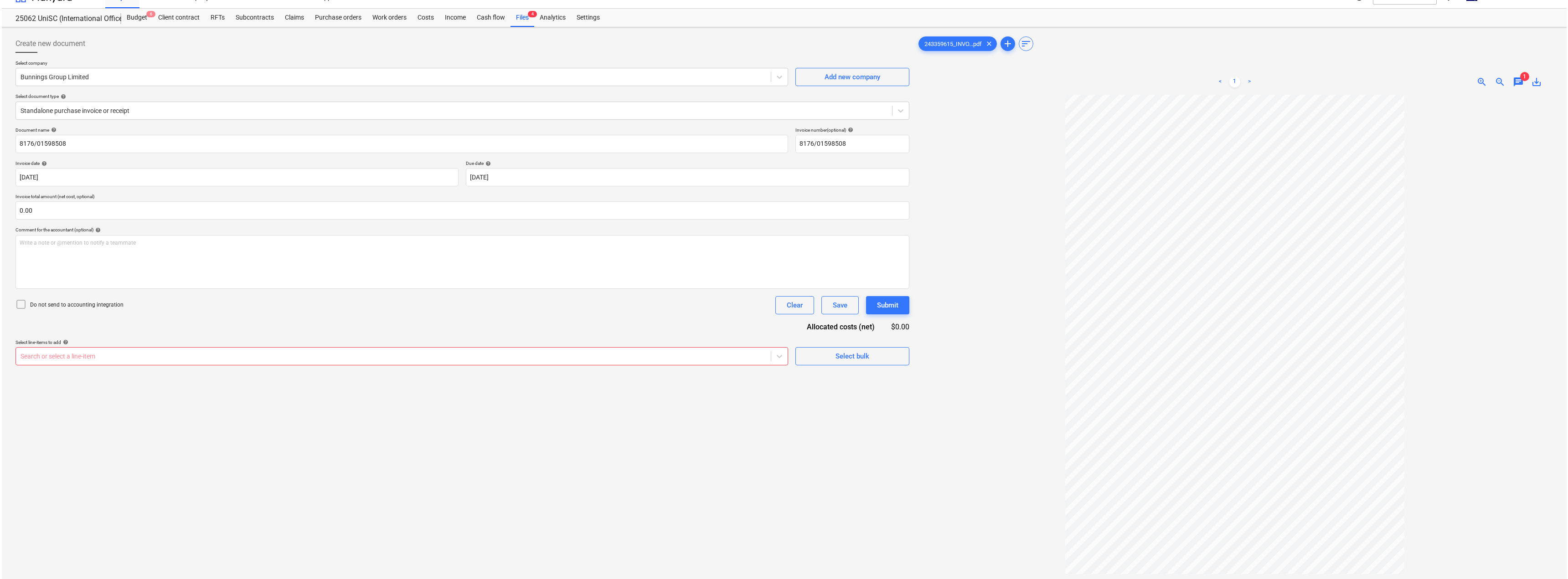
scroll to position [0, 0]
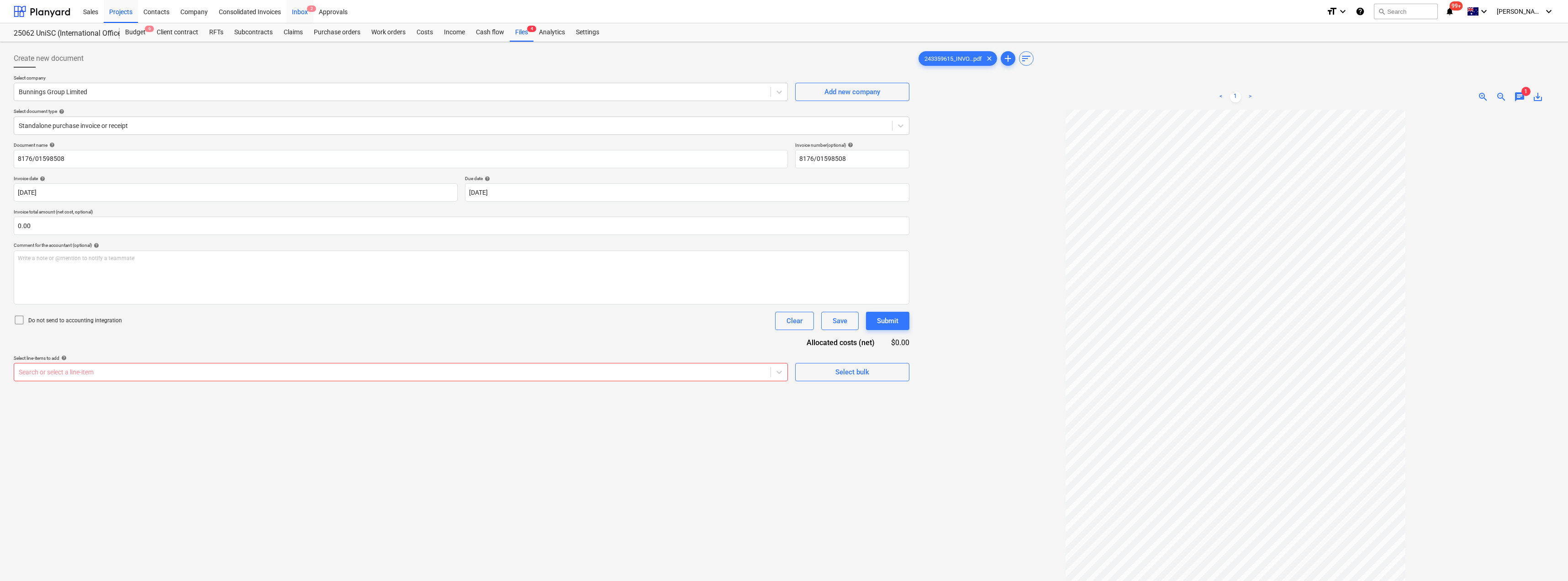
click at [308, 10] on span "2" at bounding box center [311, 9] width 9 height 6
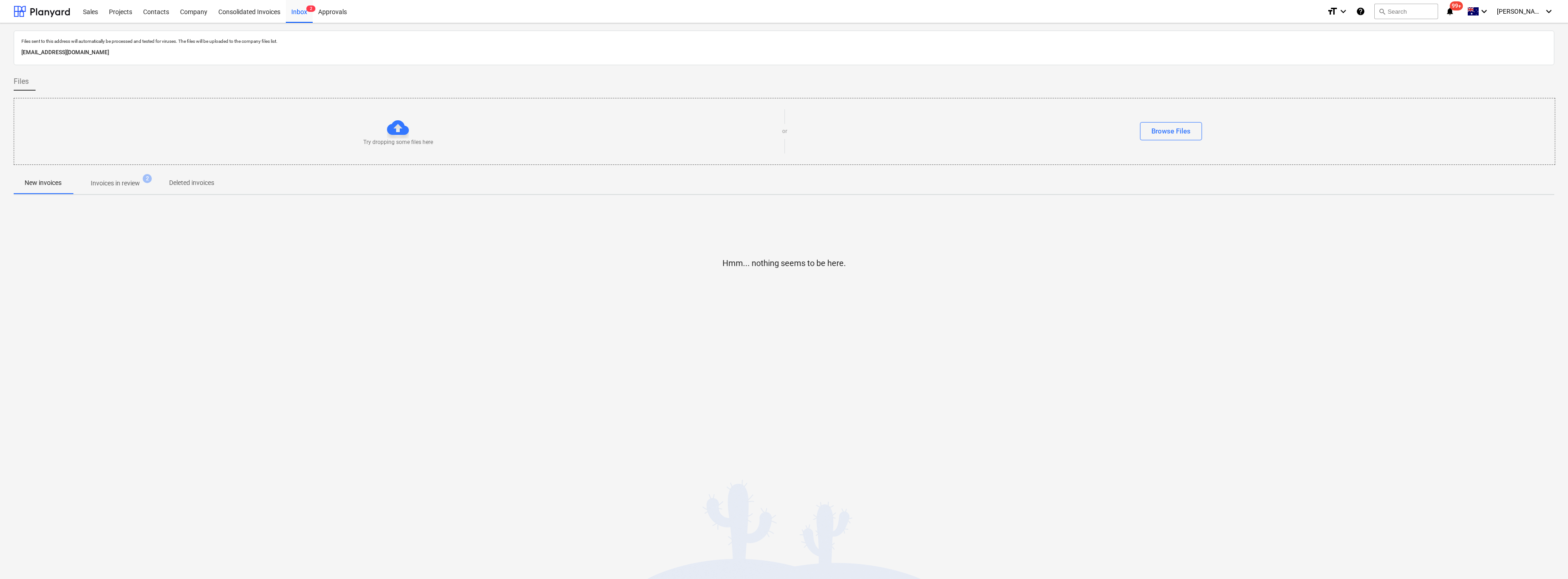
click at [133, 175] on span "Invoices in review 2" at bounding box center [115, 183] width 86 height 16
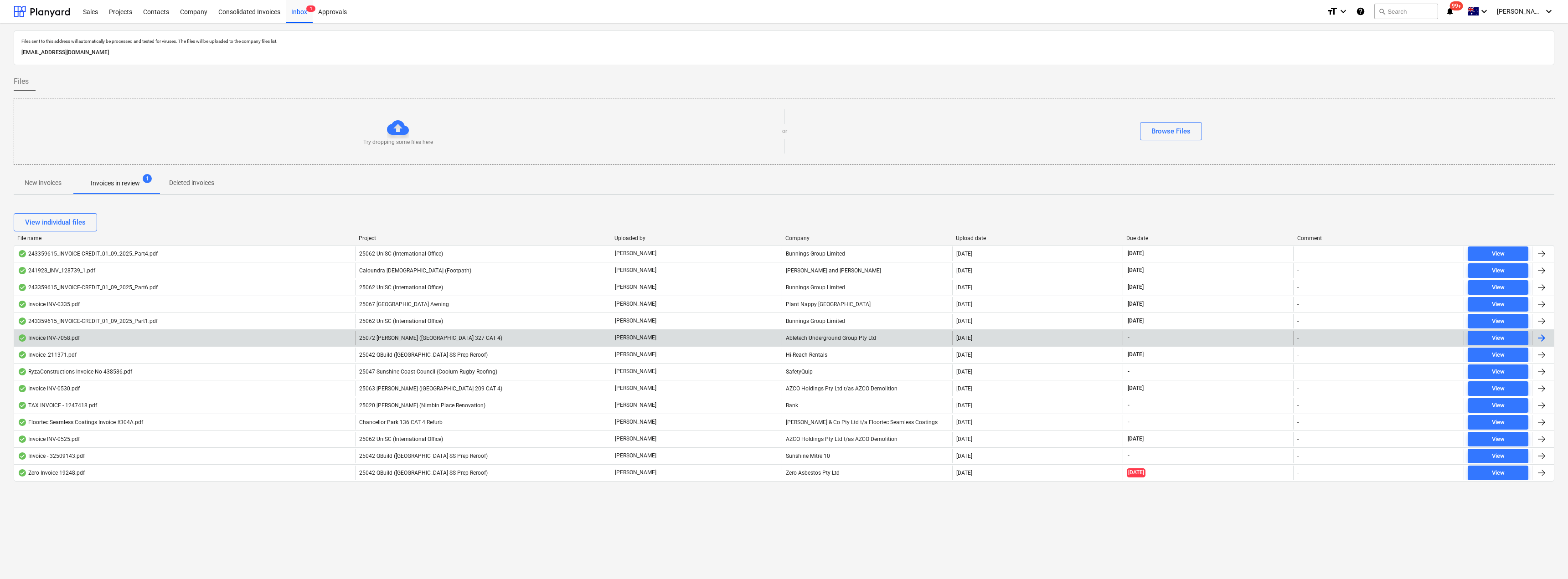
click at [783, 340] on div "Abletech Underground Group Pty Ltd" at bounding box center [867, 338] width 170 height 15
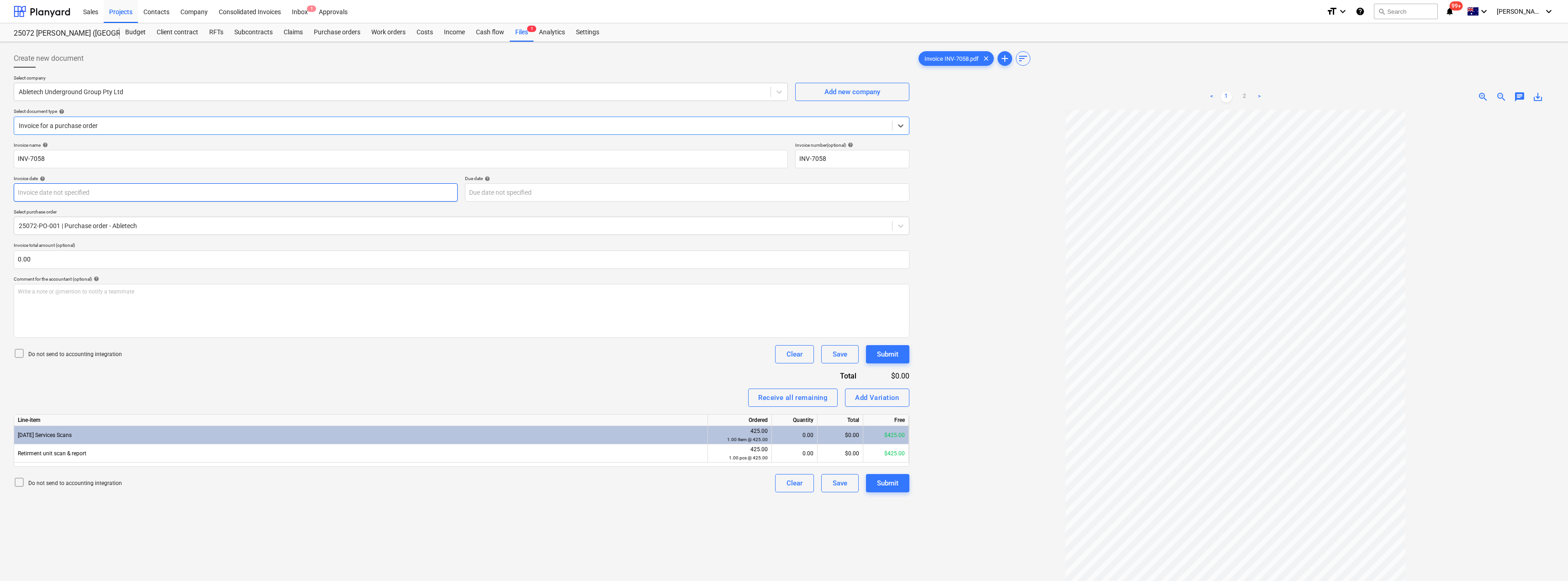
click at [90, 192] on body "Sales Projects Contacts Company Consolidated Invoices Inbox 1 Approvals format_…" at bounding box center [784, 290] width 1568 height 581
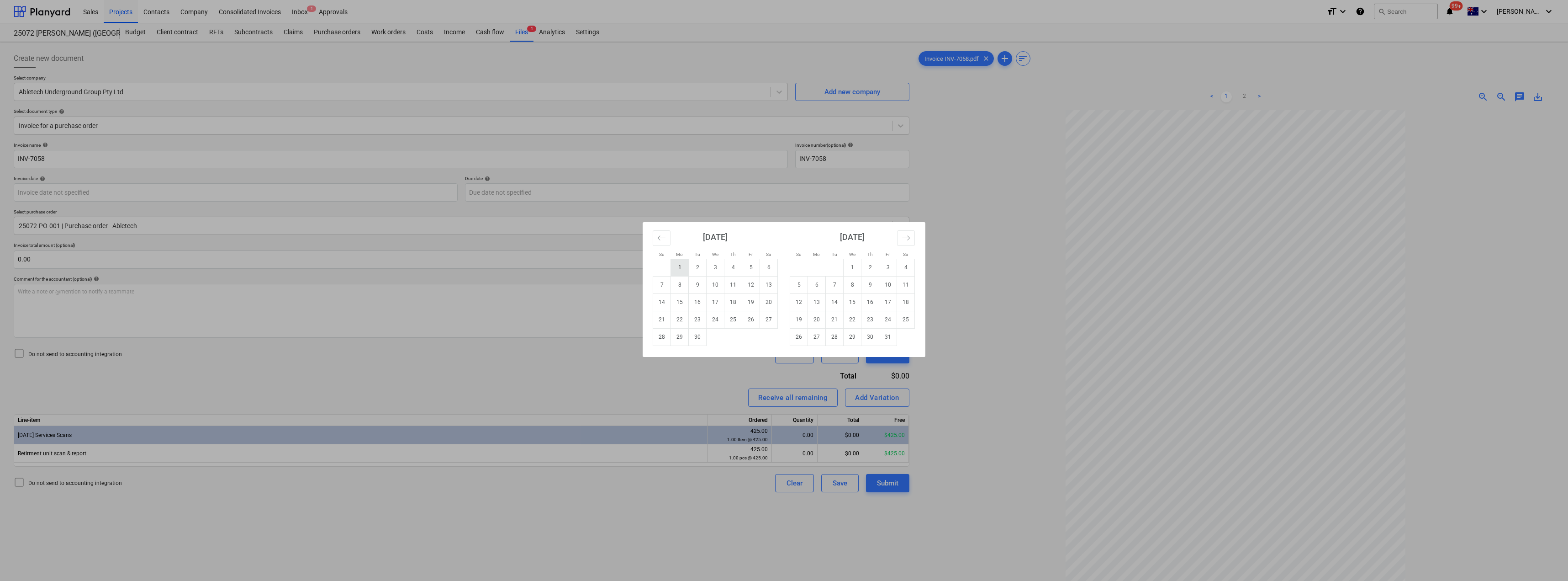
click at [678, 268] on td "1" at bounding box center [679, 267] width 18 height 17
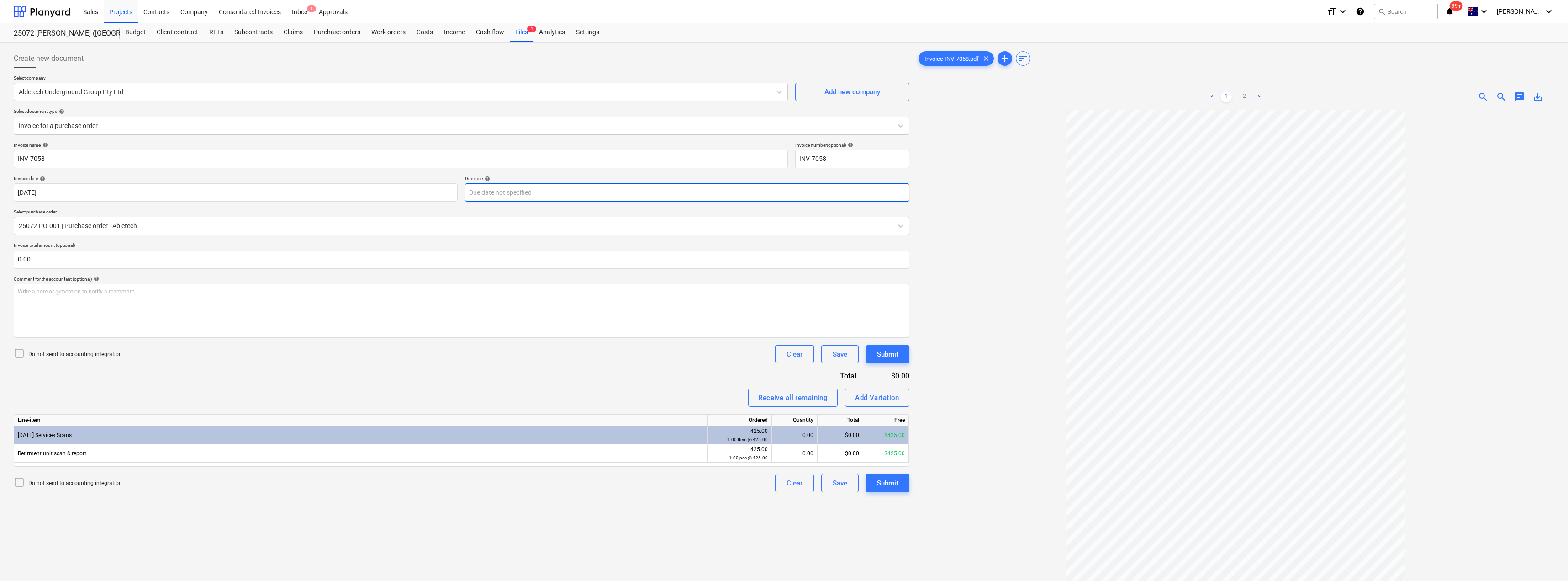
click at [567, 194] on body "Sales Projects Contacts Company Consolidated Invoices Inbox 1 Approvals format_…" at bounding box center [784, 290] width 1568 height 581
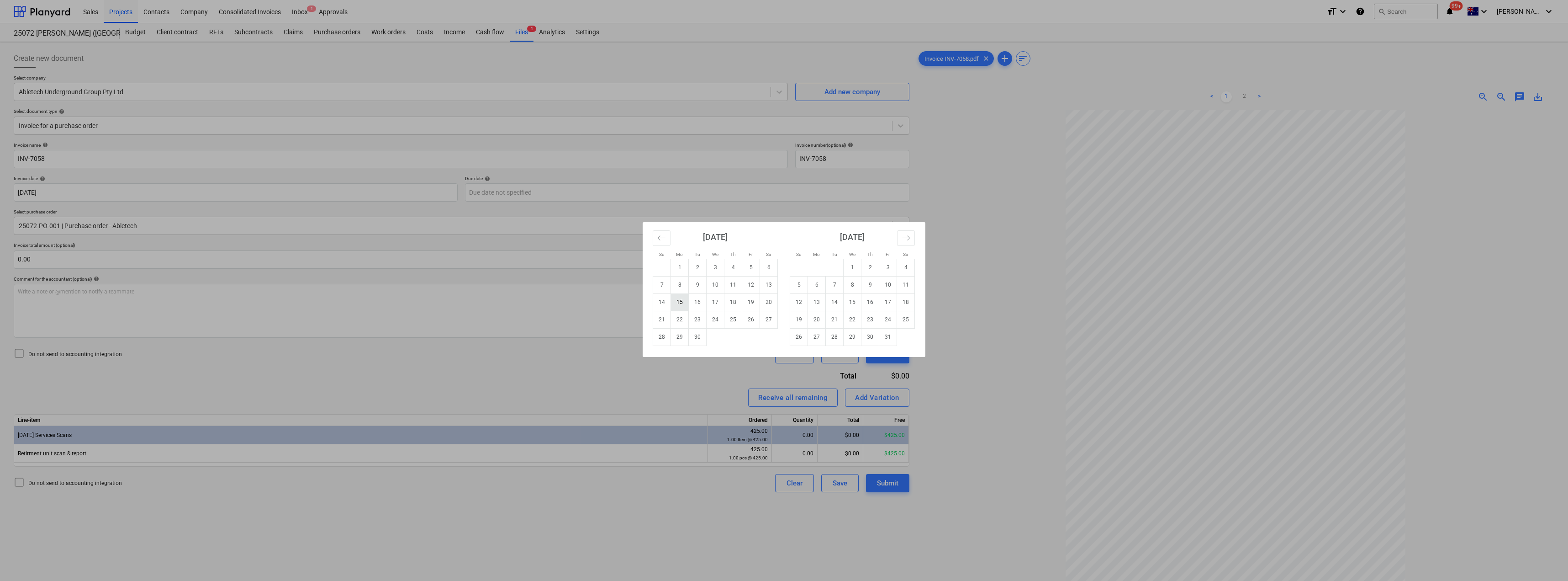
click at [685, 299] on td "15" at bounding box center [679, 302] width 18 height 17
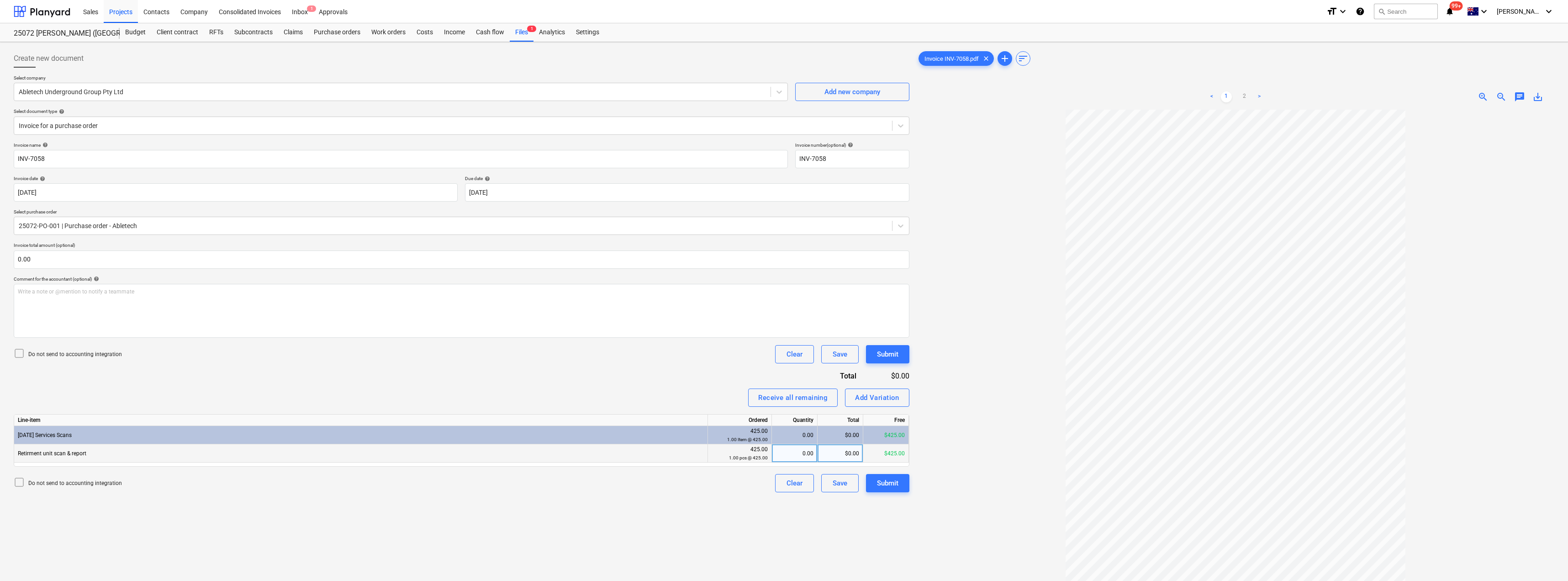
click at [784, 454] on div "0.00" at bounding box center [795, 453] width 38 height 18
click at [717, 383] on div "Invoice name help INV-7058 Invoice number (optional) help INV-7058 Invoice date…" at bounding box center [461, 317] width 895 height 350
click at [784, 486] on div "Submit" at bounding box center [887, 483] width 21 height 12
click at [784, 101] on span "chat" at bounding box center [1519, 97] width 11 height 11
click at [784, 174] on p "Write a note or @mention to notify a teammate [PERSON_NAME]" at bounding box center [1456, 174] width 174 height 8
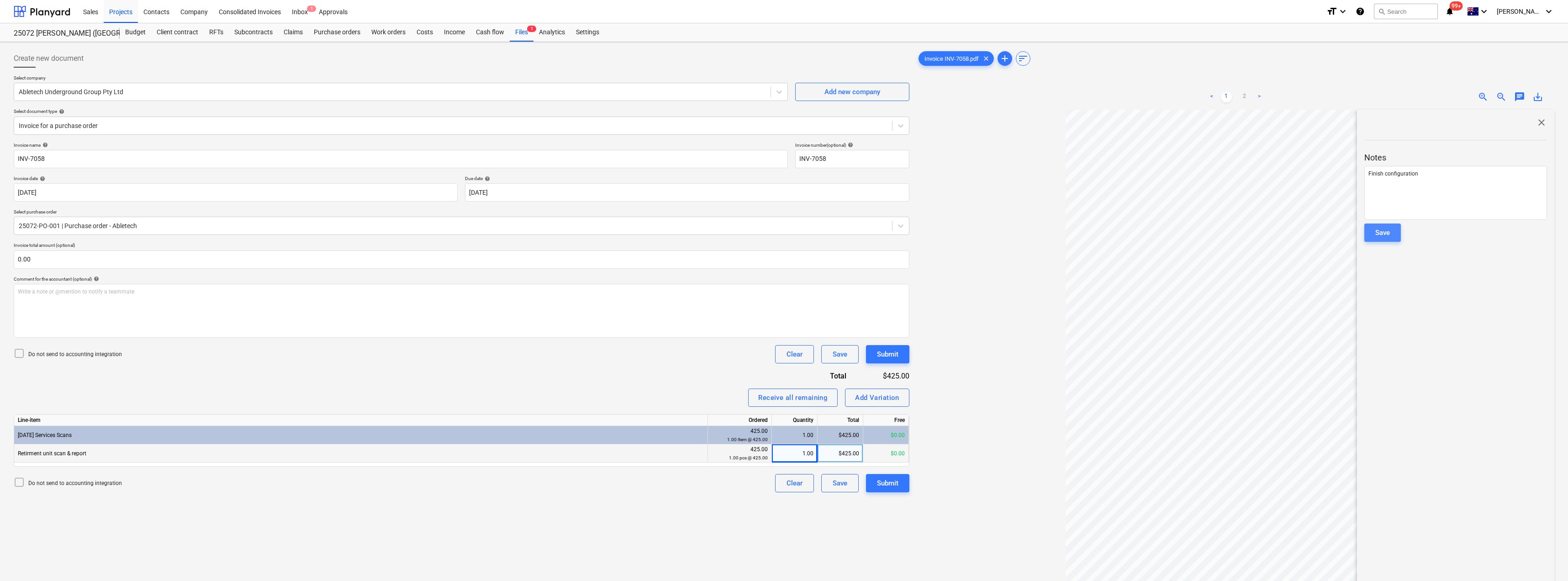
click at [784, 233] on div "Save" at bounding box center [1383, 232] width 15 height 12
click at [303, 15] on div "Inbox 1" at bounding box center [300, 11] width 27 height 23
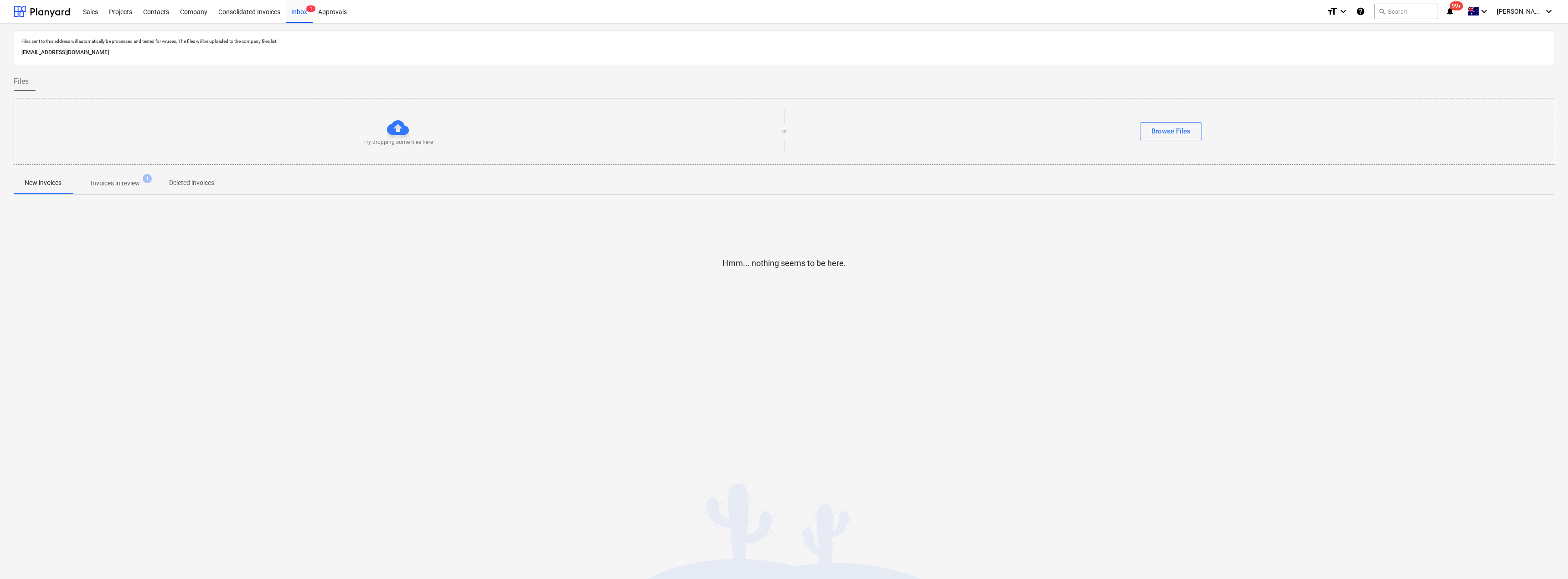
click at [119, 184] on p "Invoices in review" at bounding box center [115, 184] width 49 height 10
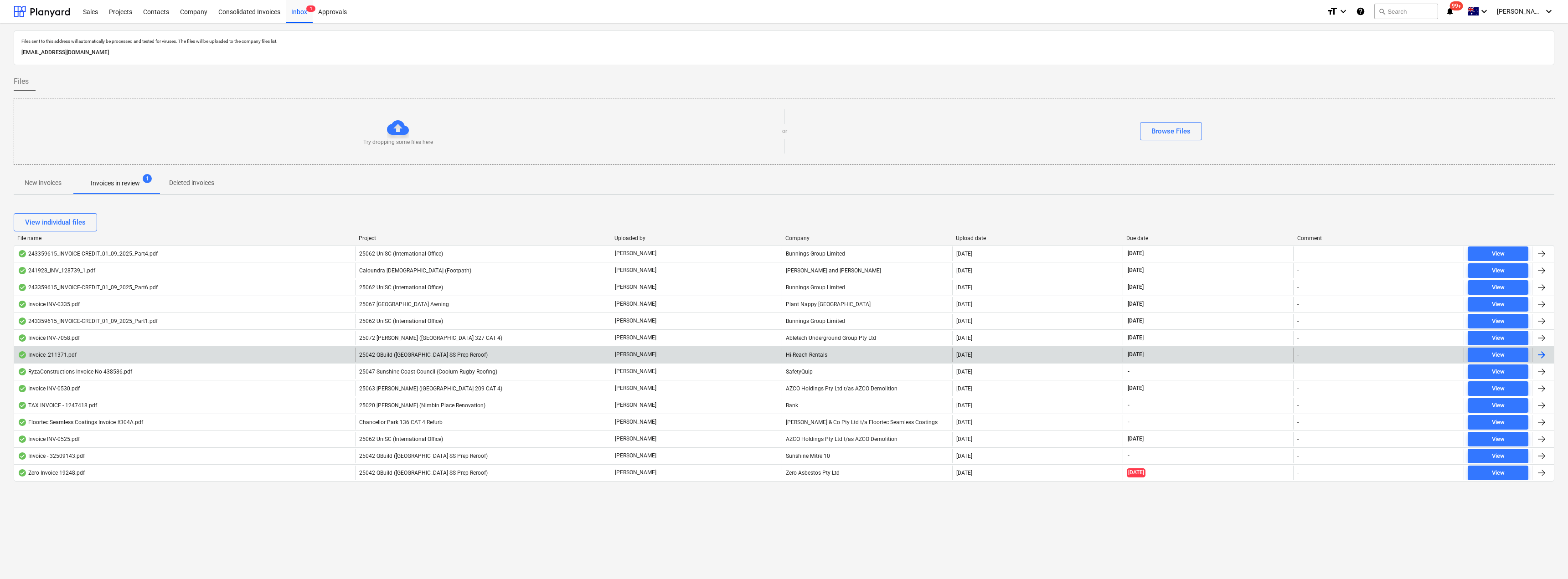
click at [783, 353] on div "Hi-Reach Rentals" at bounding box center [867, 355] width 170 height 15
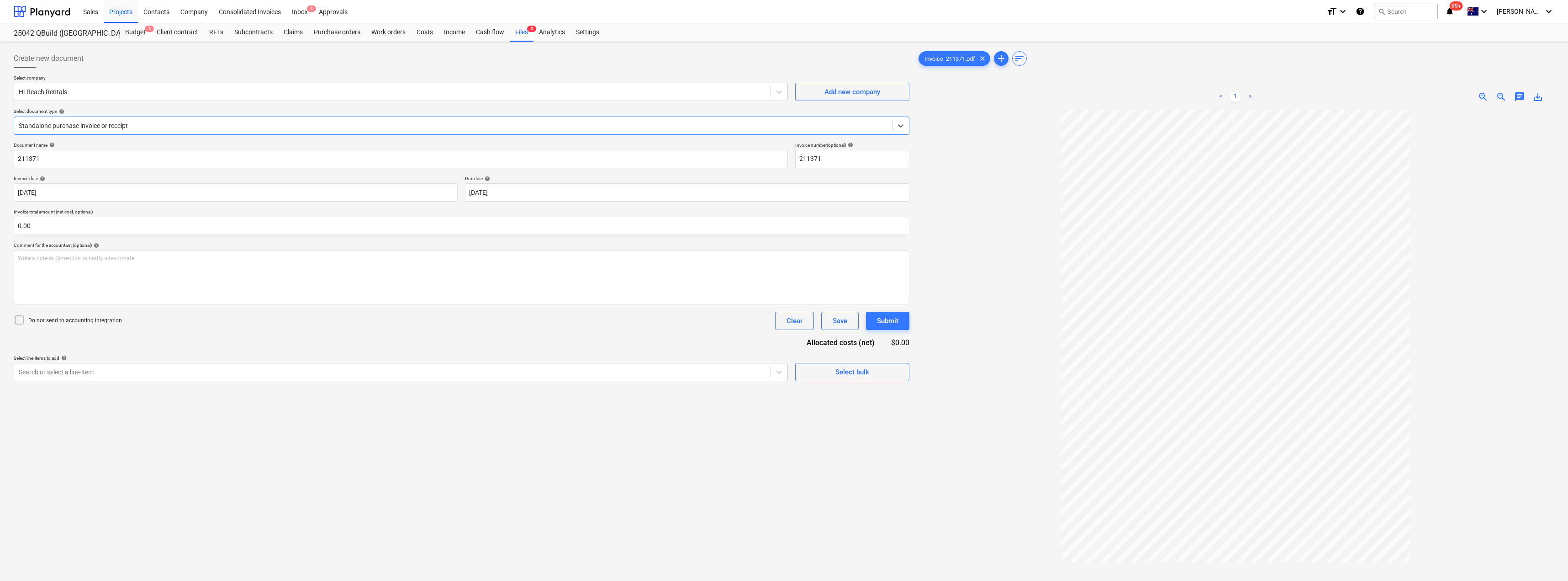
click at [100, 123] on div at bounding box center [453, 125] width 868 height 9
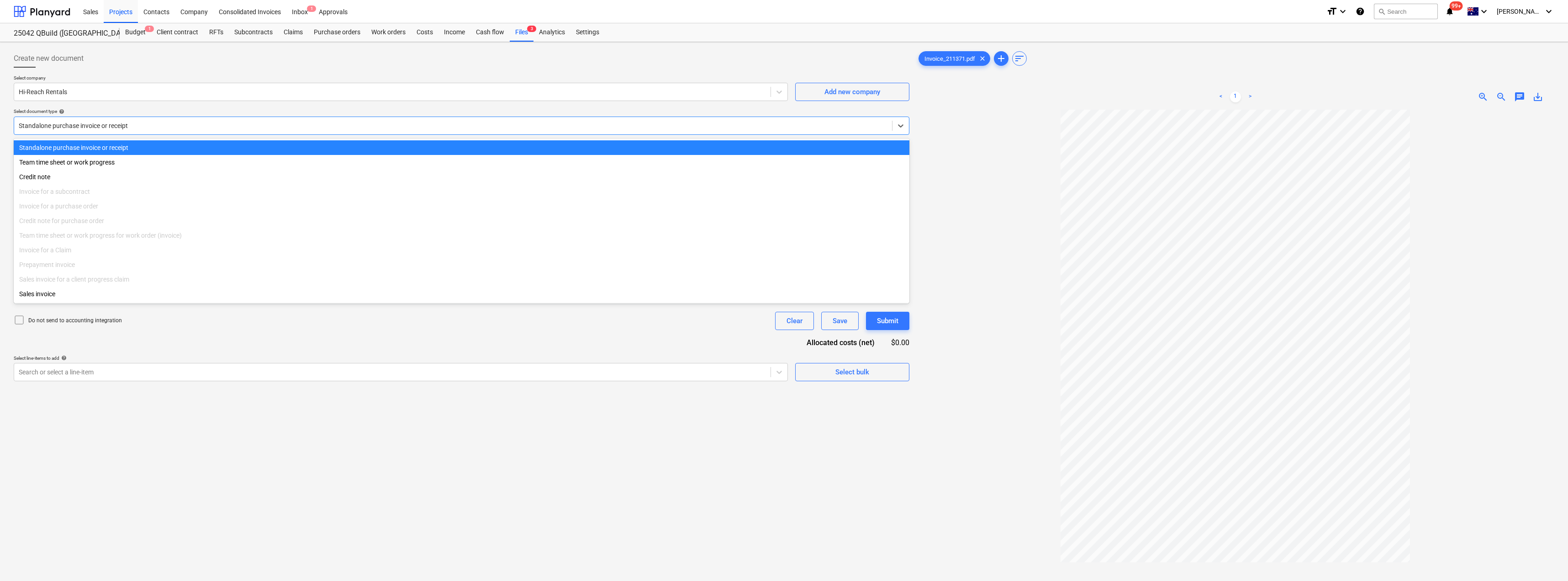
click at [100, 123] on div at bounding box center [453, 125] width 868 height 9
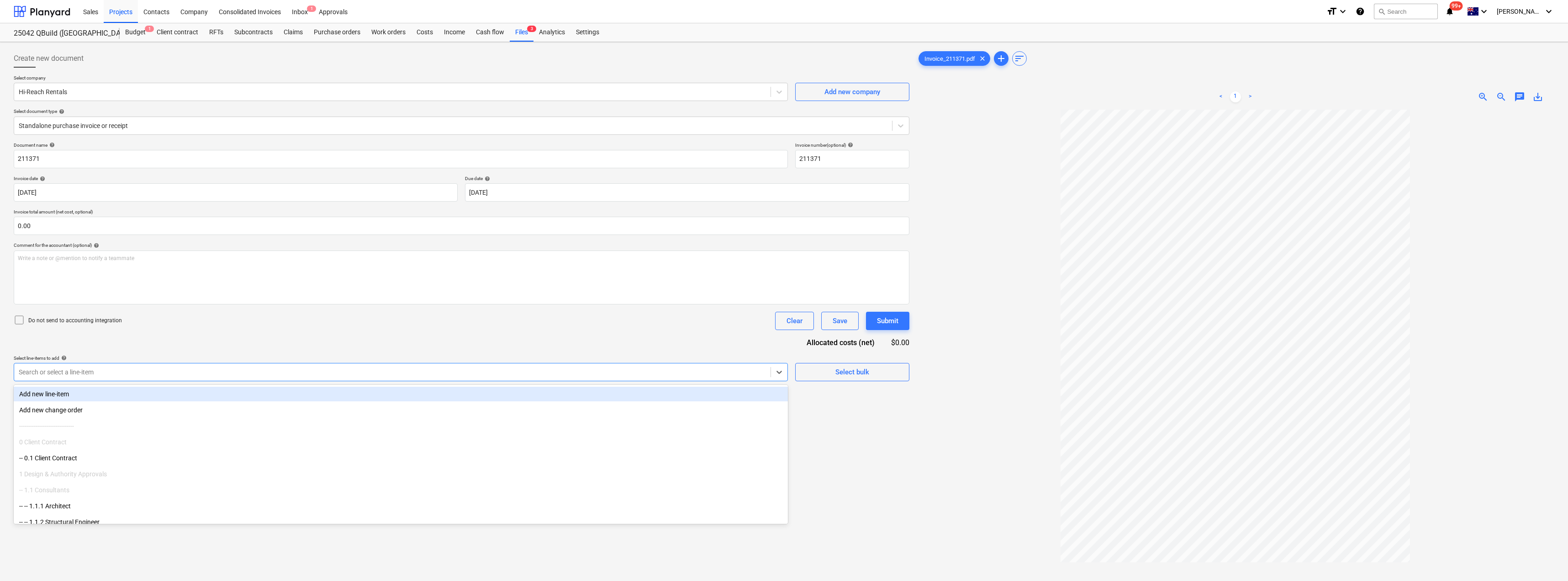
click at [124, 371] on div at bounding box center [392, 372] width 747 height 9
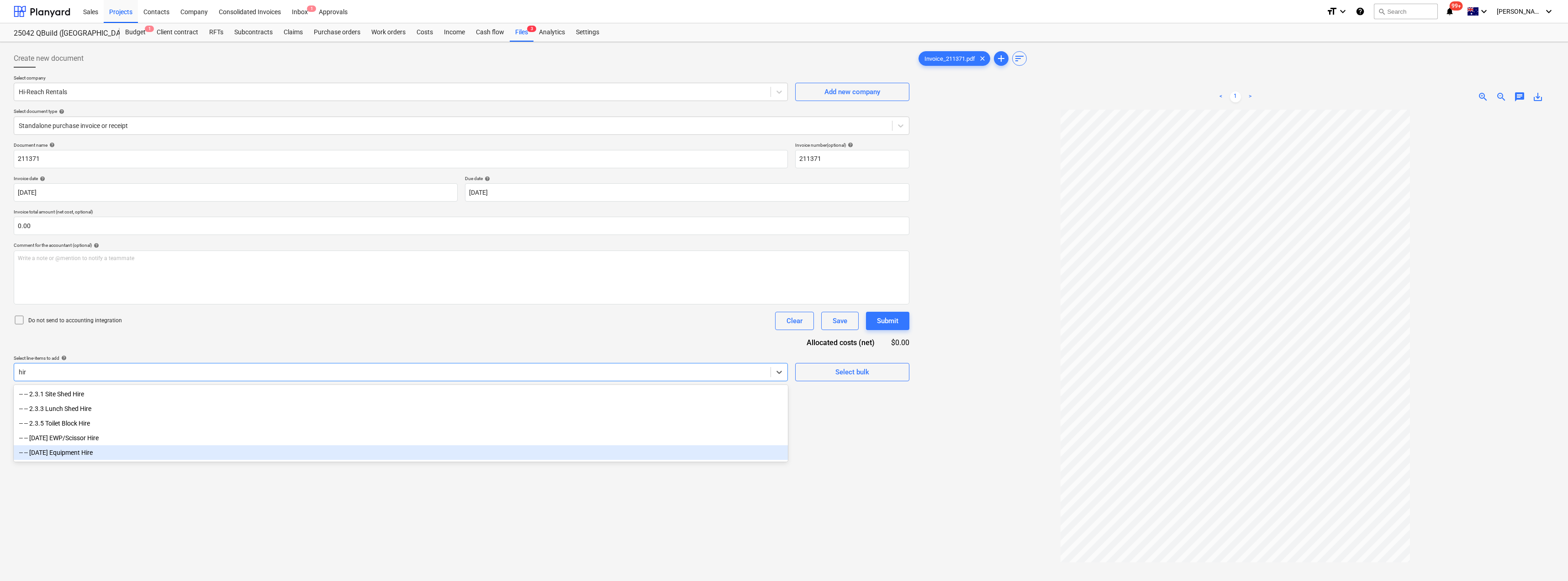
click at [95, 455] on div "-- -- [DATE] Equipment Hire" at bounding box center [400, 452] width 774 height 15
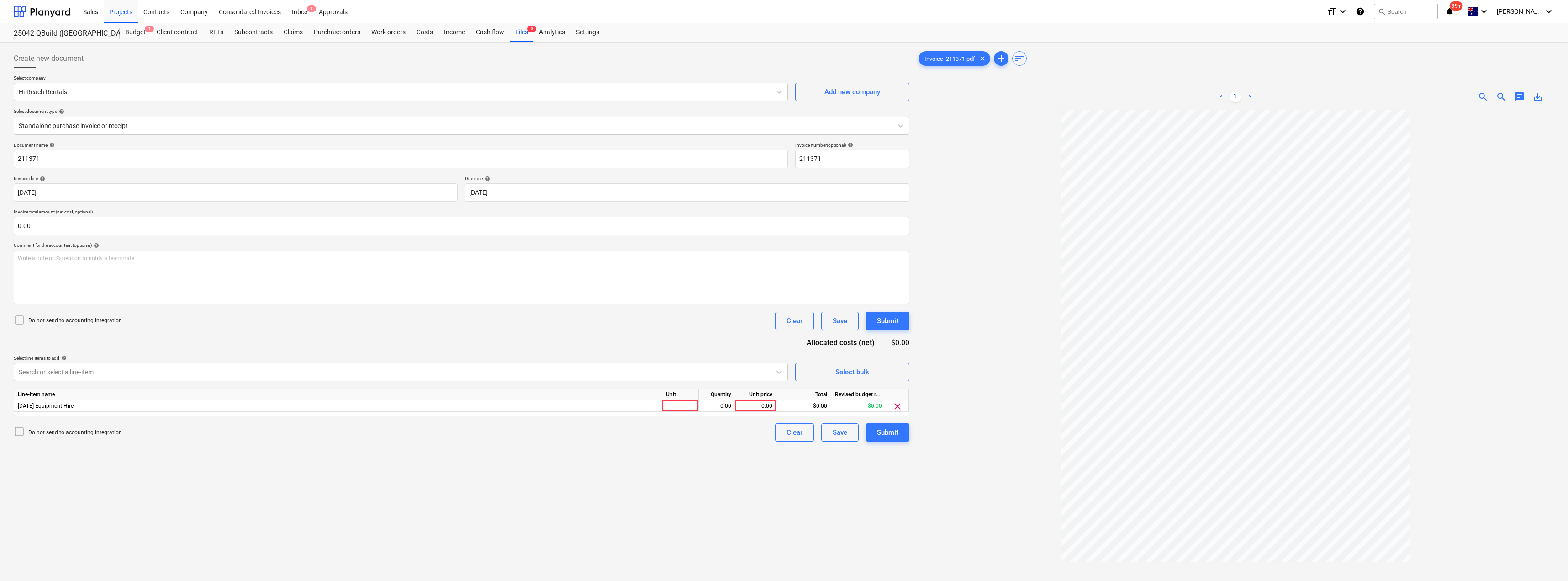
click at [347, 328] on div "Do not send to accounting integration Clear Save Submit" at bounding box center [461, 321] width 895 height 18
click at [673, 403] on div at bounding box center [681, 406] width 37 height 12
click at [784, 434] on div "Submit" at bounding box center [887, 432] width 21 height 12
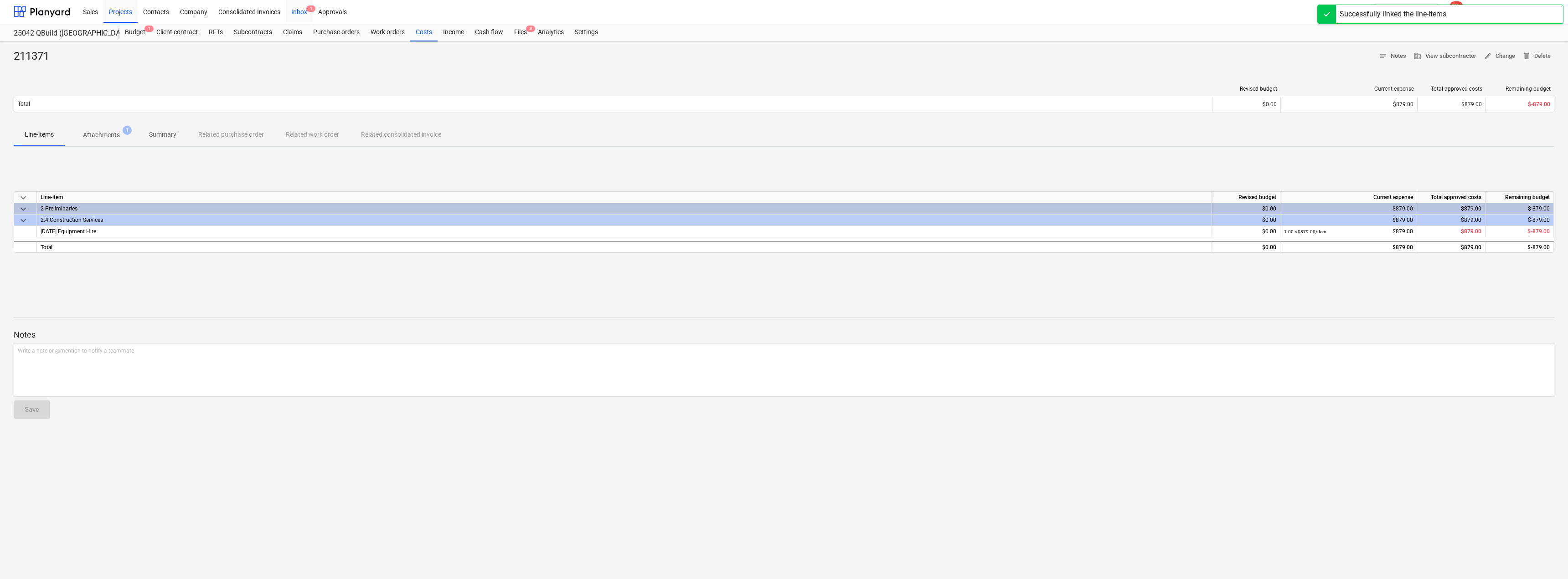
click at [301, 10] on div "Inbox 1" at bounding box center [299, 11] width 27 height 23
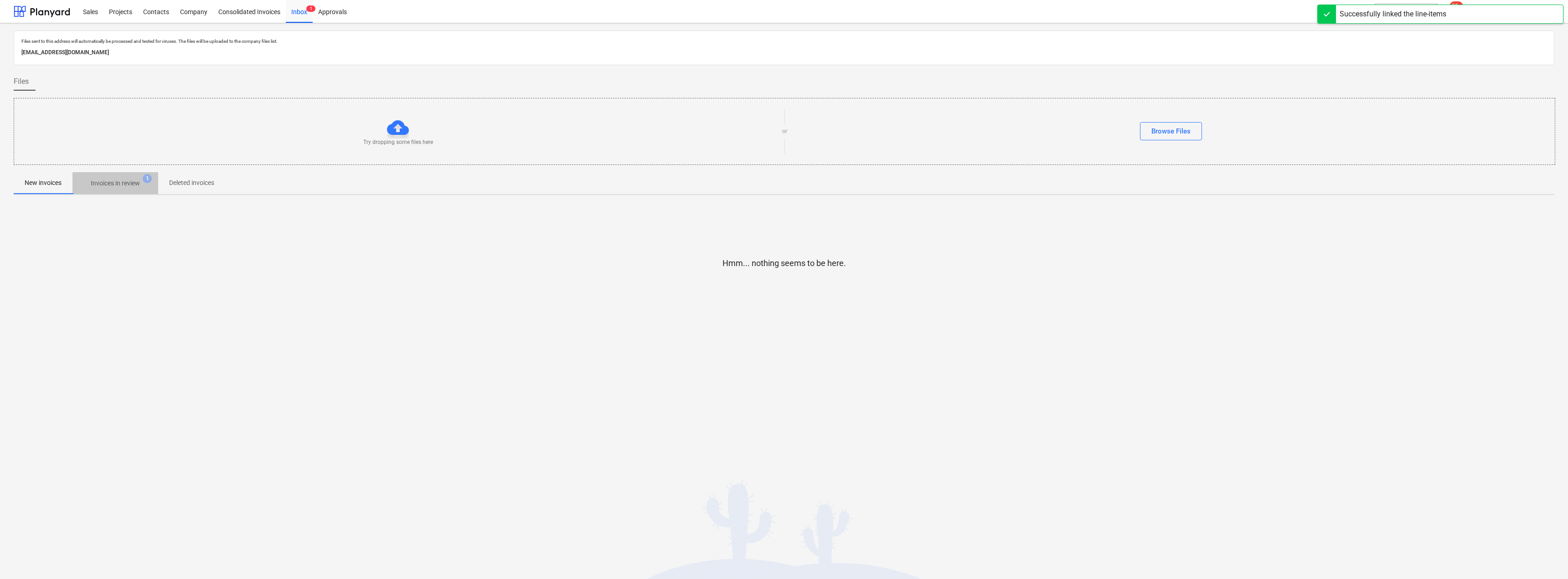
click at [117, 187] on p "Invoices in review" at bounding box center [115, 184] width 49 height 10
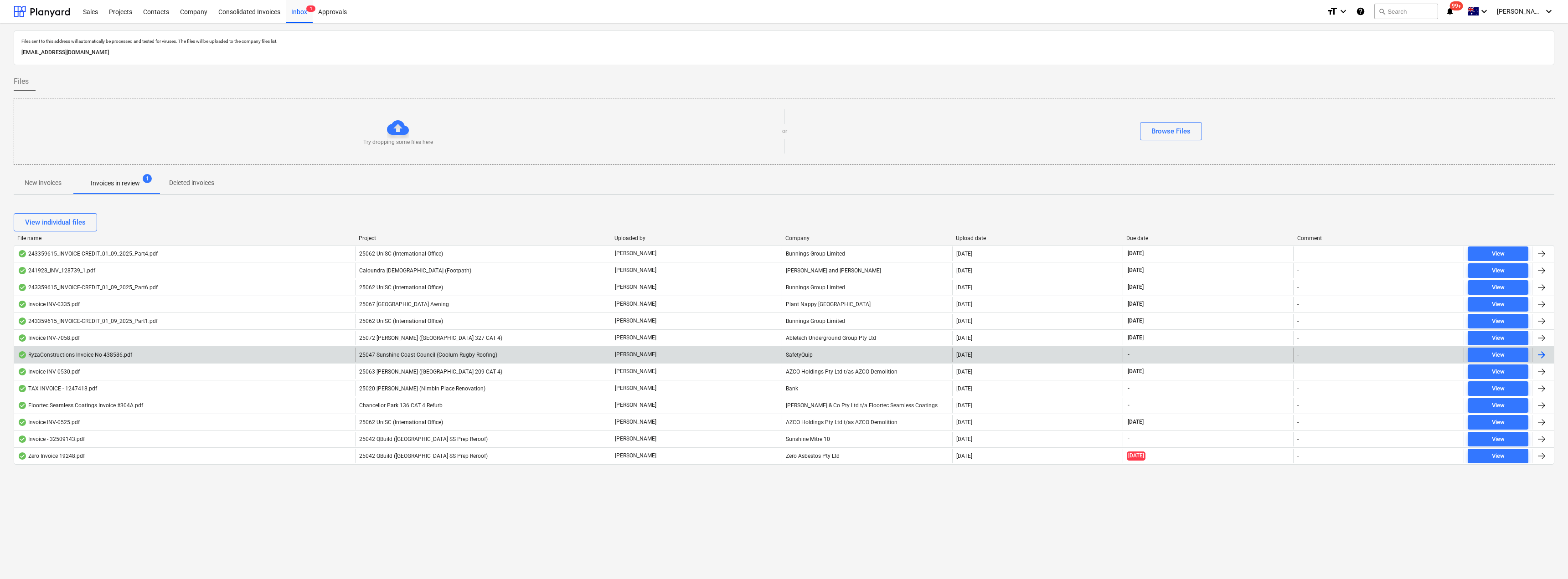
click at [647, 350] on div "[PERSON_NAME]" at bounding box center [696, 355] width 170 height 15
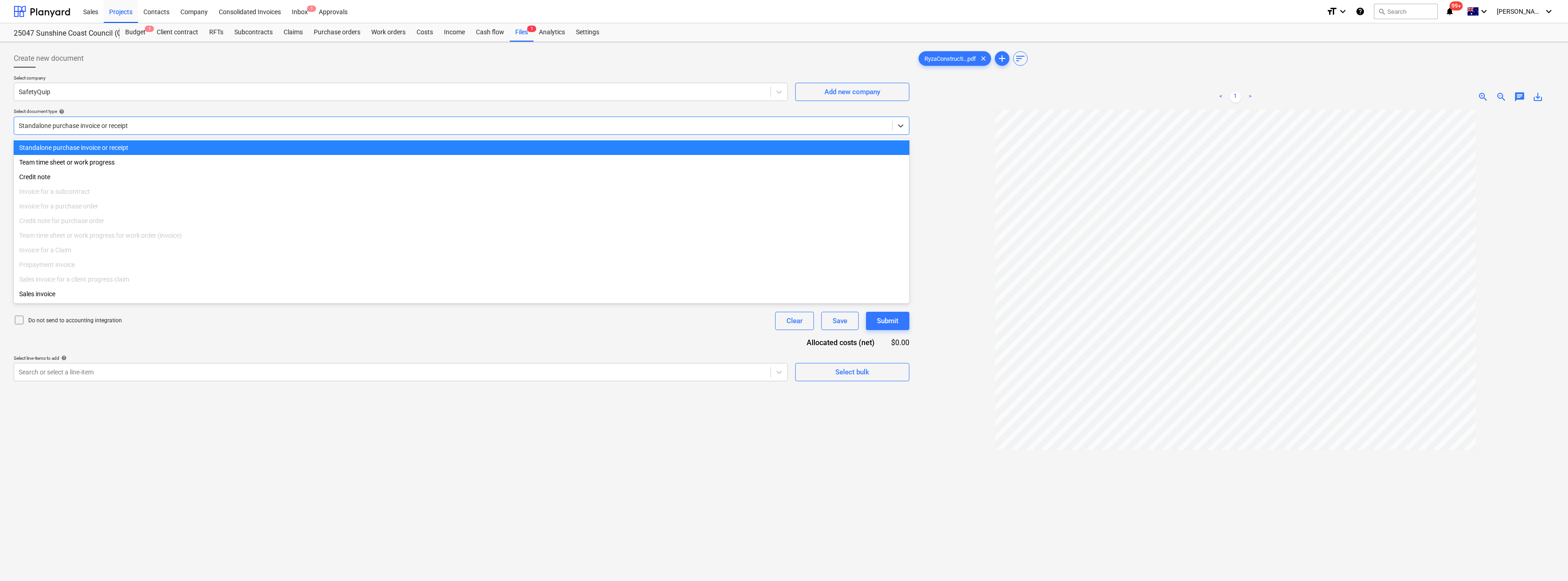
click at [84, 125] on div at bounding box center [453, 125] width 868 height 9
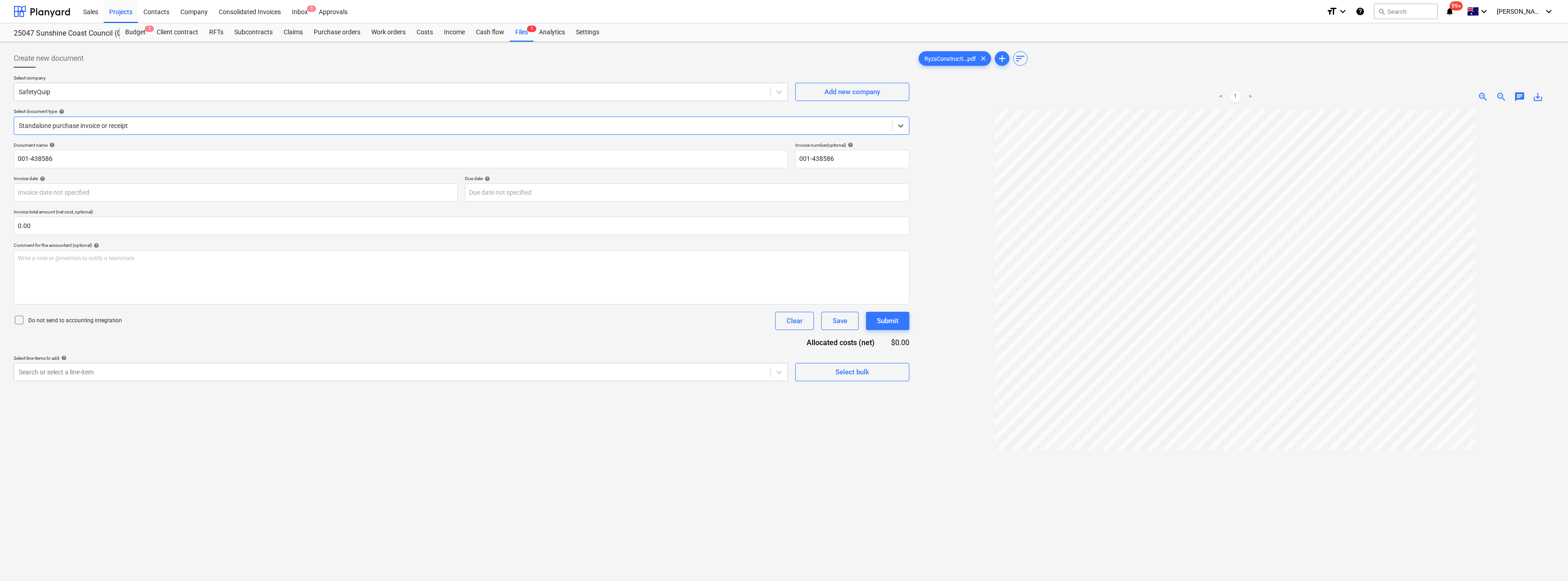
click at [84, 125] on div at bounding box center [453, 125] width 868 height 9
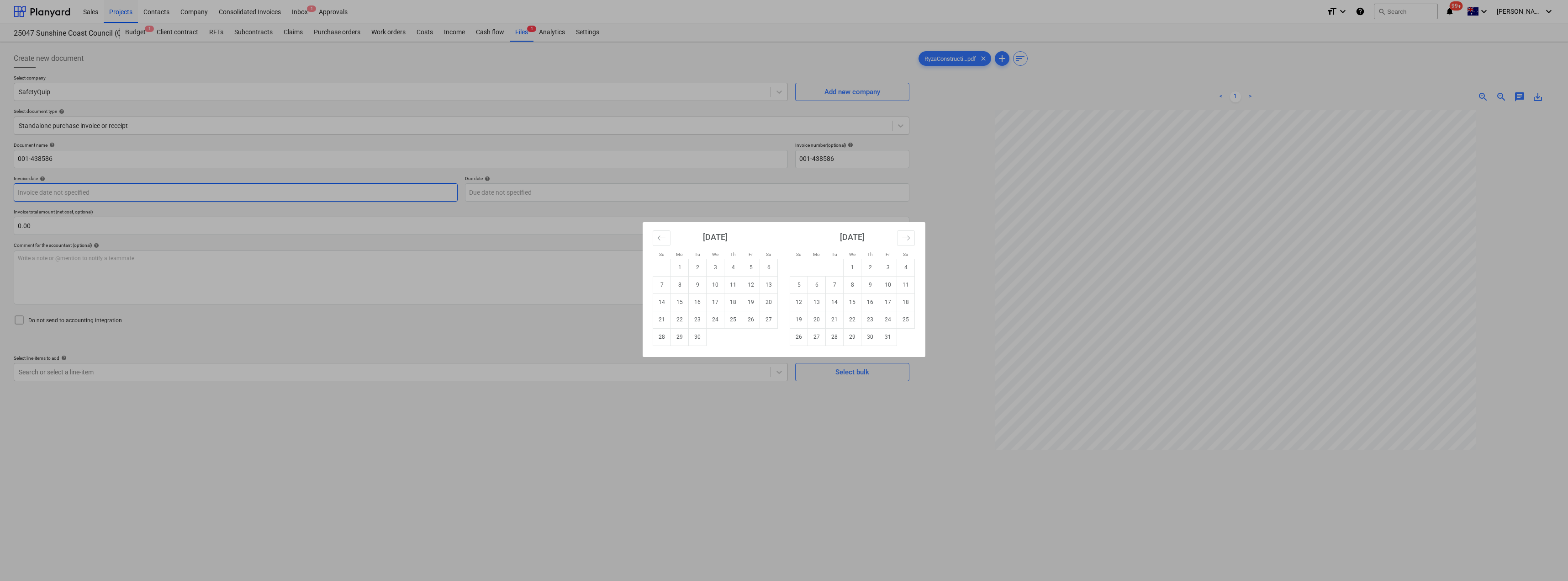
click at [84, 192] on body "Sales Projects Contacts Company Consolidated Invoices Inbox 1 Approvals format_…" at bounding box center [784, 290] width 1568 height 581
click at [684, 266] on td "1" at bounding box center [679, 267] width 18 height 17
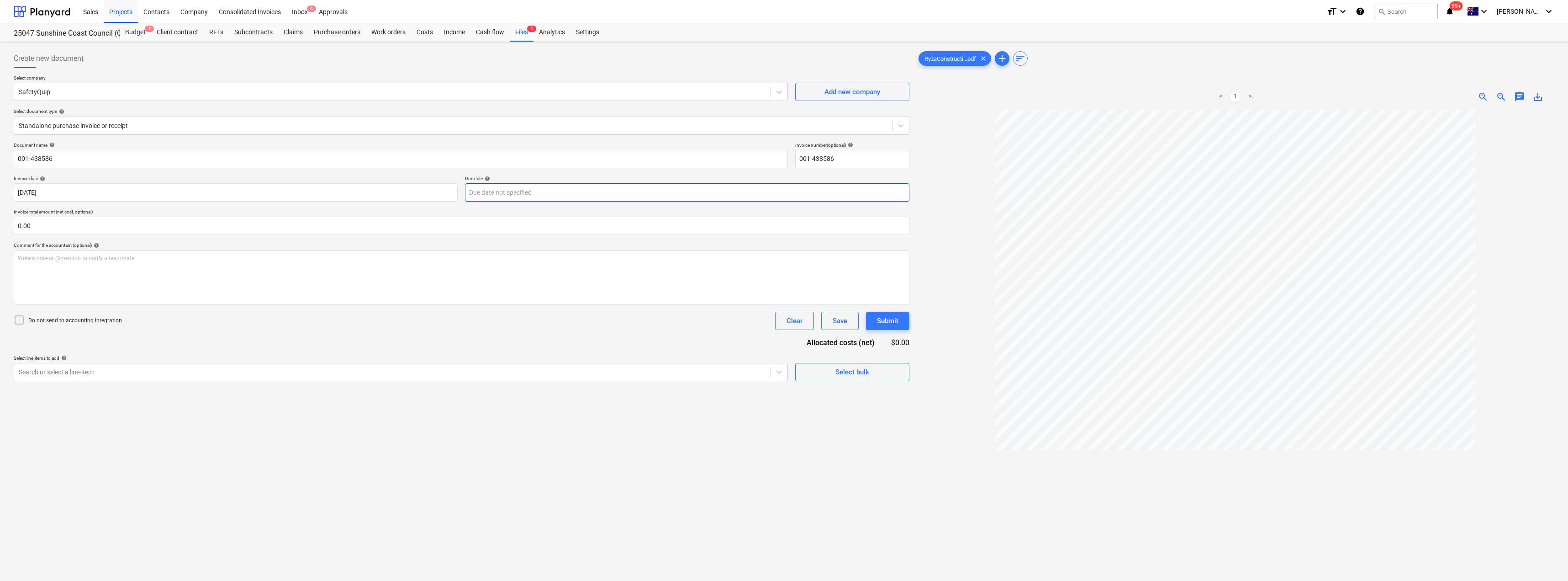
click at [540, 198] on body "Sales Projects Contacts Company Consolidated Invoices Inbox 1 Approvals format_…" at bounding box center [784, 290] width 1568 height 581
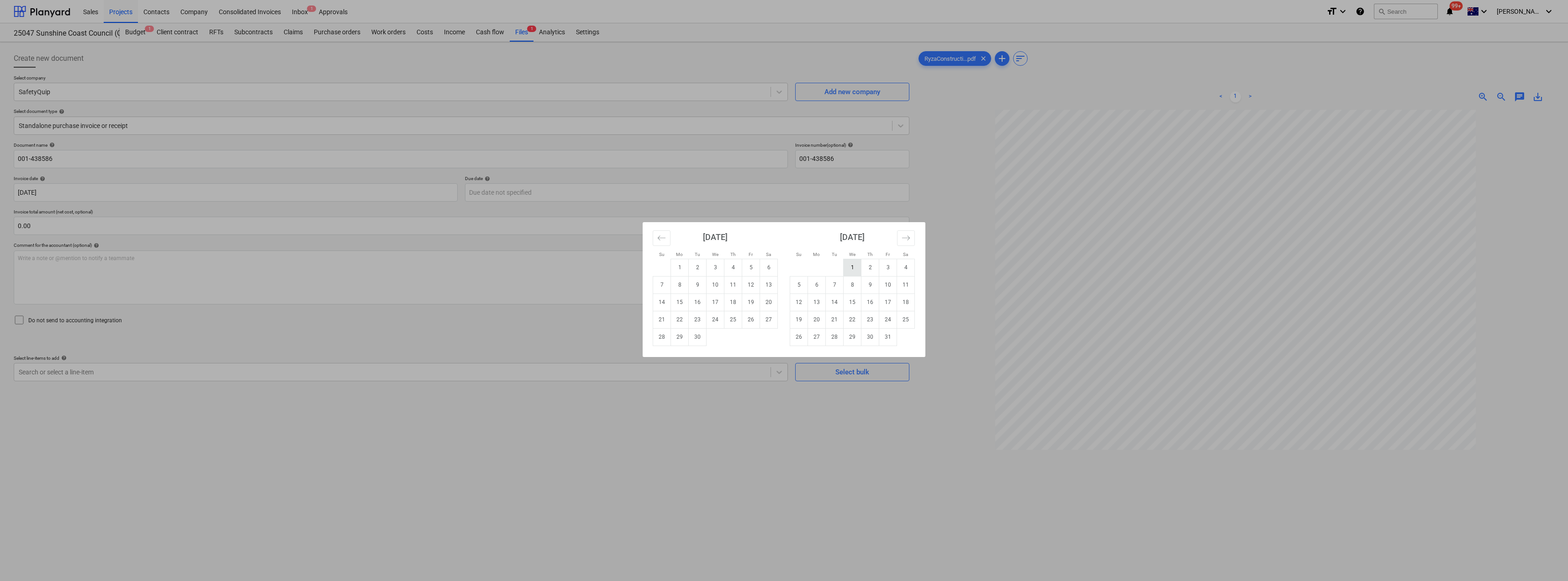
click at [784, 269] on td "1" at bounding box center [852, 267] width 18 height 17
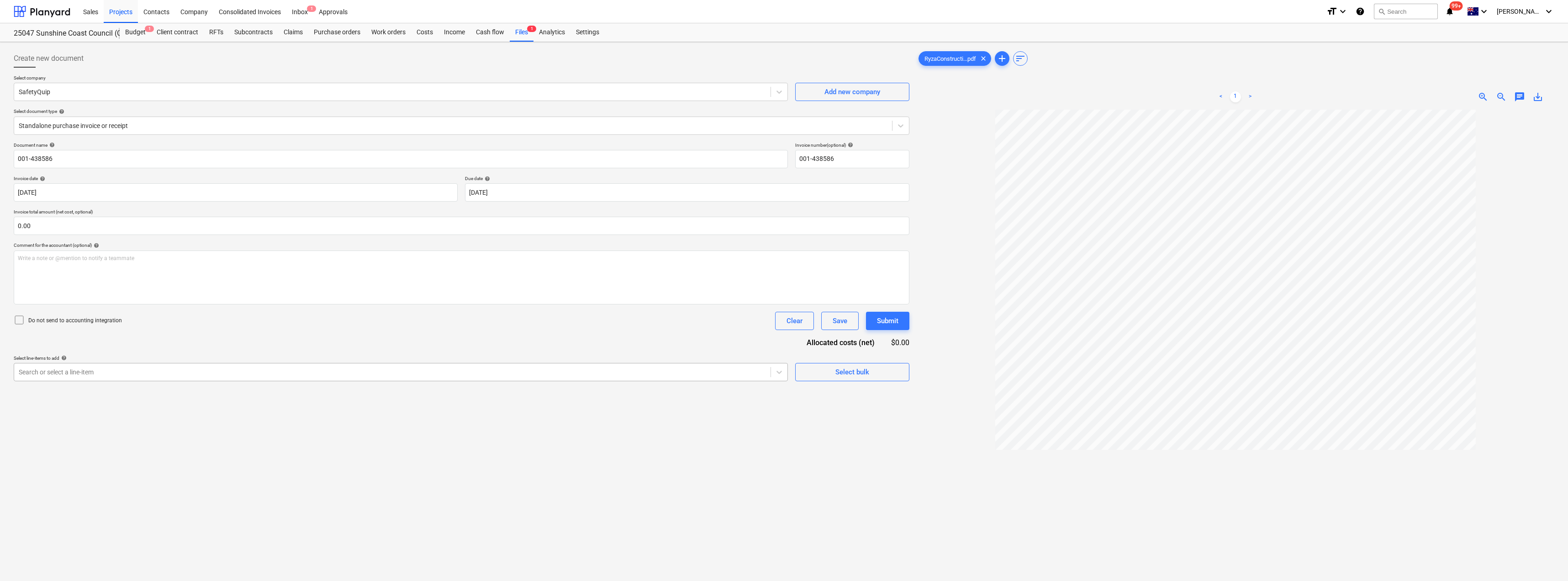
click at [92, 369] on div at bounding box center [392, 372] width 747 height 9
click at [90, 395] on div "-- -- [DATE] Fixout Material Supply" at bounding box center [400, 394] width 774 height 15
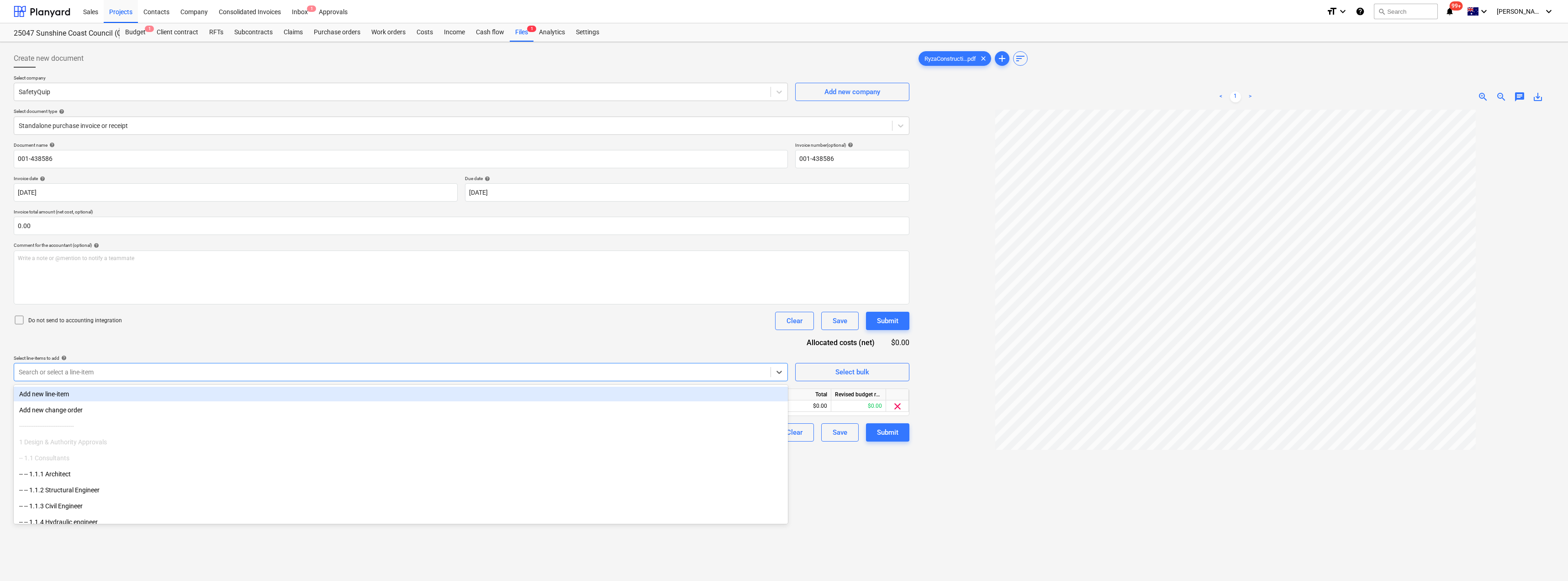
click at [185, 354] on div "Document name help 001-438586 Invoice number (optional) help 001-438586 Invoice…" at bounding box center [461, 292] width 895 height 299
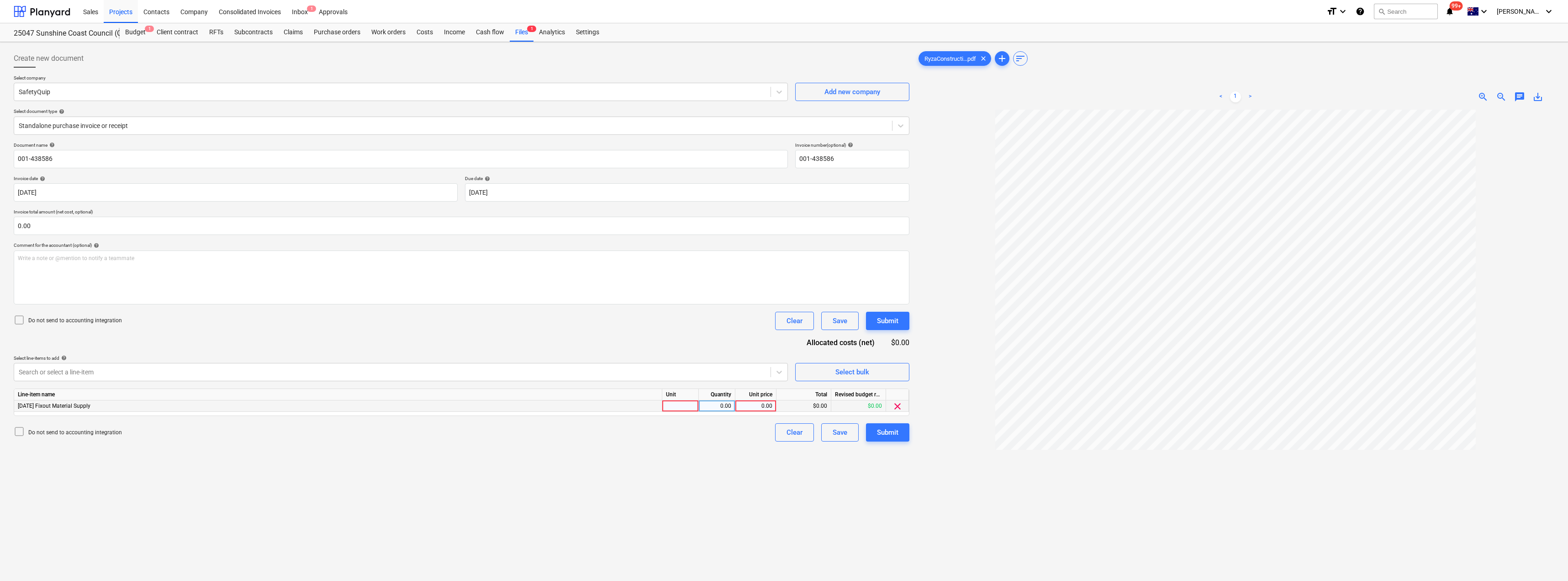
click at [692, 407] on div at bounding box center [681, 406] width 37 height 12
click at [784, 429] on div "Submit" at bounding box center [887, 432] width 21 height 12
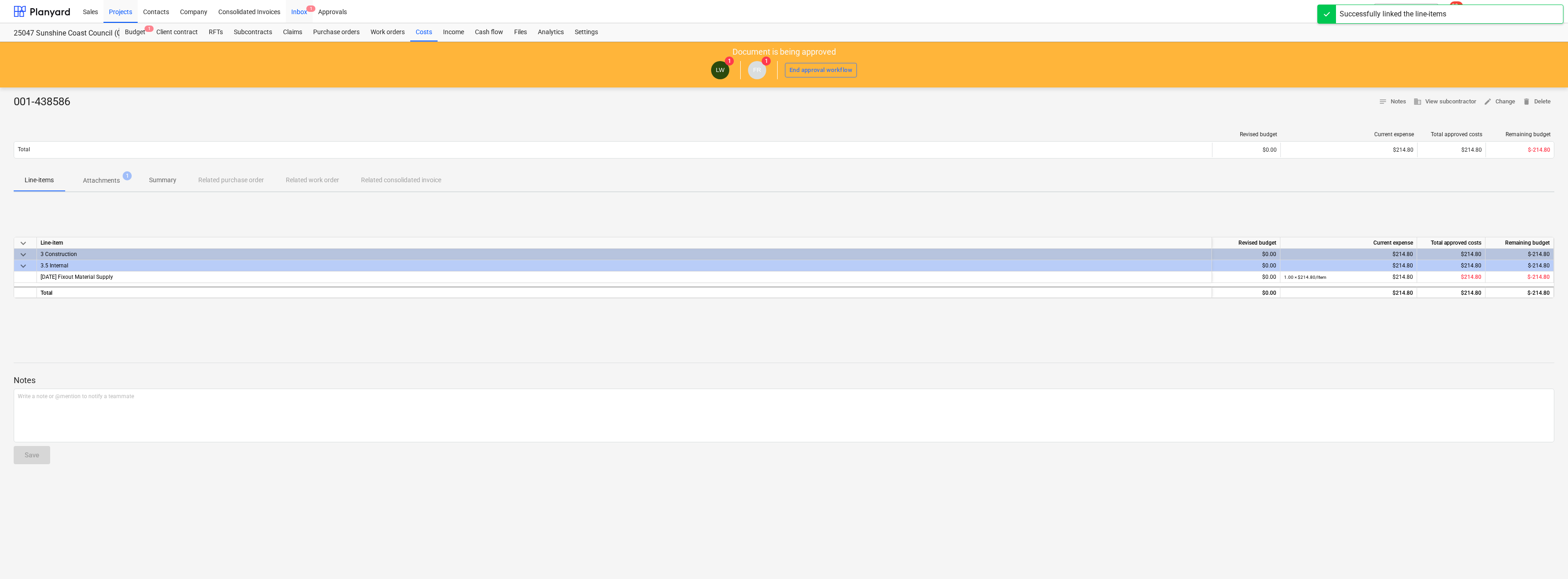
click at [306, 8] on div "Inbox 1" at bounding box center [299, 11] width 27 height 23
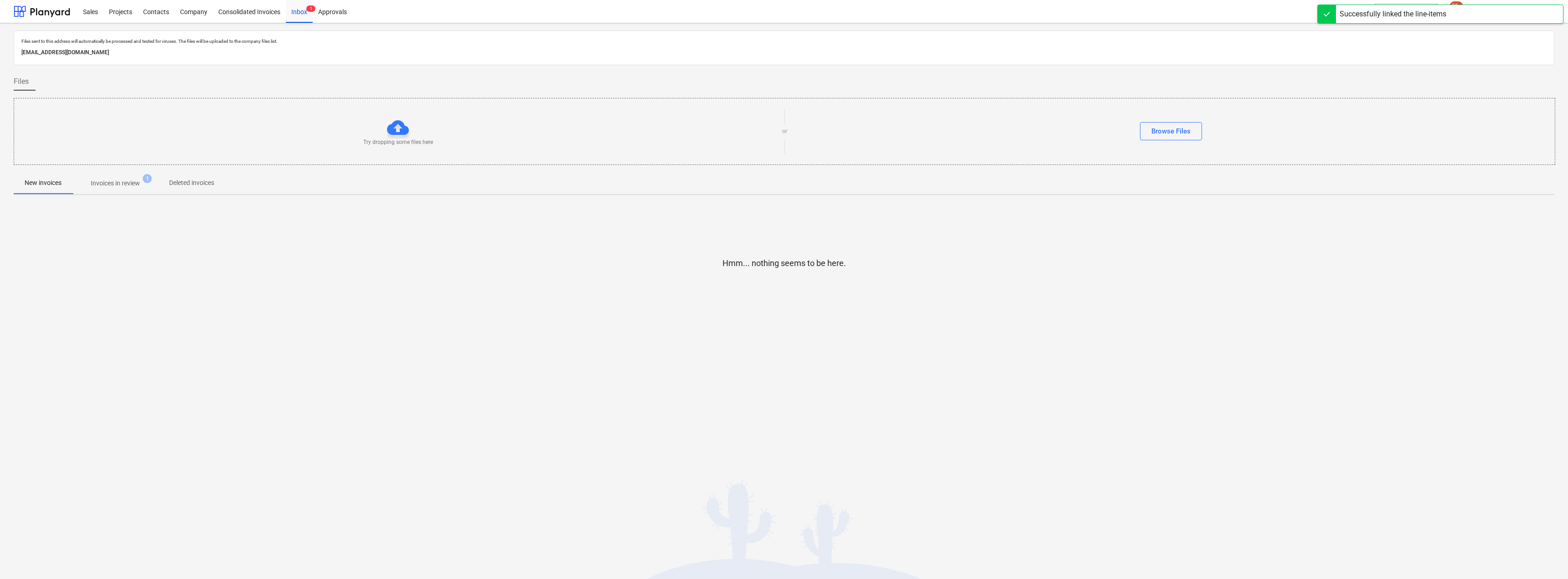
click at [112, 193] on button "Invoices in review 1" at bounding box center [115, 183] width 86 height 22
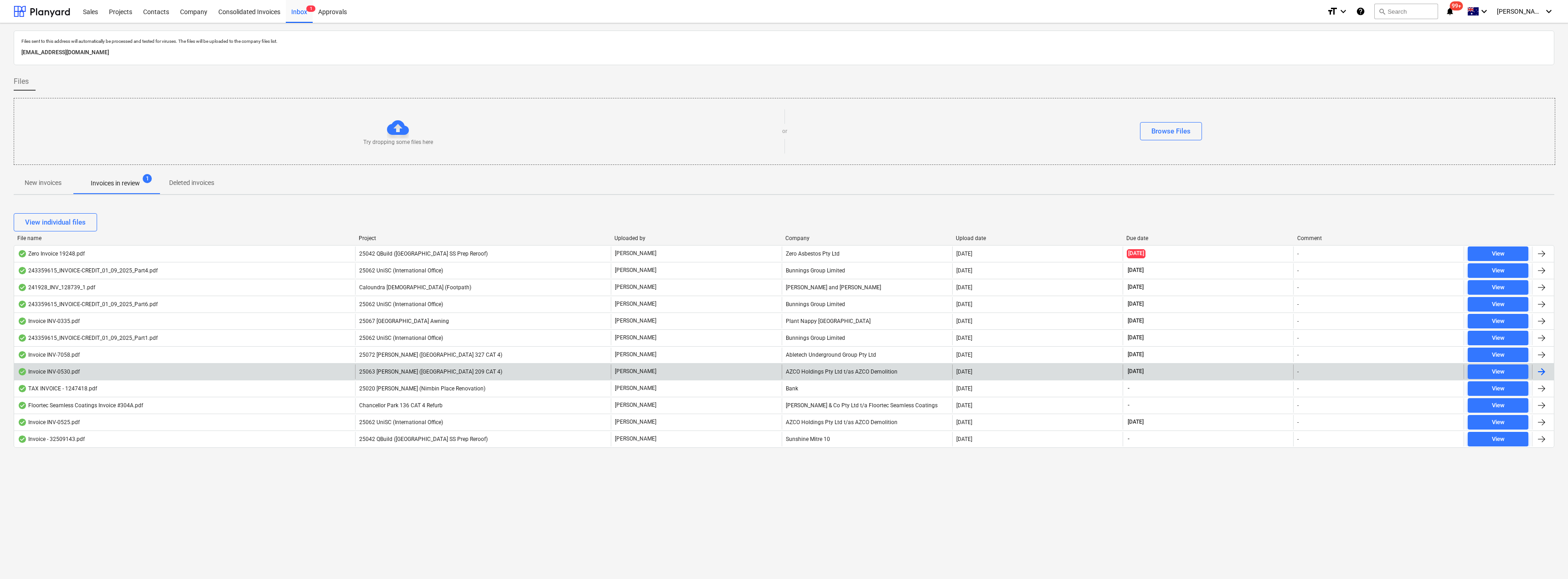
click at [449, 369] on span "25063 [PERSON_NAME] ([GEOGRAPHIC_DATA] 209 CAT 4)" at bounding box center [430, 372] width 143 height 6
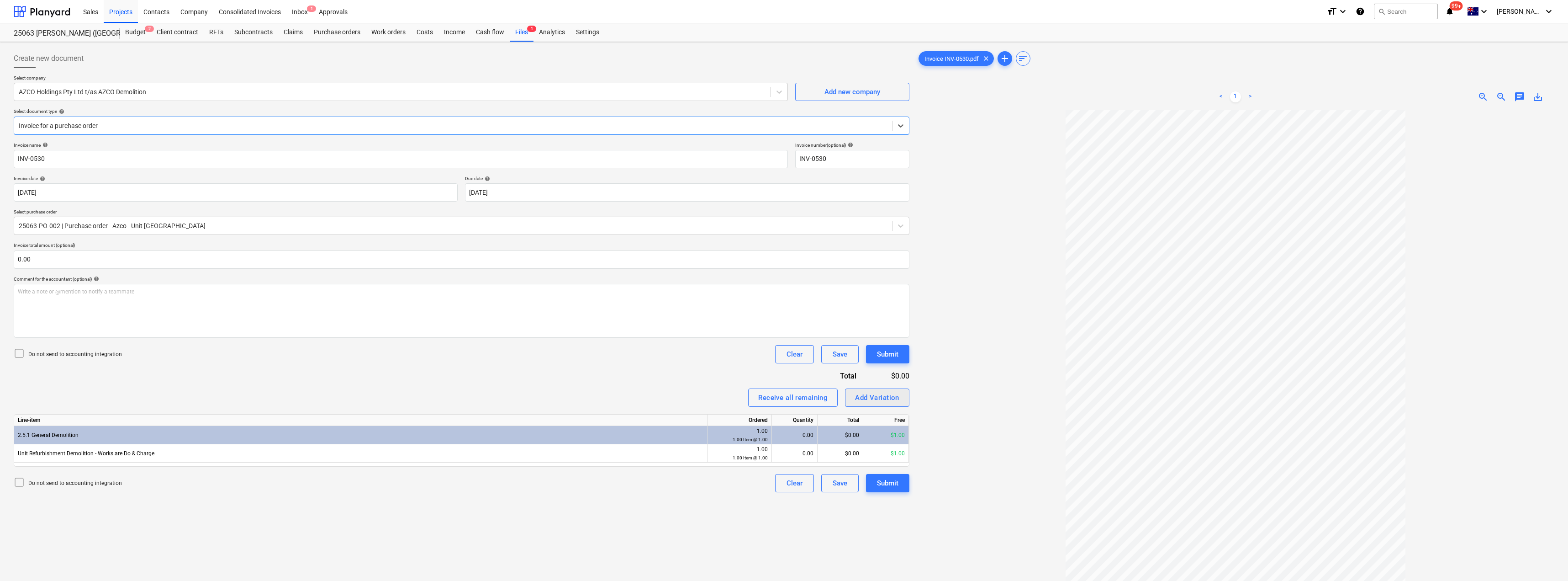
click at [784, 397] on div "Add Variation" at bounding box center [877, 397] width 45 height 12
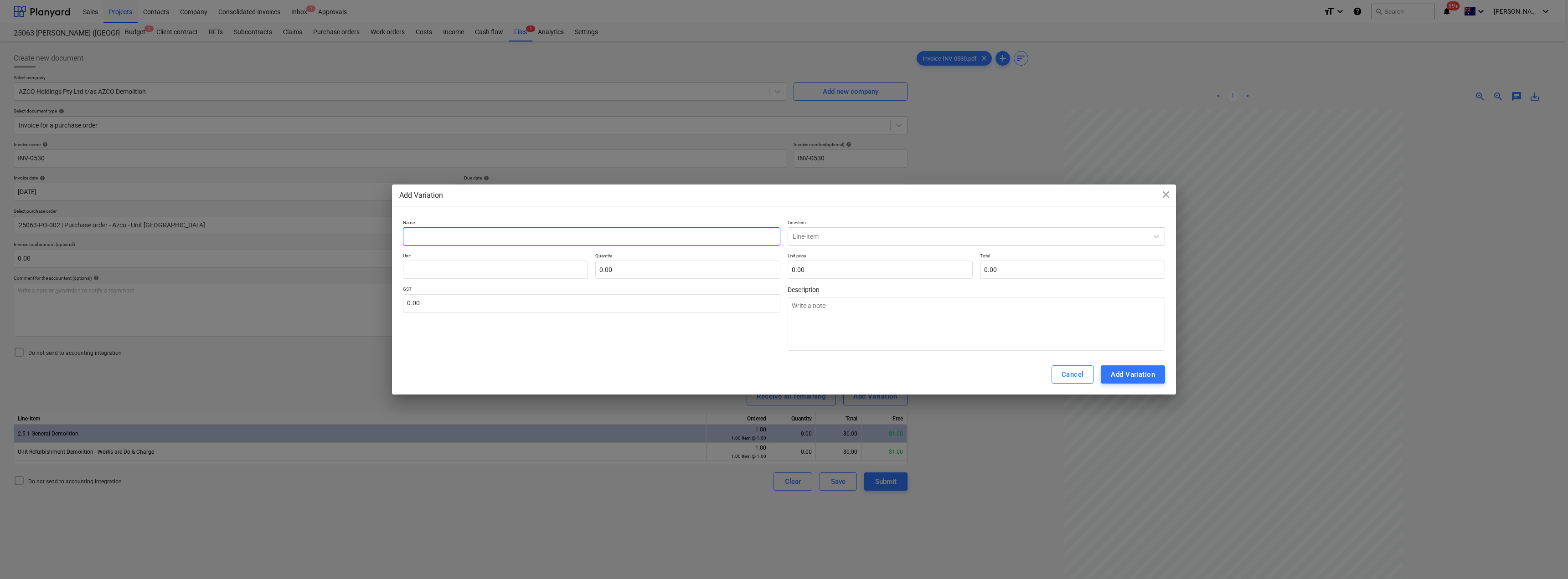
click at [511, 236] on input "text" at bounding box center [592, 237] width 377 height 18
drag, startPoint x: 511, startPoint y: 235, endPoint x: 364, endPoint y: 243, distance: 147.2
click at [364, 243] on div "Add Variation close Name Demolition Line-item Line-item Unit Quantity 0.00 Unit…" at bounding box center [784, 290] width 1568 height 579
click at [783, 325] on textarea at bounding box center [976, 324] width 377 height 54
paste textarea "Demolition"
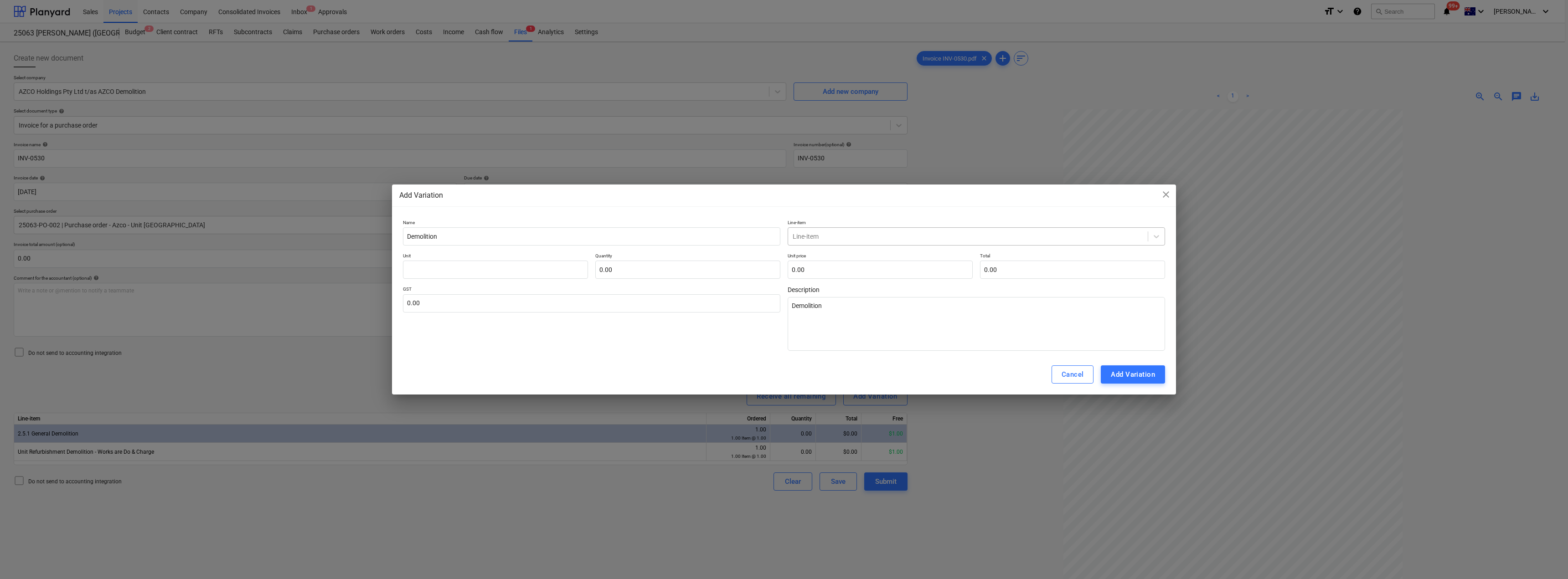
click at [783, 237] on div at bounding box center [968, 236] width 351 height 9
click at [783, 255] on div "-- -- 2.5.1 General Demolition" at bounding box center [976, 258] width 377 height 15
click at [536, 274] on input "text" at bounding box center [495, 269] width 185 height 18
click at [440, 308] on input "text" at bounding box center [592, 303] width 377 height 18
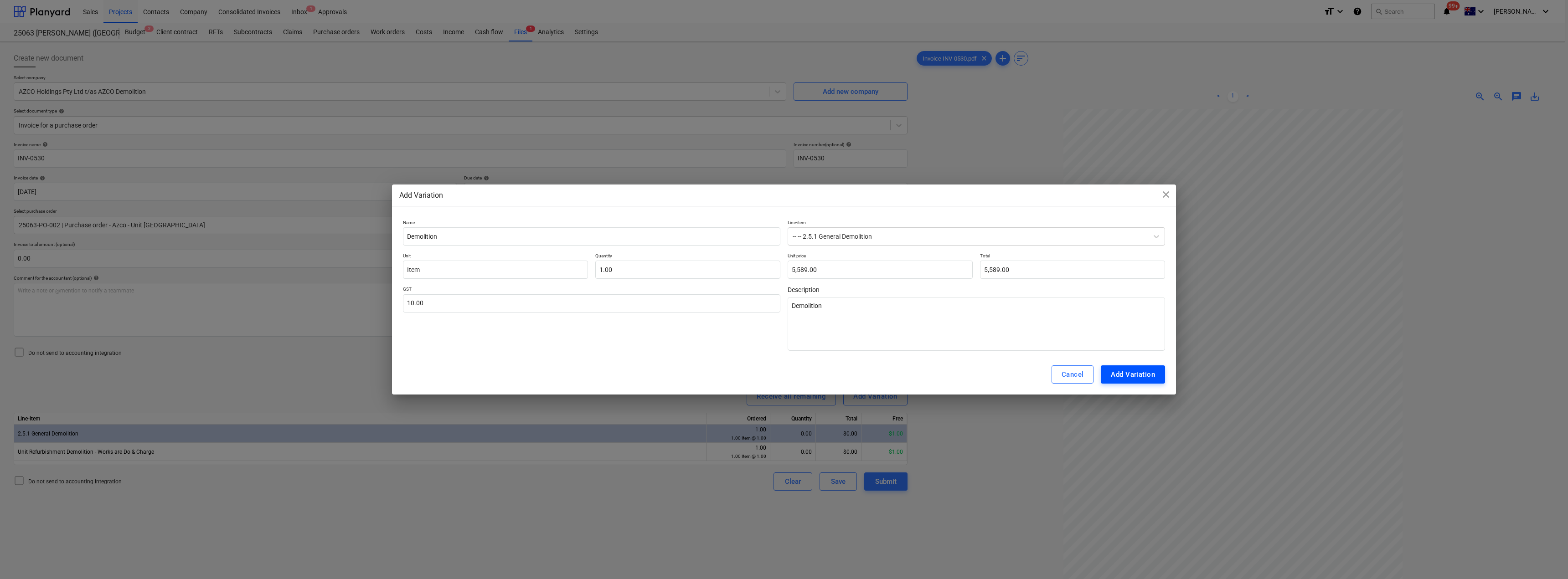
click at [783, 371] on div "Add Variation" at bounding box center [1133, 374] width 44 height 12
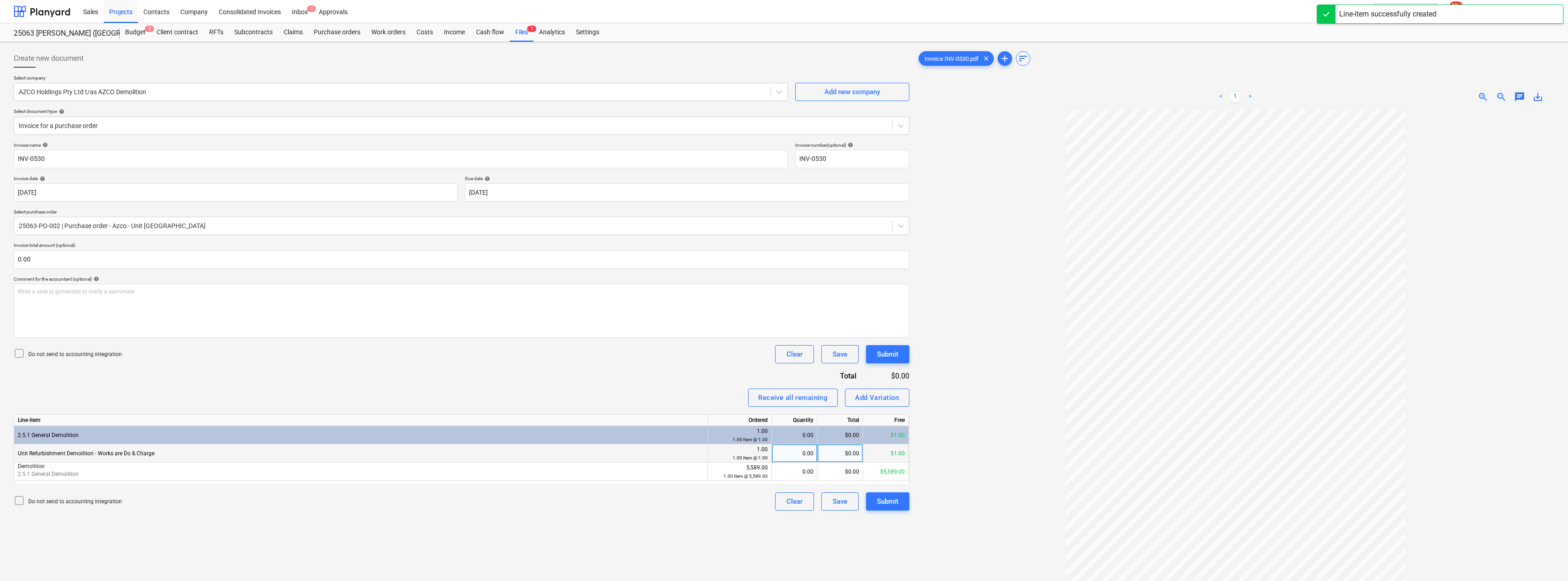
click at [784, 458] on div "0.00" at bounding box center [795, 453] width 38 height 18
click at [784, 473] on div "0.00" at bounding box center [795, 472] width 38 height 18
click at [692, 408] on div "Invoice name help INV-0530 Invoice number (optional) help INV-0530 Invoice date…" at bounding box center [461, 327] width 895 height 369
click at [784, 496] on div "Submit" at bounding box center [887, 501] width 21 height 12
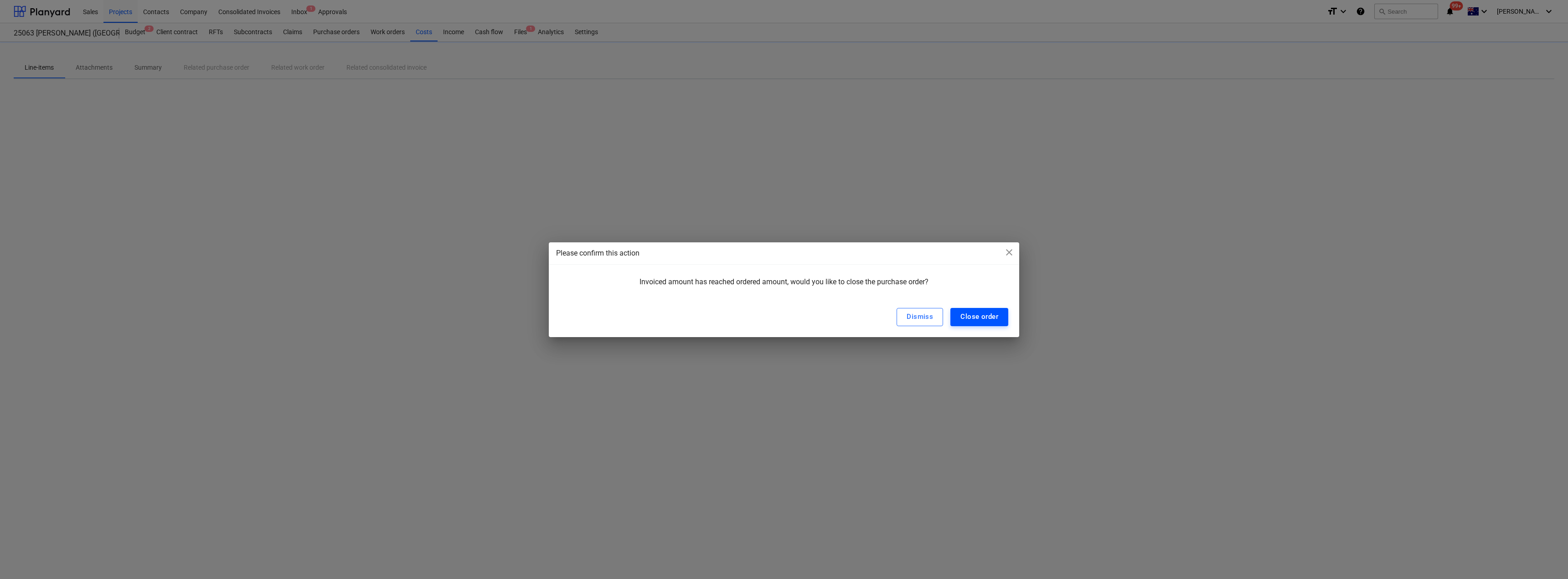
click at [783, 317] on div "Close order" at bounding box center [979, 316] width 38 height 12
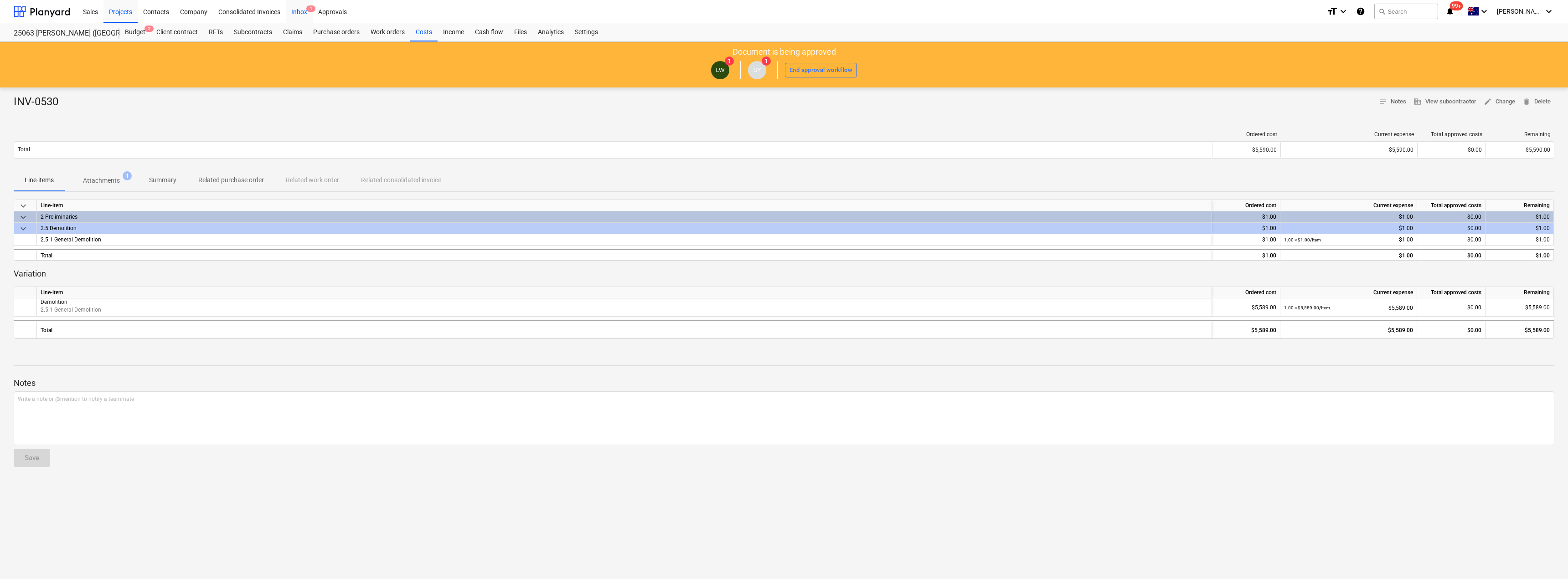
click at [303, 12] on div "Inbox 1" at bounding box center [299, 11] width 27 height 23
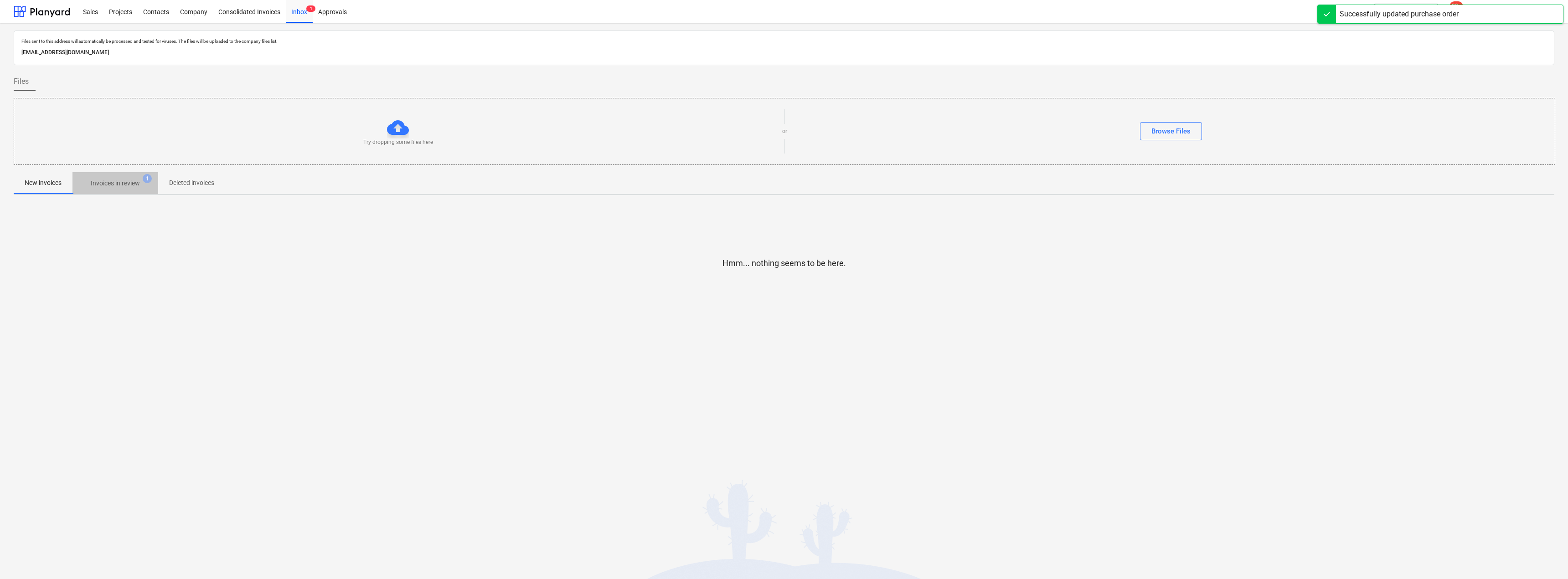
click at [119, 179] on p "Invoices in review" at bounding box center [115, 184] width 49 height 10
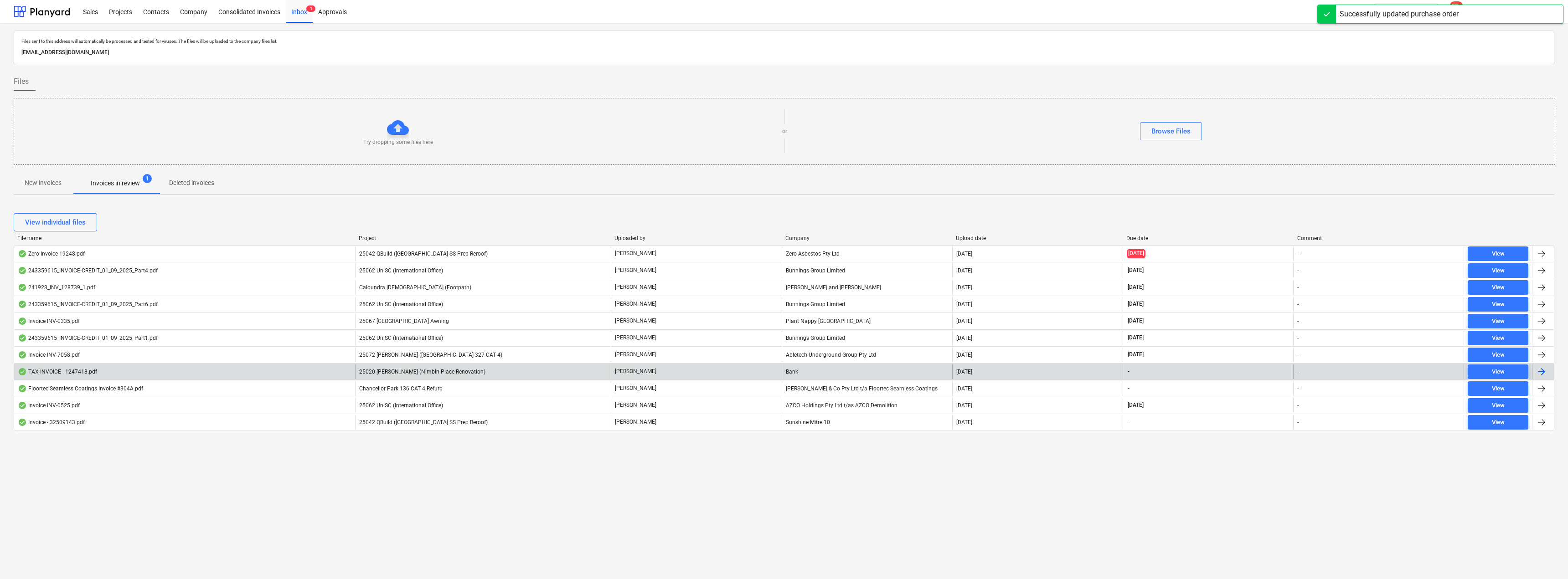
click at [576, 371] on div "25020 [PERSON_NAME] (Nimbin Place Renovation)" at bounding box center [483, 372] width 256 height 15
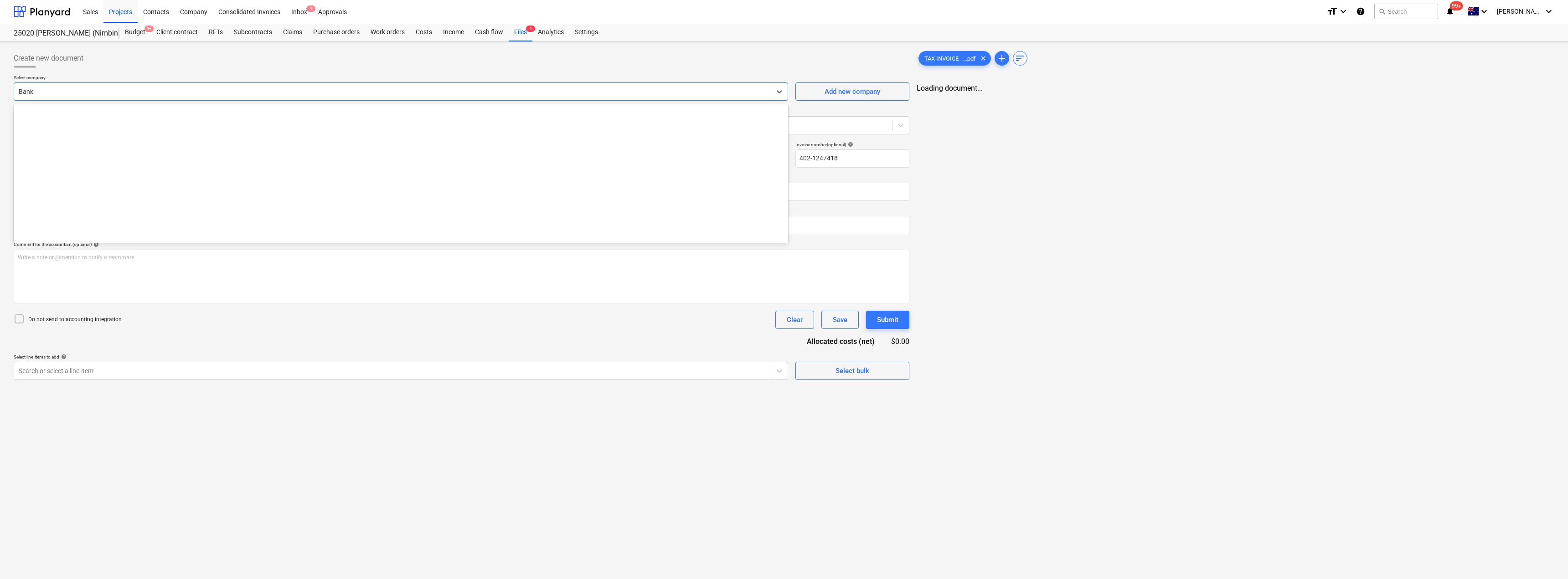
click at [97, 97] on div "Bank" at bounding box center [392, 91] width 757 height 13
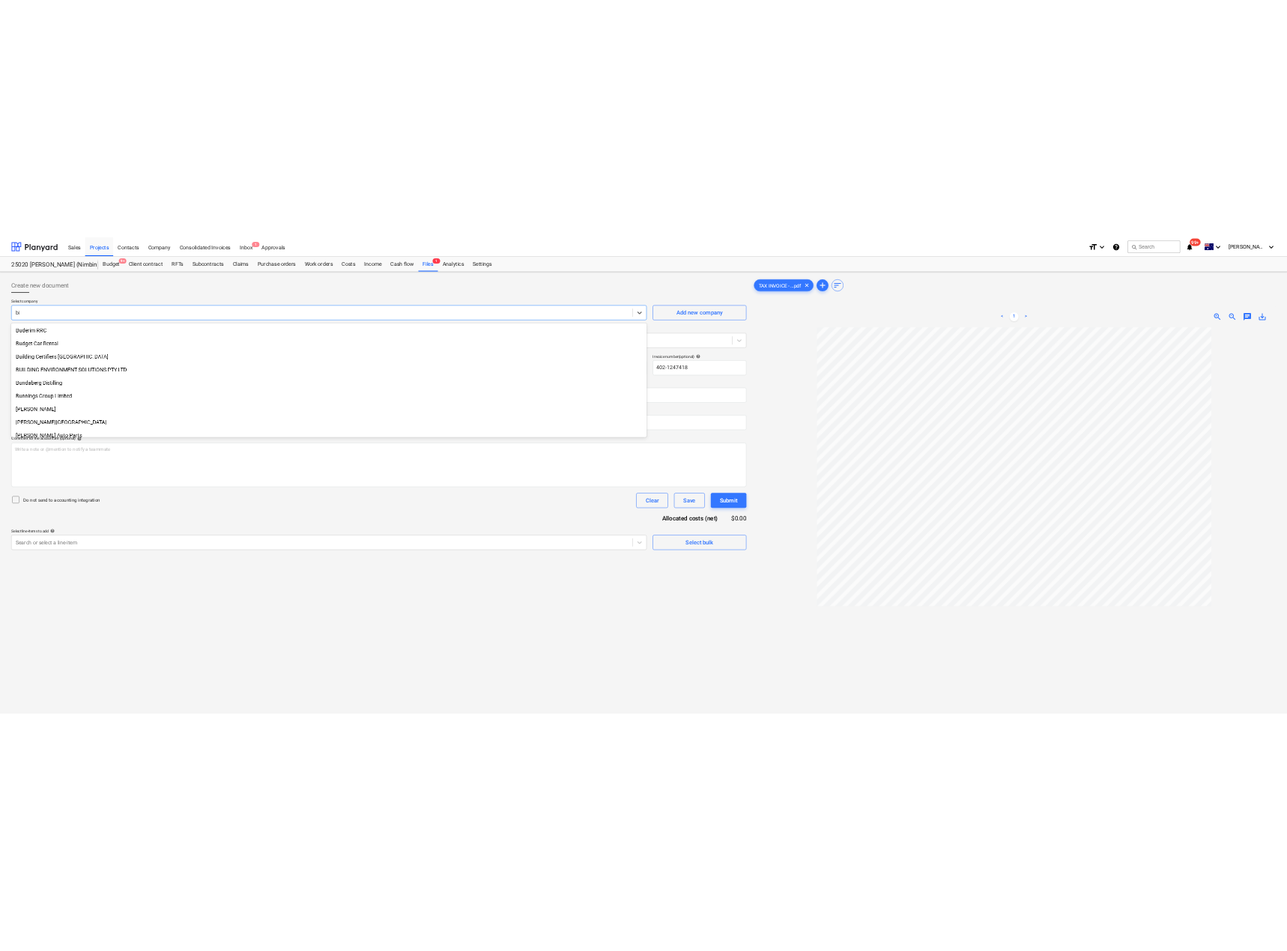
scroll to position [535, 0]
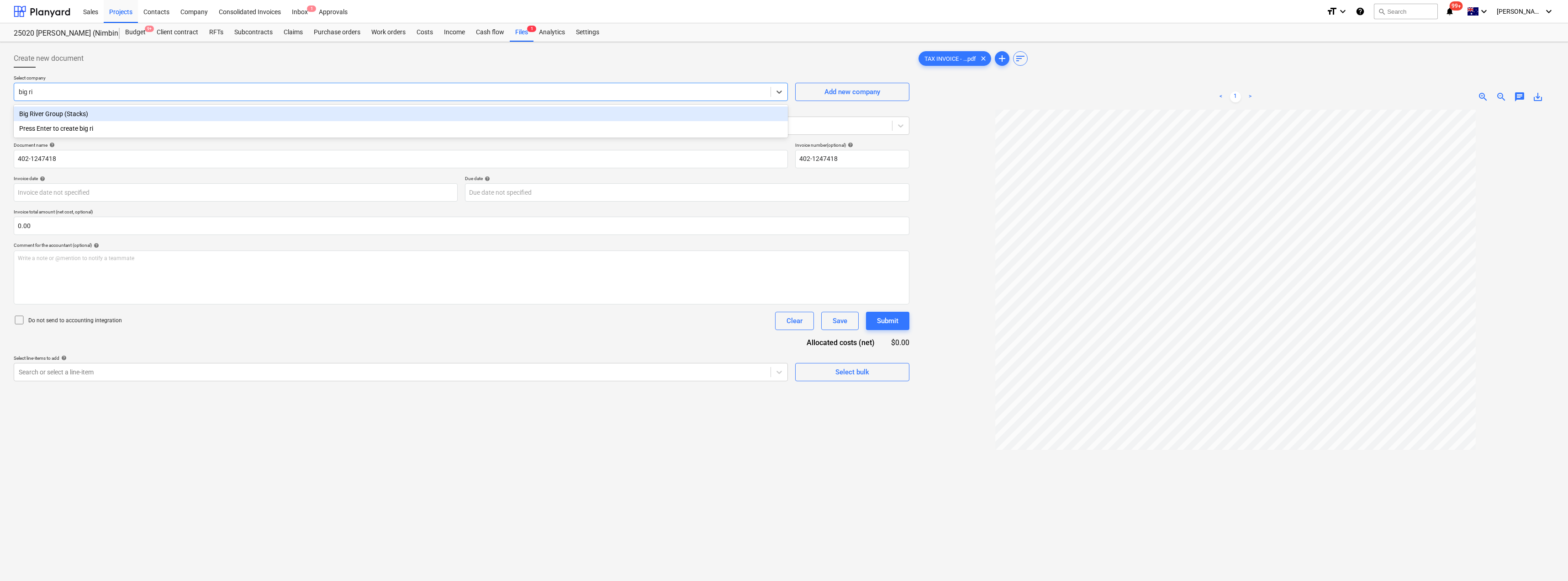
click at [91, 117] on div "Big River Group (Stacks)" at bounding box center [400, 114] width 774 height 15
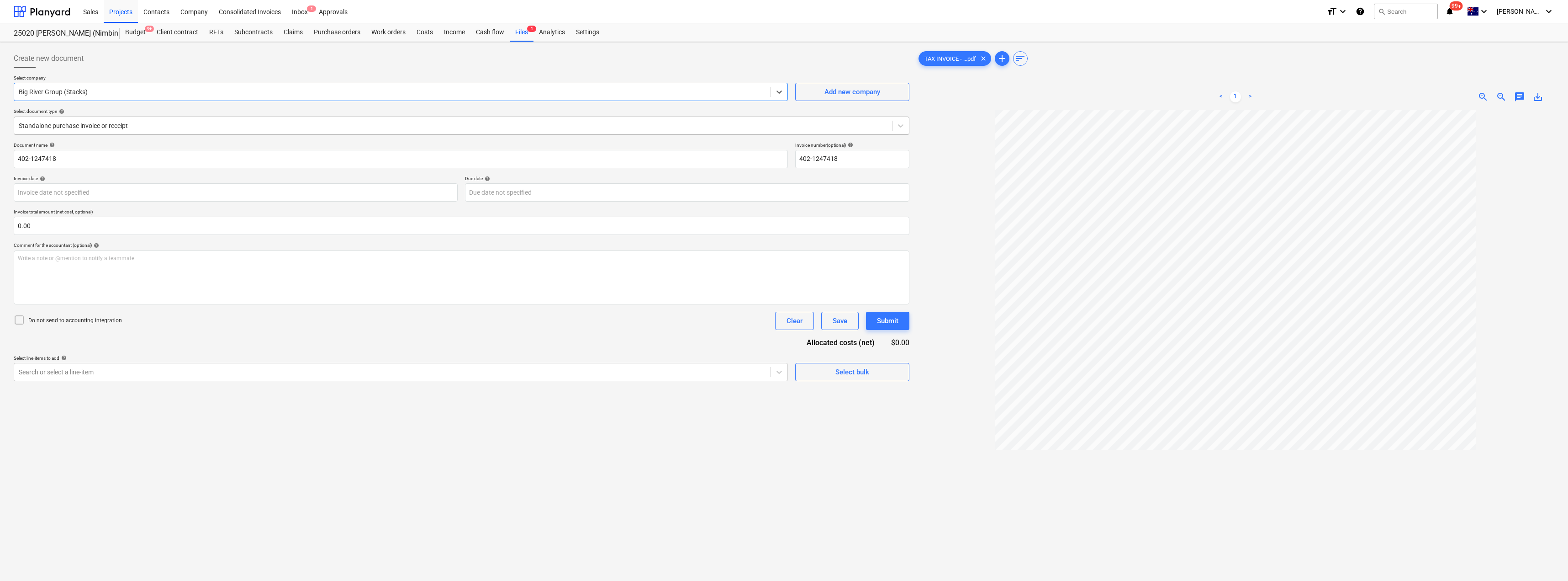
click at [90, 123] on div at bounding box center [453, 125] width 868 height 9
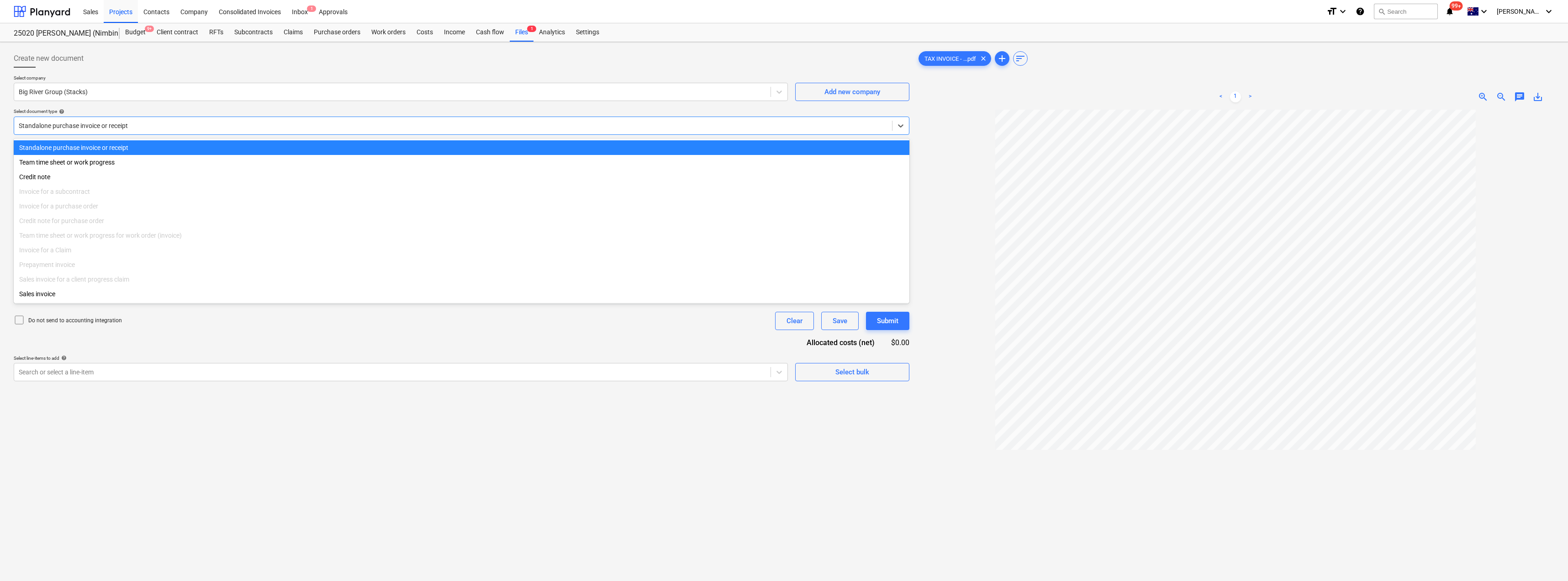
click at [90, 123] on div at bounding box center [453, 125] width 868 height 9
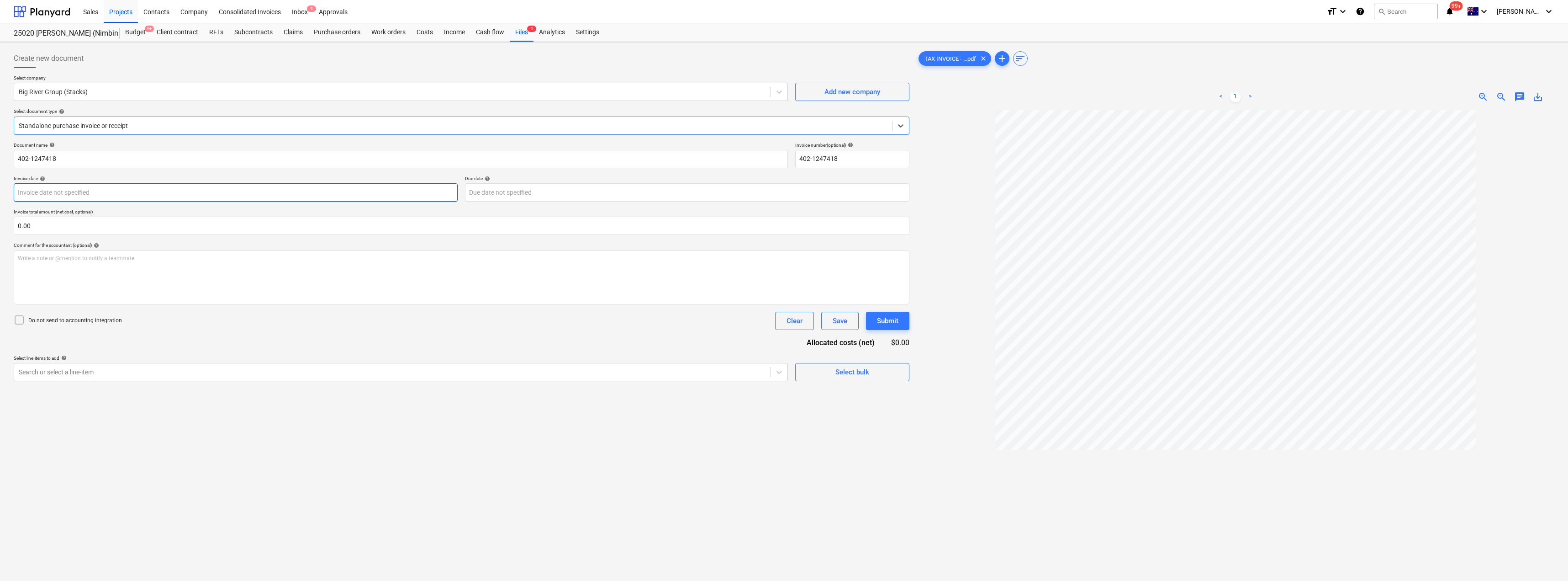
click at [74, 197] on body "Sales Projects Contacts Company Consolidated Invoices Inbox 1 Approvals format_…" at bounding box center [784, 290] width 1568 height 581
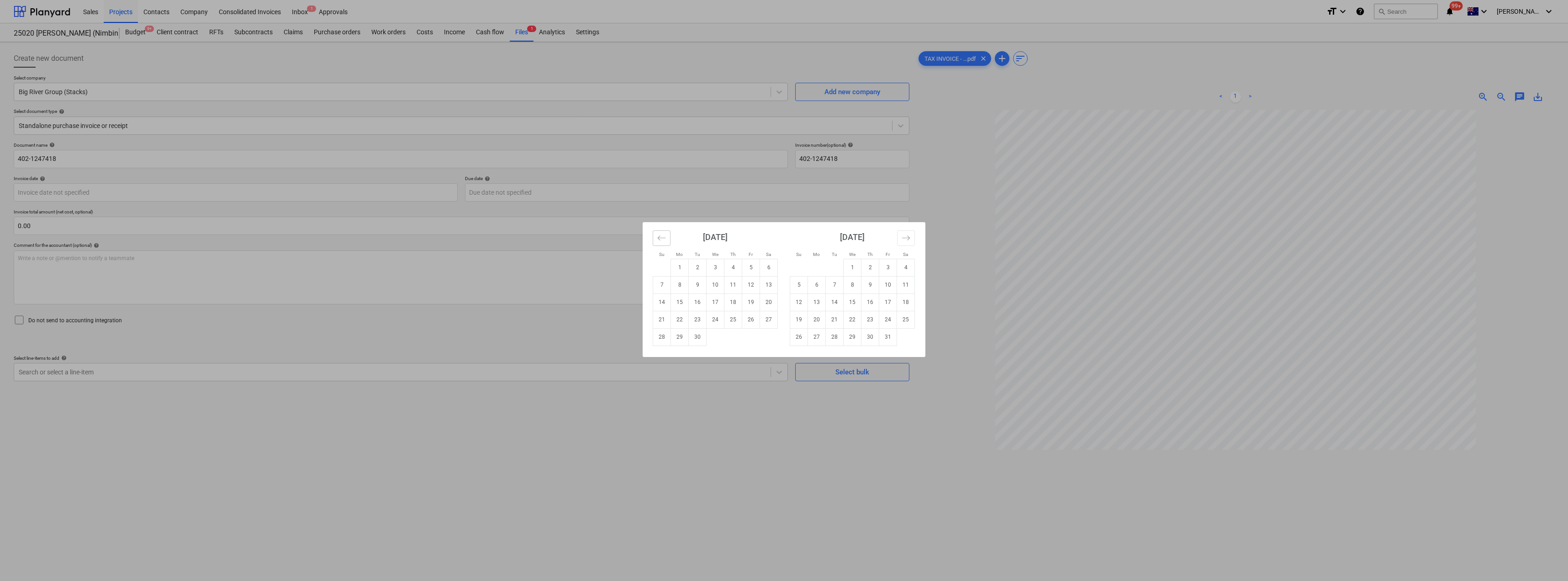
click at [661, 237] on icon "Move backward to switch to the previous month." at bounding box center [662, 238] width 9 height 9
click at [733, 339] on td "28" at bounding box center [733, 337] width 18 height 17
click at [549, 192] on body "Sales Projects Contacts Company Consolidated Invoices Inbox 1 Approvals format_…" at bounding box center [784, 290] width 1568 height 581
click at [703, 336] on td "30" at bounding box center [697, 337] width 18 height 17
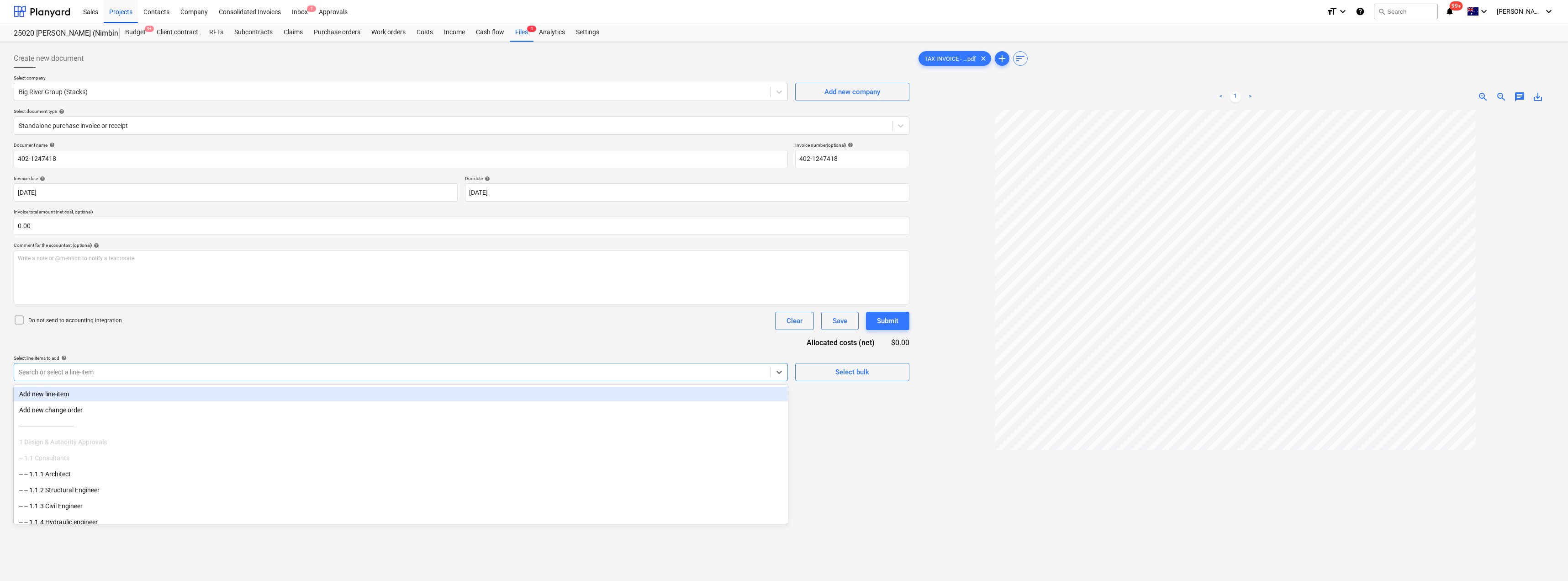
click at [259, 370] on div at bounding box center [392, 372] width 747 height 9
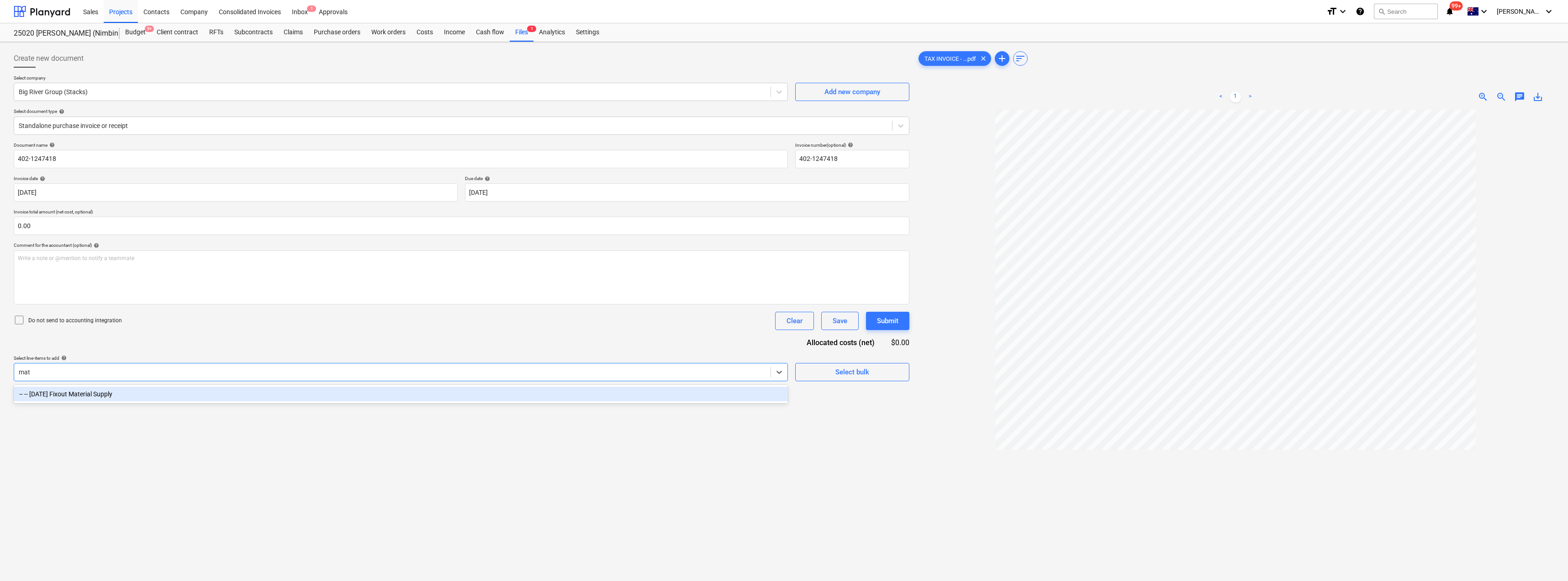
click at [245, 395] on div "-- -- [DATE] Fixout Material Supply" at bounding box center [400, 394] width 774 height 15
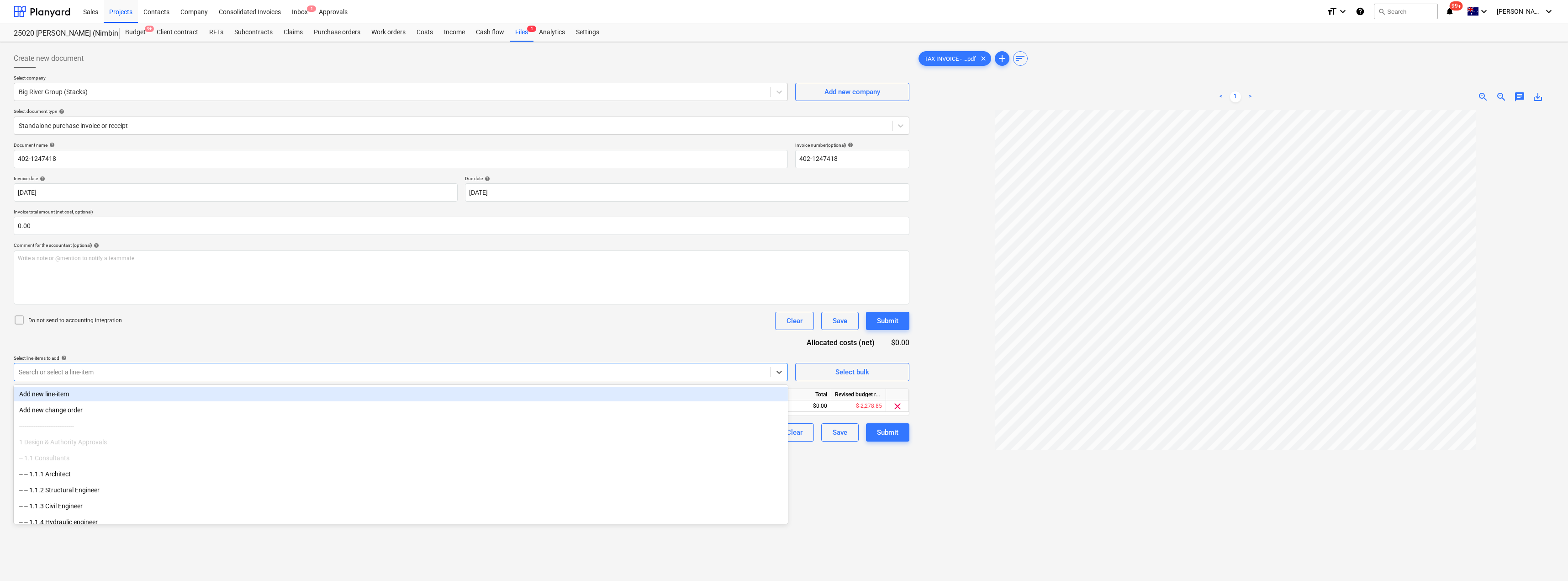
drag, startPoint x: 254, startPoint y: 344, endPoint x: 296, endPoint y: 376, distance: 52.8
click at [255, 344] on div "Document name help 402-1247418 Invoice number (optional) help 402-1247418 Invoi…" at bounding box center [461, 292] width 895 height 299
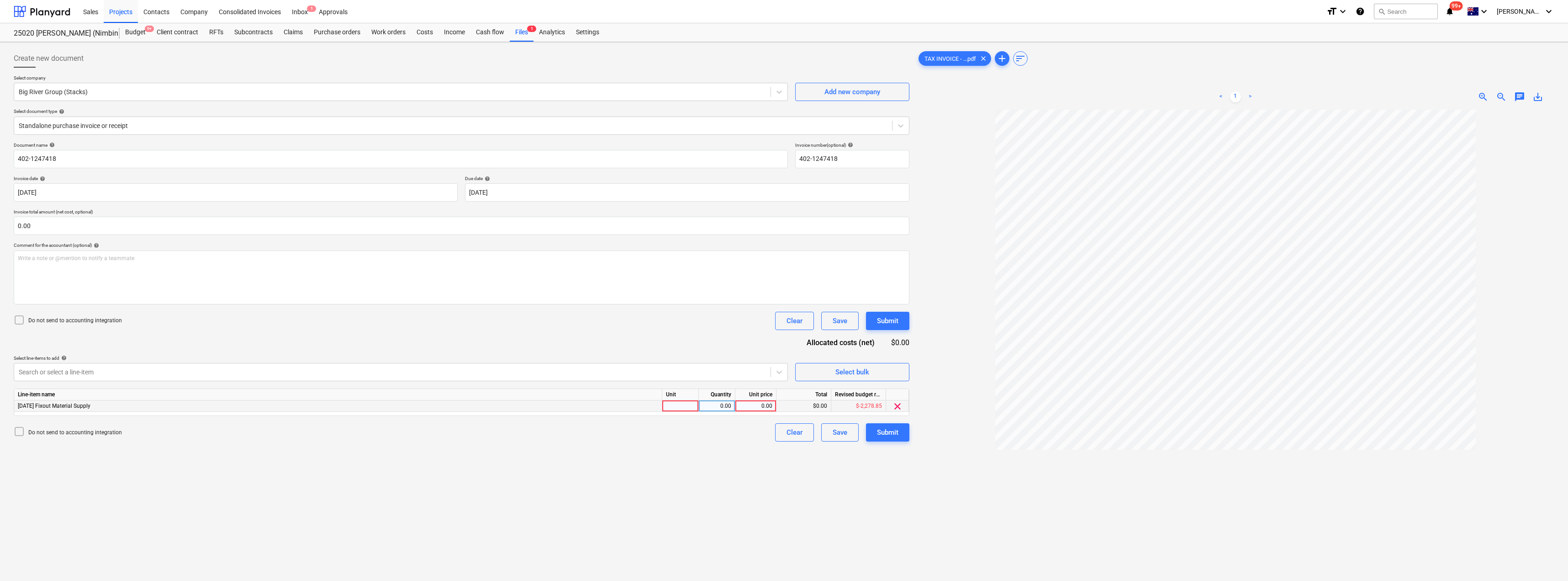
click at [670, 403] on div at bounding box center [681, 406] width 37 height 12
click at [784, 432] on div "Submit" at bounding box center [887, 432] width 21 height 12
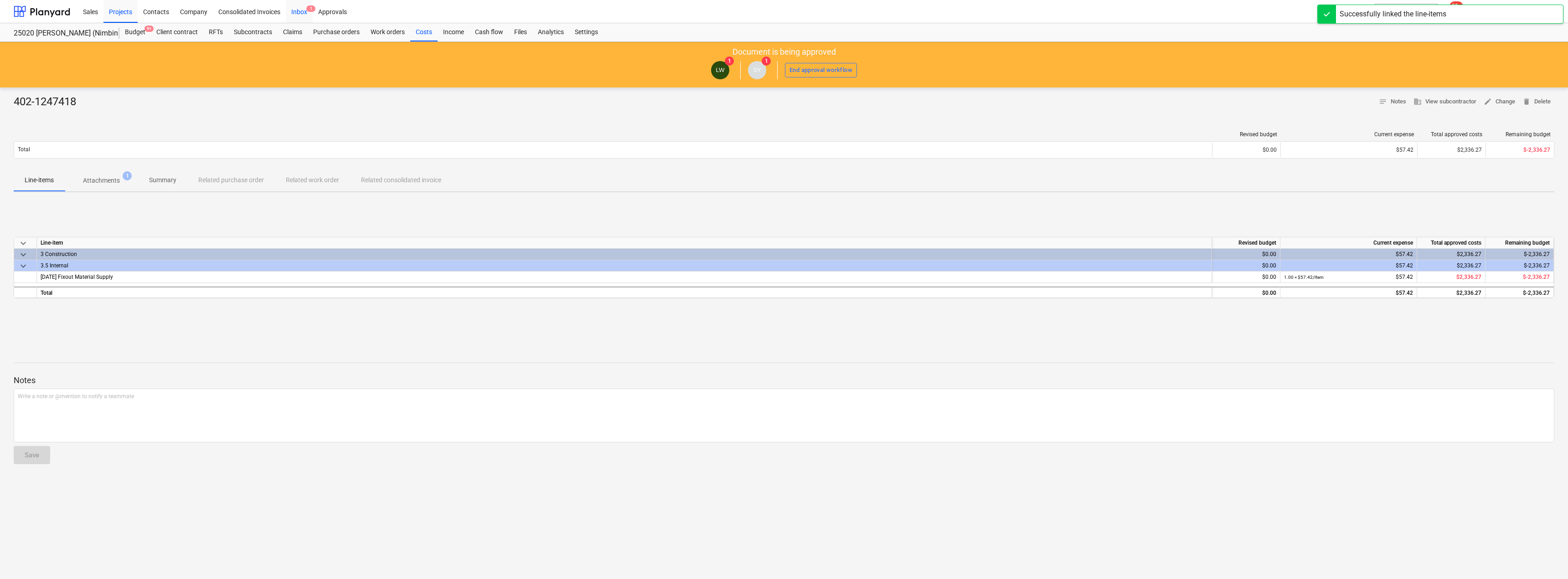
click at [298, 11] on div "Inbox 1" at bounding box center [299, 11] width 27 height 23
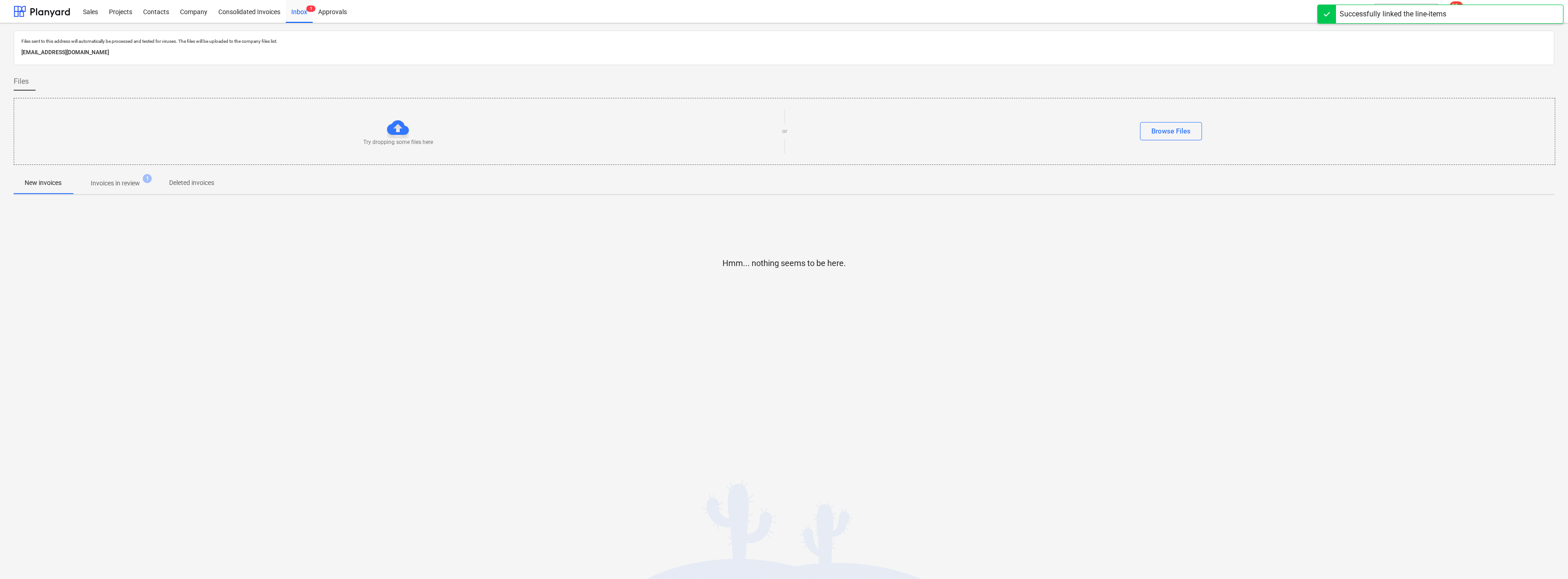
click at [122, 179] on p "Invoices in review" at bounding box center [115, 184] width 49 height 10
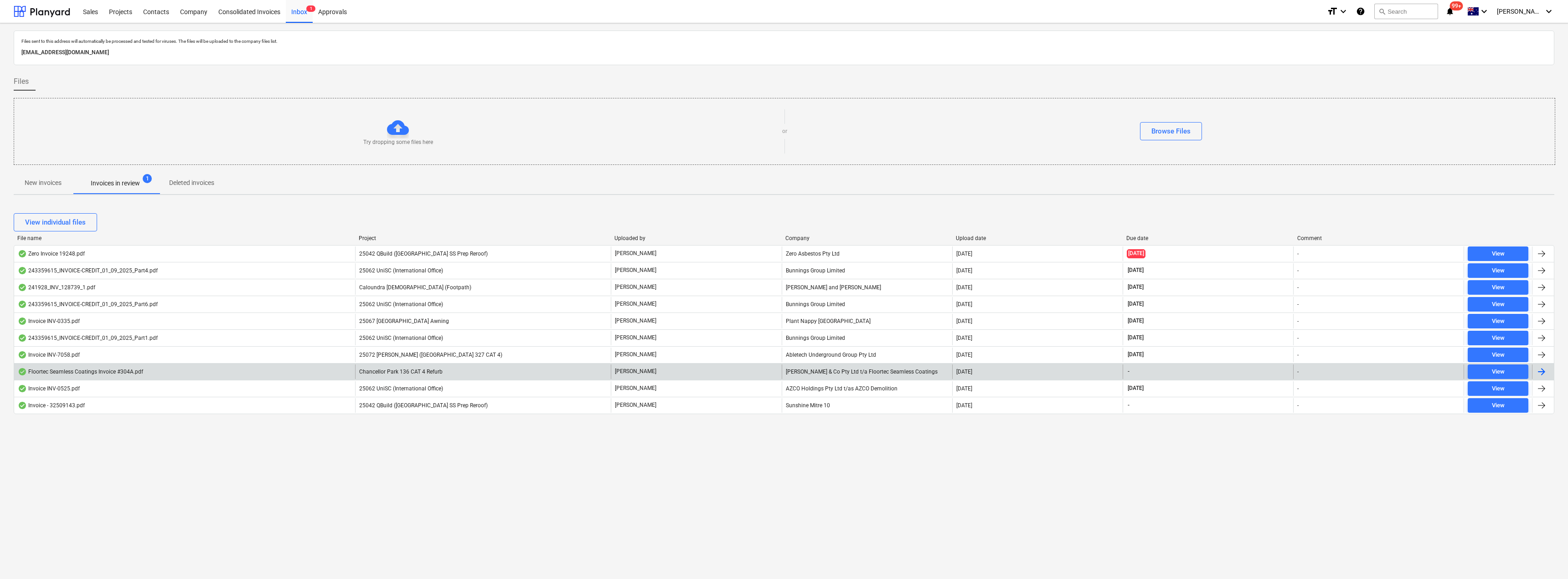
click at [783, 375] on div "[PERSON_NAME] & Co Pty Ltd t/a Floortec Seamless Coatings" at bounding box center [867, 372] width 170 height 15
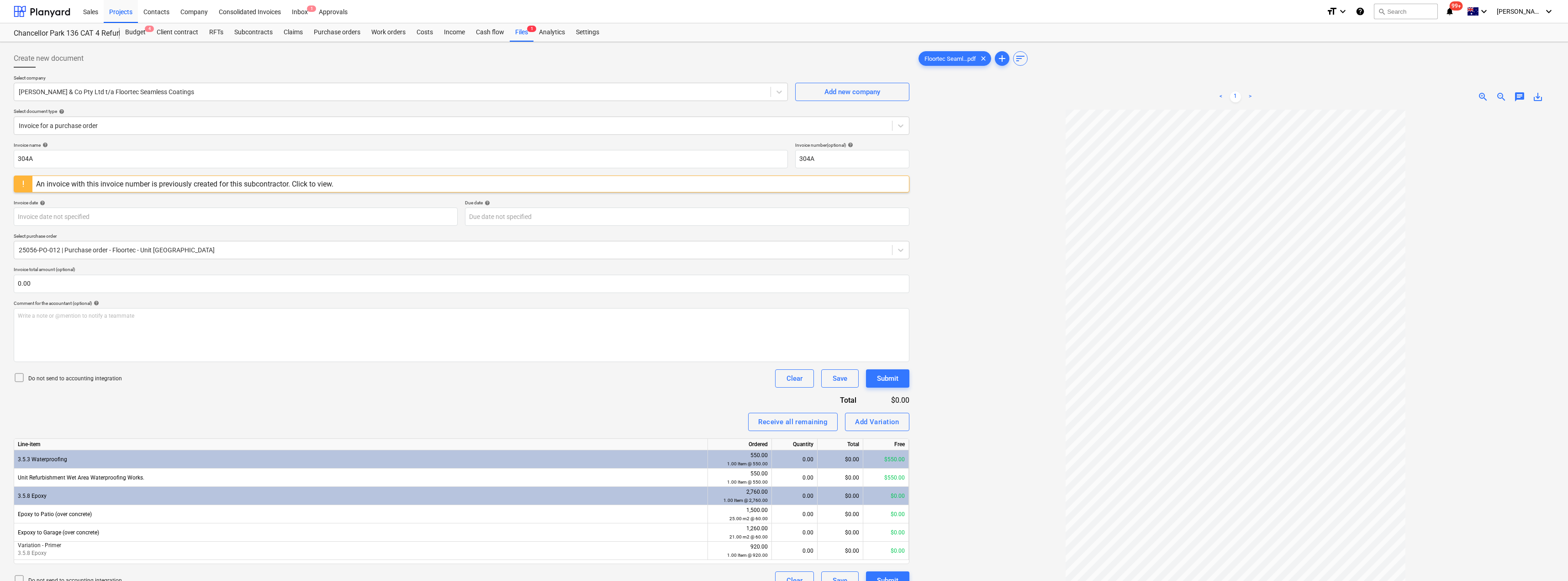
click at [375, 189] on div "An invoice with this invoice number is previously created for this subcontracto…" at bounding box center [461, 184] width 895 height 17
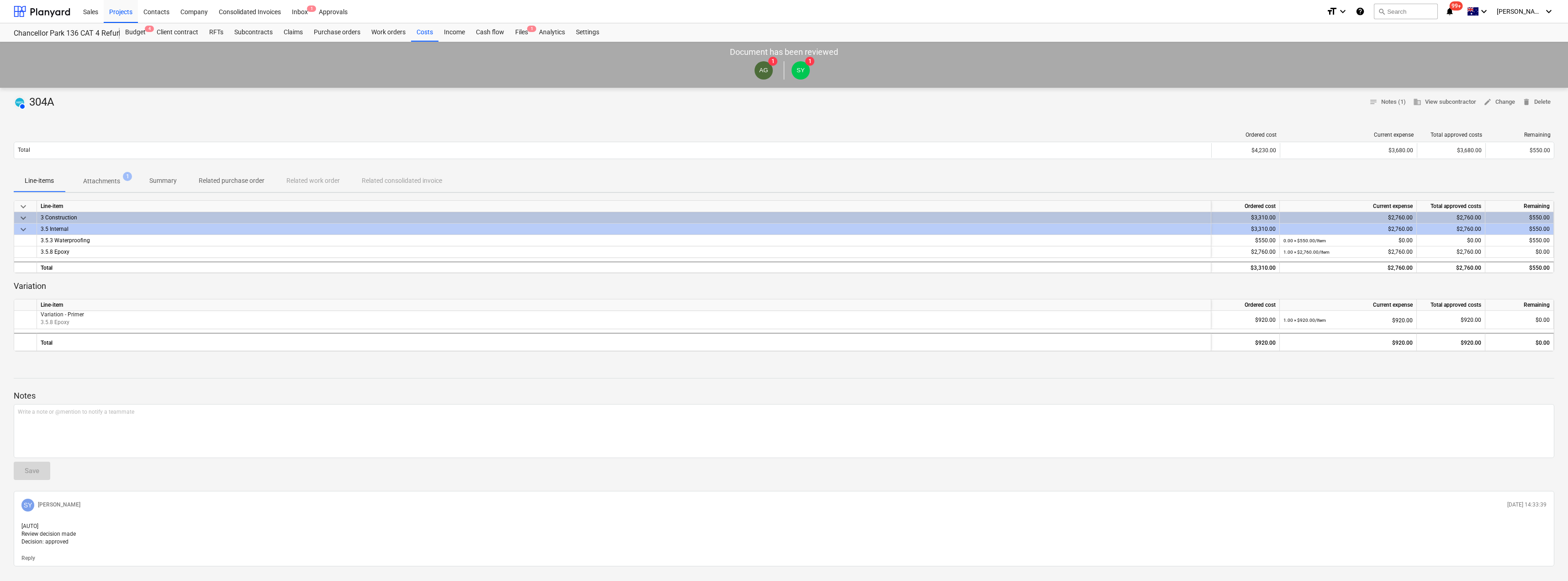
click at [110, 175] on span "Attachments 1" at bounding box center [101, 181] width 74 height 16
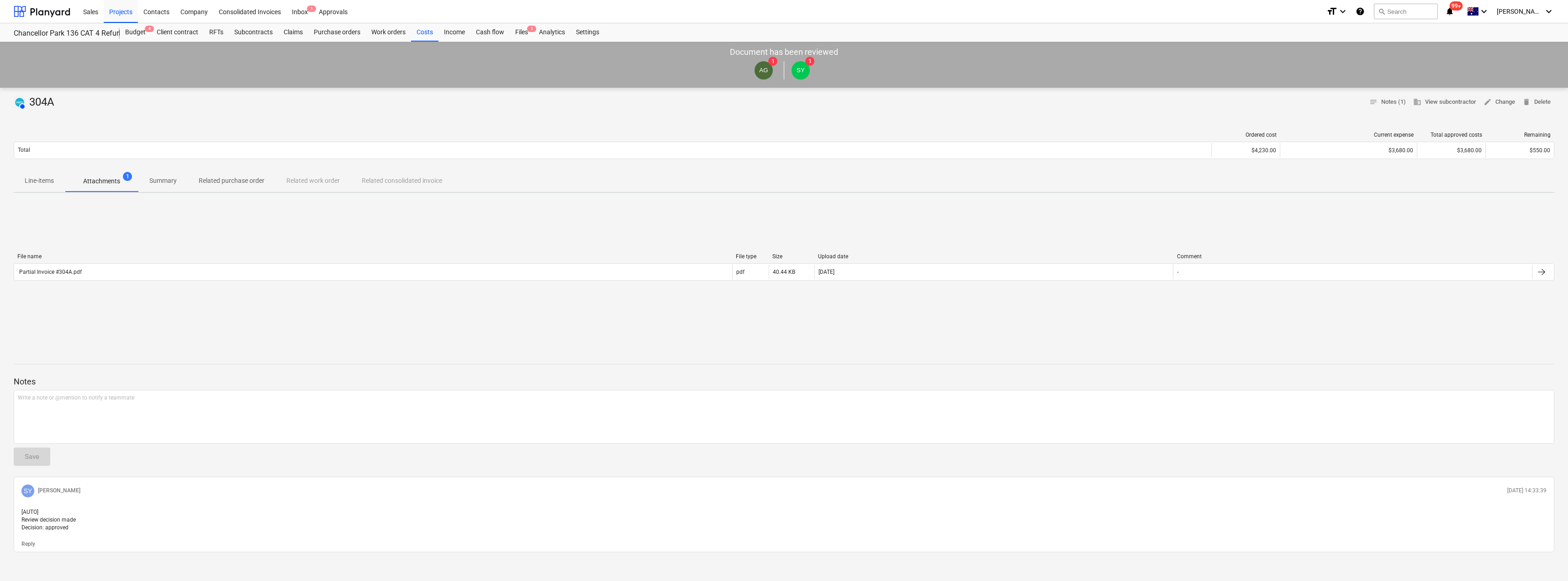
click at [263, 258] on div "File name" at bounding box center [373, 256] width 711 height 6
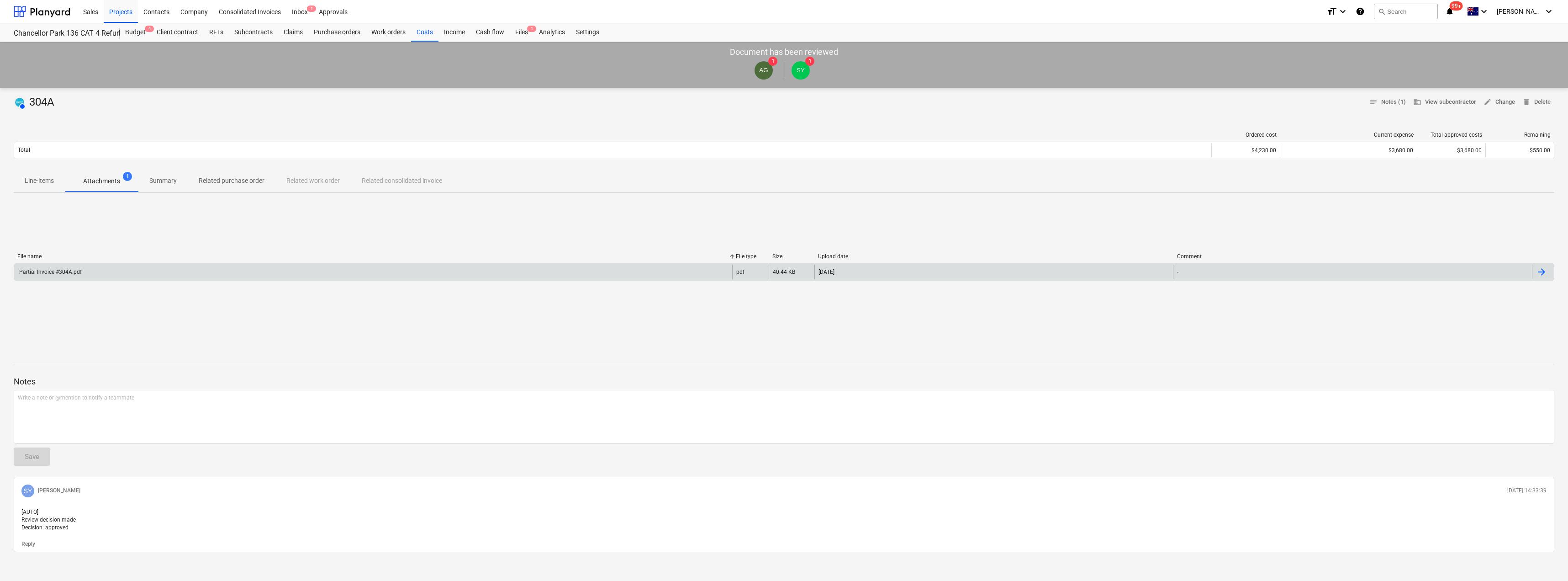
click at [258, 263] on div "Partial Invoice #304A.pdf pdf 40.44 KB [DATE] -" at bounding box center [784, 272] width 1541 height 17
click at [784, 269] on div at bounding box center [1541, 272] width 11 height 11
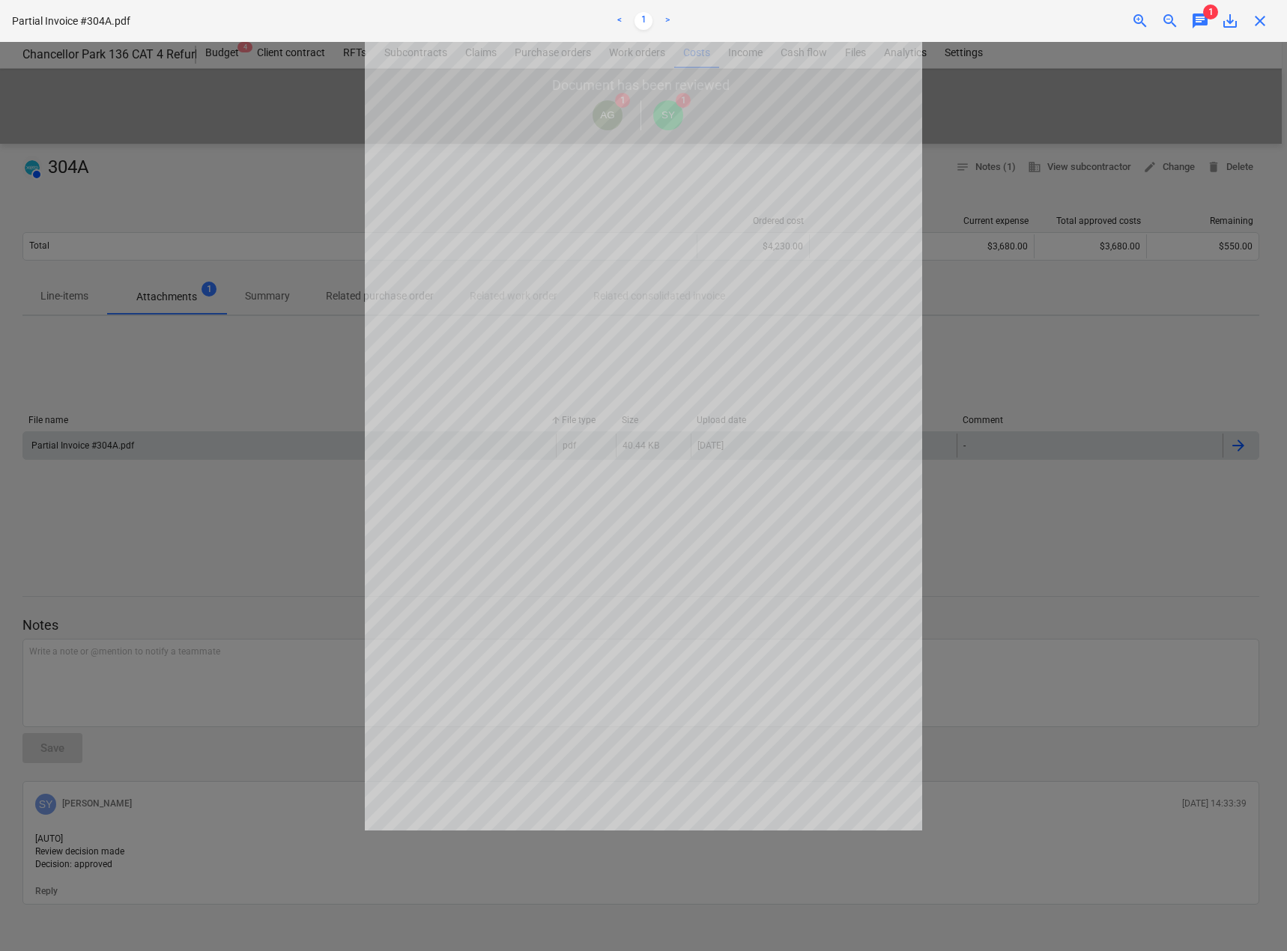
click at [1263, 31] on div "Partial Invoice #304A.pdf < 1 > zoom_in zoom_out chat 1 save_alt close" at bounding box center [643, 21] width 1287 height 42
click at [1259, 23] on span "close" at bounding box center [1260, 21] width 18 height 18
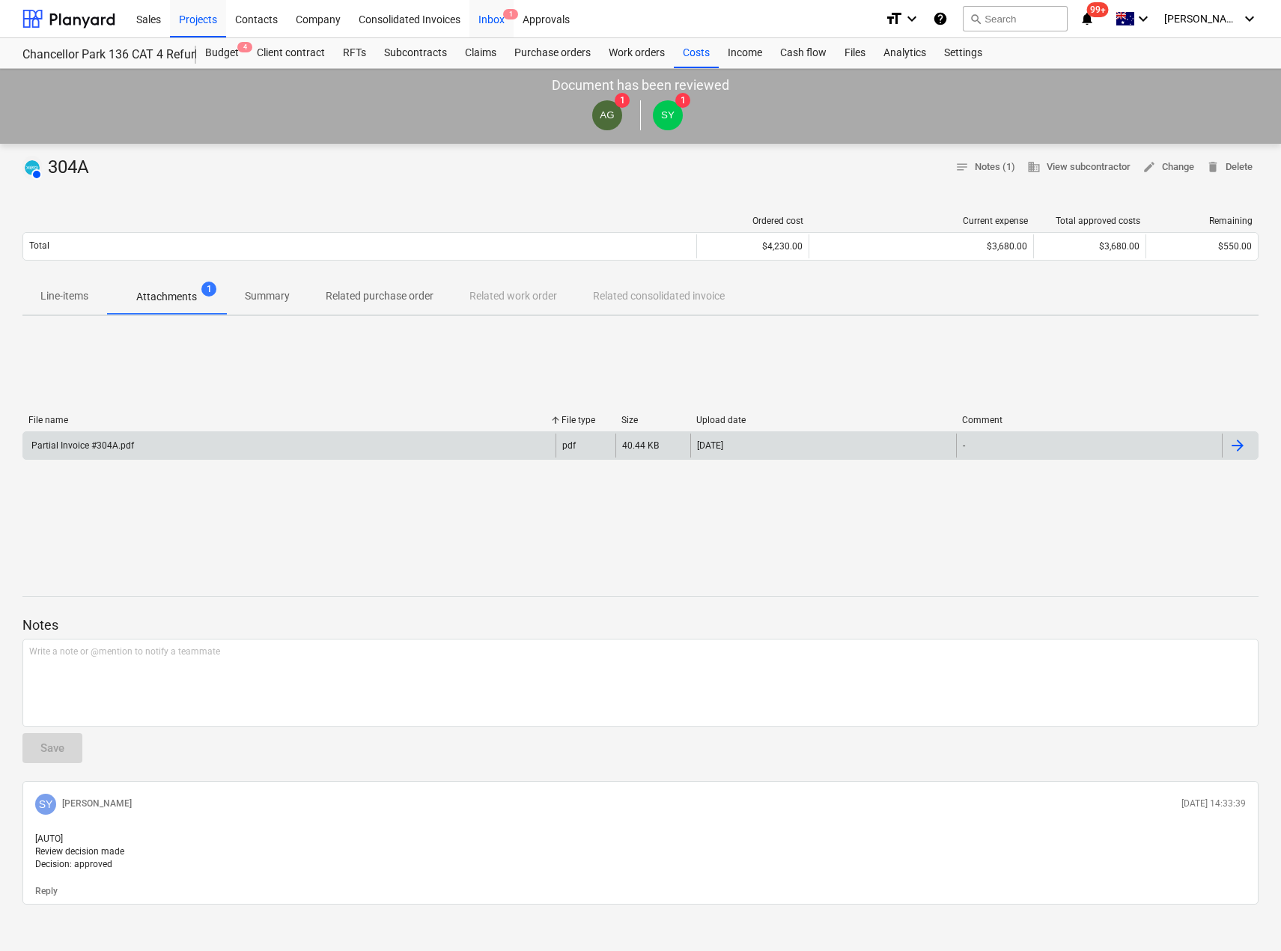
click at [498, 14] on div "Inbox 1" at bounding box center [492, 18] width 44 height 38
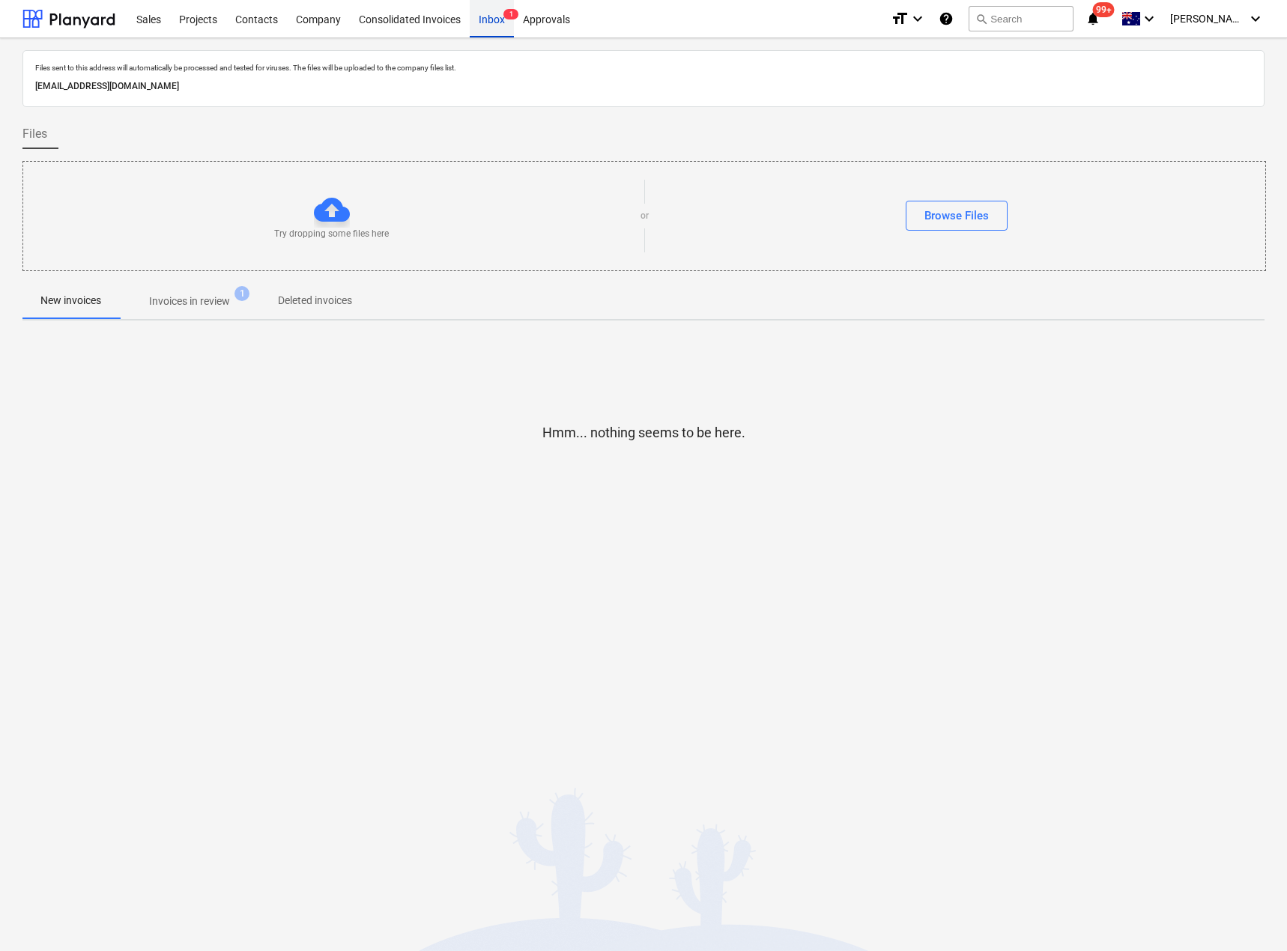
click at [495, 16] on div "Inbox 1" at bounding box center [492, 18] width 44 height 38
click at [208, 295] on p "Invoices in review" at bounding box center [189, 302] width 81 height 16
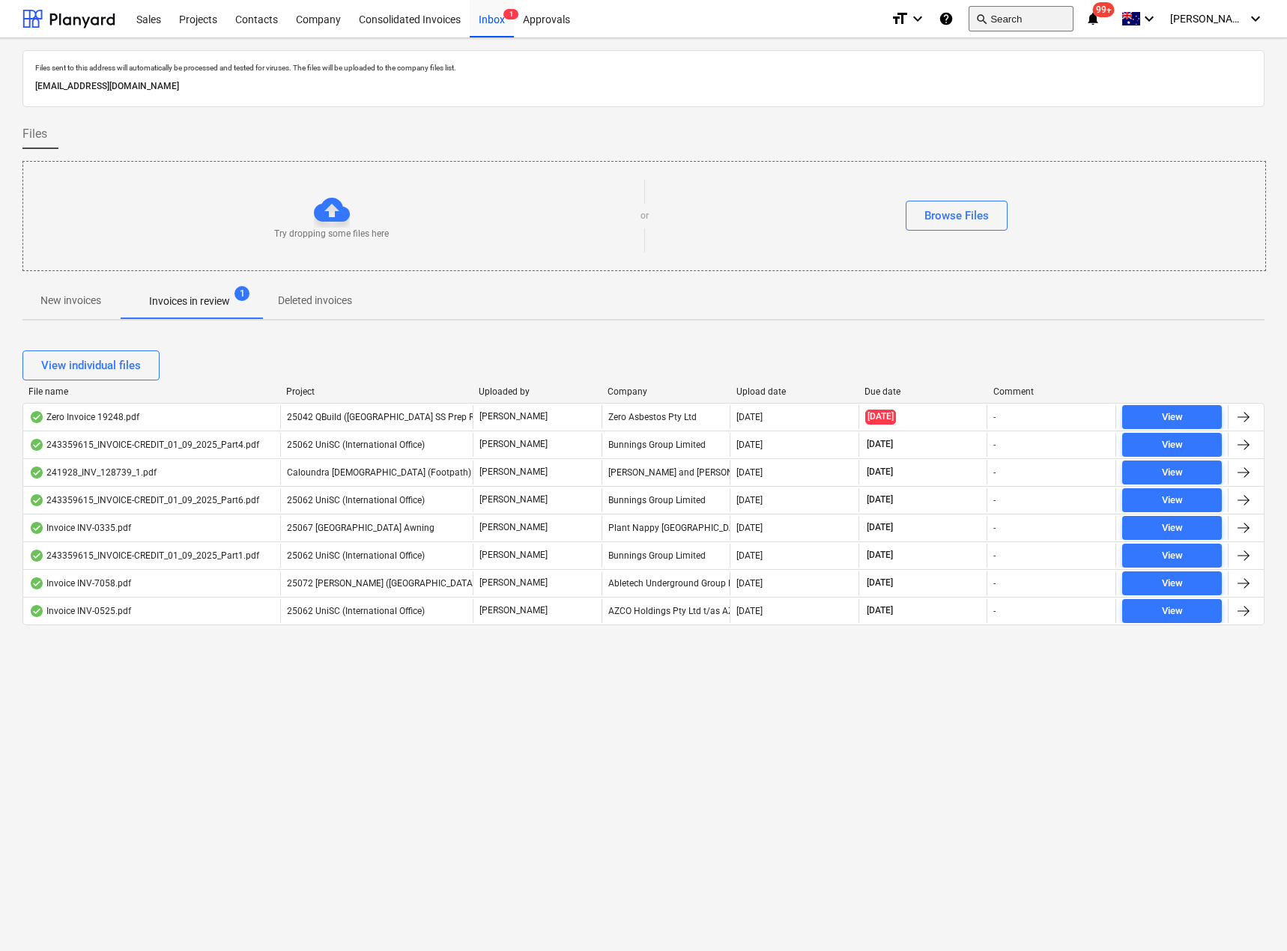
click at [1045, 16] on button "search Search" at bounding box center [1020, 18] width 105 height 25
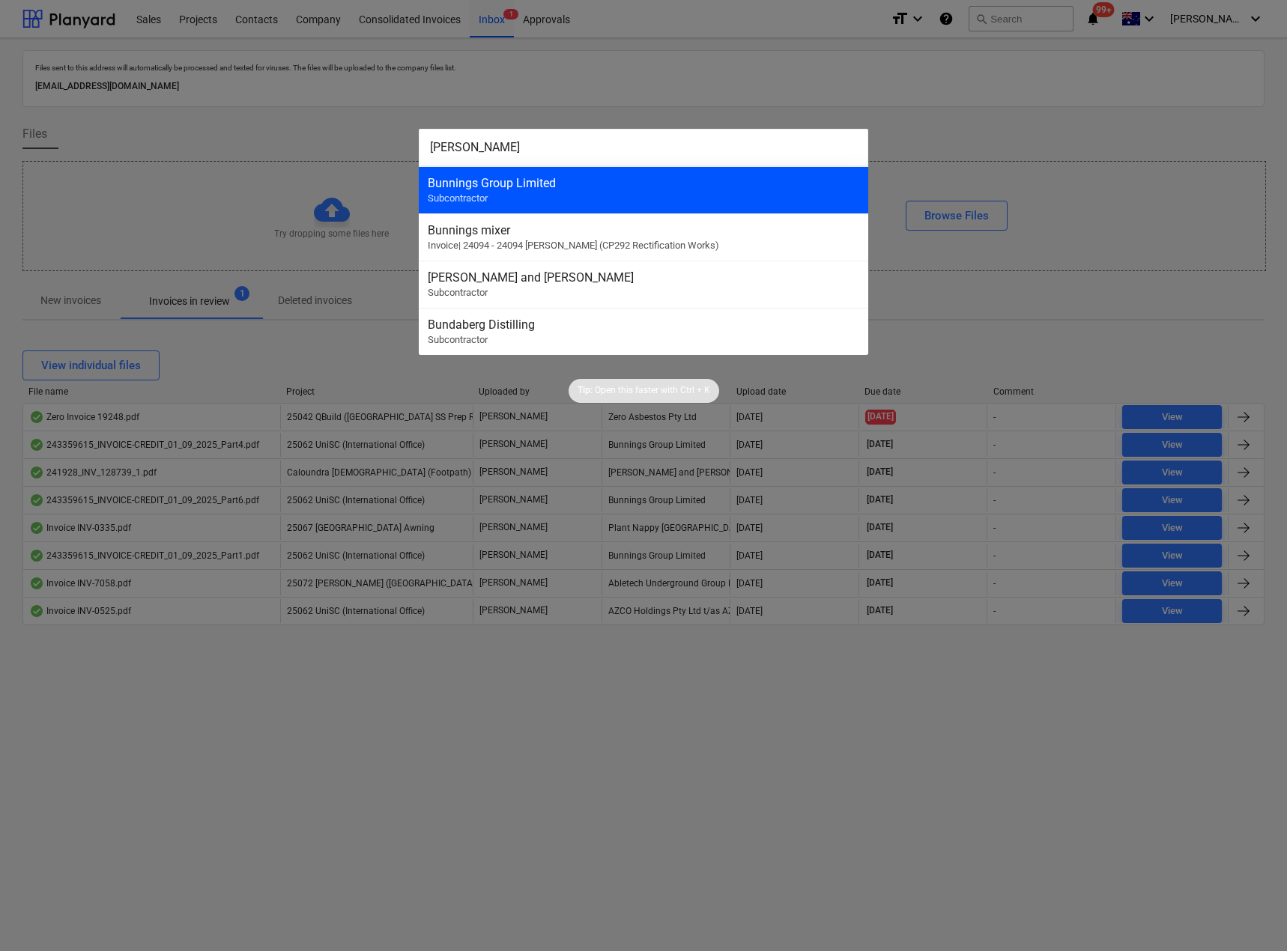
click at [538, 192] on div "Bunnings Group Limited Subcontractor" at bounding box center [643, 189] width 449 height 47
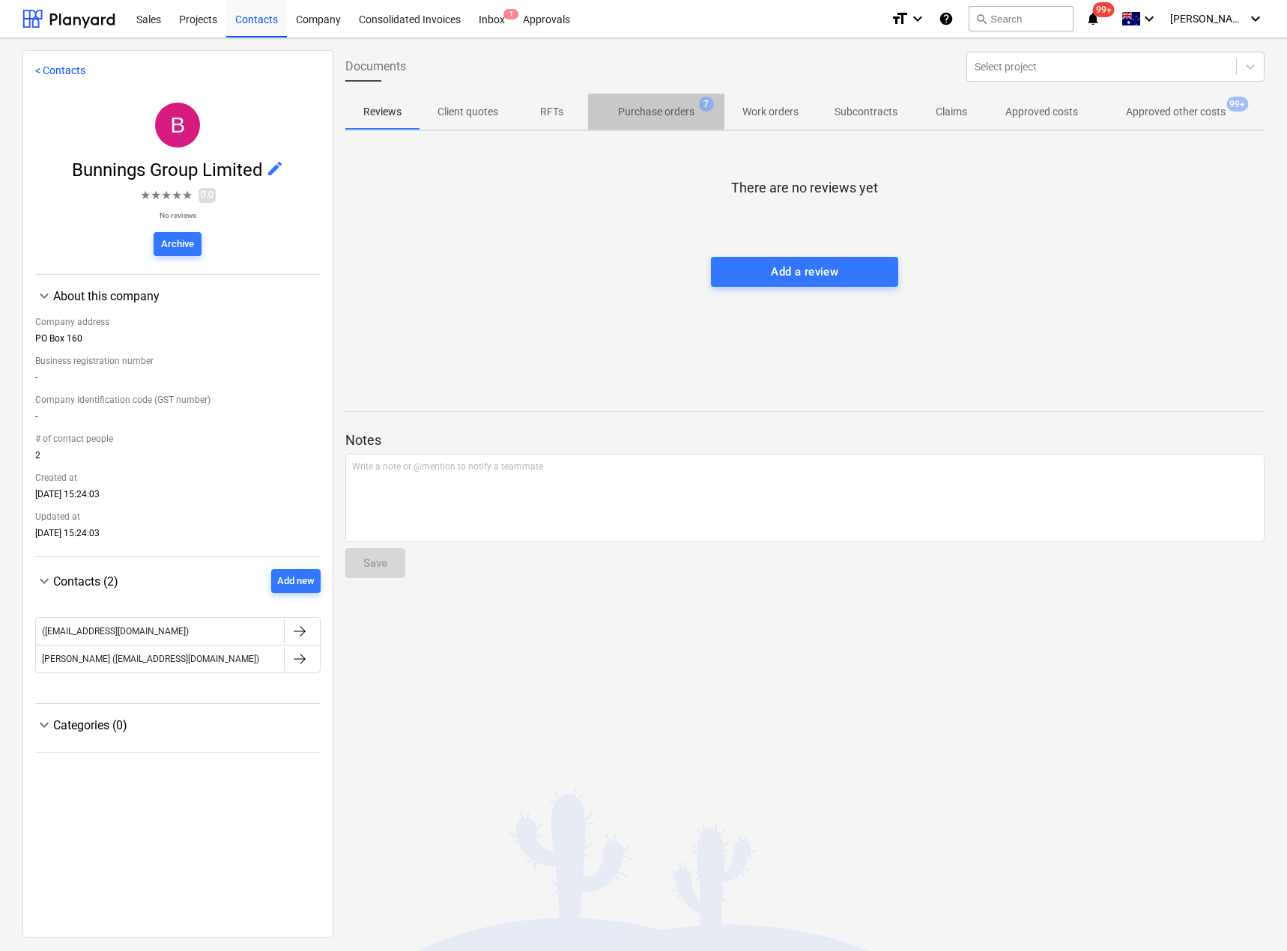
click at [658, 103] on span "Purchase orders 7" at bounding box center [656, 111] width 136 height 27
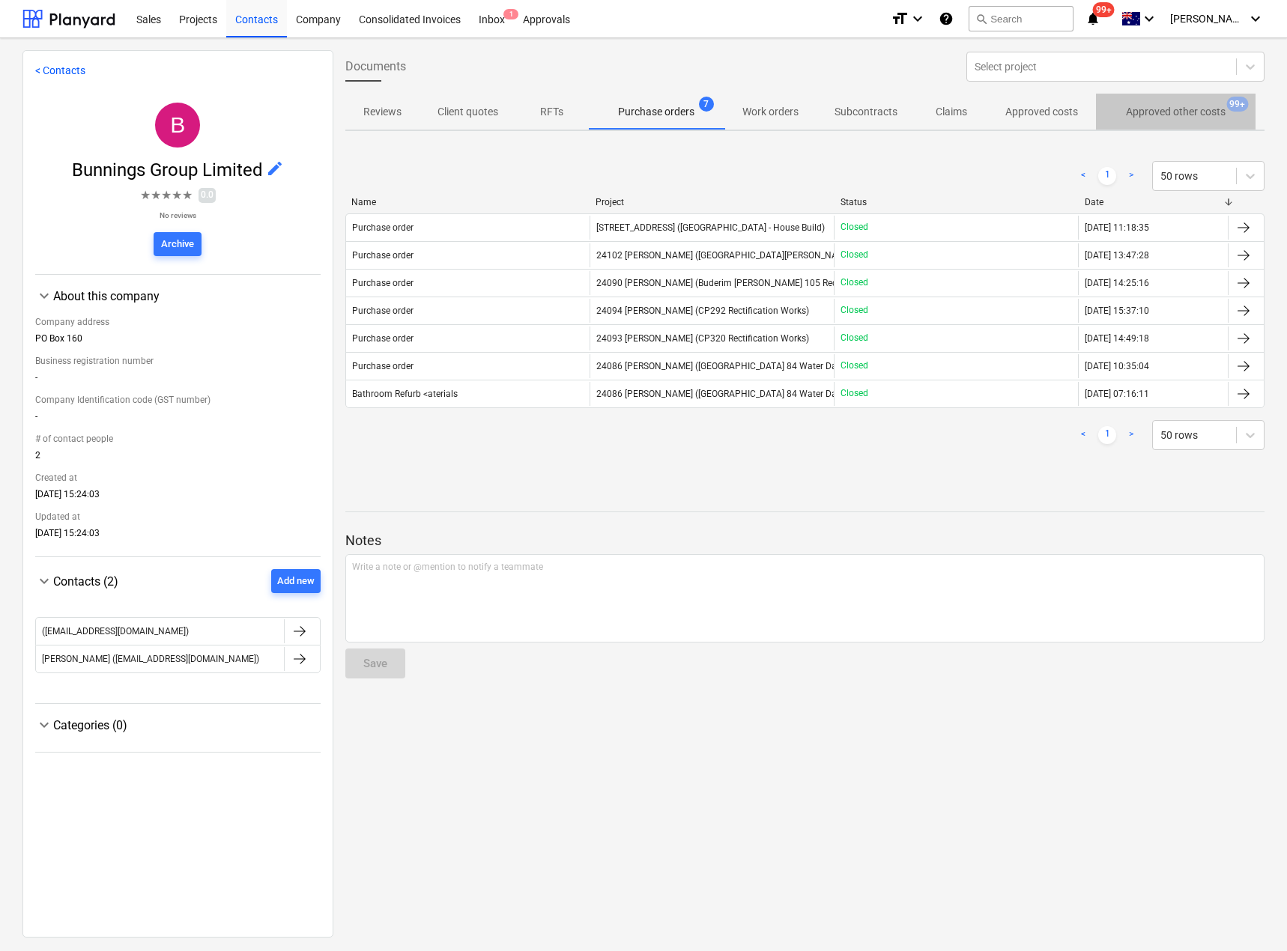
click at [1165, 114] on p "Approved other costs" at bounding box center [1176, 112] width 100 height 16
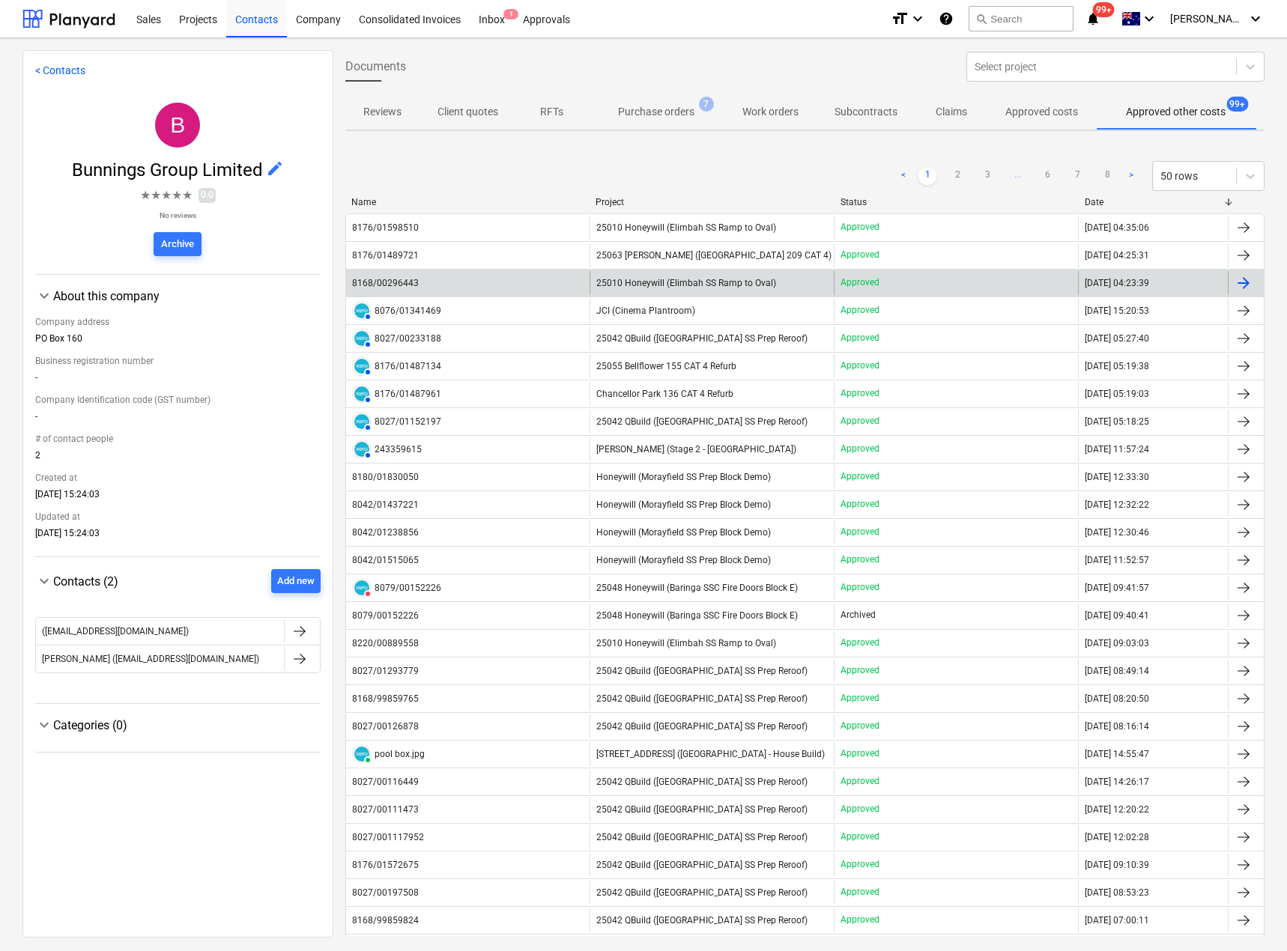
click at [726, 282] on span "25010 Honeywill (Elimbah SS Ramp to Oval)" at bounding box center [686, 283] width 180 height 10
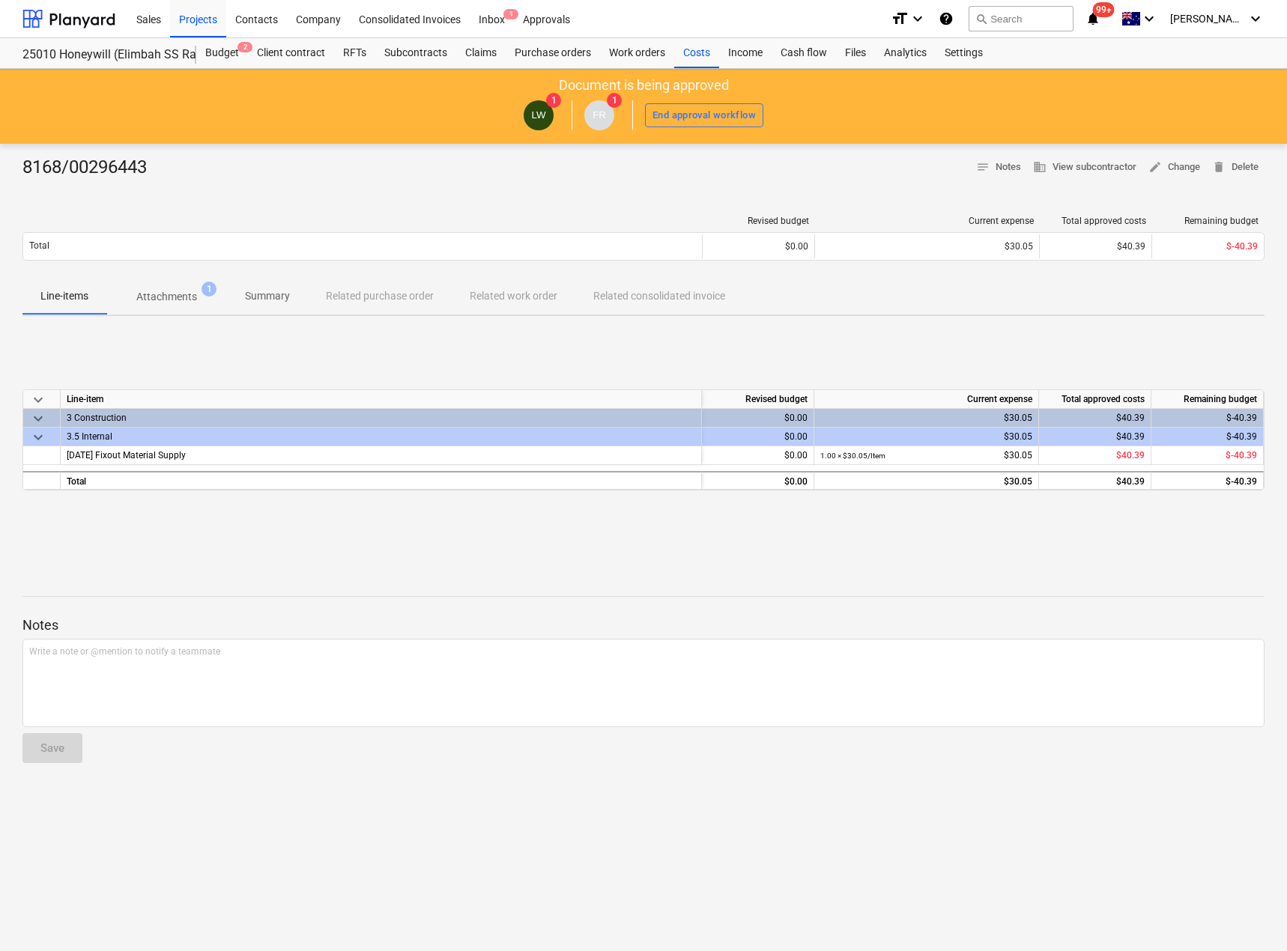
click at [183, 288] on span "Attachments 1" at bounding box center [166, 296] width 121 height 27
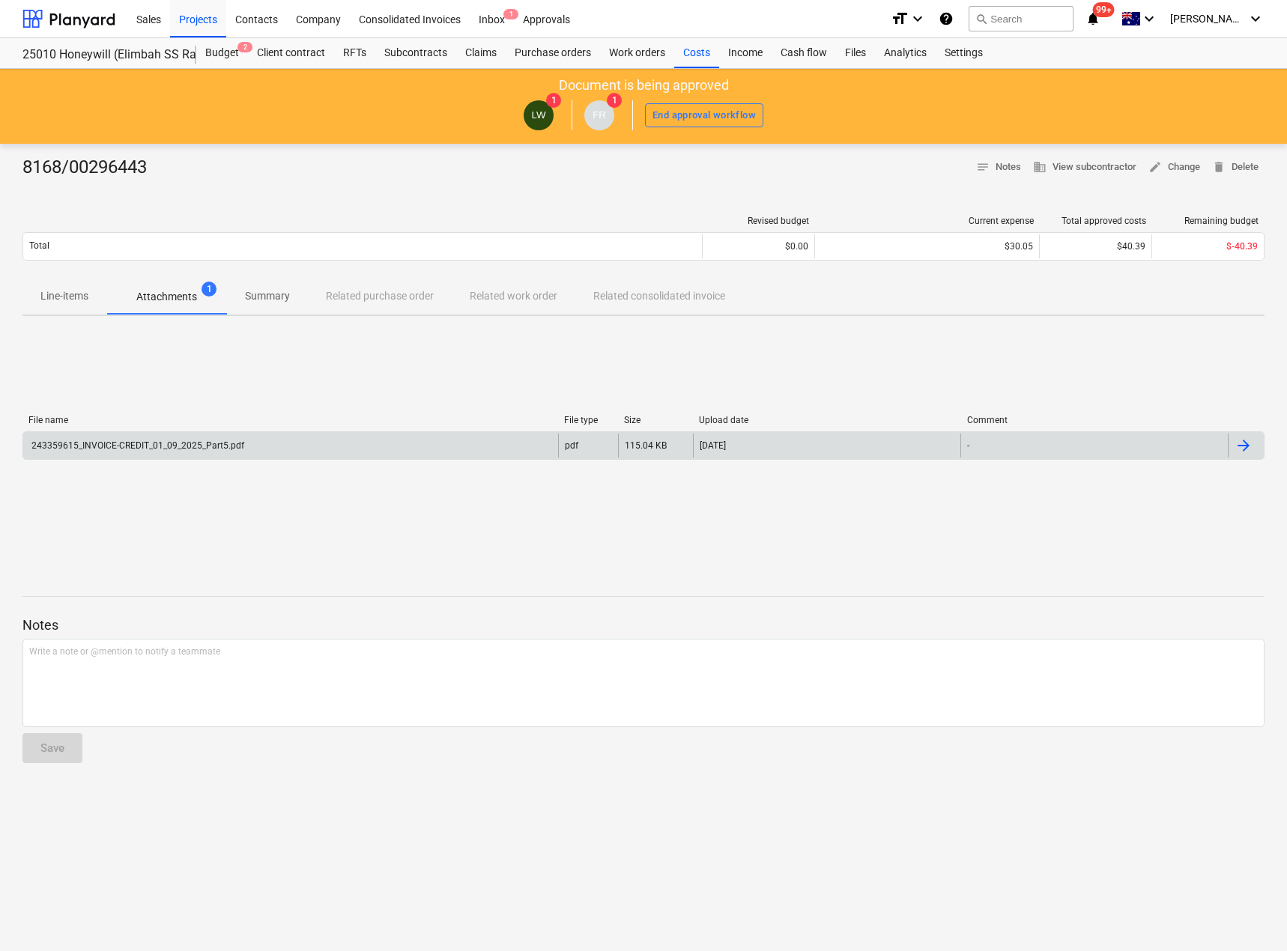
click at [216, 449] on div "243359615_INVOICE-CREDIT_01_09_2025_Part5.pdf" at bounding box center [136, 445] width 215 height 10
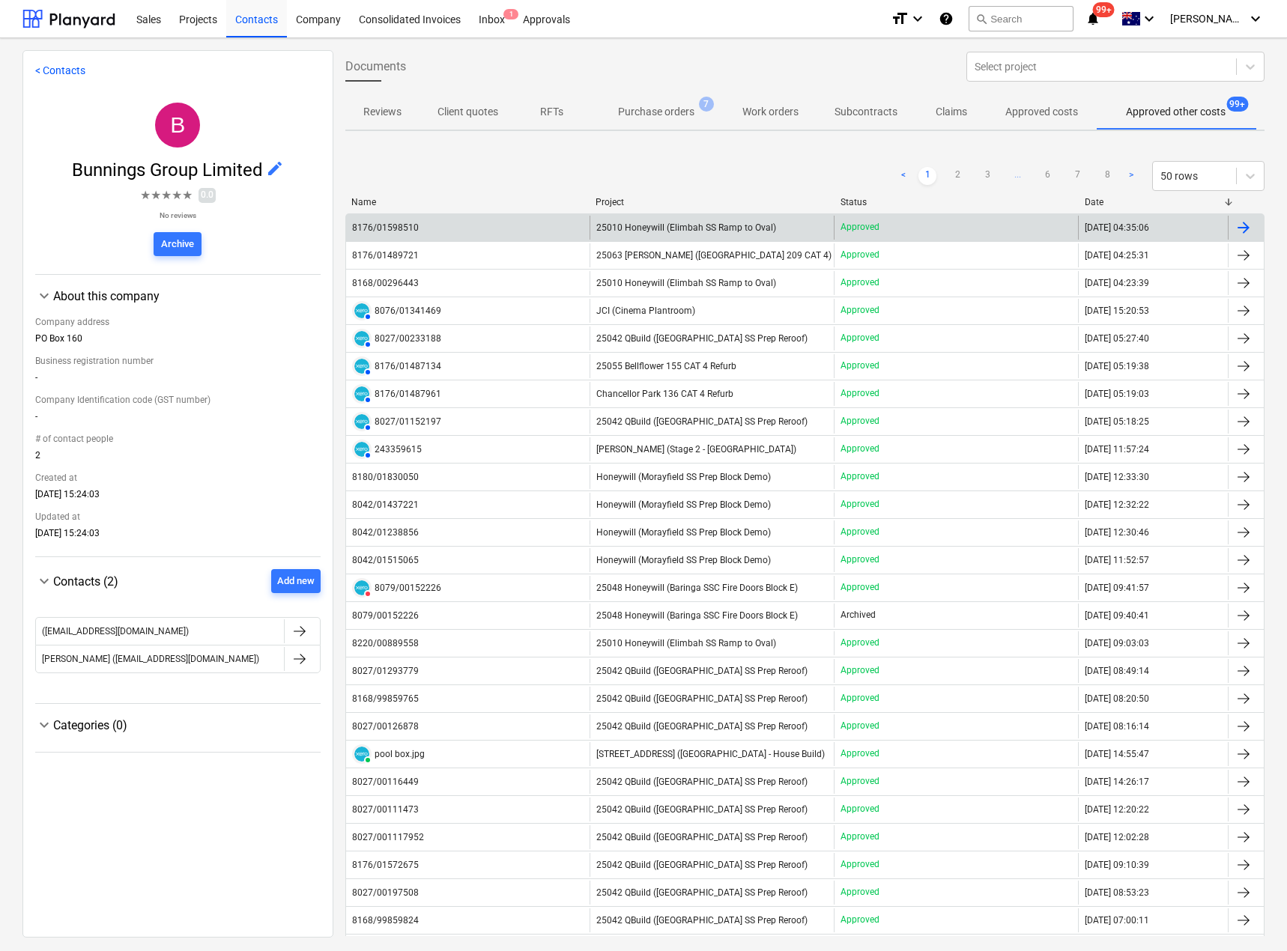
click at [691, 228] on span "25010 Honeywill (Elimbah SS Ramp to Oval)" at bounding box center [686, 227] width 180 height 10
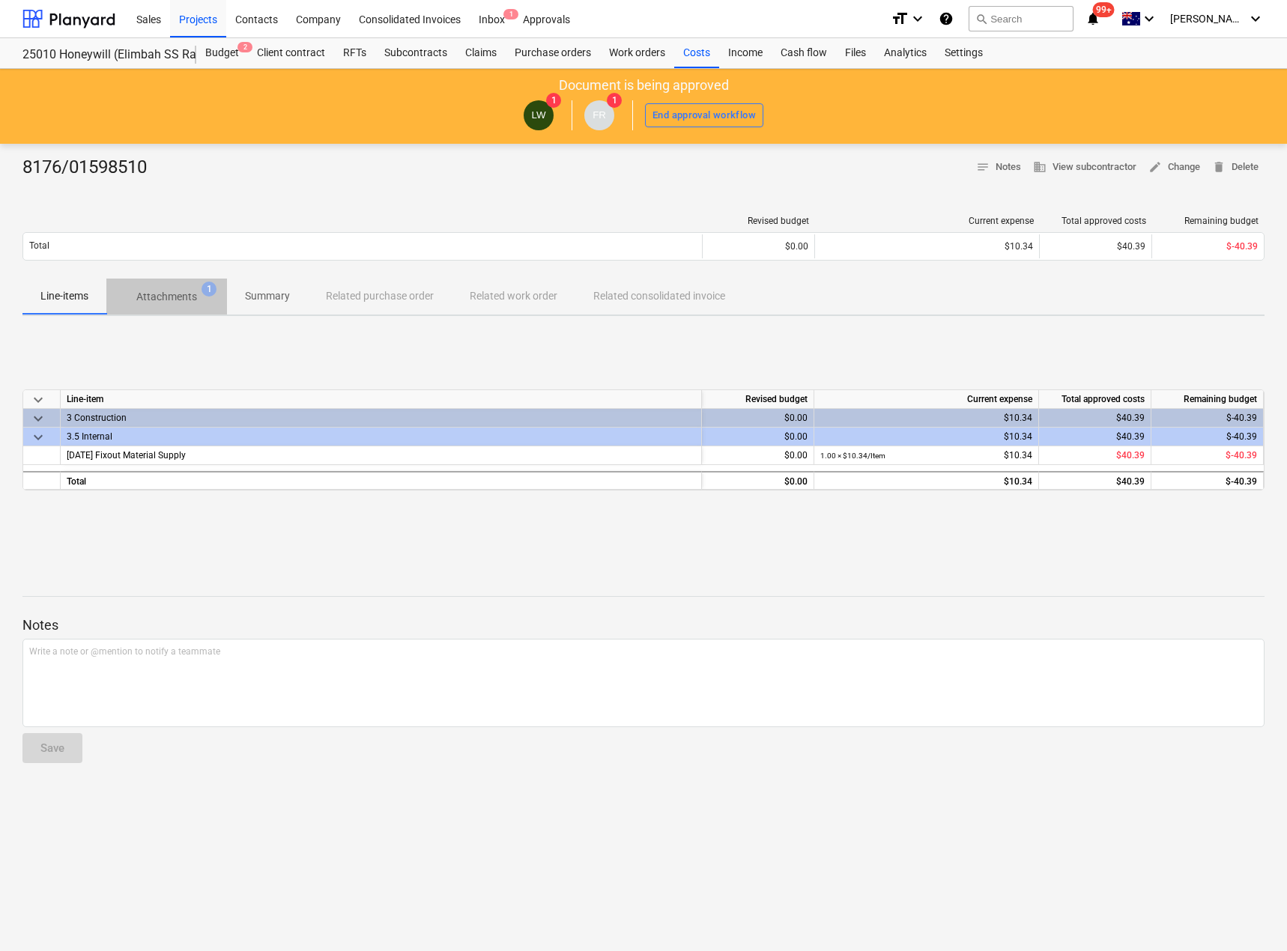
click at [208, 300] on span "Attachments 1" at bounding box center [166, 297] width 85 height 16
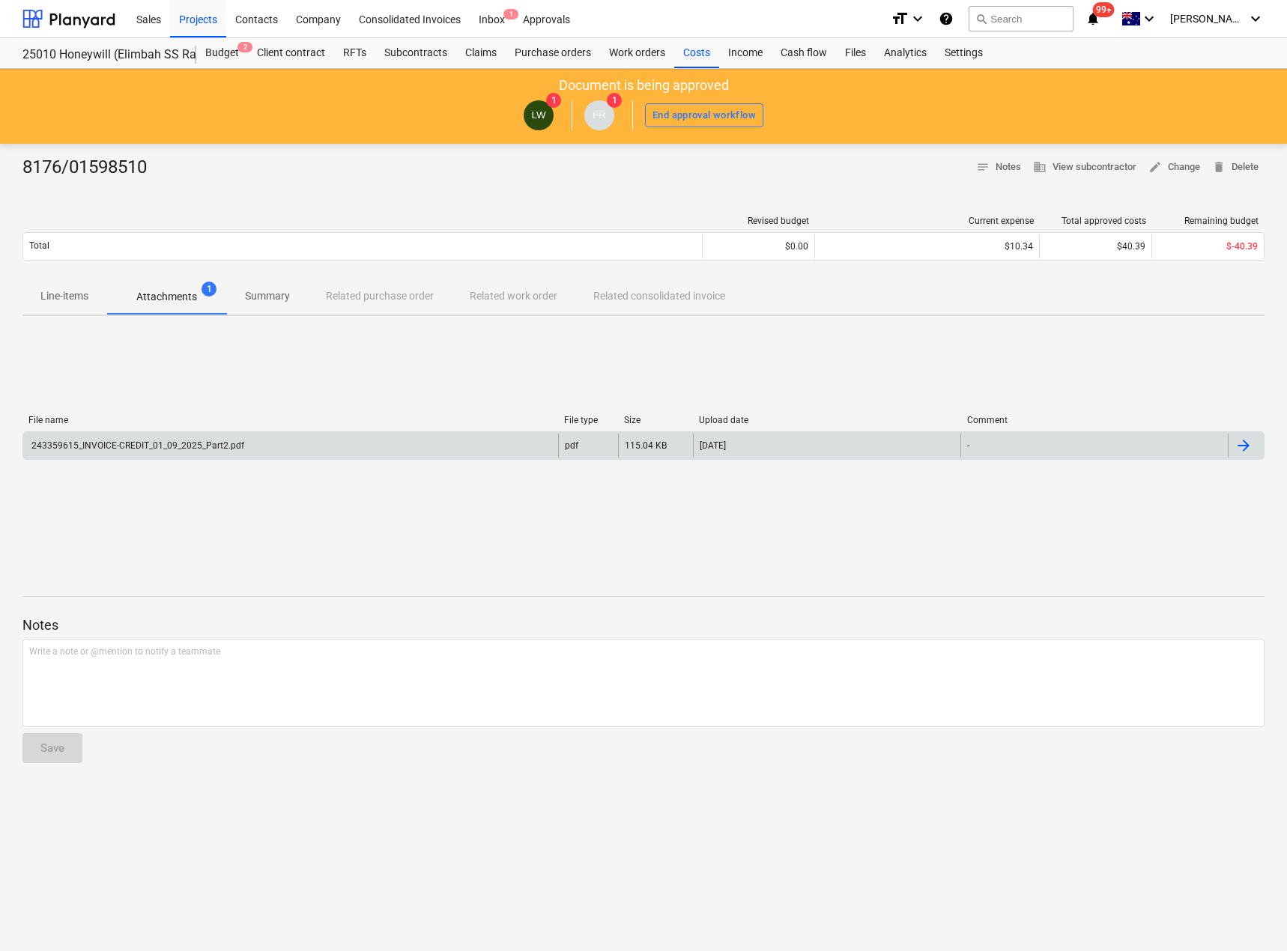
click at [362, 436] on div "243359615_INVOICE-CREDIT_01_09_2025_Part2.pdf" at bounding box center [290, 446] width 535 height 24
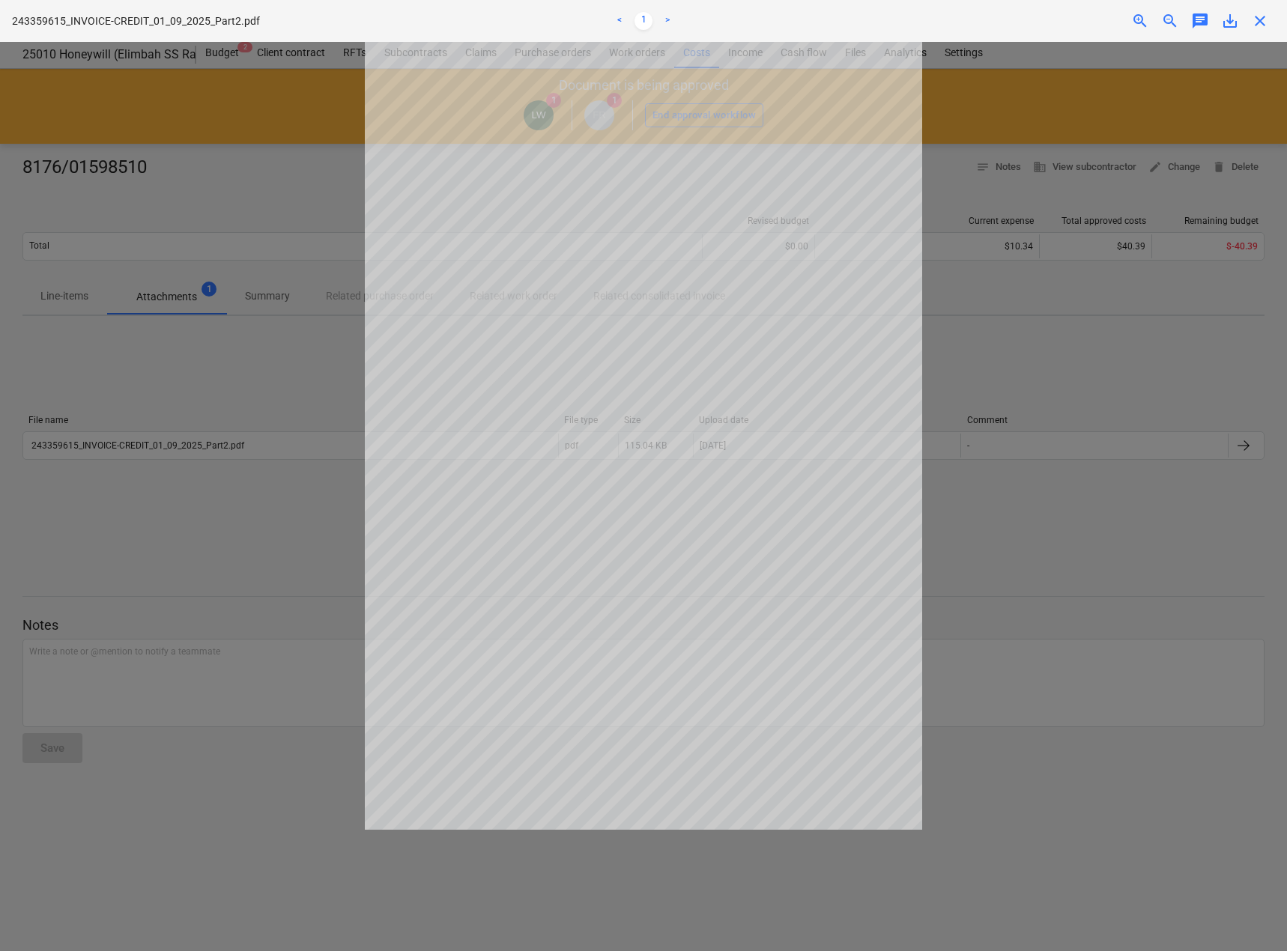
click at [1261, 23] on span "close" at bounding box center [1260, 21] width 18 height 18
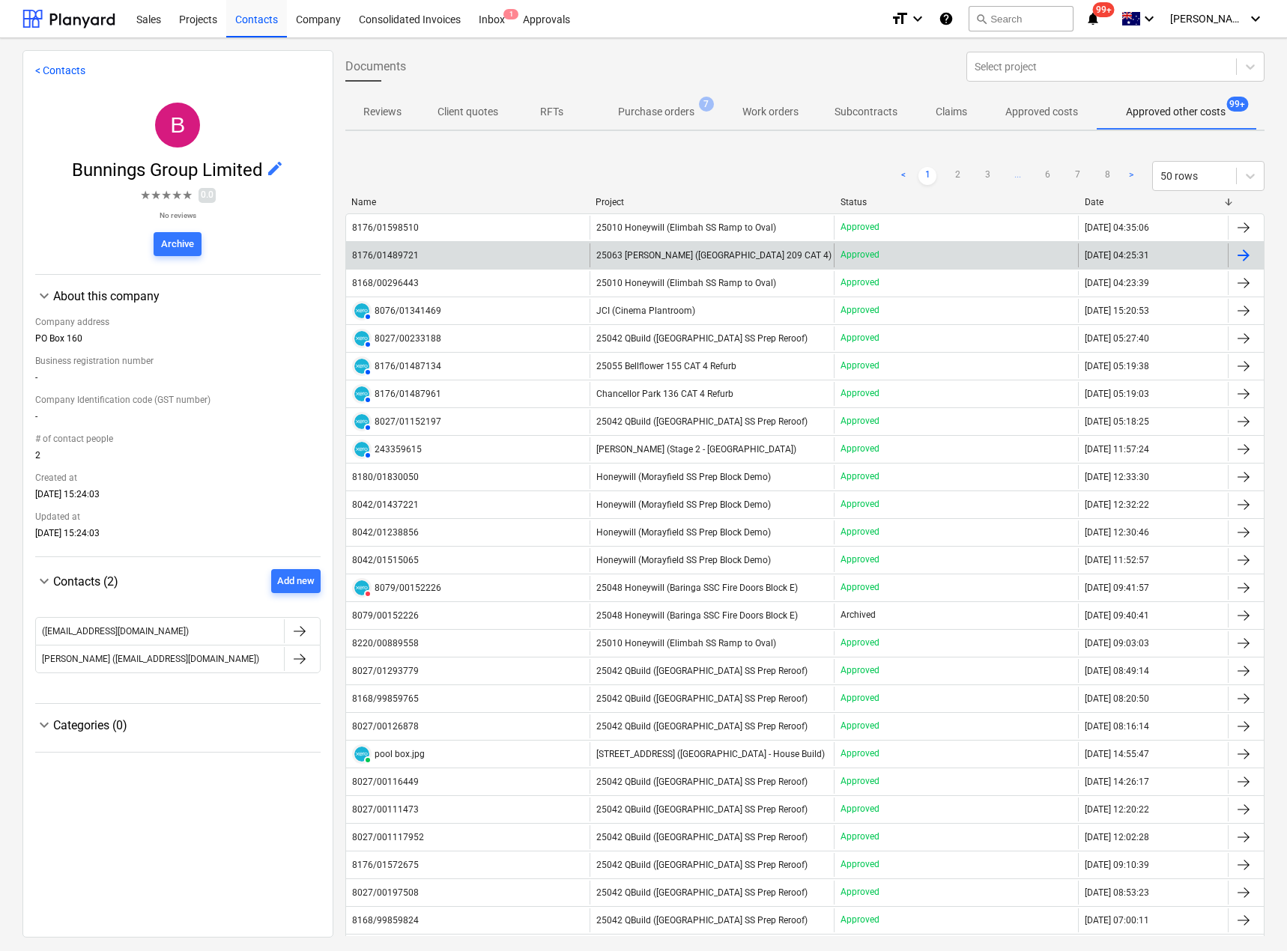
click at [427, 256] on div "8176/01489721" at bounding box center [468, 255] width 244 height 24
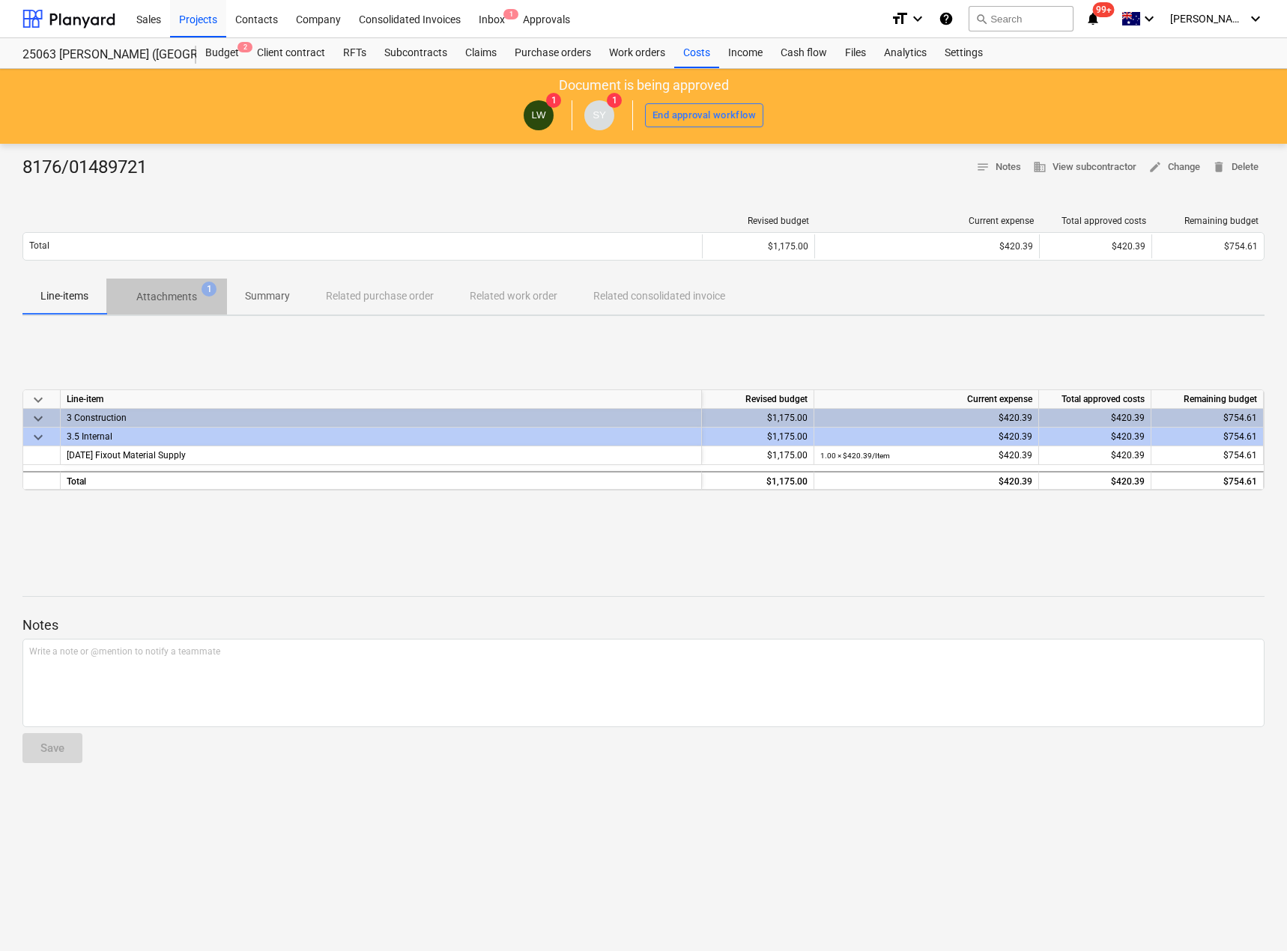
click at [177, 288] on span "Attachments 1" at bounding box center [166, 296] width 121 height 27
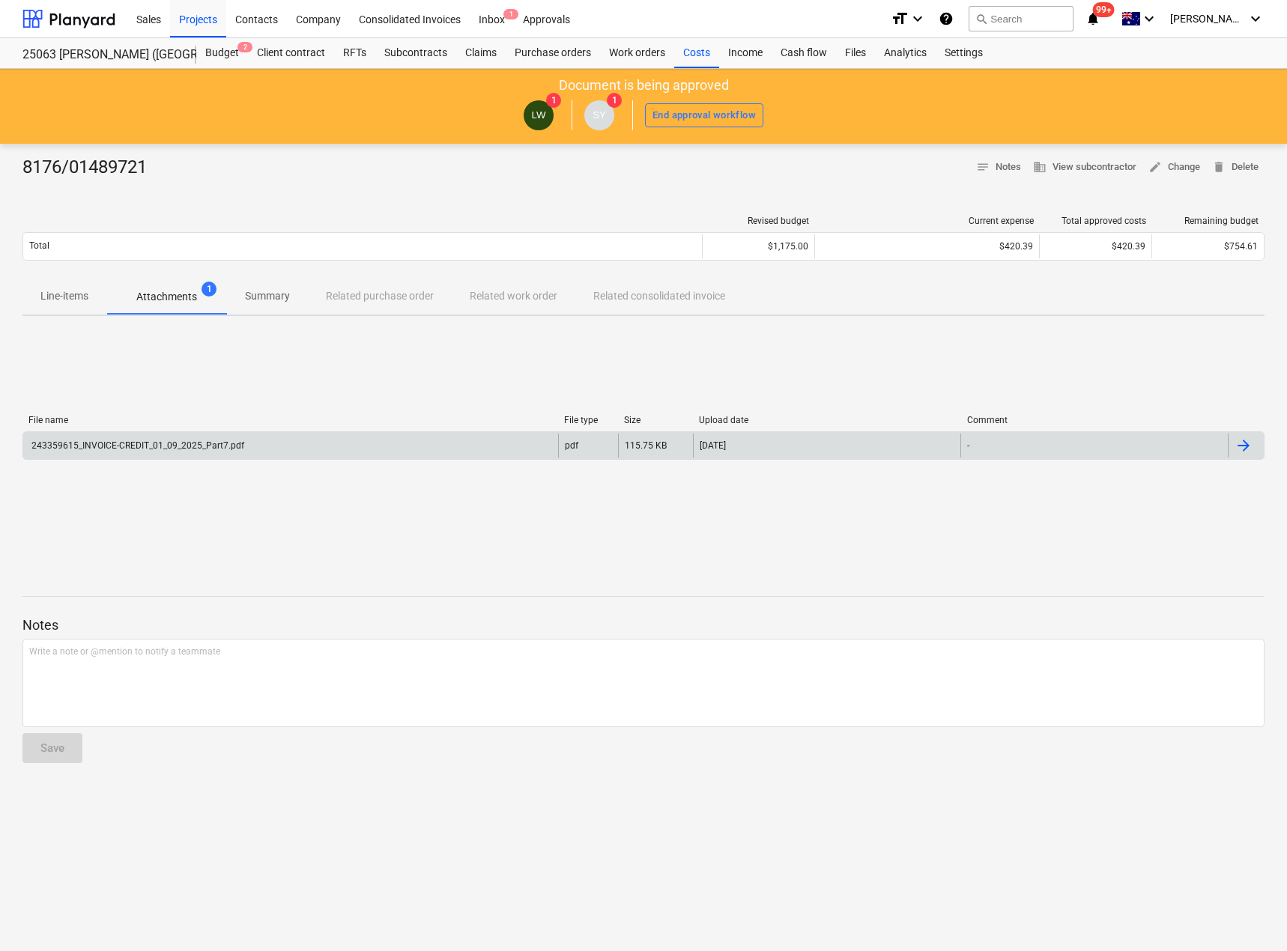
click at [195, 439] on div "243359615_INVOICE-CREDIT_01_09_2025_Part7.pdf" at bounding box center [290, 446] width 535 height 24
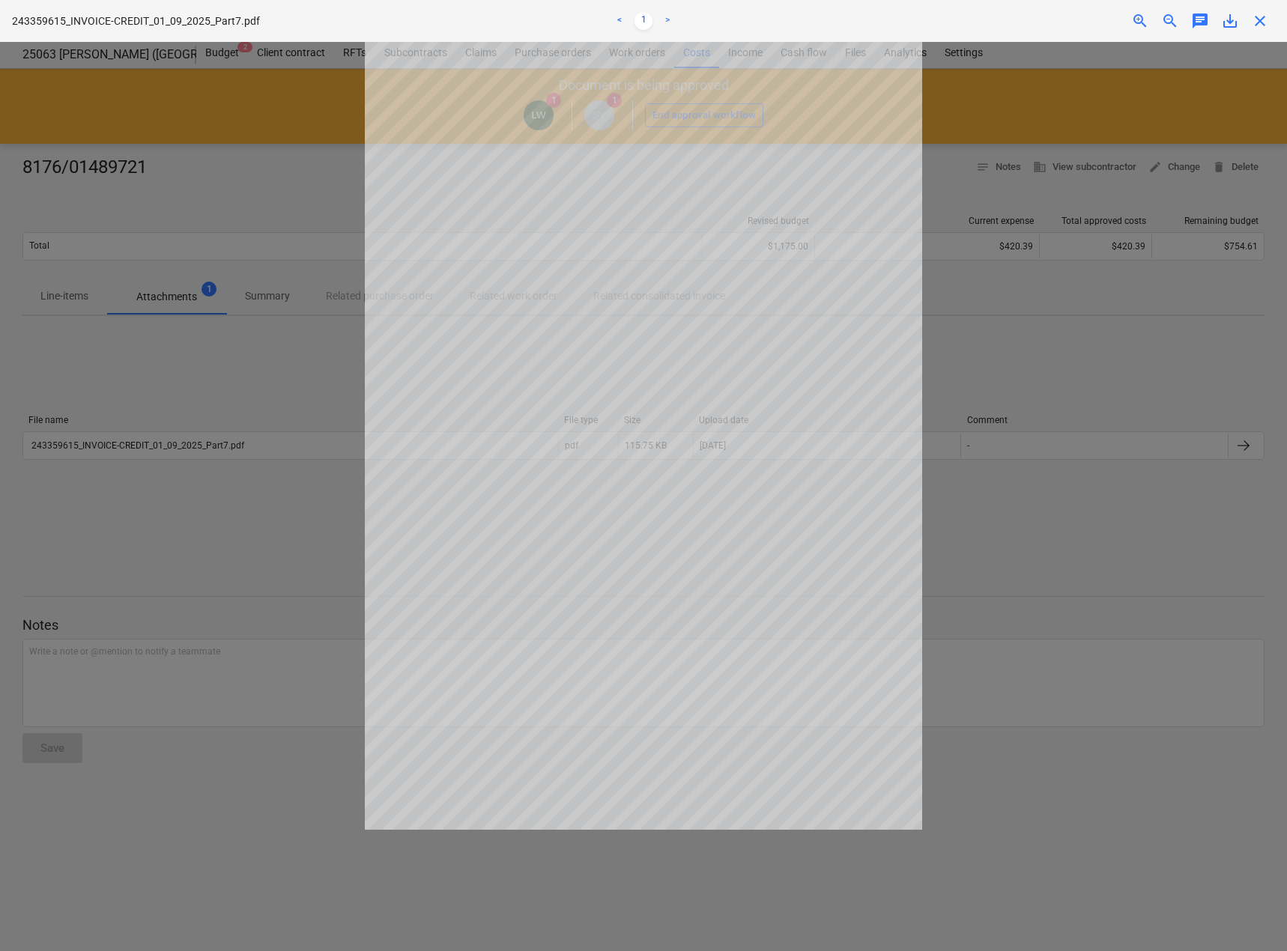
click at [1276, 24] on div "243359615_INVOICE-CREDIT_01_09_2025_Part7.pdf < 1 > zoom_in zoom_out chat 0 sav…" at bounding box center [643, 21] width 1287 height 42
click at [1263, 23] on span "close" at bounding box center [1260, 21] width 18 height 18
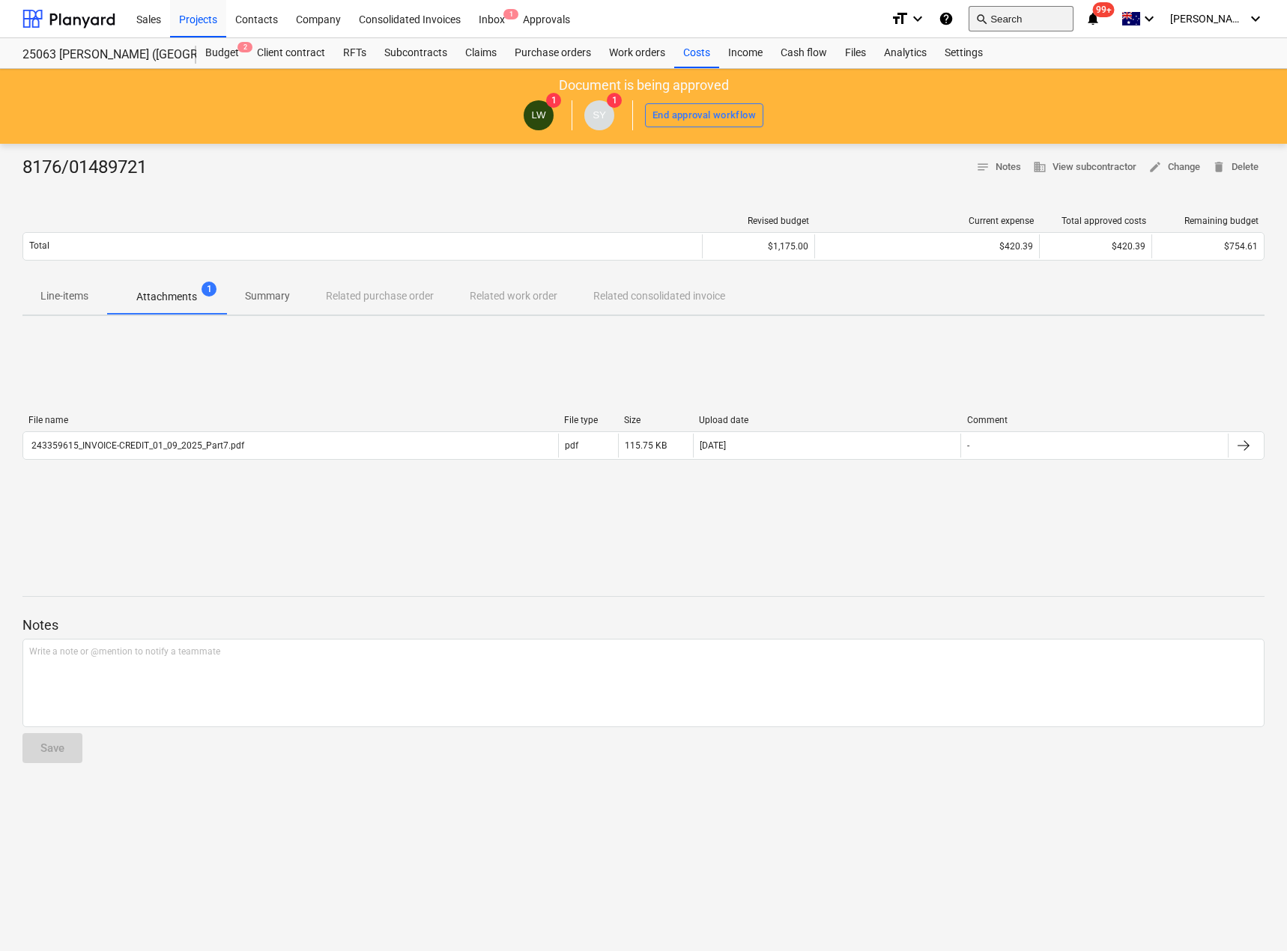
click at [1036, 20] on button "search Search" at bounding box center [1020, 18] width 105 height 25
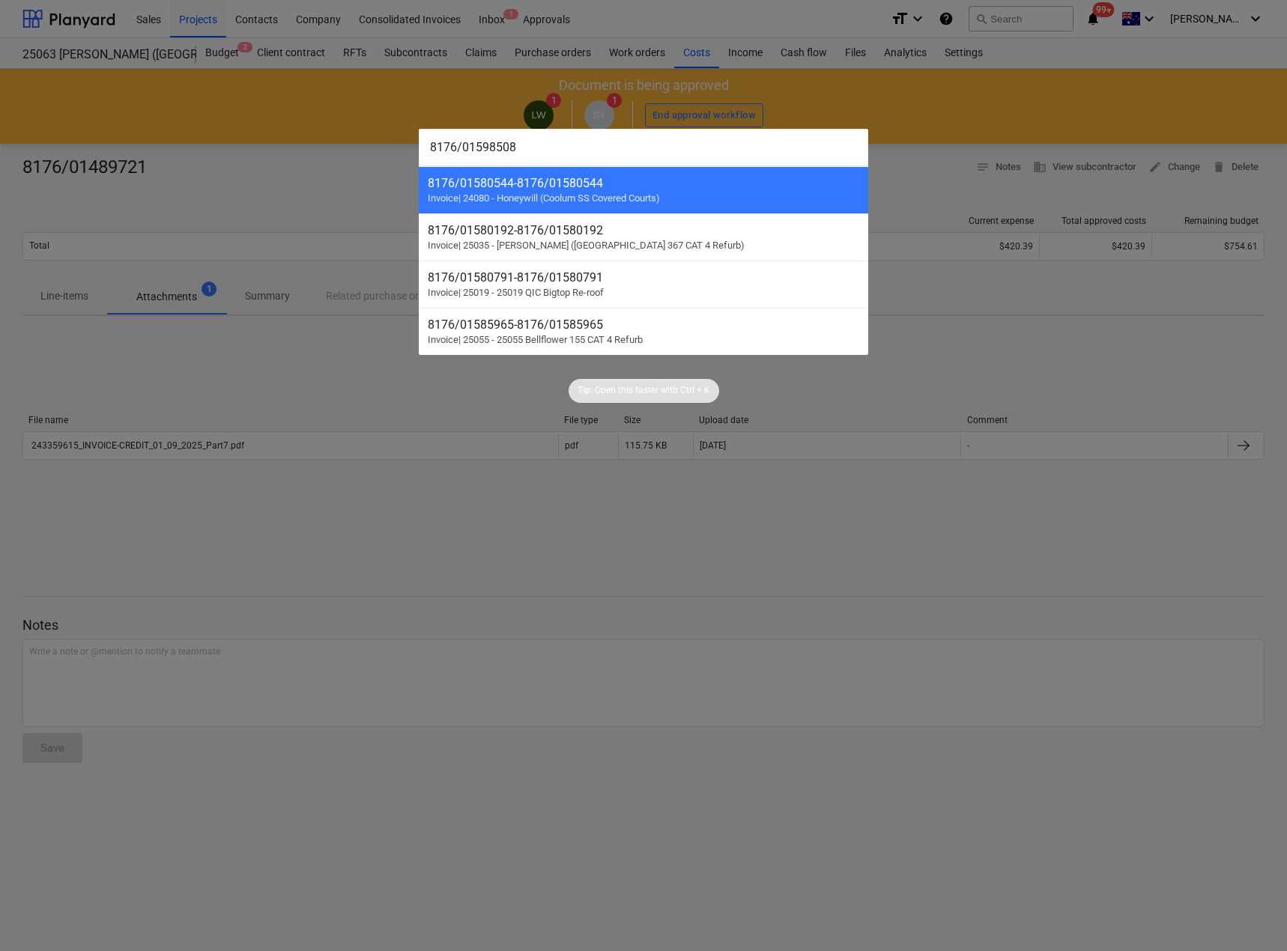
drag, startPoint x: 577, startPoint y: 149, endPoint x: 475, endPoint y: 147, distance: 102.6
click at [475, 147] on input "8176/01598508" at bounding box center [643, 147] width 449 height 37
drag, startPoint x: 532, startPoint y: 145, endPoint x: 452, endPoint y: 147, distance: 80.1
click at [452, 147] on input "8176/01489721" at bounding box center [643, 147] width 449 height 37
drag, startPoint x: 530, startPoint y: 144, endPoint x: 446, endPoint y: 145, distance: 84.6
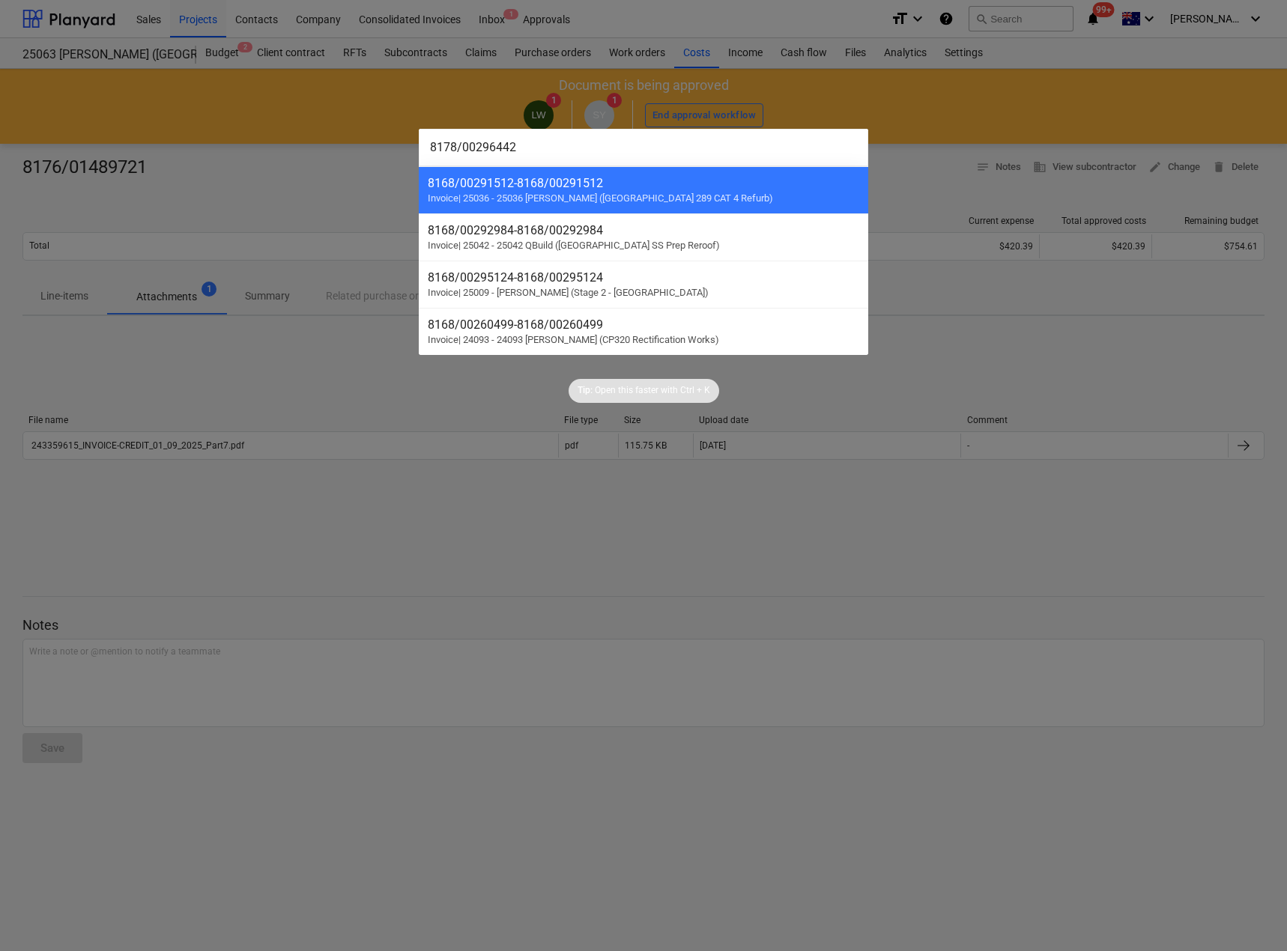
click at [446, 145] on input "8178/00296442" at bounding box center [643, 147] width 449 height 37
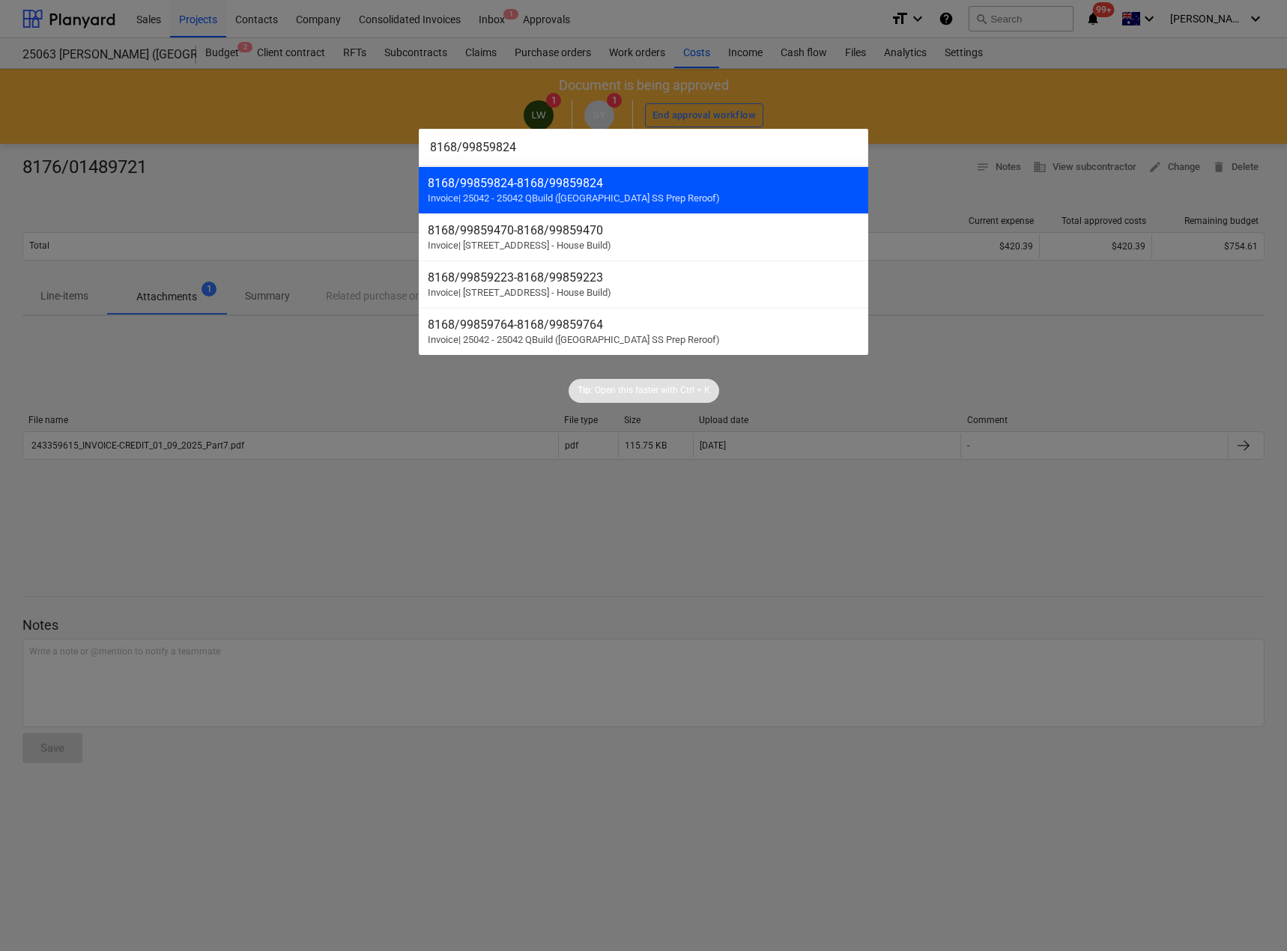
click at [547, 174] on div "8168/99859824 - 8168/99859824 Invoice | 25042 - 25042 QBuild ([GEOGRAPHIC_DATA]…" at bounding box center [643, 189] width 449 height 47
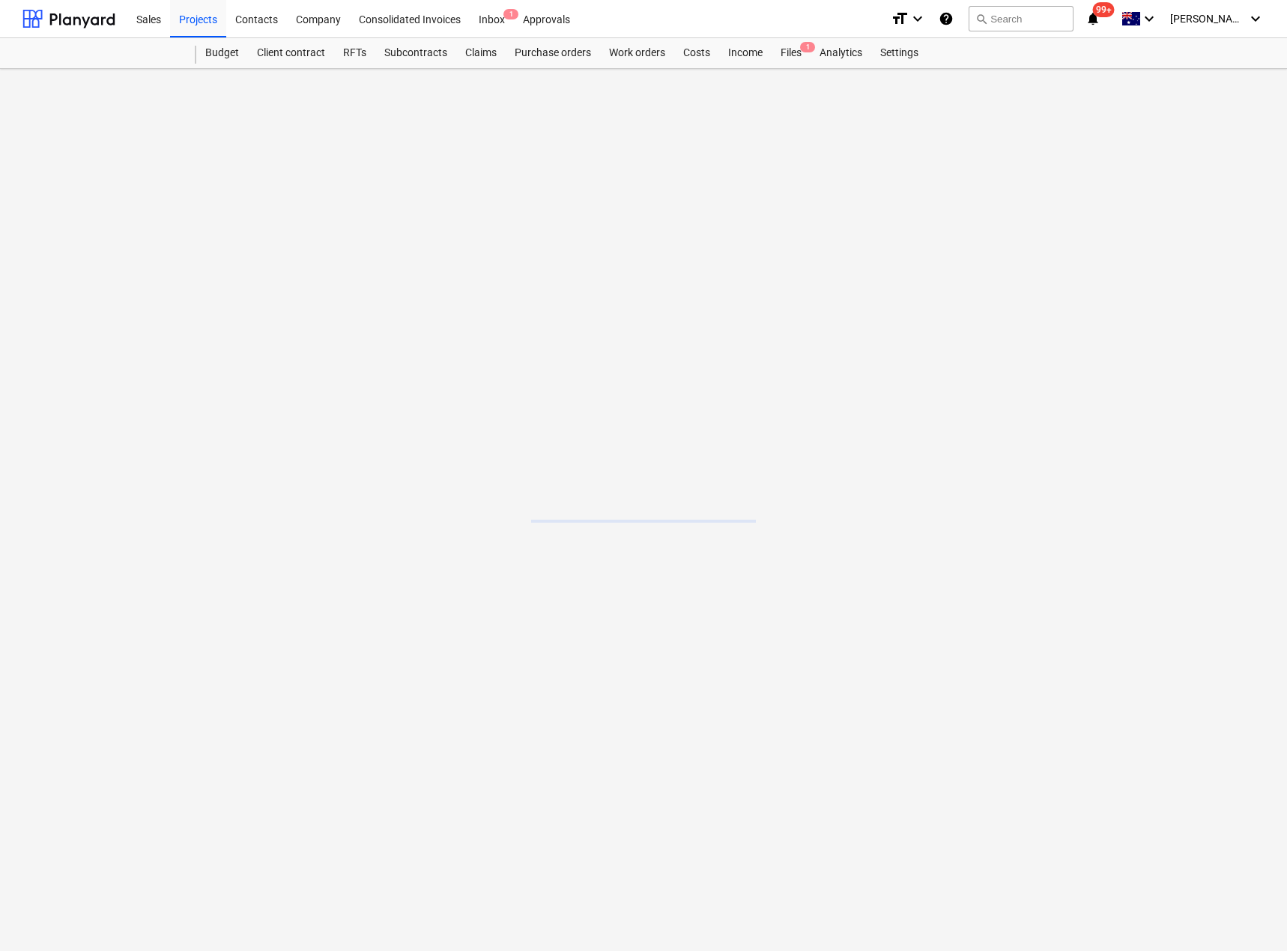
click at [547, 174] on main at bounding box center [643, 510] width 1287 height 882
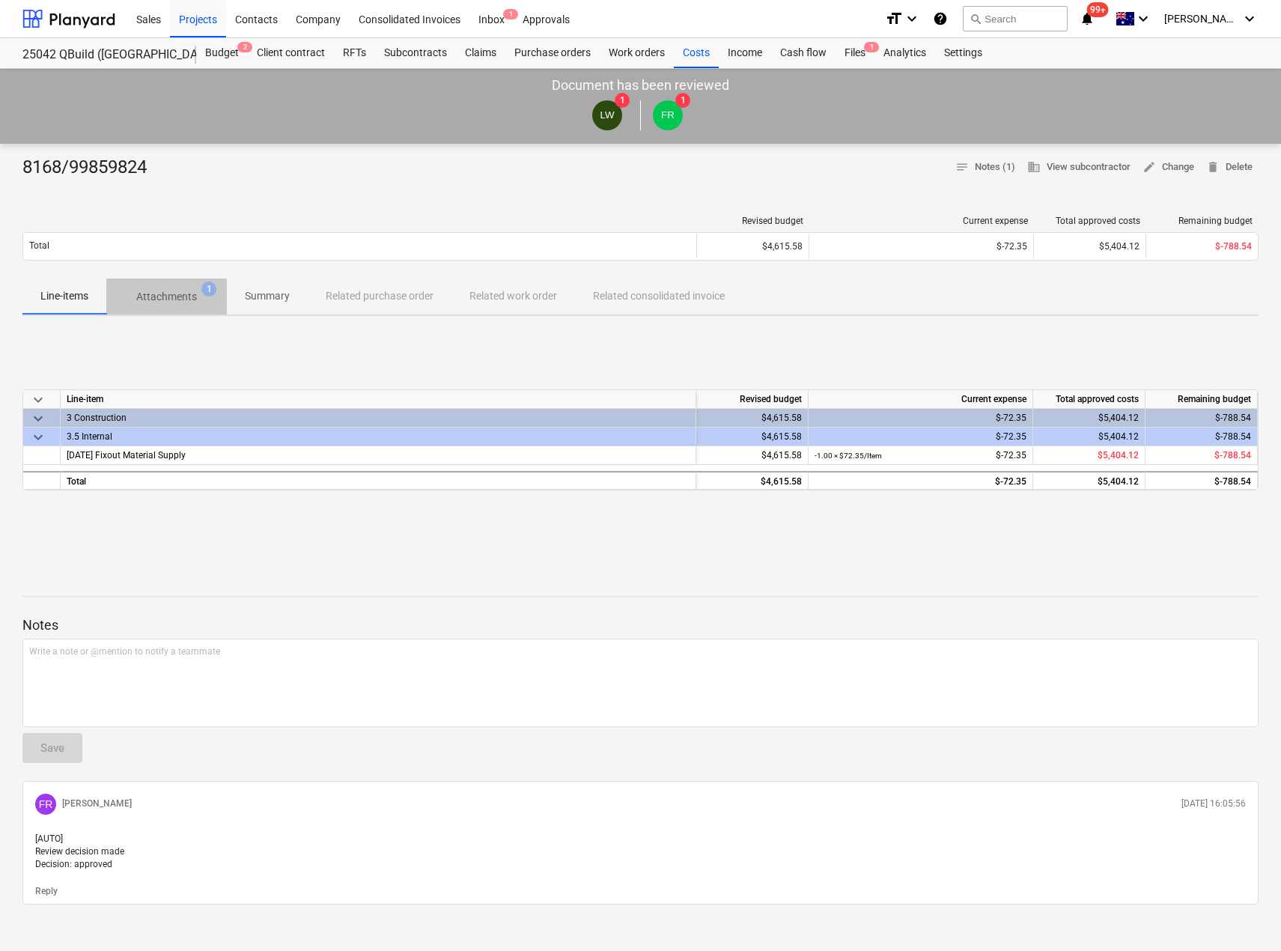
click at [174, 289] on p "Attachments" at bounding box center [166, 297] width 61 height 16
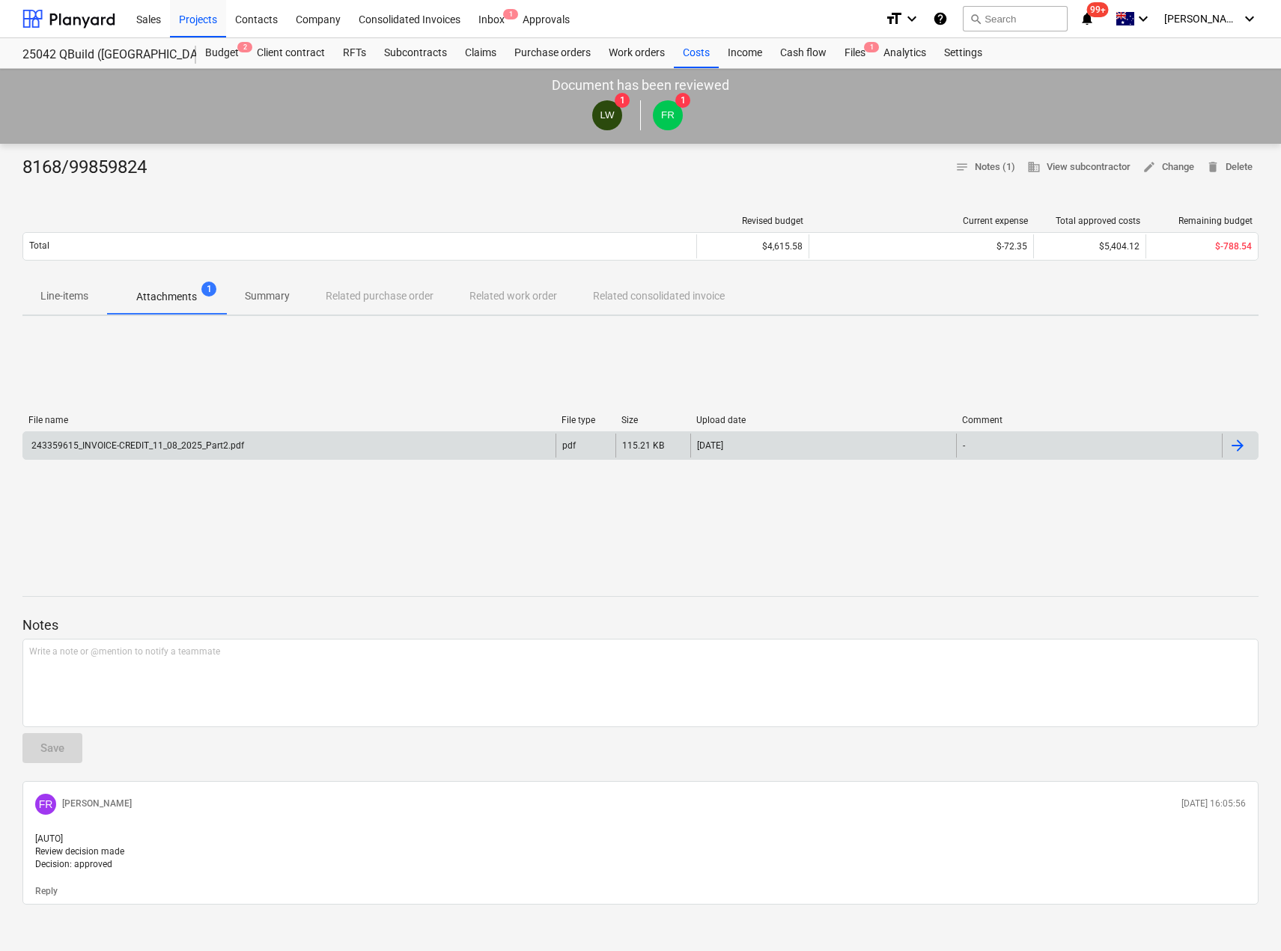
click at [243, 446] on div "243359615_INVOICE-CREDIT_11_08_2025_Part2.pdf" at bounding box center [289, 446] width 532 height 24
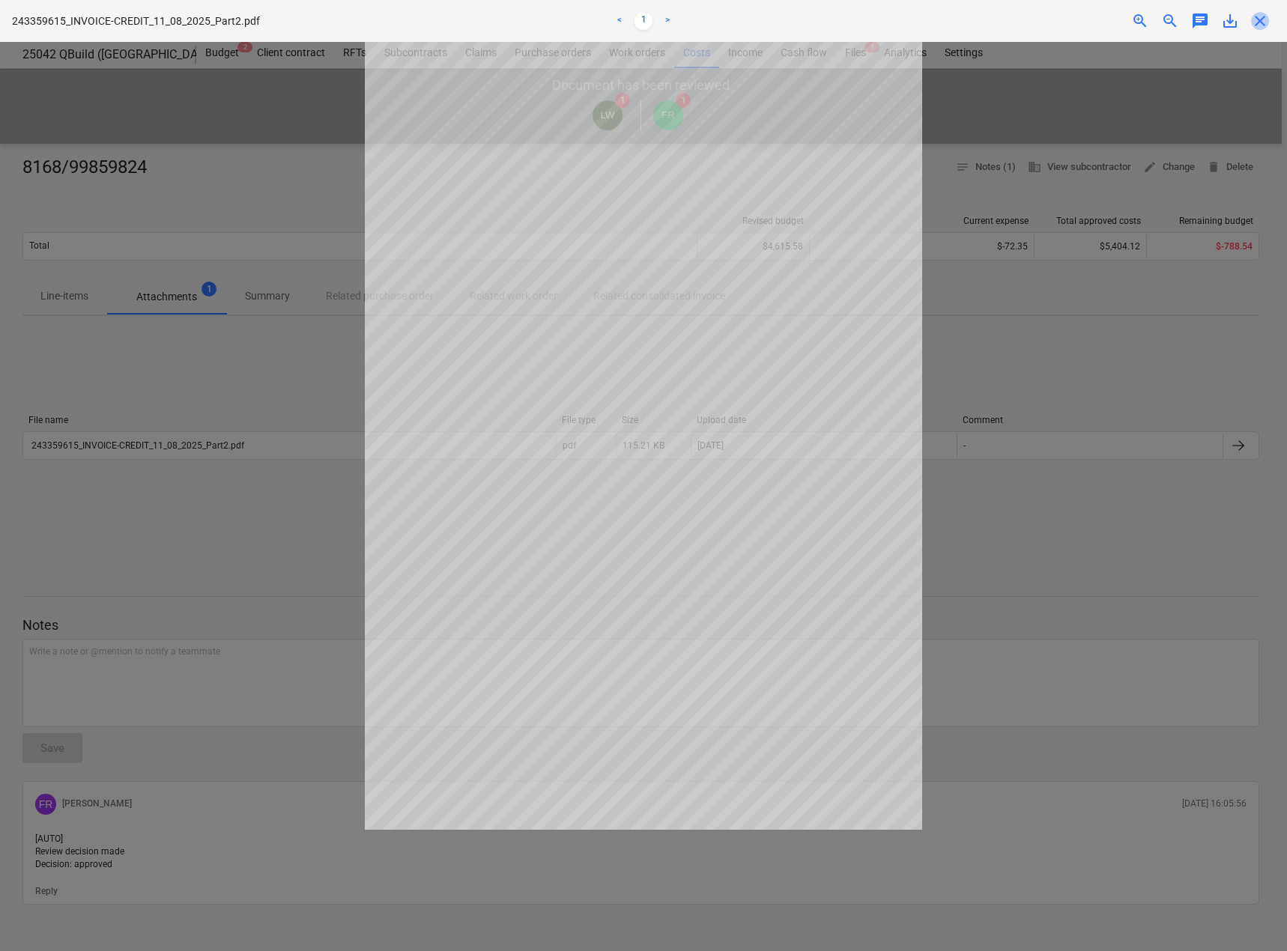
click at [1259, 25] on span "close" at bounding box center [1260, 21] width 18 height 18
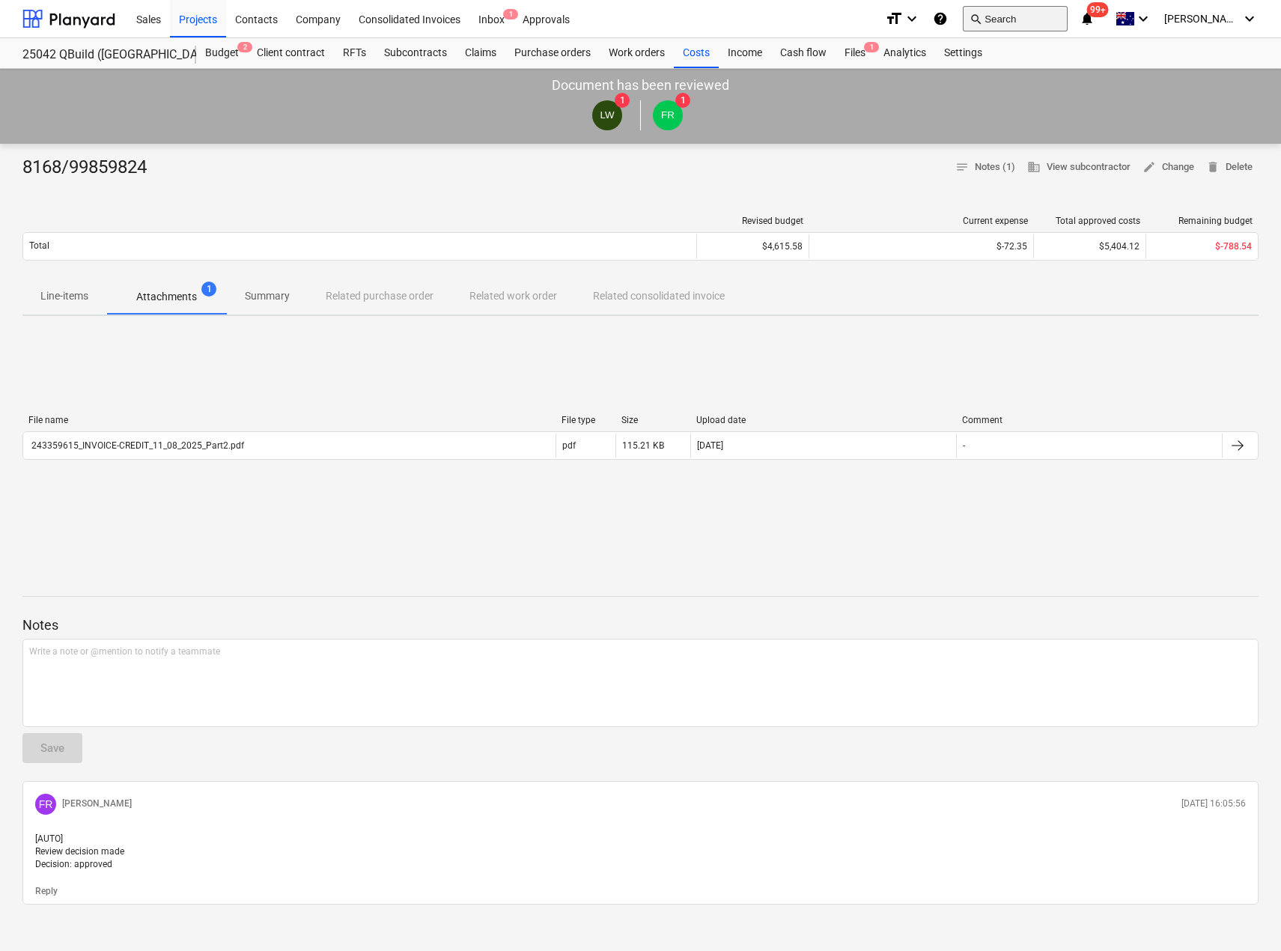
click at [1032, 19] on button "search Search" at bounding box center [1015, 18] width 105 height 25
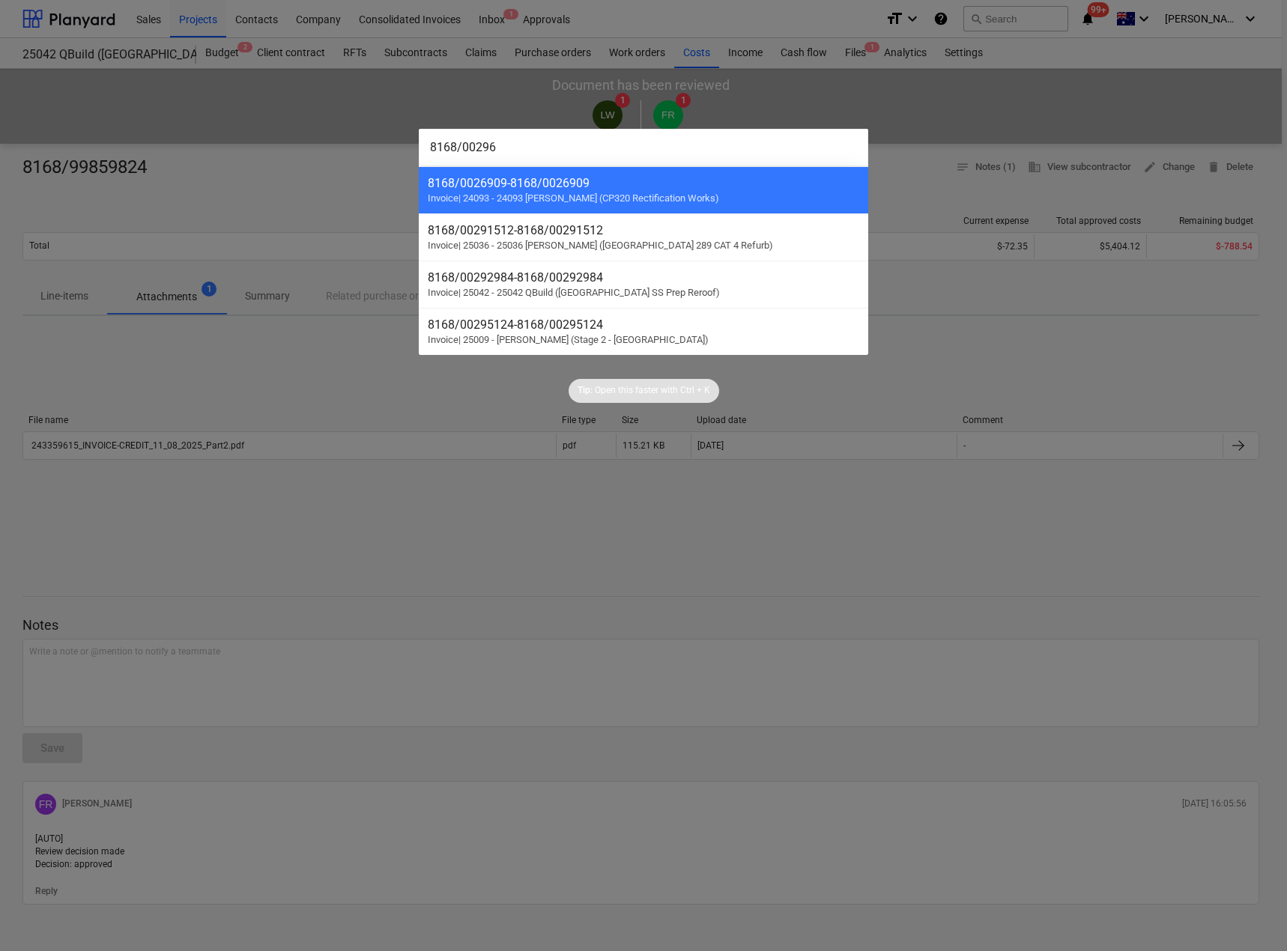
drag, startPoint x: 455, startPoint y: 142, endPoint x: 445, endPoint y: 142, distance: 9.7
click at [445, 142] on input "8168/00296" at bounding box center [643, 147] width 449 height 37
drag, startPoint x: 514, startPoint y: 148, endPoint x: 477, endPoint y: 148, distance: 37.4
click at [477, 148] on input "8176/00296" at bounding box center [643, 147] width 449 height 37
click at [1045, 28] on div at bounding box center [643, 475] width 1287 height 951
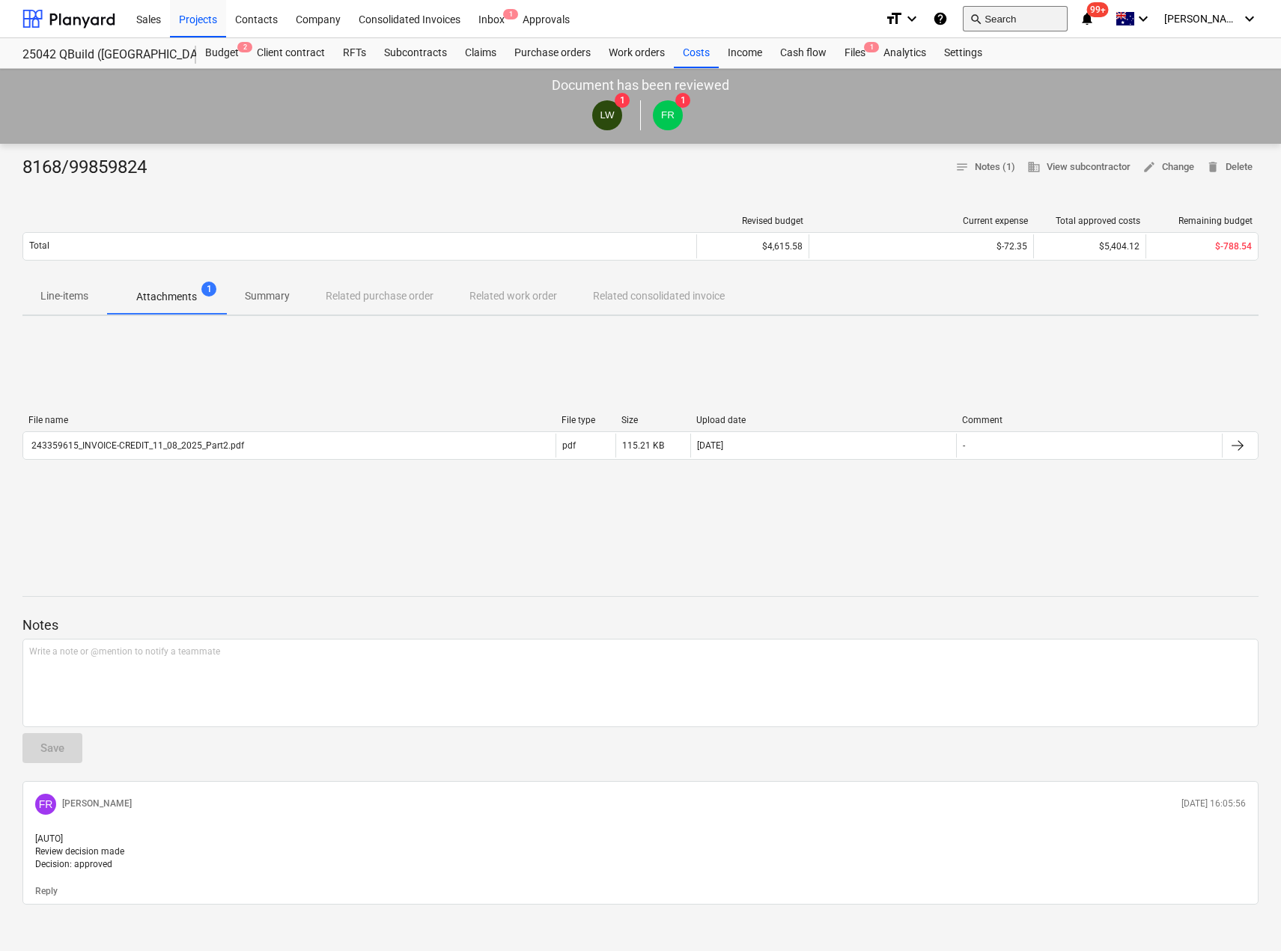
click at [1046, 22] on button "search Search" at bounding box center [1015, 18] width 105 height 25
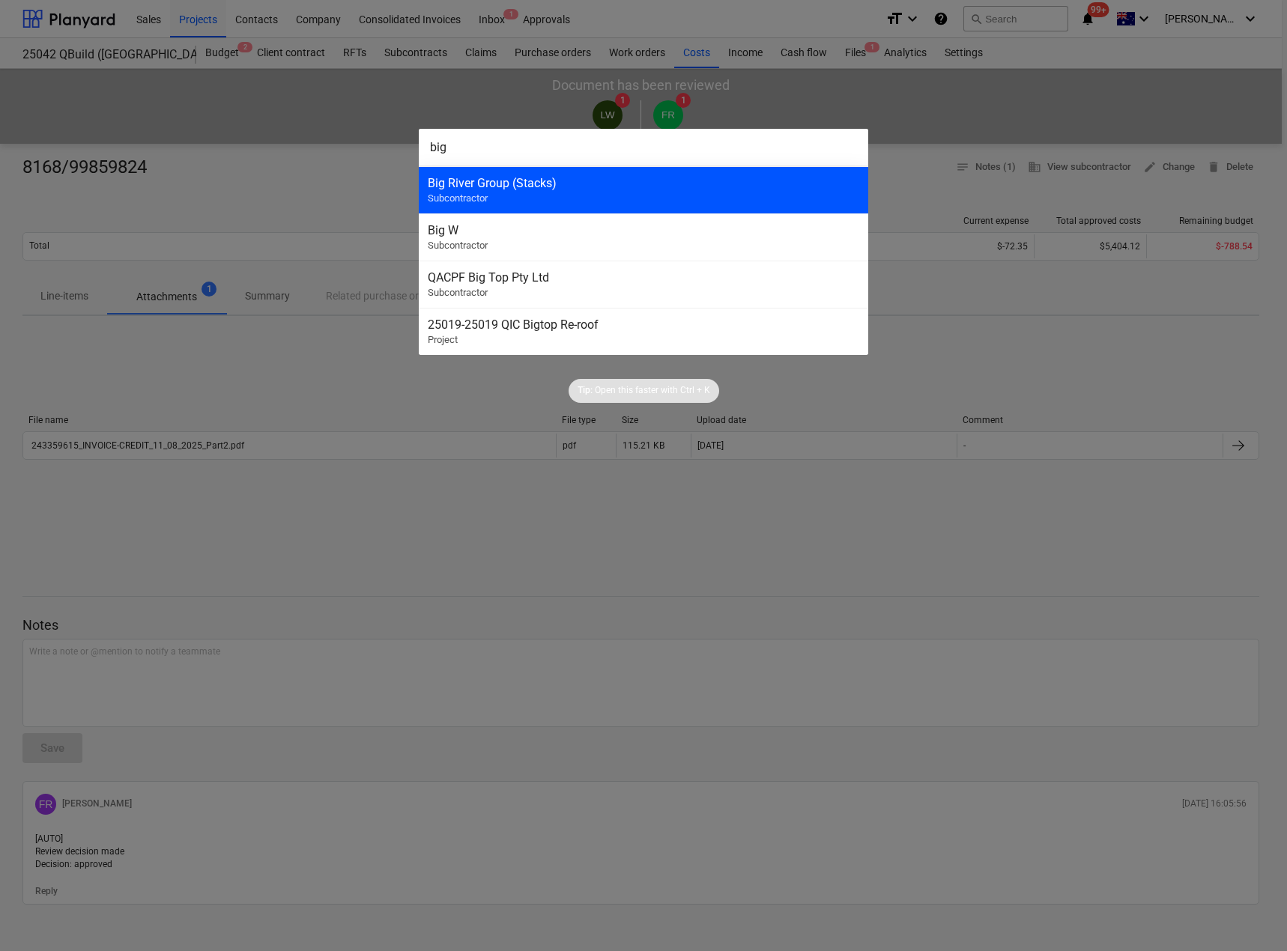
click at [534, 183] on div "Big River Group (Stacks)" at bounding box center [643, 183] width 431 height 14
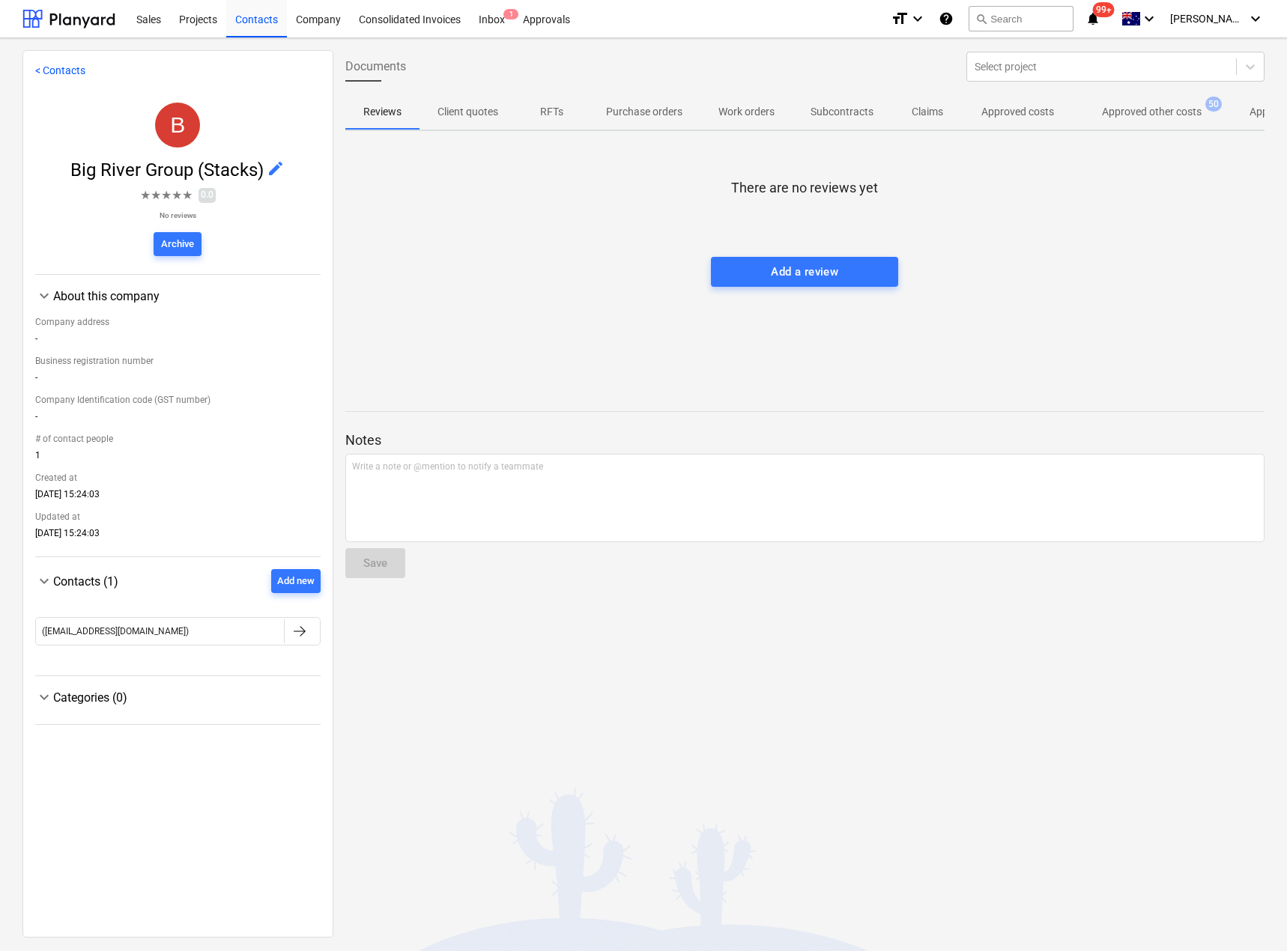
click at [1140, 114] on p "Approved other costs" at bounding box center [1152, 112] width 100 height 16
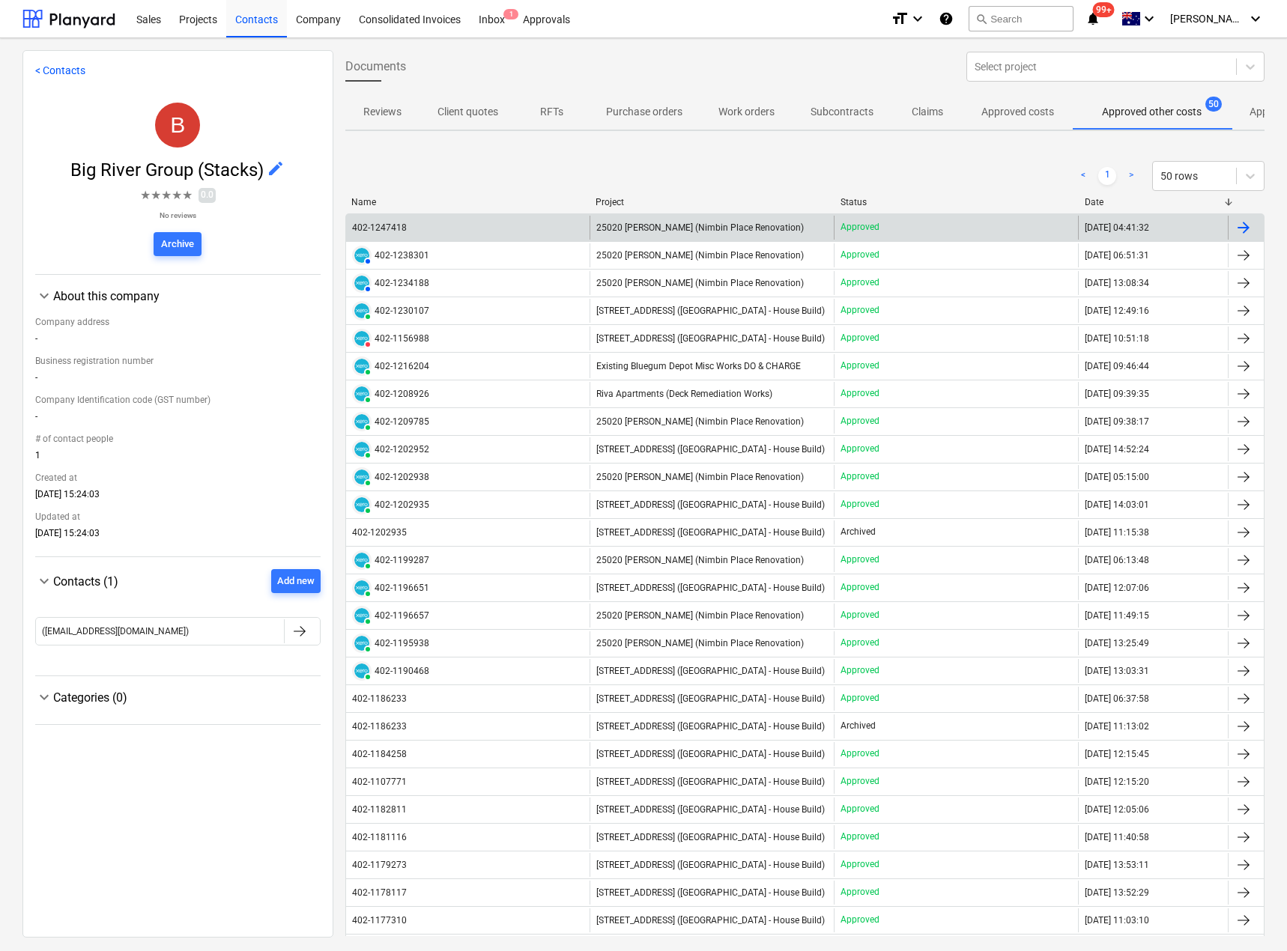
click at [672, 228] on span "25020 [PERSON_NAME] (Nimbin Place Renovation)" at bounding box center [699, 227] width 207 height 10
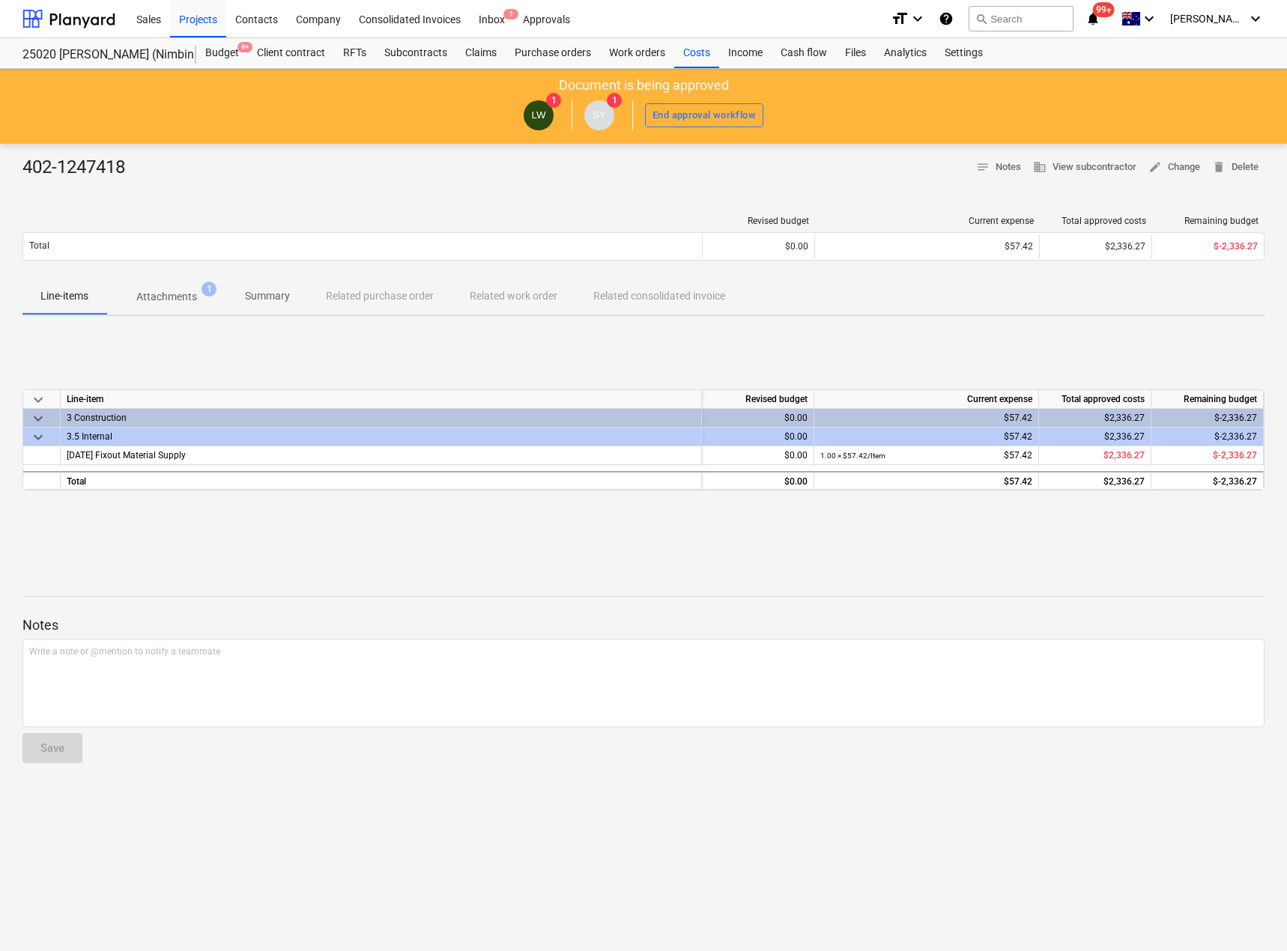
click at [168, 305] on p "Attachments" at bounding box center [166, 297] width 61 height 16
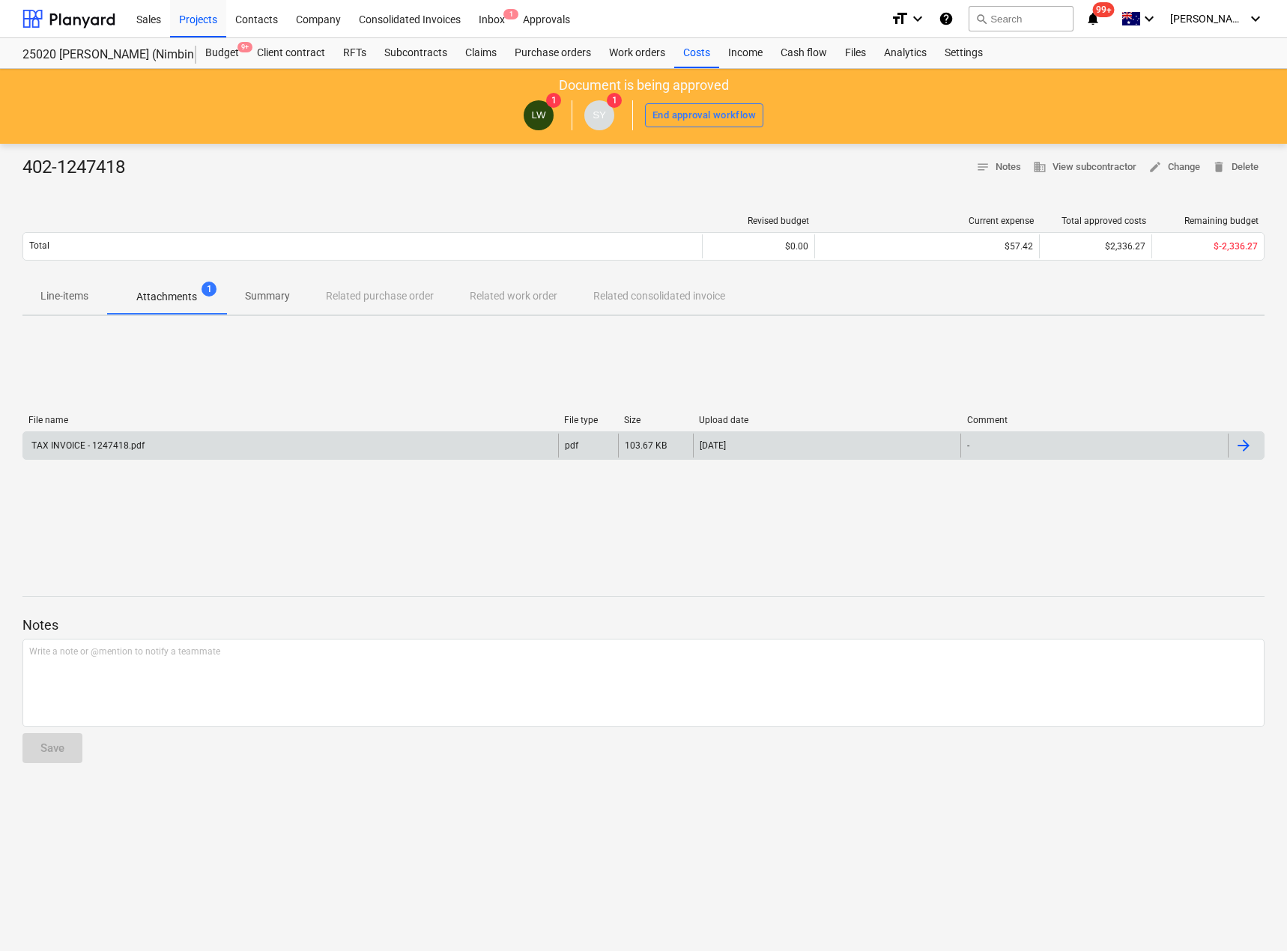
click at [241, 434] on div "TAX INVOICE - 1247418.pdf" at bounding box center [290, 446] width 535 height 24
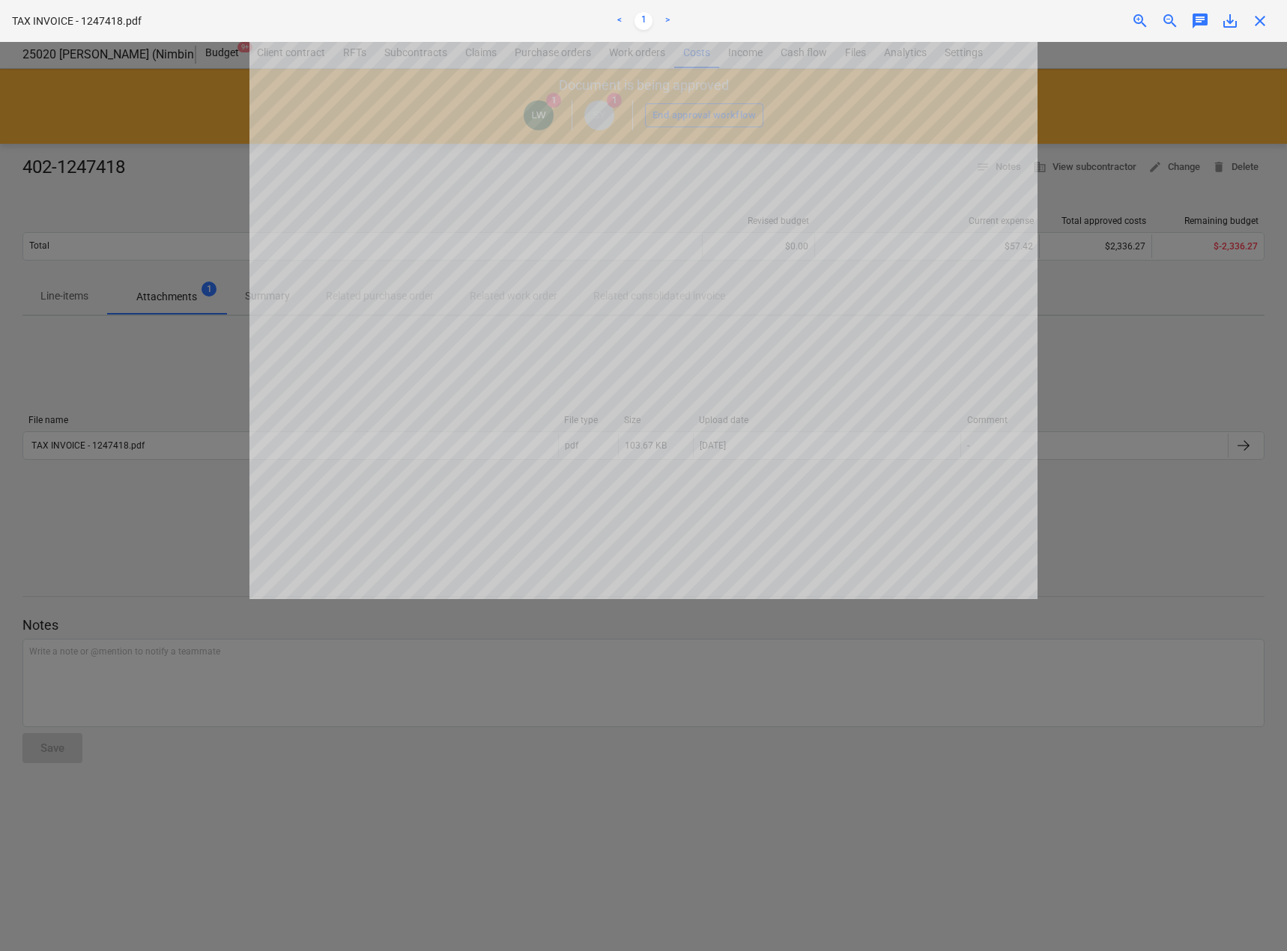
click at [1262, 21] on span "close" at bounding box center [1260, 21] width 18 height 18
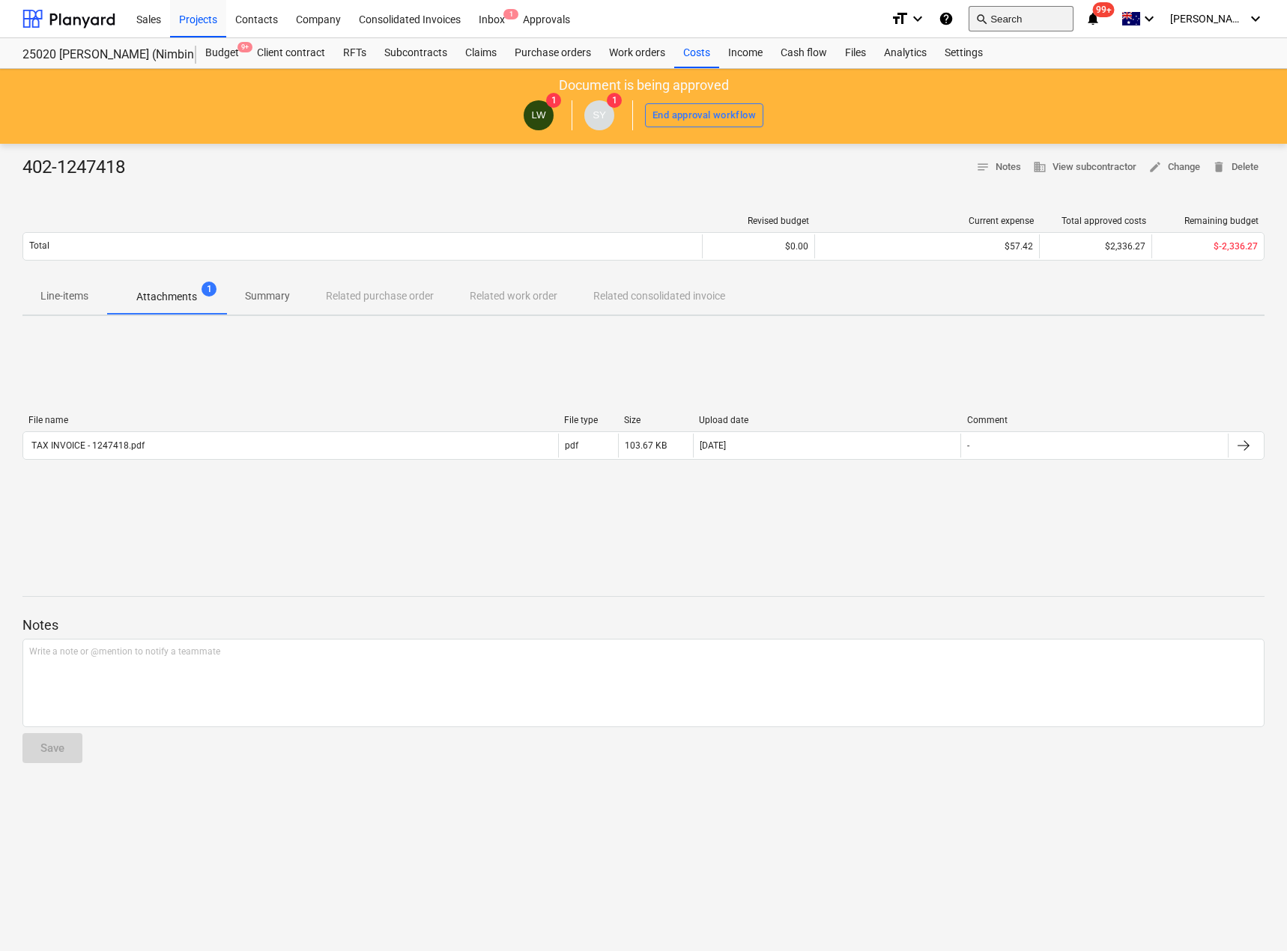
click at [1073, 21] on button "search Search" at bounding box center [1020, 18] width 105 height 25
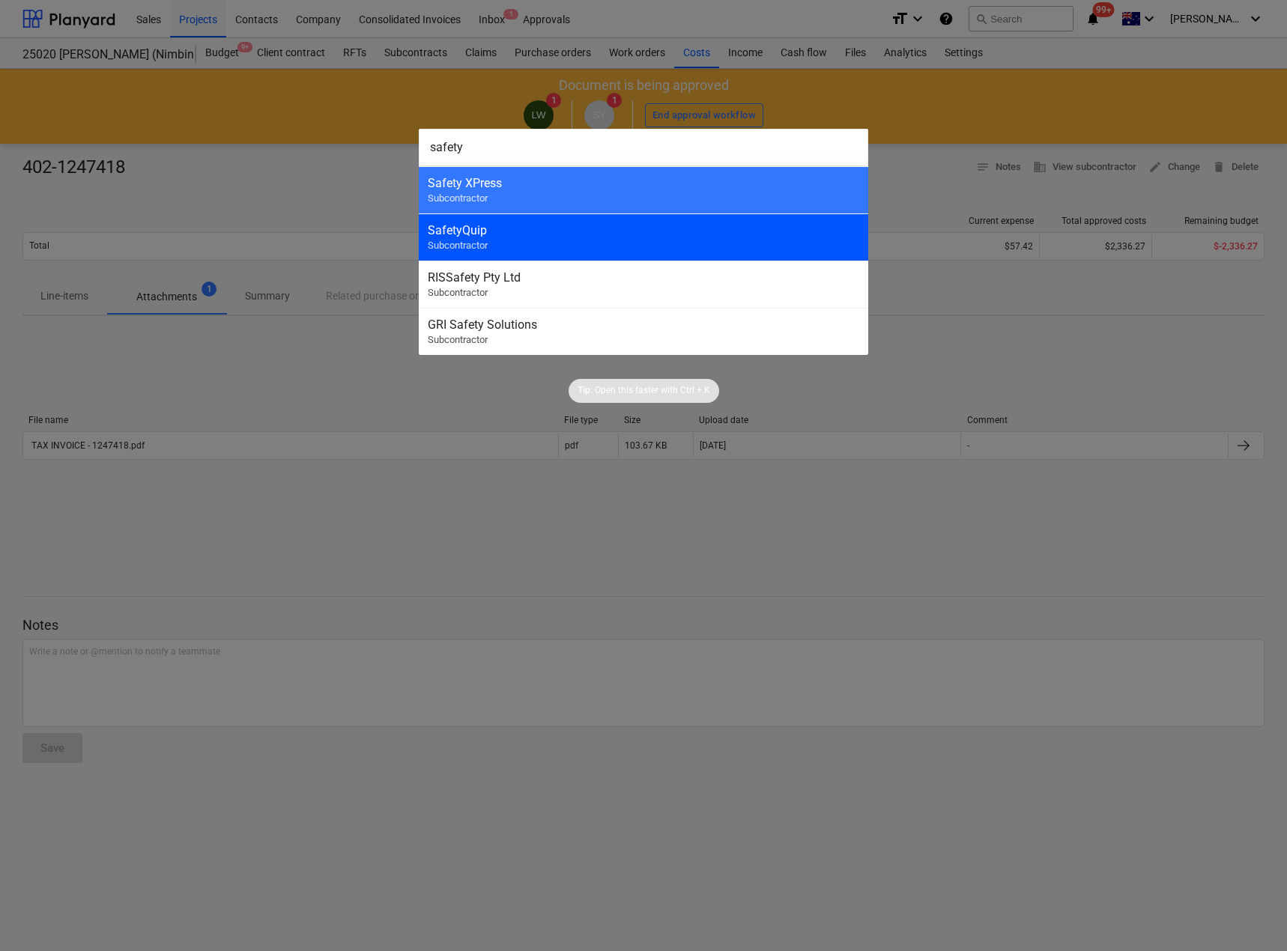
click at [495, 231] on div "SafetyQuip" at bounding box center [643, 230] width 431 height 14
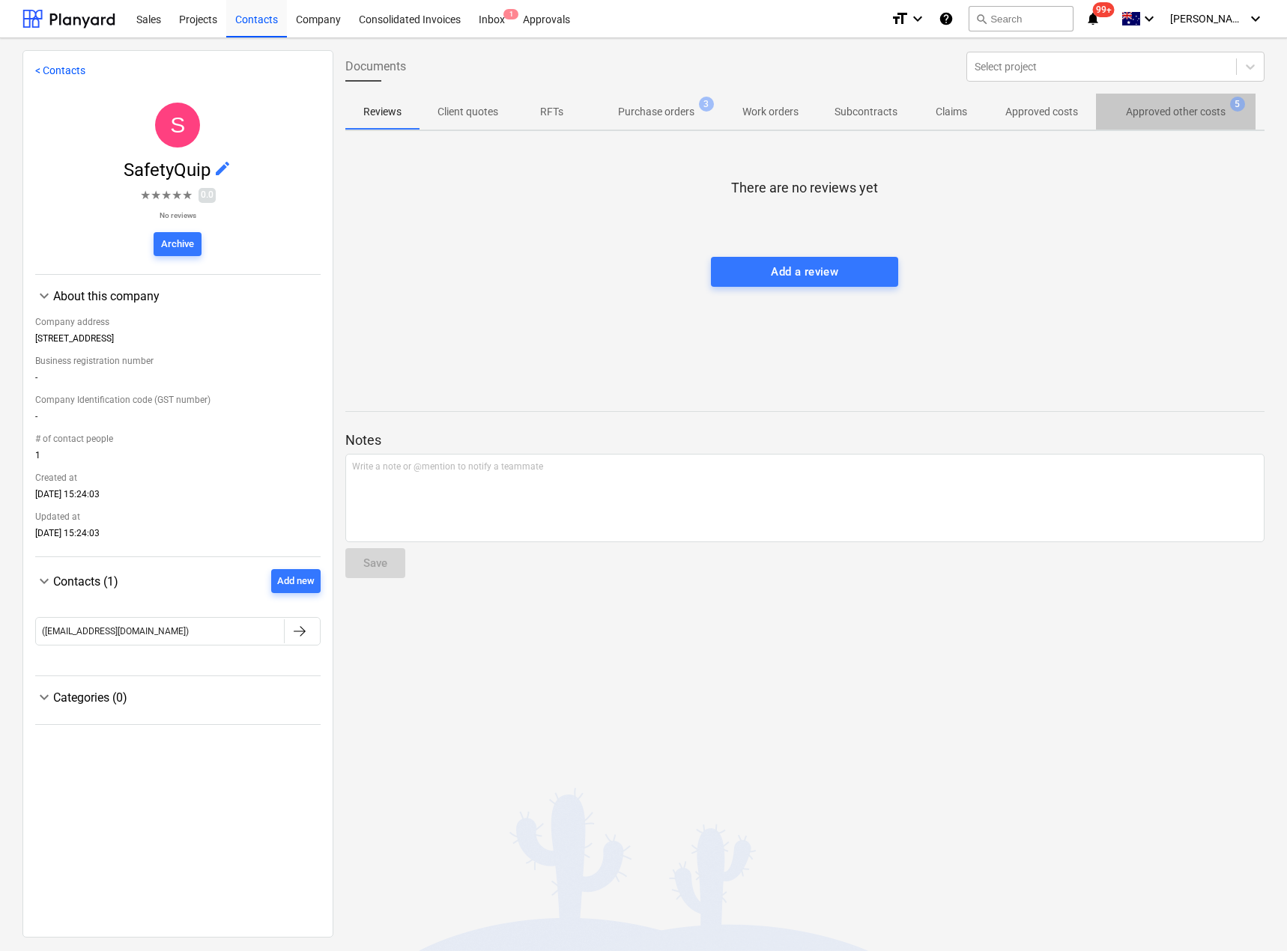
click at [1152, 103] on span "Approved other costs 5" at bounding box center [1176, 111] width 160 height 27
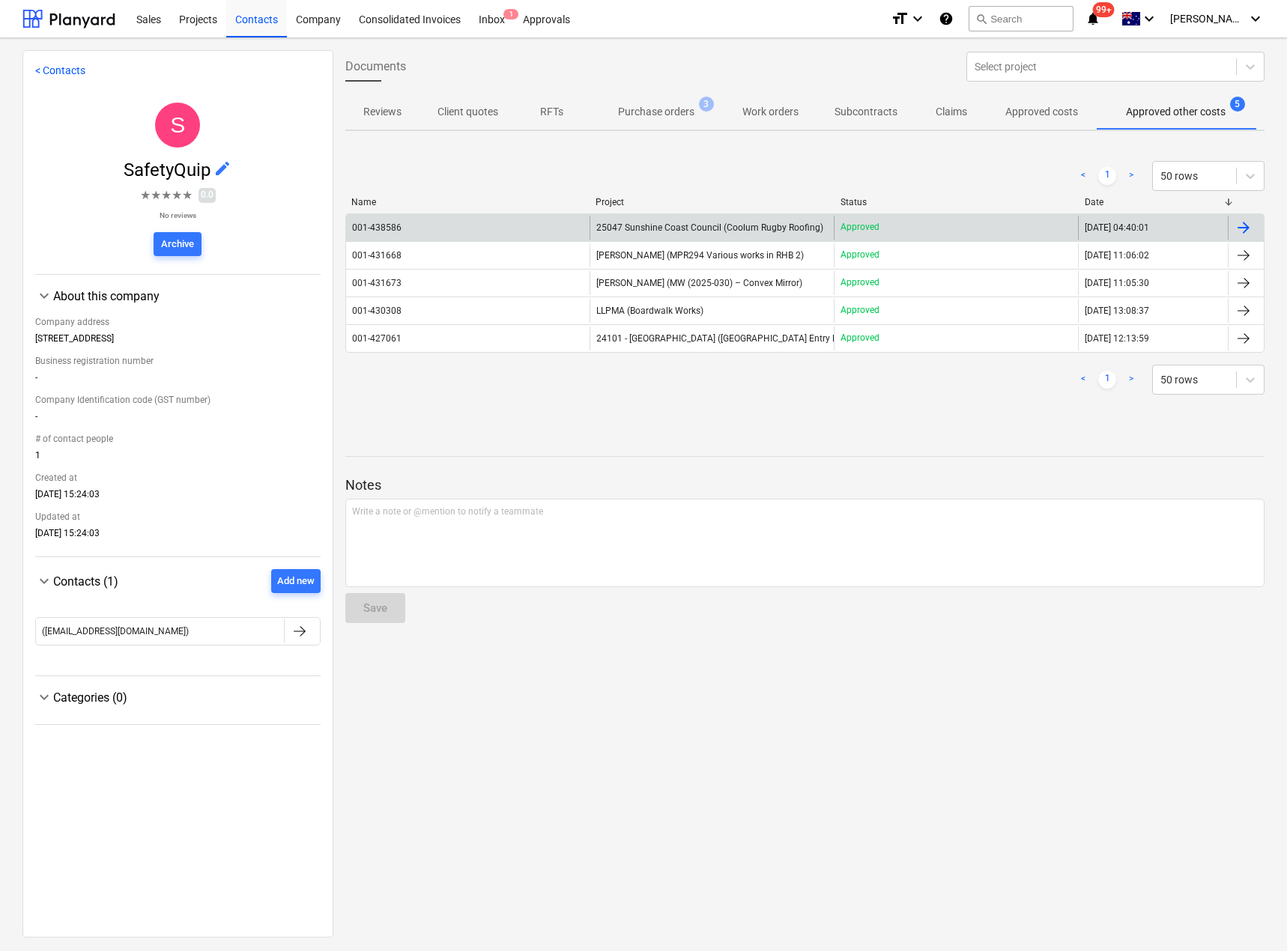
click at [660, 227] on span "25047 Sunshine Coast Council (Coolum Rugby Roofing)" at bounding box center [709, 227] width 227 height 10
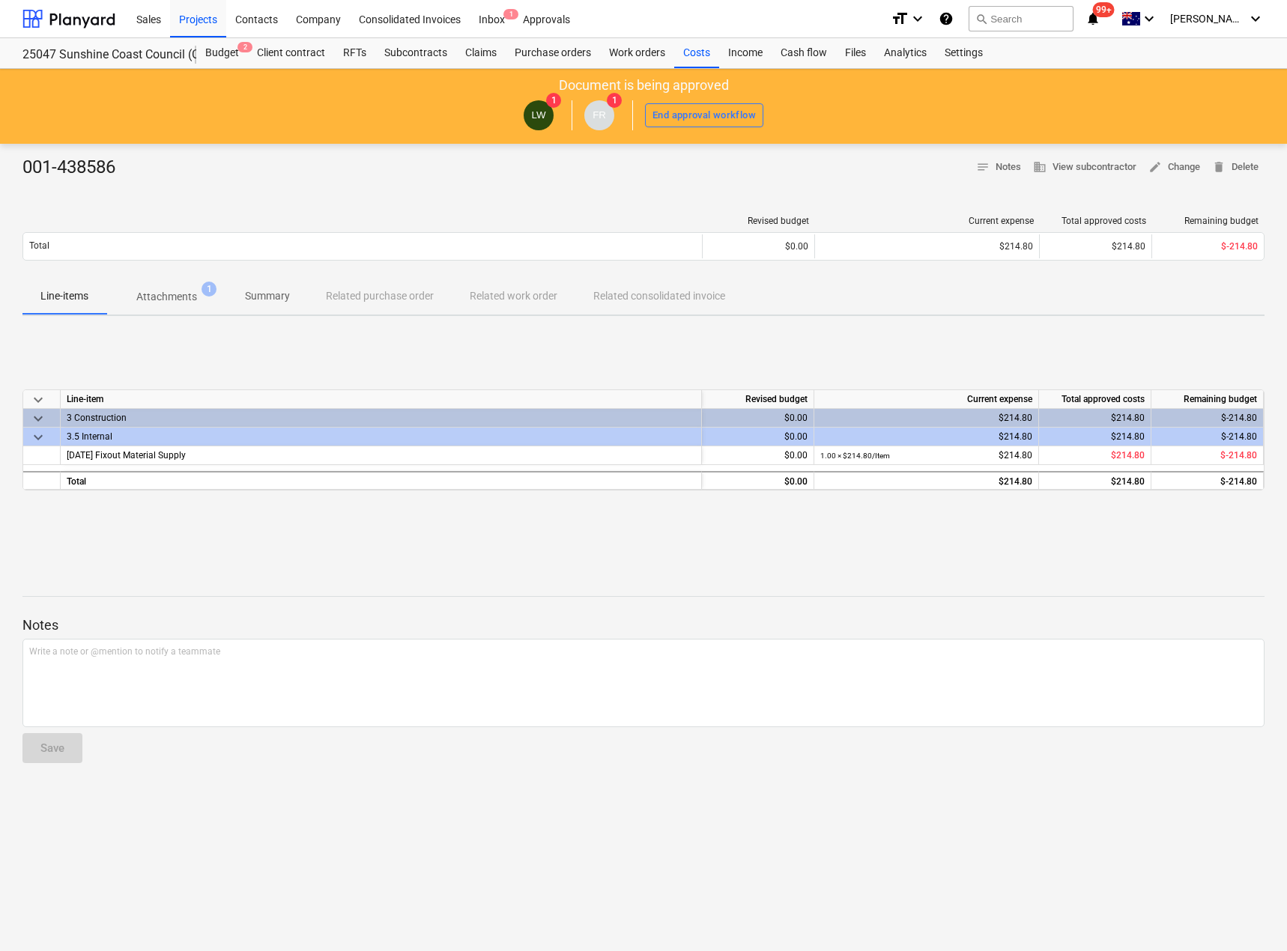
click at [177, 292] on p "Attachments" at bounding box center [166, 297] width 61 height 16
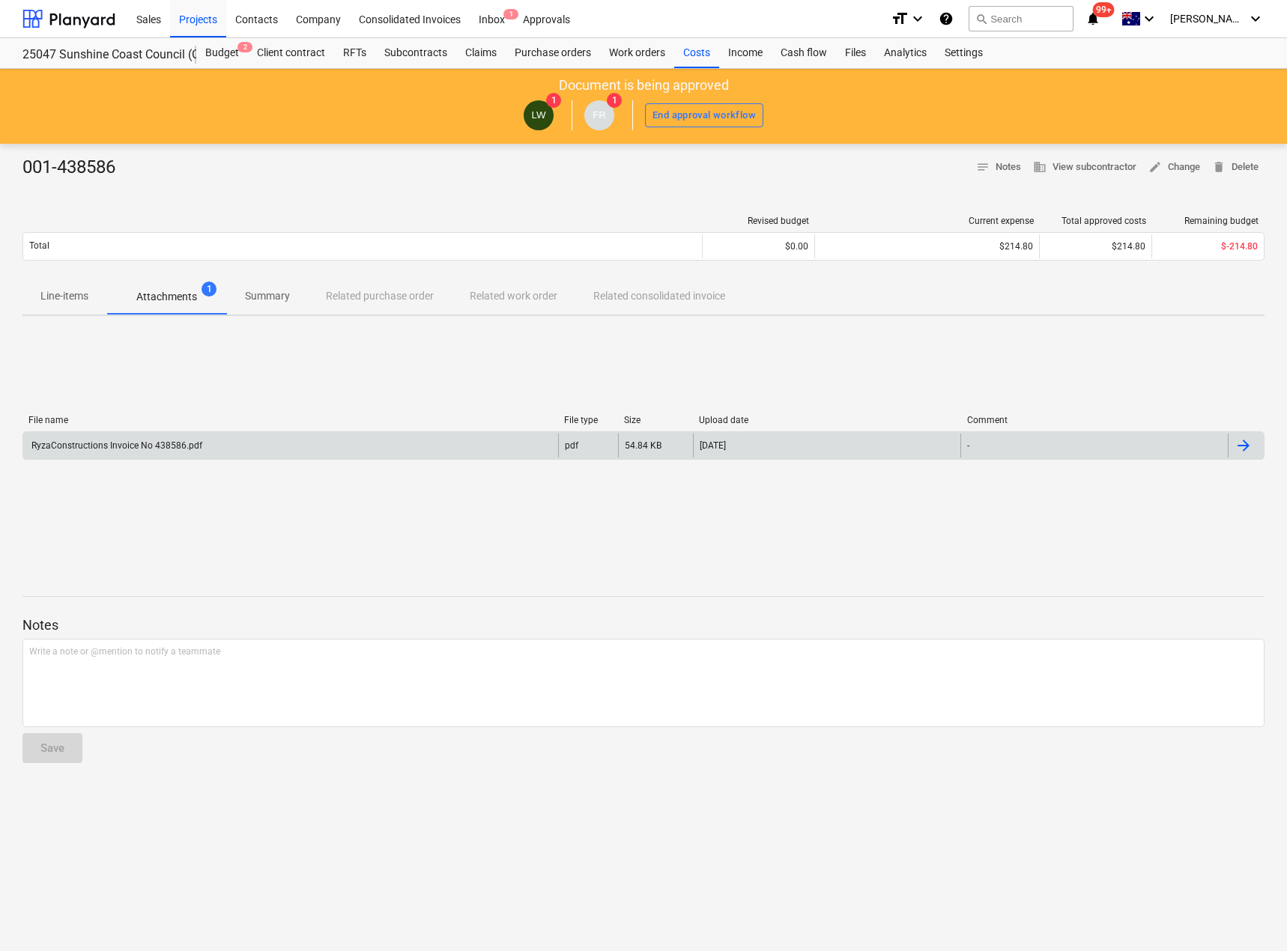
click at [186, 440] on div "RyzaConstructions Invoice No 438586.pdf" at bounding box center [115, 445] width 173 height 10
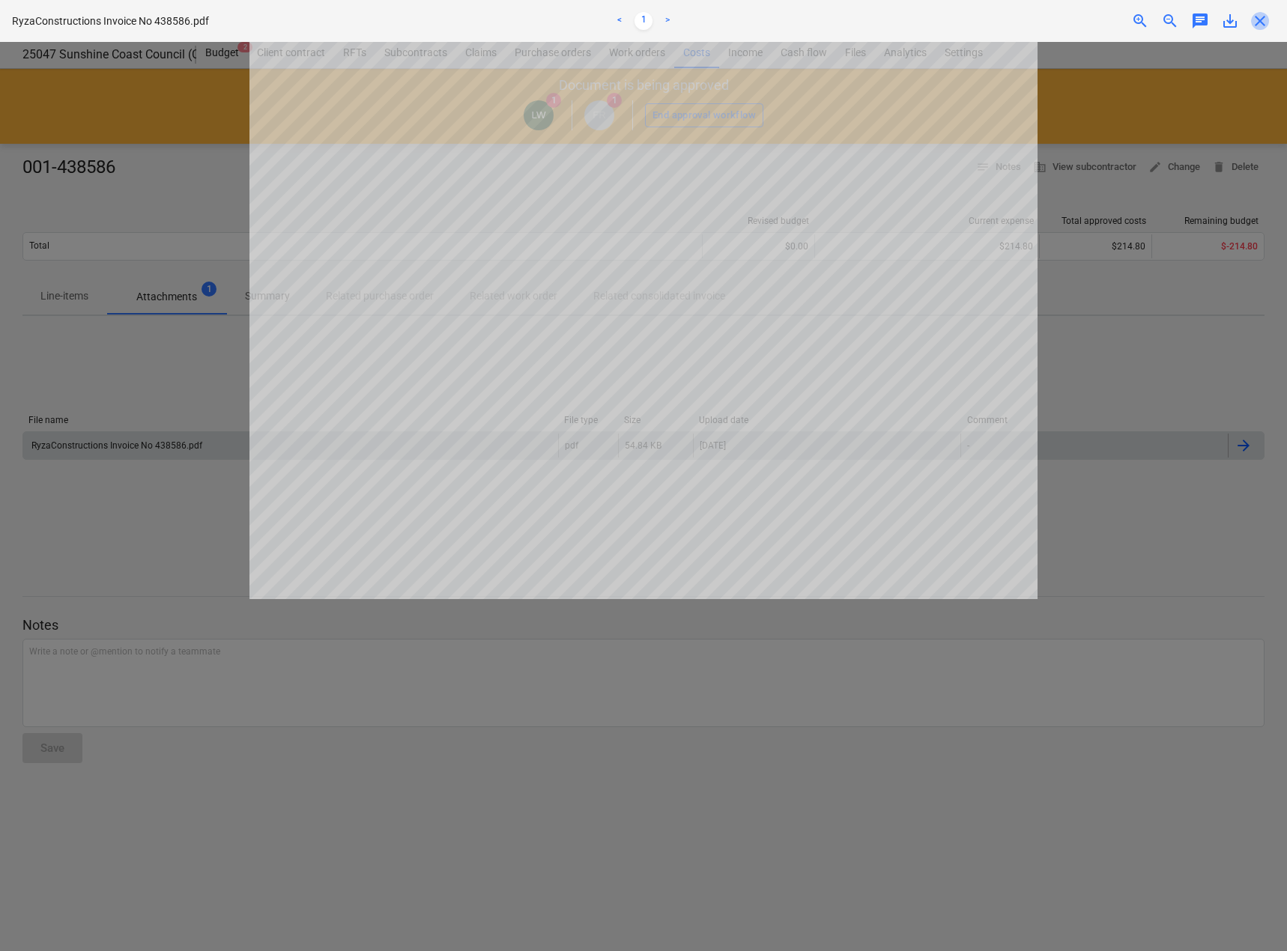
click at [1257, 19] on span "close" at bounding box center [1260, 21] width 18 height 18
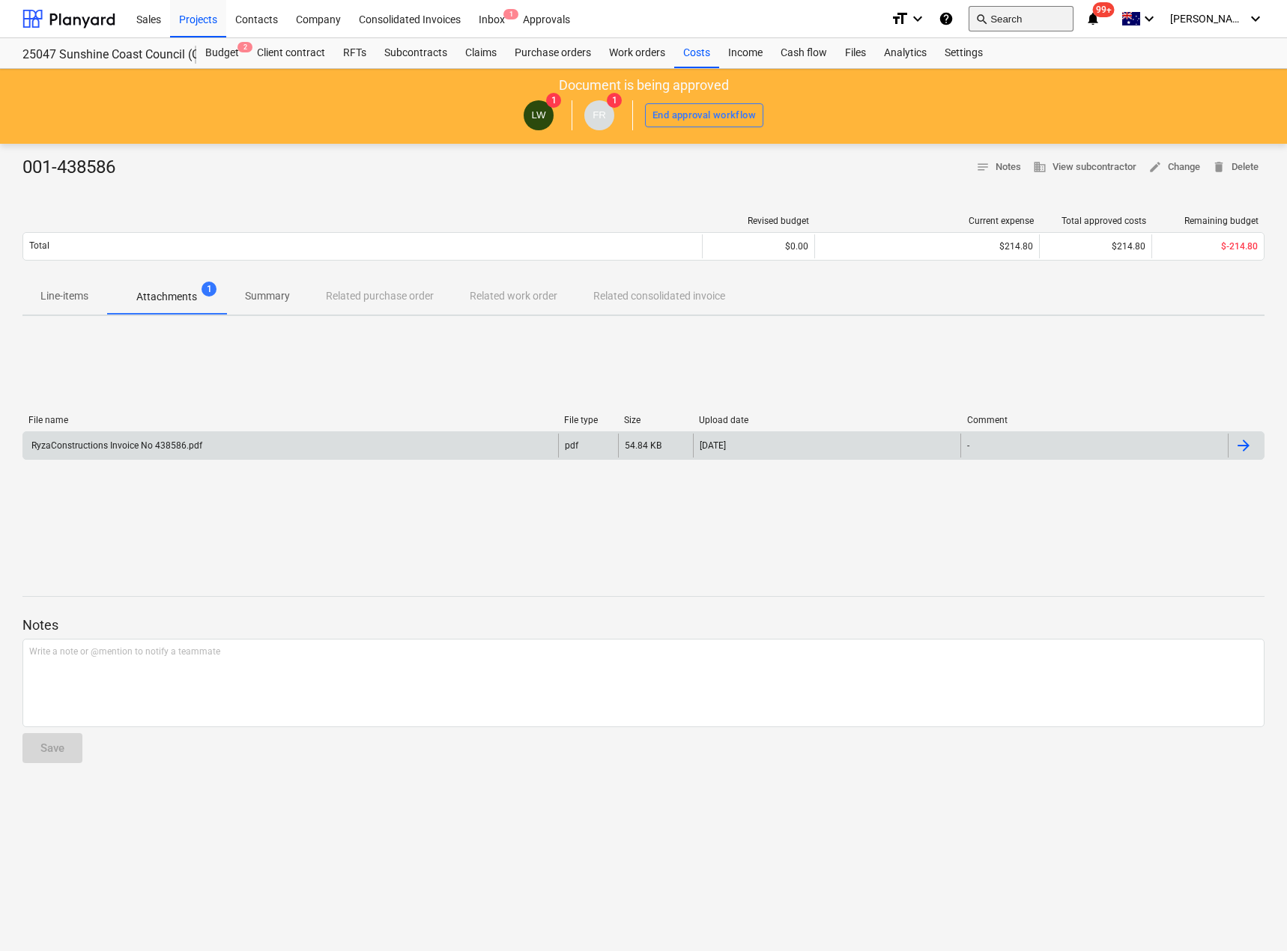
click at [1054, 22] on button "search Search" at bounding box center [1020, 18] width 105 height 25
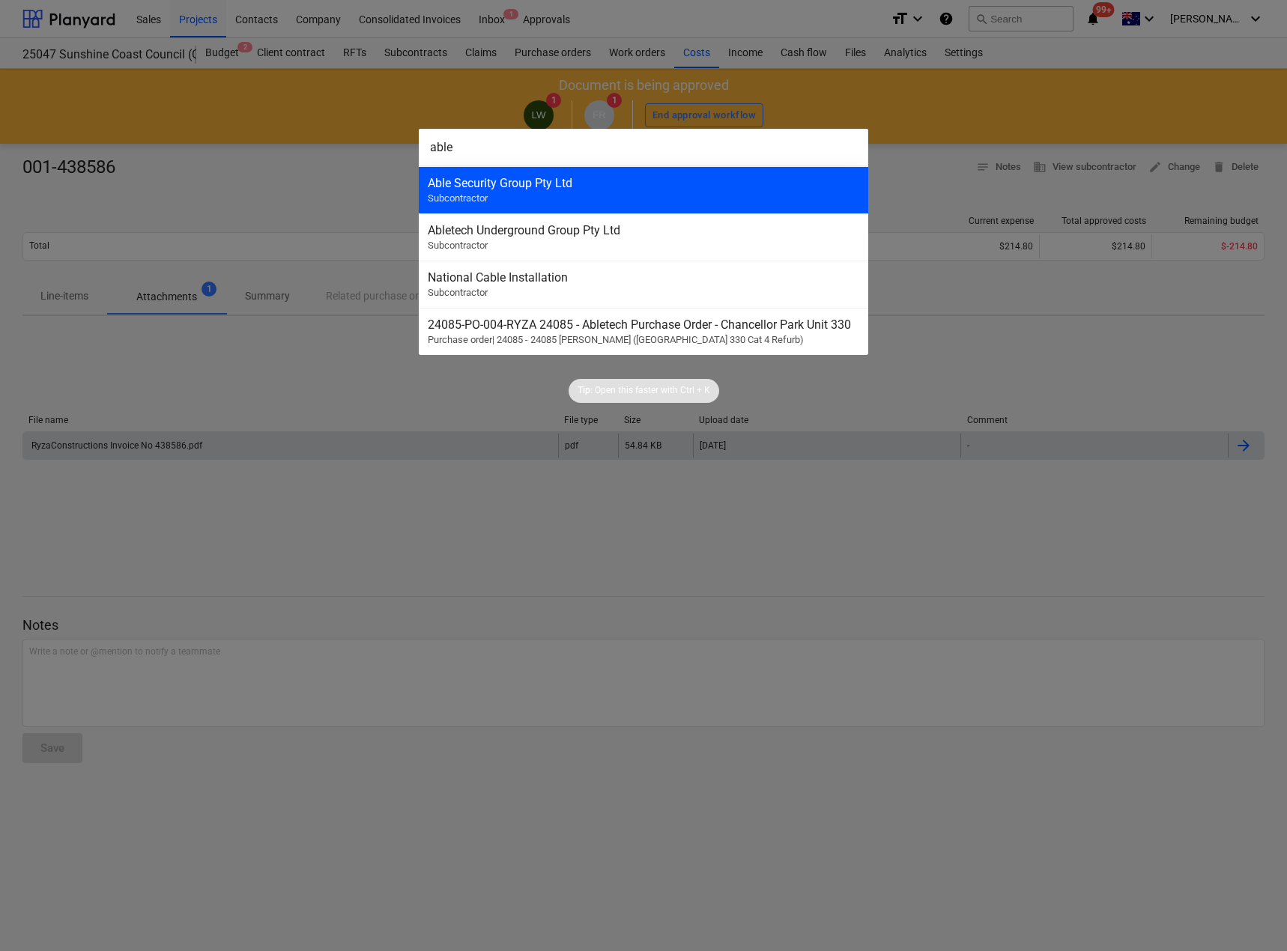
click at [531, 183] on div "Able Security Group Pty Ltd" at bounding box center [643, 183] width 431 height 14
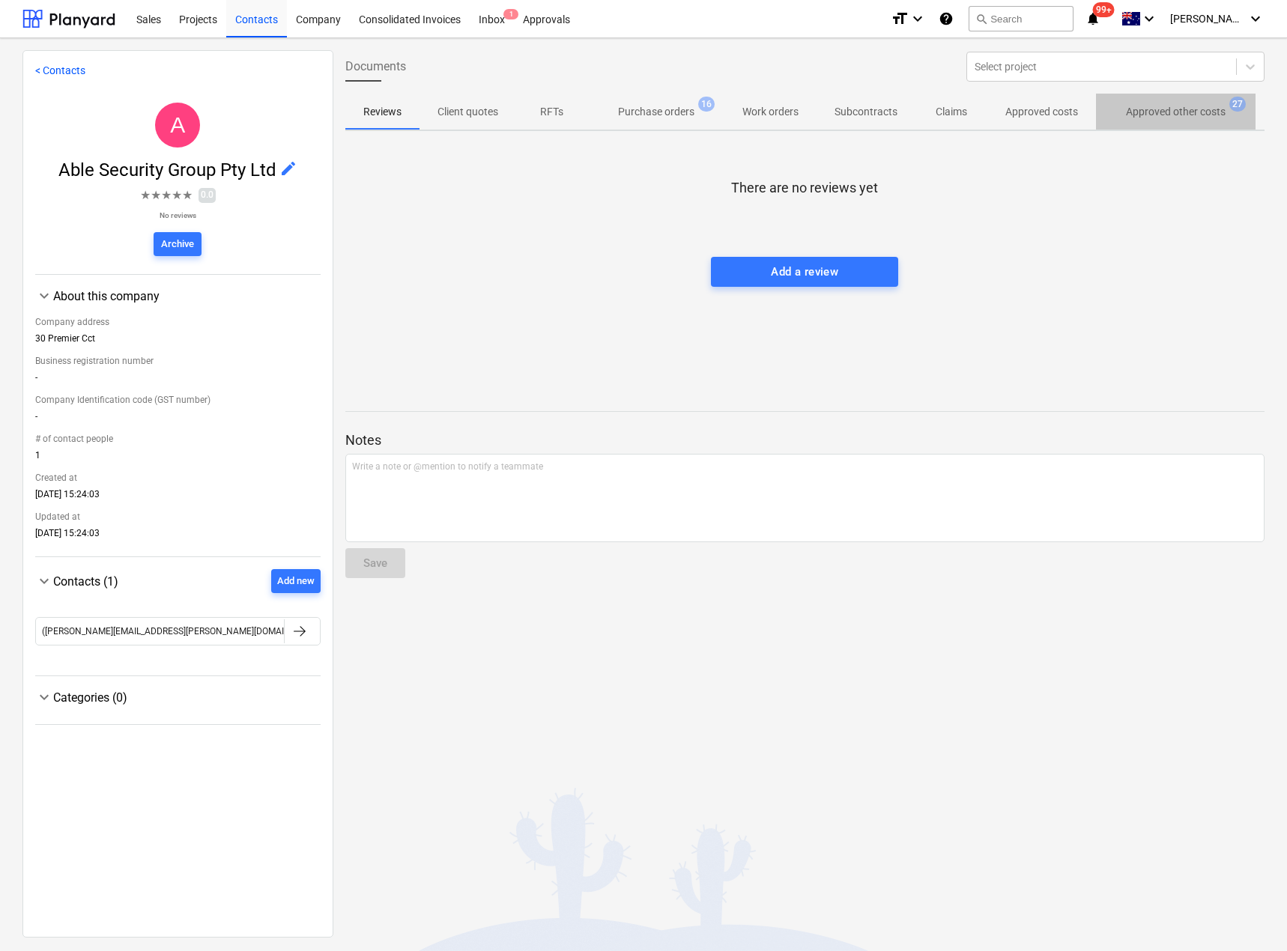
click at [1169, 109] on p "Approved other costs" at bounding box center [1176, 112] width 100 height 16
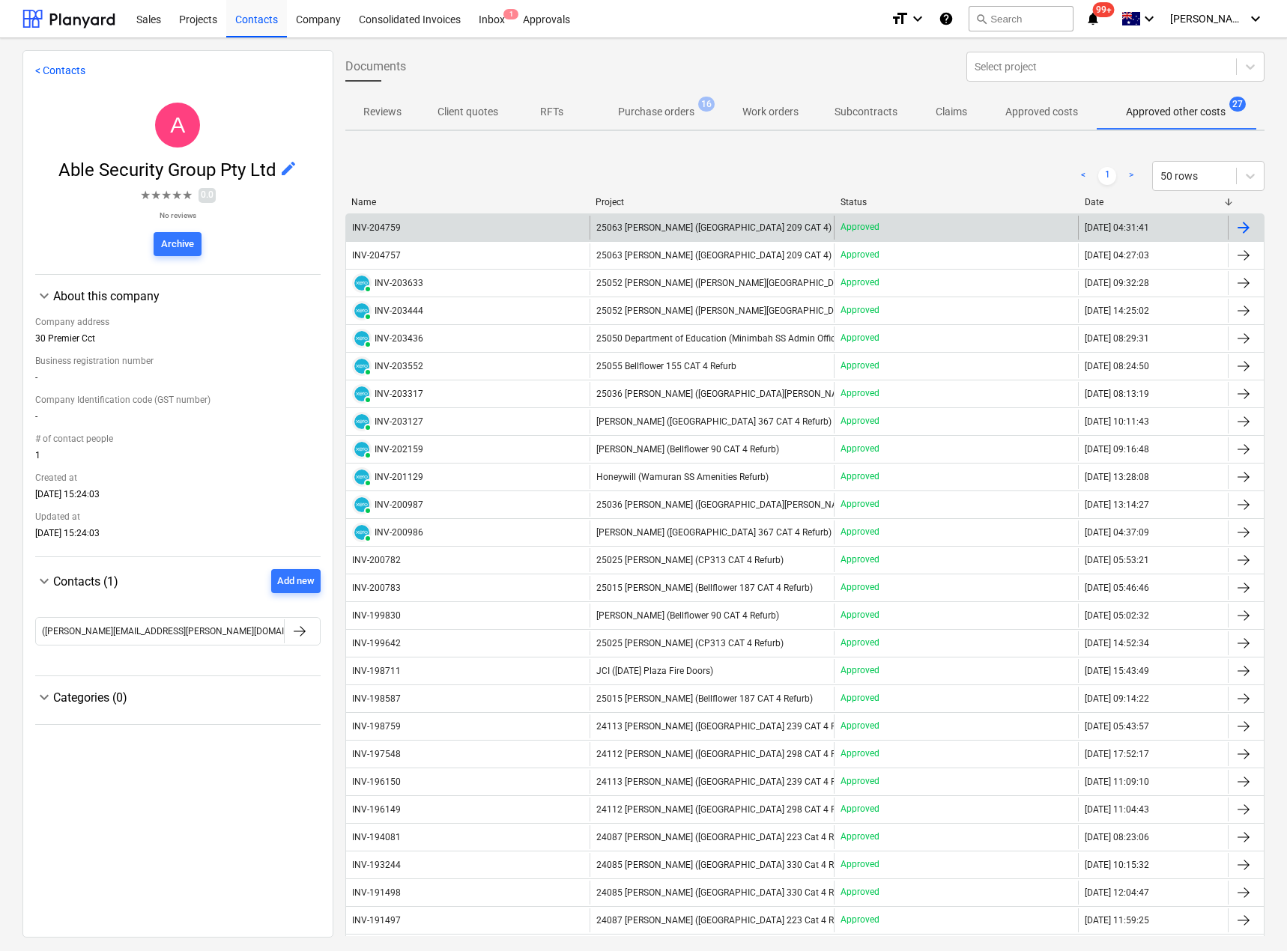
click at [648, 232] on span "25063 [PERSON_NAME] ([GEOGRAPHIC_DATA] 209 CAT 4)" at bounding box center [713, 227] width 235 height 10
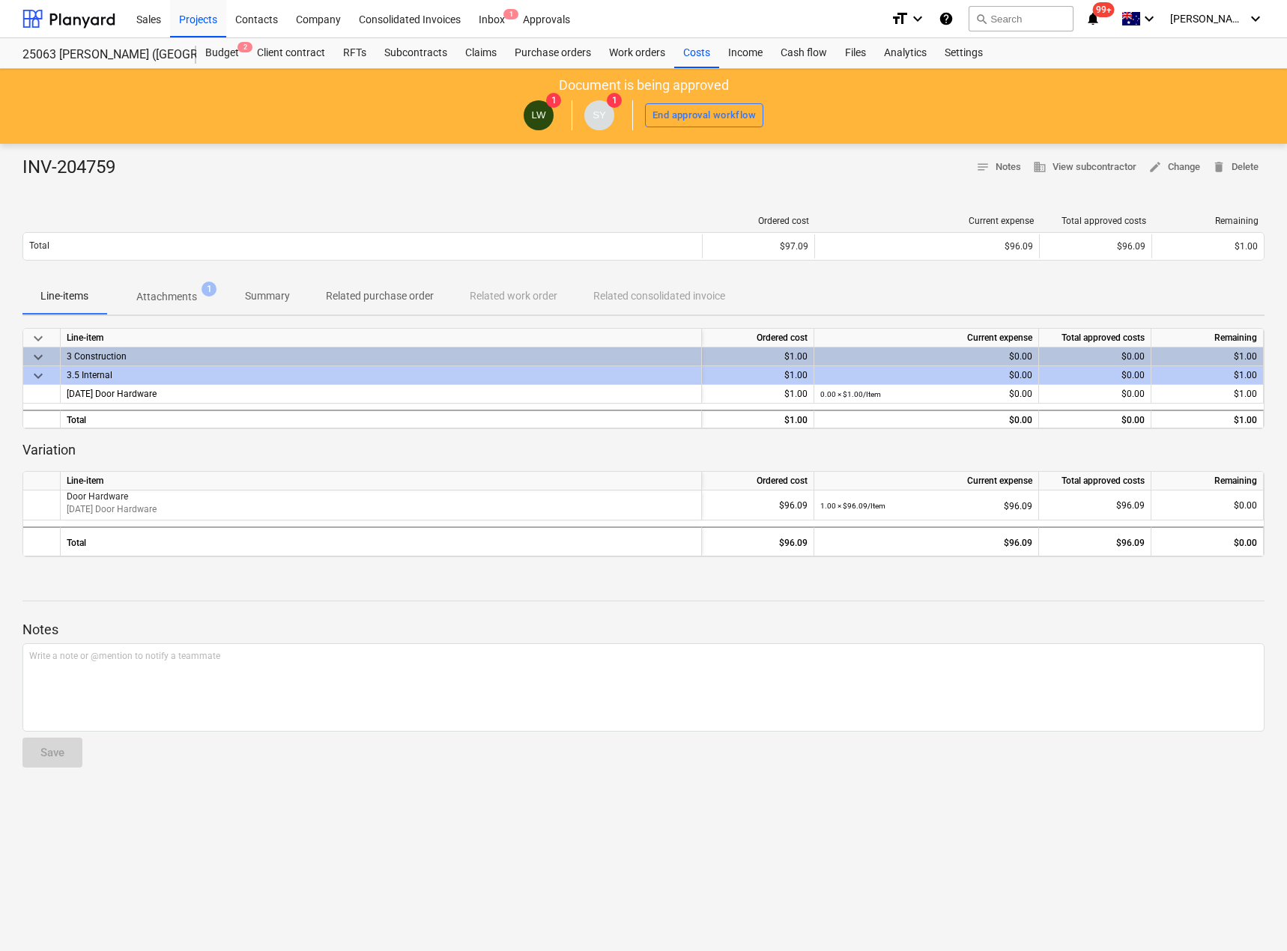
click at [155, 294] on p "Attachments" at bounding box center [166, 297] width 61 height 16
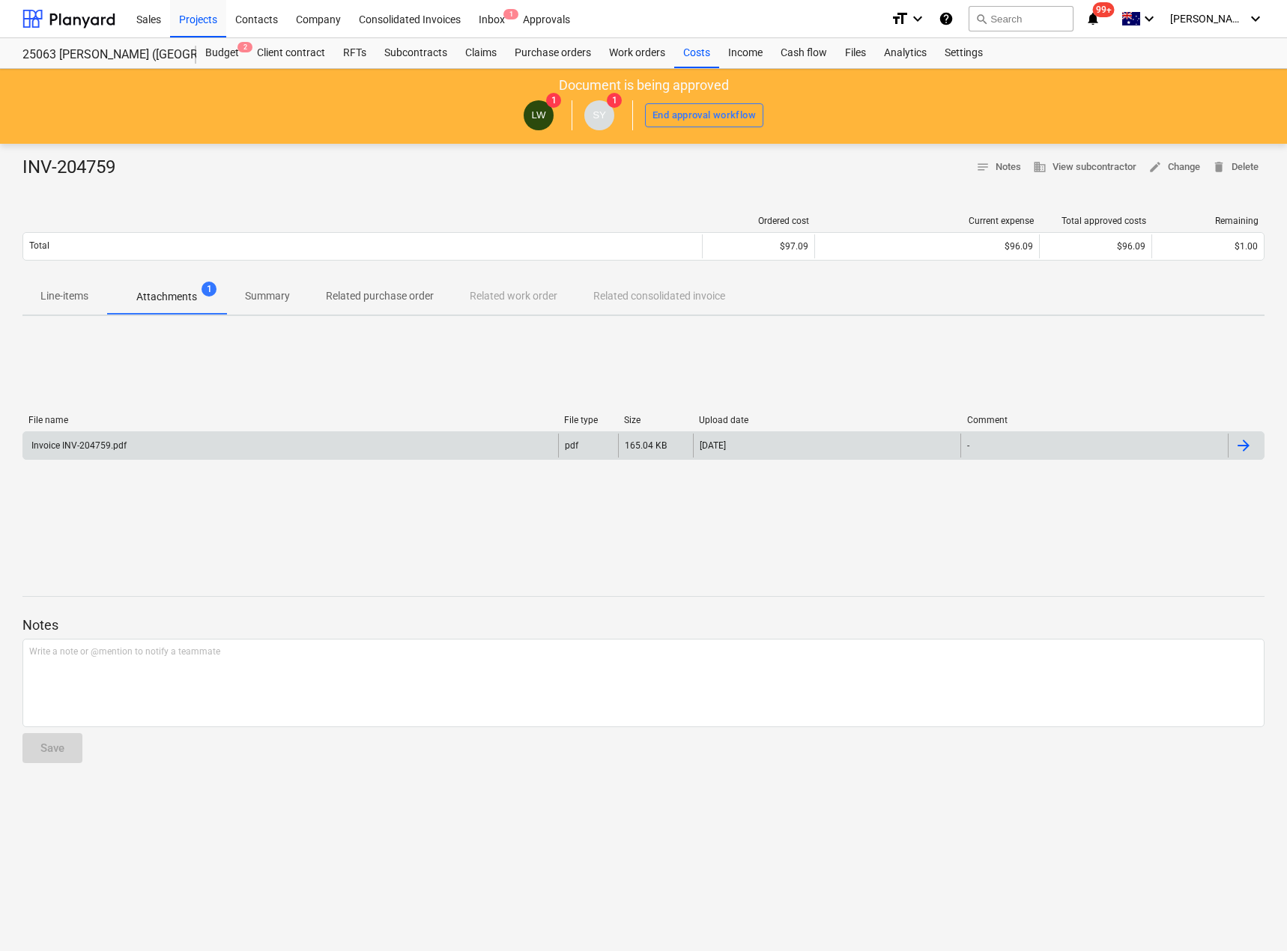
click at [146, 436] on div "Invoice INV-204759.pdf" at bounding box center [290, 446] width 535 height 24
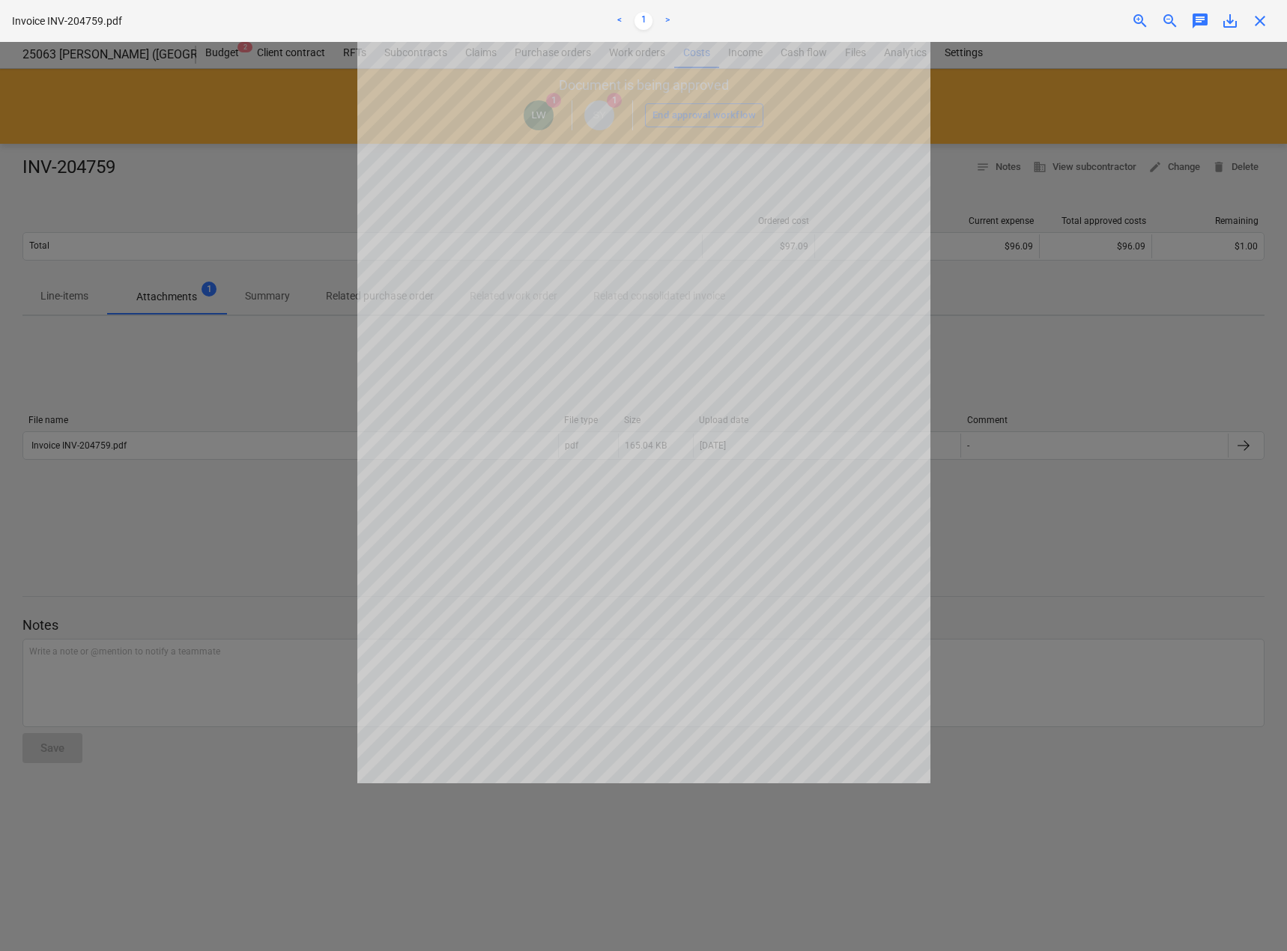
click at [1257, 25] on span "close" at bounding box center [1260, 21] width 18 height 18
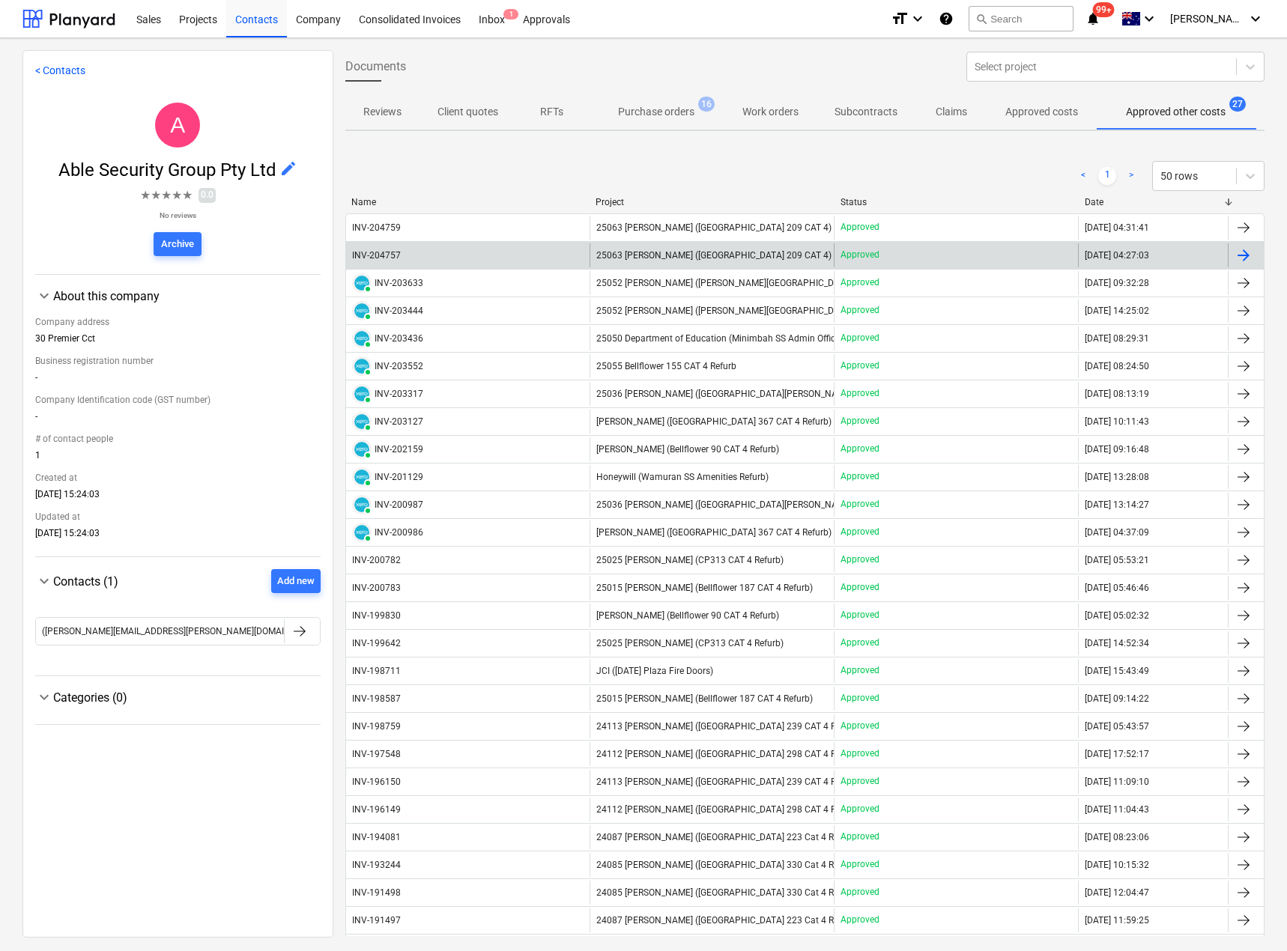
click at [631, 253] on span "25063 [PERSON_NAME] ([GEOGRAPHIC_DATA] 209 CAT 4)" at bounding box center [713, 255] width 235 height 10
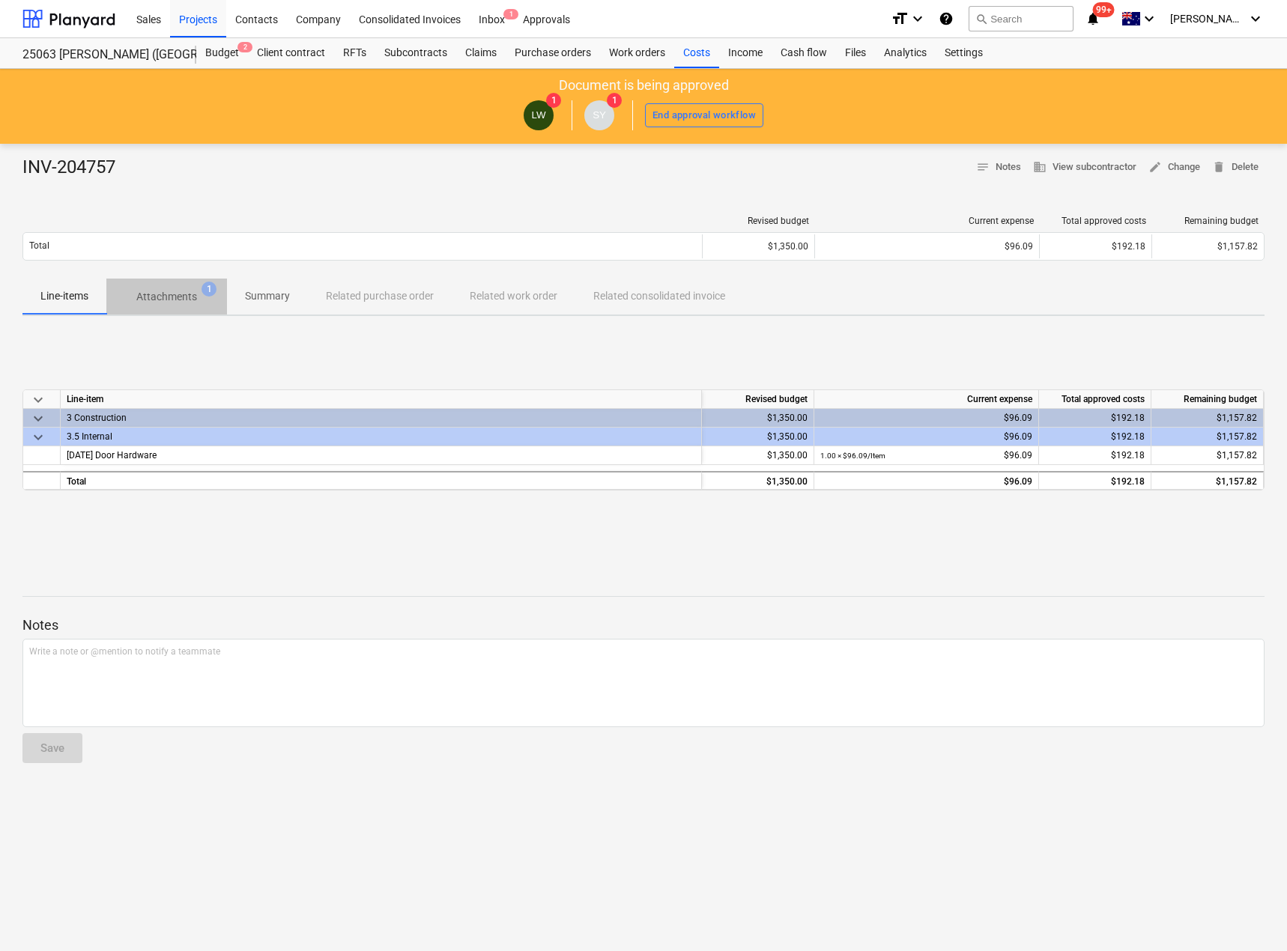
click at [160, 298] on p "Attachments" at bounding box center [166, 297] width 61 height 16
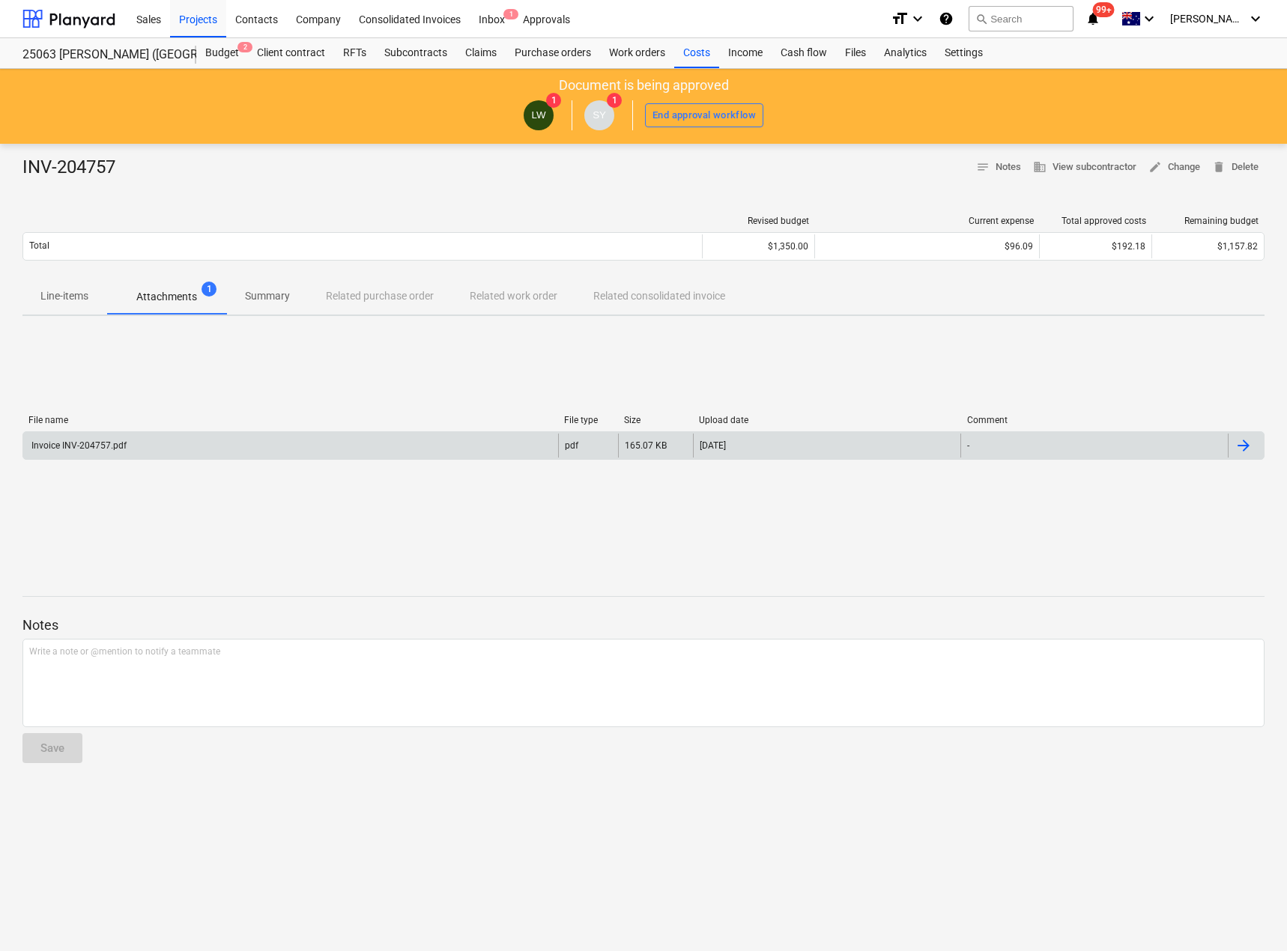
click at [145, 445] on div "Invoice INV-204757.pdf" at bounding box center [290, 446] width 535 height 24
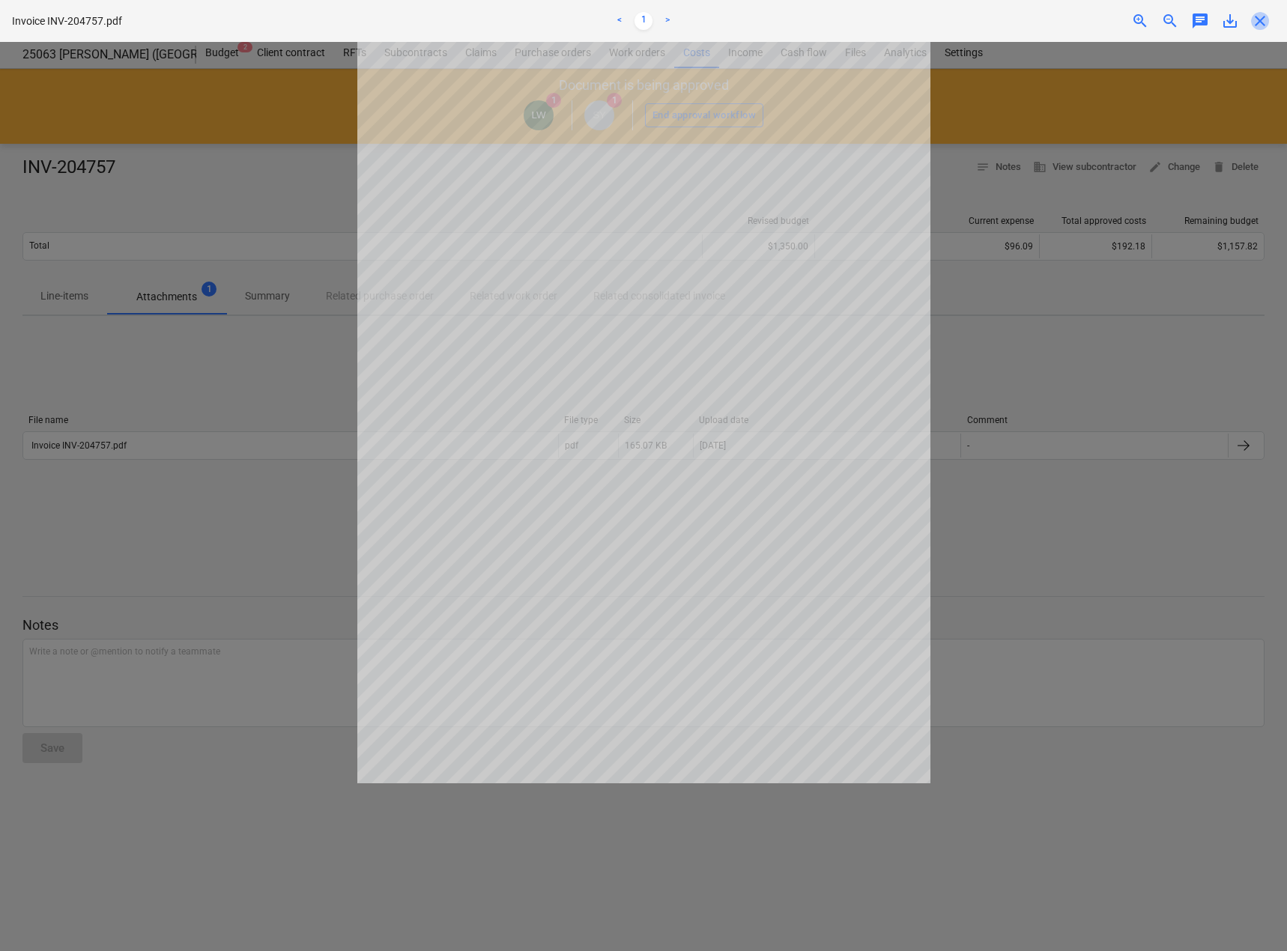
click at [1263, 23] on span "close" at bounding box center [1260, 21] width 18 height 18
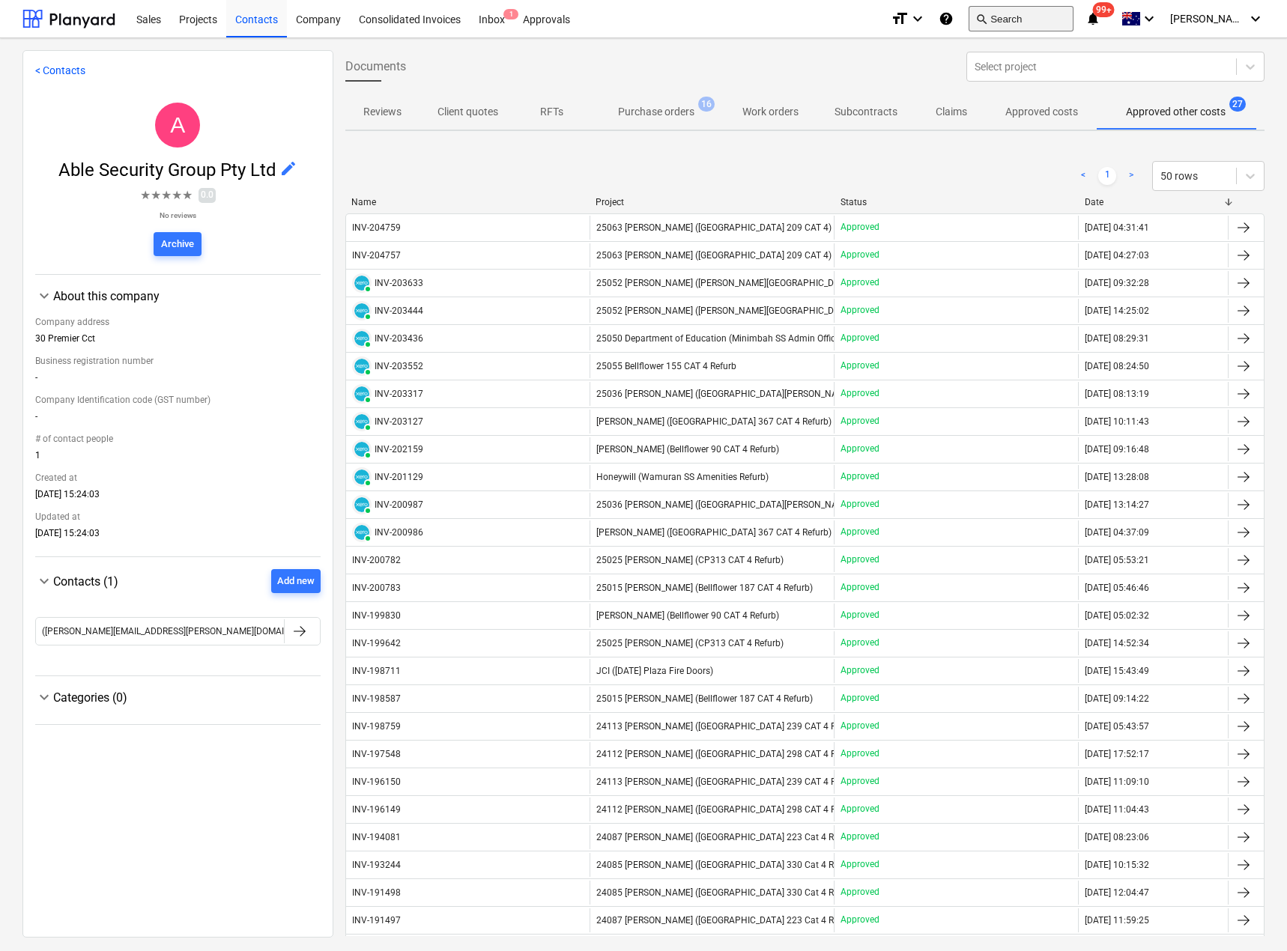
click at [1052, 19] on button "search Search" at bounding box center [1020, 18] width 105 height 25
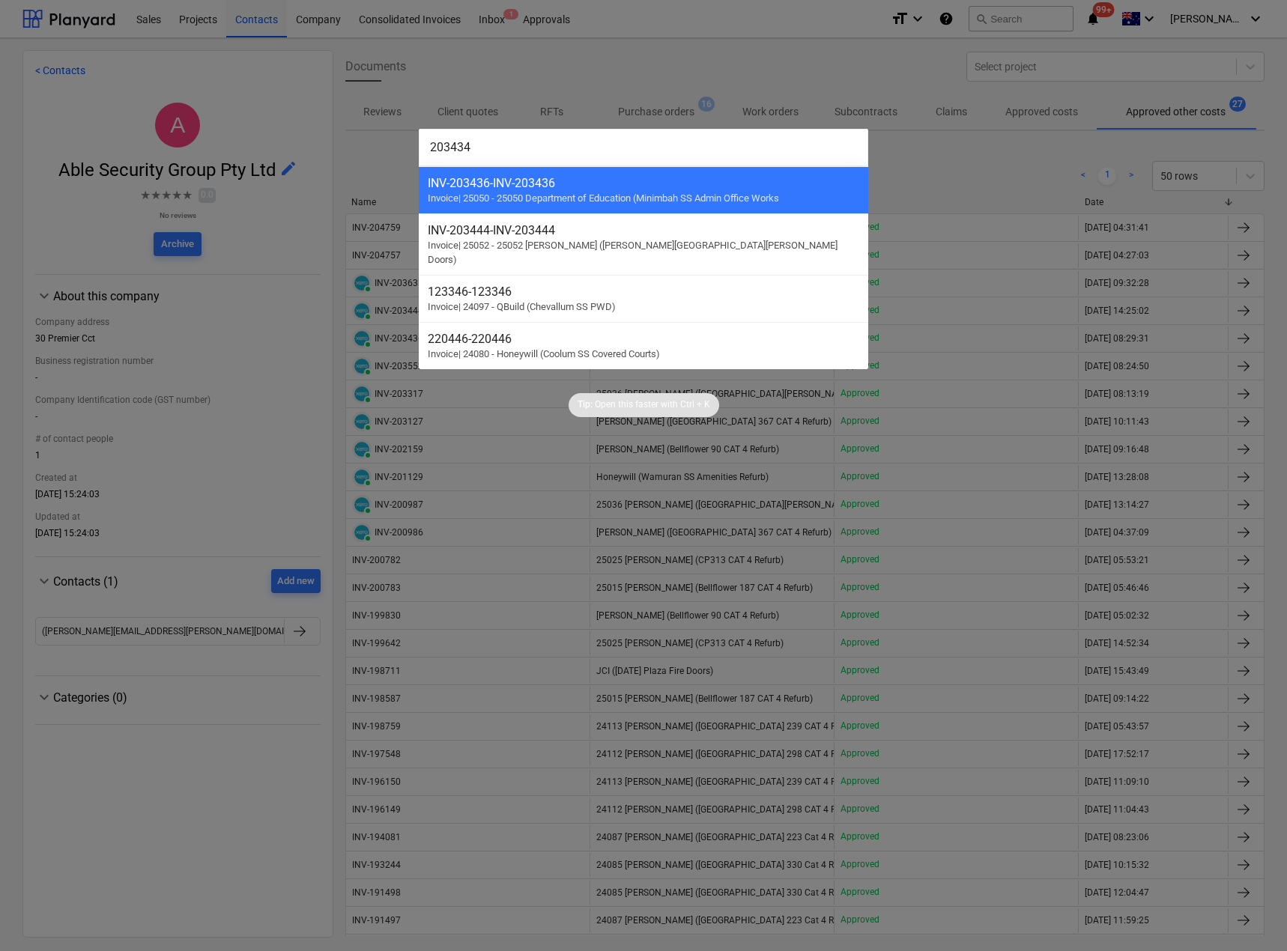
click at [597, 156] on input "203434" at bounding box center [643, 147] width 449 height 37
click at [1046, 24] on div at bounding box center [643, 475] width 1287 height 951
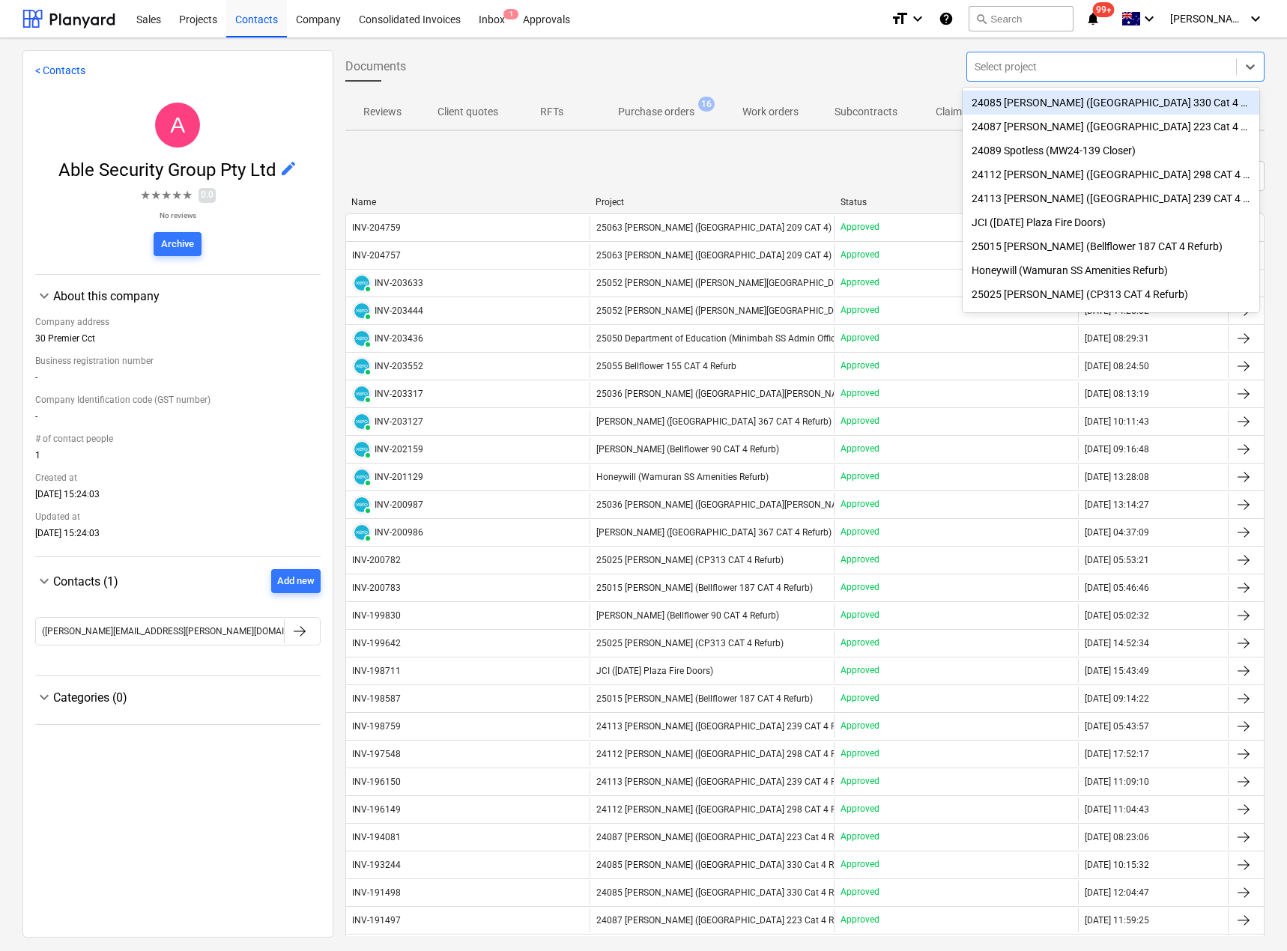
click at [1034, 67] on div at bounding box center [1101, 66] width 254 height 15
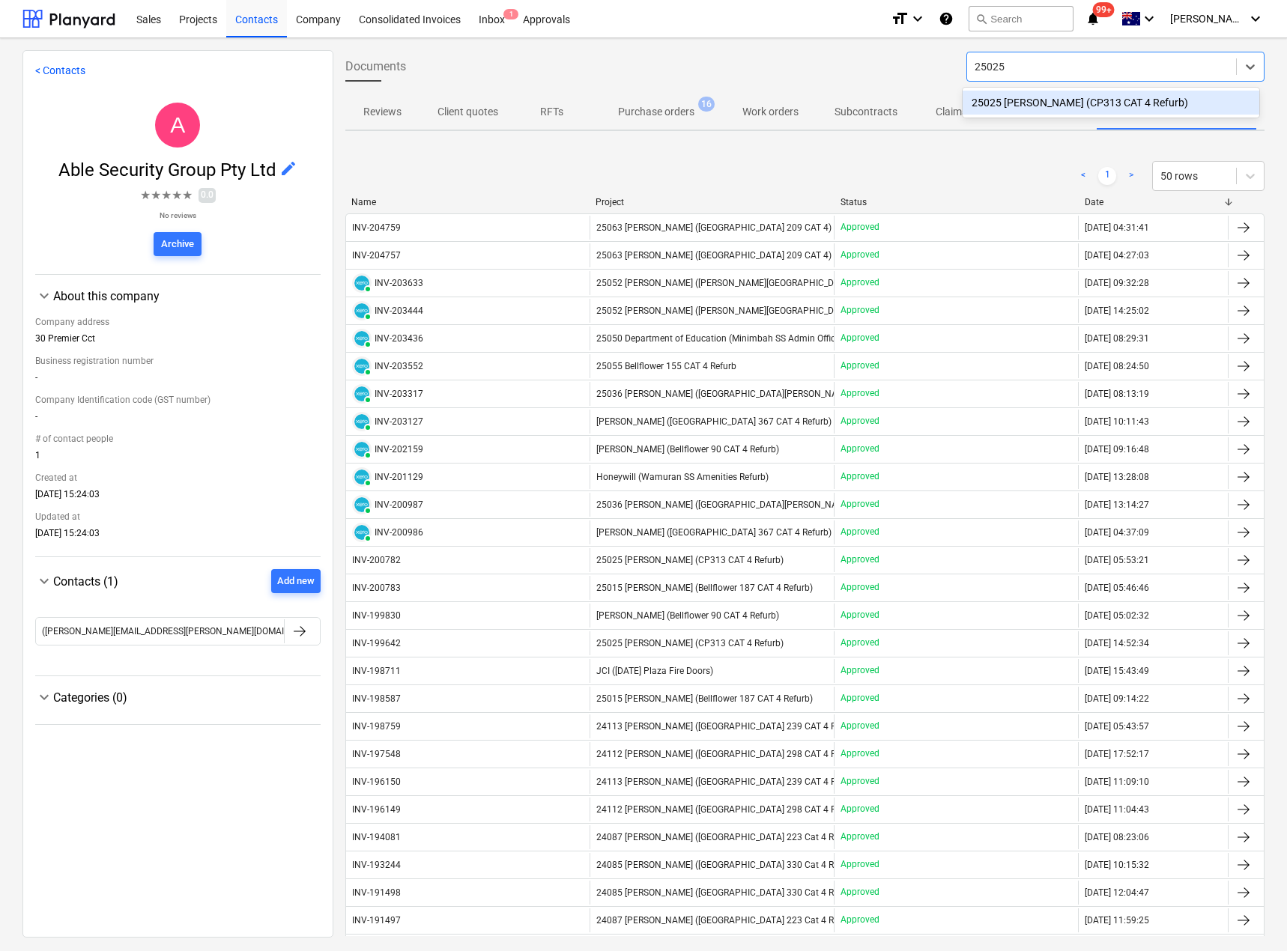
click at [1048, 101] on div "25025 [PERSON_NAME] (CP313 CAT 4 Refurb)" at bounding box center [1110, 103] width 297 height 24
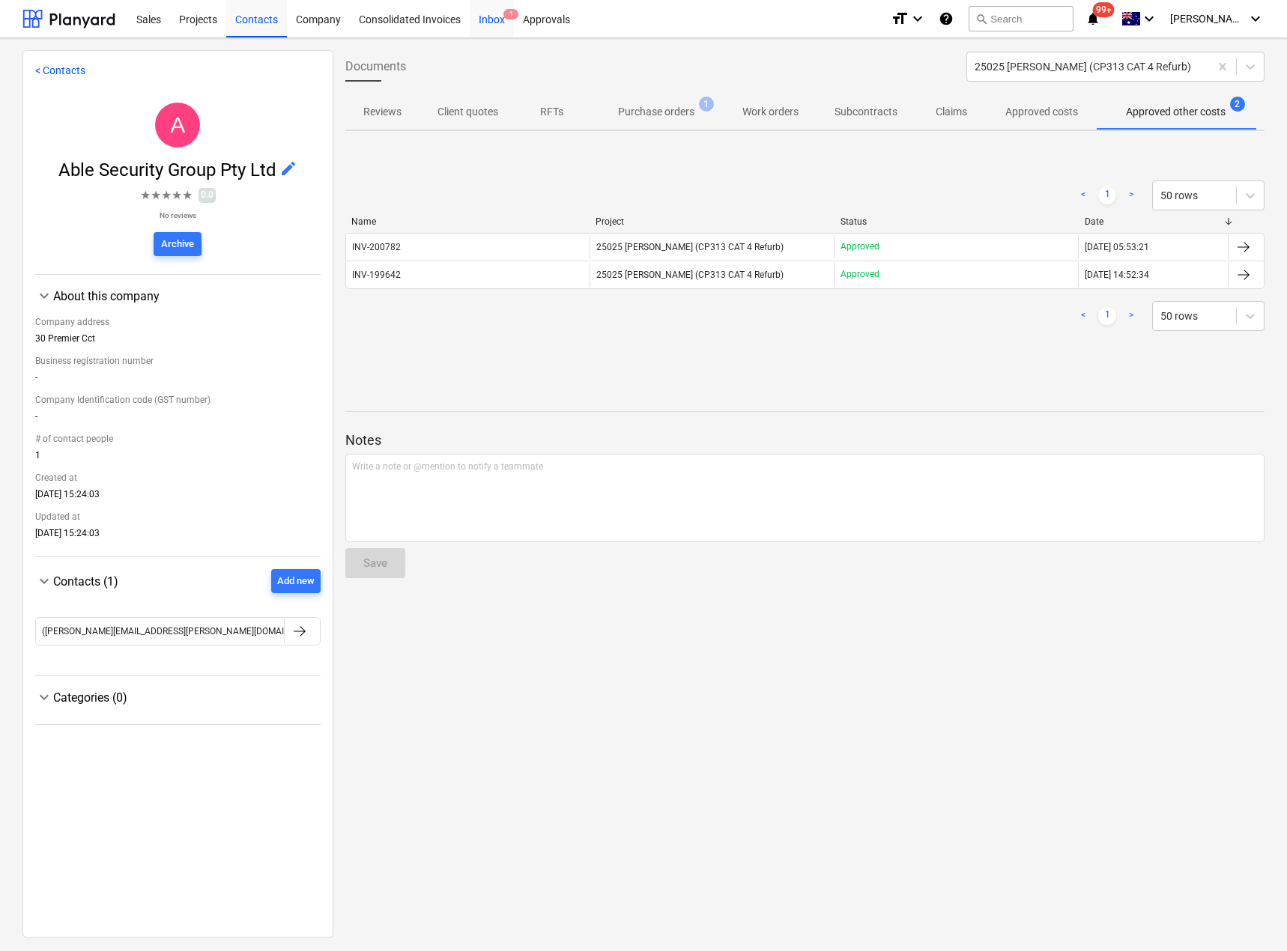
click at [494, 17] on div "Inbox 1" at bounding box center [492, 18] width 44 height 38
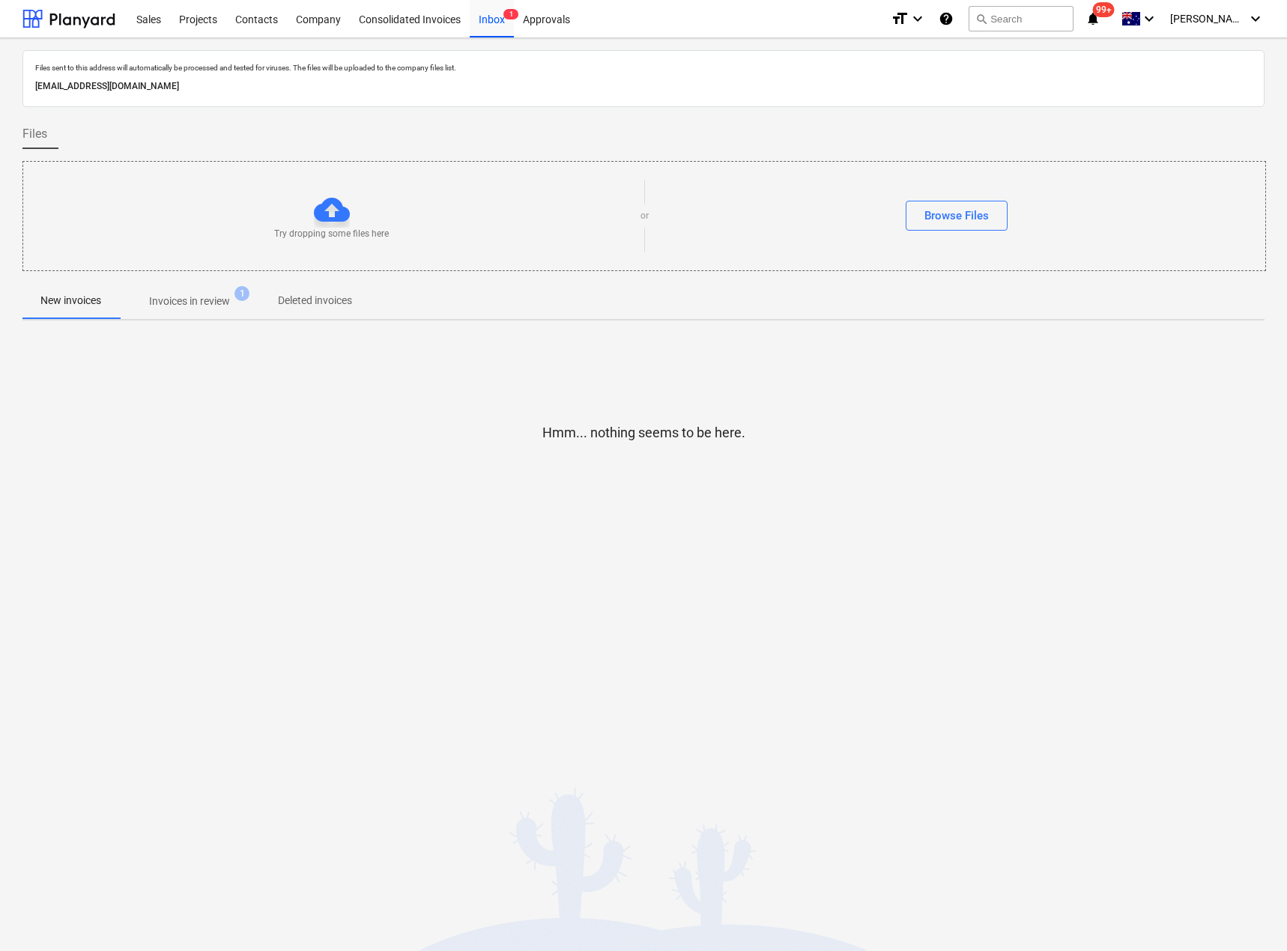
drag, startPoint x: 335, startPoint y: 85, endPoint x: 28, endPoint y: 82, distance: 306.3
click at [29, 82] on div "Files sent to this address will automatically be processed and tested for virus…" at bounding box center [643, 78] width 1242 height 57
copy p "[EMAIL_ADDRESS][DOMAIN_NAME]"
click at [1069, 31] on button "search Search" at bounding box center [1020, 18] width 105 height 25
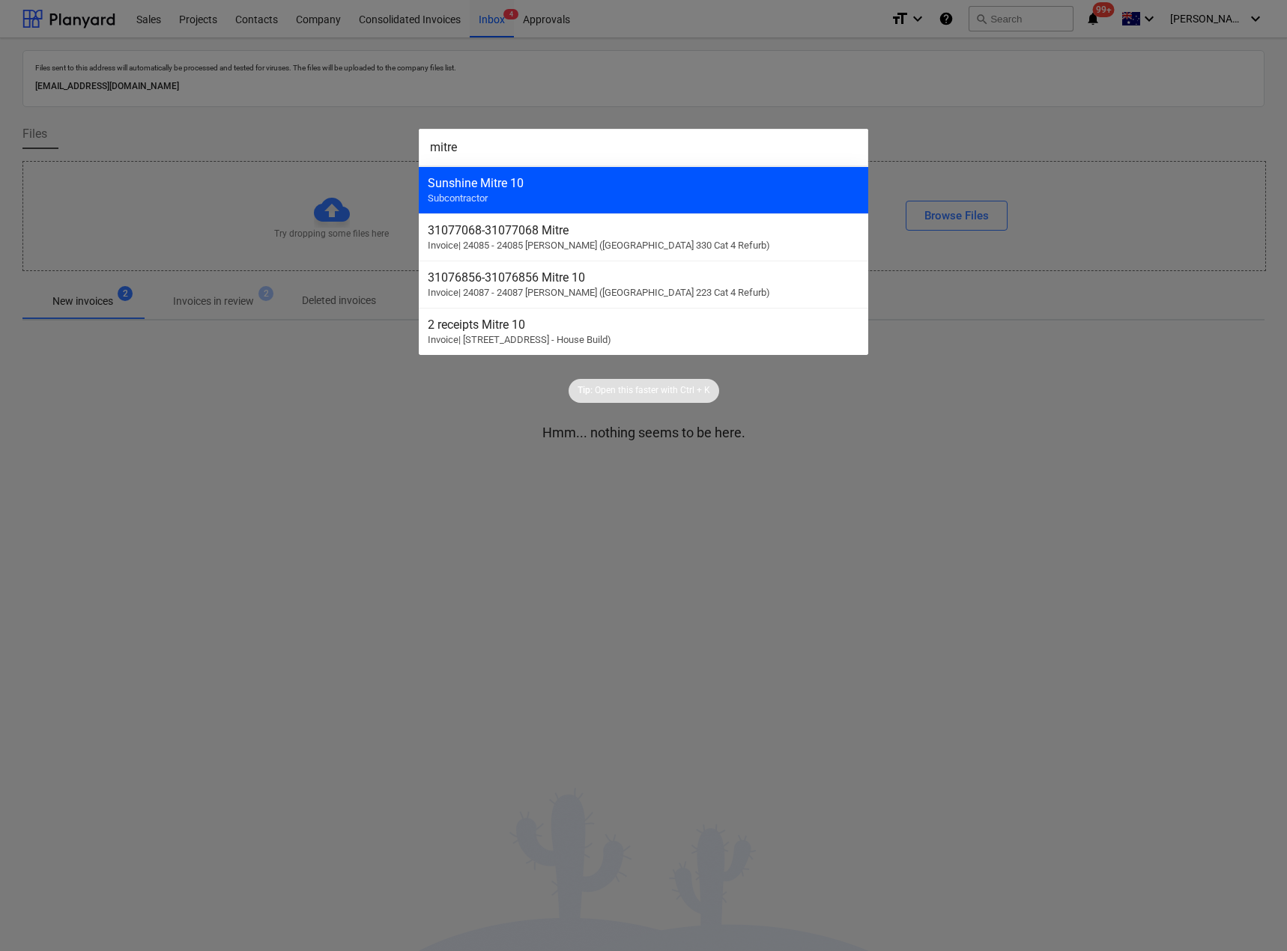
click at [490, 174] on div "Sunshine Mitre 10 Subcontractor" at bounding box center [643, 189] width 449 height 47
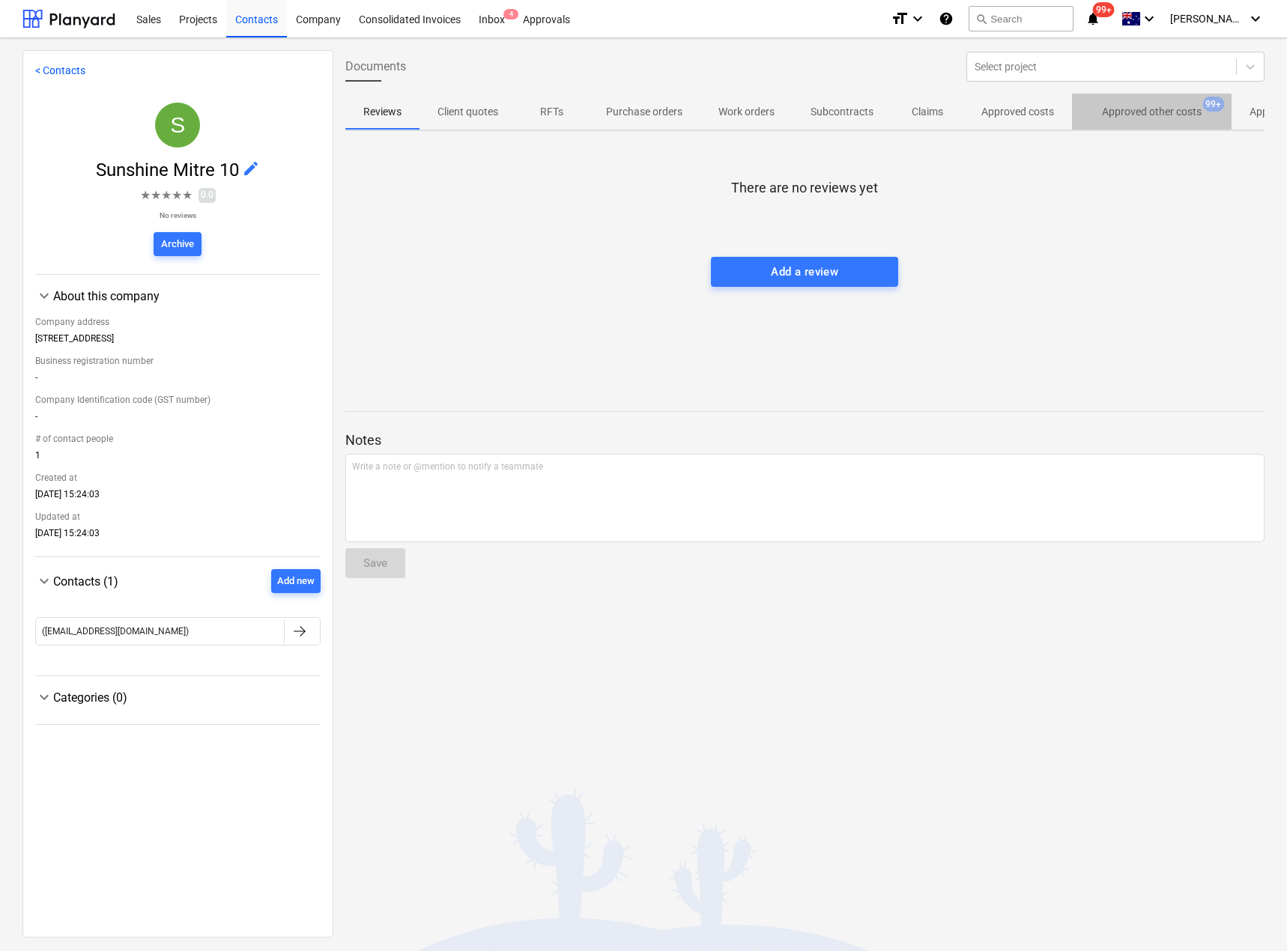
click at [1131, 111] on p "Approved other costs" at bounding box center [1152, 112] width 100 height 16
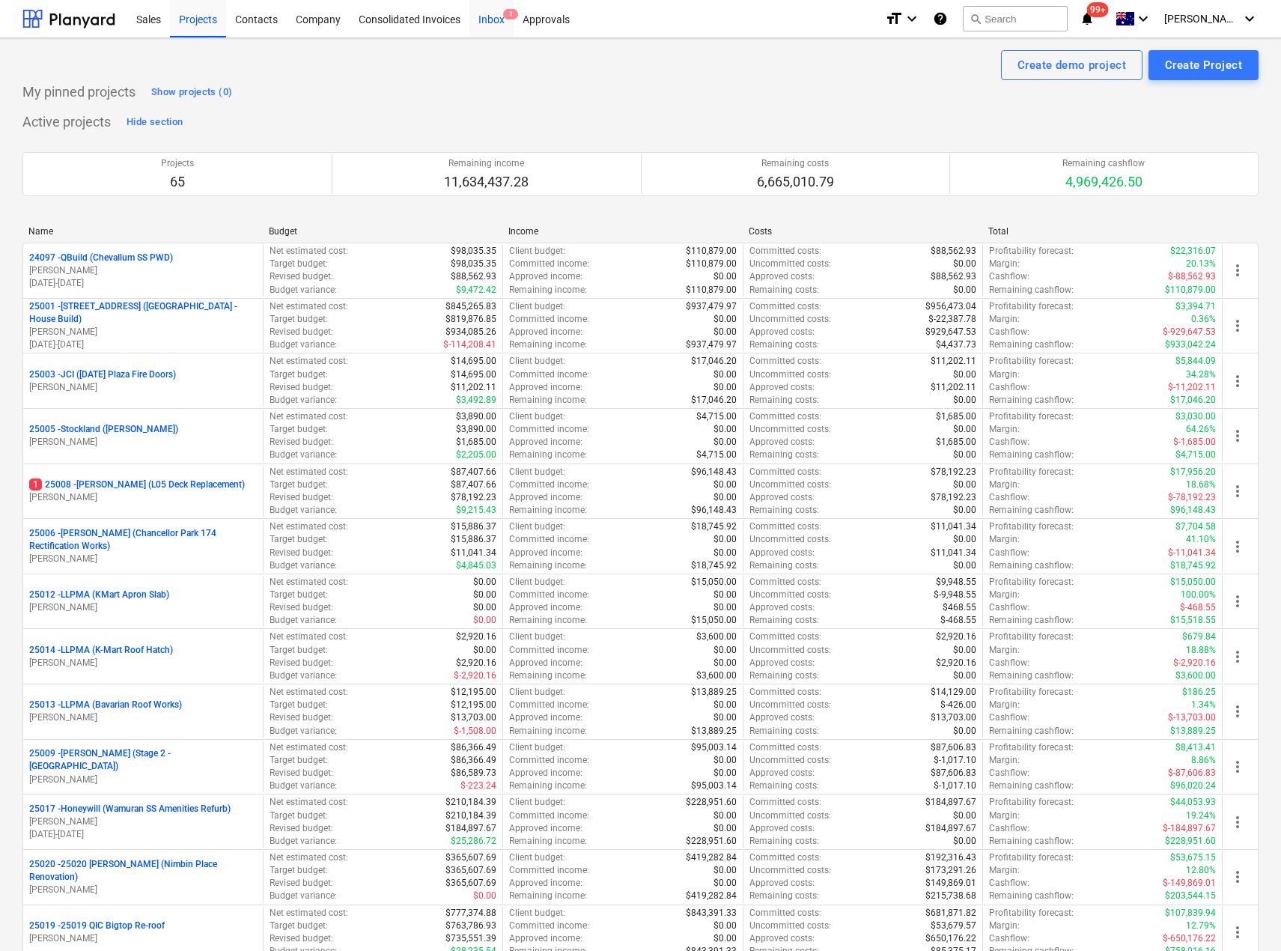
click at [499, 10] on div "Inbox 1" at bounding box center [492, 18] width 44 height 38
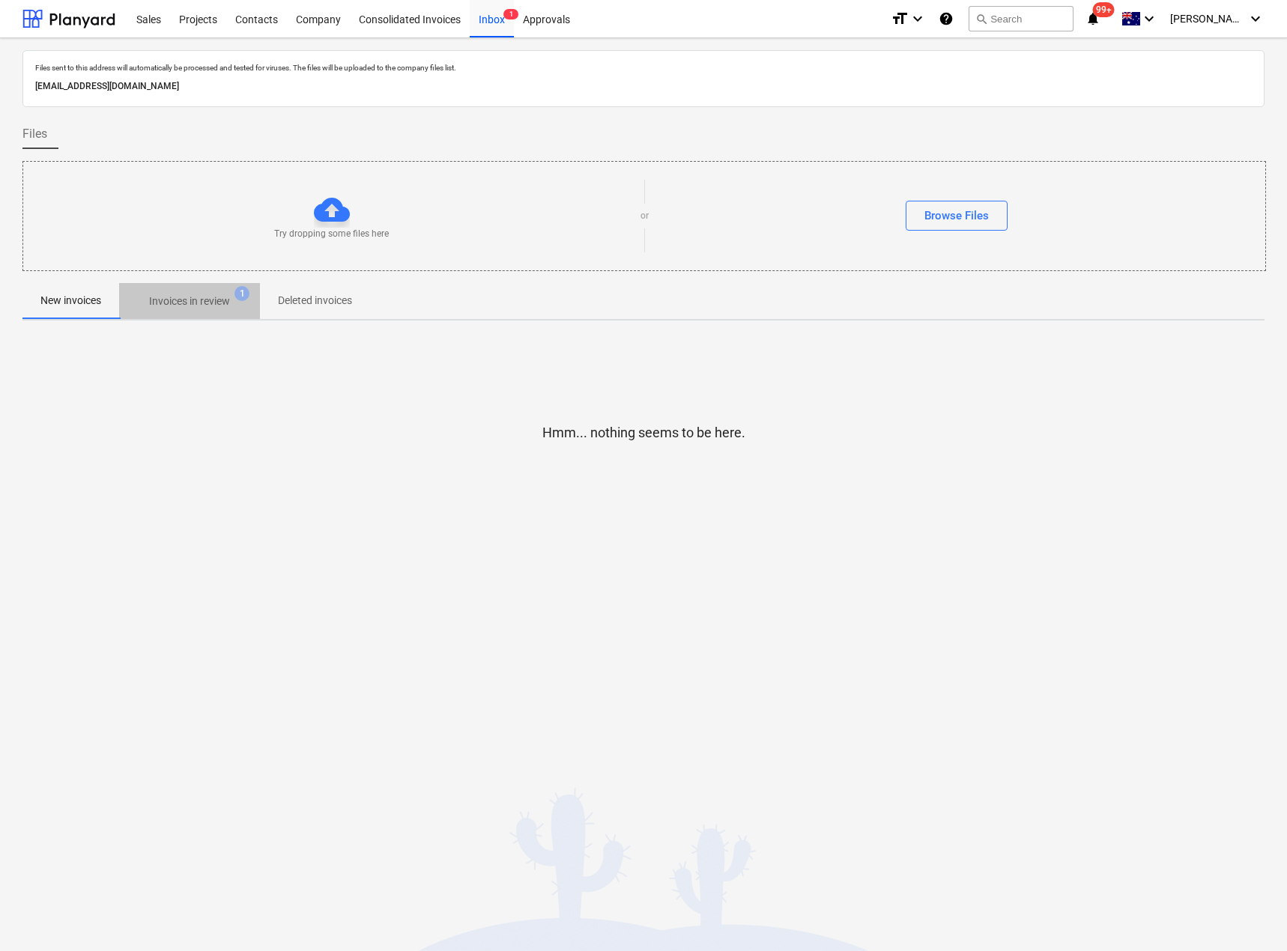
click at [192, 300] on p "Invoices in review" at bounding box center [189, 302] width 81 height 16
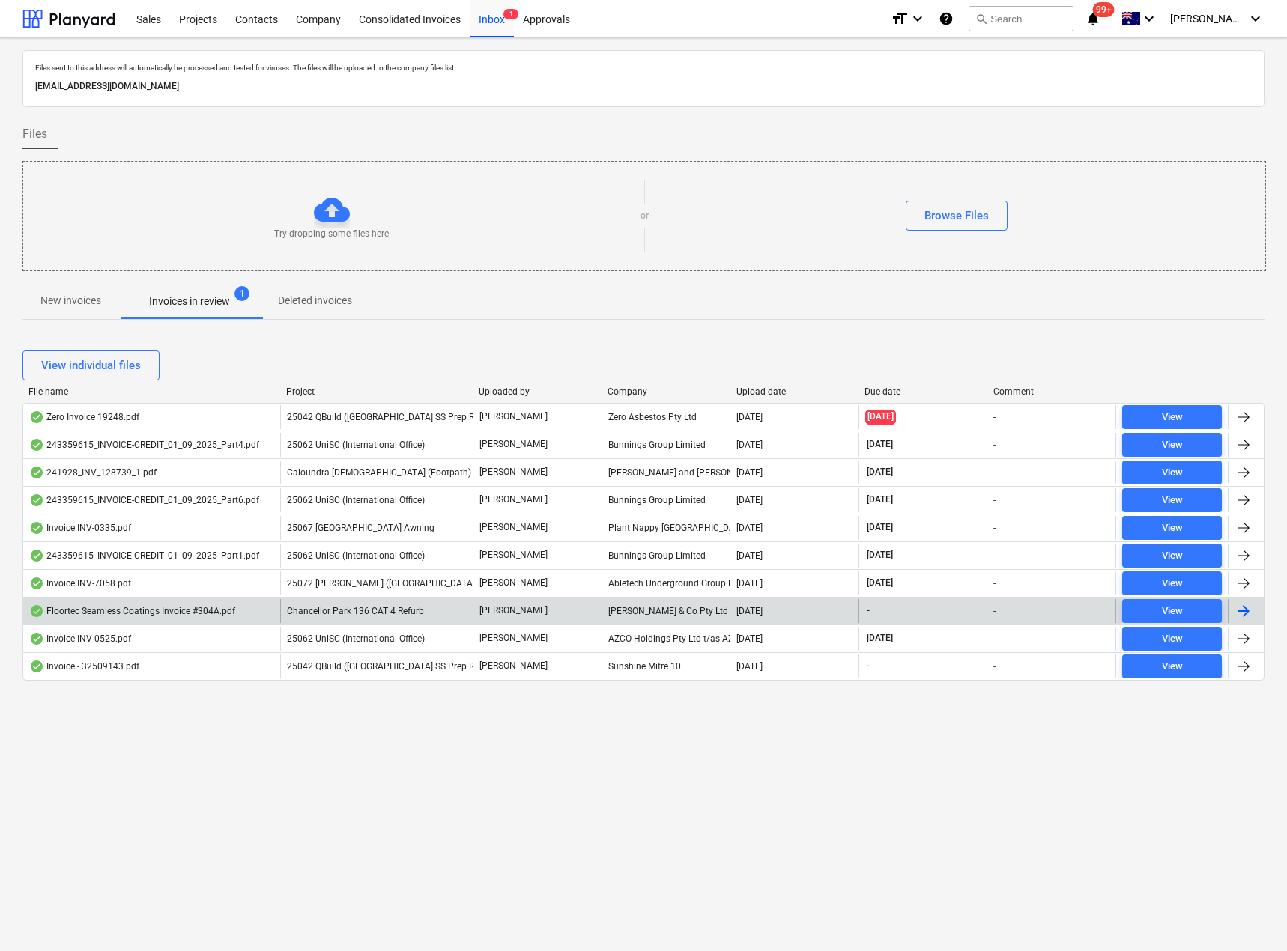
click at [366, 598] on div "Floortec Seamless Coatings Invoice #304A.pdf Chancellor Park 136 CAT 4 Refurb A…" at bounding box center [643, 611] width 1242 height 28
click at [366, 610] on span "Chancellor Park 136 CAT 4 Refurb" at bounding box center [355, 611] width 137 height 10
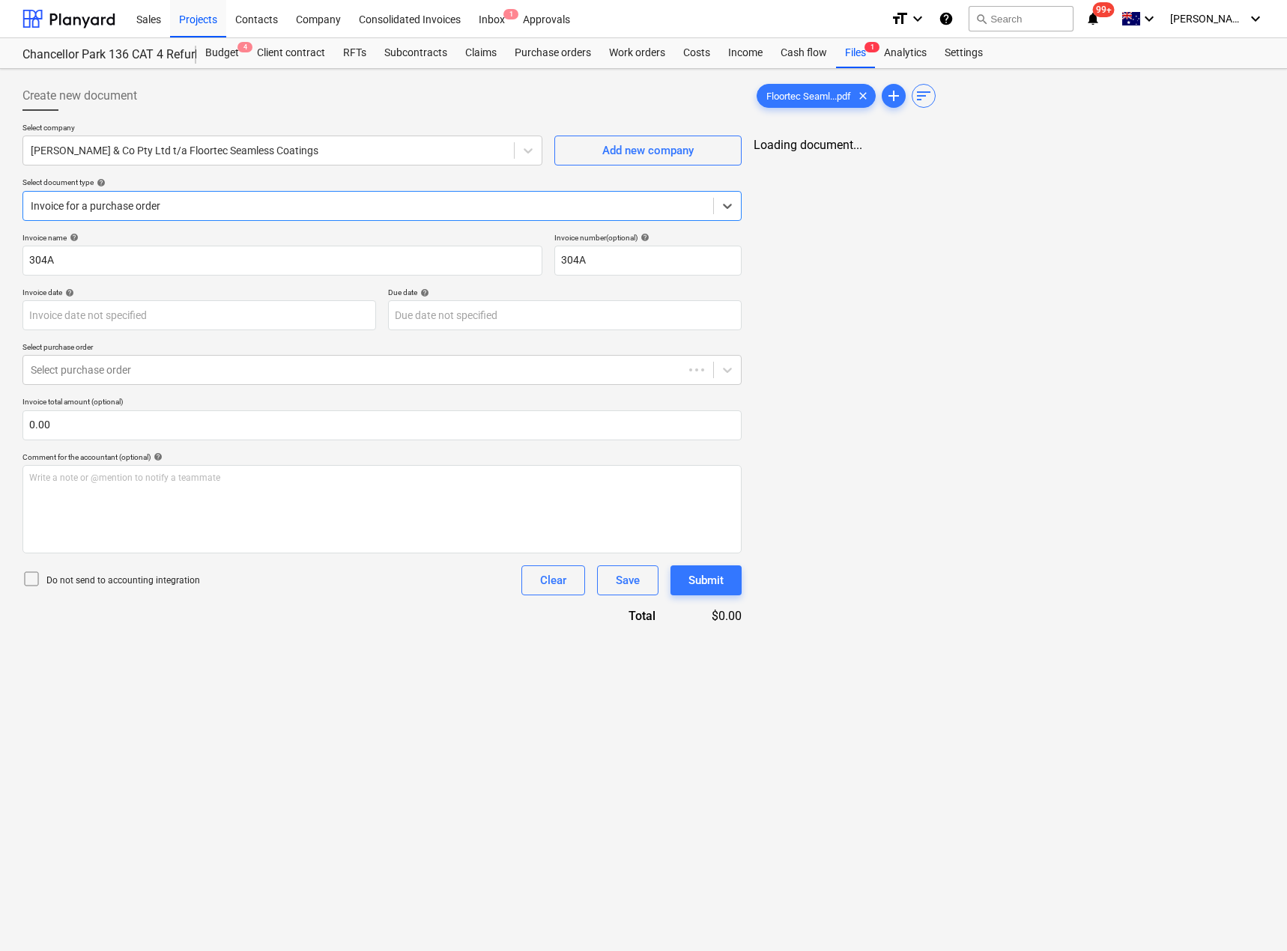
type input "304A"
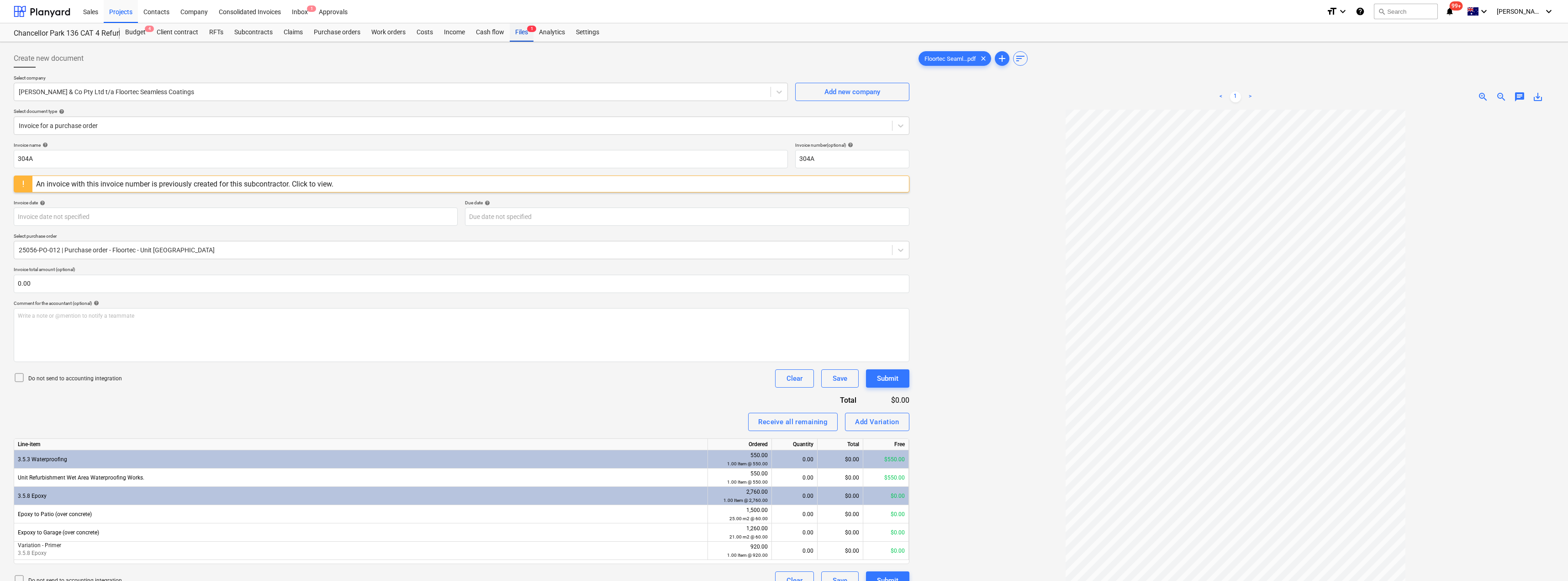
click at [517, 34] on div "Files 1" at bounding box center [521, 32] width 24 height 18
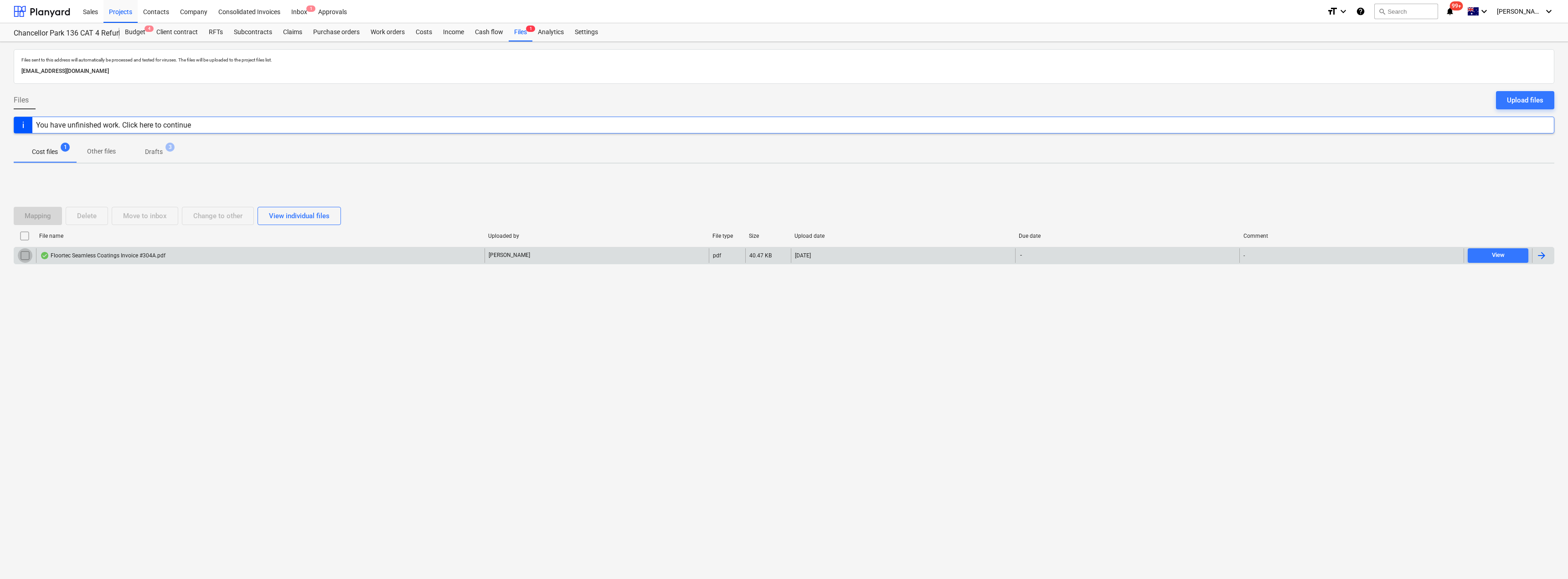
click at [26, 256] on input "checkbox" at bounding box center [25, 255] width 15 height 15
click at [90, 219] on div "Delete" at bounding box center [87, 215] width 19 height 12
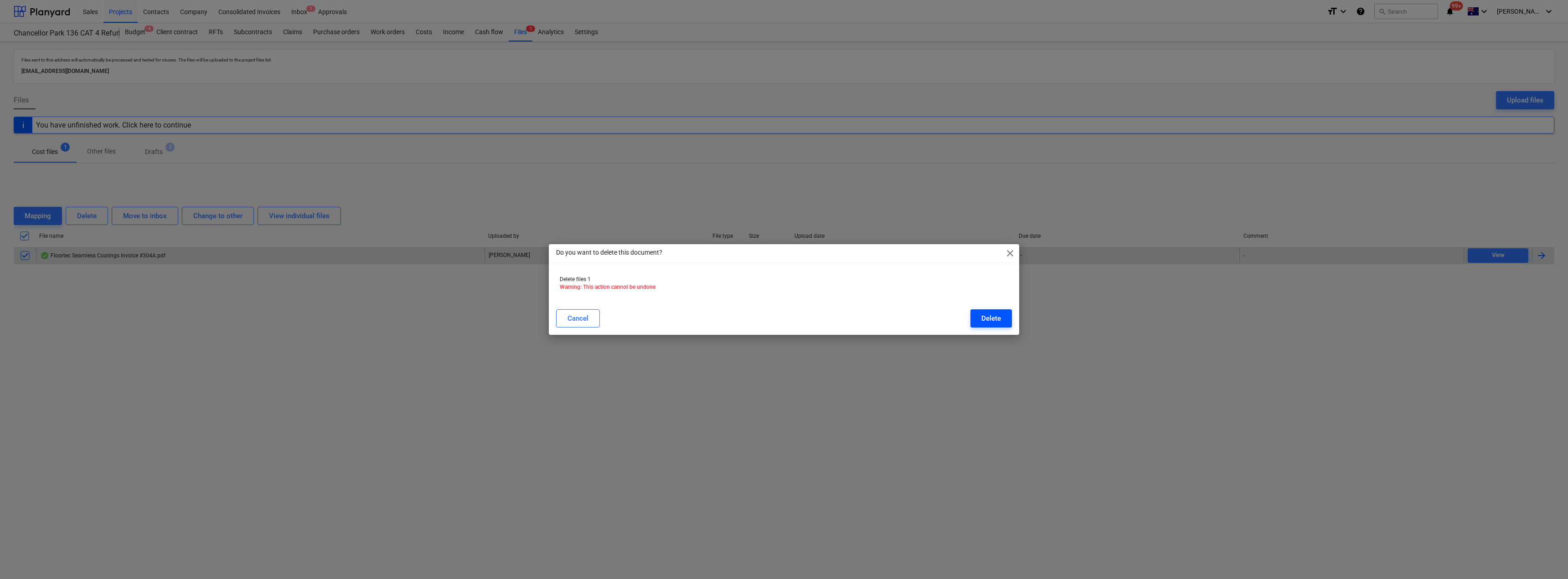
click at [988, 319] on div "Delete" at bounding box center [991, 318] width 19 height 12
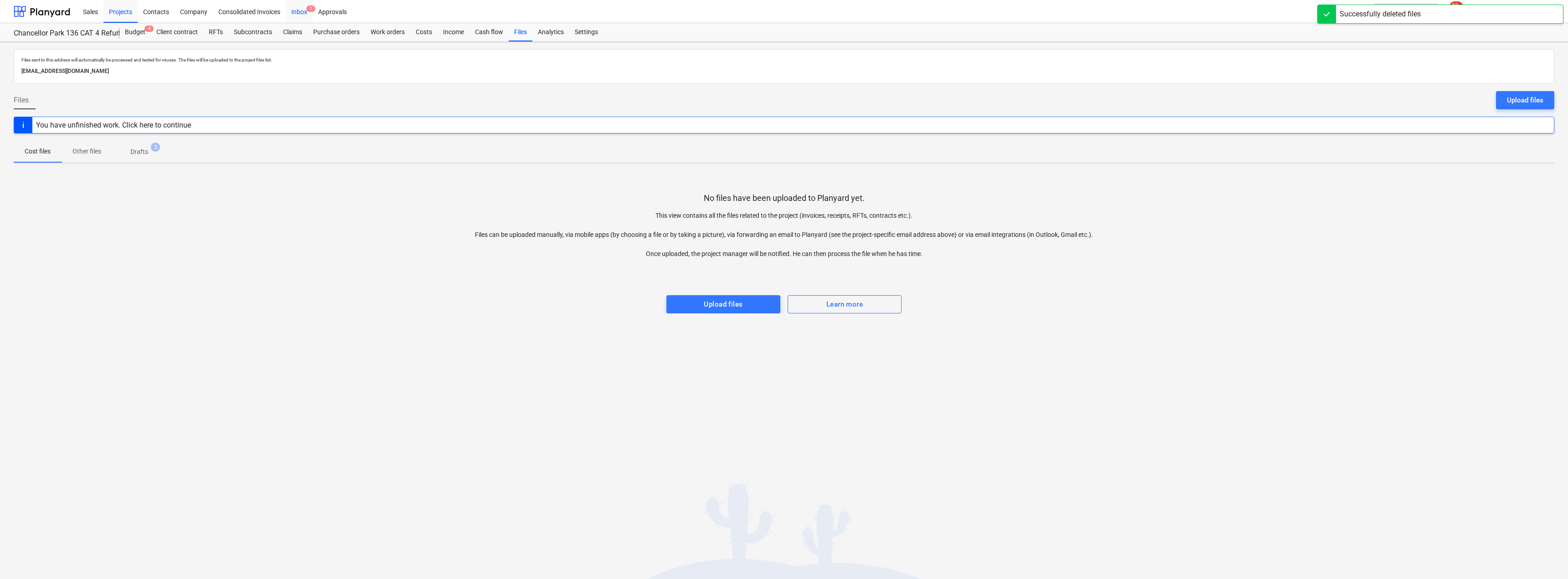
click at [301, 8] on div "Inbox 1" at bounding box center [299, 11] width 27 height 23
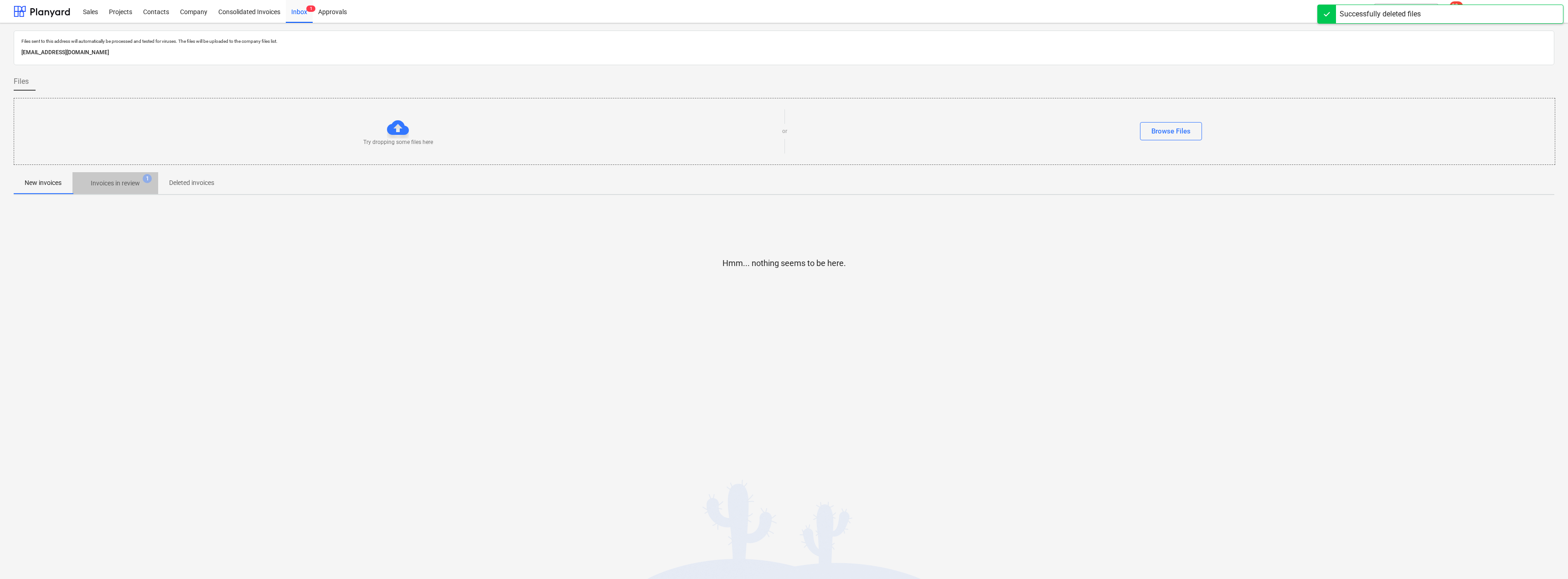
click at [121, 184] on p "Invoices in review" at bounding box center [115, 184] width 49 height 10
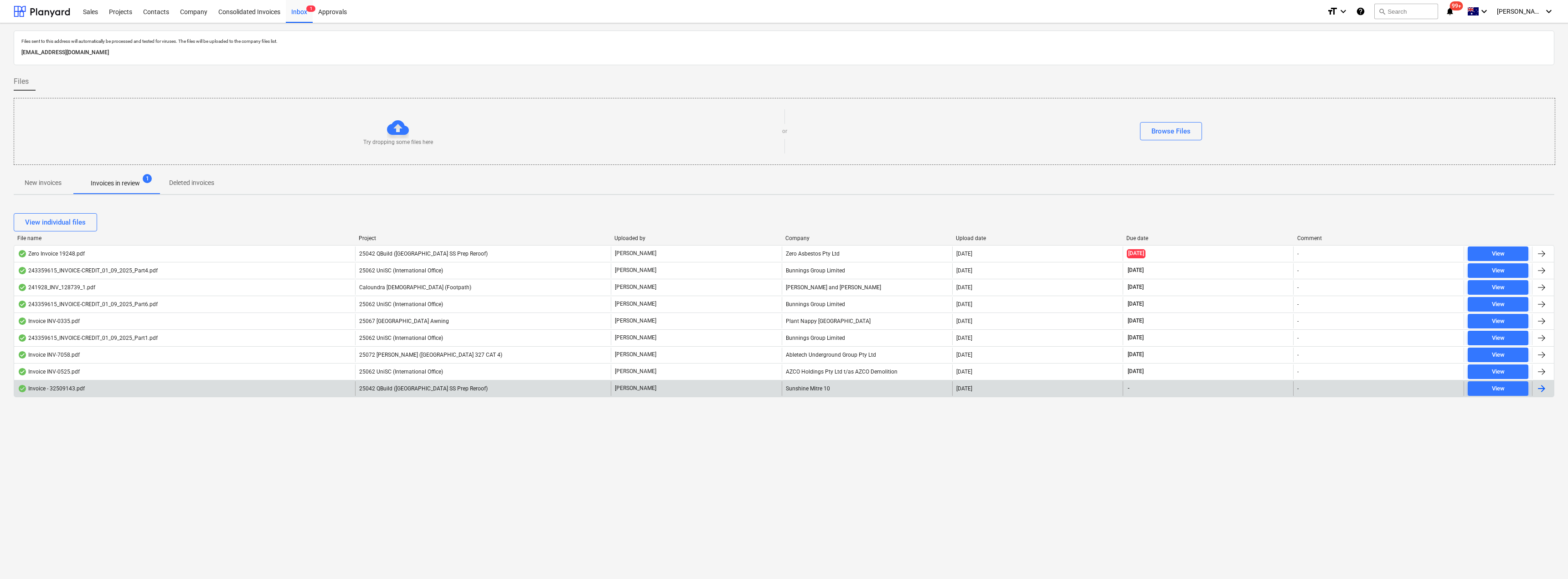
click at [821, 388] on div "Sunshine Mitre 10" at bounding box center [867, 389] width 170 height 15
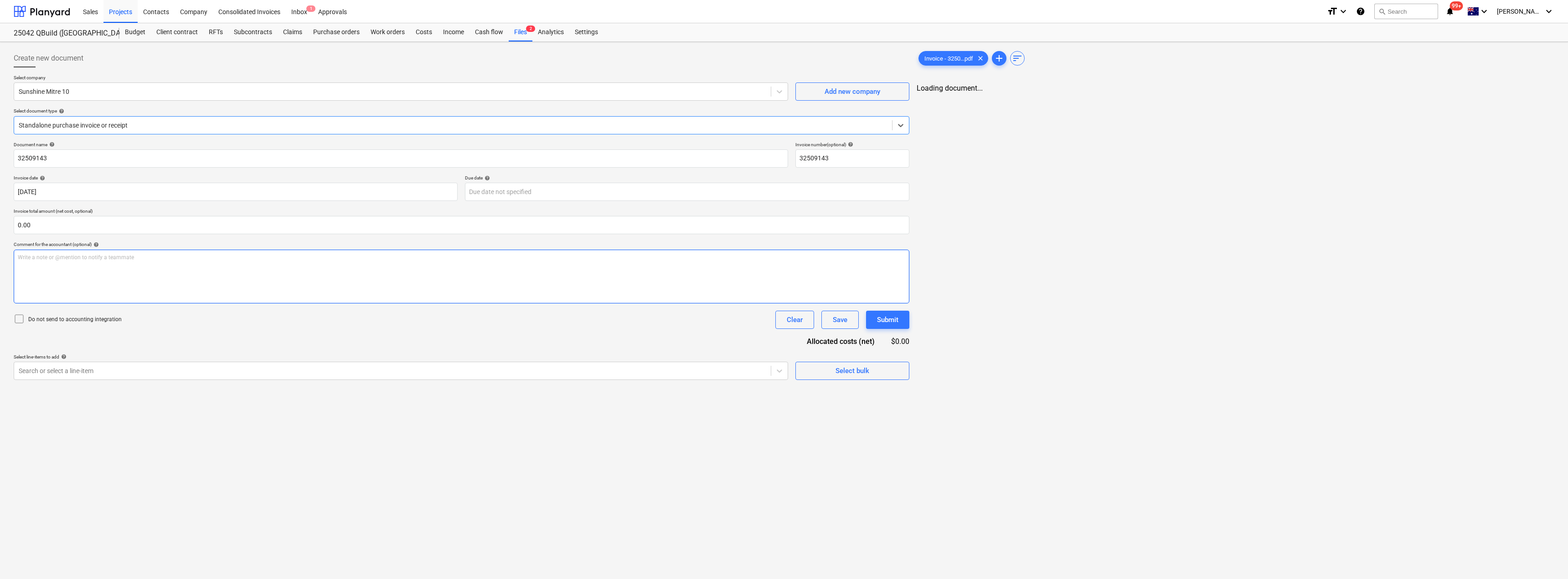
type input "32509143"
type input "[DATE]"
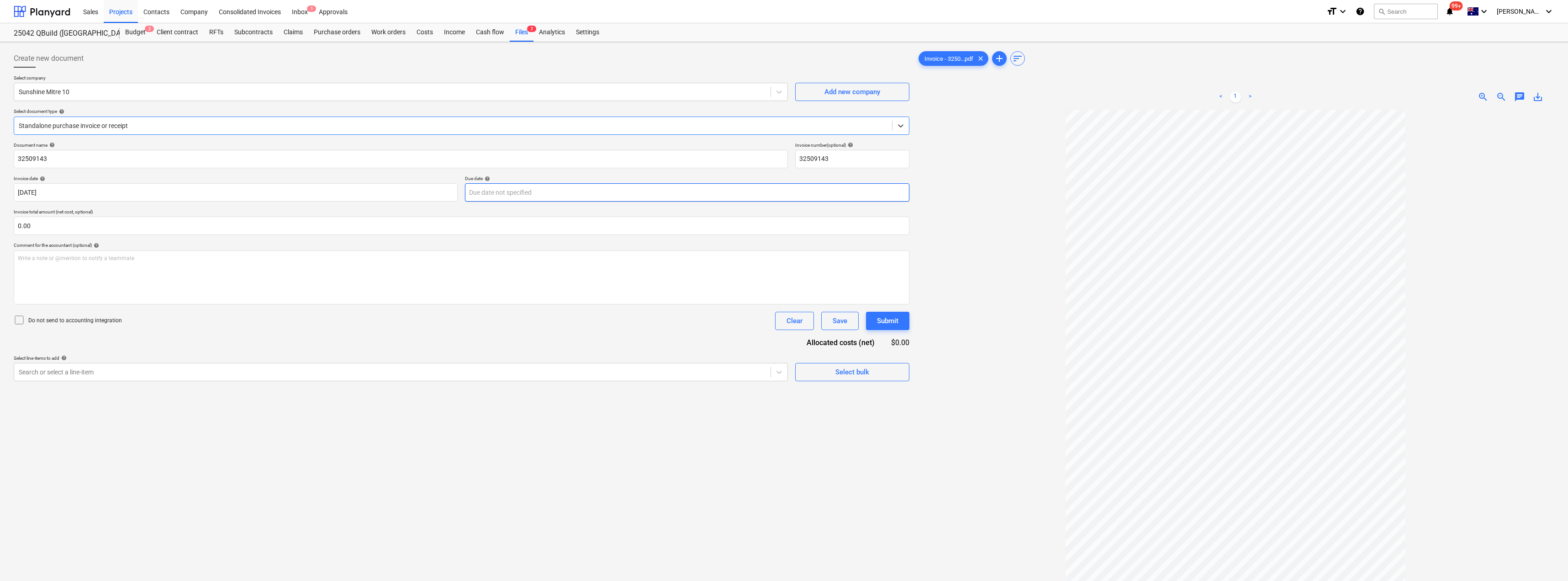
click at [514, 192] on body "Sales Projects Contacts Company Consolidated Invoices Inbox 1 Approvals format_…" at bounding box center [784, 290] width 1568 height 581
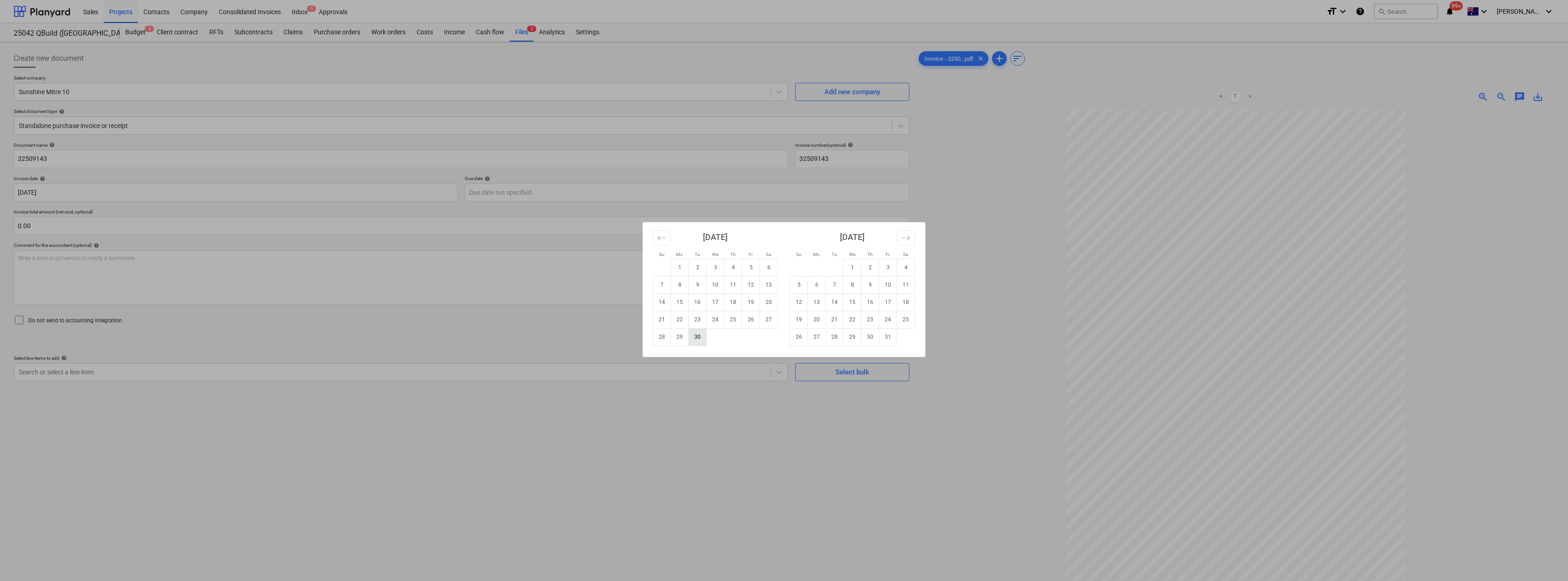
click at [701, 340] on td "30" at bounding box center [697, 337] width 18 height 17
type input "[DATE]"
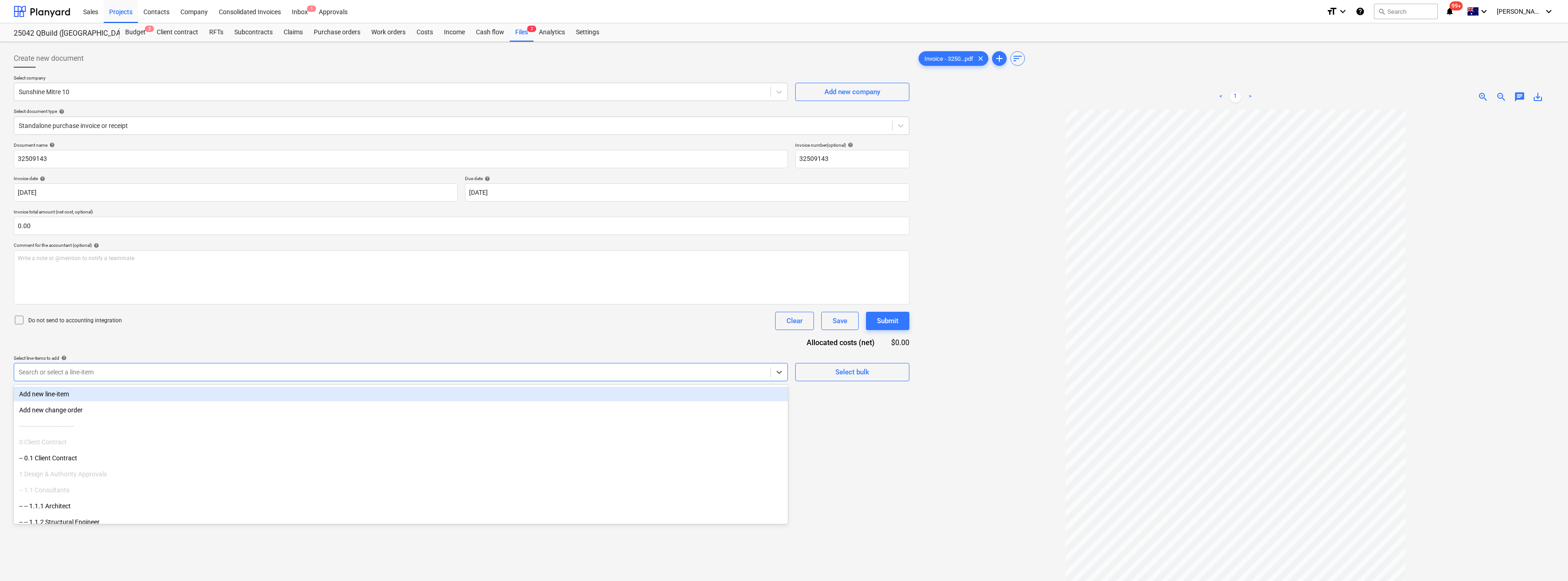
click at [223, 374] on div at bounding box center [392, 372] width 747 height 9
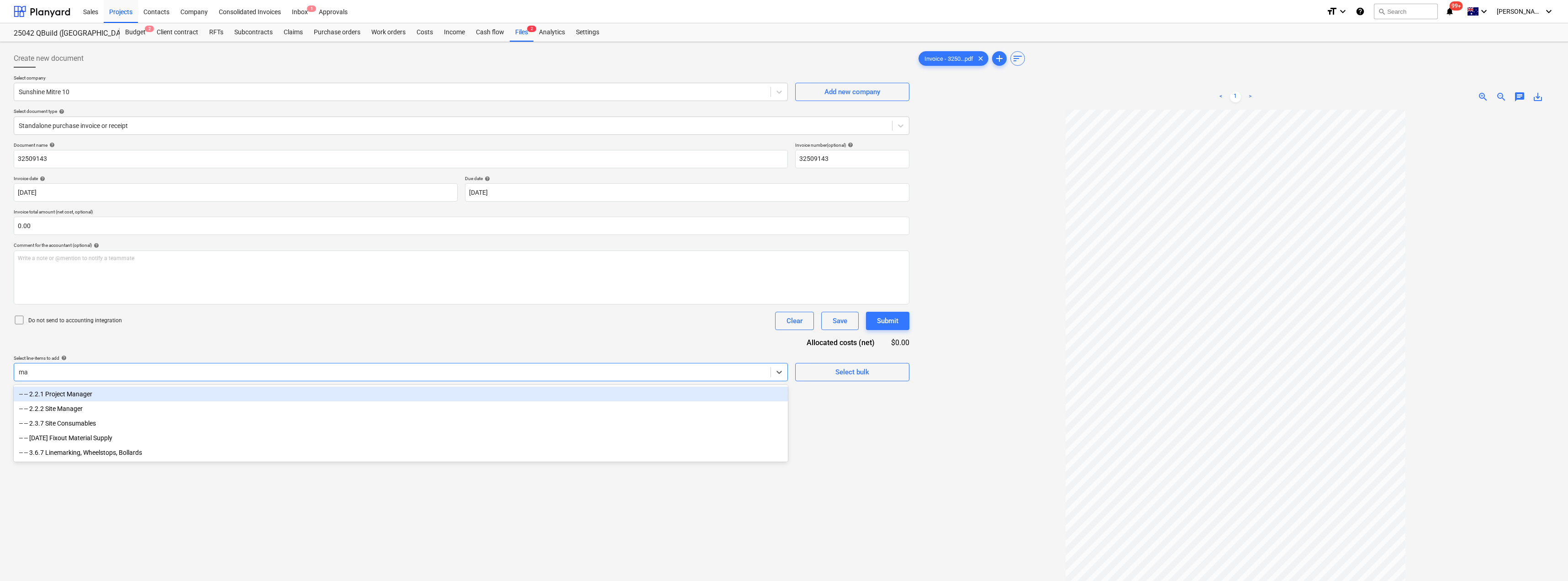
type input "mat"
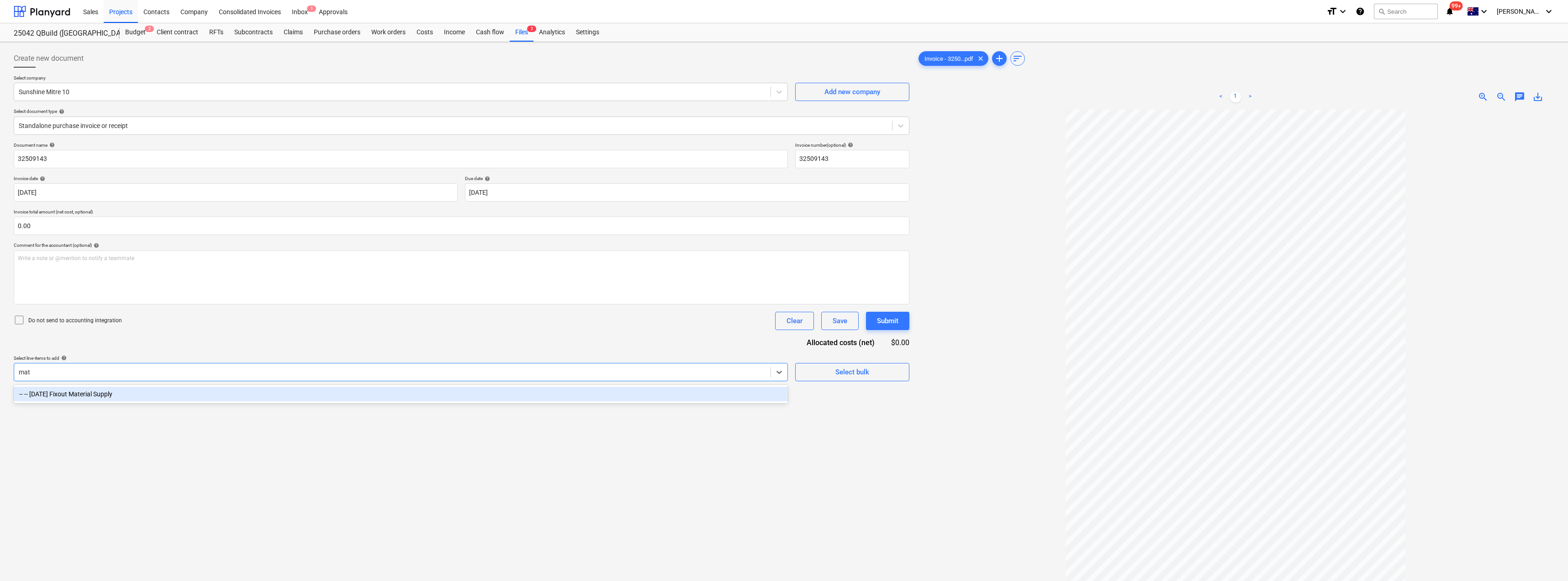
click at [210, 388] on div "-- -- [DATE] Fixout Material Supply" at bounding box center [400, 394] width 774 height 15
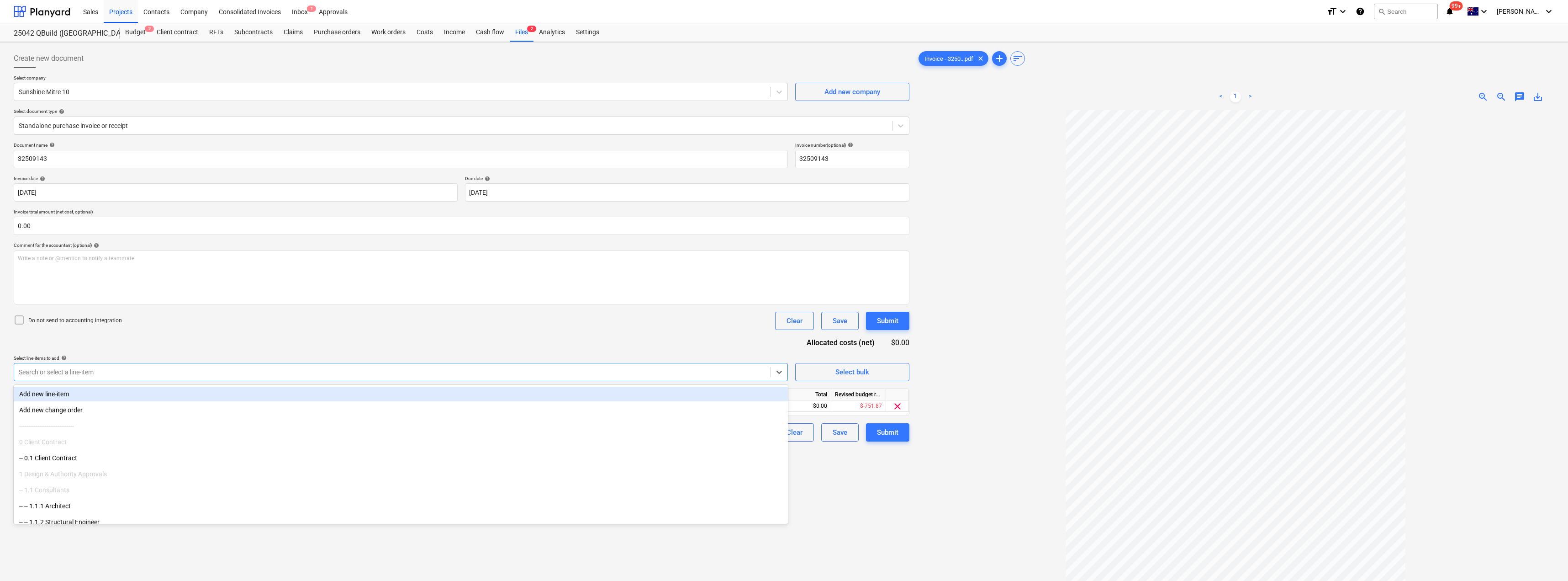
click at [278, 343] on div "Document name help 32509143 Invoice number (optional) help 32509143 Invoice dat…" at bounding box center [461, 292] width 895 height 299
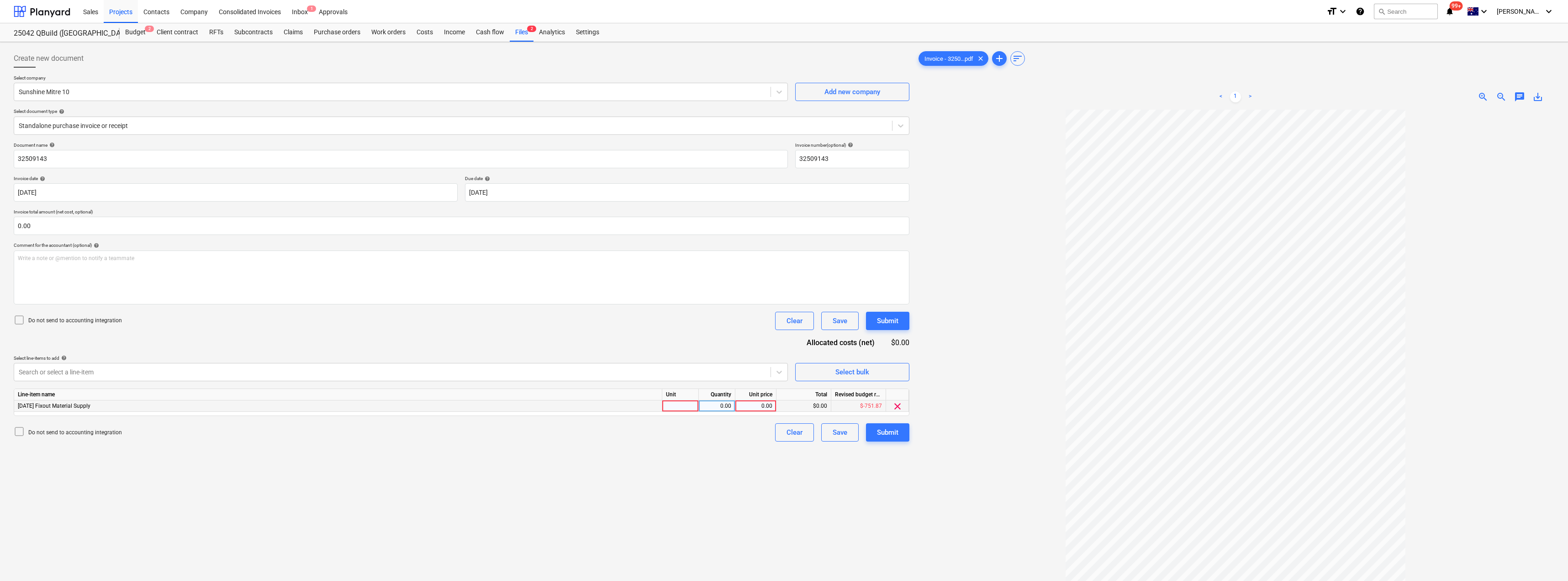
click at [676, 406] on div at bounding box center [681, 406] width 37 height 12
type input "Item"
type input "36.67"
click at [890, 432] on div "Submit" at bounding box center [887, 432] width 21 height 12
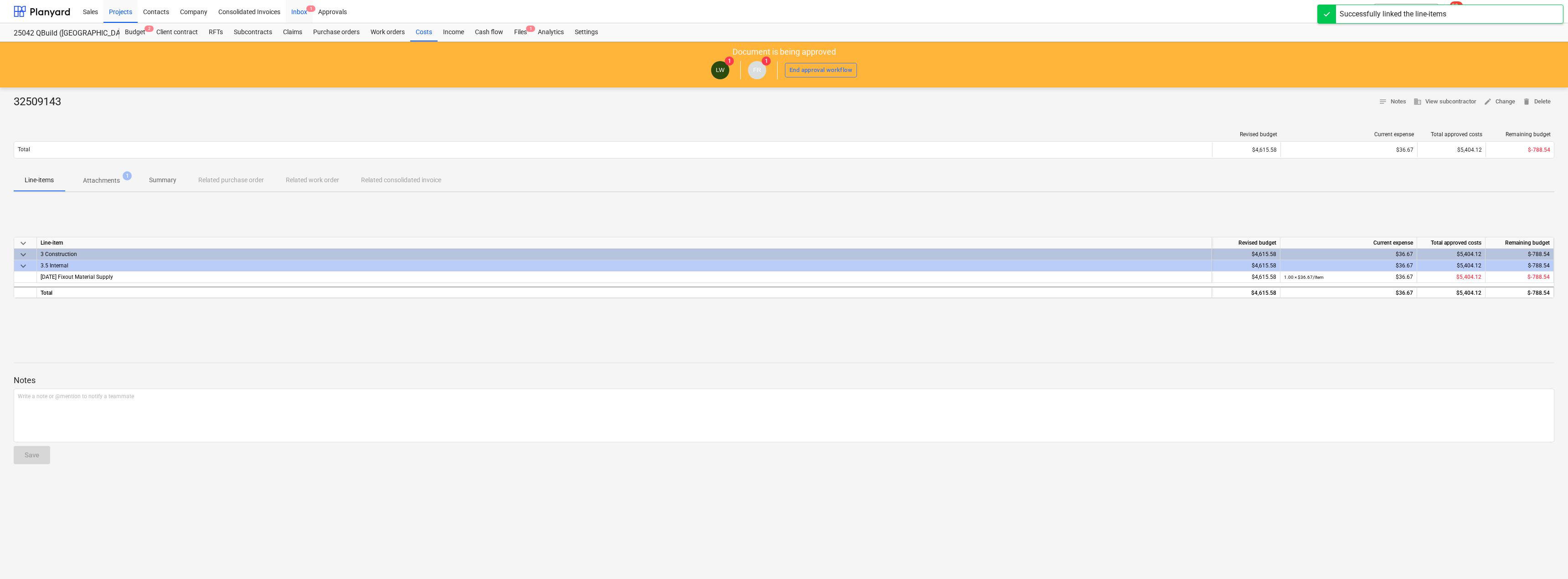
click at [301, 7] on div "Inbox 1" at bounding box center [299, 11] width 27 height 23
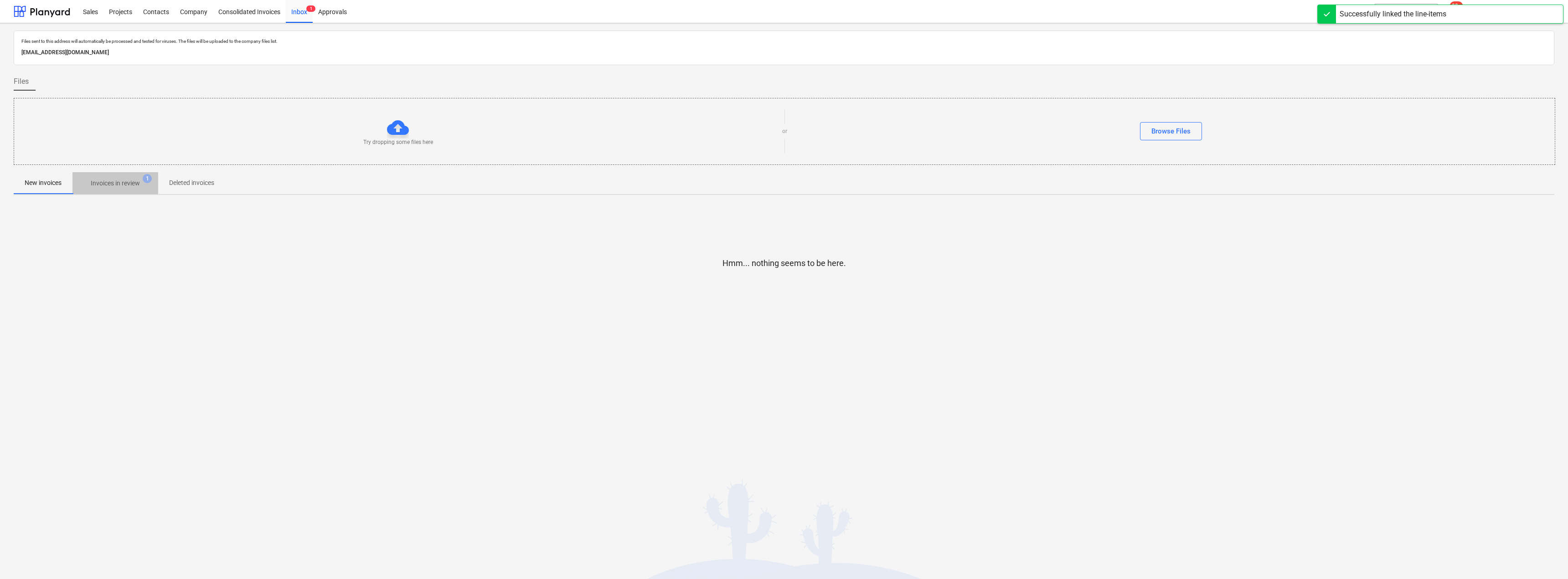
click at [130, 179] on p "Invoices in review" at bounding box center [115, 184] width 49 height 10
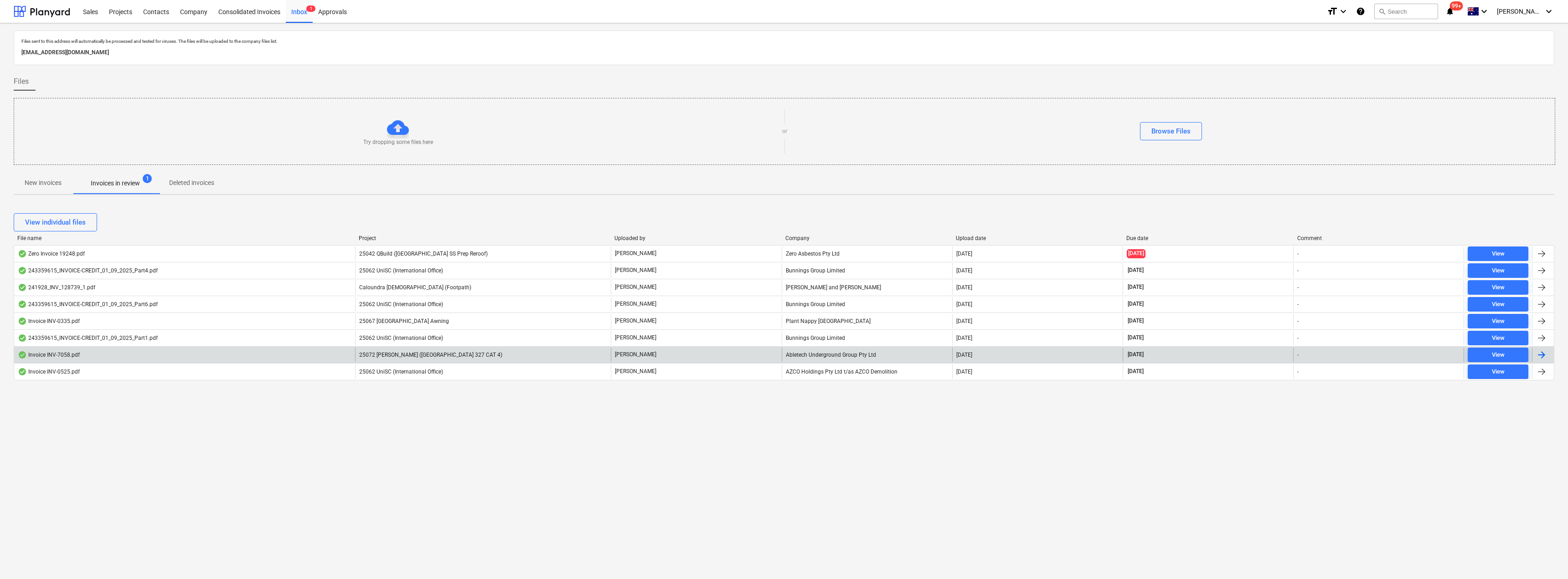
click at [814, 352] on div "Abletech Underground Group Pty Ltd" at bounding box center [867, 355] width 170 height 15
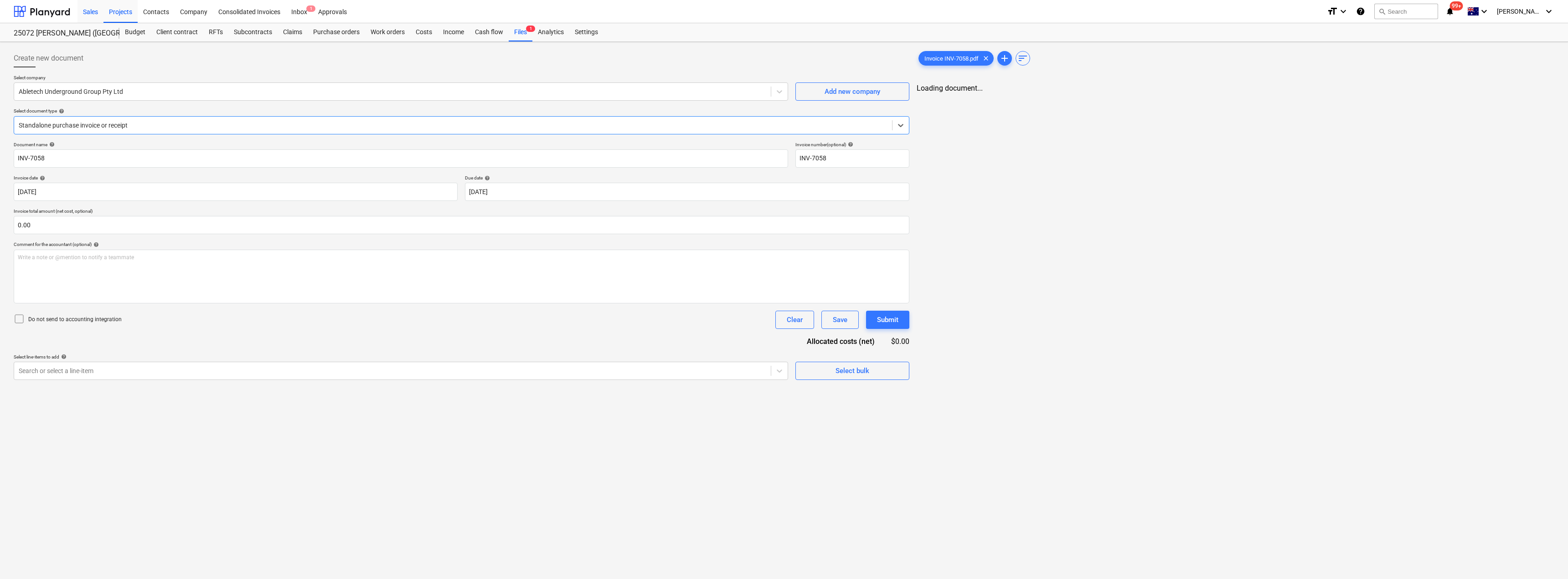
type input "INV-7058"
type input "[DATE]"
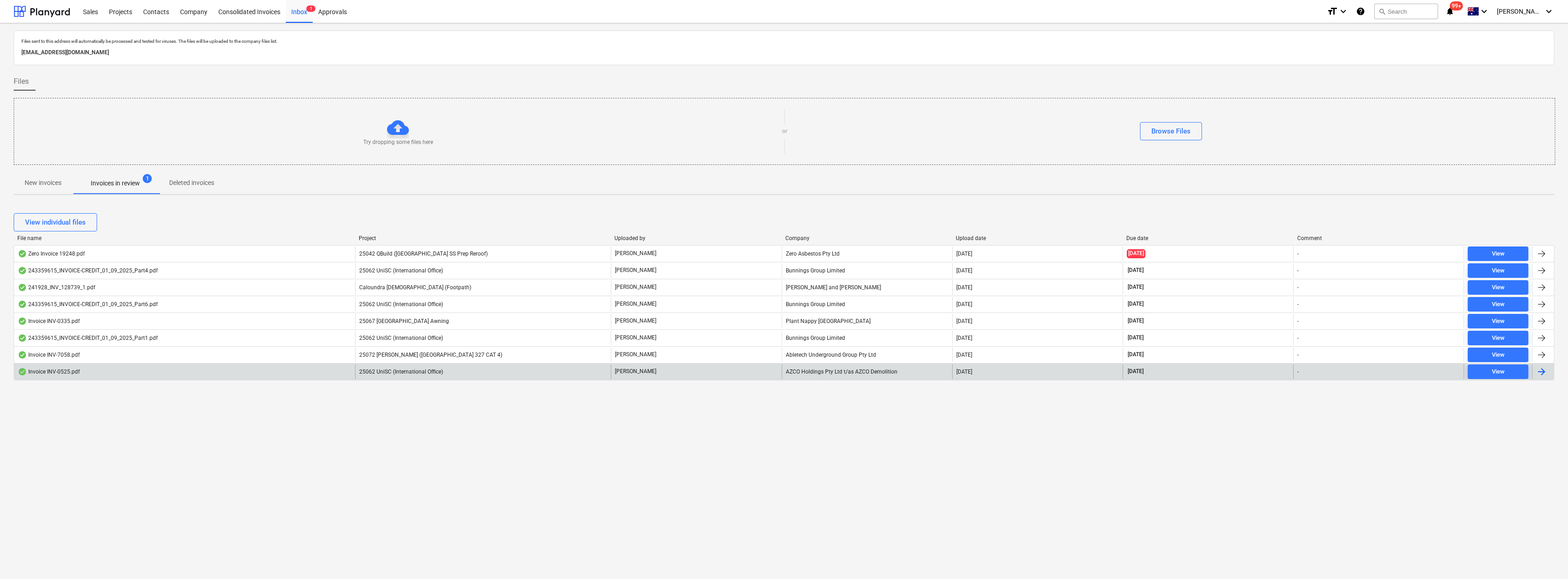
click at [809, 369] on div "AZCO Holdings Pty Ltd t/as AZCO Demolition" at bounding box center [867, 372] width 170 height 15
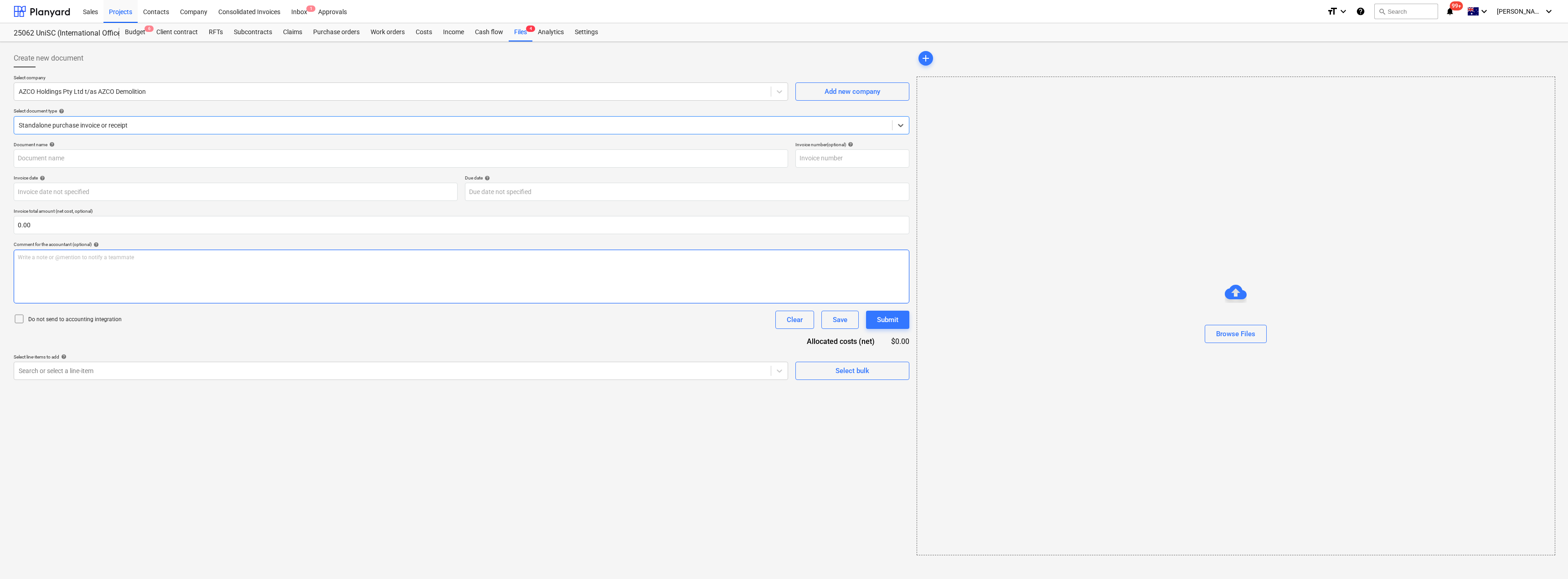
type input "INV-0525"
type input "[DATE]"
type input "20 Sep 2025"
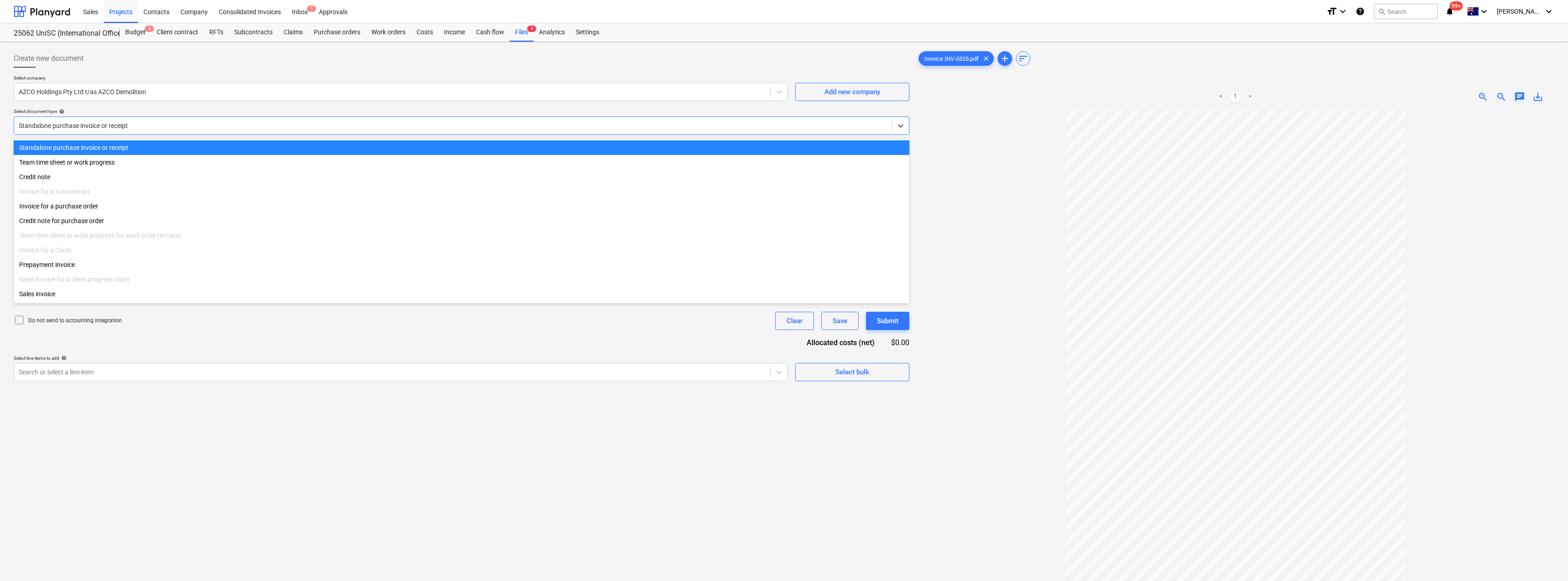
click at [151, 121] on div "Standalone purchase invoice or receipt" at bounding box center [453, 125] width 878 height 13
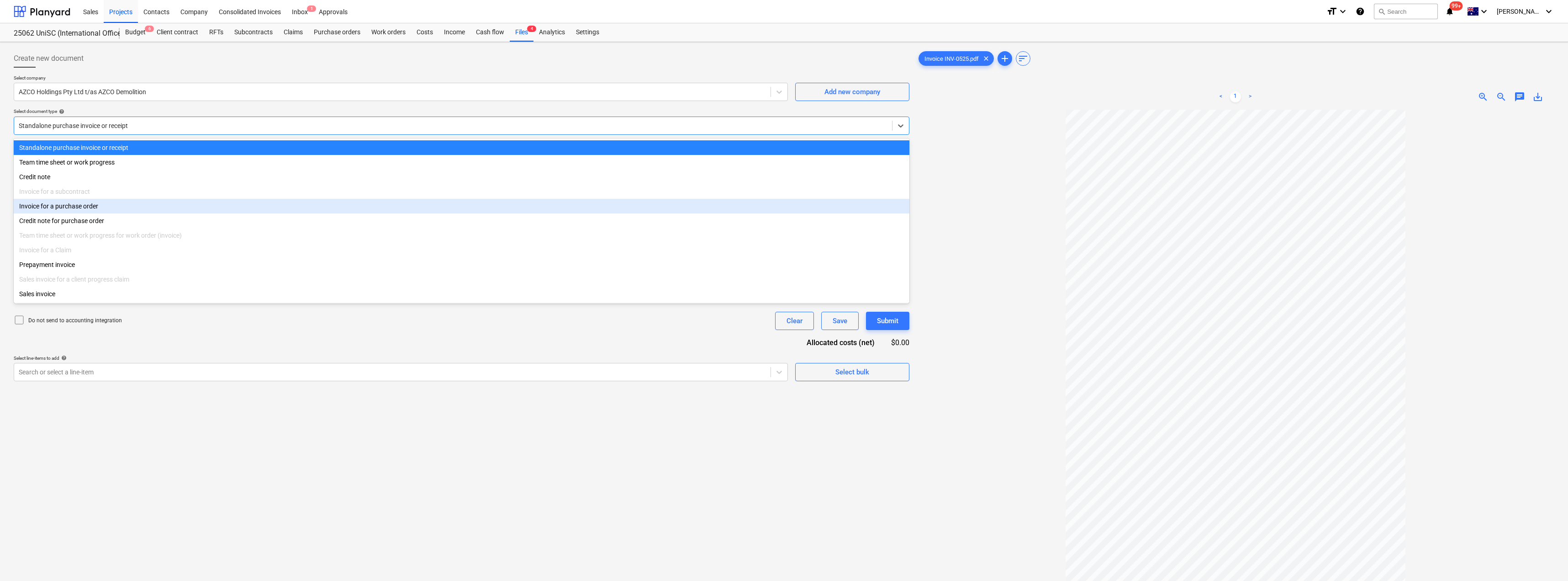
click at [123, 204] on div "Invoice for a purchase order" at bounding box center [461, 206] width 895 height 15
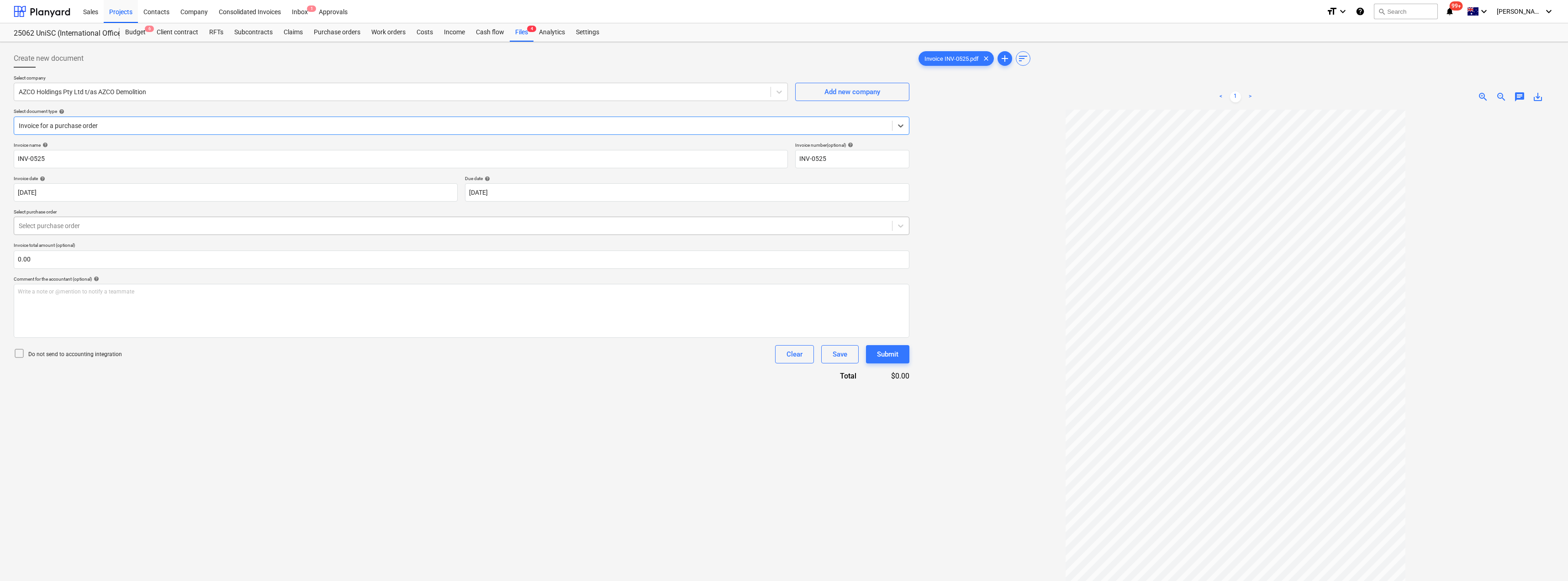
click at [81, 228] on div at bounding box center [453, 225] width 868 height 9
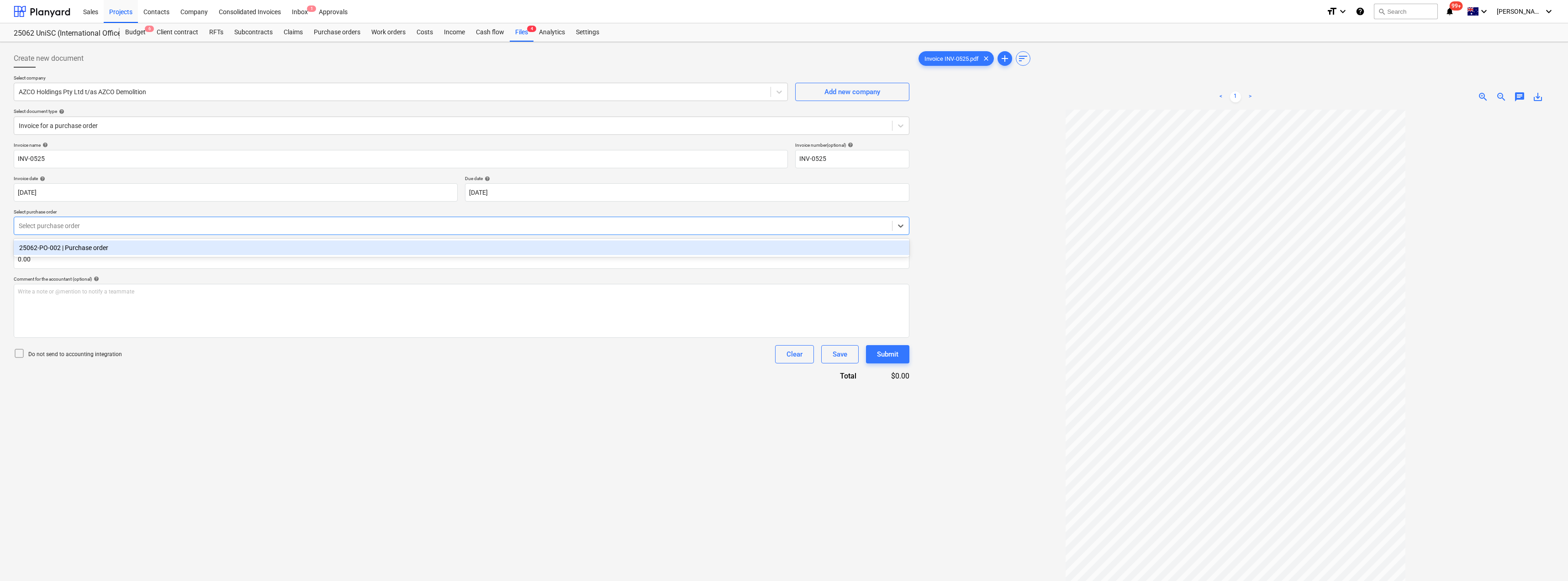
click at [84, 250] on div "25062-PO-002 | Purchase order" at bounding box center [461, 248] width 895 height 15
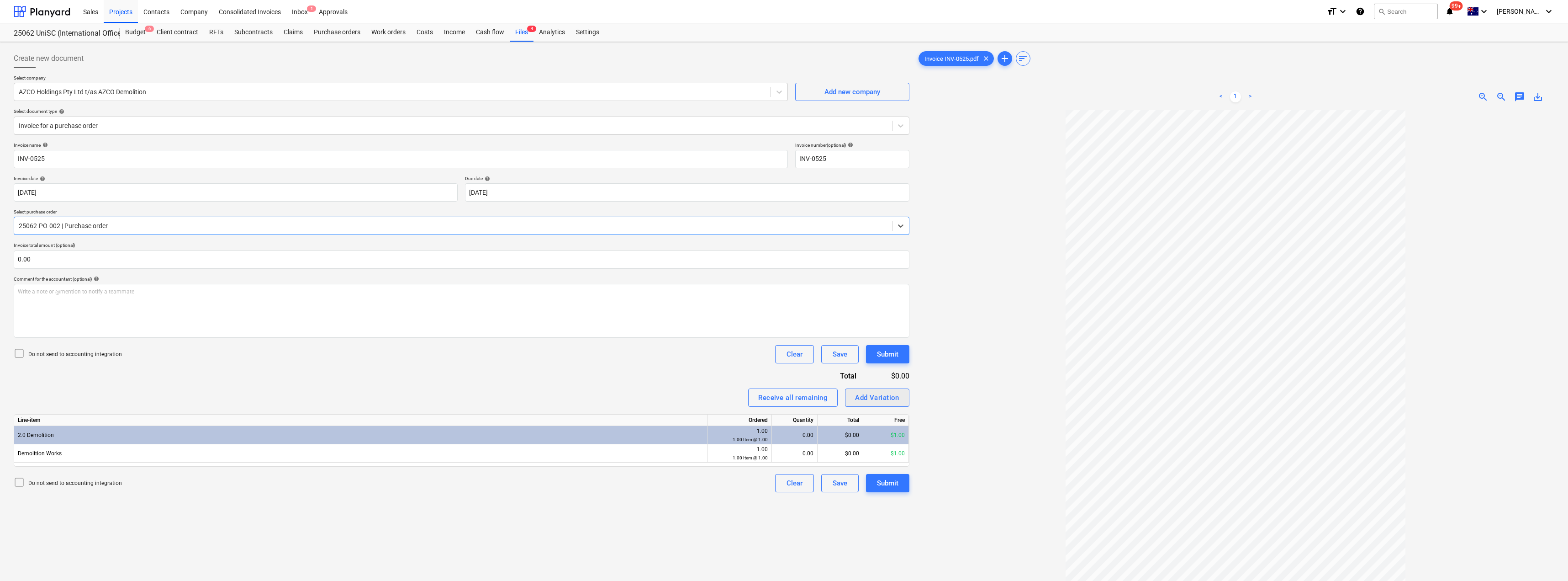
click at [885, 397] on div "Add Variation" at bounding box center [877, 397] width 45 height 12
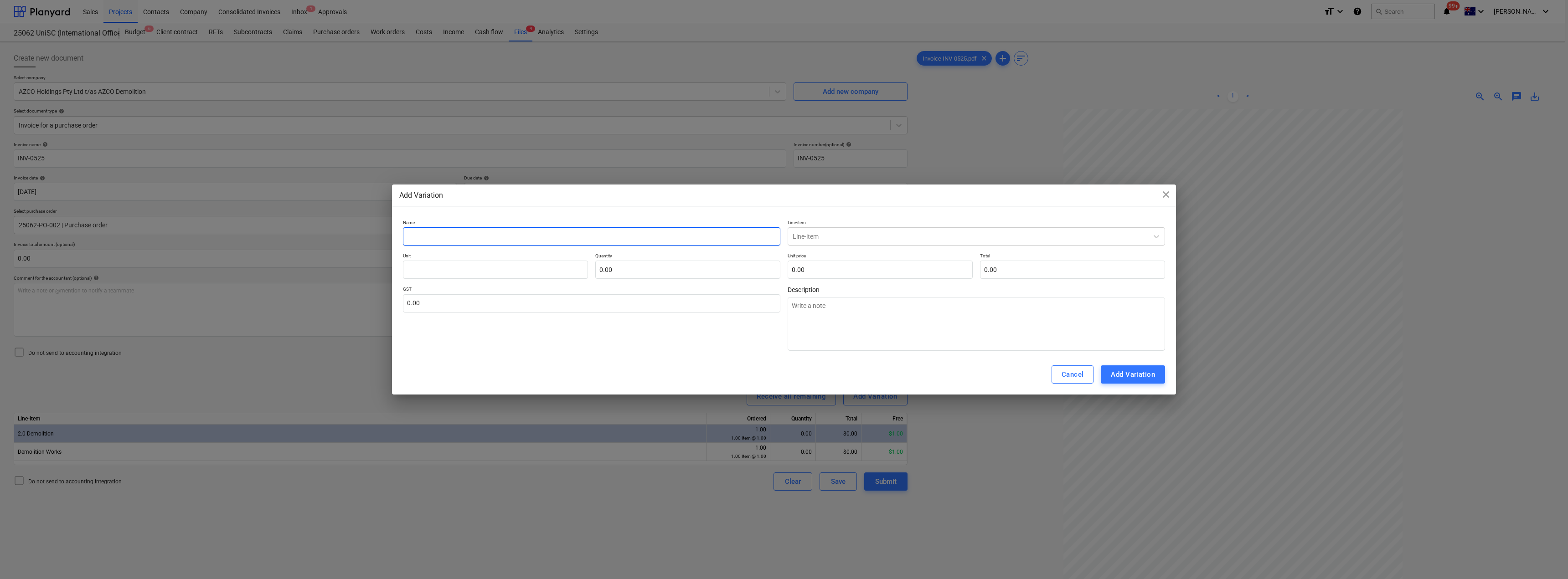
click at [471, 238] on input "text" at bounding box center [592, 237] width 377 height 18
type input "D"
type textarea "x"
type input "De"
type textarea "x"
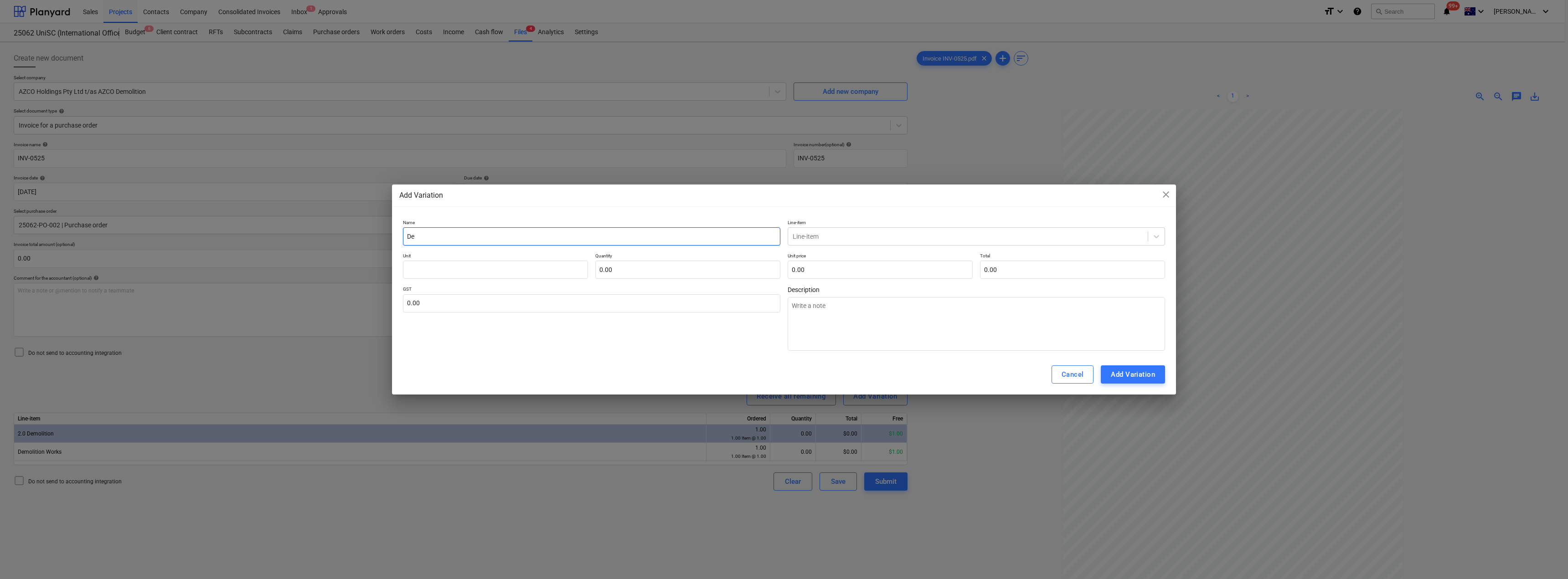
type input "Dem"
type textarea "x"
type input "Demo"
type textarea "x"
type input "Demol"
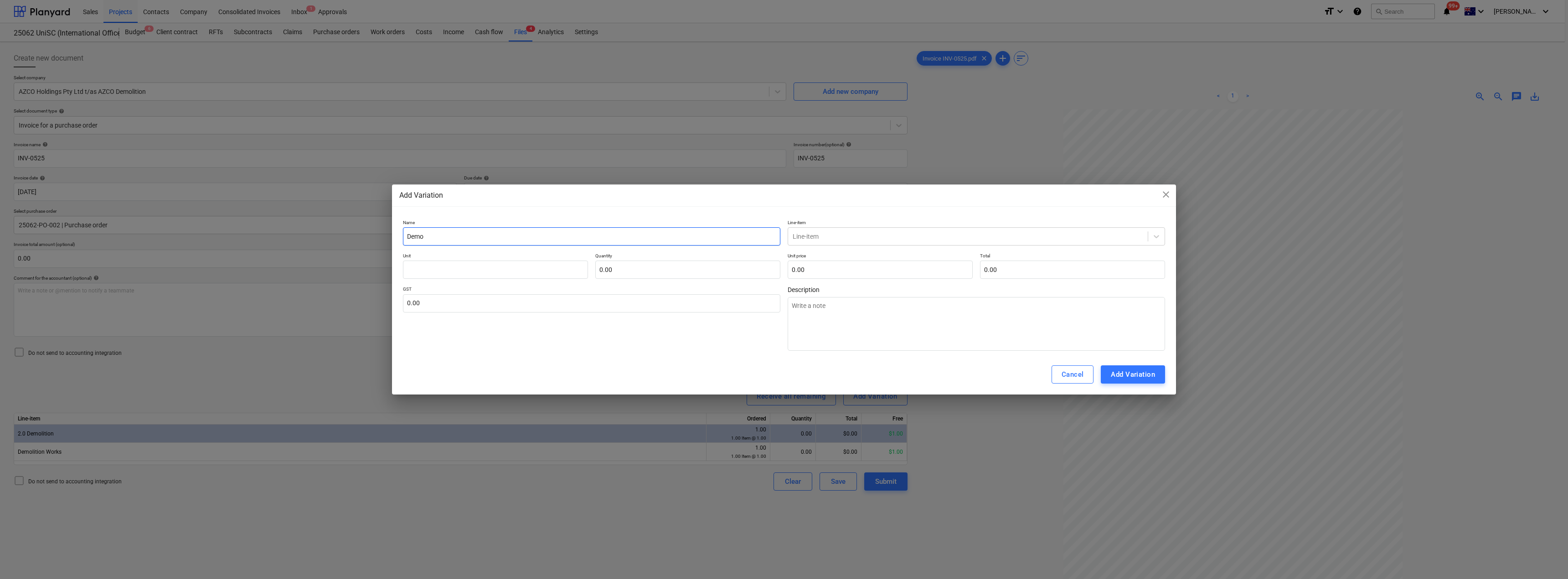
type textarea "x"
type input "Demoli"
type textarea "x"
type input "Demolit"
type textarea "x"
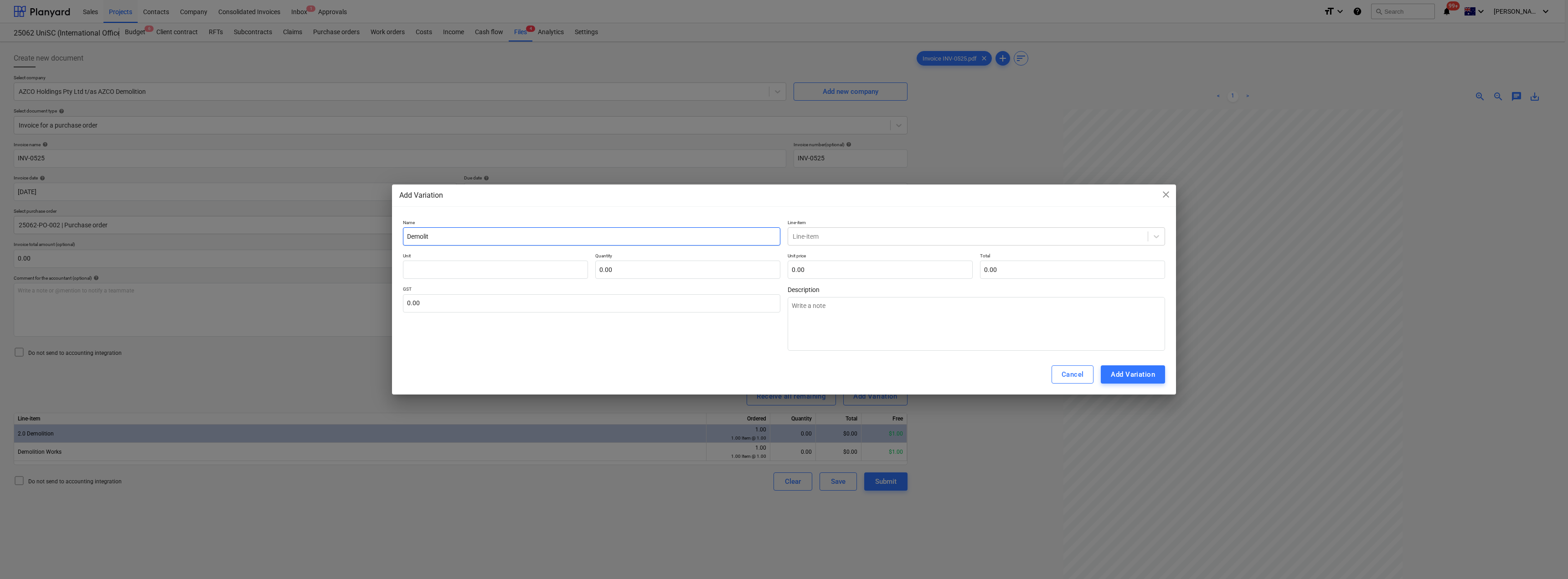
type input "Demoliti"
type textarea "x"
type input "Demolitio"
type textarea "x"
type input "Demolition"
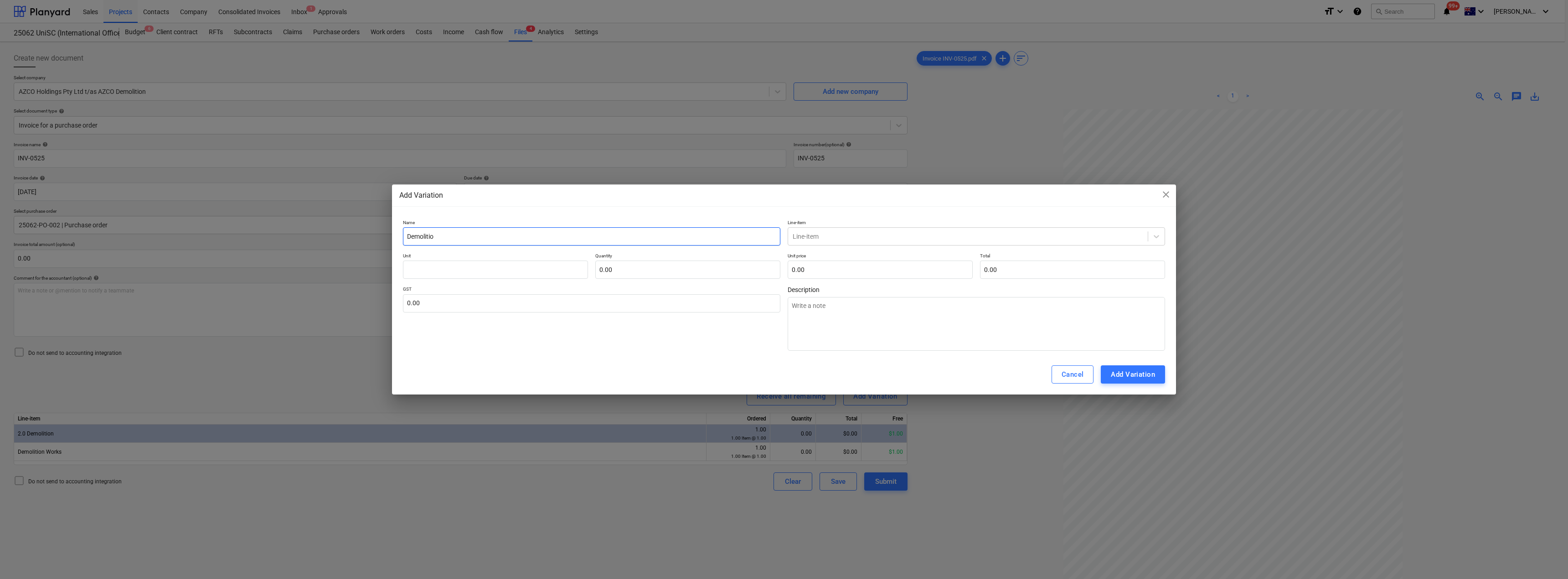
type textarea "x"
type input "Demolition"
type textarea "x"
drag, startPoint x: 481, startPoint y: 238, endPoint x: 387, endPoint y: 237, distance: 94.0
click at [387, 237] on div "Add Variation close Name Demolition Line-item Line-item Unit Quantity 0.00 Unit…" at bounding box center [784, 290] width 1568 height 579
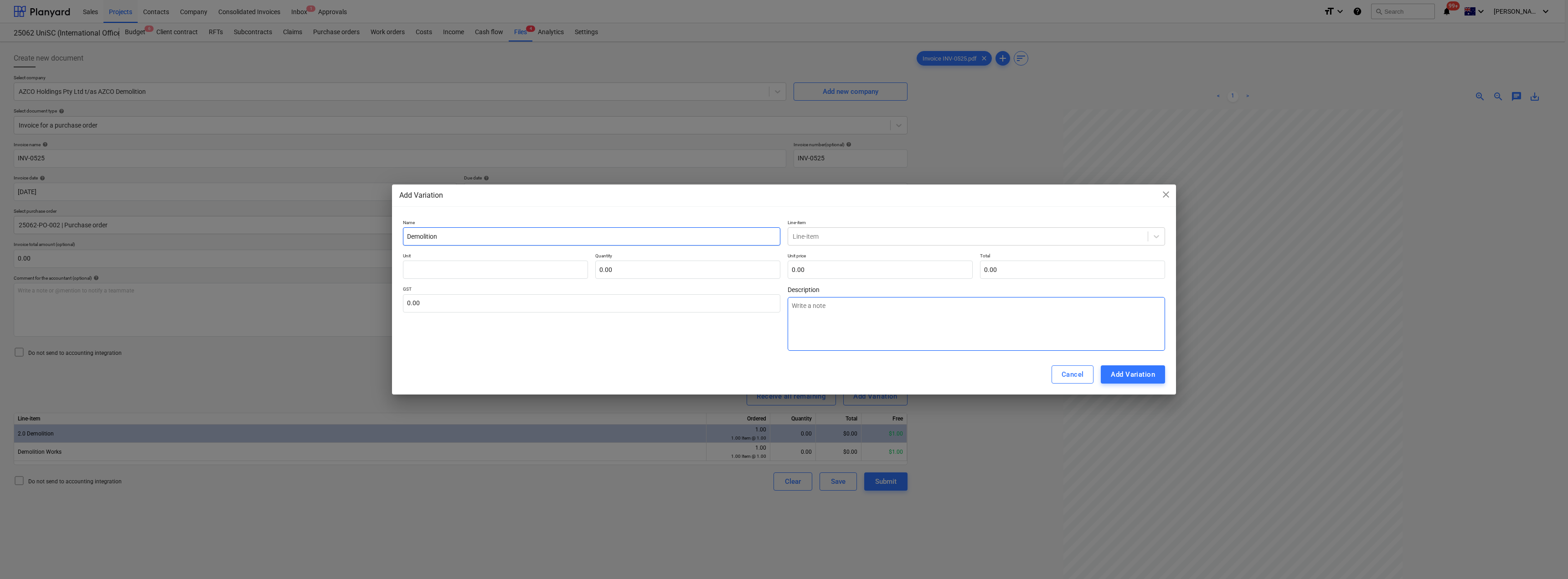
type input "Demolition"
click at [925, 317] on textarea at bounding box center [976, 324] width 377 height 54
paste textarea "Demolition"
type textarea "Demolition"
type textarea "x"
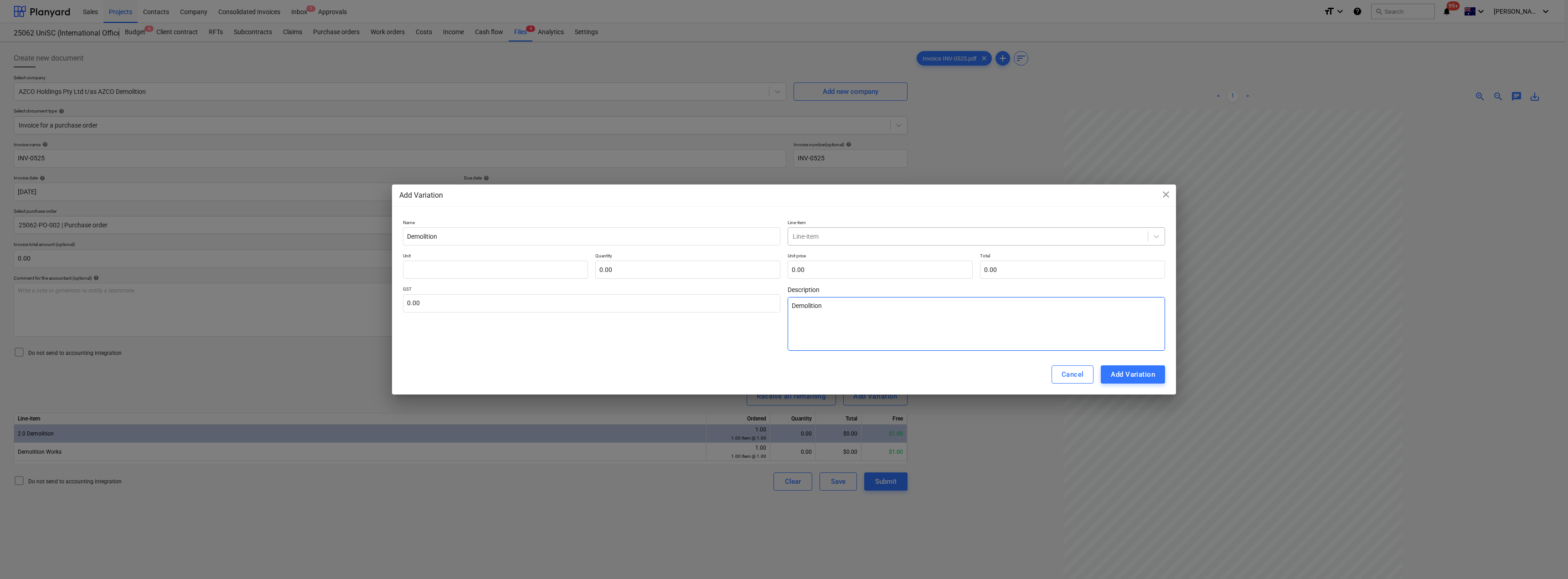
type textarea "Demolition"
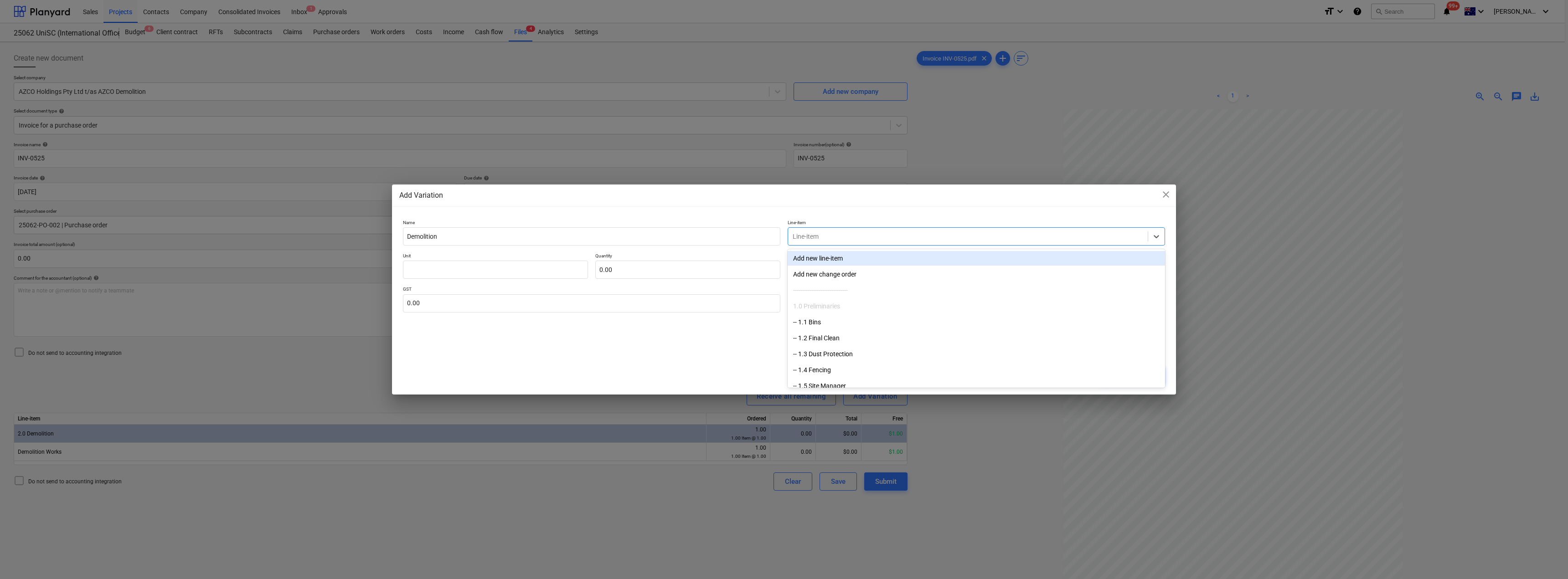
click at [852, 238] on div at bounding box center [968, 236] width 351 height 9
type input "2."
click at [850, 265] on div "2.0 Demolition" at bounding box center [976, 258] width 377 height 15
type textarea "x"
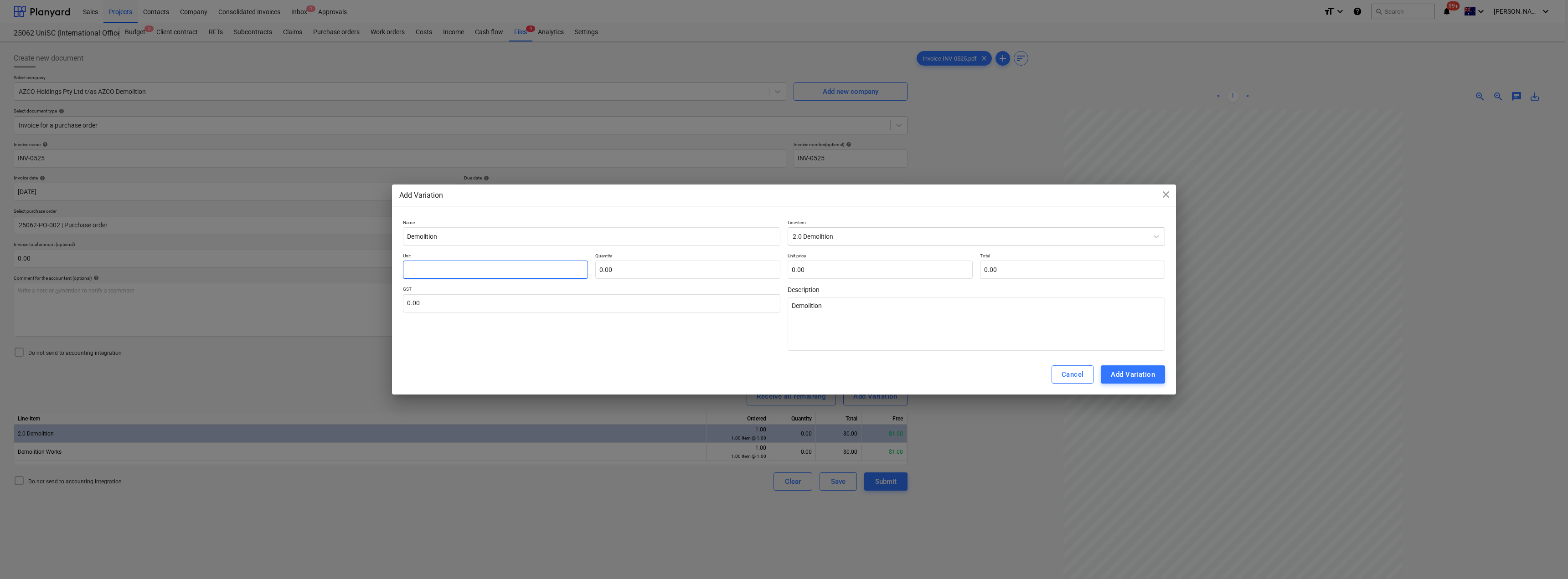
click at [523, 270] on input "text" at bounding box center [495, 269] width 185 height 18
type input "io"
type textarea "x"
type input "iot"
type textarea "x"
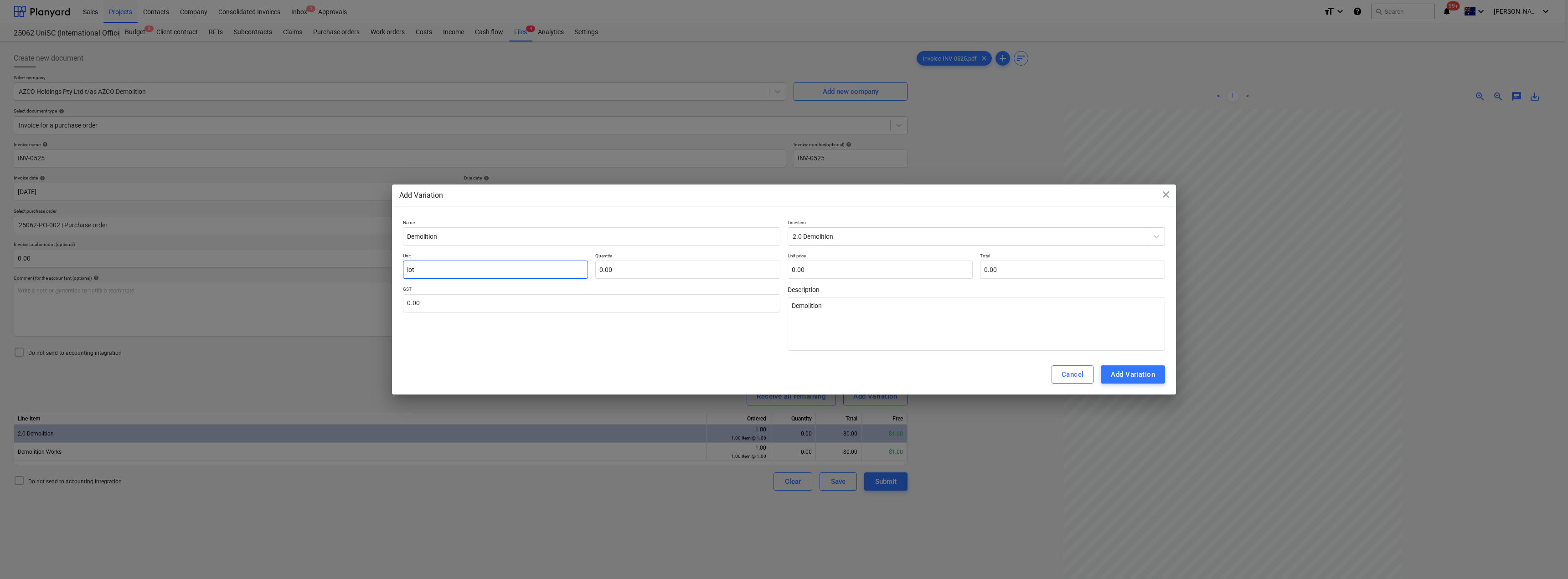
type input "iote"
type textarea "x"
type input "iot"
type textarea "x"
type input "io"
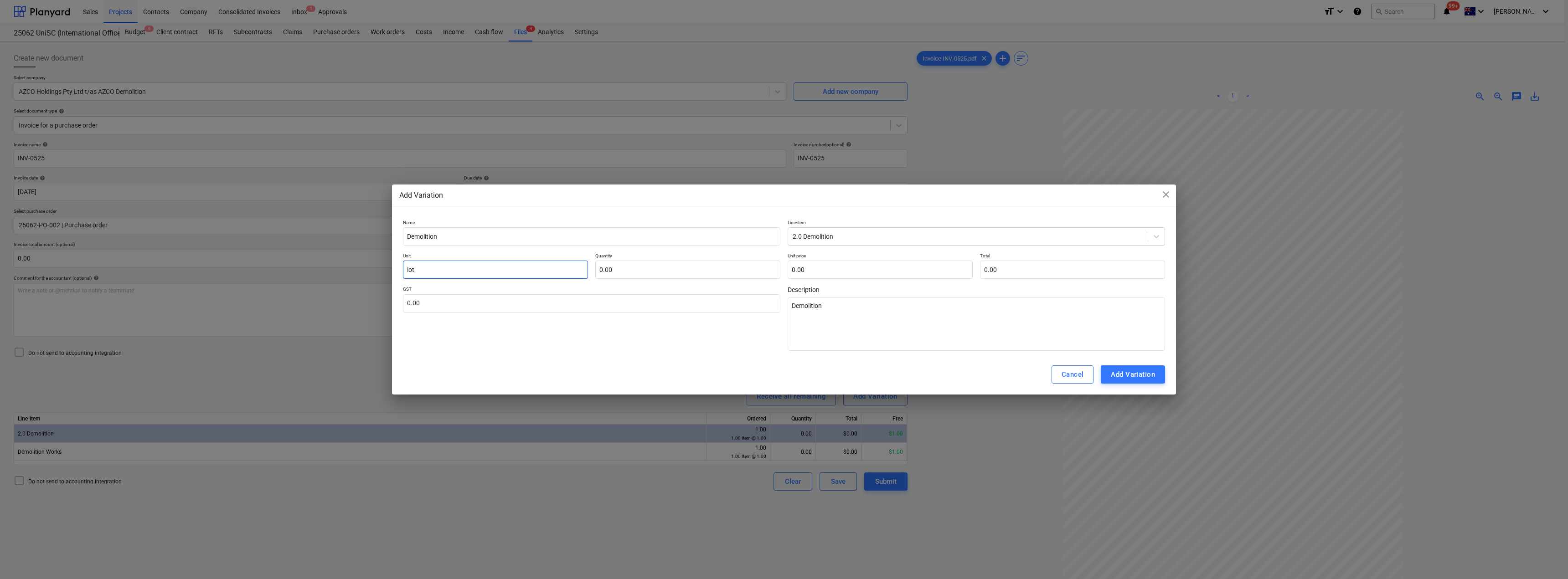
type textarea "x"
type input "i"
type textarea "x"
type input "I"
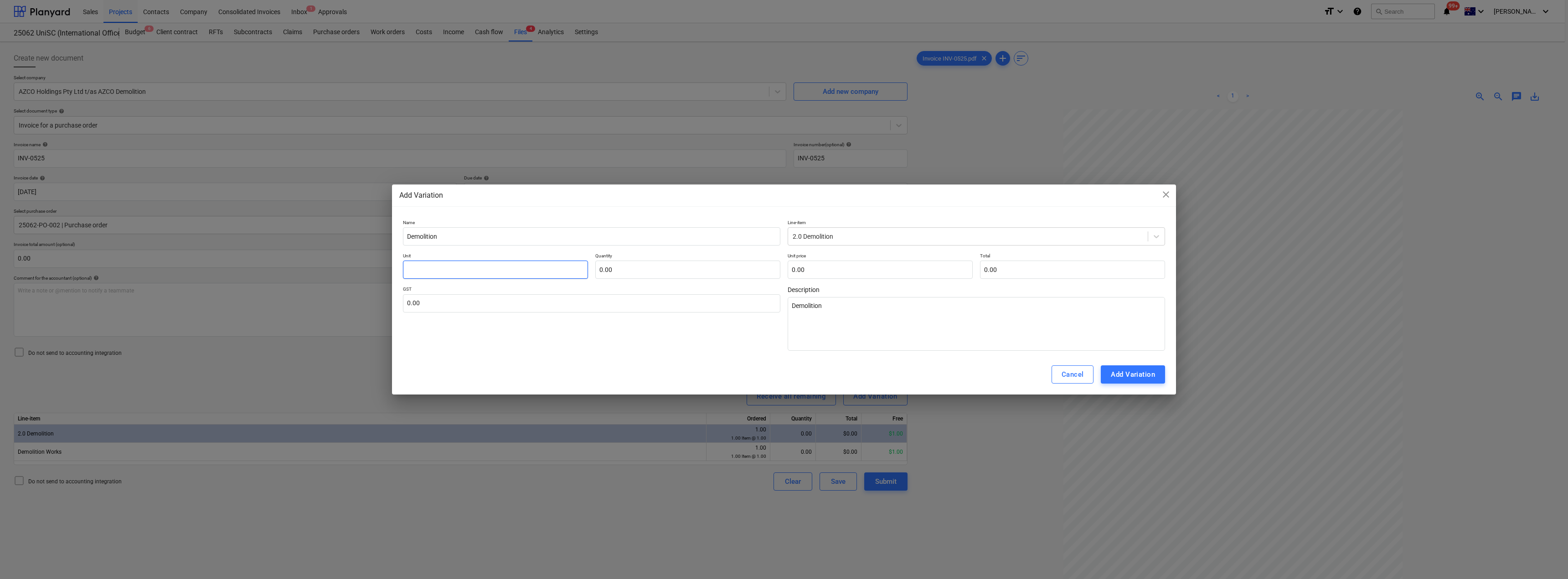
type textarea "x"
type input "It"
type textarea "x"
type input "Ite"
type textarea "x"
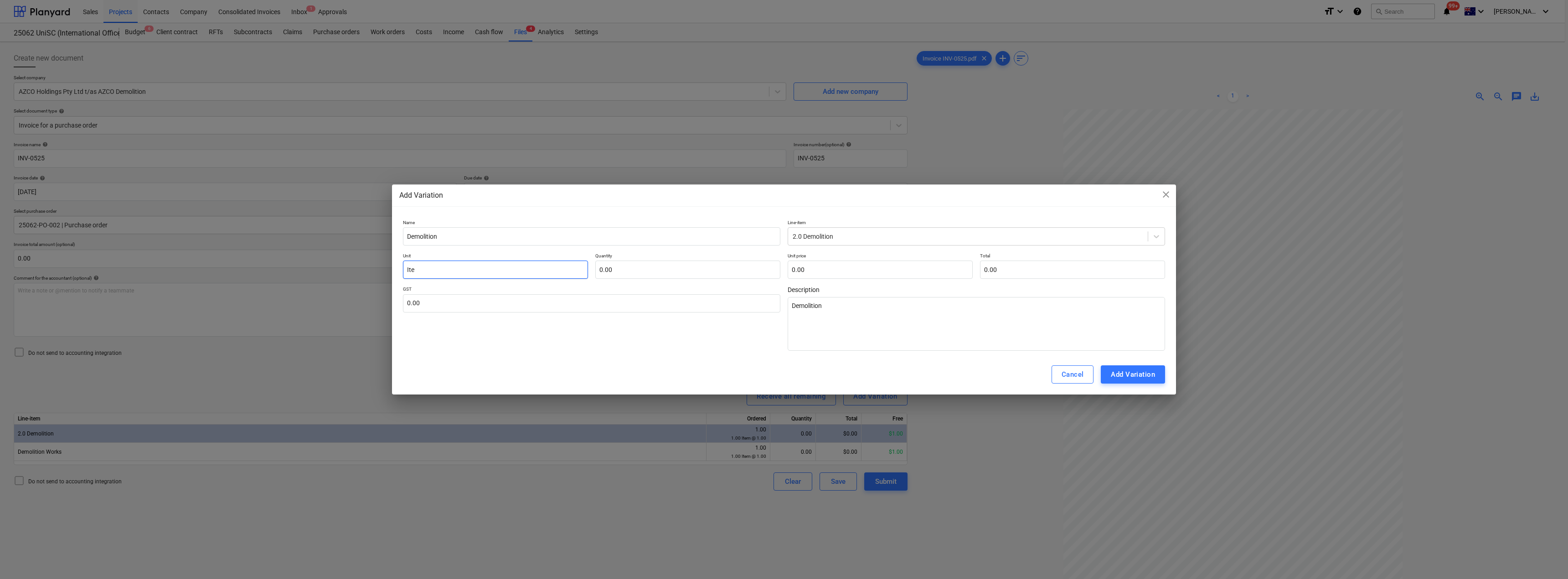
type input "Item"
type textarea "x"
type input "Item"
type input "1"
type textarea "x"
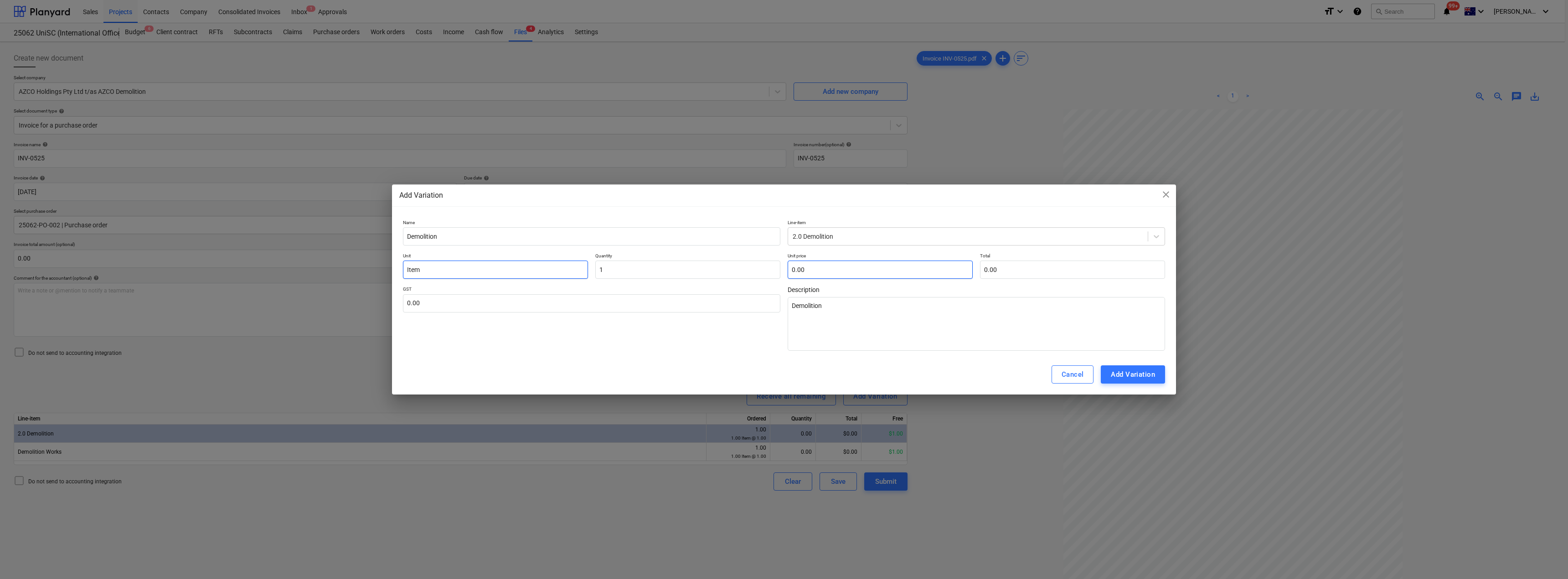
type input "1.00"
type input "1"
type textarea "x"
type input "1.00"
type input "16"
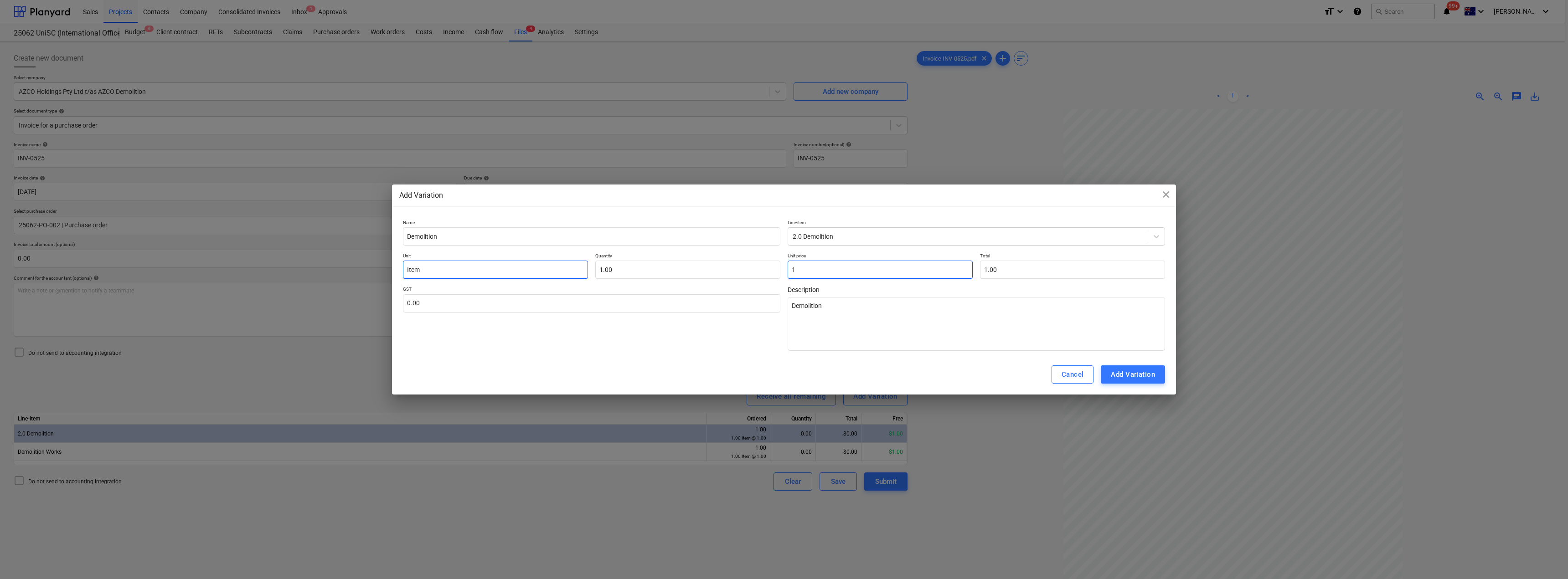
type textarea "x"
type input "16.00"
type input "162"
type textarea "x"
type input "162.00"
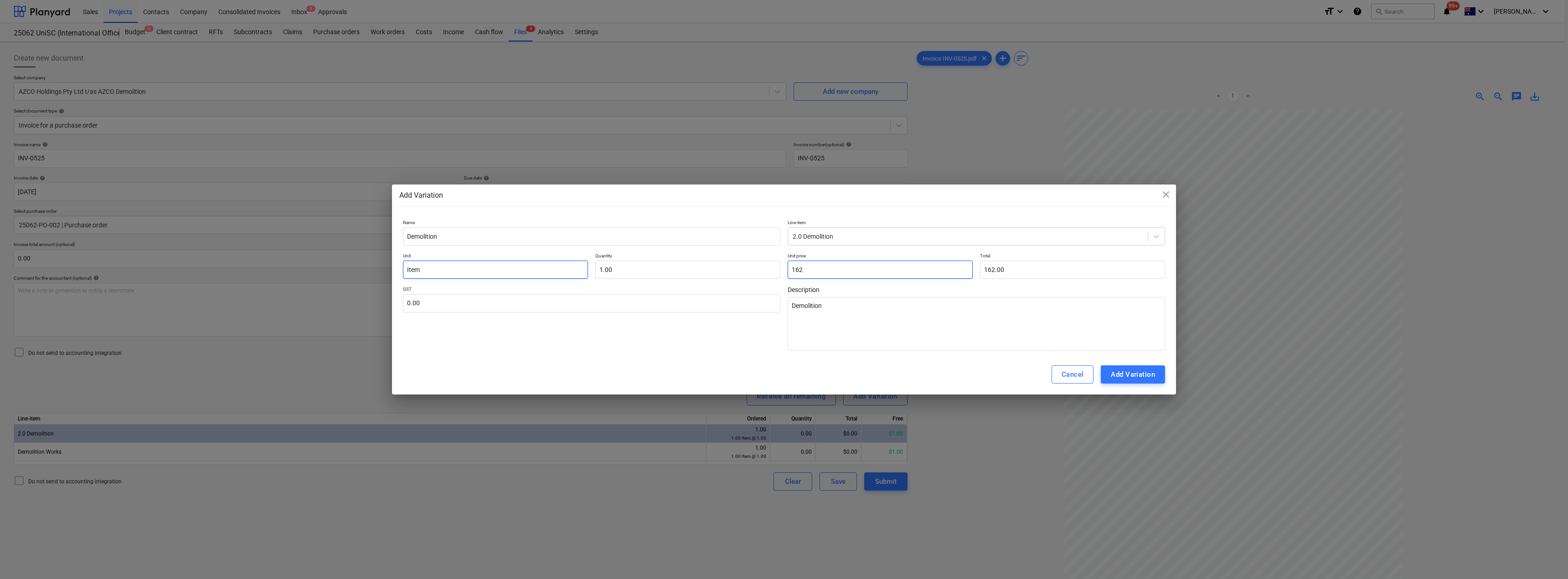
type input "1629"
type textarea "x"
type input "1,629.00"
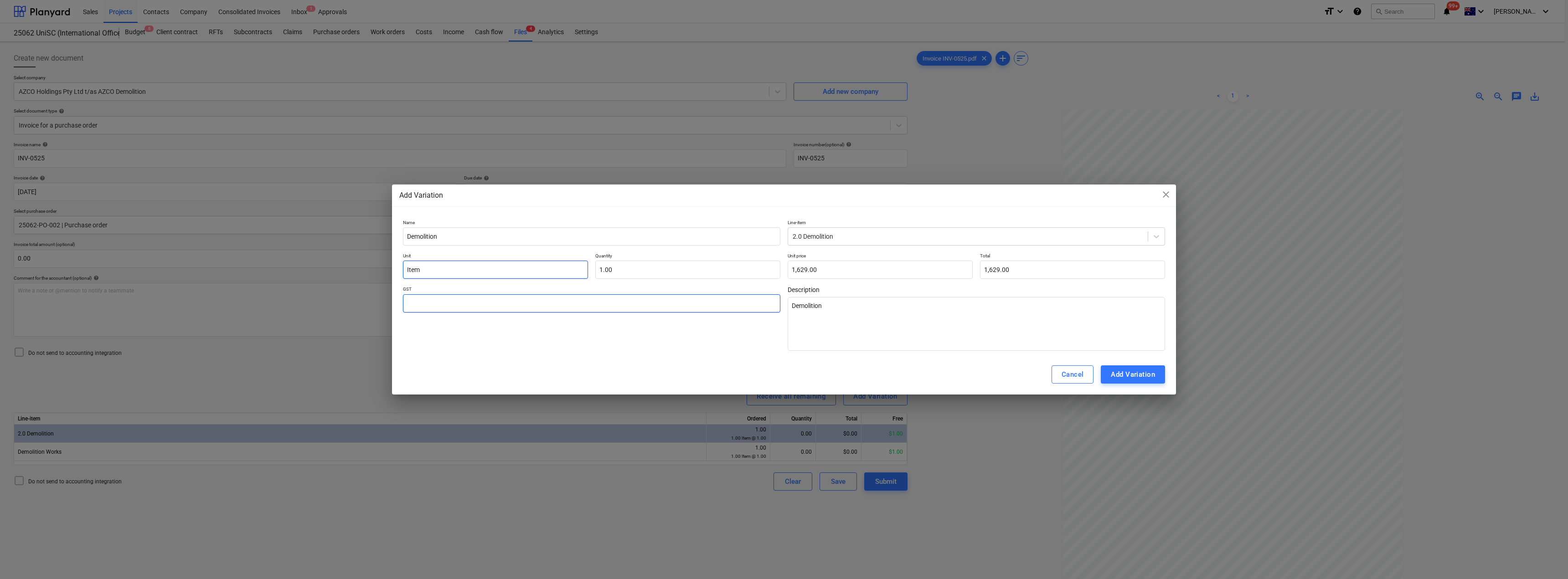
type input "1"
type textarea "x"
type input "10"
type textarea "x"
type input "10.00"
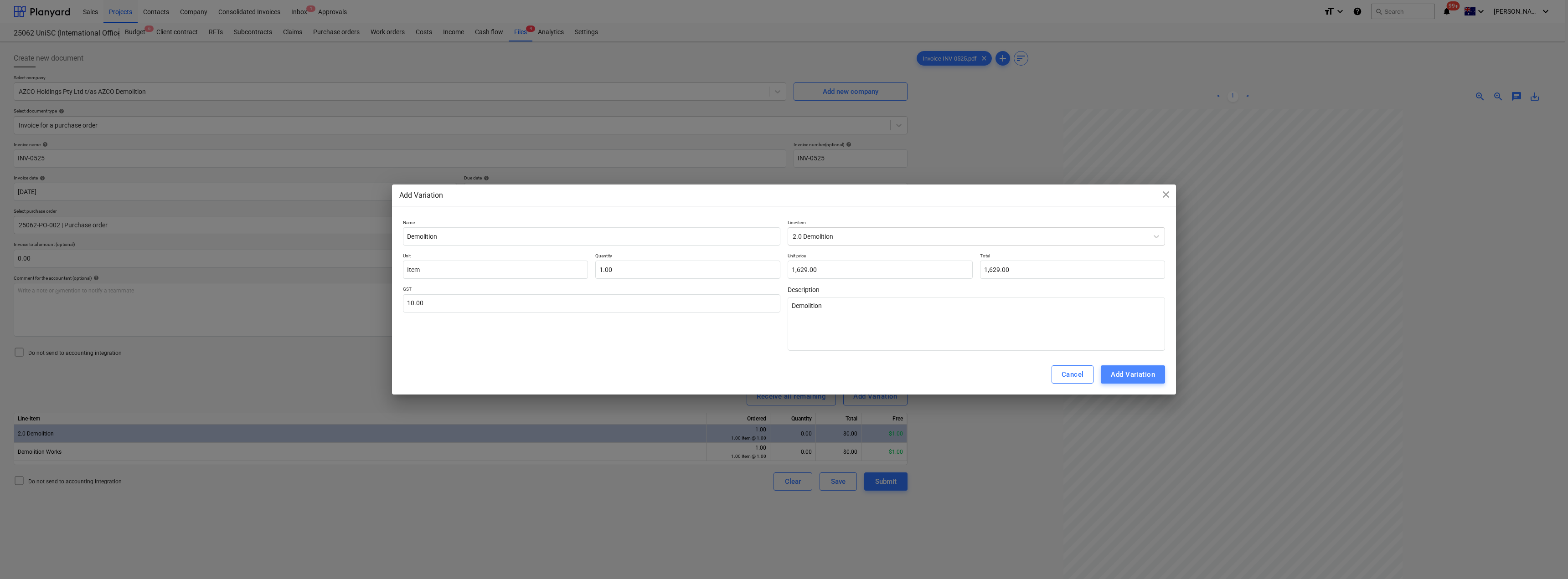
click at [1128, 370] on div "Add Variation" at bounding box center [1133, 374] width 44 height 12
type textarea "x"
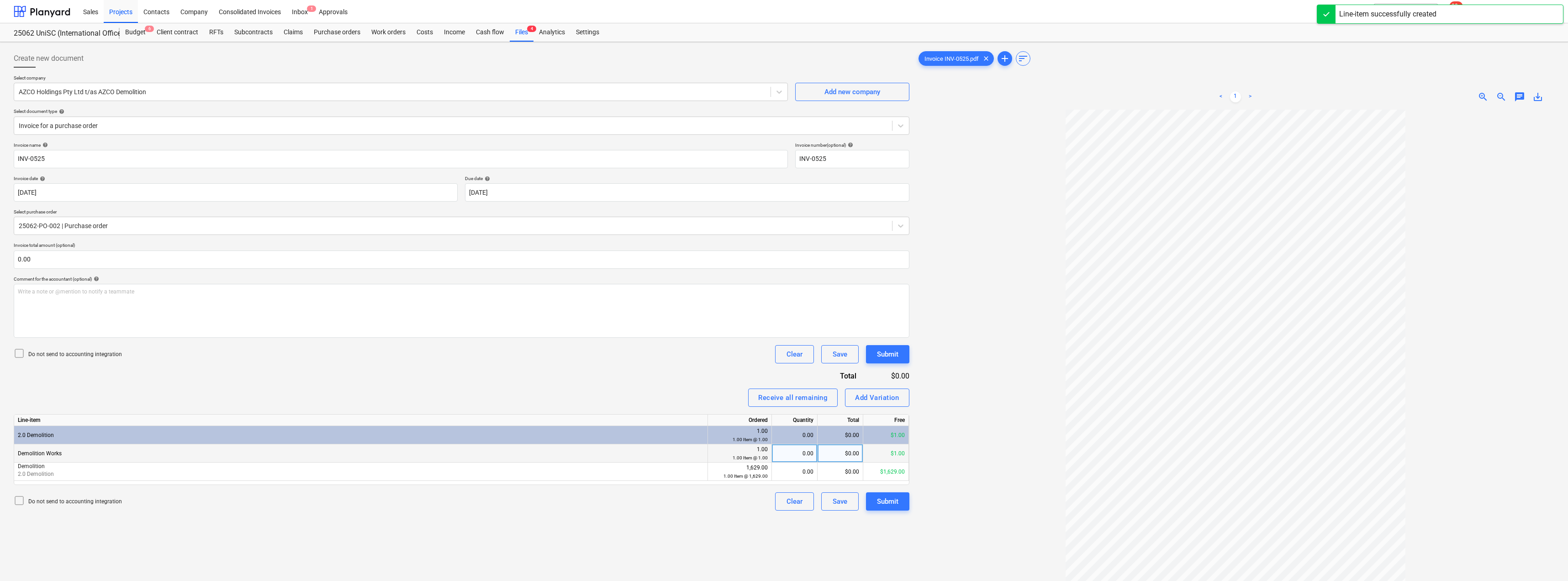
click at [804, 453] on div "0.00" at bounding box center [795, 453] width 38 height 18
type input "1"
click at [802, 467] on div "0.00" at bounding box center [795, 472] width 38 height 18
type input "1"
click at [976, 401] on div at bounding box center [1235, 388] width 637 height 555
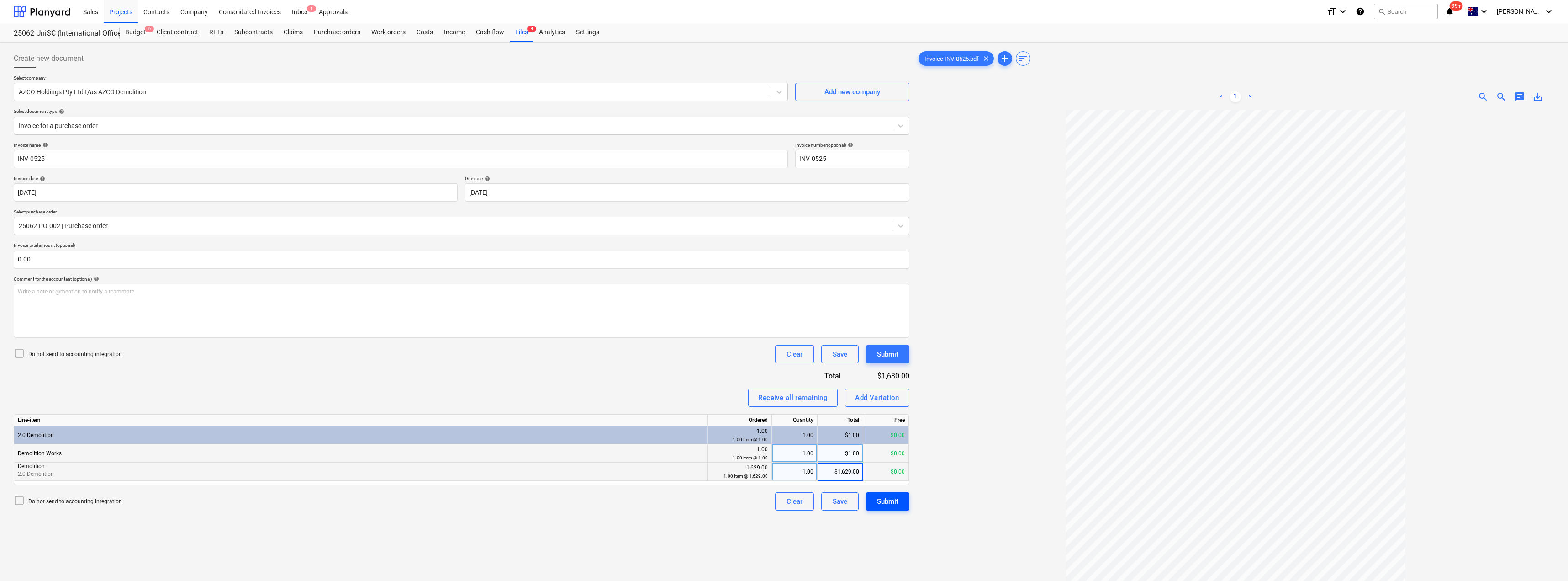
click at [896, 499] on div "Submit" at bounding box center [887, 501] width 21 height 12
click at [1519, 98] on span "chat" at bounding box center [1519, 97] width 11 height 11
click at [1381, 180] on div "Write a note or @mention to notify a teammate [PERSON_NAME]" at bounding box center [1456, 193] width 183 height 54
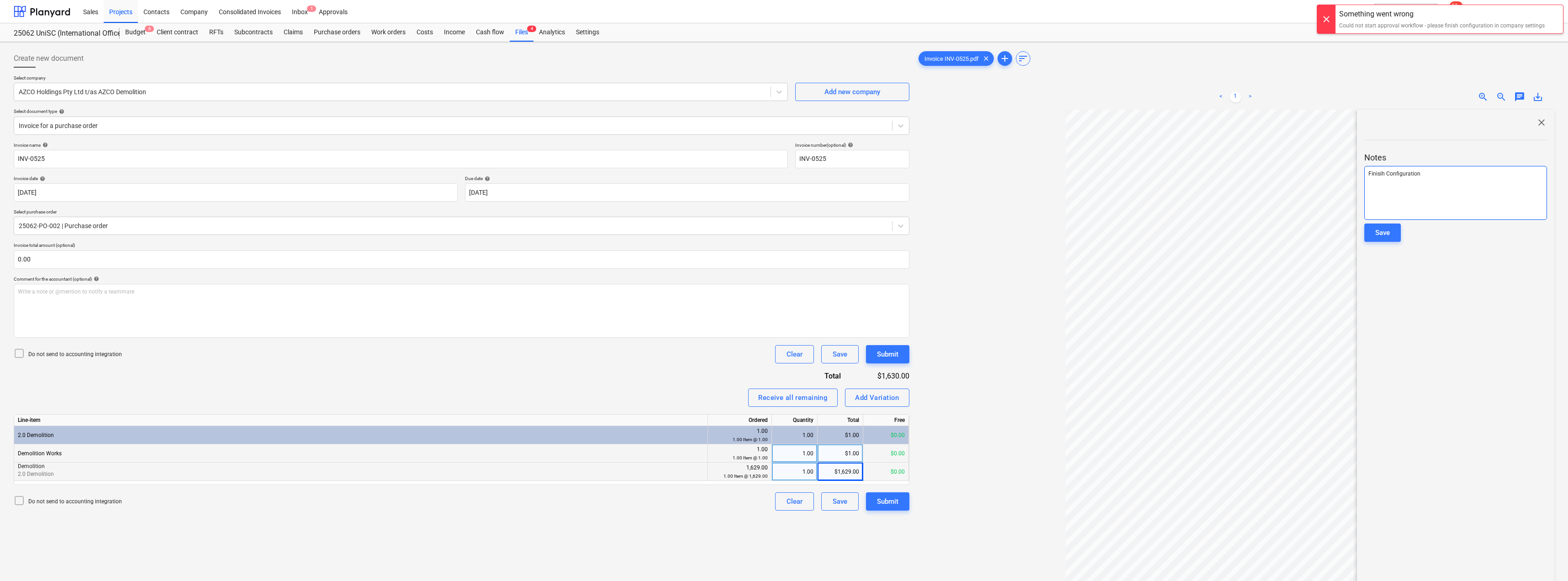
click at [1377, 177] on p "Finisih Configuration" at bounding box center [1456, 174] width 174 height 8
click at [1392, 233] on button "Save" at bounding box center [1383, 233] width 37 height 18
